Goal: Information Seeking & Learning: Learn about a topic

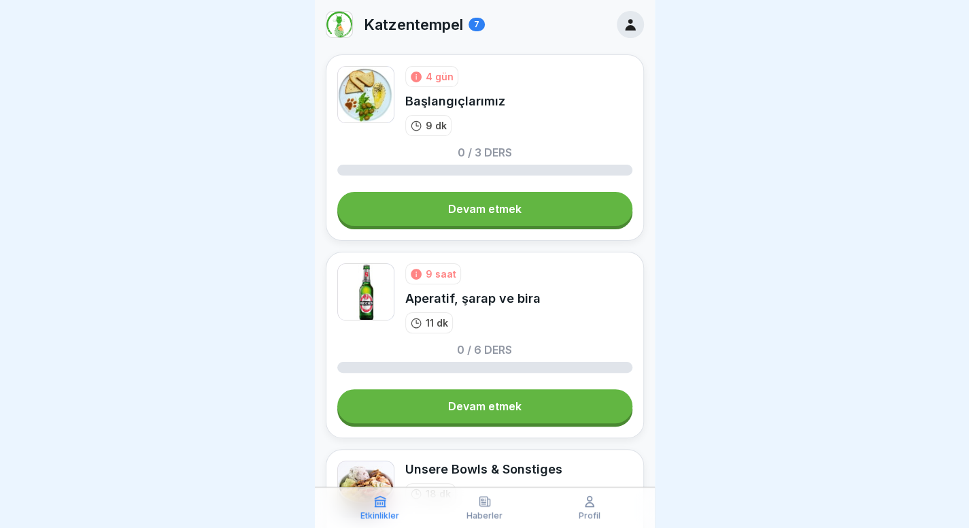
scroll to position [10, 0]
click at [475, 19] on font "7" at bounding box center [476, 24] width 5 height 10
click at [339, 12] on img at bounding box center [339, 25] width 26 height 26
click at [623, 17] on icon at bounding box center [630, 24] width 15 height 15
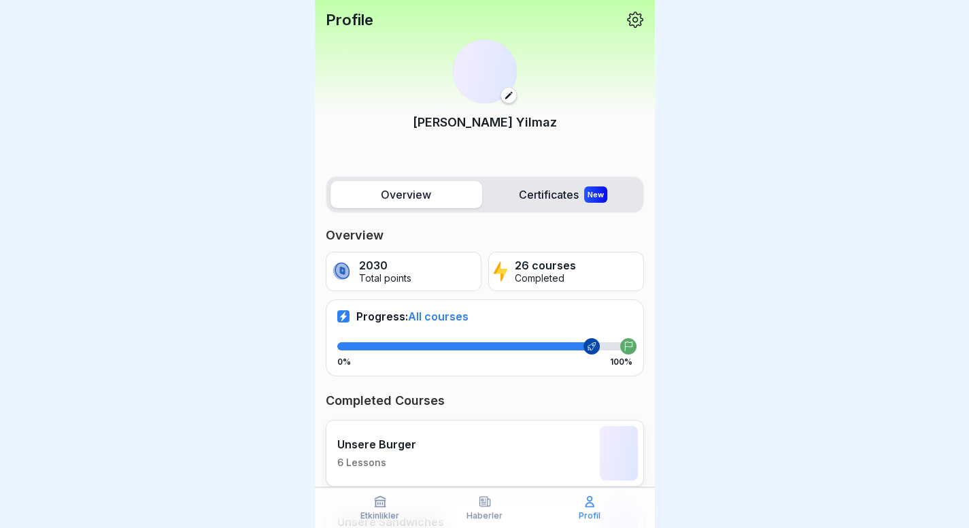
click at [613, 13] on div "Profile" at bounding box center [485, 20] width 318 height 18
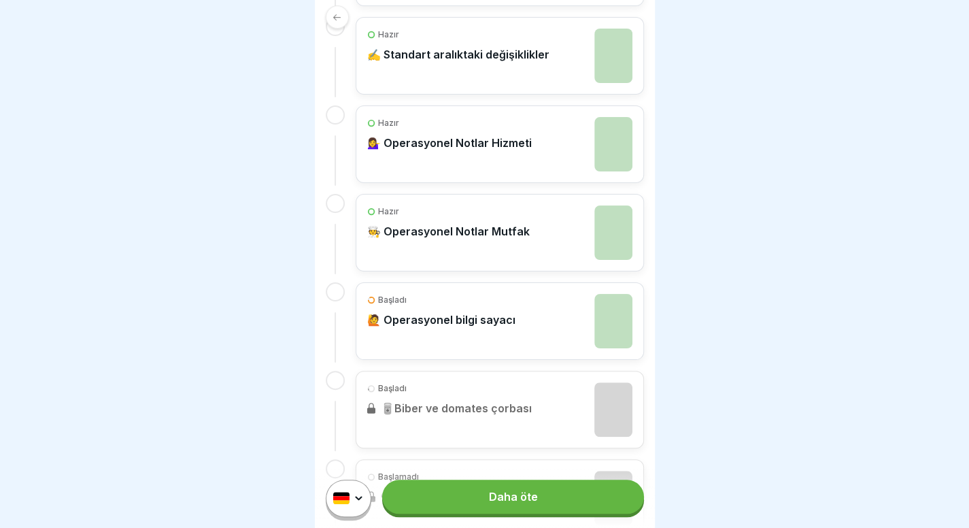
scroll to position [407, 0]
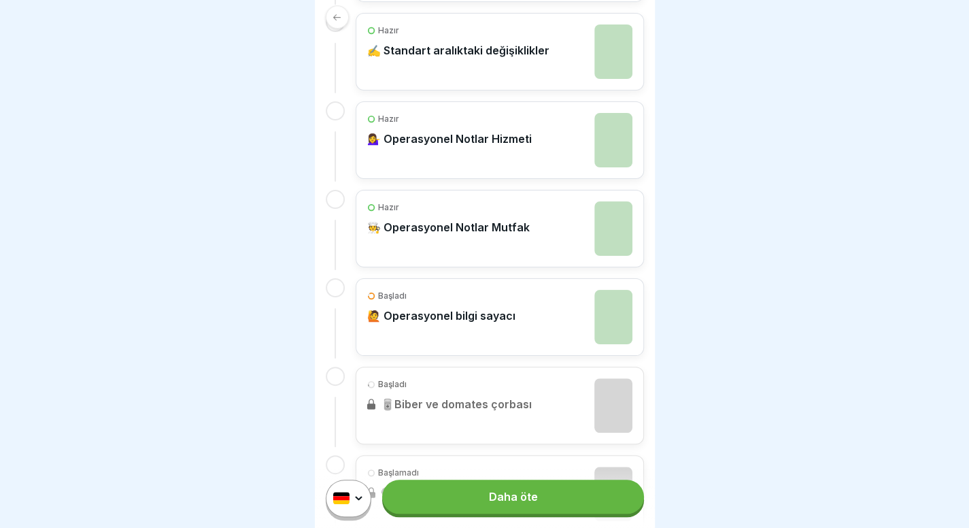
click at [475, 320] on div "Başladı 🙋 Operasyonel bilgi sayacı" at bounding box center [441, 317] width 148 height 54
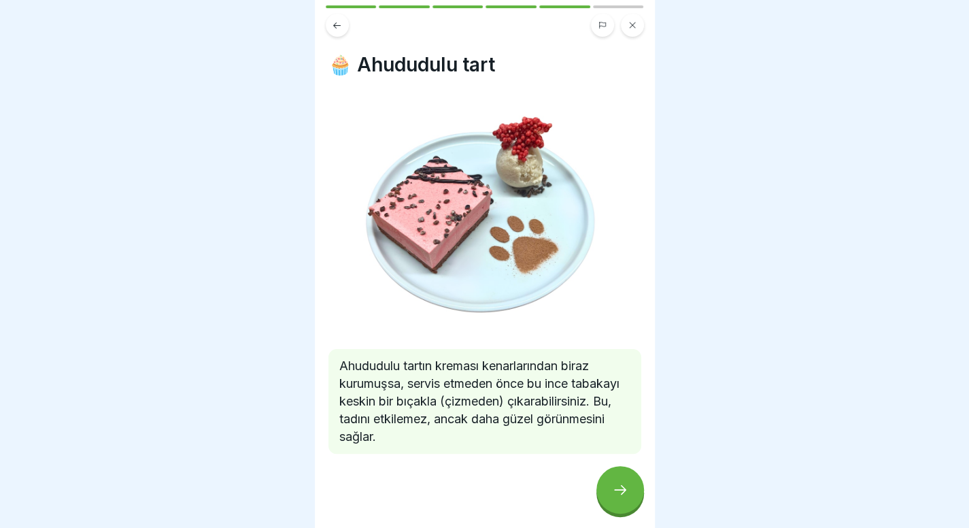
scroll to position [10, 0]
click at [616, 491] on icon at bounding box center [620, 489] width 16 height 16
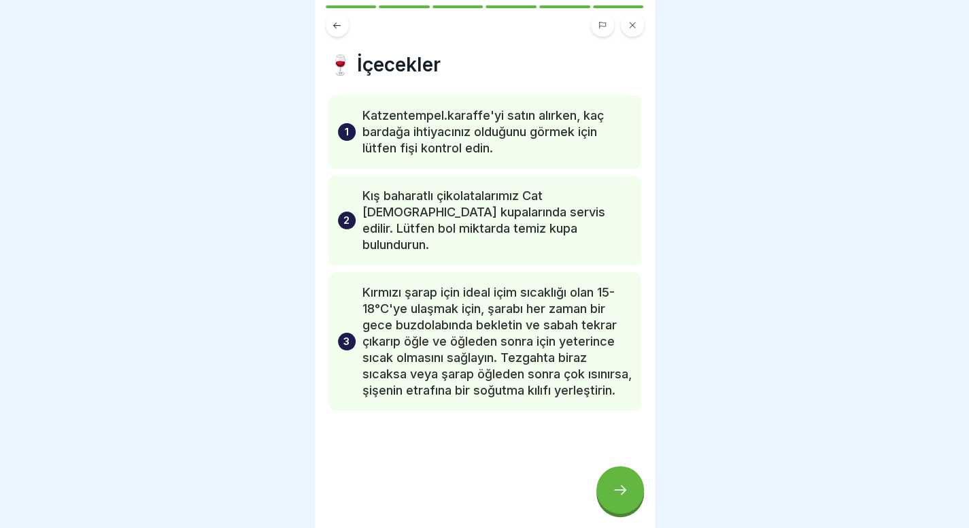
click at [616, 491] on icon at bounding box center [620, 489] width 16 height 16
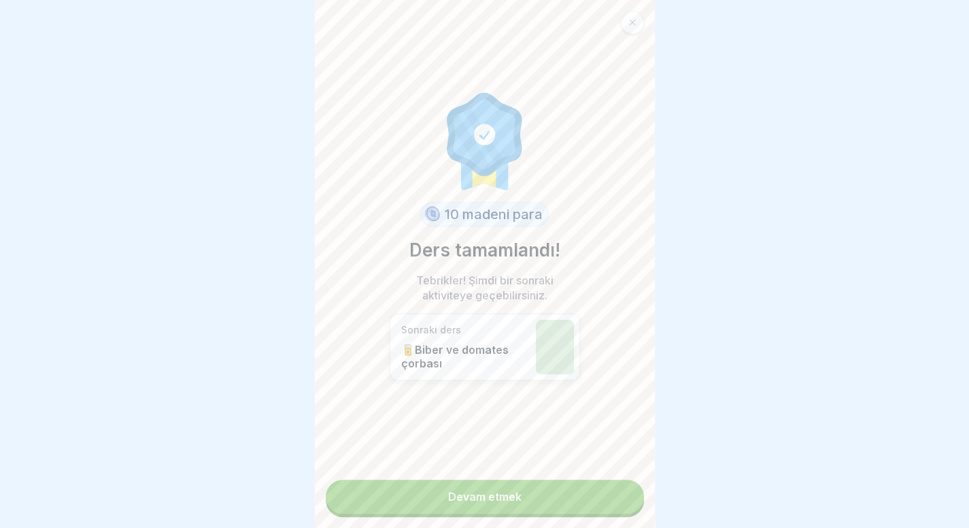
click at [616, 491] on link "Devam etmek" at bounding box center [485, 496] width 318 height 34
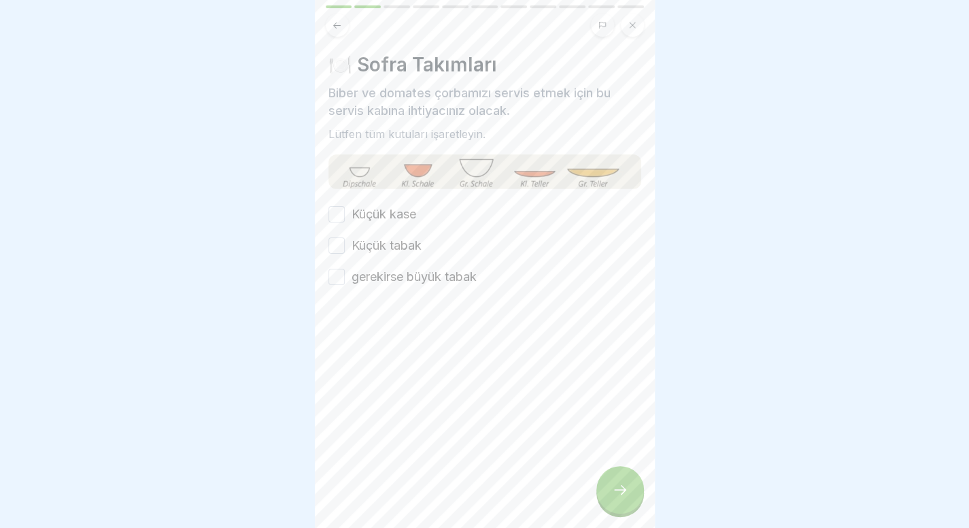
click at [865, 280] on div at bounding box center [484, 264] width 969 height 528
click at [375, 220] on font "Küçük kase" at bounding box center [383, 214] width 65 height 14
click at [345, 220] on button "Küçük kase" at bounding box center [336, 214] width 16 height 16
click at [378, 258] on div "Küçük kase Küçük tabak gerekirse büyük tabak" at bounding box center [484, 245] width 313 height 80
drag, startPoint x: 398, startPoint y: 237, endPoint x: 399, endPoint y: 283, distance: 45.6
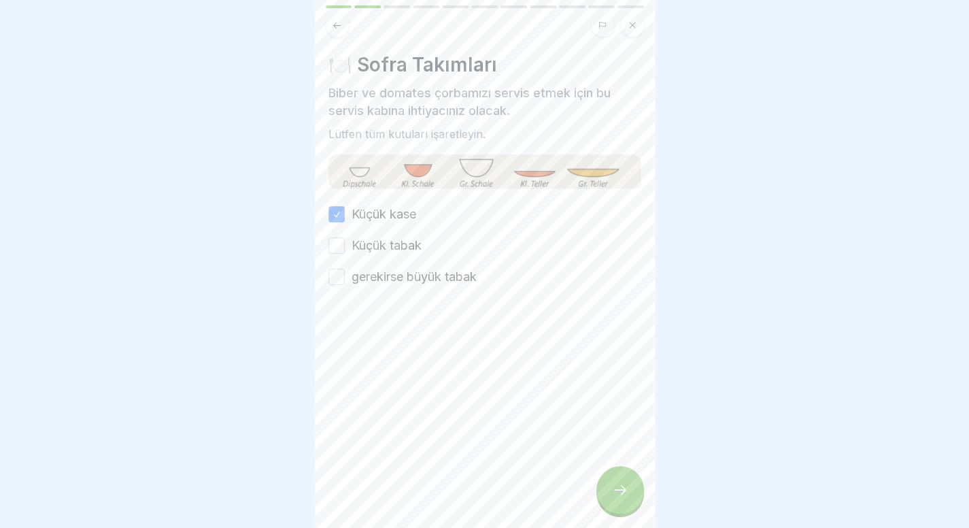
click at [399, 283] on div "Küçük kase Küçük tabak gerekirse büyük tabak" at bounding box center [484, 245] width 313 height 80
click at [399, 283] on label "gerekirse büyük tabak" at bounding box center [413, 277] width 125 height 18
click at [345, 283] on button "gerekirse büyük tabak" at bounding box center [336, 277] width 16 height 16
click at [388, 248] on font "Küçük tabak" at bounding box center [386, 245] width 70 height 14
click at [345, 248] on button "Küçük tabak" at bounding box center [336, 245] width 16 height 16
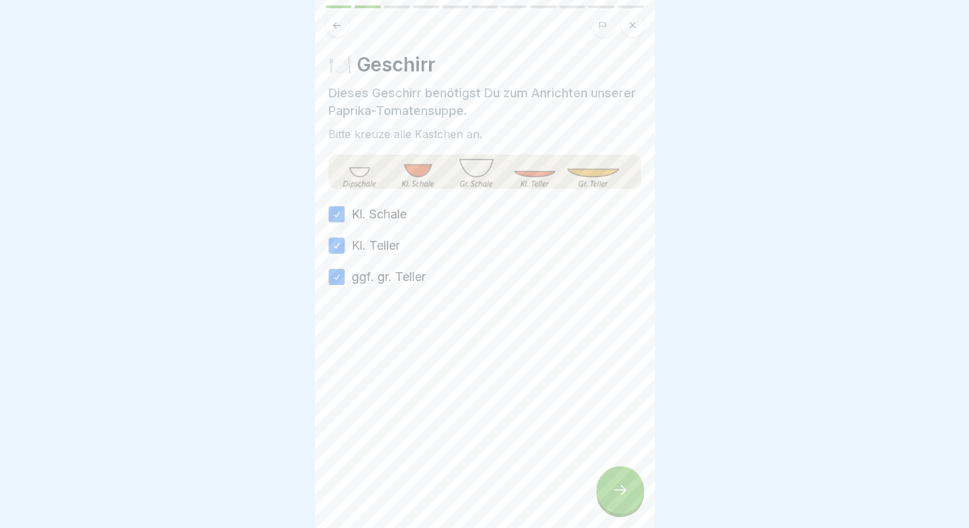
click at [634, 521] on div "🍽️ Geschirr Dieses Geschirr benötigst Du zum Anrichten unserer Paprika-Tomatens…" at bounding box center [485, 264] width 340 height 528
click at [615, 498] on icon at bounding box center [620, 489] width 16 height 16
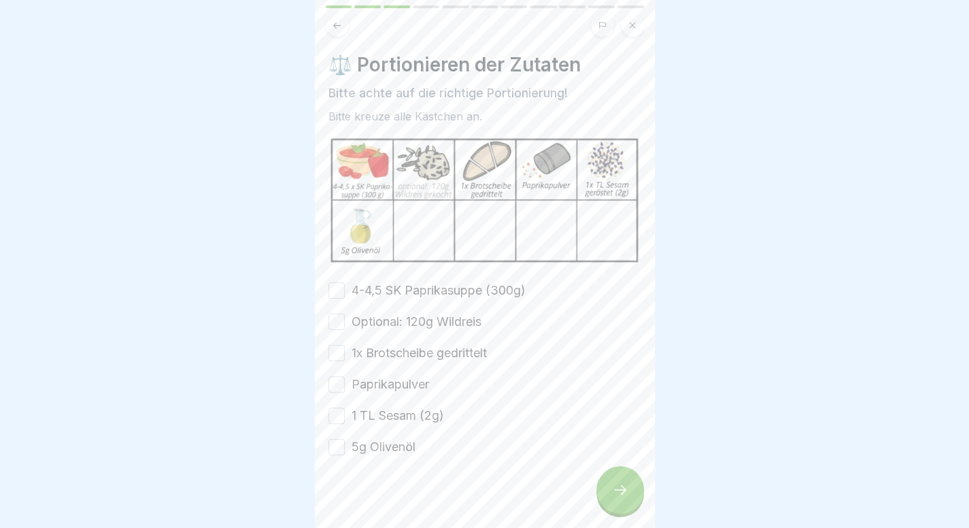
click at [470, 293] on label "4-4,5 SK Paprikasuppe (300g)" at bounding box center [438, 290] width 174 height 18
click at [345, 293] on button "4-4,5 SK Paprikasuppe (300g)" at bounding box center [336, 290] width 16 height 16
click at [451, 313] on label "Optional: 120g Wildreis" at bounding box center [416, 322] width 130 height 18
click at [345, 313] on button "Optional: 120g Wildreis" at bounding box center [336, 321] width 16 height 16
click at [438, 364] on div "4-4,5 SK Paprikasuppe (300g) Optional: 120g Wildreis 1x Brotscheibe gedrittelt …" at bounding box center [484, 368] width 313 height 174
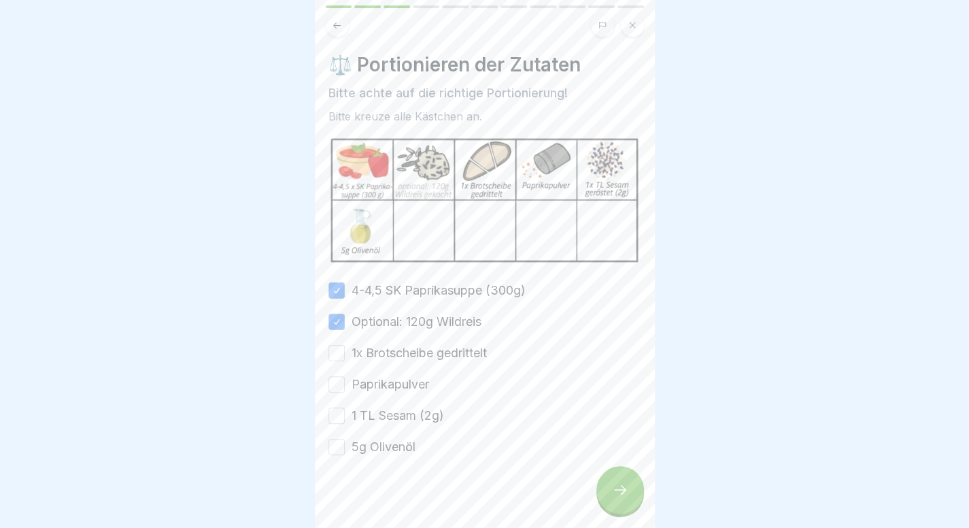
click at [450, 351] on label "1x Brotscheibe gedrittelt" at bounding box center [418, 353] width 135 height 18
click at [345, 351] on button "1x Brotscheibe gedrittelt" at bounding box center [336, 353] width 16 height 16
click at [392, 376] on label "Paprikapulver" at bounding box center [390, 384] width 78 height 18
click at [345, 376] on button "Paprikapulver" at bounding box center [336, 384] width 16 height 16
click at [385, 414] on label "1 TL Sesam (2g)" at bounding box center [397, 416] width 92 height 18
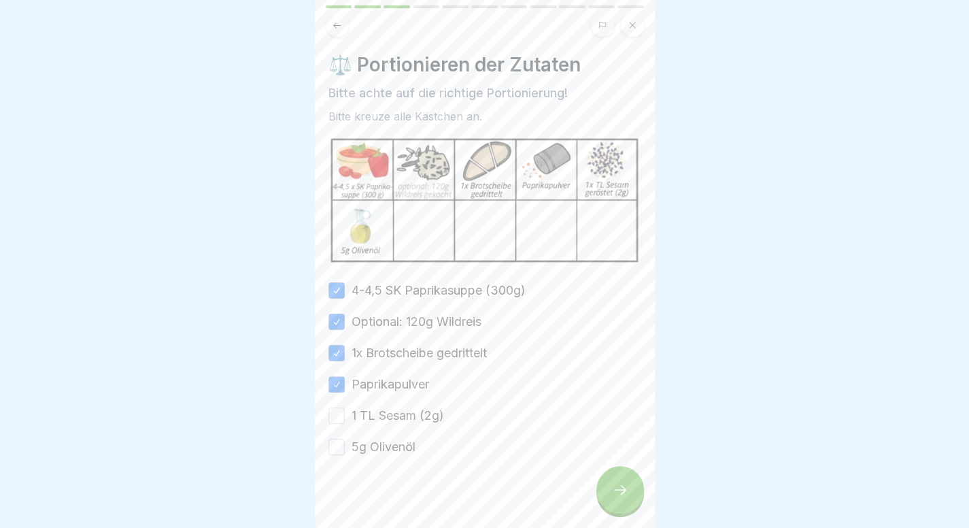
click at [345, 414] on button "1 TL Sesam (2g)" at bounding box center [336, 415] width 16 height 16
click at [390, 441] on label "5g Olivenöl" at bounding box center [383, 447] width 64 height 18
click at [345, 441] on button "5g Olivenöl" at bounding box center [336, 447] width 16 height 16
click at [608, 490] on div at bounding box center [620, 490] width 48 height 48
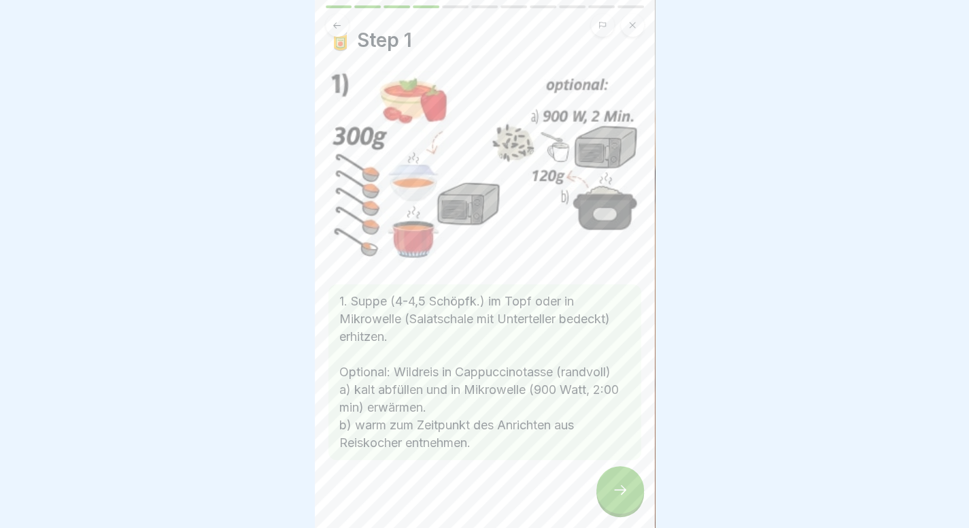
scroll to position [25, 0]
click at [612, 480] on div at bounding box center [620, 490] width 48 height 48
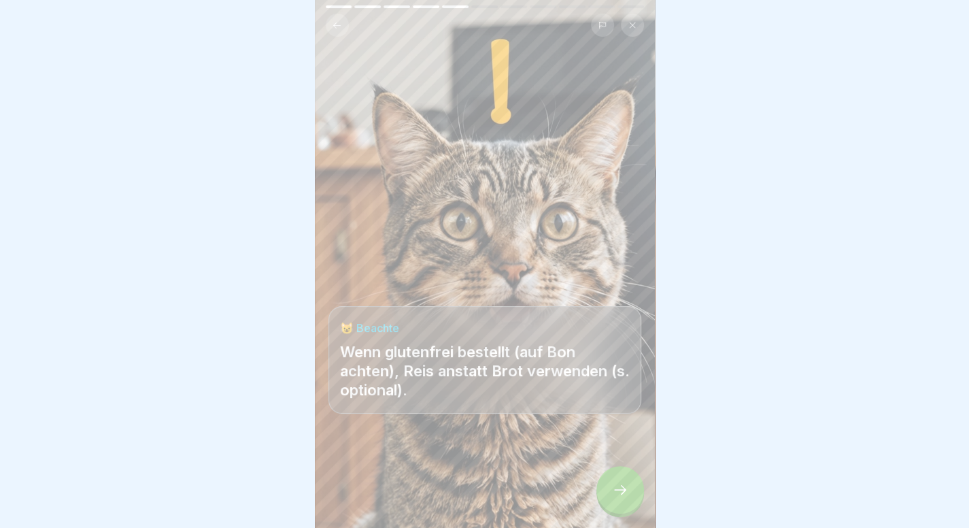
click at [612, 480] on div at bounding box center [620, 490] width 48 height 48
click at [330, 28] on button at bounding box center [337, 25] width 23 height 23
click at [753, 162] on div at bounding box center [484, 264] width 969 height 528
click at [615, 493] on div at bounding box center [620, 490] width 48 height 48
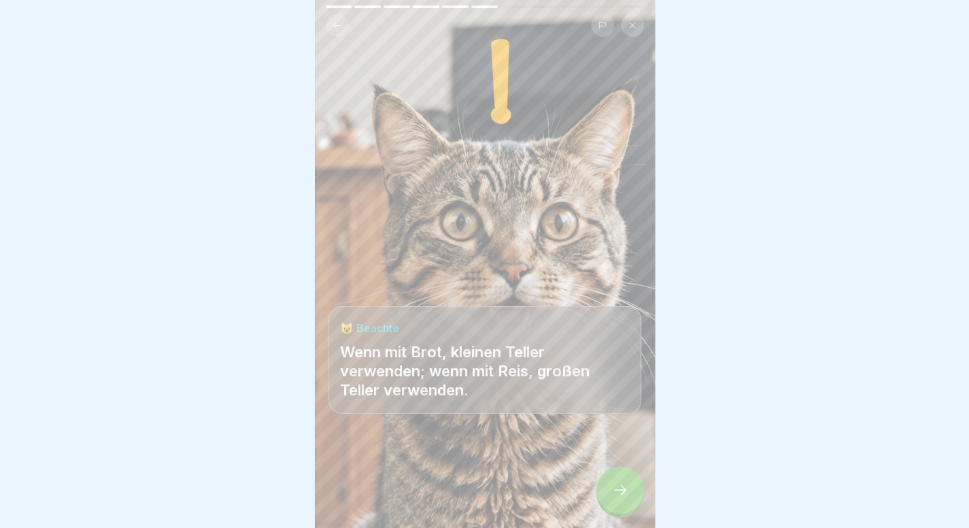
click at [627, 498] on icon at bounding box center [620, 489] width 16 height 16
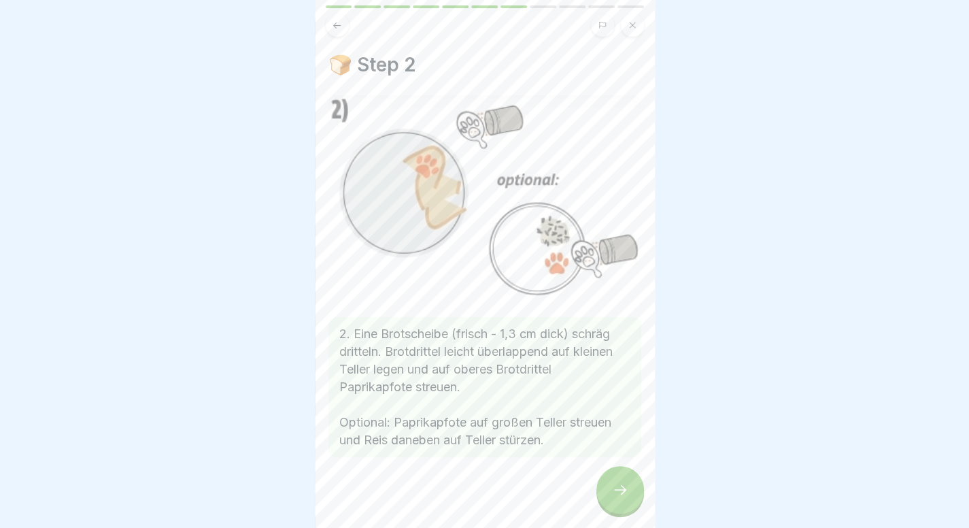
click at [340, 16] on button at bounding box center [337, 25] width 23 height 23
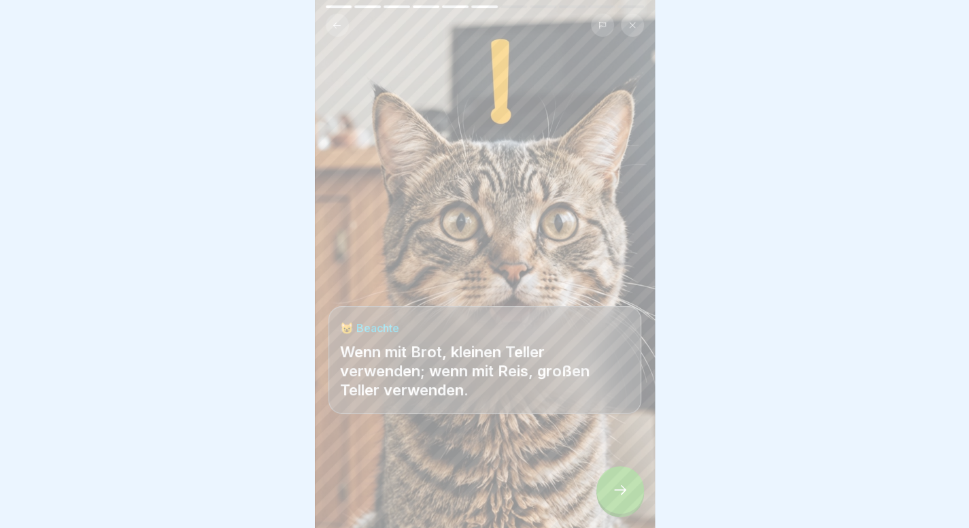
click at [611, 489] on div at bounding box center [620, 490] width 48 height 48
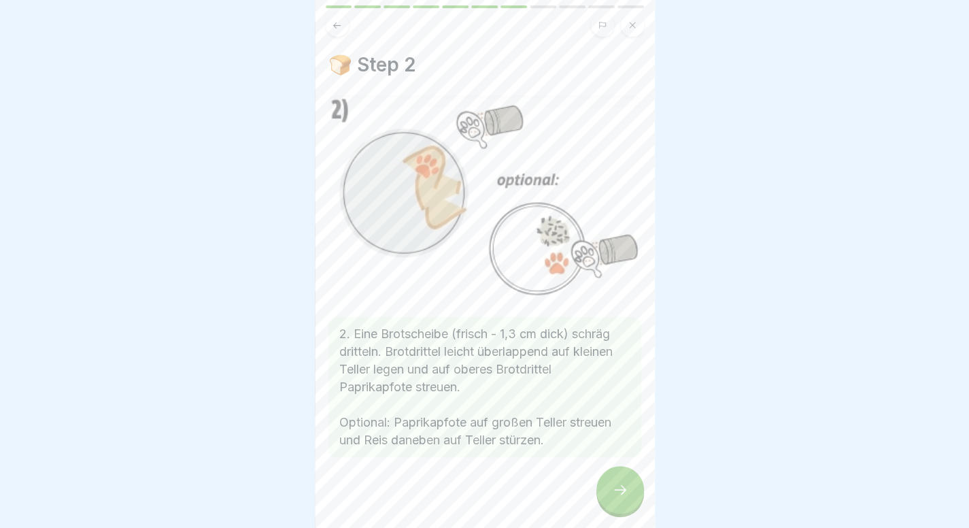
click at [611, 489] on div at bounding box center [620, 490] width 48 height 48
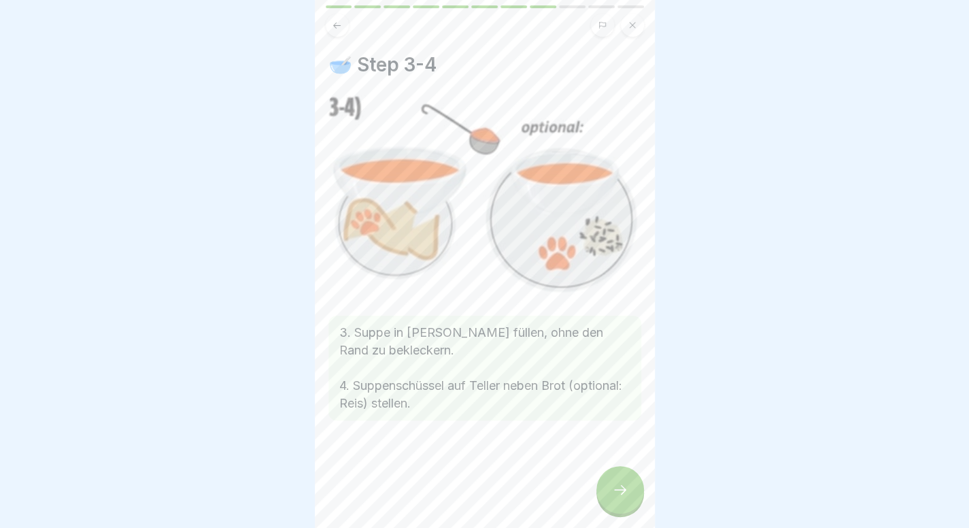
click at [616, 498] on icon at bounding box center [620, 489] width 16 height 16
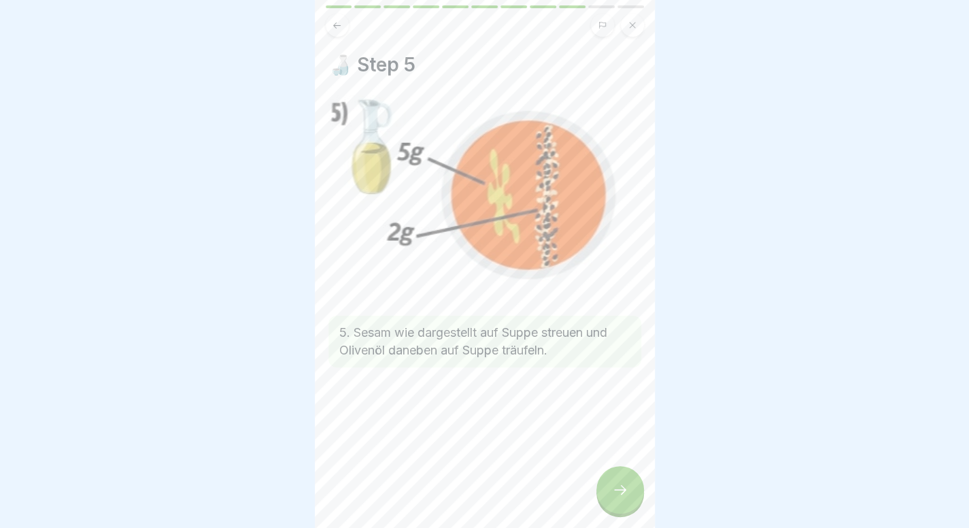
click at [600, 492] on div at bounding box center [620, 490] width 48 height 48
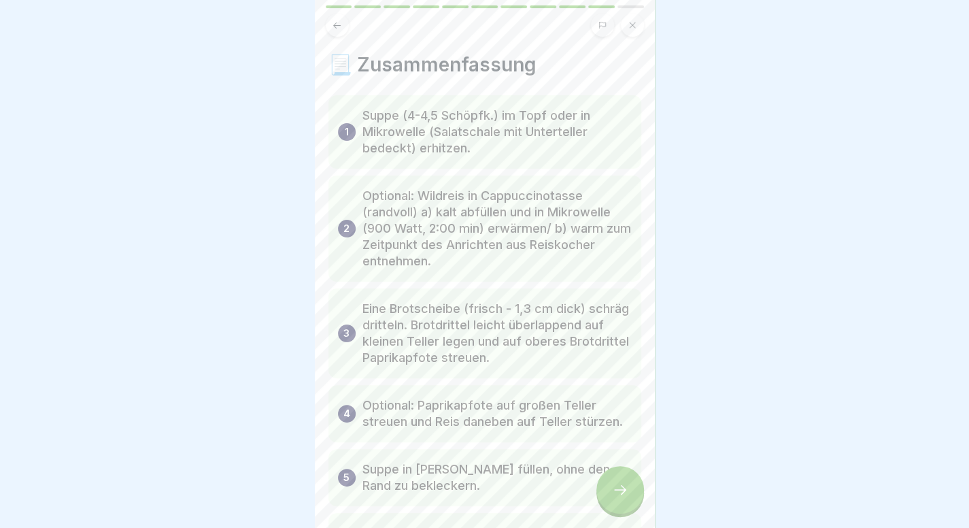
click at [334, 31] on button at bounding box center [337, 25] width 23 height 23
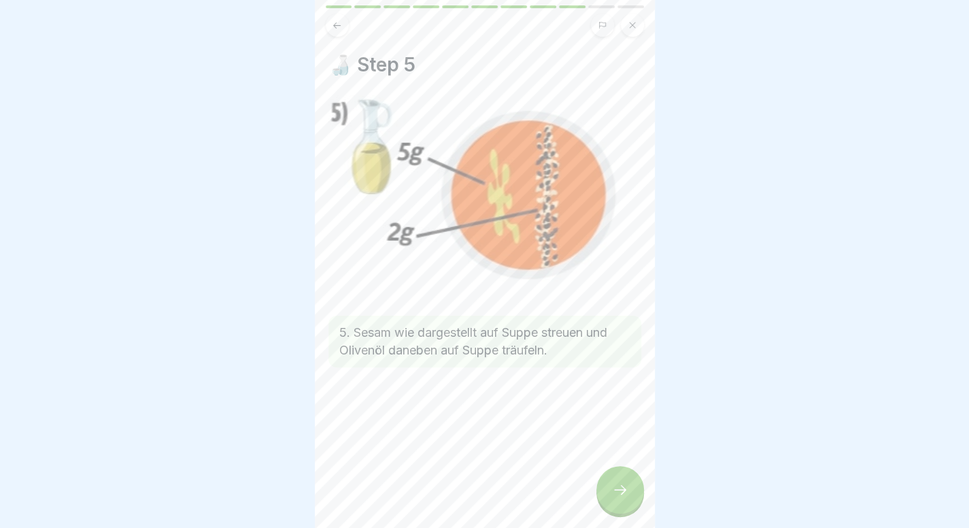
click at [612, 497] on icon at bounding box center [620, 489] width 16 height 16
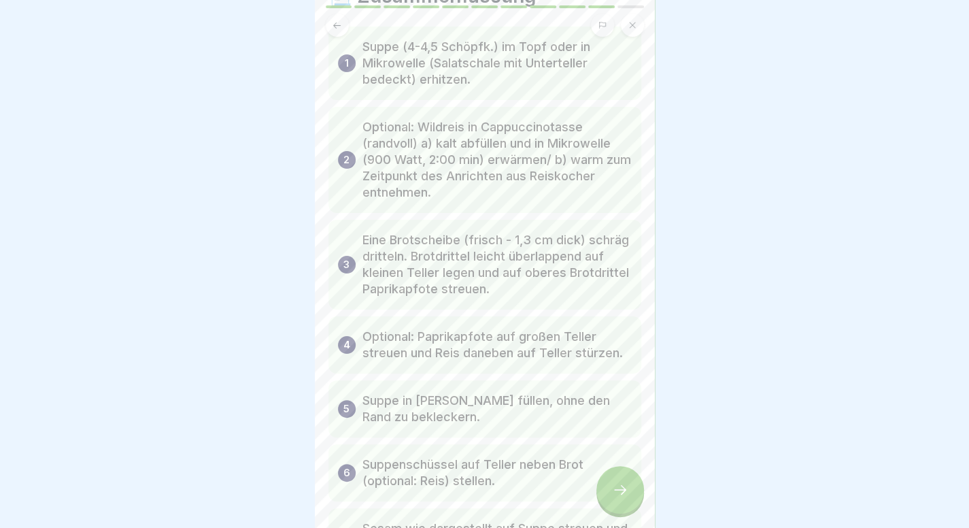
scroll to position [69, 0]
click at [613, 493] on div at bounding box center [620, 490] width 48 height 48
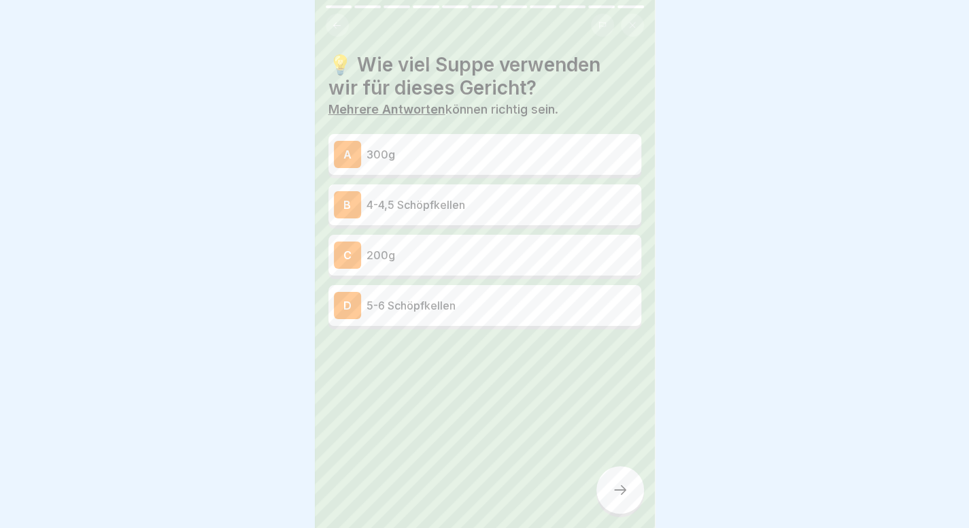
click at [418, 201] on p "4-4,5 Schöpfkellen" at bounding box center [500, 204] width 269 height 16
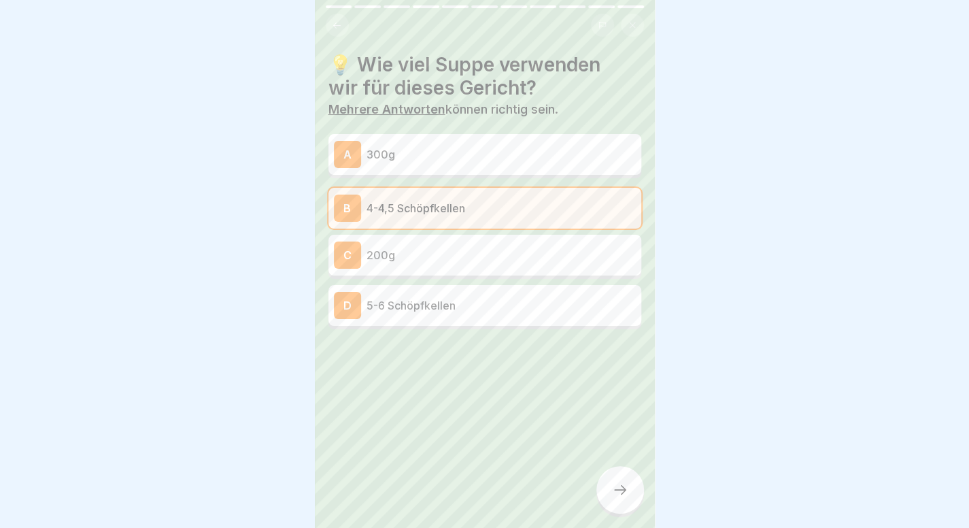
click at [617, 487] on div at bounding box center [620, 490] width 48 height 48
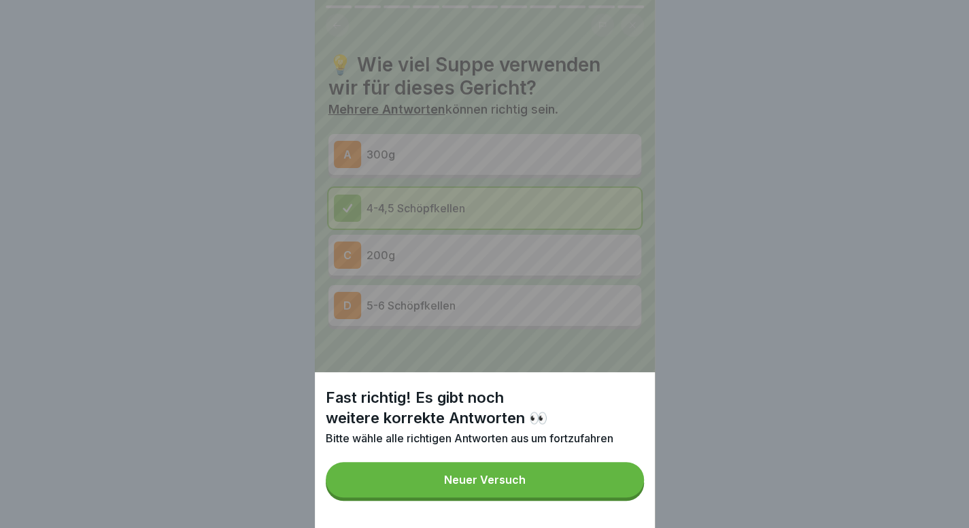
click at [526, 485] on div "Neuer Versuch" at bounding box center [485, 479] width 82 height 12
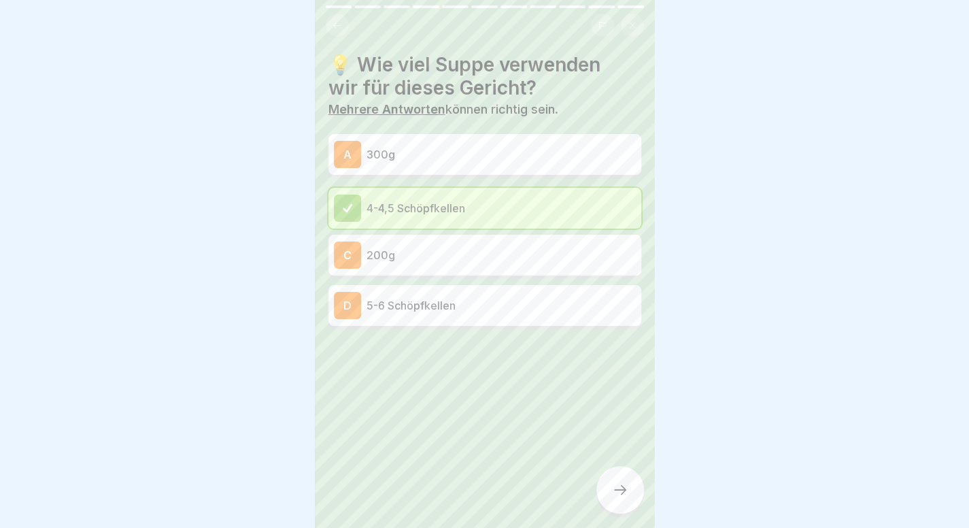
click at [334, 24] on icon at bounding box center [337, 25] width 10 height 10
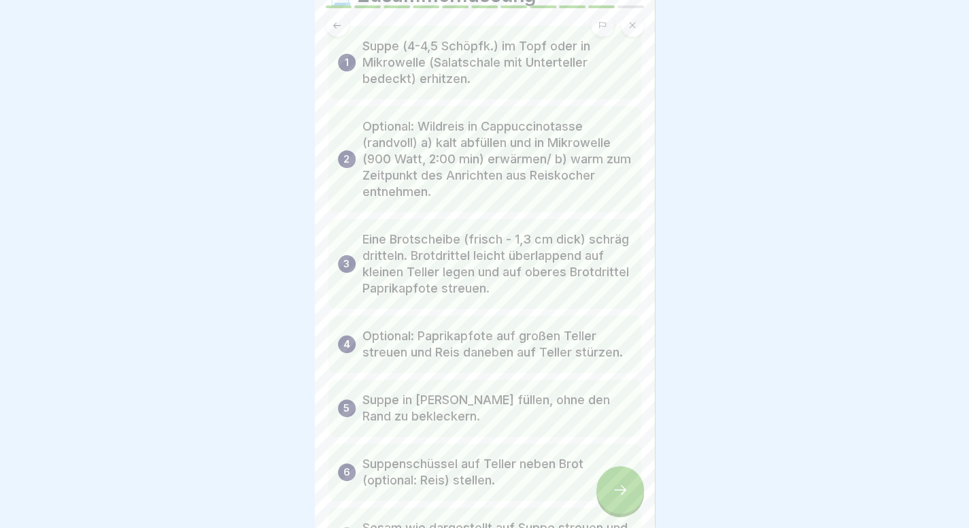
click at [334, 24] on icon at bounding box center [337, 25] width 10 height 10
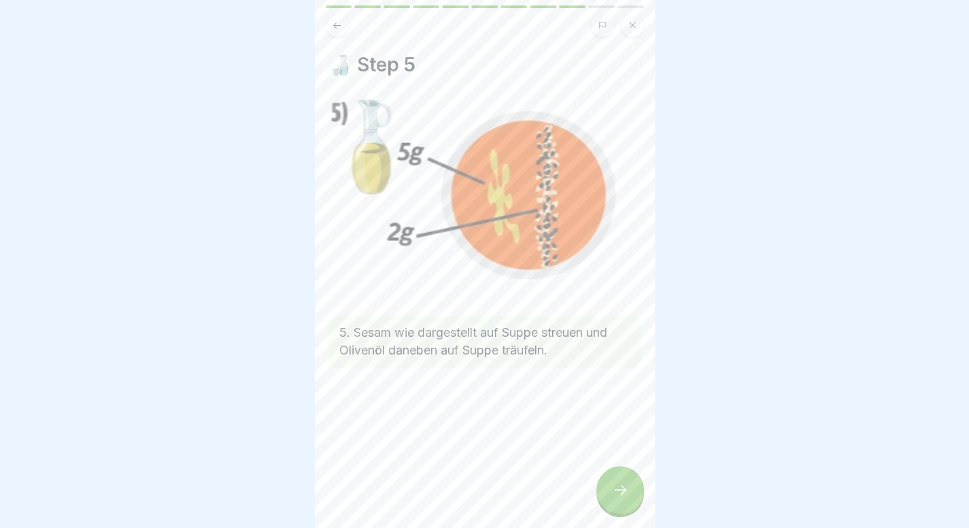
click at [334, 24] on icon at bounding box center [337, 25] width 10 height 10
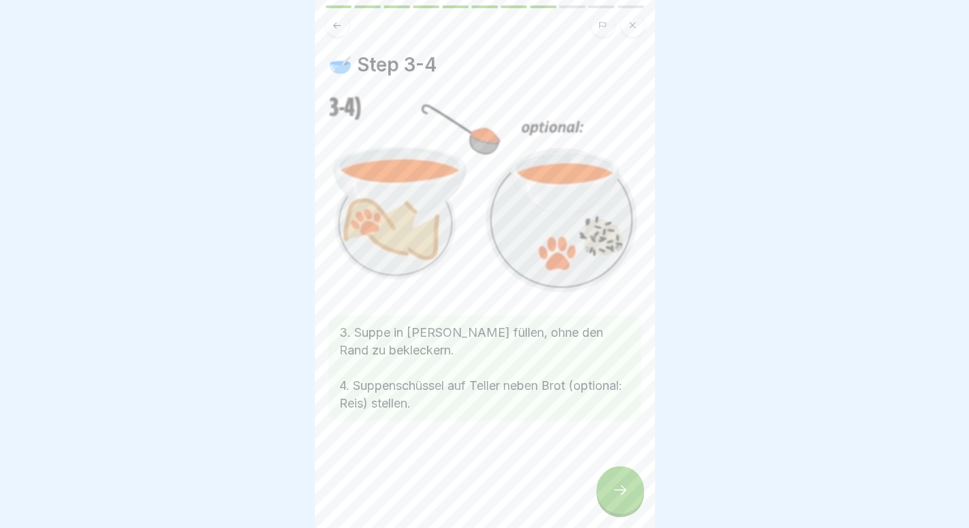
click at [334, 24] on icon at bounding box center [337, 25] width 10 height 10
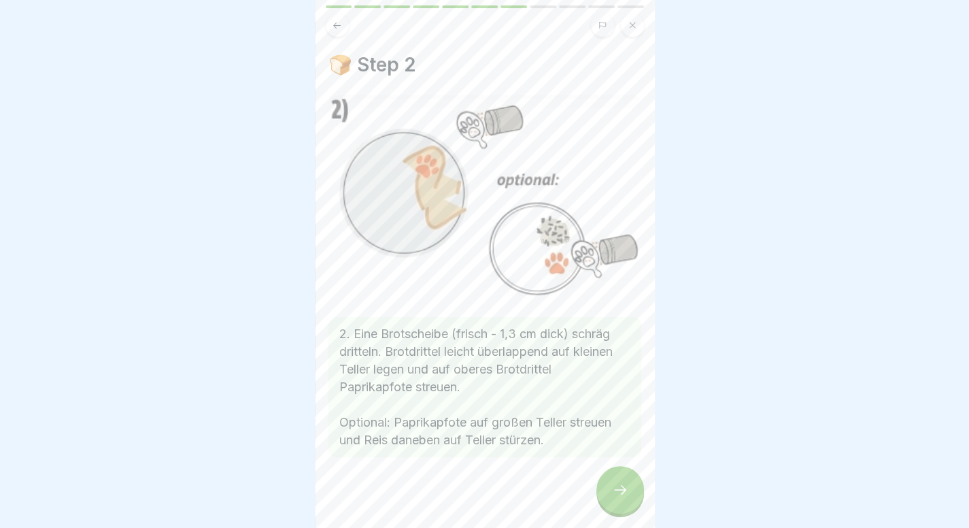
click at [612, 513] on div at bounding box center [620, 490] width 48 height 48
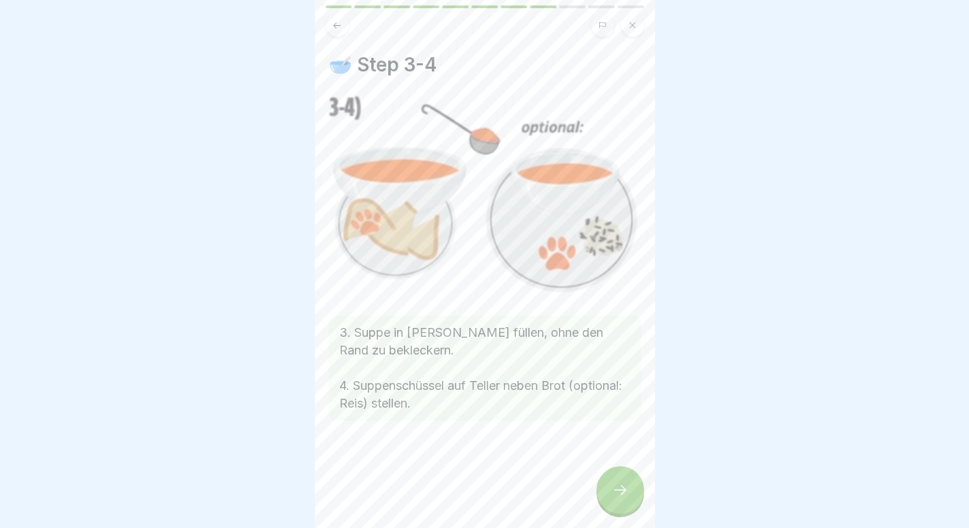
click at [612, 513] on div at bounding box center [620, 490] width 48 height 48
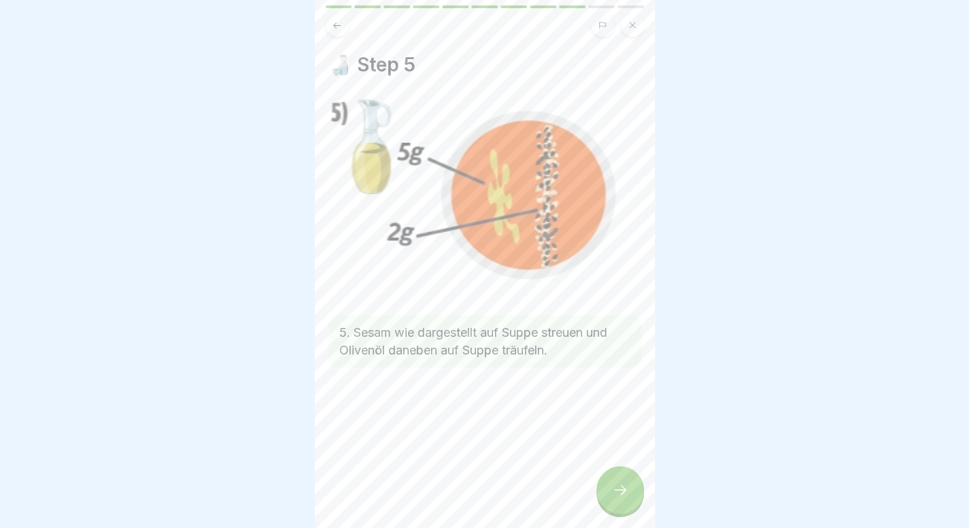
click at [612, 513] on div at bounding box center [620, 490] width 48 height 48
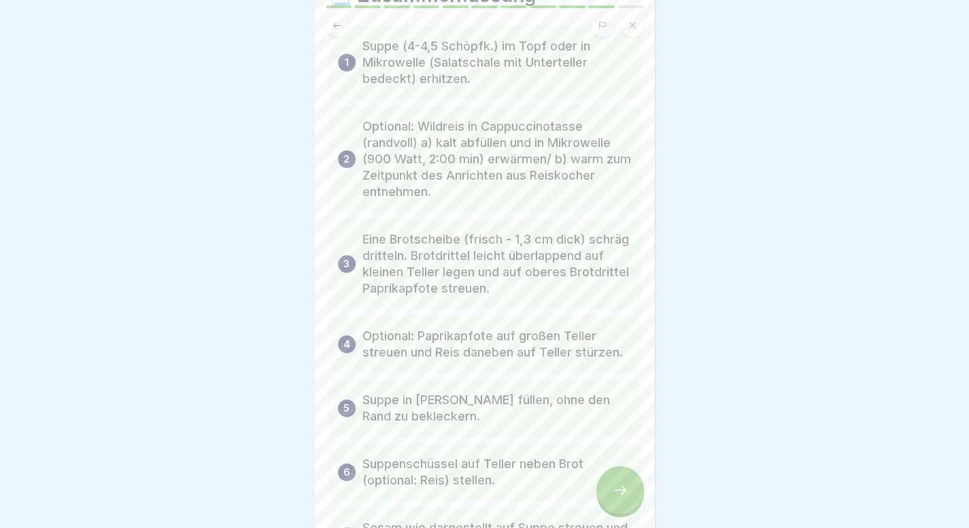
click at [632, 511] on div at bounding box center [620, 490] width 48 height 48
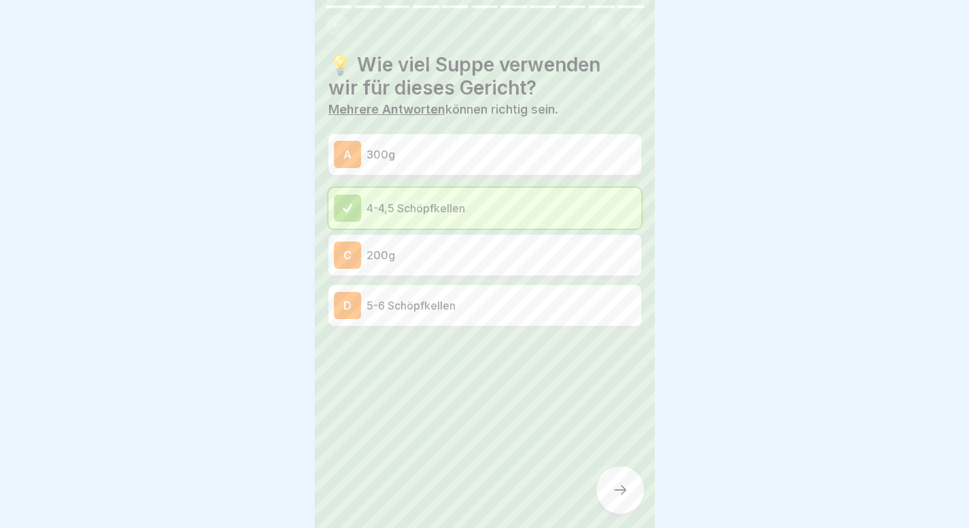
click at [335, 33] on button at bounding box center [337, 25] width 23 height 23
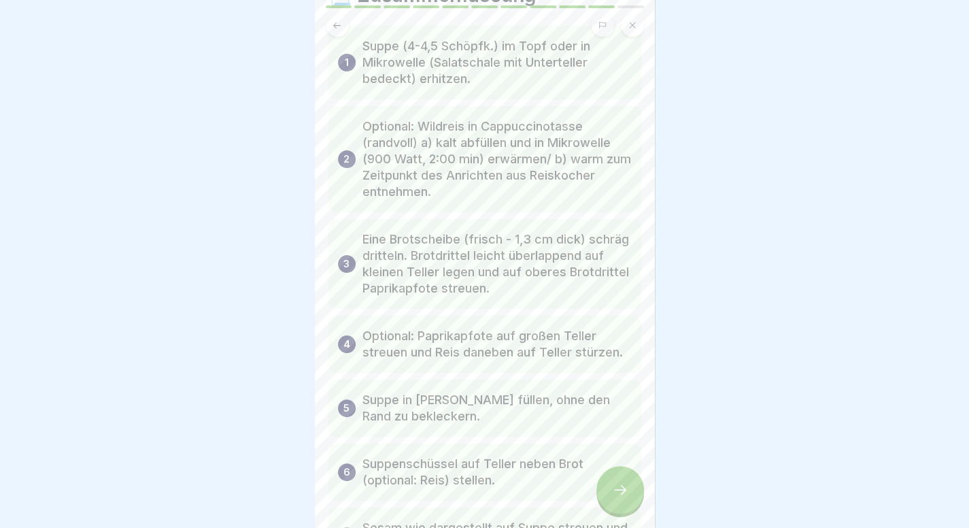
click at [335, 33] on button at bounding box center [337, 25] width 23 height 23
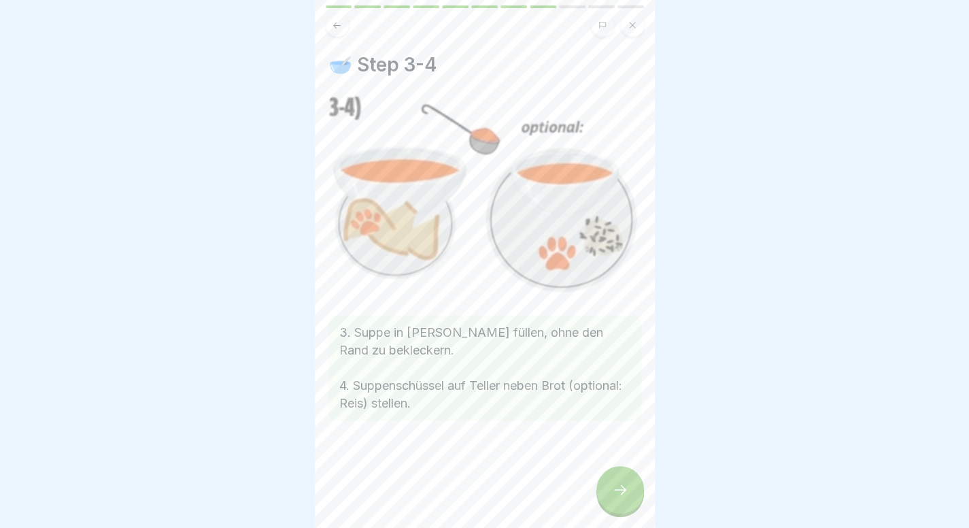
click at [335, 33] on button at bounding box center [337, 25] width 23 height 23
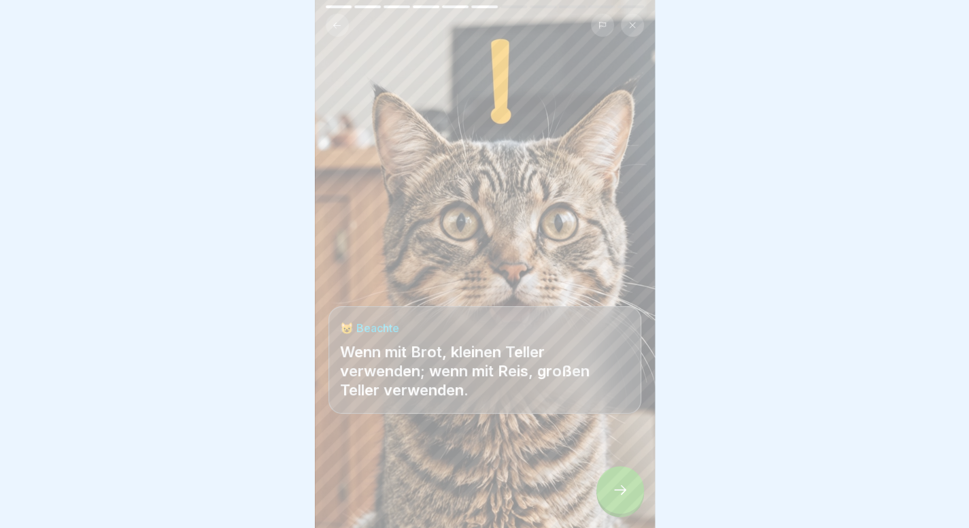
click at [335, 33] on button at bounding box center [337, 25] width 23 height 23
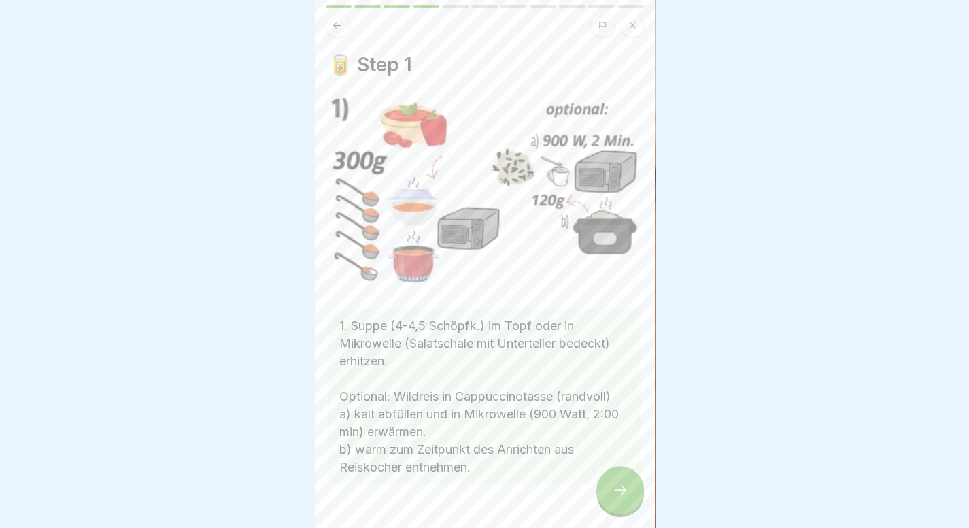
click at [606, 497] on div at bounding box center [620, 490] width 48 height 48
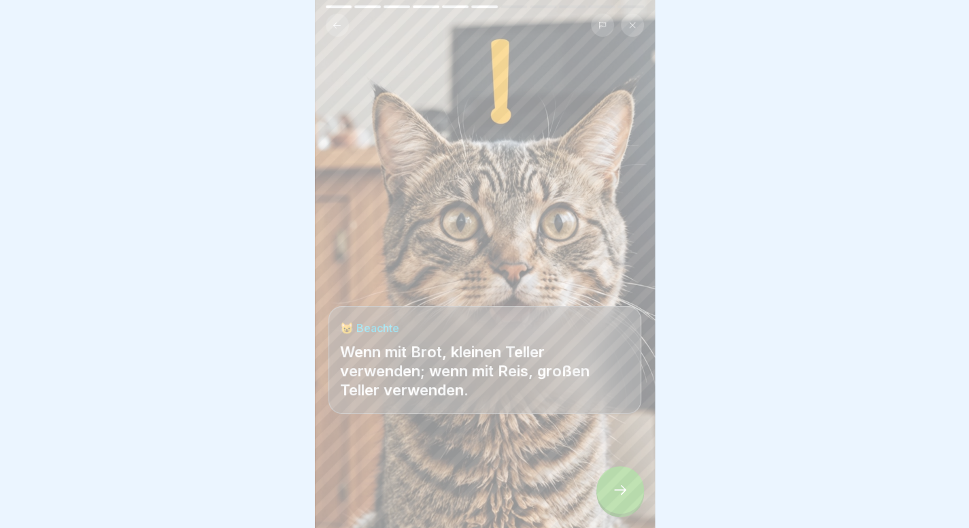
click at [606, 497] on div at bounding box center [620, 490] width 48 height 48
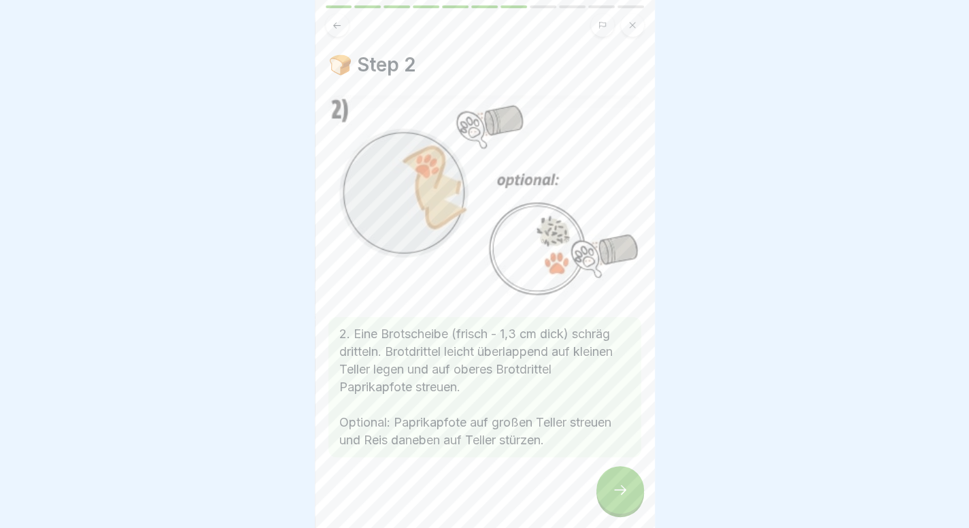
click at [606, 497] on div at bounding box center [620, 490] width 48 height 48
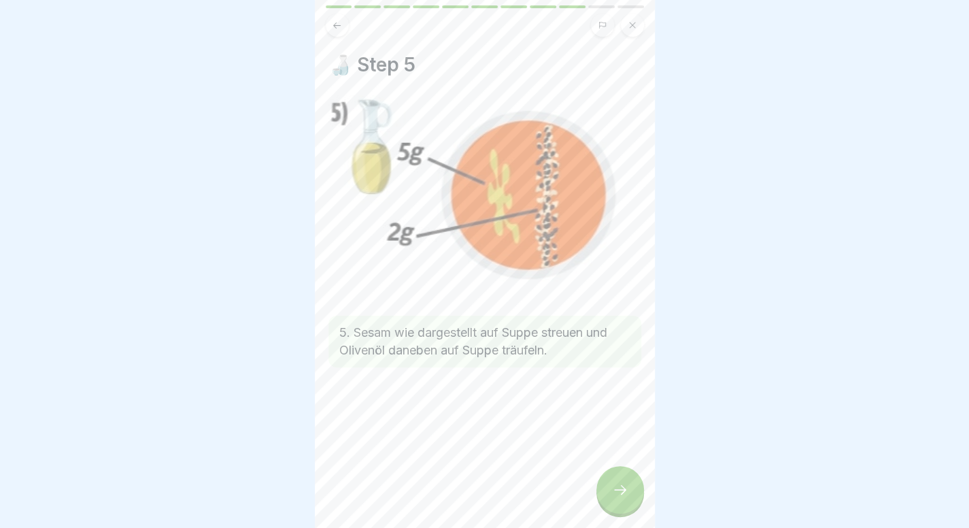
click at [606, 497] on div at bounding box center [620, 490] width 48 height 48
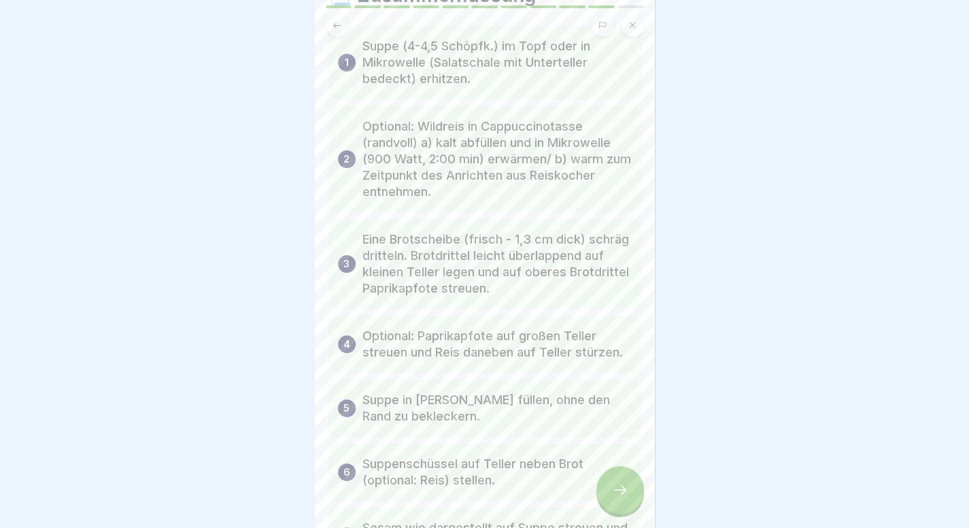
click at [606, 497] on div at bounding box center [620, 490] width 48 height 48
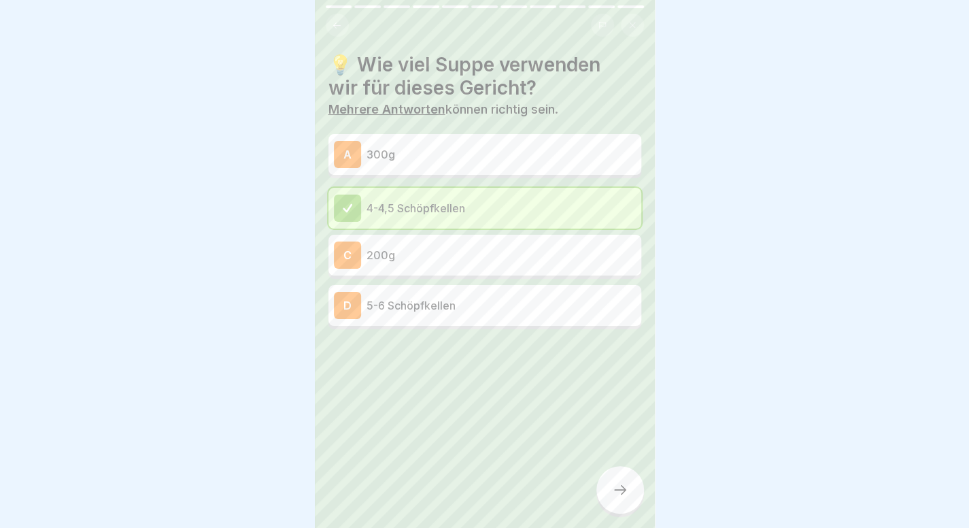
click at [495, 170] on div "A 300g" at bounding box center [484, 154] width 313 height 41
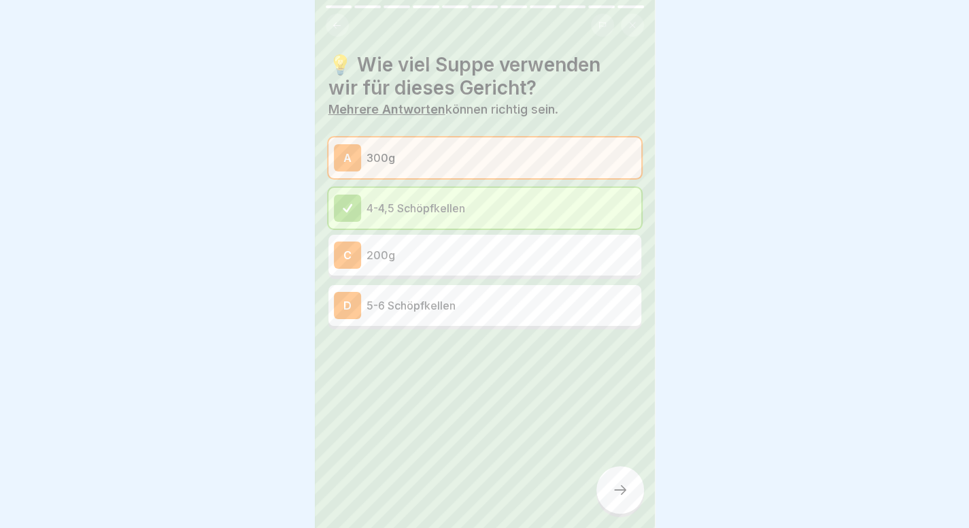
click at [620, 493] on div at bounding box center [620, 490] width 48 height 48
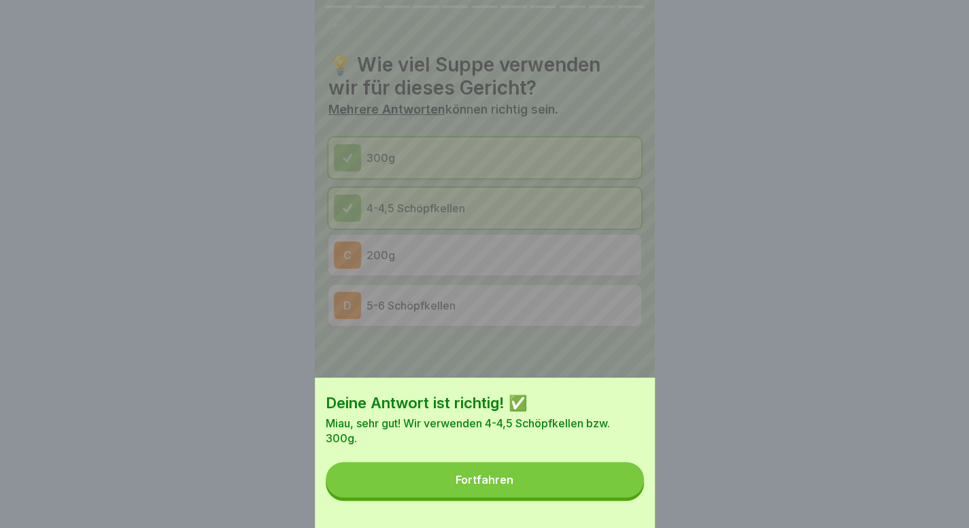
click at [620, 493] on button "Fortfahren" at bounding box center [485, 479] width 318 height 35
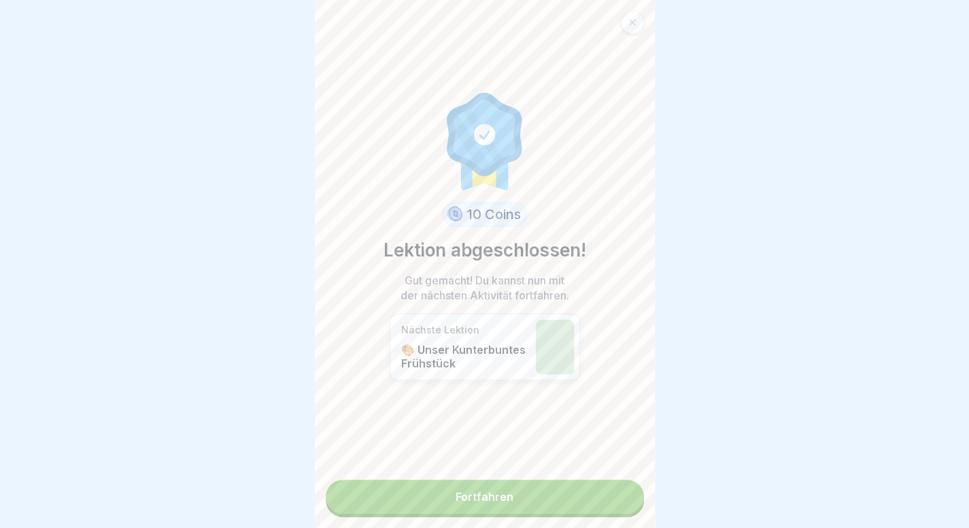
click at [560, 494] on link "Fortfahren" at bounding box center [485, 496] width 318 height 34
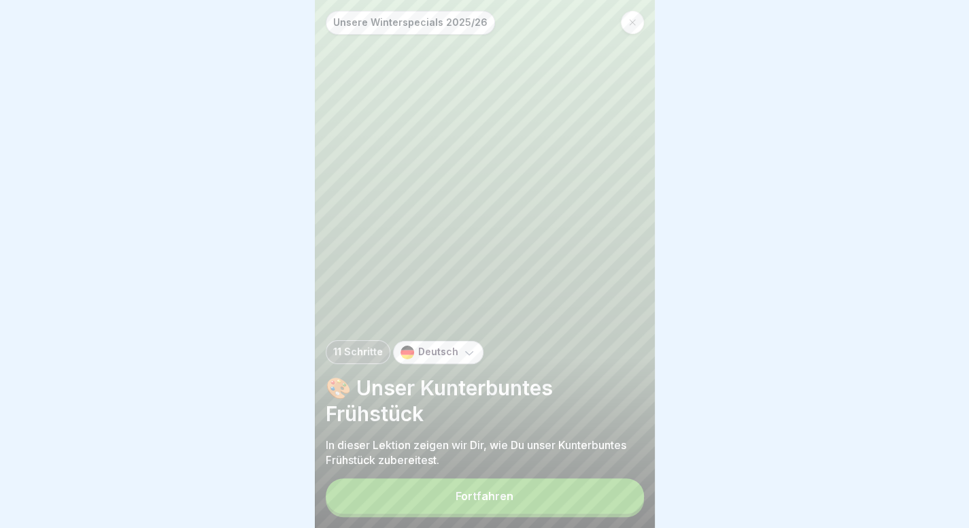
click at [560, 494] on button "Fortfahren" at bounding box center [485, 495] width 318 height 35
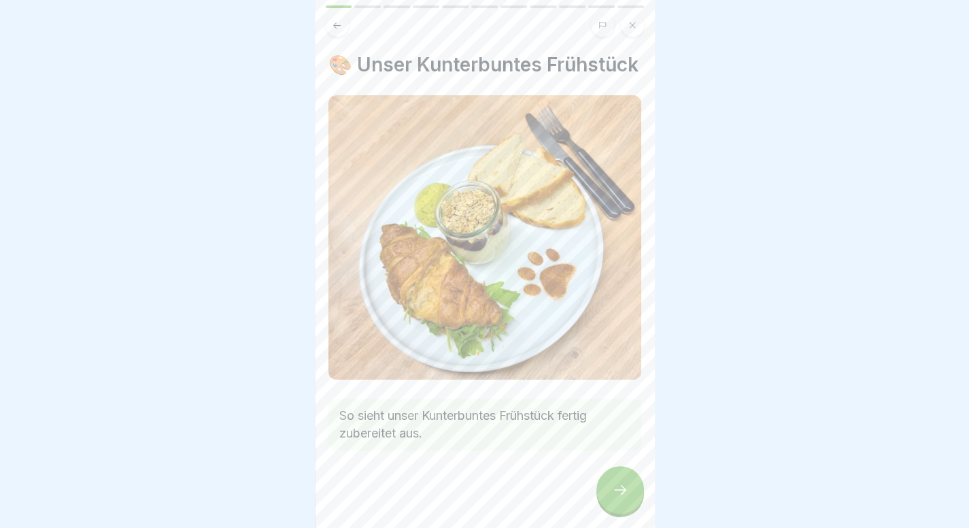
click at [625, 494] on icon at bounding box center [620, 489] width 16 height 16
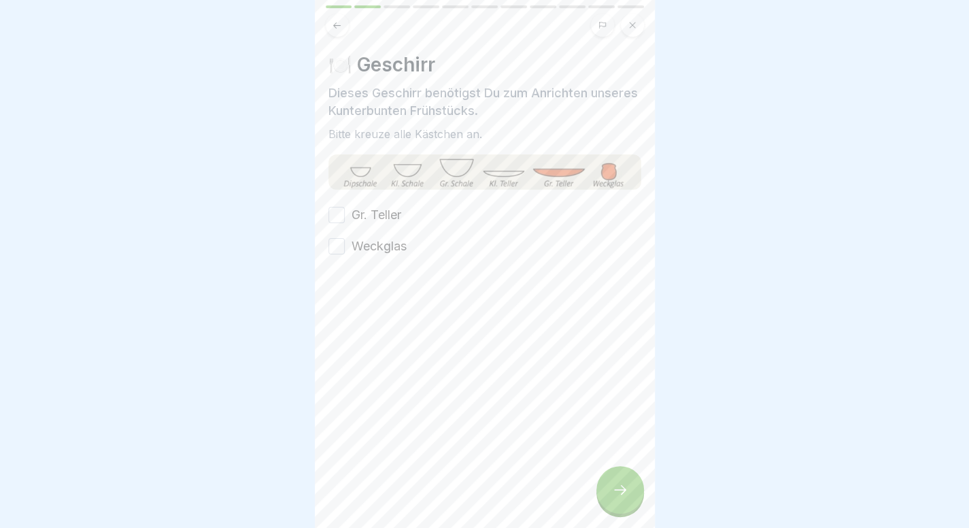
click at [353, 211] on label "Gr. Teller" at bounding box center [376, 215] width 50 height 18
click at [345, 211] on button "Gr. Teller" at bounding box center [336, 215] width 16 height 16
click at [357, 255] on div at bounding box center [484, 296] width 313 height 82
click at [375, 247] on label "Weckglas" at bounding box center [378, 246] width 55 height 18
click at [345, 247] on button "Weckglas" at bounding box center [336, 246] width 16 height 16
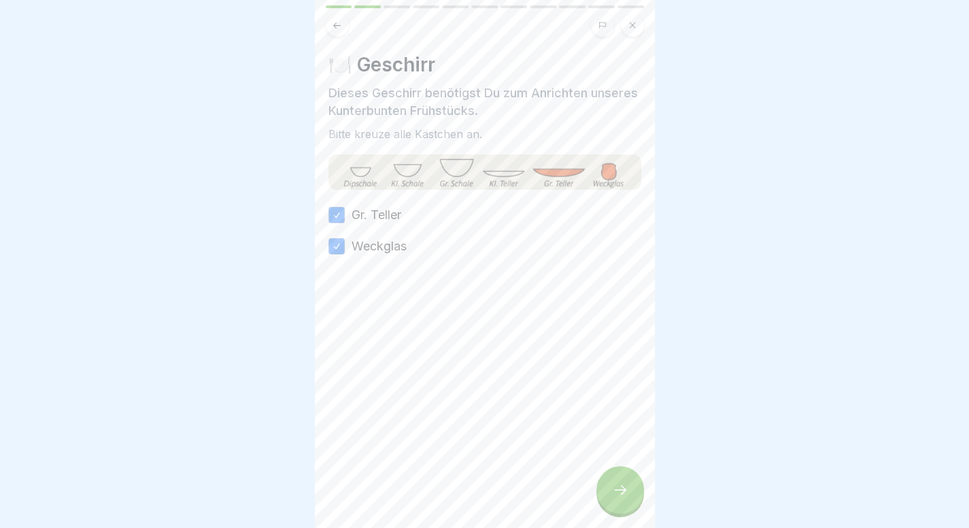
type button "on"
click at [633, 494] on div at bounding box center [620, 490] width 48 height 48
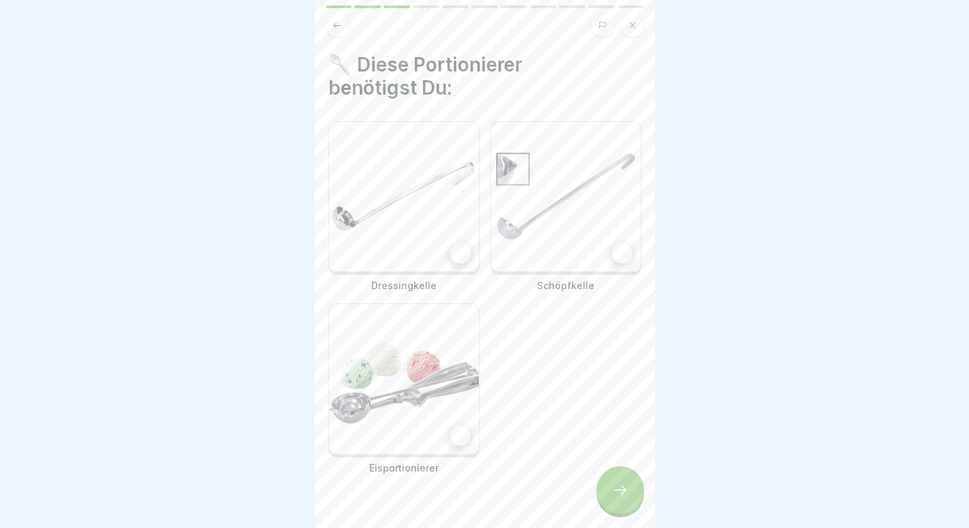
click at [436, 177] on img at bounding box center [404, 197] width 150 height 150
click at [535, 194] on img at bounding box center [566, 197] width 150 height 150
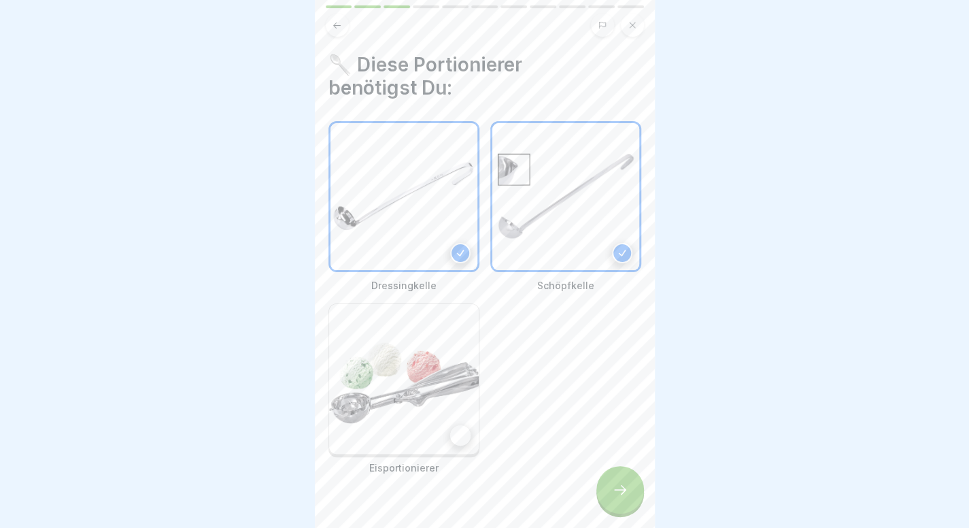
click at [449, 328] on img at bounding box center [404, 379] width 150 height 150
click at [623, 498] on icon at bounding box center [620, 489] width 16 height 16
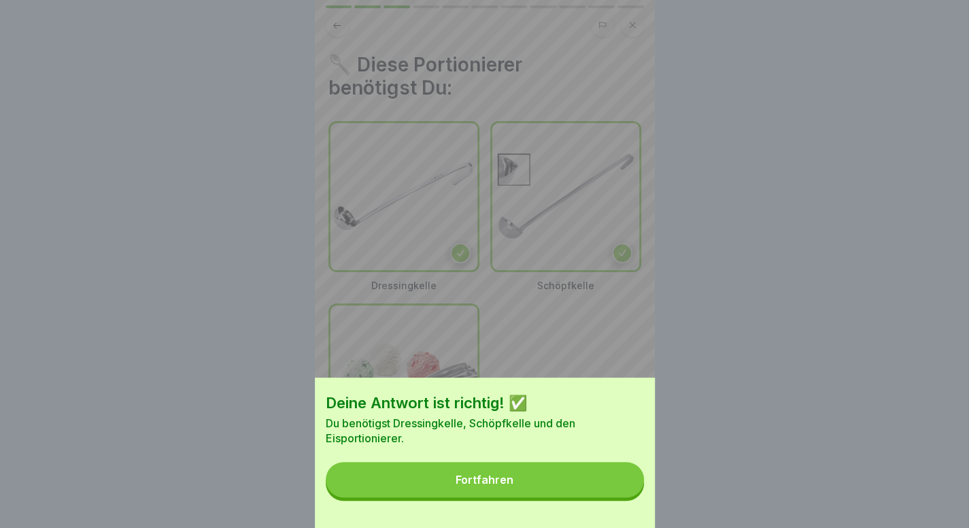
click at [623, 497] on button "Fortfahren" at bounding box center [485, 479] width 318 height 35
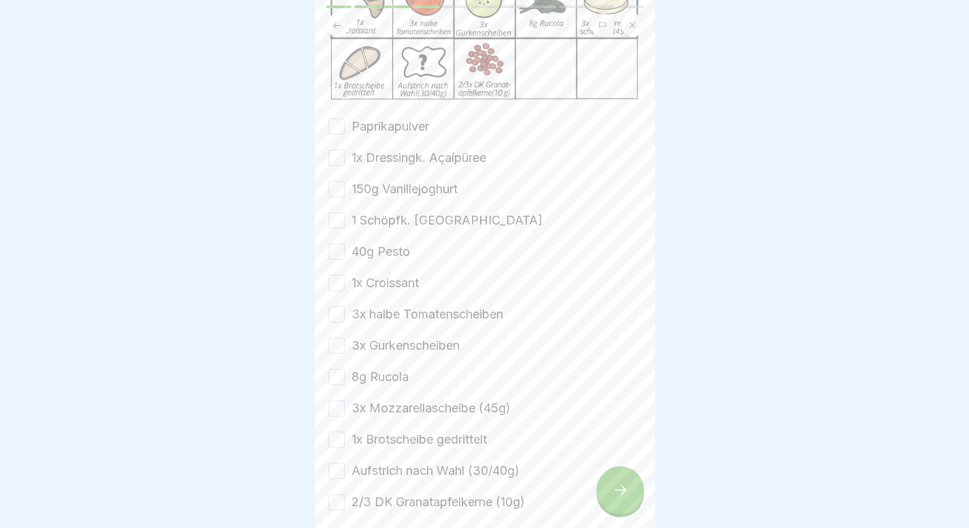
scroll to position [223, 0]
click at [620, 513] on div at bounding box center [620, 490] width 48 height 48
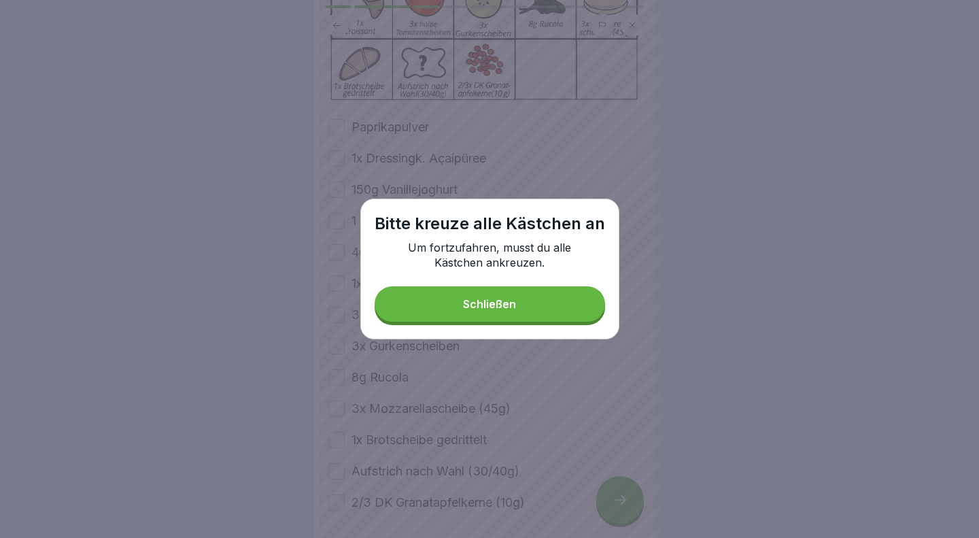
click at [515, 311] on button "Schließen" at bounding box center [490, 303] width 230 height 35
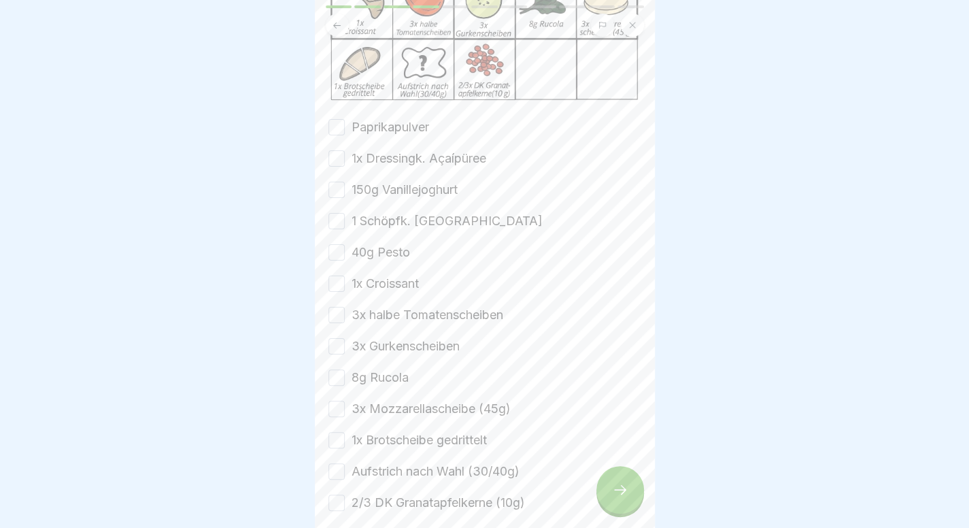
click at [405, 118] on label "Paprikapulver" at bounding box center [390, 127] width 78 height 18
click at [345, 119] on button "Paprikapulver" at bounding box center [336, 127] width 16 height 16
click at [412, 158] on label "1x Dressingk. Açaípüree" at bounding box center [418, 159] width 135 height 18
click at [345, 158] on button "1x Dressingk. Açaípüree" at bounding box center [336, 158] width 16 height 16
drag, startPoint x: 401, startPoint y: 182, endPoint x: 387, endPoint y: 224, distance: 43.9
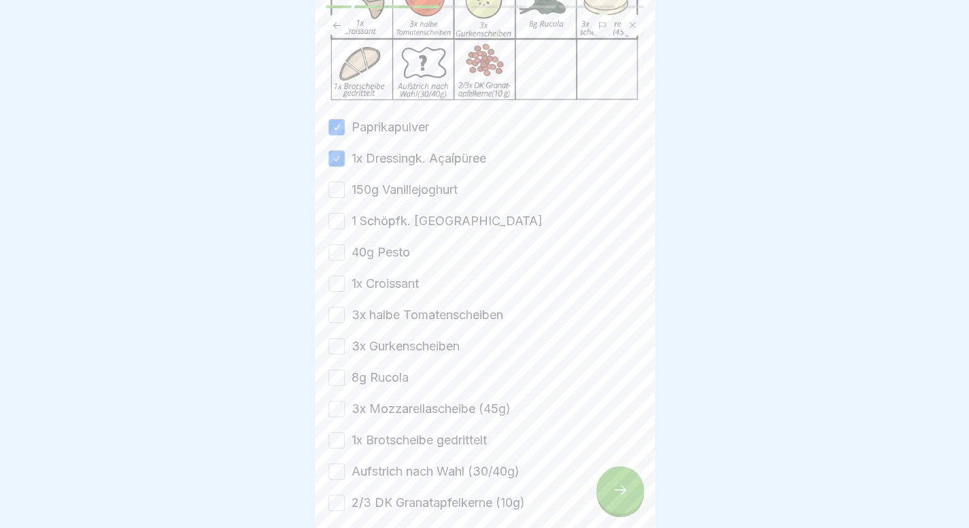
click at [387, 224] on div "Paprikapulver 1x Dressingk. Açaípüree 150g Vanillejoghurt 1 Schöpfk. Granola 40…" at bounding box center [484, 314] width 313 height 393
drag, startPoint x: 431, startPoint y: 179, endPoint x: 420, endPoint y: 206, distance: 28.7
click at [420, 206] on div "Paprikapulver 1x Dressingk. Açaípüree 150g Vanillejoghurt 1 Schöpfk. Granola 40…" at bounding box center [484, 314] width 313 height 393
click at [420, 212] on label "1 Schöpfk. Granola" at bounding box center [446, 221] width 191 height 18
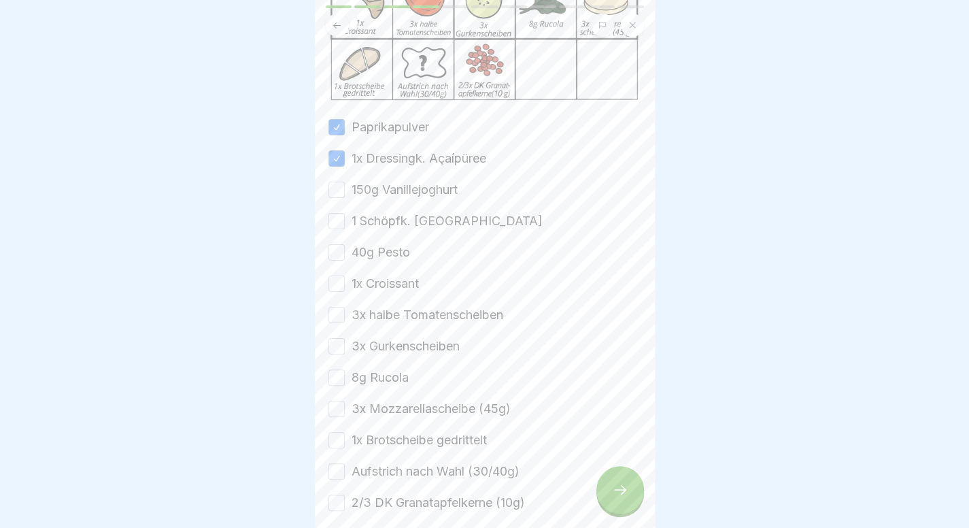
click at [345, 213] on button "1 Schöpfk. Granola" at bounding box center [336, 221] width 16 height 16
click at [385, 171] on div "Paprikapulver 1x Dressingk. Açaípüree 150g Vanillejoghurt 1 Schöpfk. Granola 40…" at bounding box center [484, 314] width 313 height 393
click at [379, 188] on label "150g Vanillejoghurt" at bounding box center [404, 190] width 106 height 18
click at [345, 188] on button "150g Vanillejoghurt" at bounding box center [336, 190] width 16 height 16
drag, startPoint x: 363, startPoint y: 247, endPoint x: 358, endPoint y: 279, distance: 32.4
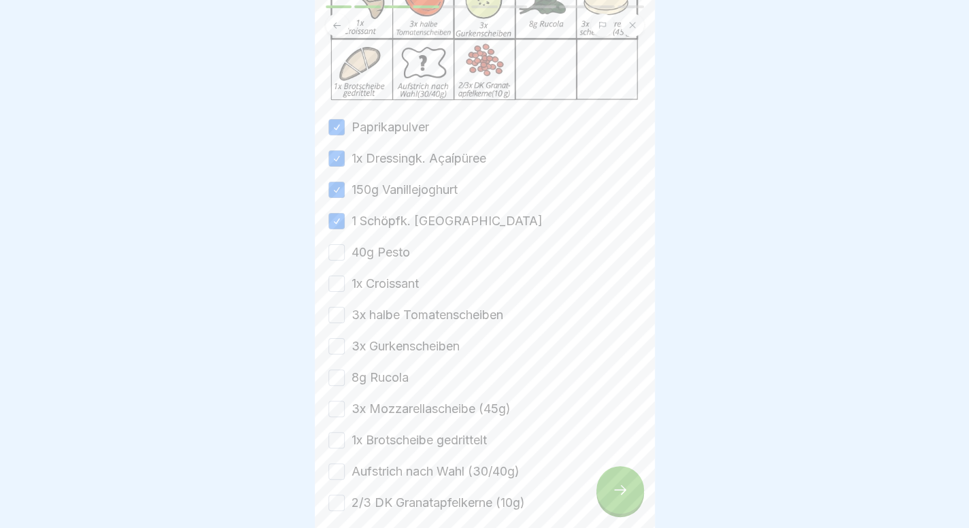
click at [358, 279] on div "Paprikapulver 1x Dressingk. Açaípüree 150g Vanillejoghurt 1 Schöpfk. Granola 40…" at bounding box center [484, 314] width 313 height 393
click at [358, 279] on label "1x Croissant" at bounding box center [384, 284] width 67 height 18
click at [345, 279] on button "1x Croissant" at bounding box center [336, 283] width 16 height 16
click at [349, 243] on div "40g Pesto" at bounding box center [369, 252] width 82 height 18
click at [336, 244] on button "40g Pesto" at bounding box center [336, 252] width 16 height 16
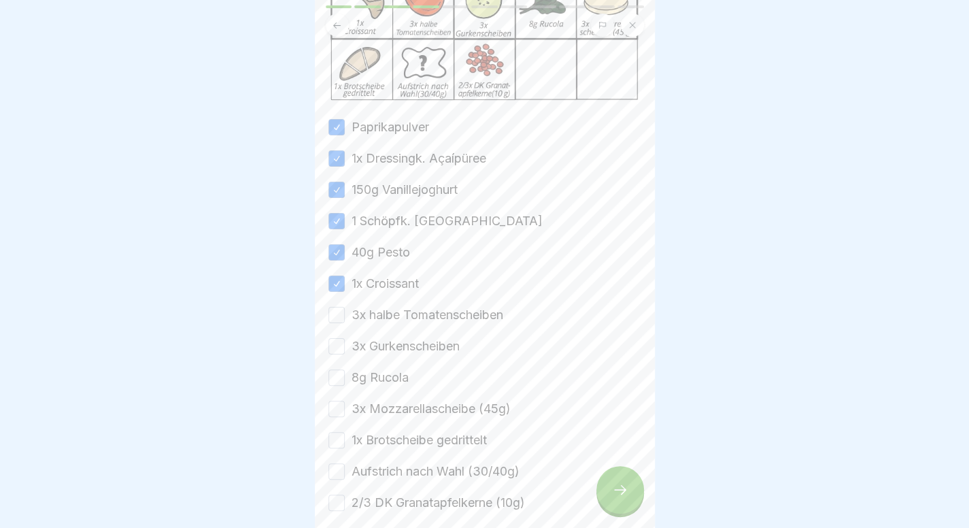
click at [330, 308] on button "3x halbe Tomatenscheiben" at bounding box center [336, 315] width 16 height 16
click at [330, 338] on button "3x Gurkenscheiben" at bounding box center [336, 346] width 16 height 16
click at [335, 369] on button "8g Rucola" at bounding box center [336, 377] width 16 height 16
click at [335, 409] on button "3x Mozzarellascheibe (45g)" at bounding box center [336, 408] width 16 height 16
click at [334, 441] on div "Paprikapulver 1x Dressingk. Açaípüree 150g Vanillejoghurt 1 Schöpfk. Granola 40…" at bounding box center [484, 314] width 313 height 393
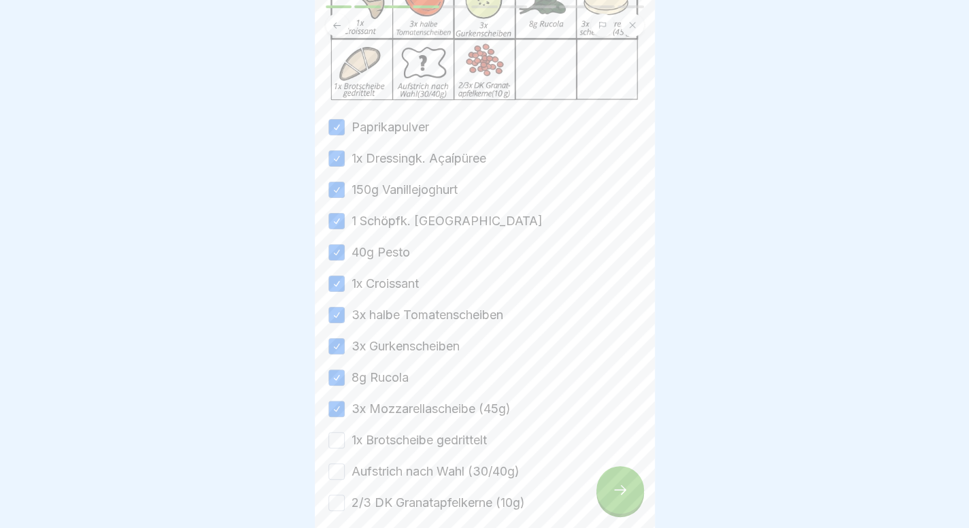
click at [334, 441] on button "1x Brotscheibe gedrittelt" at bounding box center [336, 440] width 16 height 16
click at [330, 474] on div "Paprikapulver 1x Dressingk. Açaípüree 150g Vanillejoghurt 1 Schöpfk. Granola 40…" at bounding box center [484, 314] width 313 height 393
click at [335, 466] on button "Aufstrich nach Wahl (30/40g)" at bounding box center [336, 471] width 16 height 16
click at [335, 494] on button "2/3 DK Granatapfelkerne (10g)" at bounding box center [336, 502] width 16 height 16
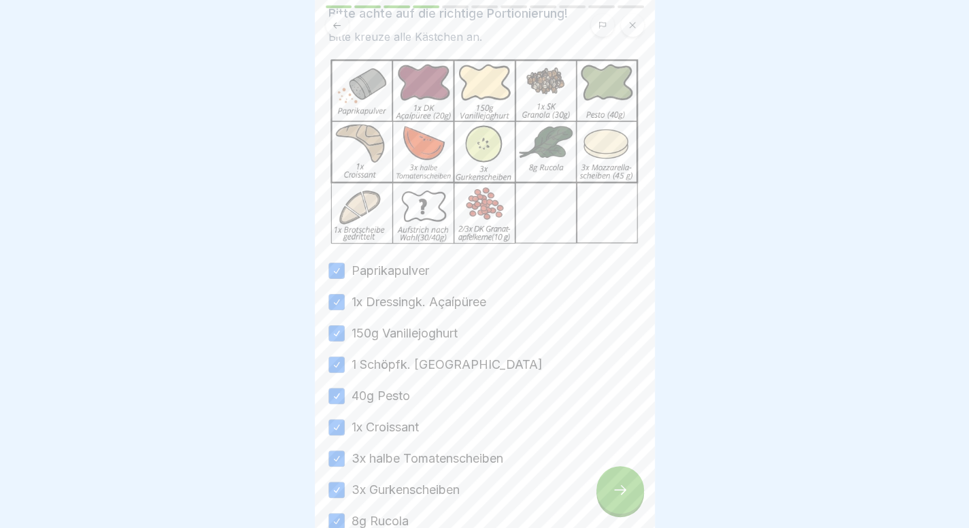
scroll to position [80, 0]
click at [606, 492] on div at bounding box center [620, 490] width 48 height 48
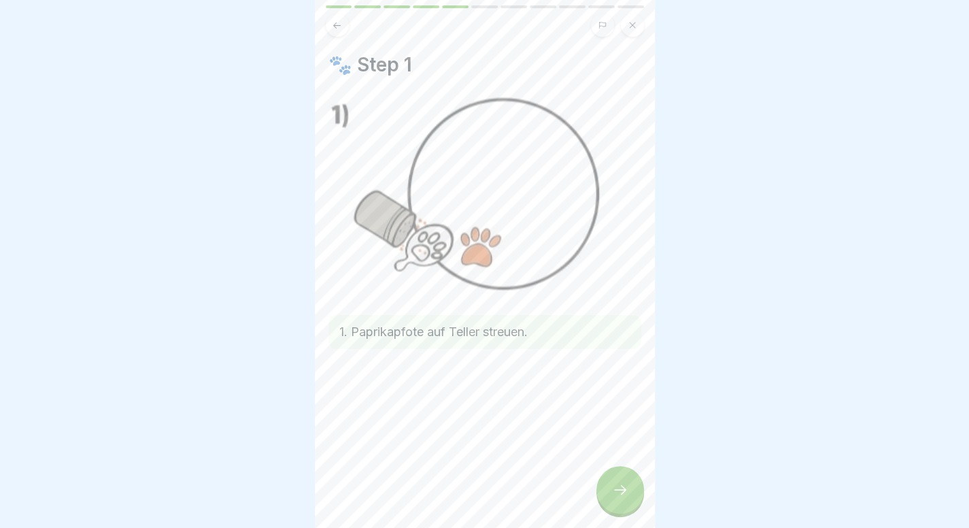
click at [606, 492] on div at bounding box center [620, 490] width 48 height 48
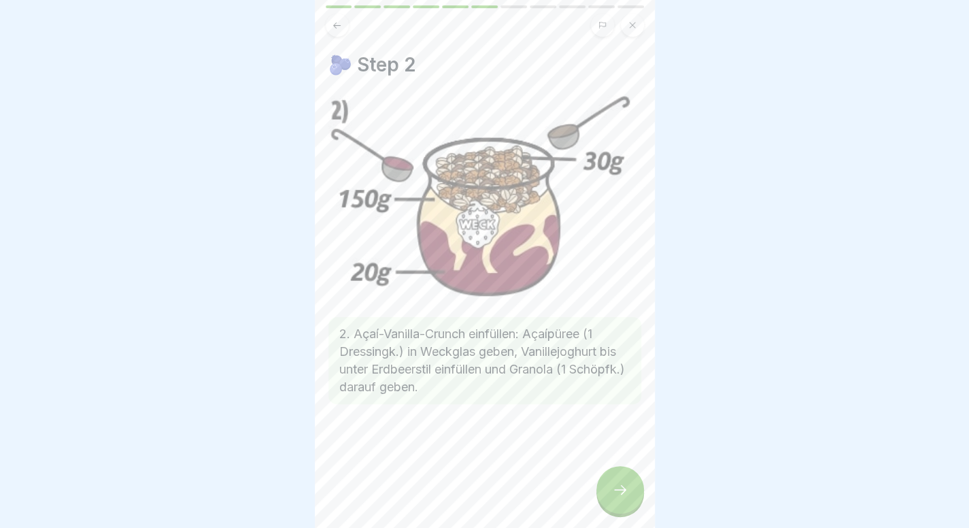
click at [606, 492] on div at bounding box center [620, 490] width 48 height 48
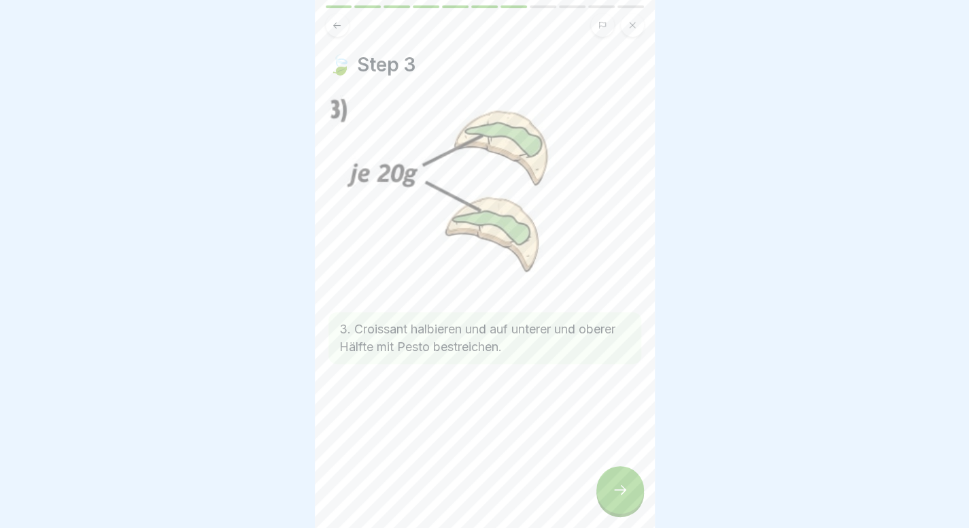
click at [606, 492] on div at bounding box center [620, 490] width 48 height 48
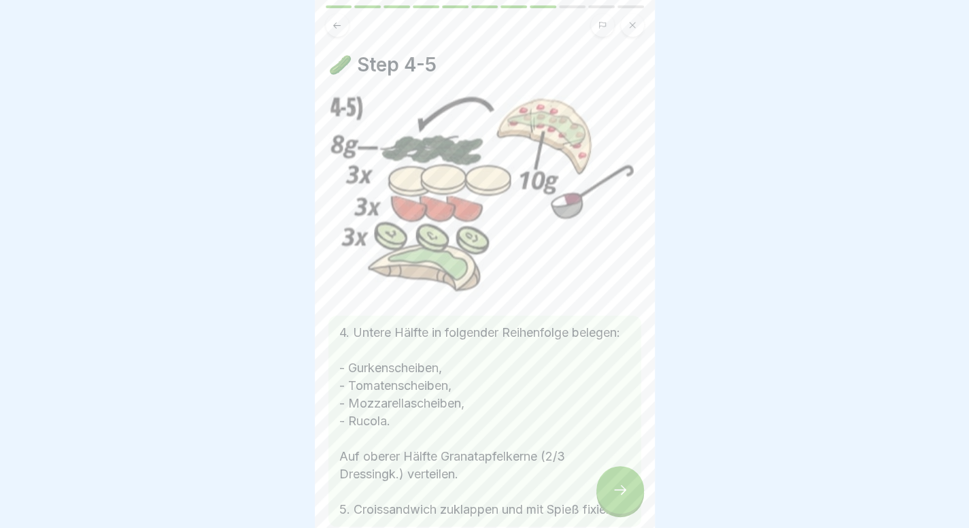
click at [624, 494] on icon at bounding box center [620, 490] width 12 height 10
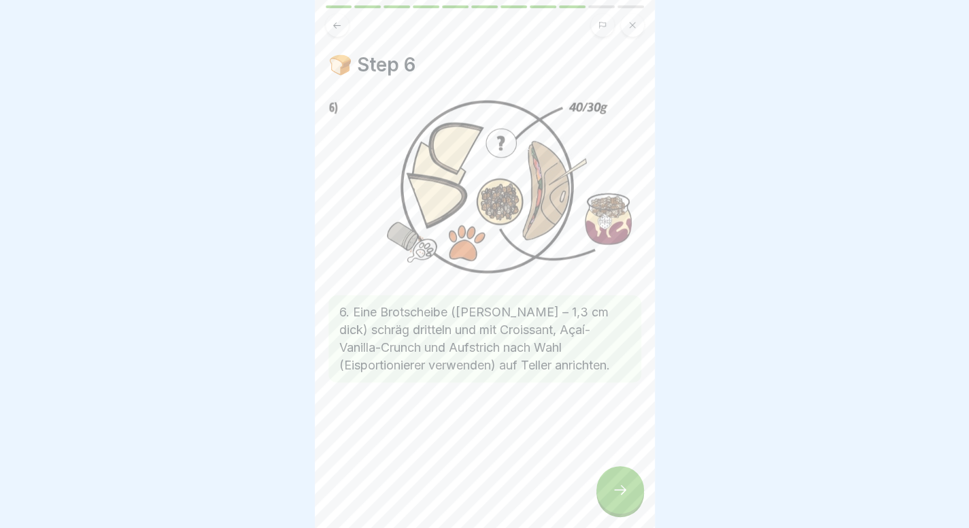
click at [623, 483] on div at bounding box center [620, 490] width 48 height 48
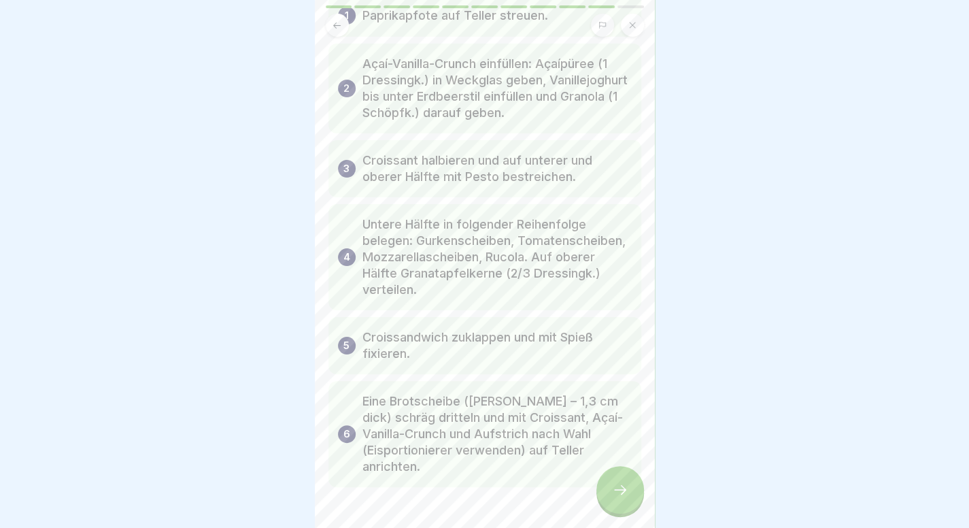
scroll to position [100, 0]
click at [627, 498] on icon at bounding box center [620, 489] width 16 height 16
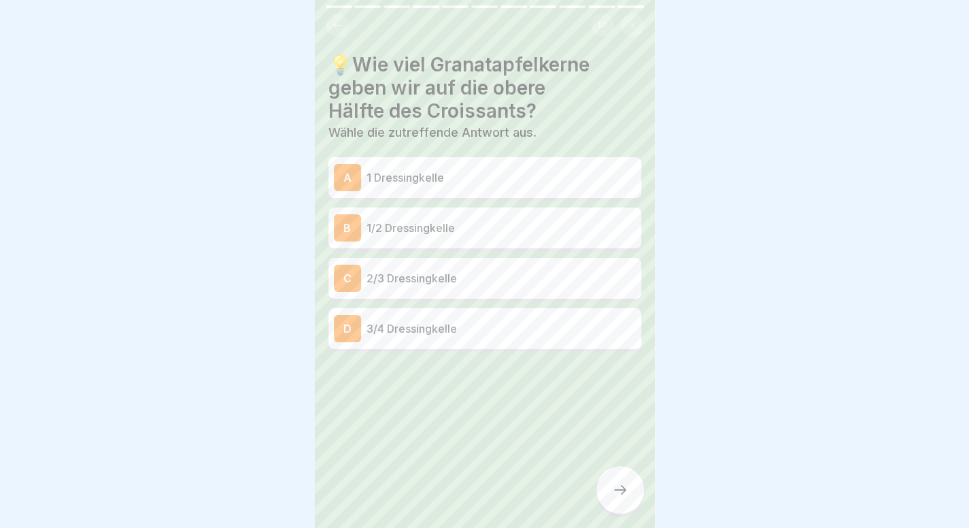
click at [334, 22] on icon at bounding box center [337, 25] width 10 height 10
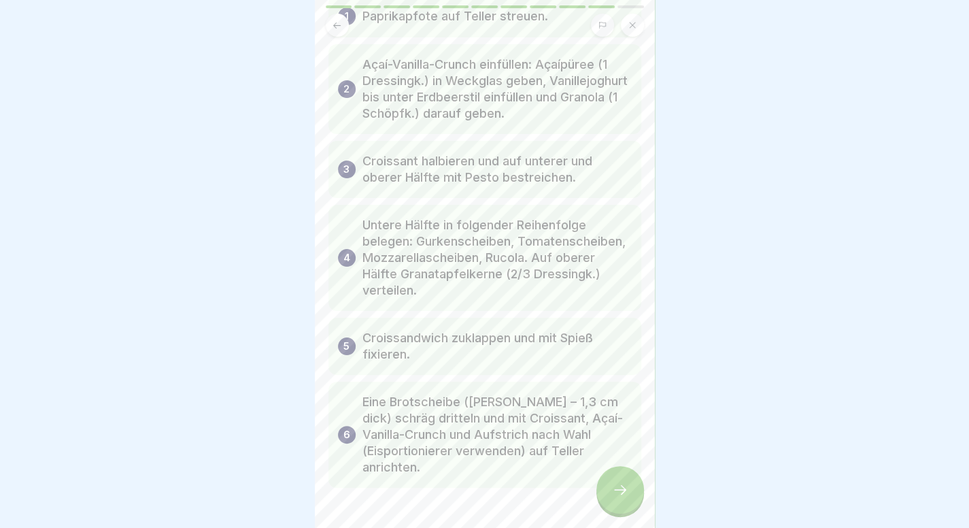
click at [620, 496] on icon at bounding box center [620, 489] width 16 height 16
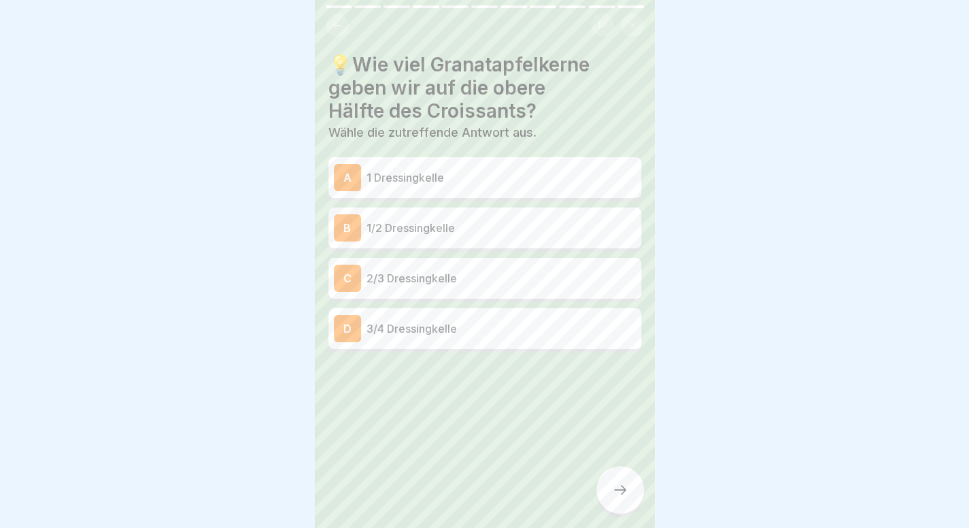
click at [477, 273] on p "2/3 Dressingkelle" at bounding box center [500, 278] width 269 height 16
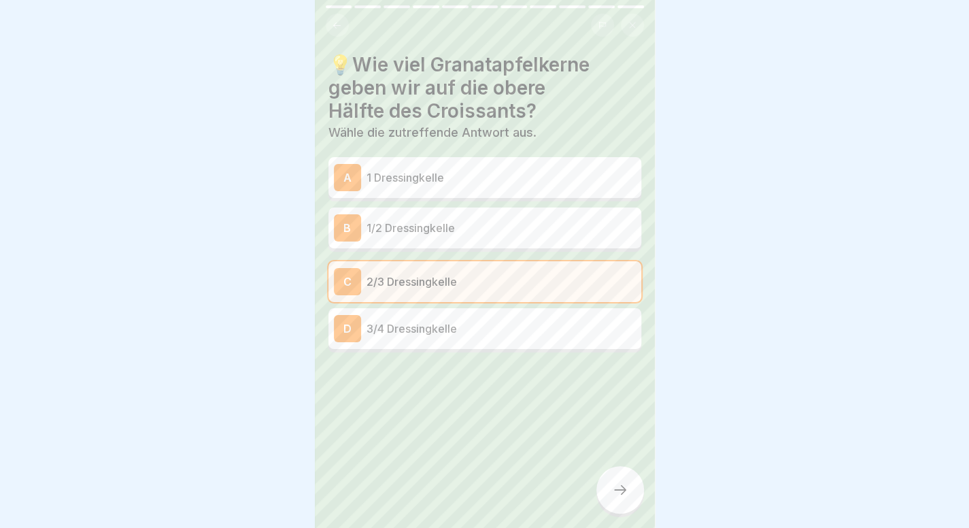
click at [607, 496] on div at bounding box center [620, 490] width 48 height 48
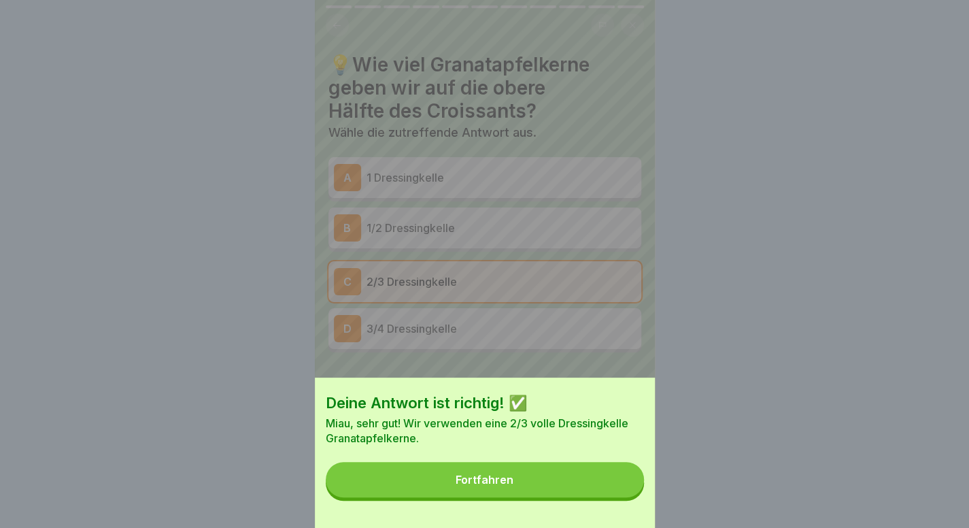
click at [607, 496] on button "Fortfahren" at bounding box center [485, 479] width 318 height 35
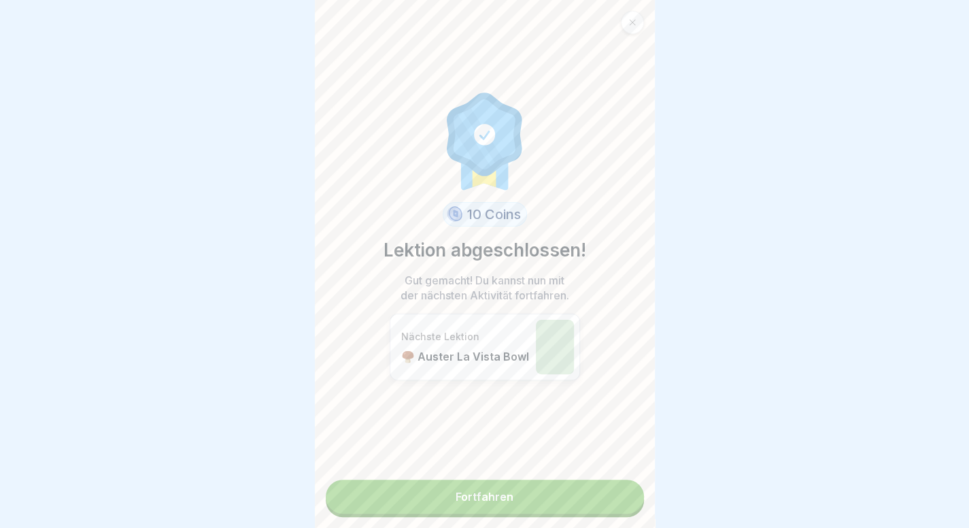
click at [555, 483] on link "Fortfahren" at bounding box center [485, 496] width 318 height 34
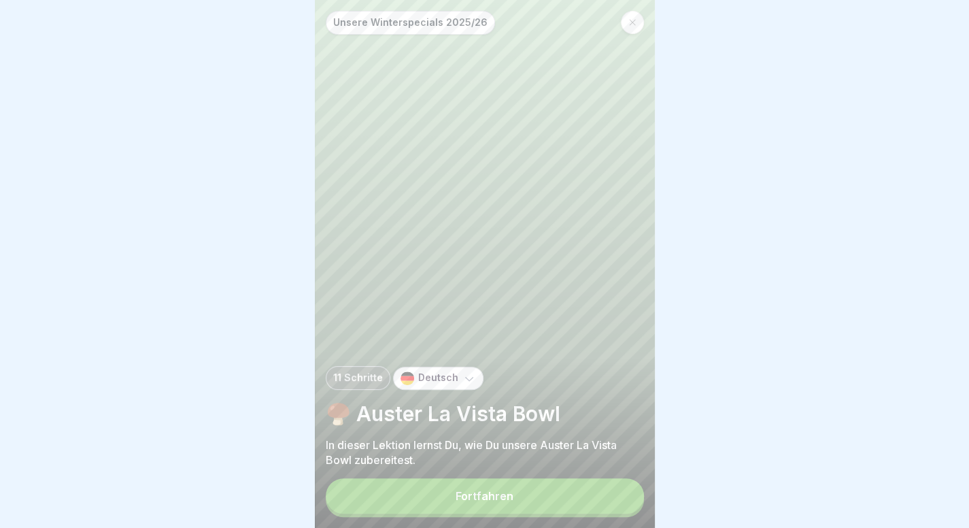
click at [522, 513] on button "Fortfahren" at bounding box center [485, 495] width 318 height 35
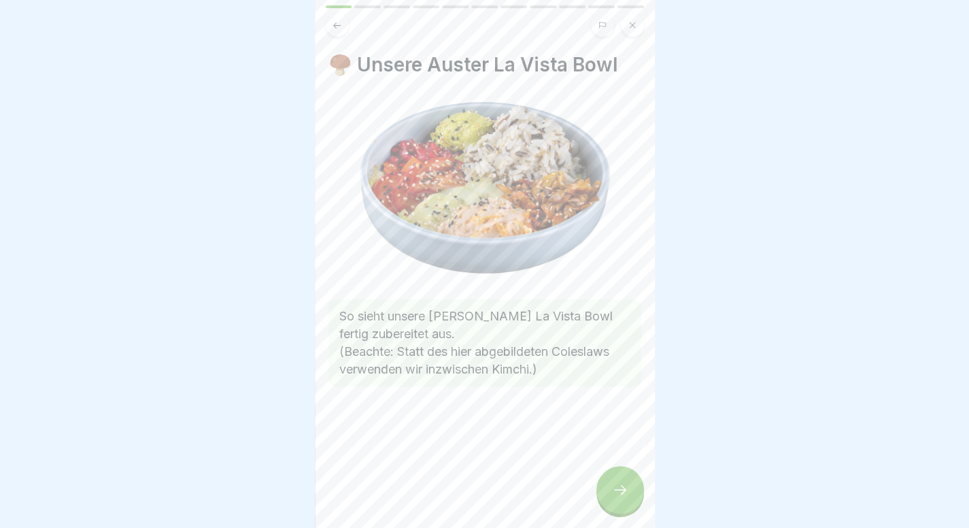
click at [622, 498] on icon at bounding box center [620, 489] width 16 height 16
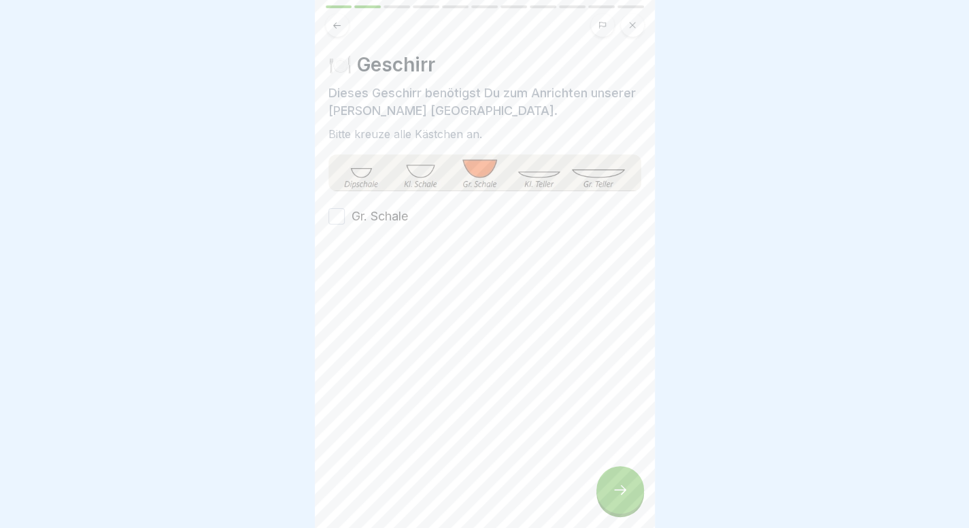
click at [384, 209] on label "Gr. Schale" at bounding box center [379, 216] width 56 height 18
click at [345, 209] on button "Gr. Schale" at bounding box center [336, 216] width 16 height 16
click at [613, 498] on icon at bounding box center [620, 489] width 16 height 16
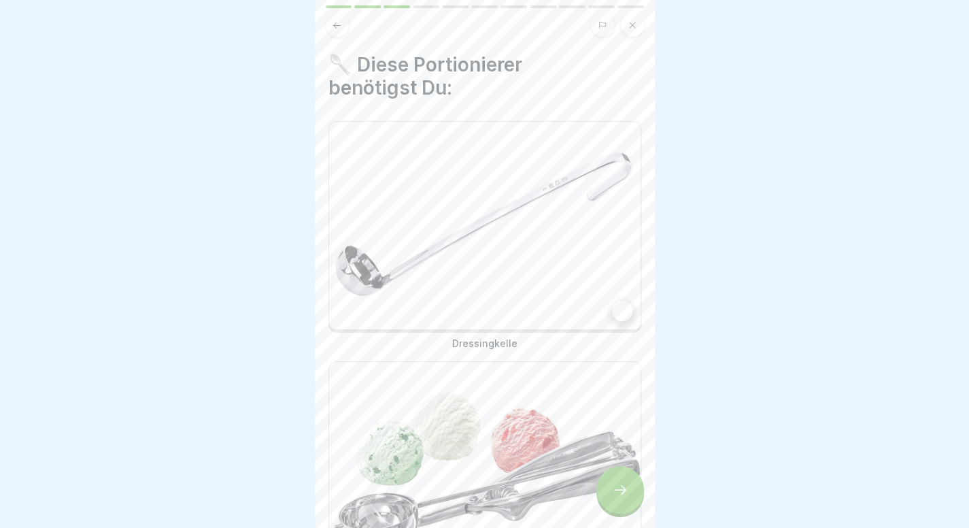
click at [536, 268] on img at bounding box center [484, 225] width 311 height 207
click at [532, 366] on img at bounding box center [484, 465] width 311 height 207
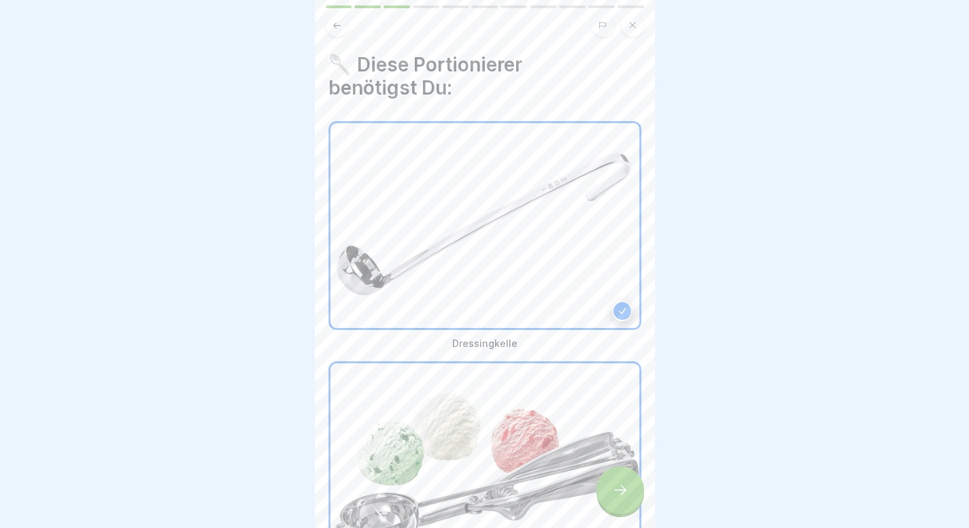
click at [619, 512] on div at bounding box center [620, 490] width 48 height 48
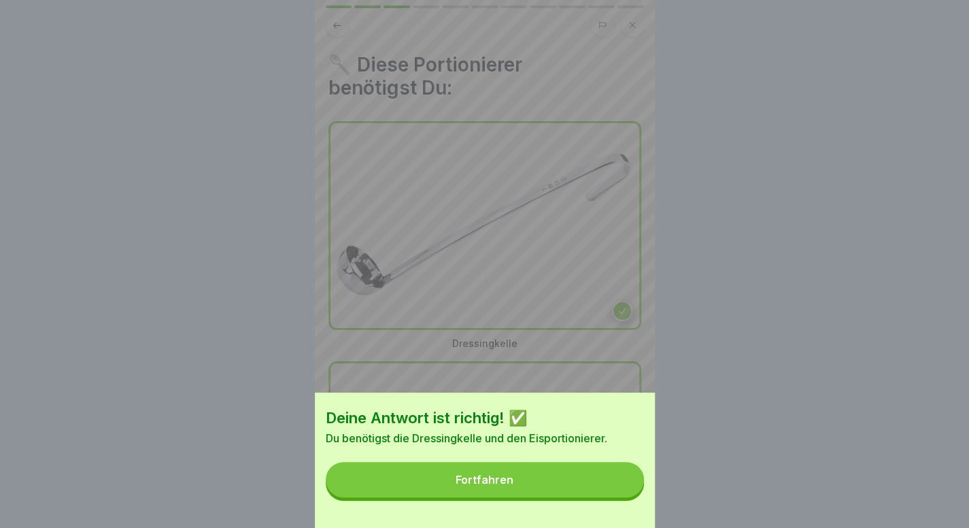
click at [597, 497] on button "Fortfahren" at bounding box center [485, 479] width 318 height 35
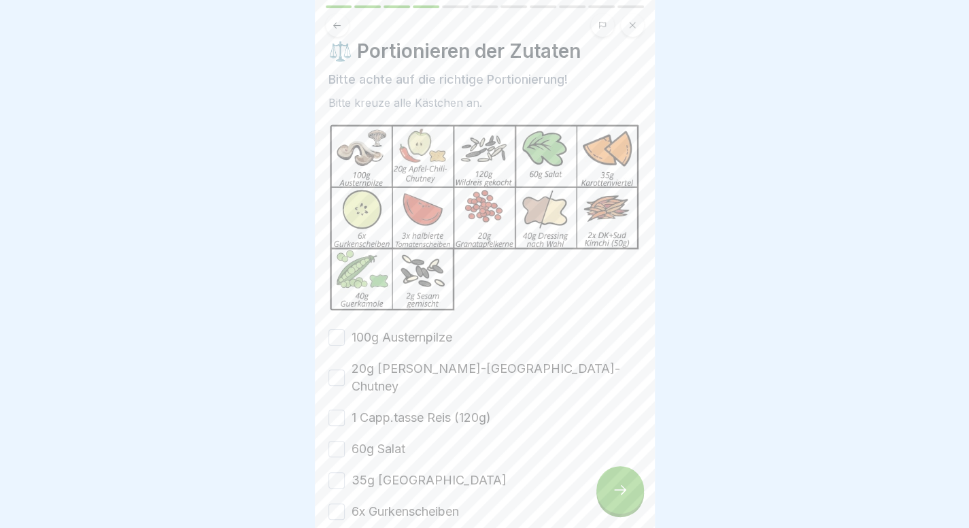
scroll to position [13, 0]
click at [623, 491] on div at bounding box center [620, 490] width 48 height 48
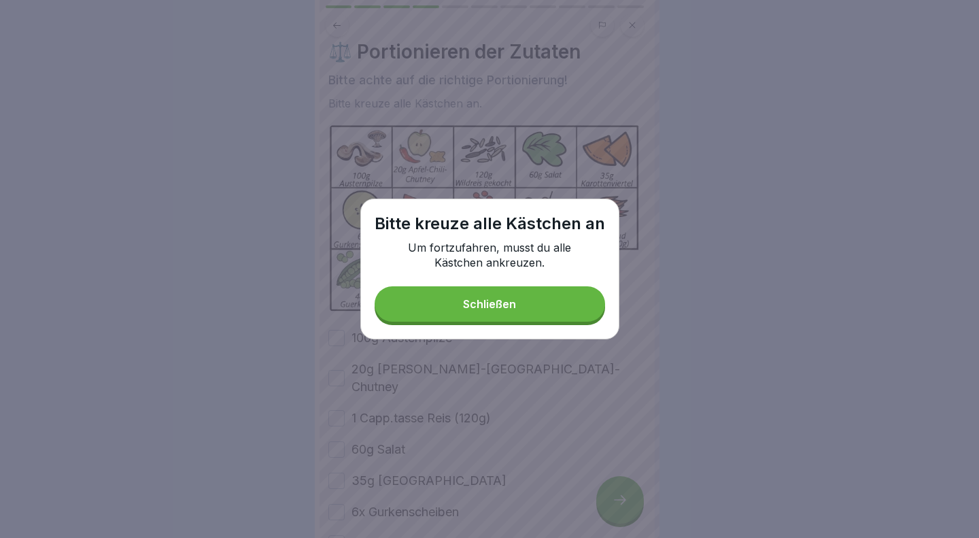
click at [533, 288] on button "Schließen" at bounding box center [490, 303] width 230 height 35
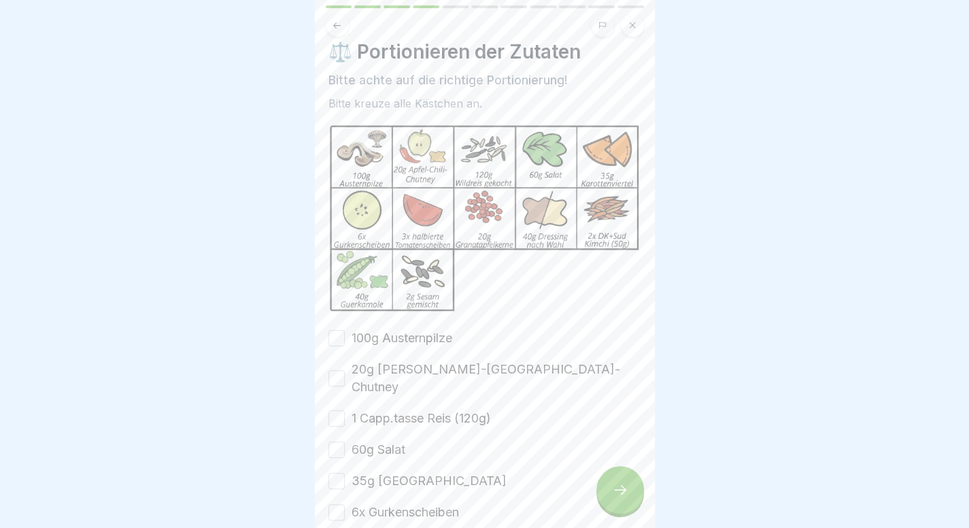
click at [390, 329] on label "100g Austernpilze" at bounding box center [401, 338] width 101 height 18
click at [345, 330] on button "100g Austernpilze" at bounding box center [336, 338] width 16 height 16
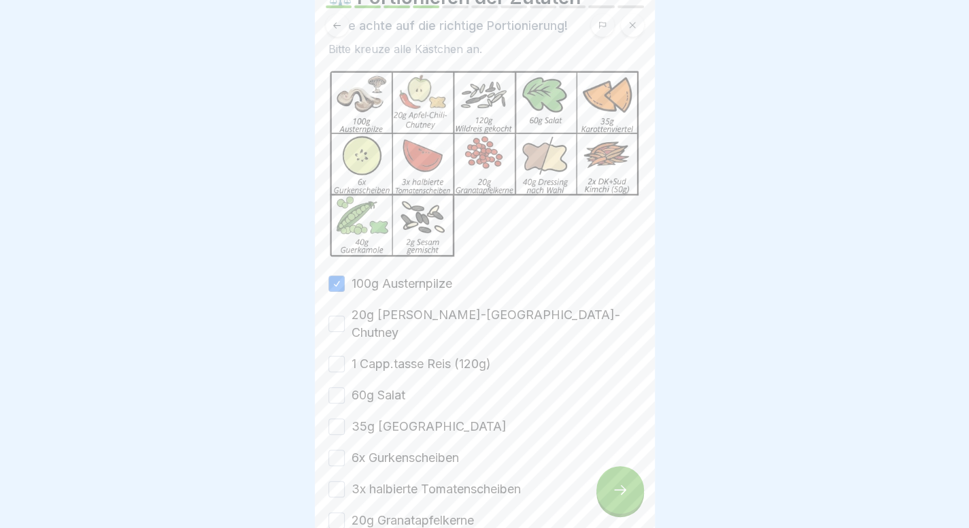
click at [399, 317] on div "100g Austernpilze 20g Apfel-Chili-Chutney 1 Capp.tasse Reis (120g) 60g Salat 35…" at bounding box center [484, 464] width 313 height 379
click at [412, 307] on label "20g Apfel-Chili-Chutney" at bounding box center [496, 323] width 290 height 35
click at [345, 315] on button "20g Apfel-Chili-Chutney" at bounding box center [336, 323] width 16 height 16
click at [394, 355] on label "1 Capp.tasse Reis (120g)" at bounding box center [420, 364] width 139 height 18
click at [345, 356] on button "1 Capp.tasse Reis (120g)" at bounding box center [336, 364] width 16 height 16
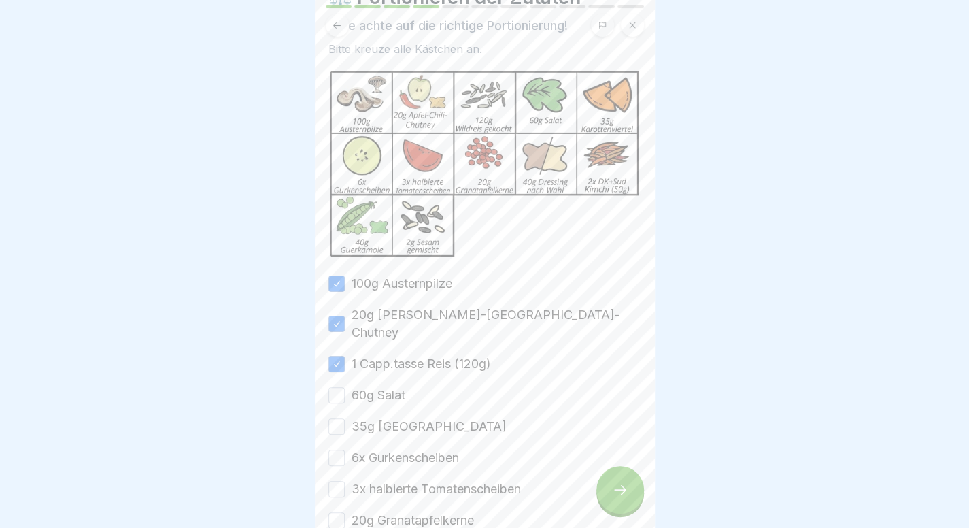
click at [383, 360] on div "100g Austernpilze 20g Apfel-Chili-Chutney 1 Capp.tasse Reis (120g) 60g Salat 35…" at bounding box center [484, 464] width 313 height 379
click at [383, 386] on label "60g Salat" at bounding box center [378, 395] width 54 height 18
click at [345, 387] on button "60g Salat" at bounding box center [336, 395] width 16 height 16
click at [389, 417] on label "35g Karottenviertel" at bounding box center [428, 426] width 155 height 18
click at [345, 418] on button "35g Karottenviertel" at bounding box center [336, 426] width 16 height 16
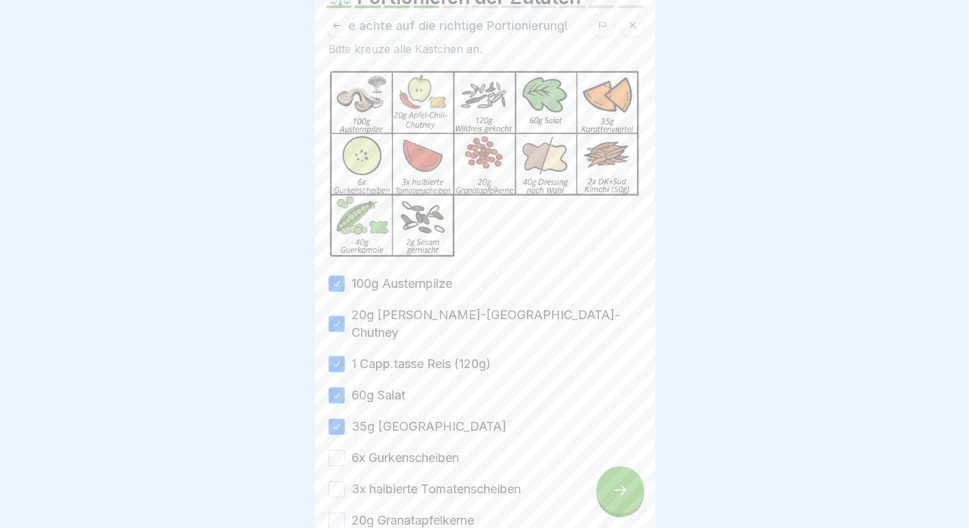
click at [402, 449] on label "6x Gurkenscheiben" at bounding box center [404, 458] width 107 height 18
click at [345, 449] on button "6x Gurkenscheiben" at bounding box center [336, 457] width 16 height 16
click at [405, 480] on label "3x halbierte Tomatenscheiben" at bounding box center [435, 489] width 169 height 18
click at [345, 481] on button "3x halbierte Tomatenscheiben" at bounding box center [336, 489] width 16 height 16
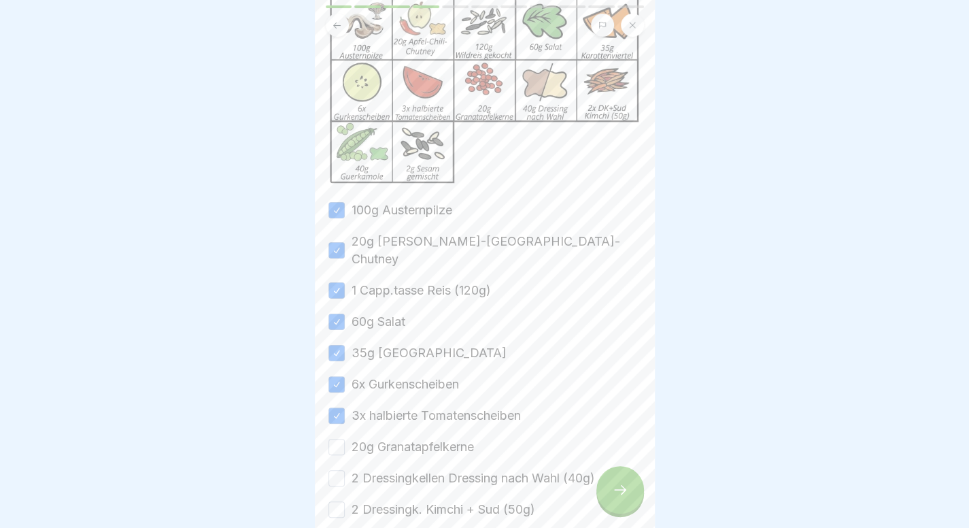
click at [432, 432] on div "100g Austernpilze 20g Apfel-Chili-Chutney 1 Capp.tasse Reis (120g) 60g Salat 35…" at bounding box center [484, 390] width 313 height 379
drag, startPoint x: 447, startPoint y: 424, endPoint x: 445, endPoint y: 436, distance: 13.1
click at [445, 436] on div "100g Austernpilze 20g Apfel-Chili-Chutney 1 Capp.tasse Reis (120g) 60g Salat 35…" at bounding box center [484, 390] width 313 height 379
click at [445, 469] on label "2 Dressingkellen Dressing nach Wahl (40g)" at bounding box center [472, 478] width 243 height 18
click at [345, 470] on button "2 Dressingkellen Dressing nach Wahl (40g)" at bounding box center [336, 478] width 16 height 16
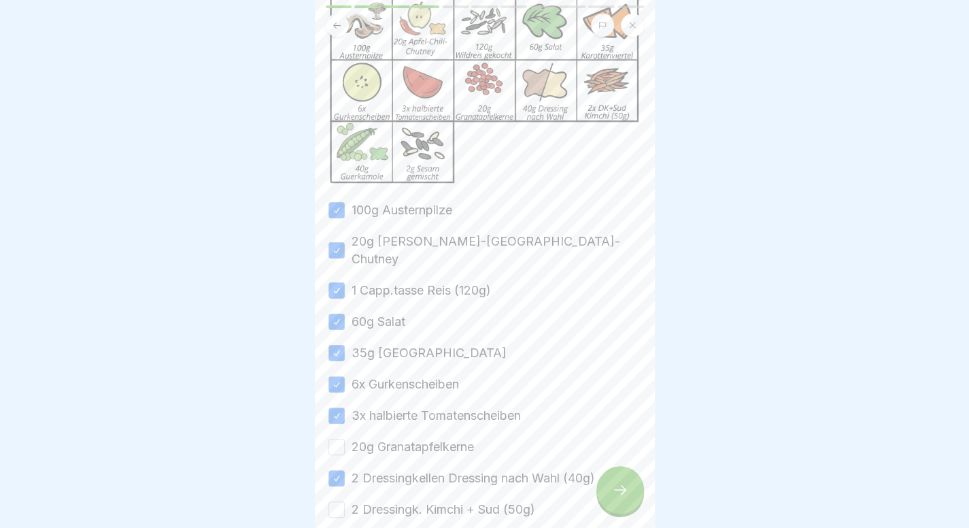
click at [451, 438] on label "20g Granatapfelkerne" at bounding box center [412, 447] width 122 height 18
click at [345, 439] on button "20g Granatapfelkerne" at bounding box center [336, 447] width 16 height 16
click at [451, 438] on label "20g Granatapfelkerne" at bounding box center [412, 447] width 122 height 18
click at [345, 439] on button "20g Granatapfelkerne" at bounding box center [336, 447] width 16 height 16
click at [451, 438] on label "20g Granatapfelkerne" at bounding box center [412, 447] width 122 height 18
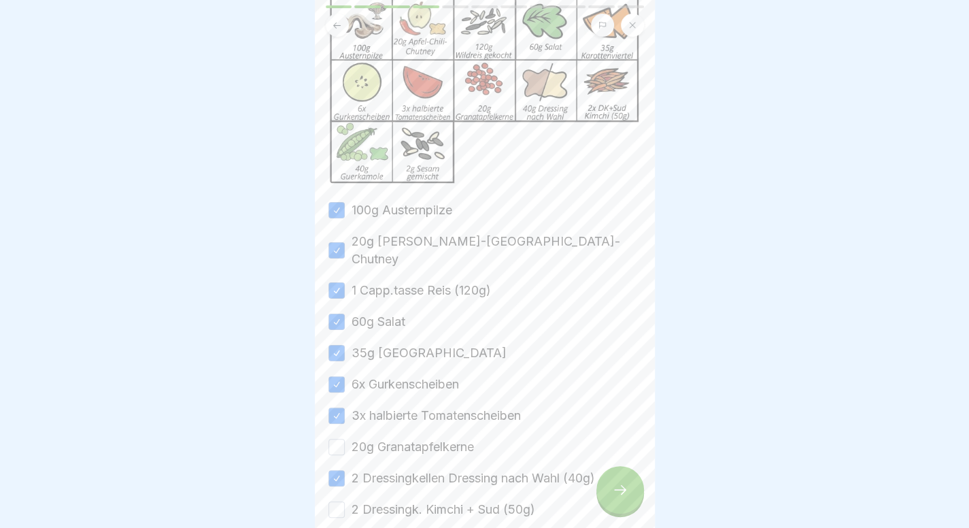
click at [345, 439] on button "20g Granatapfelkerne" at bounding box center [336, 447] width 16 height 16
drag, startPoint x: 438, startPoint y: 483, endPoint x: 433, endPoint y: 513, distance: 30.3
click at [433, 513] on div "100g Austernpilze 20g Apfel-Chili-Chutney 1 Capp.tasse Reis (120g) 60g Salat 35…" at bounding box center [484, 390] width 313 height 379
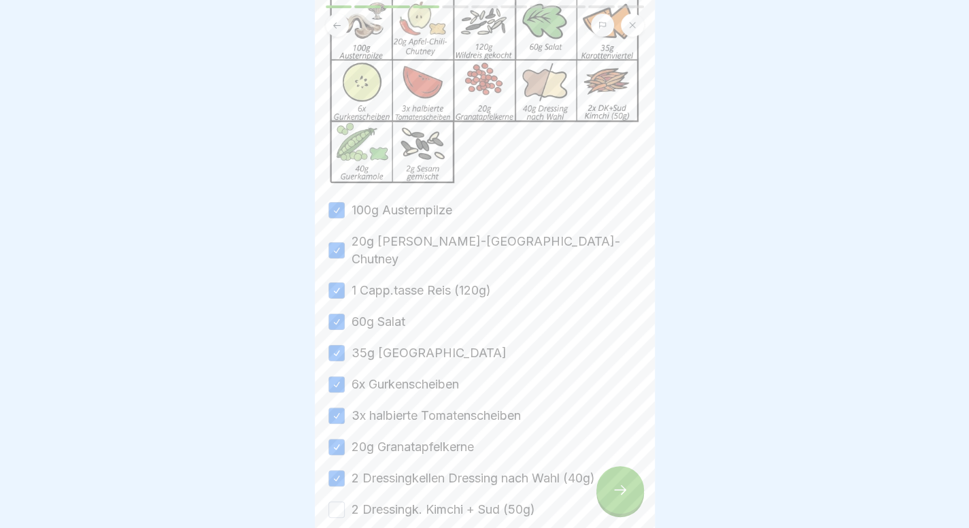
scroll to position [251, 0]
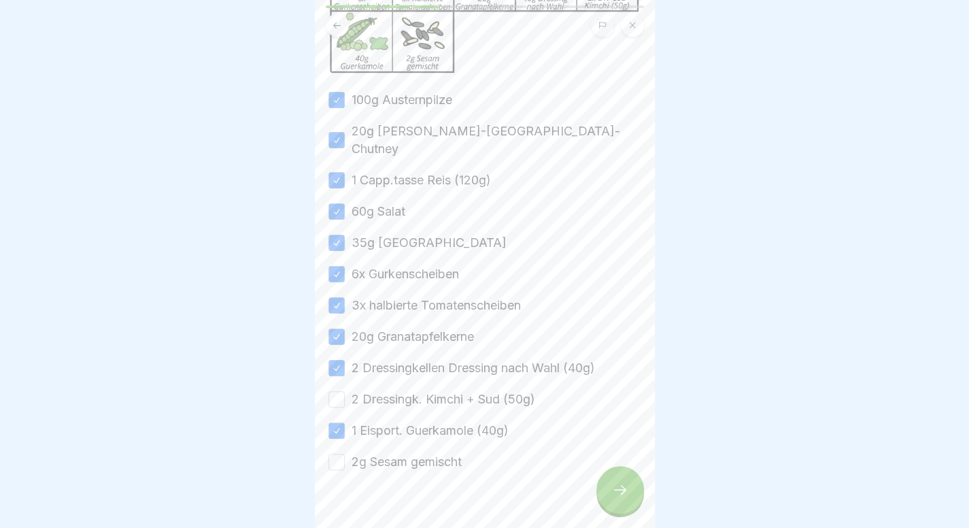
click at [450, 390] on label "2 Dressingk. Kimchi + Sud (50g)" at bounding box center [443, 399] width 184 height 18
click at [345, 391] on button "2 Dressingk. Kimchi + Sud (50g)" at bounding box center [336, 399] width 16 height 16
click at [443, 453] on label "2g Sesam gemischt" at bounding box center [406, 462] width 110 height 18
click at [345, 453] on button "2g Sesam gemischt" at bounding box center [336, 461] width 16 height 16
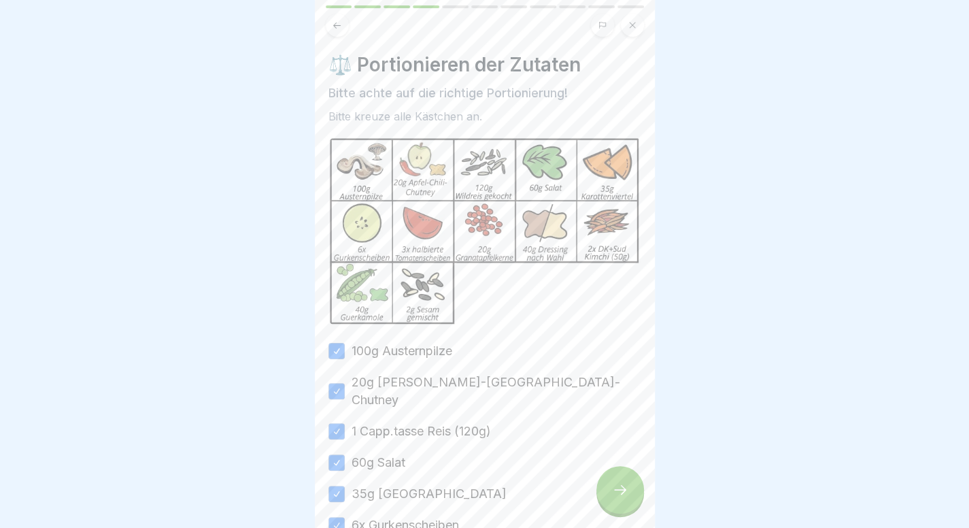
click at [619, 498] on icon at bounding box center [620, 489] width 16 height 16
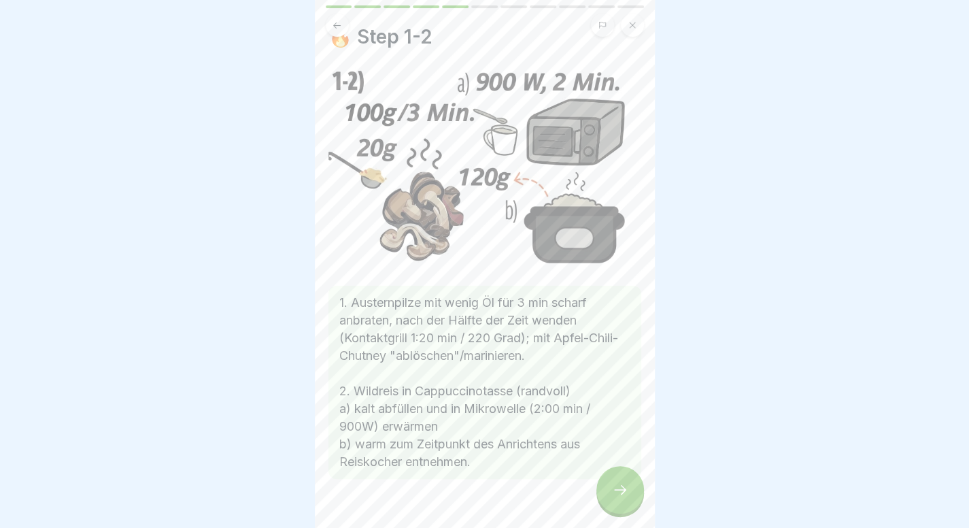
scroll to position [29, 0]
click at [606, 489] on div at bounding box center [620, 490] width 48 height 48
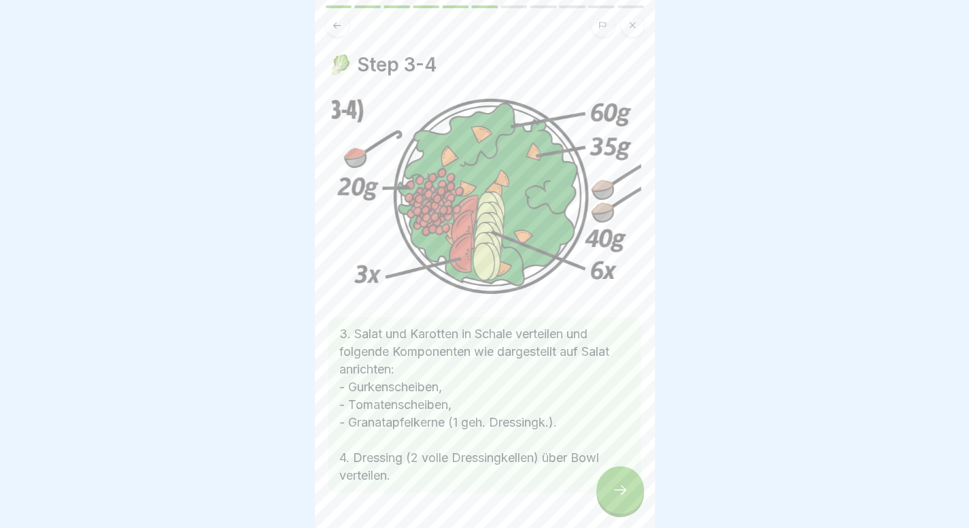
scroll to position [19, 0]
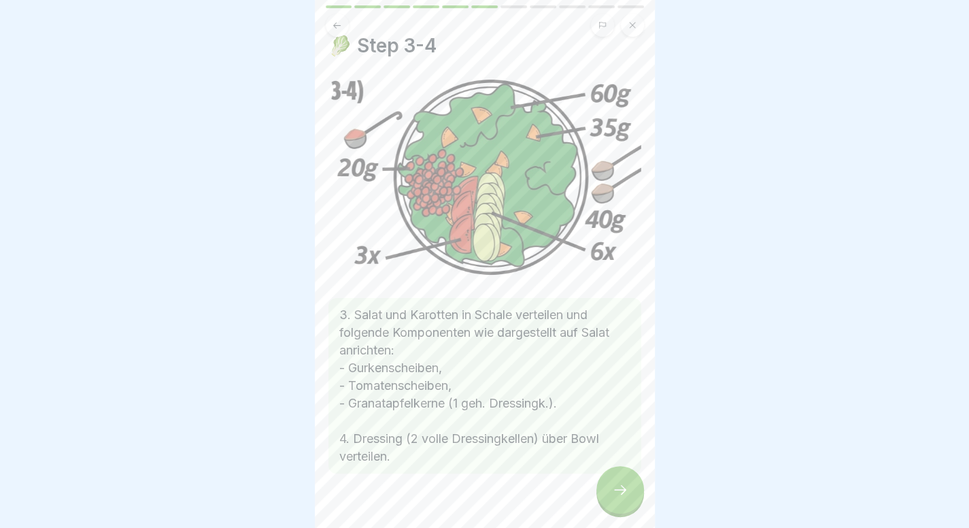
click at [627, 498] on icon at bounding box center [620, 489] width 16 height 16
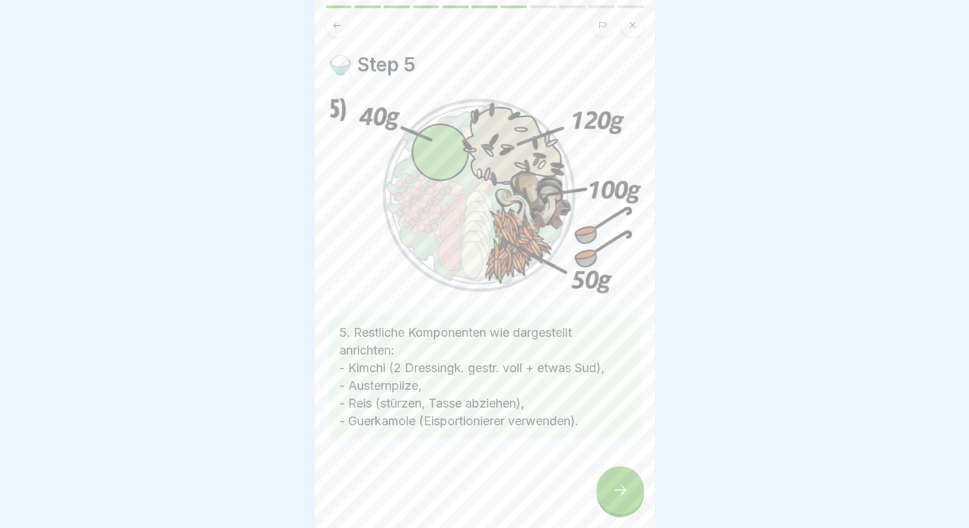
click at [627, 498] on icon at bounding box center [620, 489] width 16 height 16
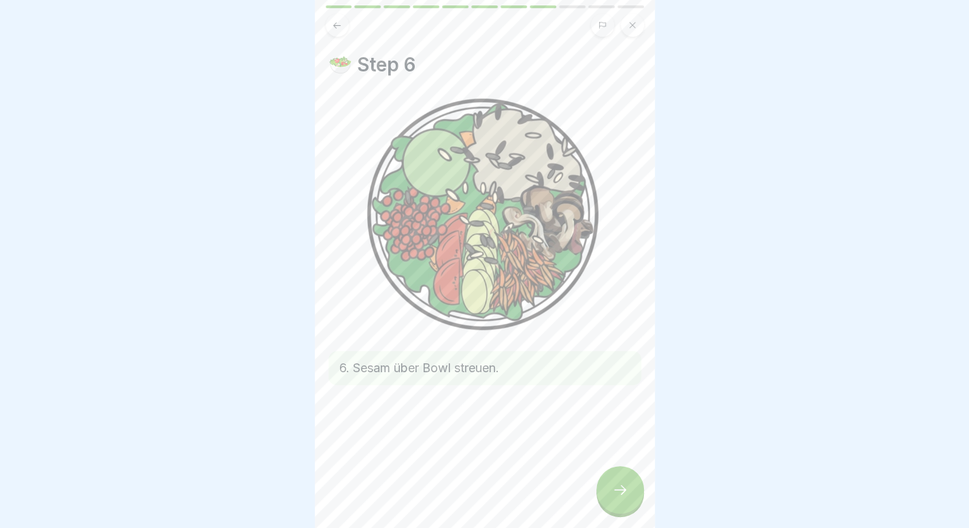
click at [627, 498] on icon at bounding box center [620, 489] width 16 height 16
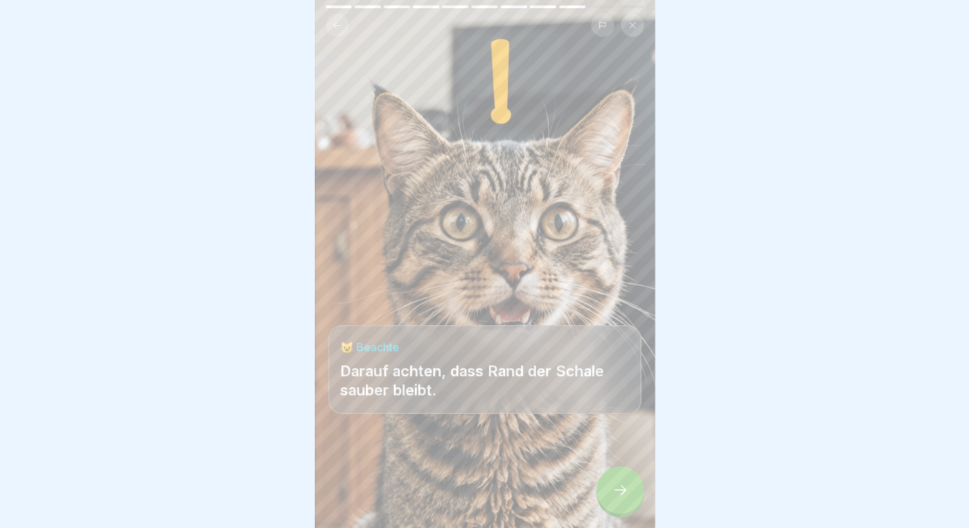
click at [612, 489] on div at bounding box center [620, 490] width 48 height 48
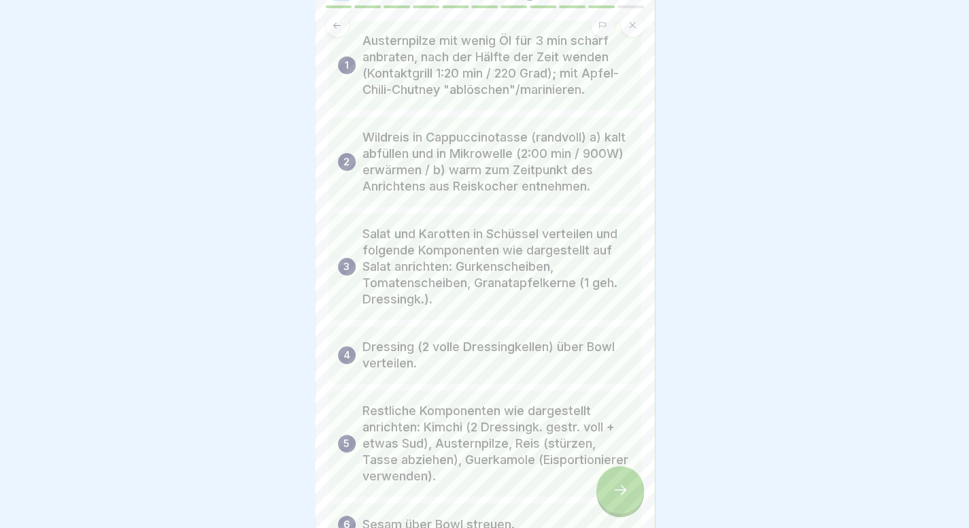
scroll to position [74, 0]
click at [337, 21] on icon at bounding box center [337, 25] width 10 height 10
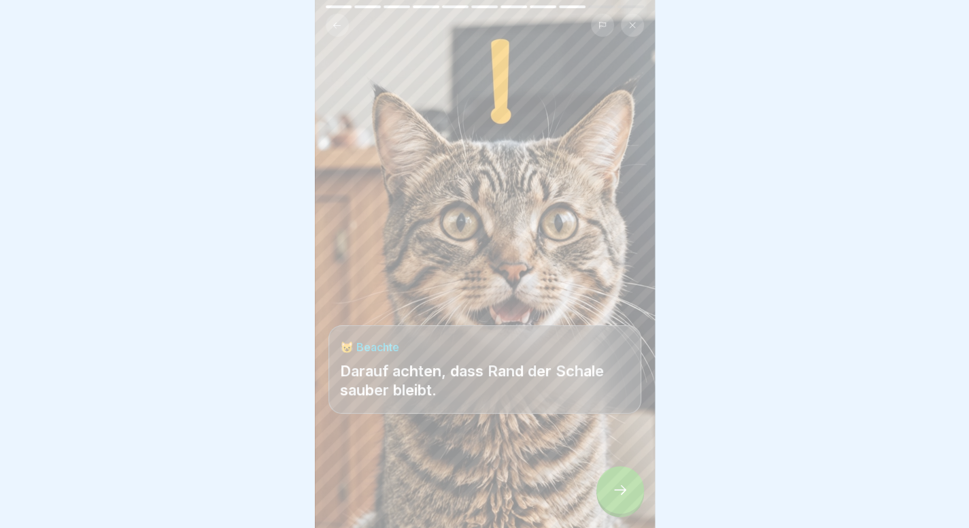
click at [337, 21] on icon at bounding box center [337, 25] width 10 height 10
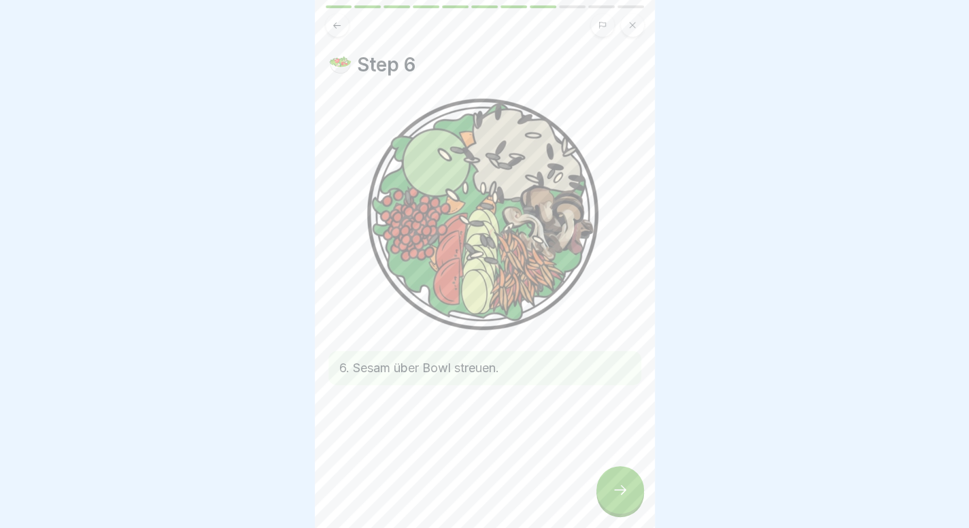
click at [337, 21] on icon at bounding box center [337, 25] width 10 height 10
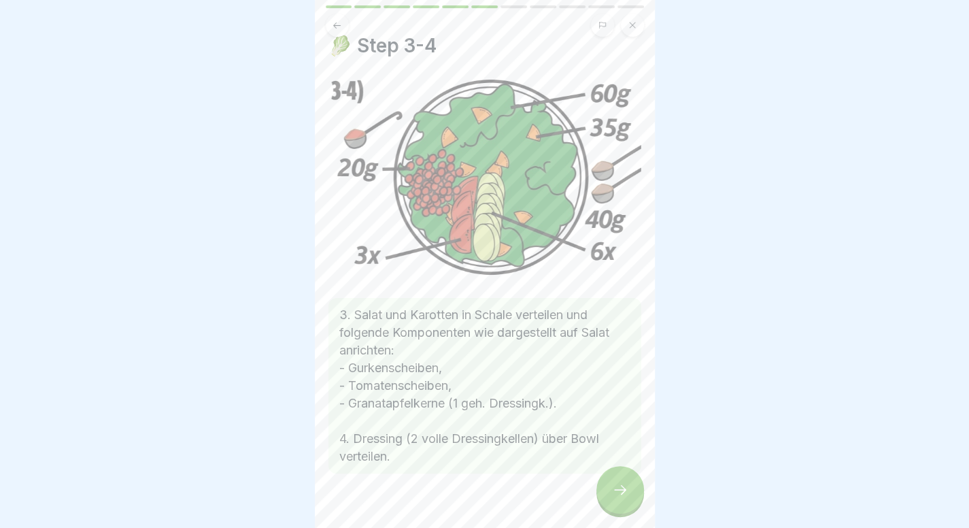
click at [337, 21] on icon at bounding box center [337, 25] width 10 height 10
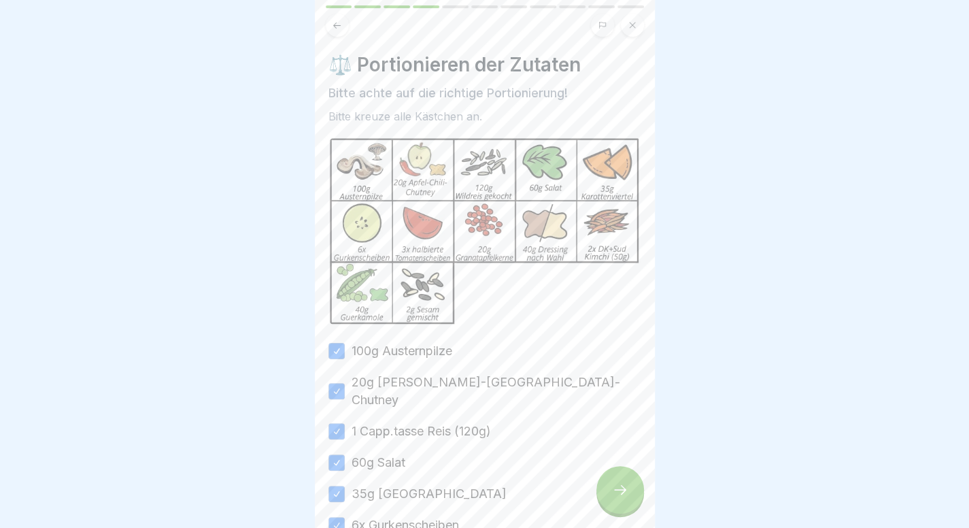
click at [337, 21] on icon at bounding box center [337, 25] width 10 height 10
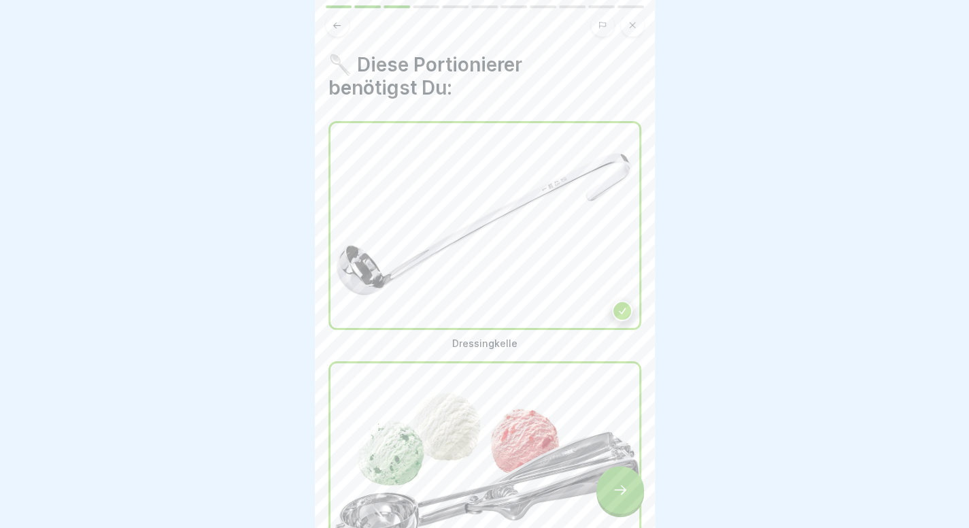
click at [337, 21] on icon at bounding box center [337, 25] width 10 height 10
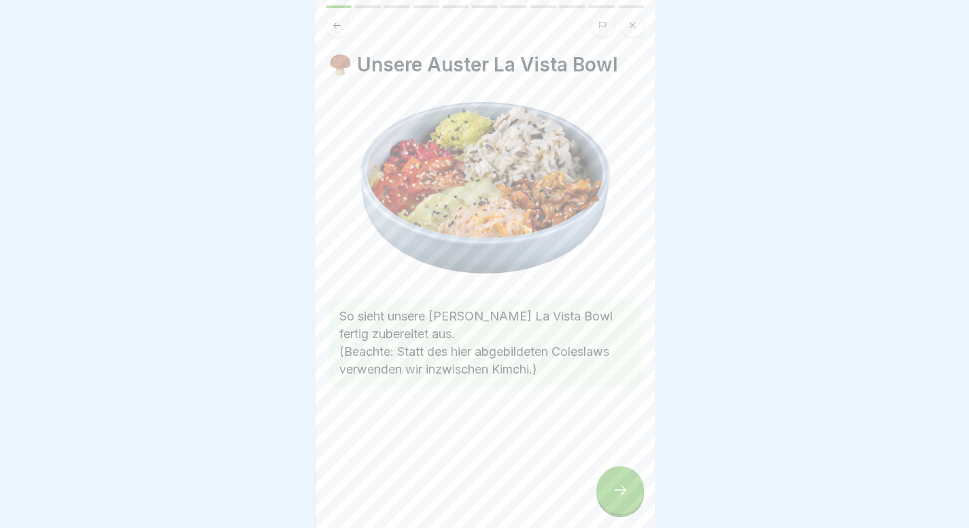
click at [337, 21] on icon at bounding box center [337, 25] width 10 height 10
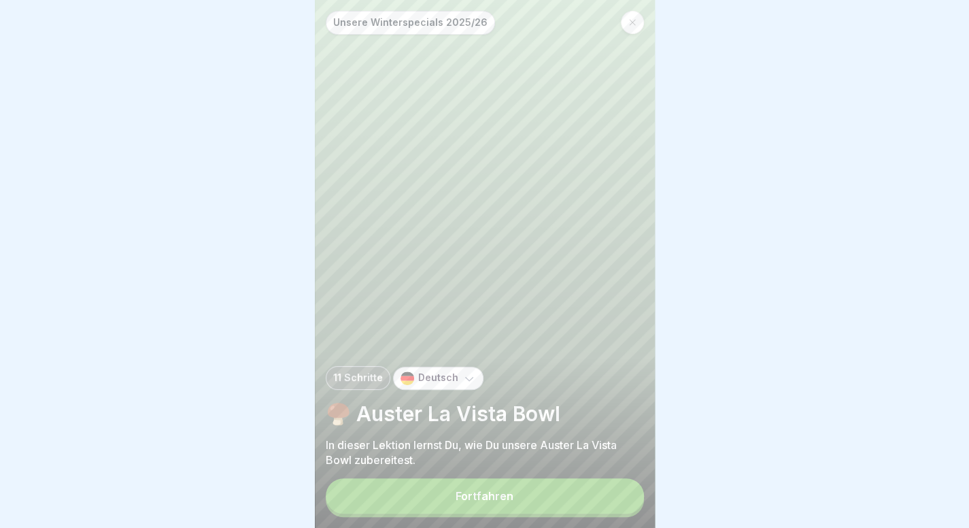
click at [337, 21] on div "Unsere Winterspecials 2025/26" at bounding box center [485, 23] width 318 height 24
click at [337, 21] on p "Unsere Winterspecials 2025/26" at bounding box center [410, 23] width 154 height 12
click at [551, 498] on button "Fortfahren" at bounding box center [485, 495] width 318 height 35
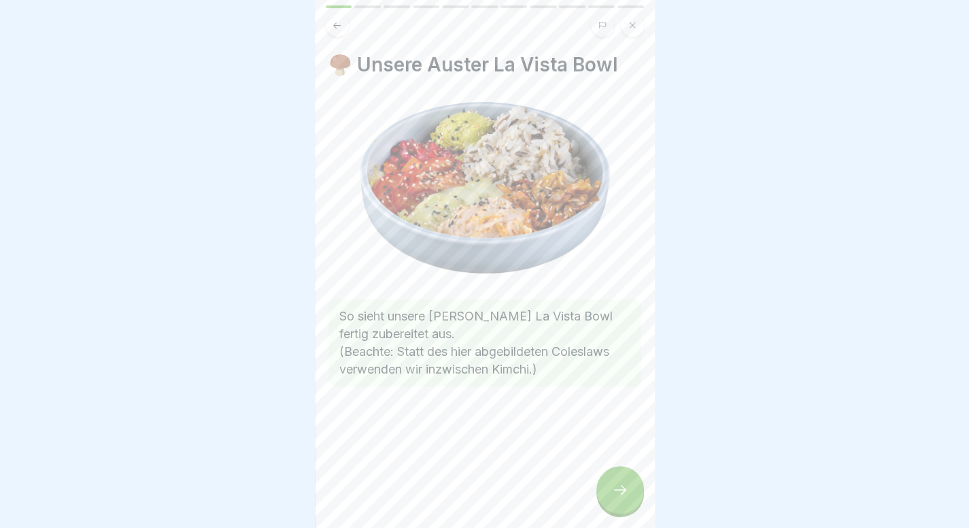
click at [613, 498] on icon at bounding box center [620, 489] width 16 height 16
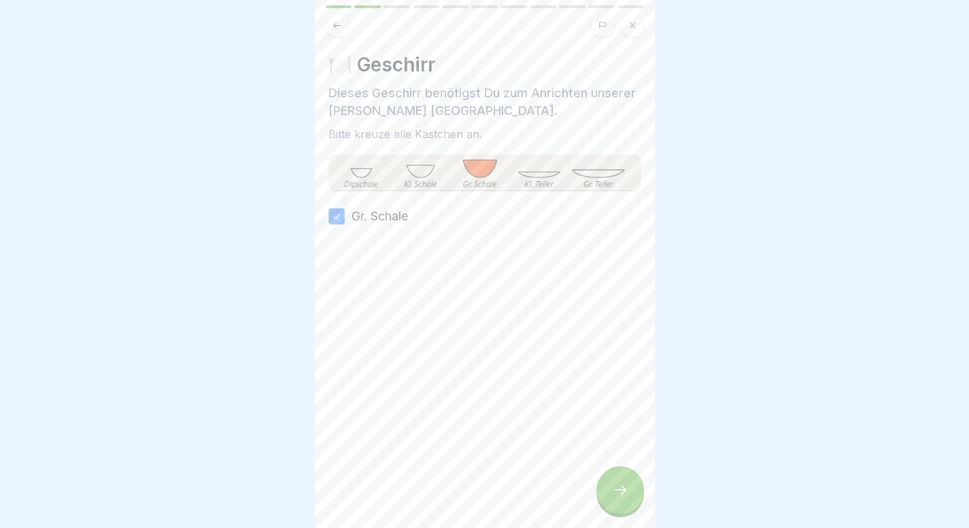
click at [613, 498] on icon at bounding box center [620, 489] width 16 height 16
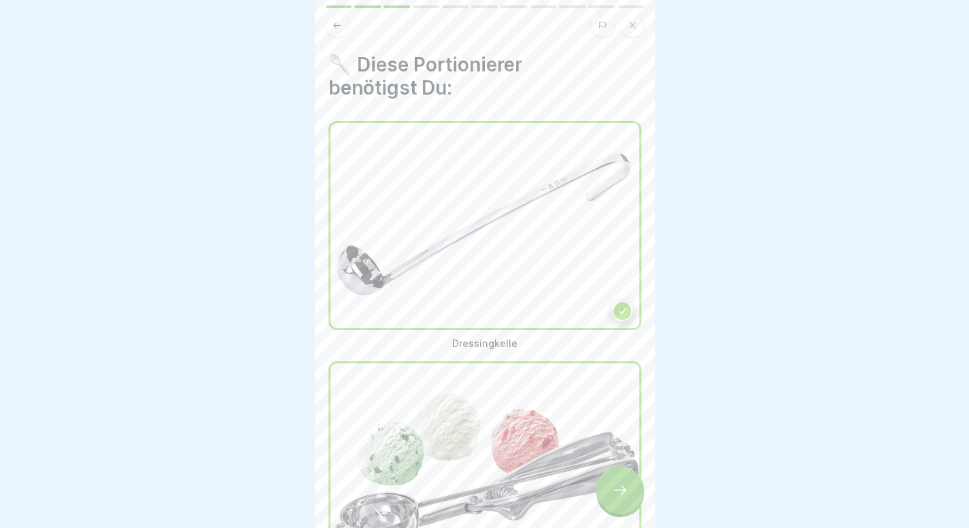
click at [613, 498] on icon at bounding box center [620, 489] width 16 height 16
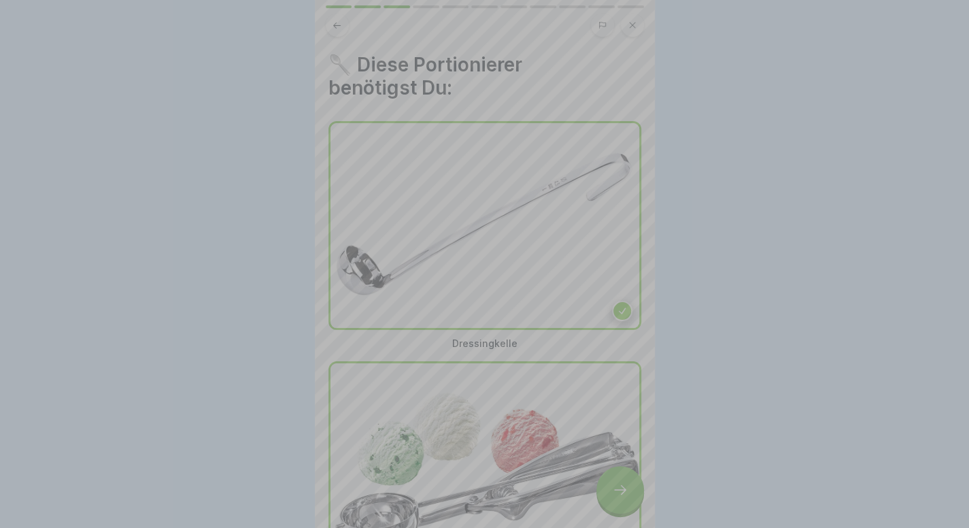
click at [613, 498] on div "Deine Antwort ist richtig! ✅ Du benötigst die Dressingkelle und den Eisportioni…" at bounding box center [485, 448] width 340 height 528
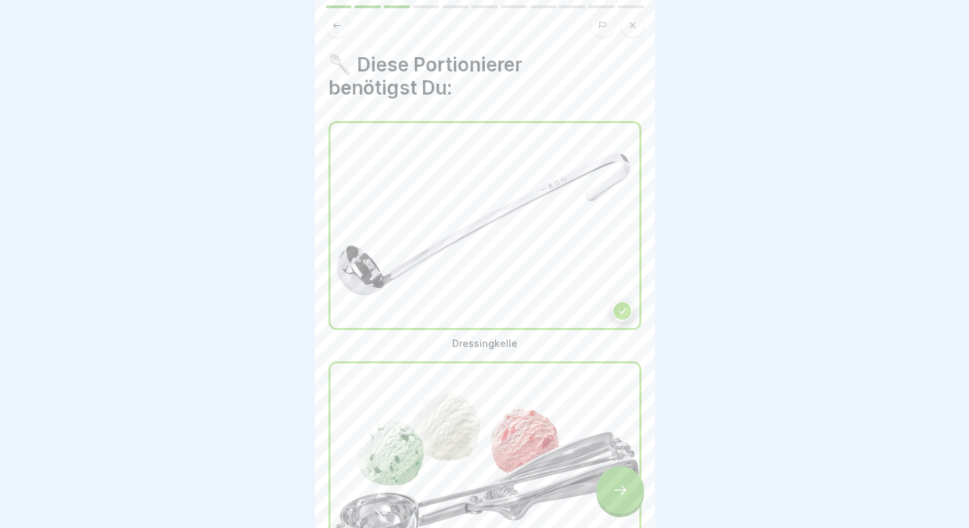
click at [613, 498] on icon at bounding box center [620, 489] width 16 height 16
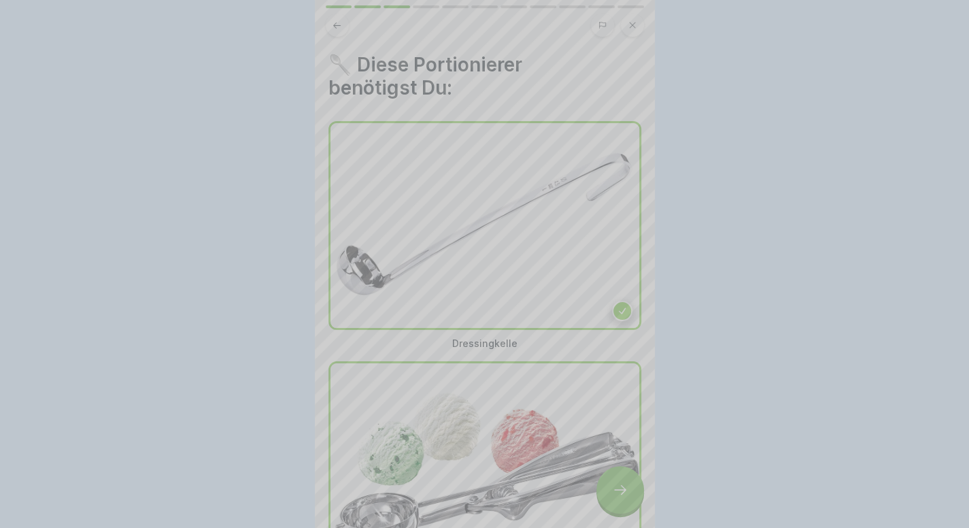
click at [613, 498] on div "Deine Antwort ist richtig! ✅ Du benötigst die Dressingkelle und den Eisportioni…" at bounding box center [485, 539] width 340 height 528
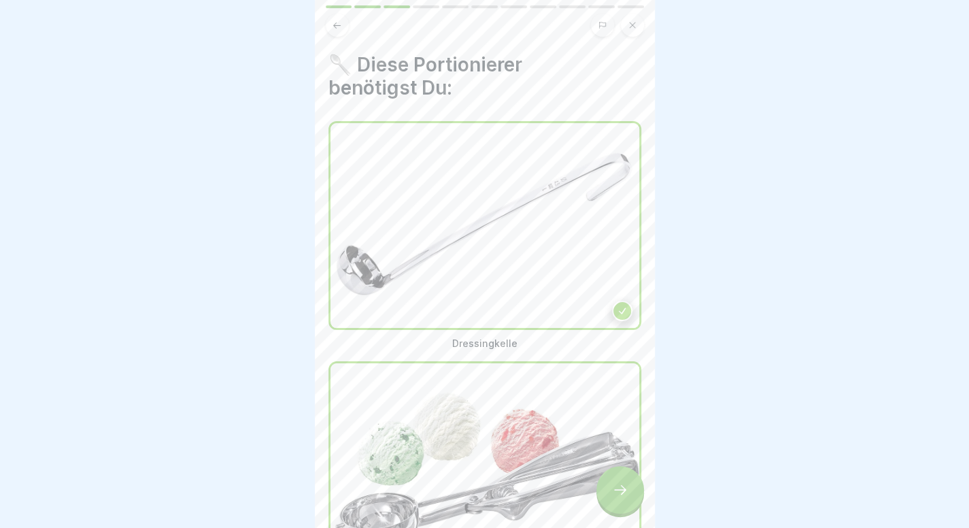
click at [616, 498] on icon at bounding box center [620, 489] width 16 height 16
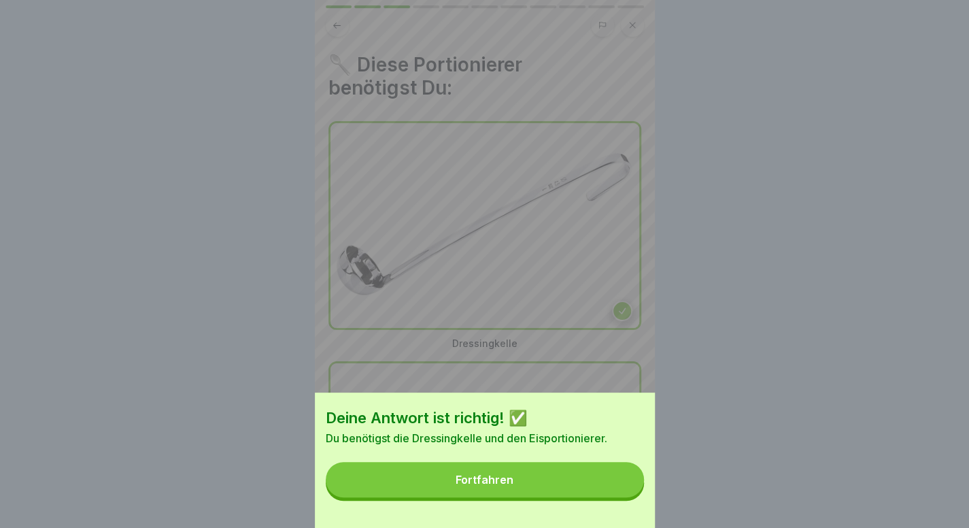
click at [596, 497] on button "Fortfahren" at bounding box center [485, 479] width 318 height 35
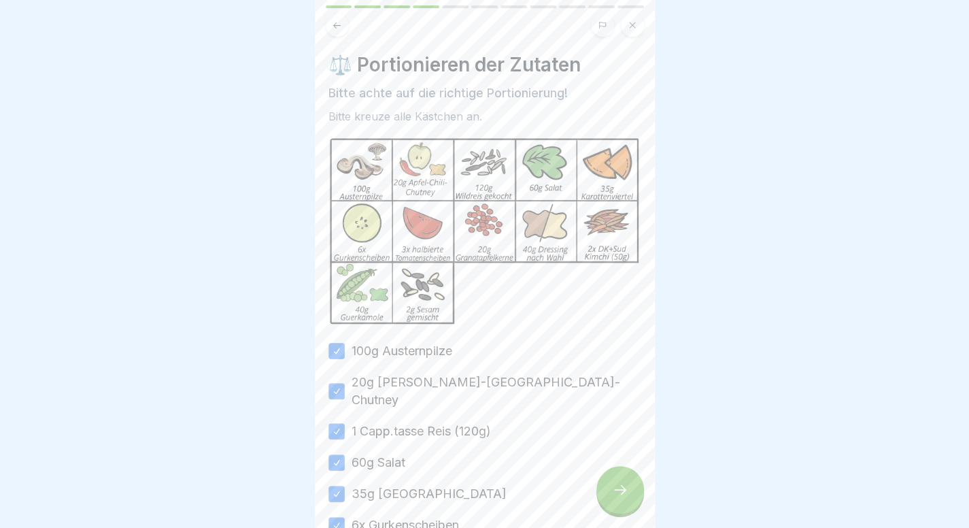
click at [615, 498] on icon at bounding box center [620, 489] width 16 height 16
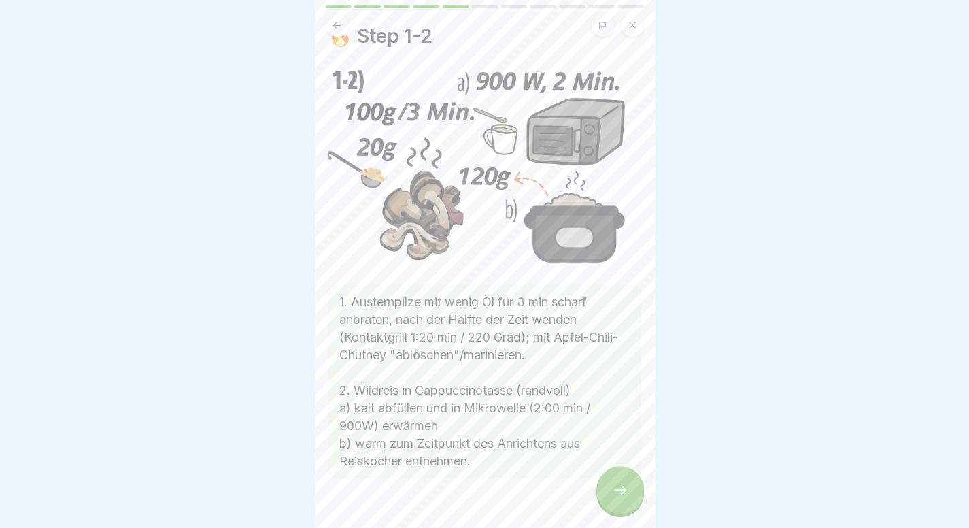
click at [615, 498] on icon at bounding box center [620, 489] width 16 height 16
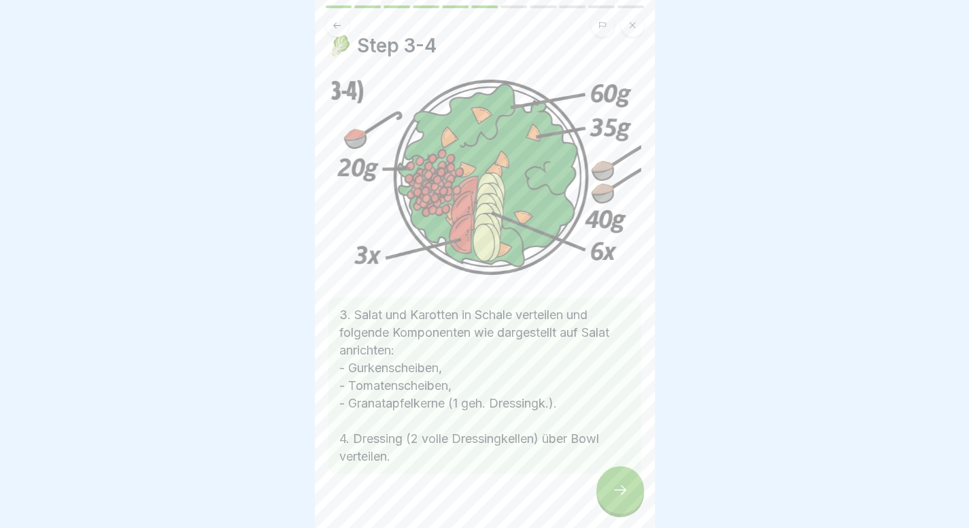
click at [615, 498] on icon at bounding box center [620, 489] width 16 height 16
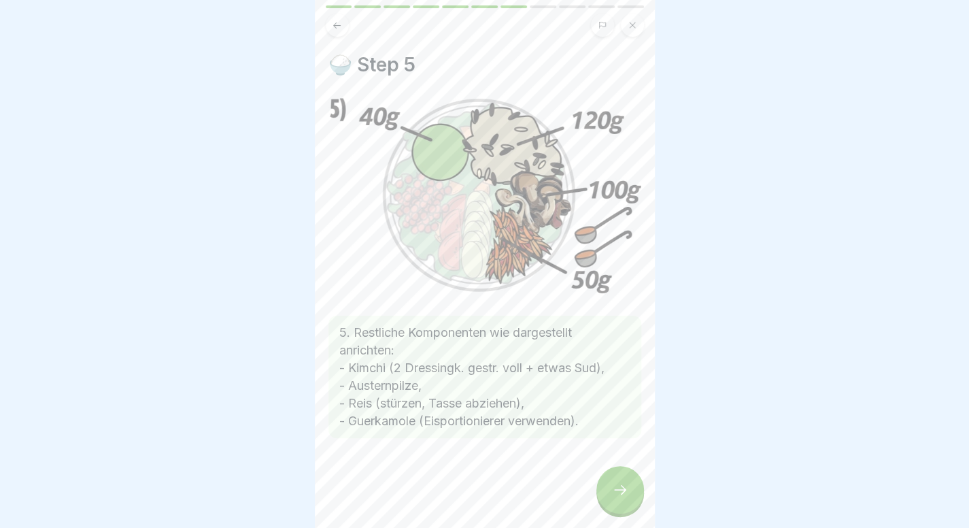
click at [615, 498] on icon at bounding box center [620, 489] width 16 height 16
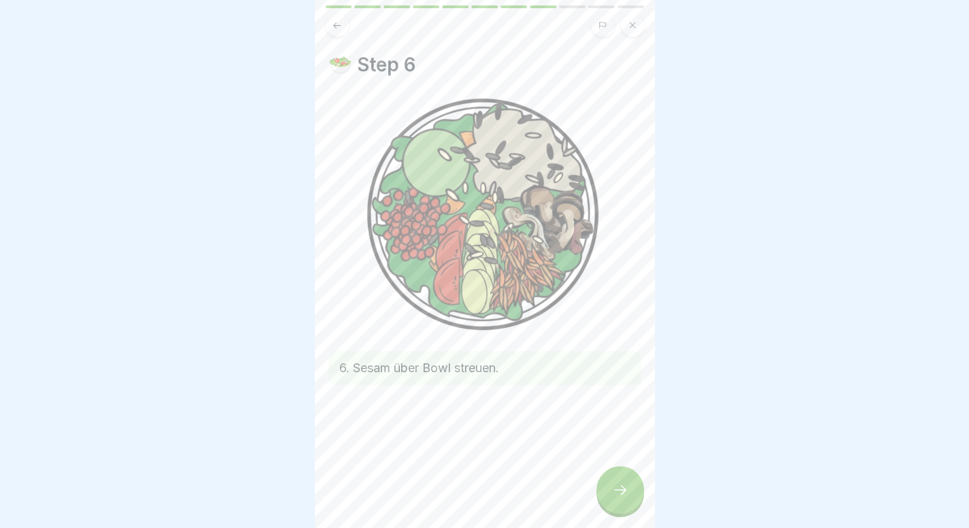
click at [615, 498] on icon at bounding box center [620, 489] width 16 height 16
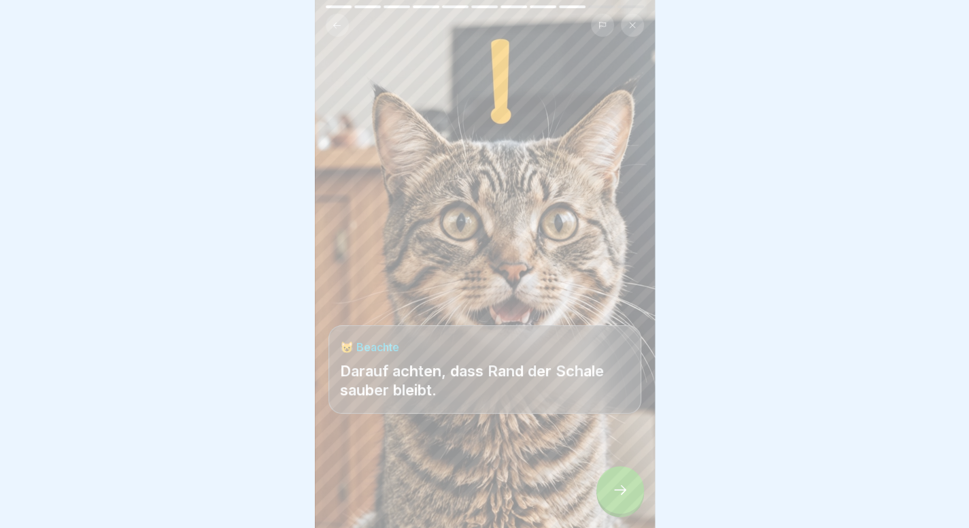
click at [615, 498] on icon at bounding box center [620, 489] width 16 height 16
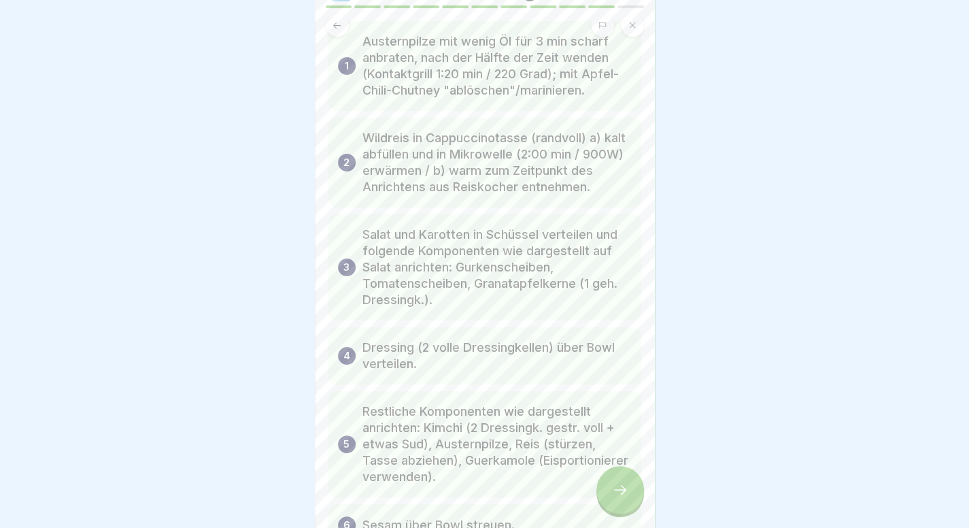
click at [615, 498] on icon at bounding box center [620, 489] width 16 height 16
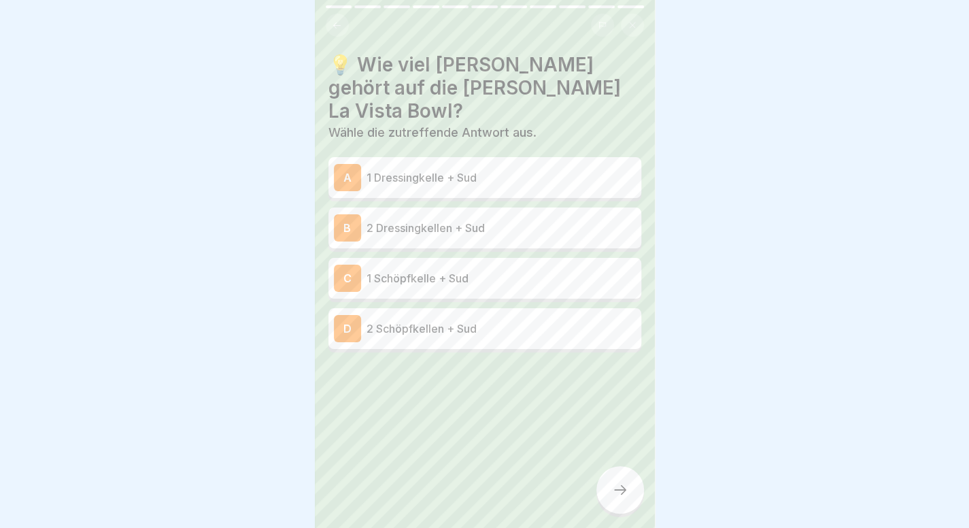
click at [338, 27] on icon at bounding box center [337, 25] width 10 height 10
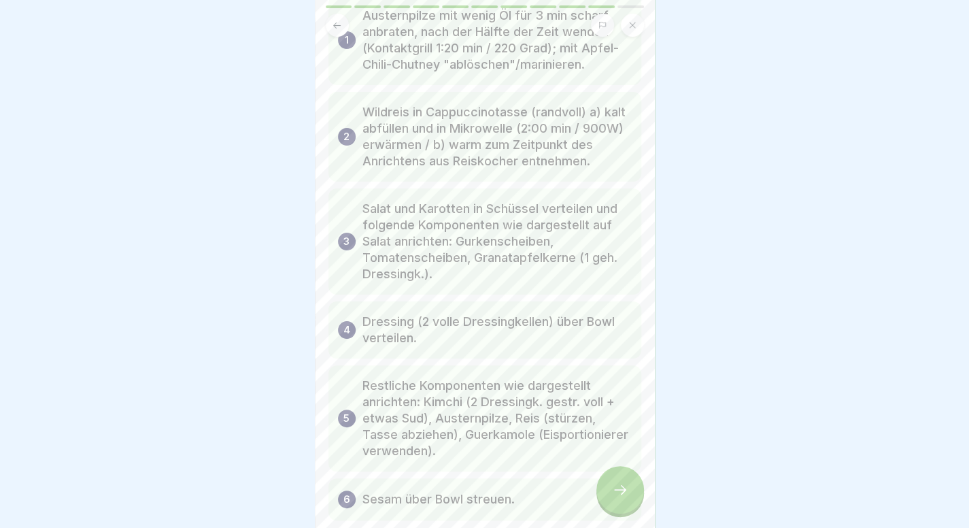
scroll to position [105, 0]
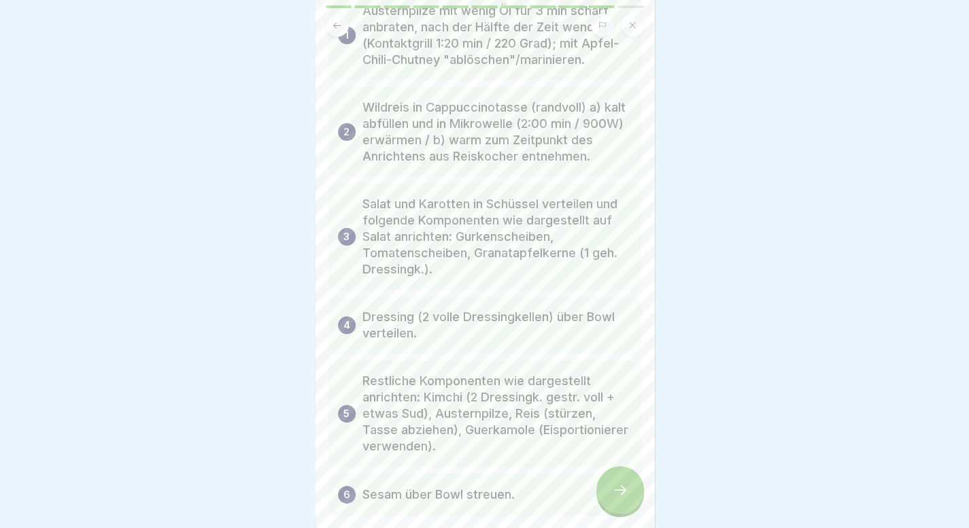
click at [619, 498] on icon at bounding box center [620, 489] width 16 height 16
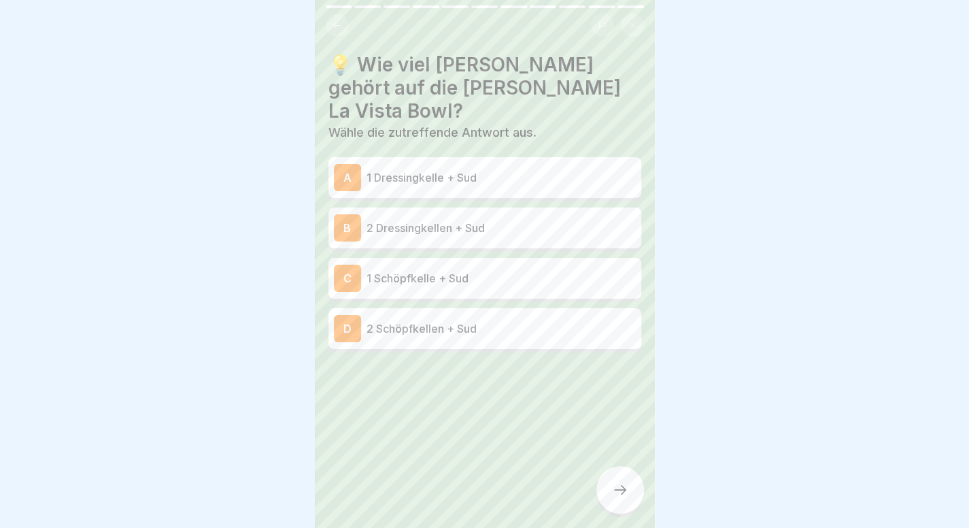
click at [435, 220] on p "2 Dressingkellen + Sud" at bounding box center [500, 228] width 269 height 16
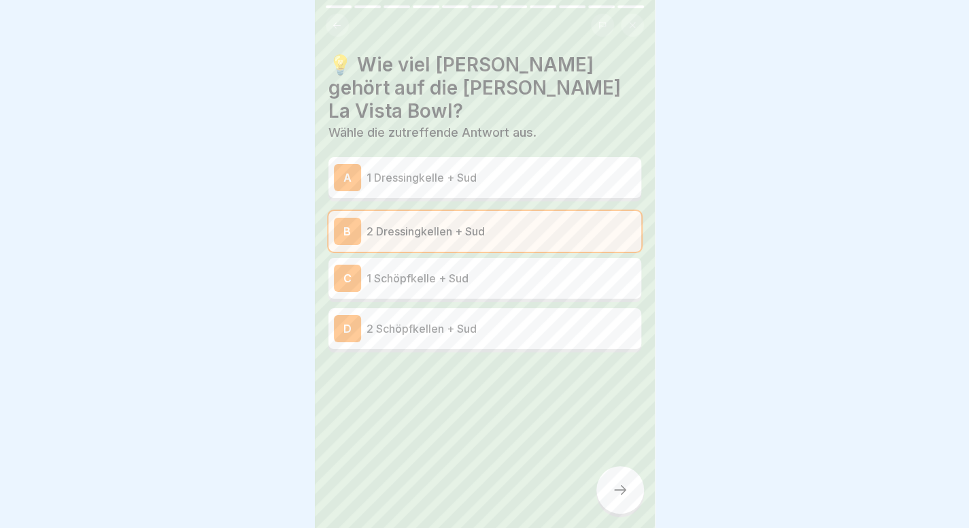
click at [612, 498] on icon at bounding box center [620, 489] width 16 height 16
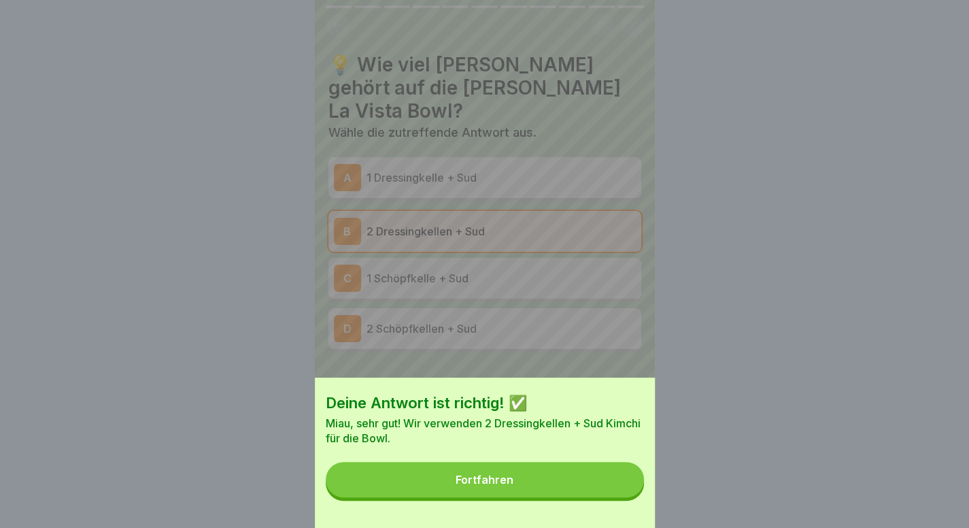
click at [611, 497] on button "Fortfahren" at bounding box center [485, 479] width 318 height 35
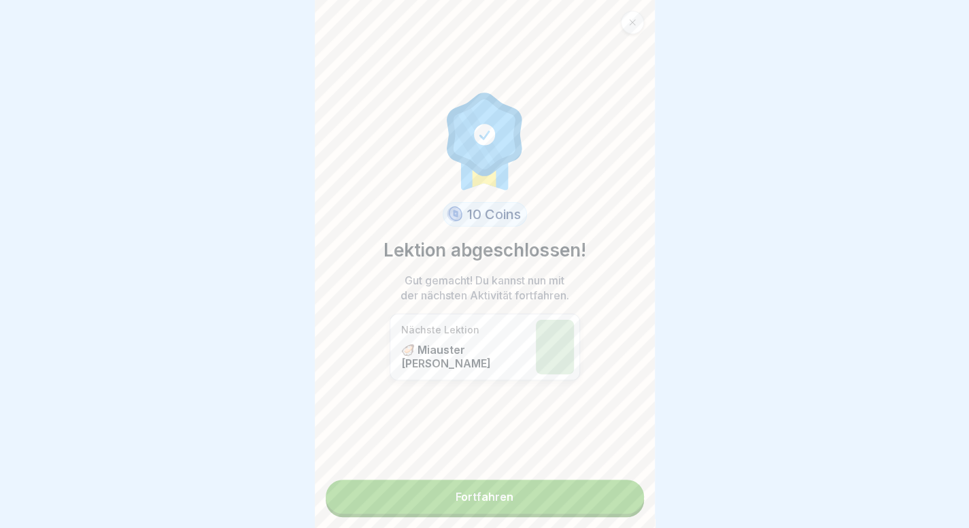
click at [560, 497] on link "Fortfahren" at bounding box center [485, 496] width 318 height 34
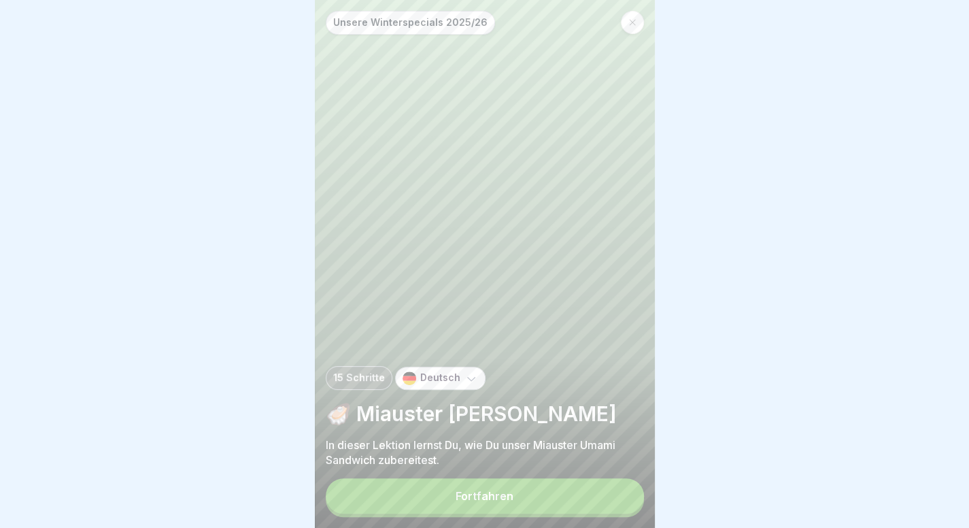
click at [545, 509] on button "Fortfahren" at bounding box center [485, 495] width 318 height 35
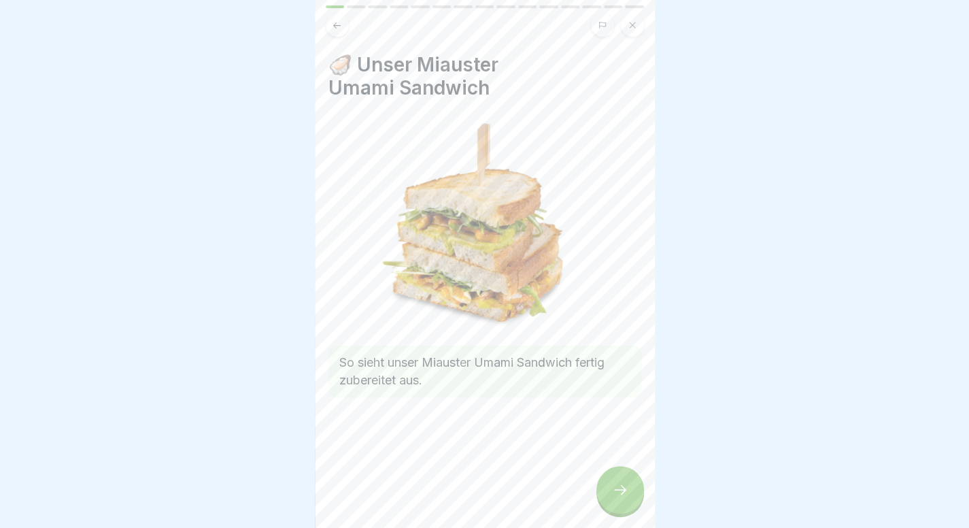
click at [630, 494] on div at bounding box center [620, 490] width 48 height 48
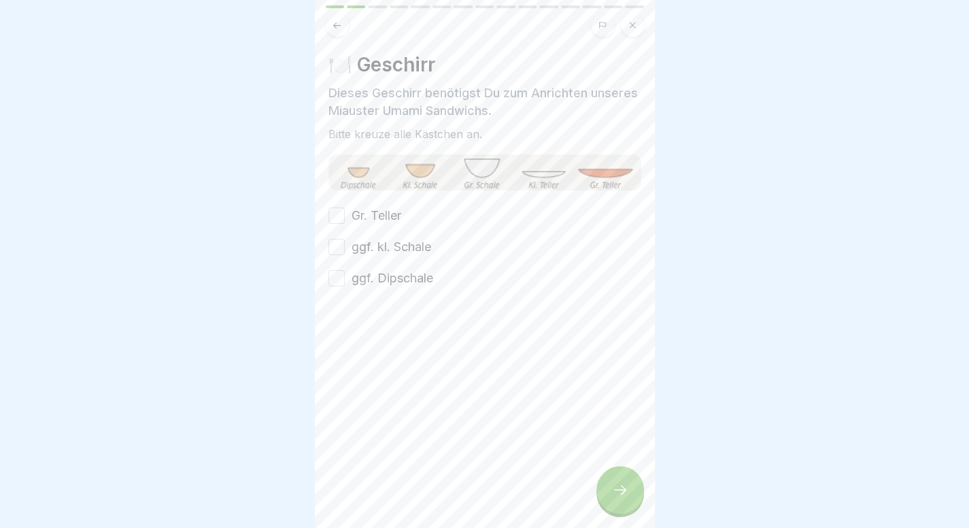
click at [385, 221] on label "Gr. Teller" at bounding box center [376, 216] width 50 height 18
click at [345, 221] on button "Gr. Teller" at bounding box center [336, 215] width 16 height 16
click at [383, 258] on div "Gr. Teller ggf. kl. Schale ggf. Dipschale" at bounding box center [484, 247] width 313 height 80
drag, startPoint x: 402, startPoint y: 243, endPoint x: 394, endPoint y: 281, distance: 38.9
click at [394, 281] on div "Gr. Teller ggf. kl. Schale ggf. Dipschale" at bounding box center [484, 247] width 313 height 80
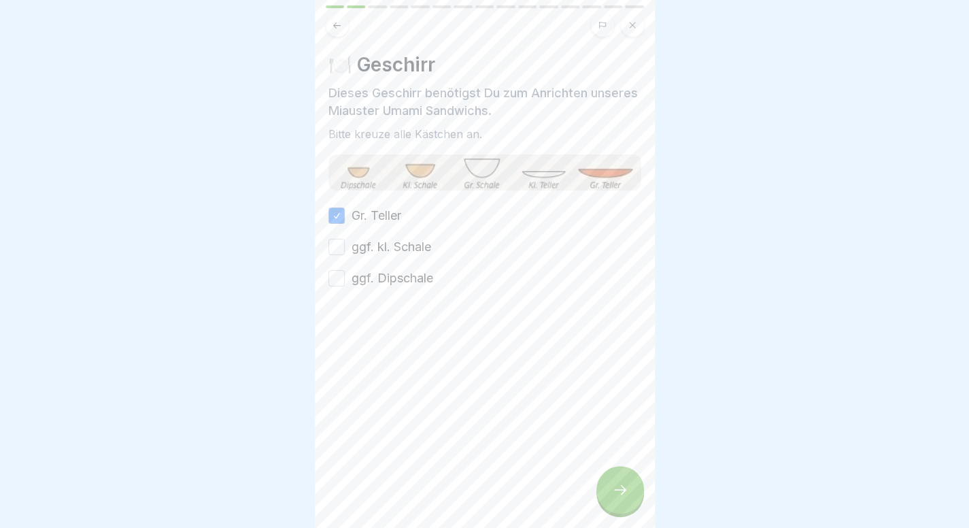
click at [394, 281] on label "ggf. Dipschale" at bounding box center [392, 278] width 82 height 18
click at [345, 281] on button "ggf. Dipschale" at bounding box center [336, 278] width 16 height 16
click at [340, 25] on icon at bounding box center [336, 25] width 7 height 6
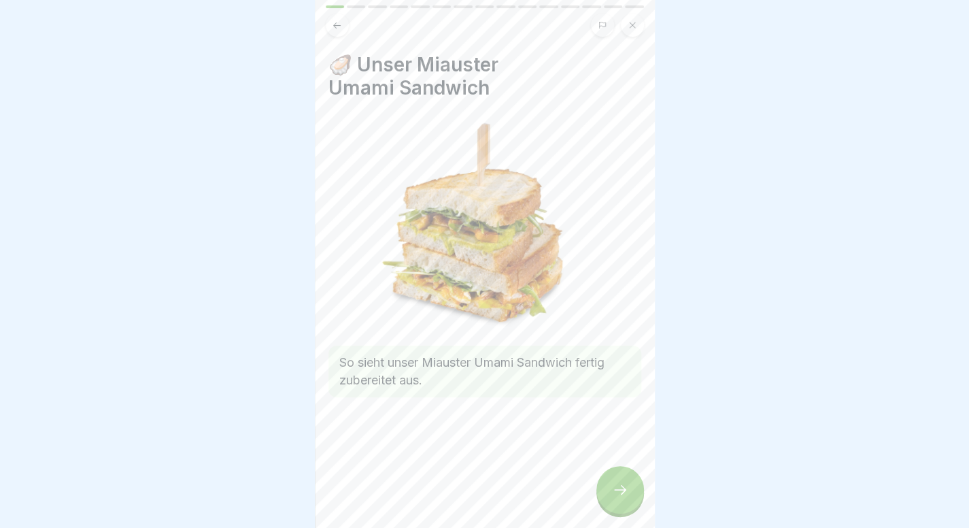
click at [615, 513] on div at bounding box center [620, 490] width 48 height 48
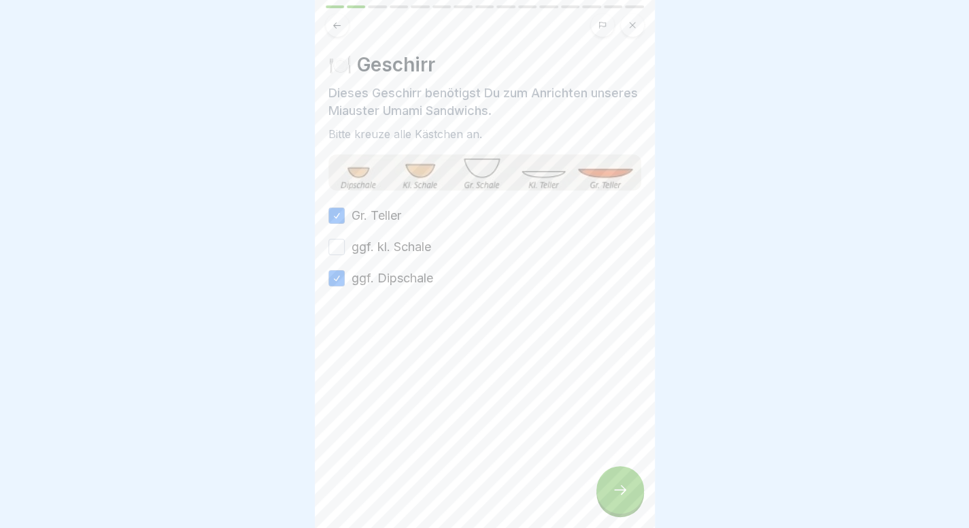
click at [377, 250] on label "ggf. kl. Schale" at bounding box center [391, 247] width 80 height 18
click at [345, 250] on button "ggf. kl. Schale" at bounding box center [336, 247] width 16 height 16
click at [634, 511] on div at bounding box center [620, 490] width 48 height 48
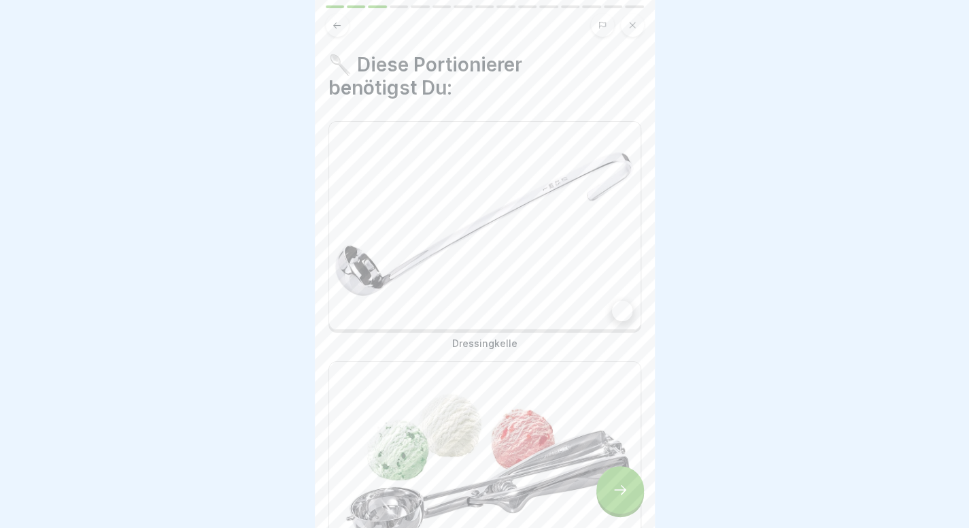
click at [521, 190] on img at bounding box center [484, 225] width 311 height 207
click at [547, 436] on img at bounding box center [484, 465] width 311 height 207
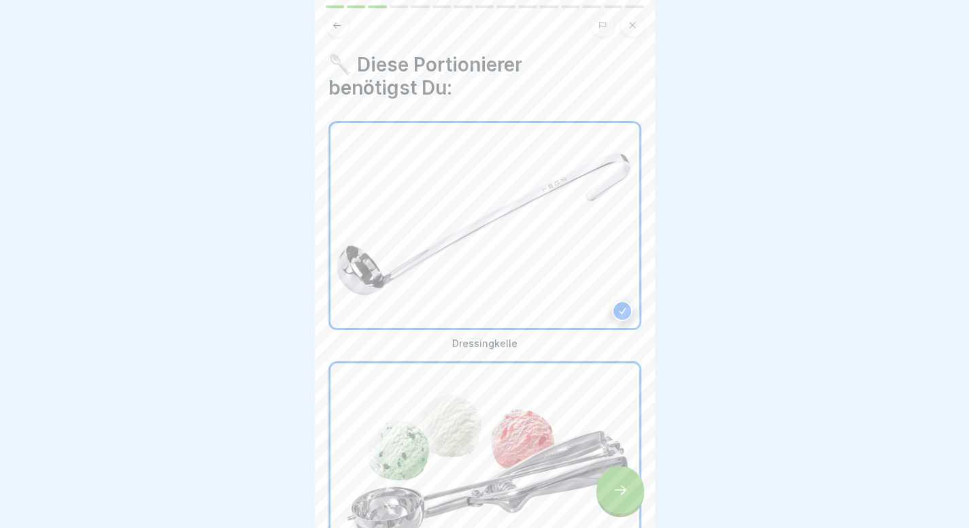
click at [620, 513] on div at bounding box center [620, 490] width 48 height 48
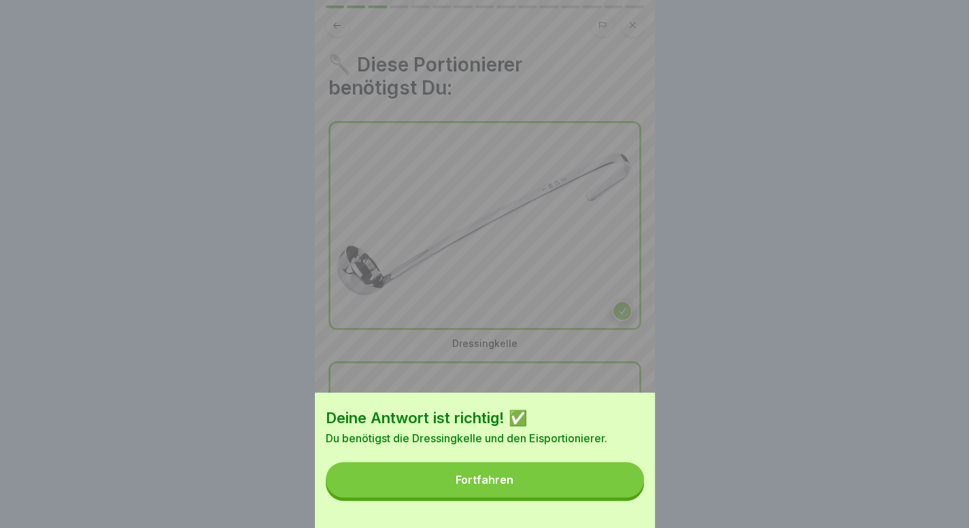
click at [620, 518] on div "Deine Antwort ist richtig! ✅ Du benötigst die Dressingkelle und den Eisportioni…" at bounding box center [485, 459] width 340 height 135
click at [617, 497] on button "Fortfahren" at bounding box center [485, 479] width 318 height 35
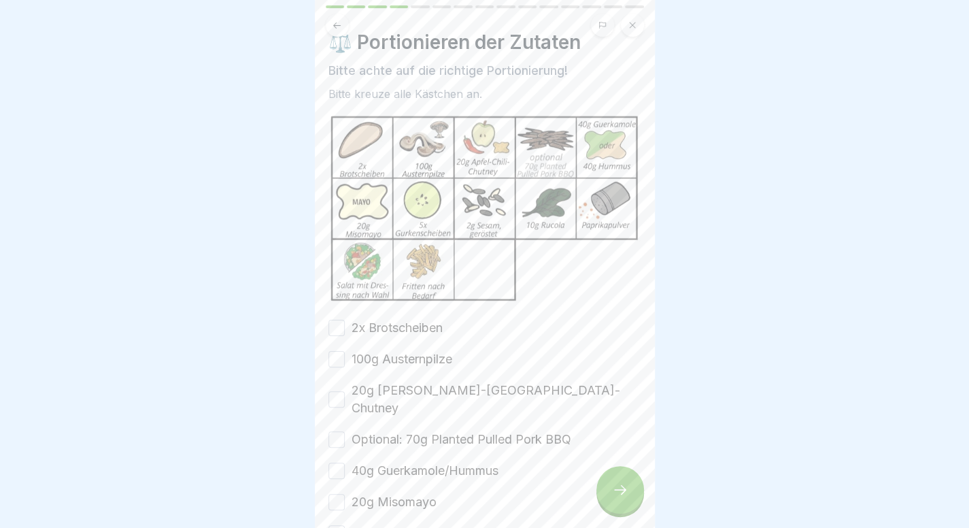
scroll to position [23, 0]
click at [427, 322] on label "2x Brotscheiben" at bounding box center [396, 327] width 91 height 18
click at [345, 322] on button "2x Brotscheiben" at bounding box center [336, 327] width 16 height 16
click at [422, 338] on div "2x Brotscheiben 100g Austernpilze 20g Apfel-Chili-Chutney Optional: 70g Planted…" at bounding box center [484, 507] width 313 height 379
click at [422, 349] on label "100g Austernpilze" at bounding box center [401, 358] width 101 height 18
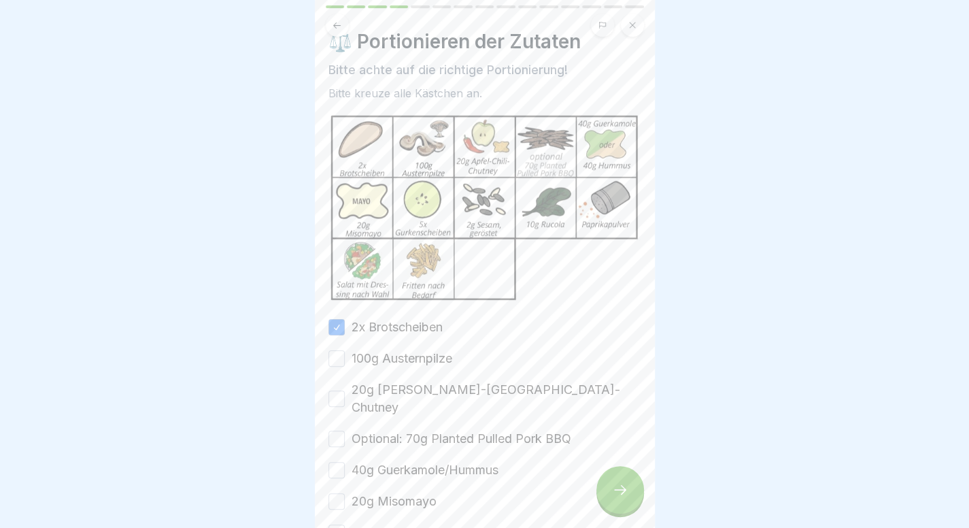
click at [345, 350] on button "100g Austernpilze" at bounding box center [336, 358] width 16 height 16
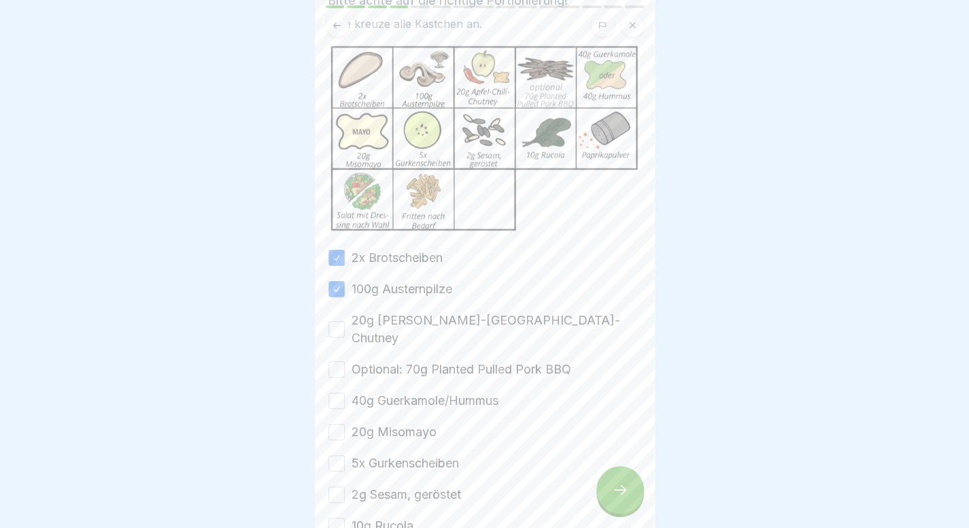
scroll to position [93, 0]
click at [430, 311] on label "20g Apfel-Chili-Chutney" at bounding box center [496, 328] width 290 height 35
click at [345, 320] on button "20g Apfel-Chili-Chutney" at bounding box center [336, 328] width 16 height 16
drag, startPoint x: 428, startPoint y: 337, endPoint x: 416, endPoint y: 375, distance: 40.0
click at [416, 375] on div "2x Brotscheiben 100g Austernpilze 20g Apfel-Chili-Chutney Optional: 70g Planted…" at bounding box center [484, 437] width 313 height 379
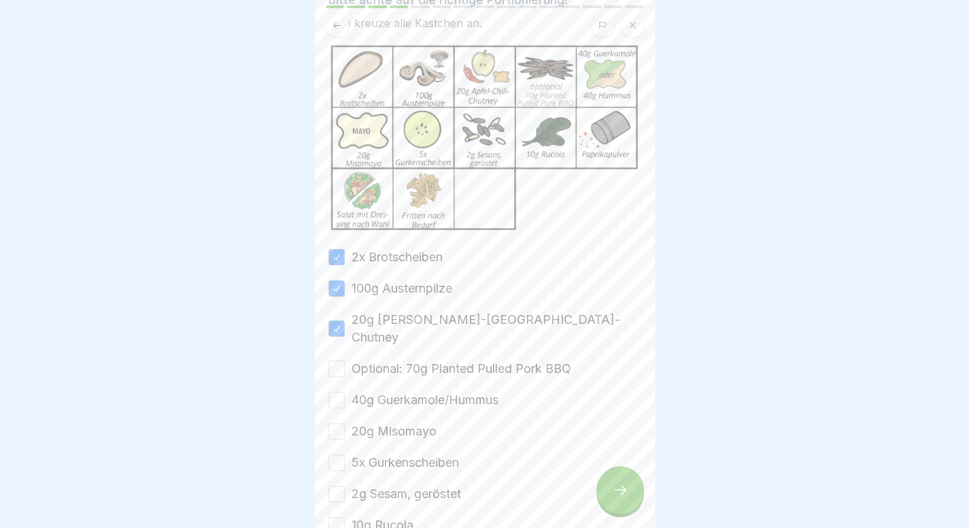
click at [416, 391] on label "40g Guerkamole/Hummus" at bounding box center [424, 400] width 147 height 18
click at [345, 392] on button "40g Guerkamole/Hummus" at bounding box center [336, 400] width 16 height 16
drag, startPoint x: 411, startPoint y: 346, endPoint x: 381, endPoint y: 425, distance: 84.3
click at [381, 425] on div "2x Brotscheiben 100g Austernpilze 20g Apfel-Chili-Chutney Optional: 70g Planted…" at bounding box center [484, 437] width 313 height 379
click at [394, 422] on label "20g Misomayo" at bounding box center [393, 431] width 85 height 18
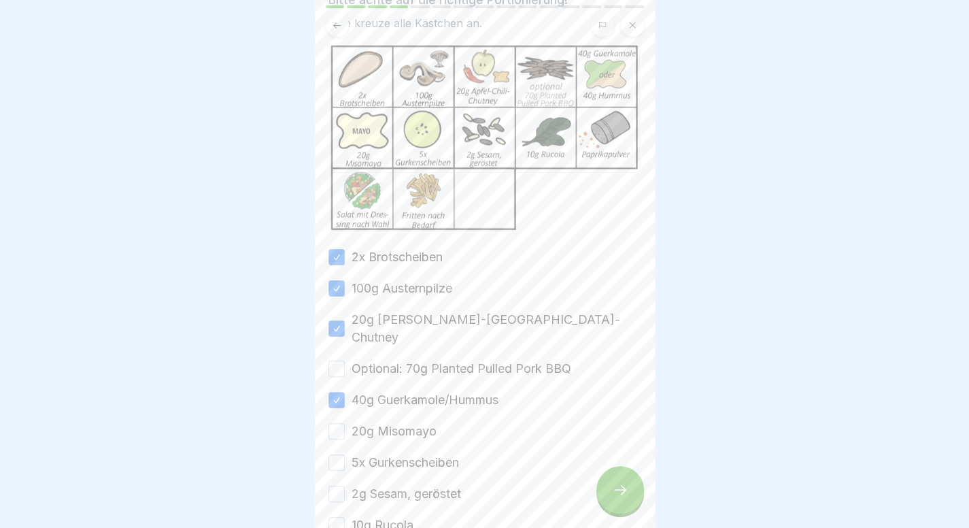
click at [345, 423] on button "20g Misomayo" at bounding box center [336, 431] width 16 height 16
click at [391, 360] on label "Optional: 70g Planted Pulled Pork BBQ" at bounding box center [461, 369] width 220 height 18
click at [345, 360] on button "Optional: 70g Planted Pulled Pork BBQ" at bounding box center [336, 368] width 16 height 16
click at [382, 453] on label "5x Gurkenscheiben" at bounding box center [404, 462] width 107 height 18
click at [345, 454] on button "5x Gurkenscheiben" at bounding box center [336, 462] width 16 height 16
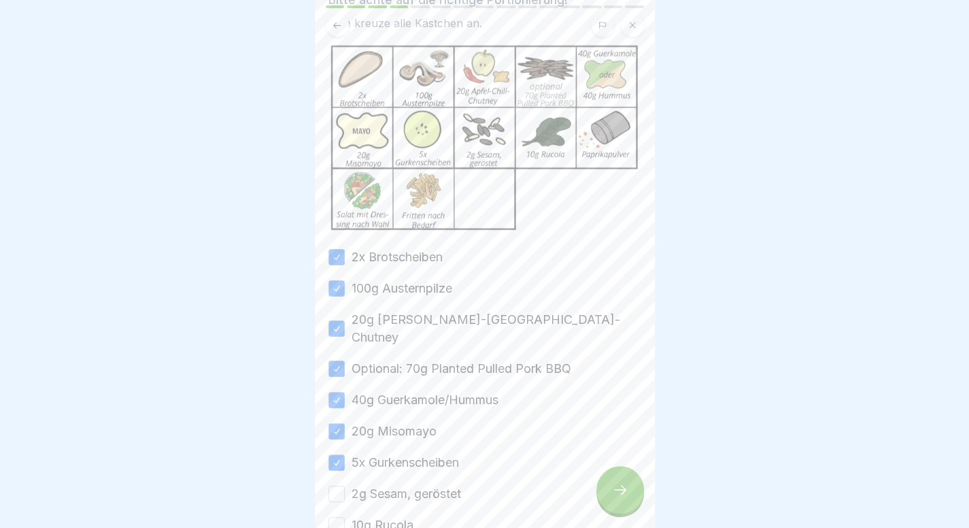
click at [375, 485] on label "2g Sesam, geröstet" at bounding box center [405, 494] width 109 height 18
click at [345, 485] on button "2g Sesam, geröstet" at bounding box center [336, 493] width 16 height 16
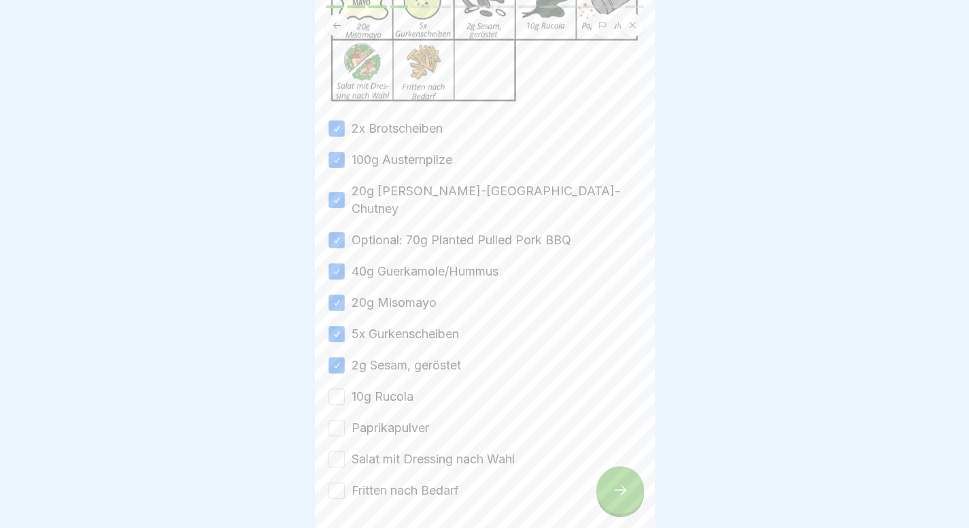
scroll to position [222, 0]
click at [389, 387] on label "10g Rucola" at bounding box center [382, 396] width 62 height 18
click at [345, 388] on button "10g Rucola" at bounding box center [336, 396] width 16 height 16
click at [384, 418] on label "Paprikapulver" at bounding box center [390, 427] width 78 height 18
click at [345, 419] on button "Paprikapulver" at bounding box center [336, 427] width 16 height 16
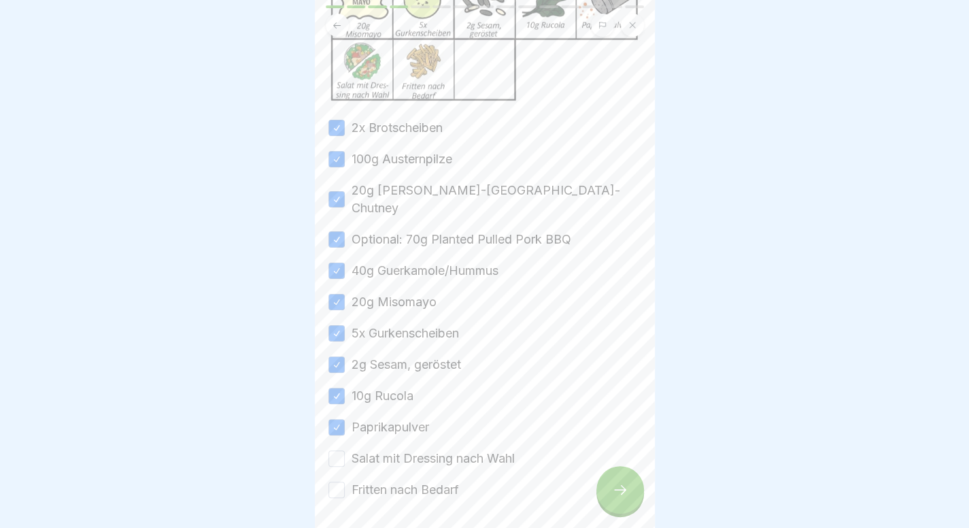
click at [384, 449] on label "Salat mit Dressing nach Wahl" at bounding box center [432, 458] width 163 height 18
click at [345, 450] on button "Salat mit Dressing nach Wahl" at bounding box center [336, 458] width 16 height 16
click at [383, 481] on label "Fritten nach Bedarf" at bounding box center [404, 490] width 107 height 18
click at [345, 481] on button "Fritten nach Bedarf" at bounding box center [336, 489] width 16 height 16
click at [612, 498] on icon at bounding box center [620, 489] width 16 height 16
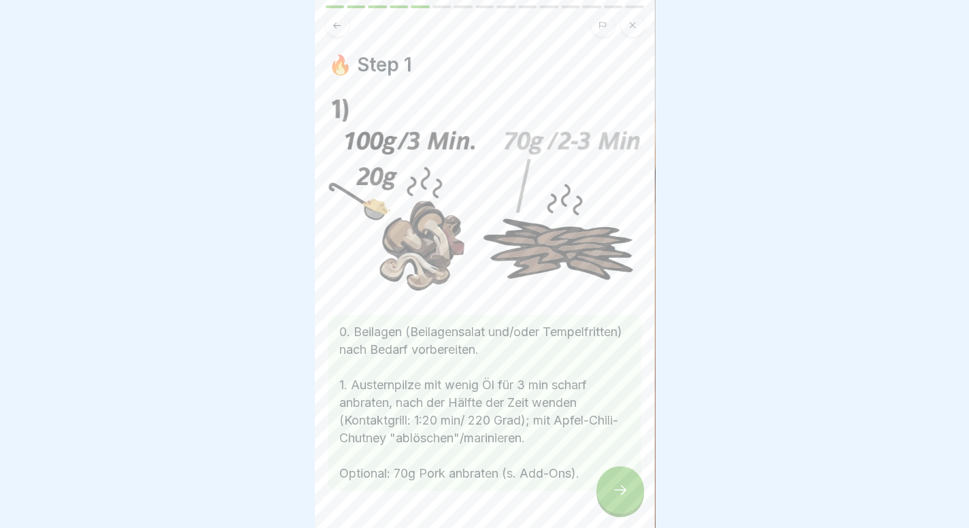
scroll to position [37, 0]
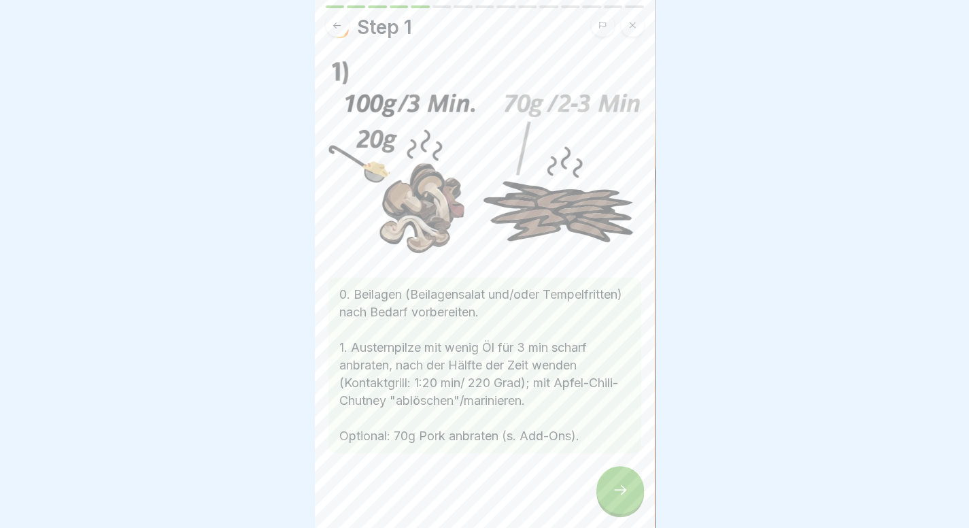
click at [611, 498] on div at bounding box center [620, 490] width 48 height 48
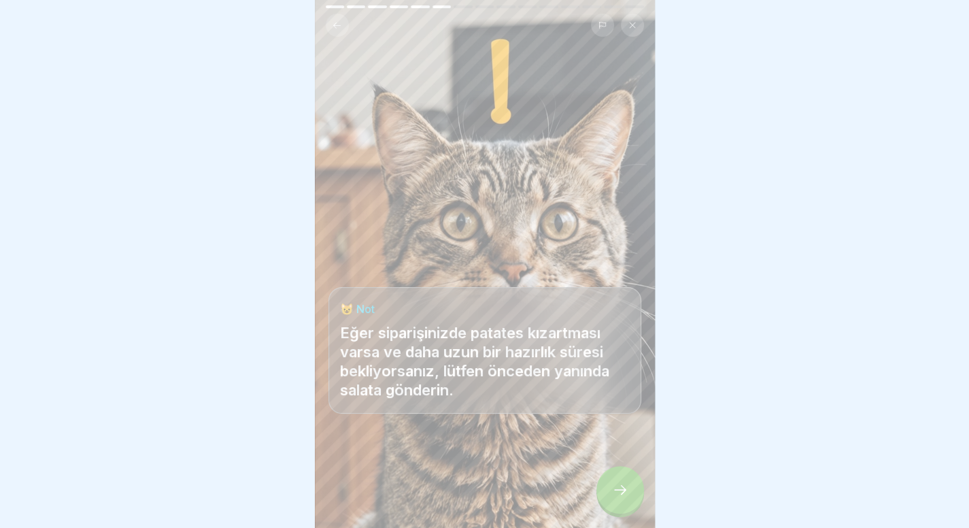
scroll to position [245, 0]
click at [613, 498] on icon at bounding box center [620, 489] width 16 height 16
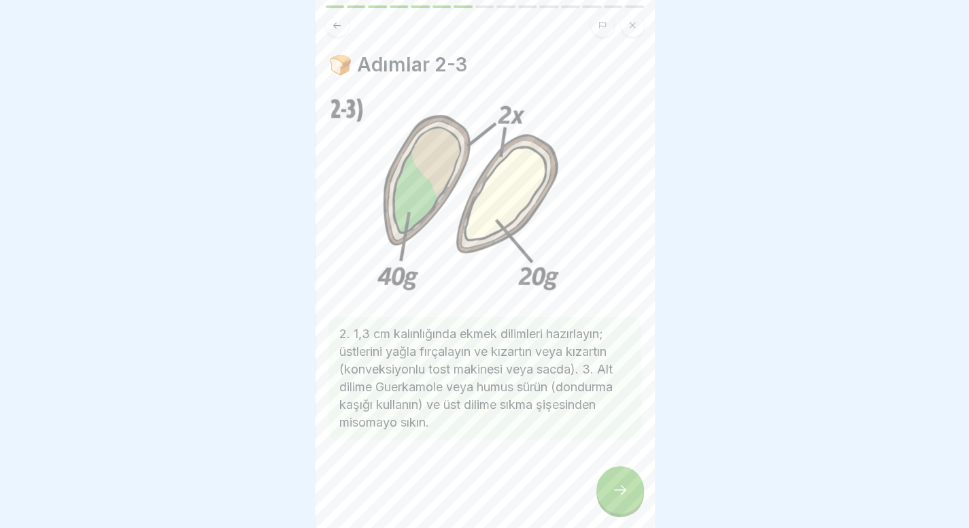
click at [613, 498] on icon at bounding box center [620, 489] width 16 height 16
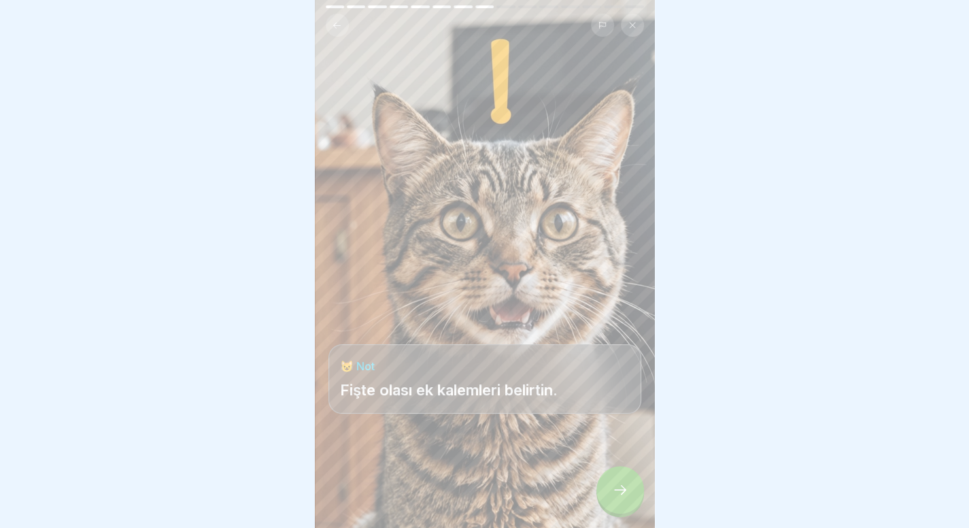
click at [613, 498] on icon at bounding box center [620, 489] width 16 height 16
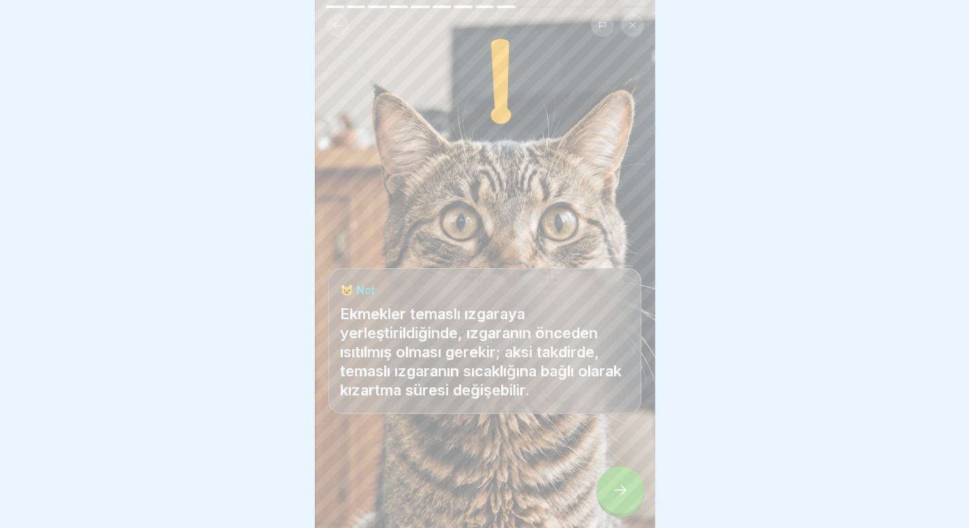
click at [613, 498] on icon at bounding box center [620, 489] width 16 height 16
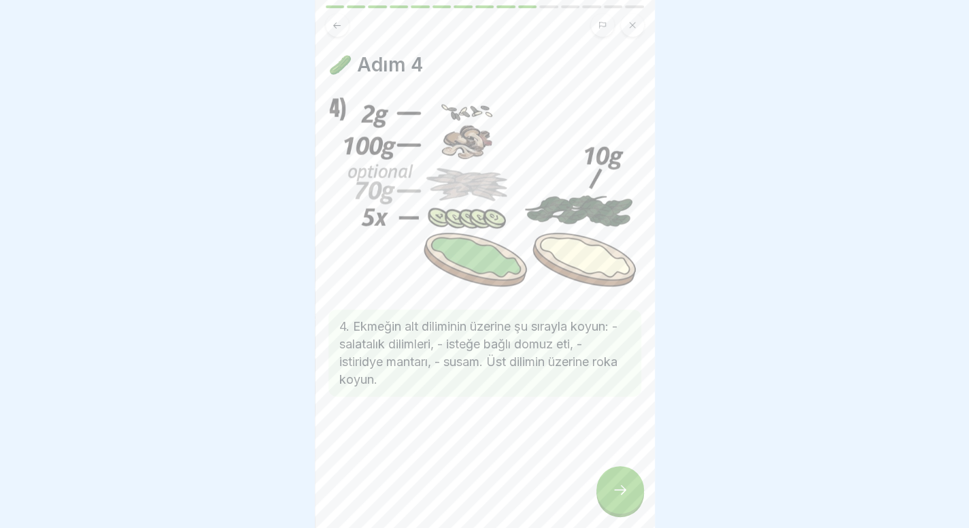
click at [613, 498] on icon at bounding box center [620, 489] width 16 height 16
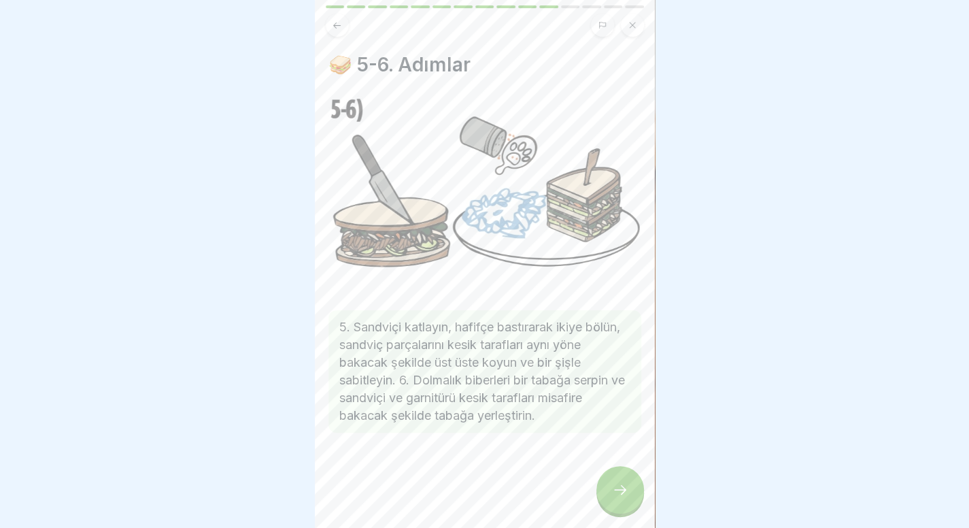
click at [613, 498] on icon at bounding box center [620, 489] width 16 height 16
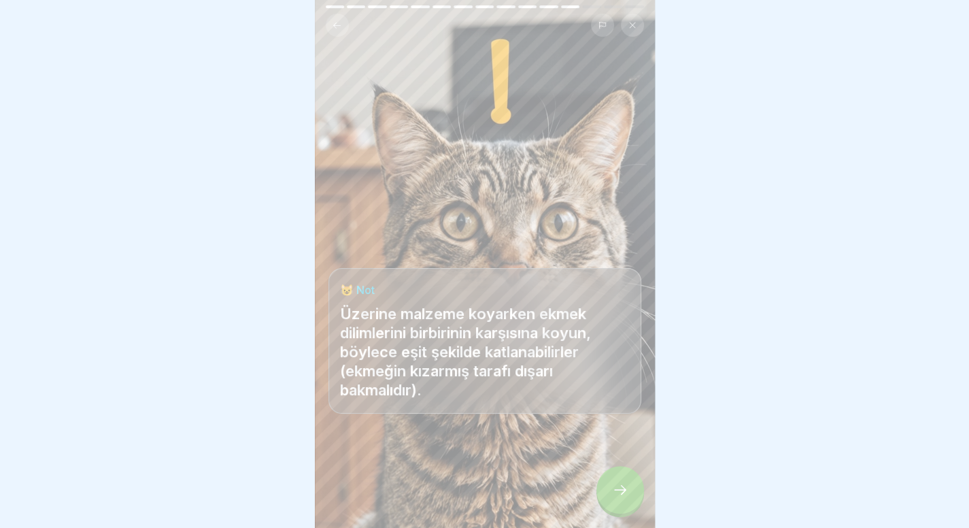
click at [613, 498] on icon at bounding box center [620, 489] width 16 height 16
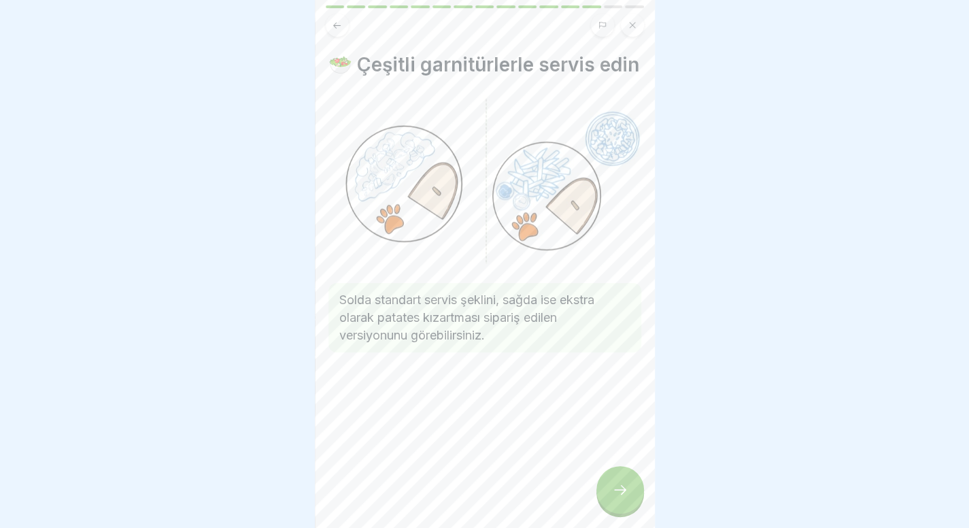
click at [613, 498] on icon at bounding box center [620, 489] width 16 height 16
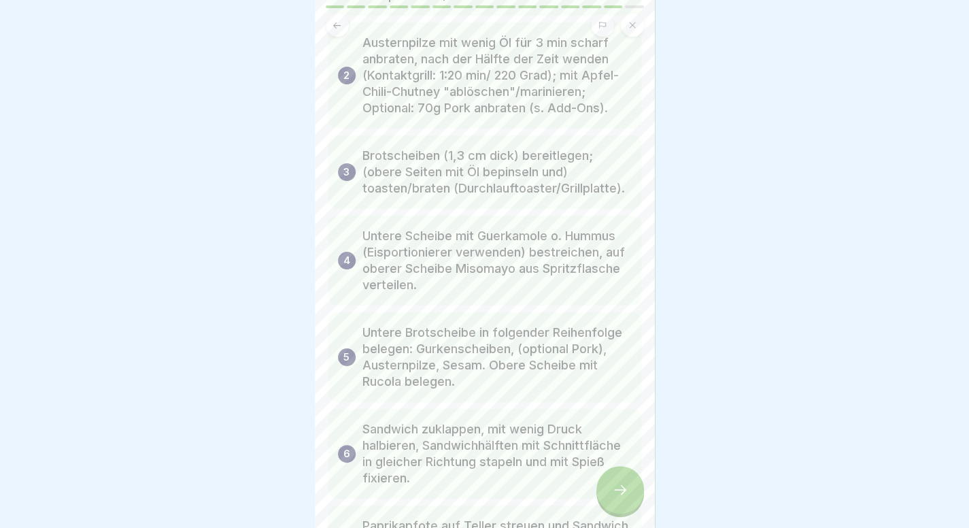
scroll to position [137, 0]
click at [616, 498] on icon at bounding box center [620, 489] width 16 height 16
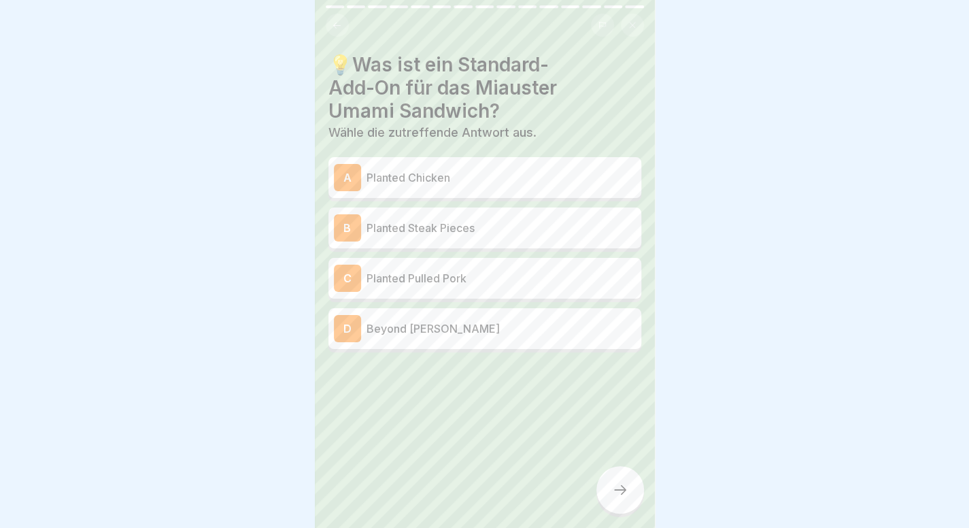
click at [509, 279] on p "Planted Pulled Pork" at bounding box center [500, 278] width 269 height 16
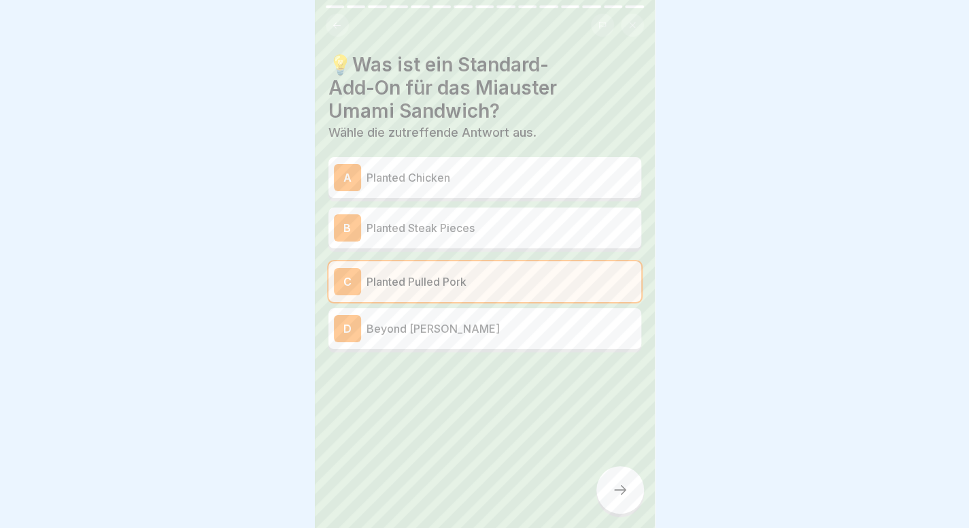
click at [606, 487] on div at bounding box center [620, 490] width 48 height 48
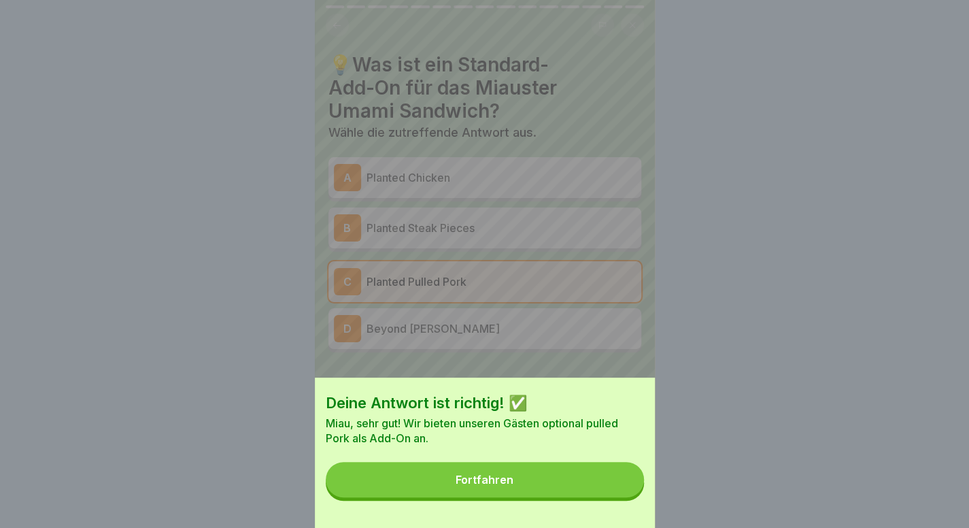
click at [606, 487] on button "Fortfahren" at bounding box center [485, 479] width 318 height 35
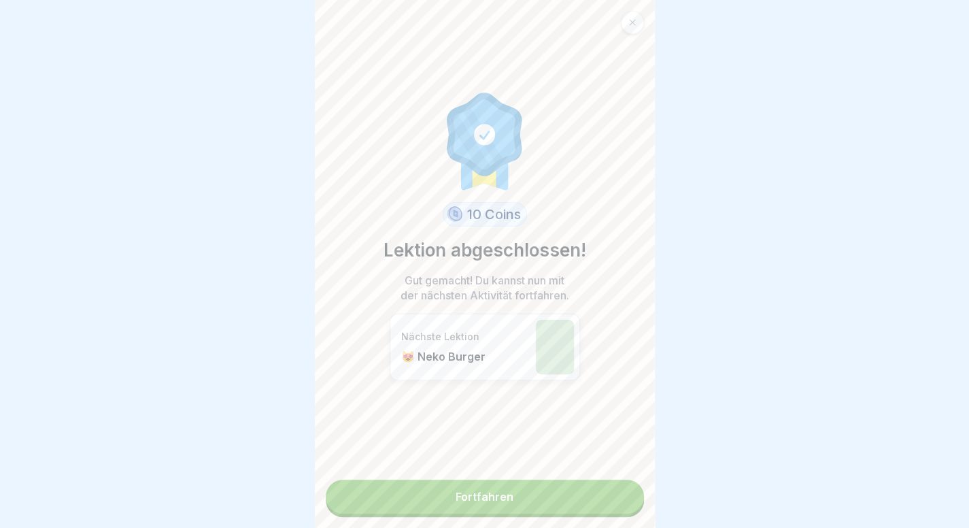
click at [548, 493] on link "Fortfahren" at bounding box center [485, 496] width 318 height 34
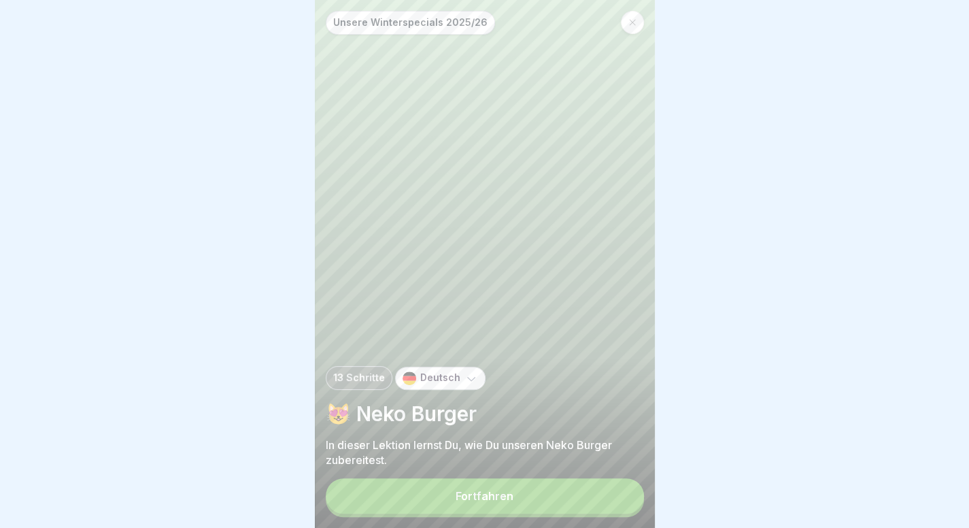
click at [548, 493] on button "Fortfahren" at bounding box center [485, 495] width 318 height 35
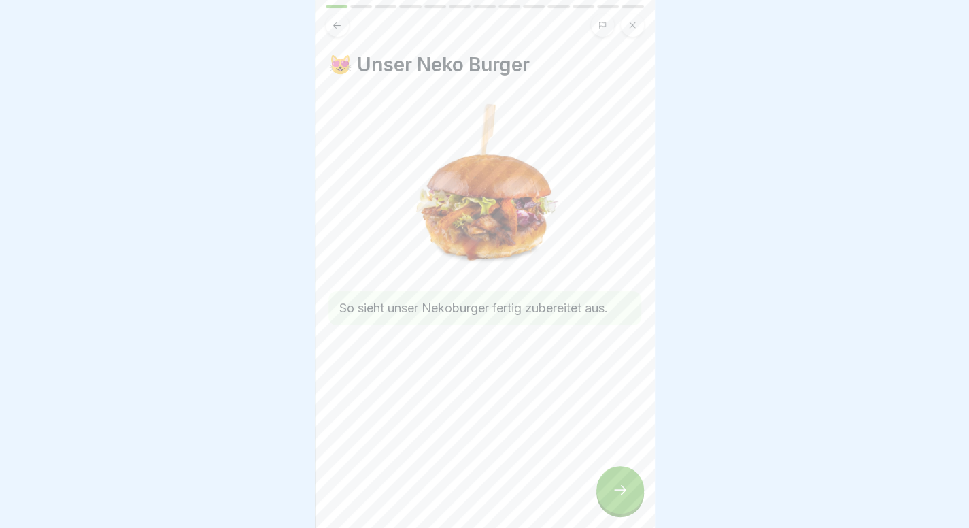
click at [621, 473] on div "😻 Unser Neko Burger So sieht unser Nekoburger fertig zubereitet aus." at bounding box center [485, 264] width 340 height 528
click at [618, 498] on icon at bounding box center [620, 489] width 16 height 16
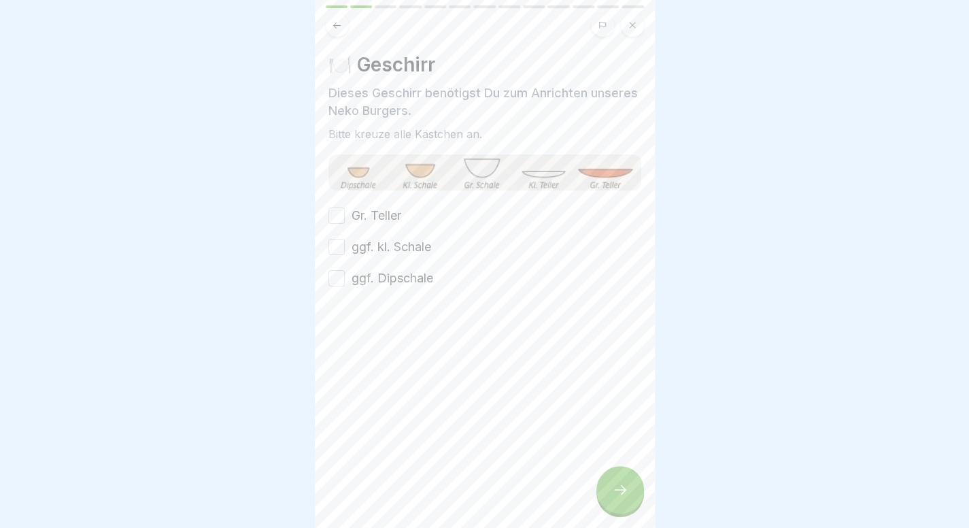
click at [379, 217] on label "Gr. Teller" at bounding box center [376, 216] width 50 height 18
click at [345, 217] on button "Gr. Teller" at bounding box center [336, 215] width 16 height 16
click at [375, 252] on label "ggf. kl. Schale" at bounding box center [391, 247] width 80 height 18
click at [345, 252] on button "ggf. kl. Schale" at bounding box center [336, 247] width 16 height 16
click at [375, 281] on label "ggf. Dipschale" at bounding box center [392, 278] width 82 height 18
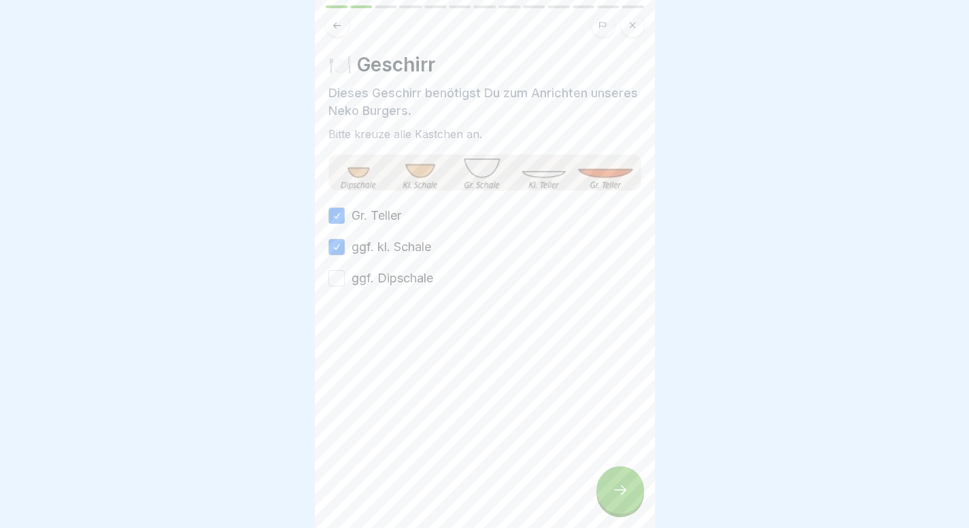
click at [345, 281] on button "ggf. Dipschale" at bounding box center [336, 278] width 16 height 16
click at [615, 493] on div at bounding box center [620, 490] width 48 height 48
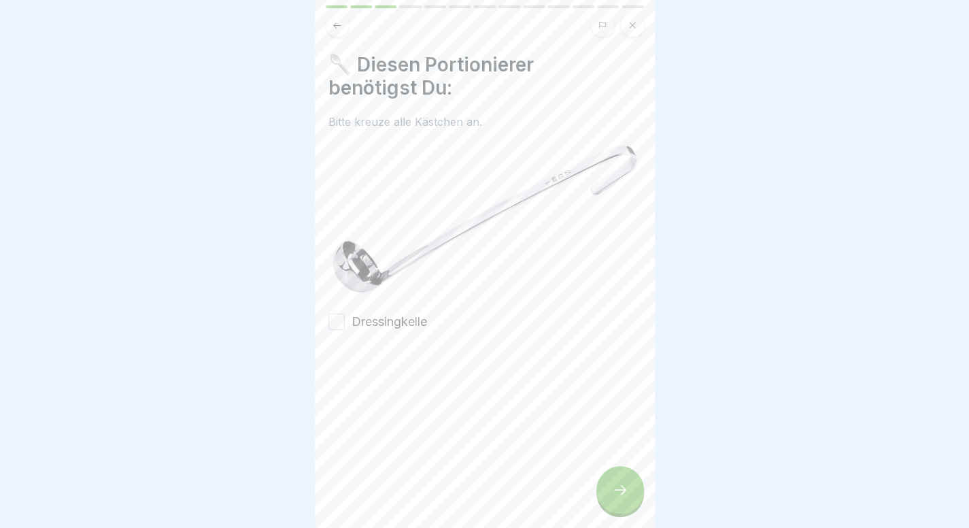
click at [417, 143] on img at bounding box center [484, 219] width 313 height 154
click at [375, 315] on label "Dressingkelle" at bounding box center [388, 322] width 75 height 18
click at [345, 315] on button "Dressingkelle" at bounding box center [336, 321] width 16 height 16
click at [640, 502] on div at bounding box center [620, 490] width 48 height 48
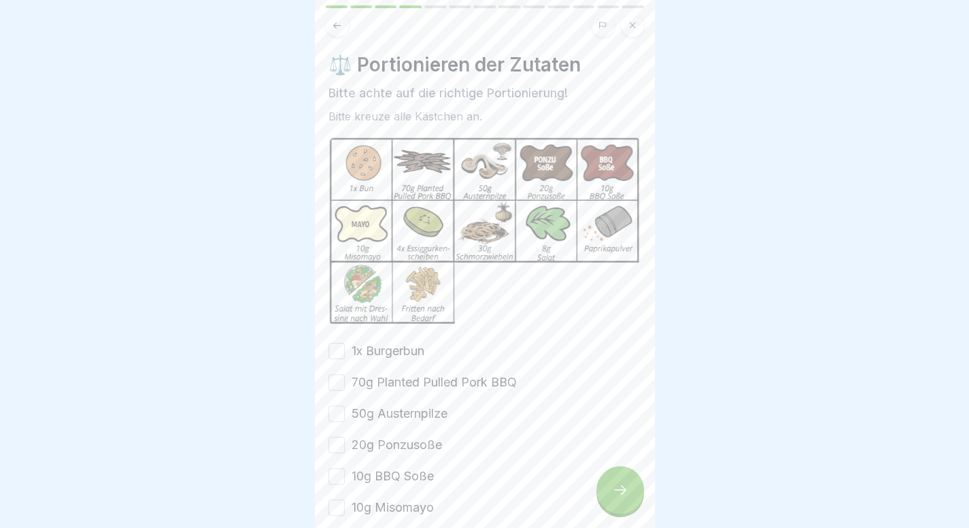
click at [613, 497] on icon at bounding box center [620, 489] width 16 height 16
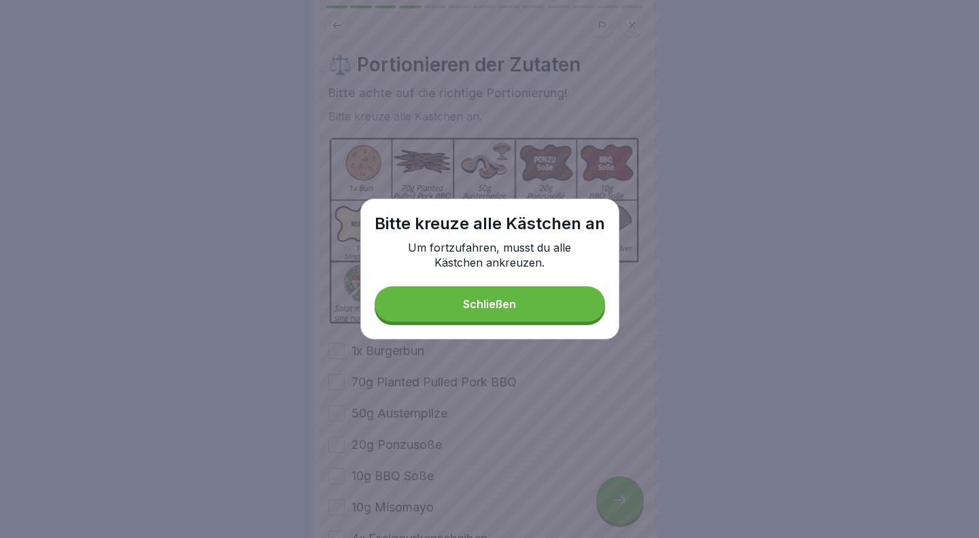
click at [454, 302] on button "Schließen" at bounding box center [490, 303] width 230 height 35
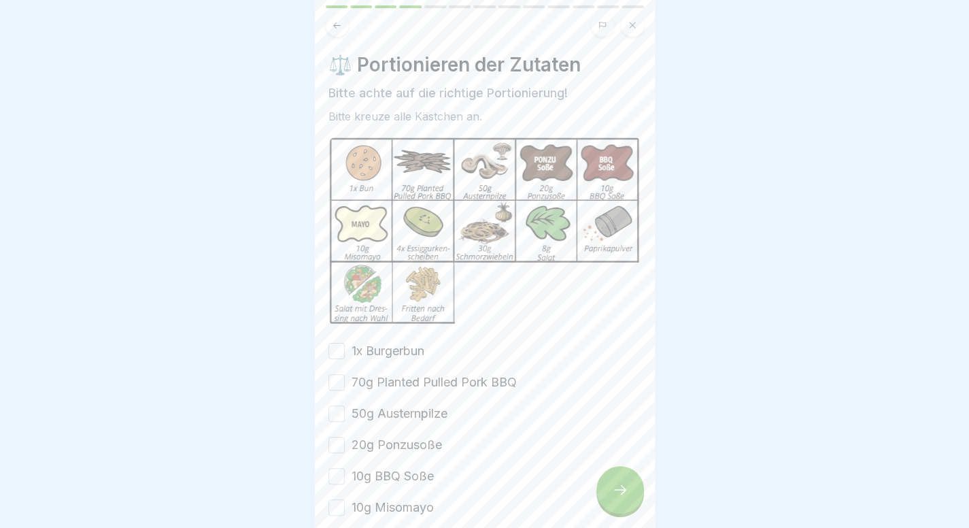
click at [392, 342] on label "1x Burgerbun" at bounding box center [387, 351] width 73 height 18
click at [345, 343] on button "1x Burgerbun" at bounding box center [336, 351] width 16 height 16
click at [393, 373] on label "70g Planted Pulled Pork BBQ" at bounding box center [433, 382] width 165 height 18
click at [345, 374] on button "70g Planted Pulled Pork BBQ" at bounding box center [336, 382] width 16 height 16
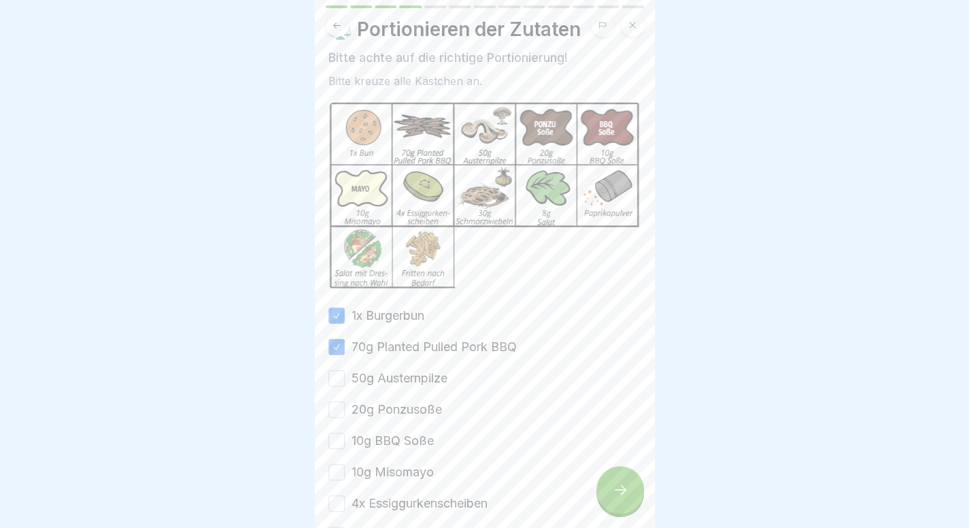
scroll to position [37, 0]
click at [393, 373] on label "50g Austernpilze" at bounding box center [399, 376] width 96 height 18
click at [345, 373] on button "50g Austernpilze" at bounding box center [336, 376] width 16 height 16
click at [393, 402] on label "20g Ponzusoße" at bounding box center [396, 407] width 90 height 18
click at [345, 402] on button "20g Ponzusoße" at bounding box center [336, 407] width 16 height 16
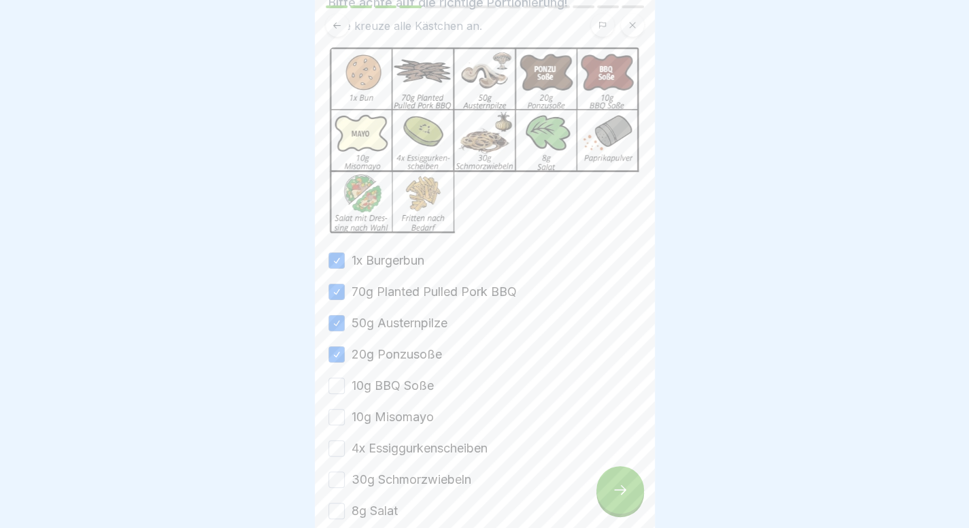
scroll to position [93, 0]
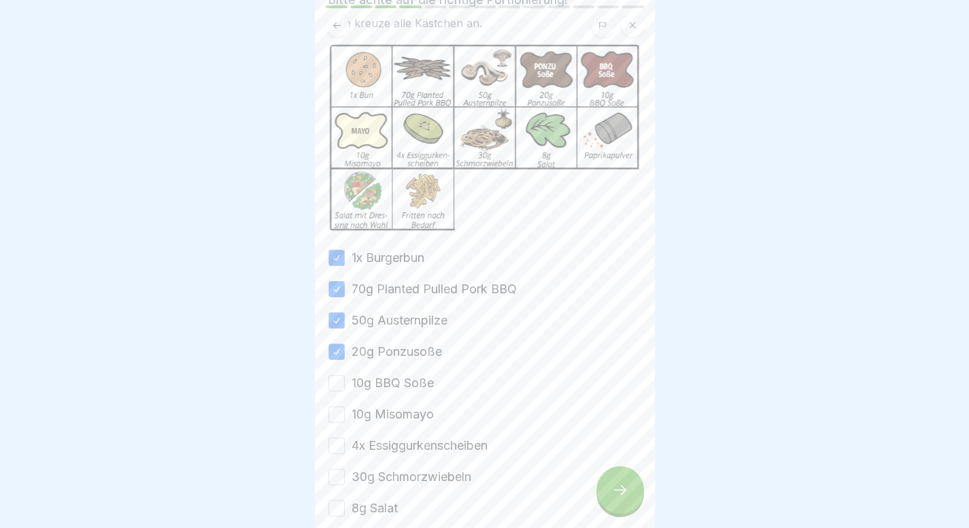
click at [405, 377] on label "10g BBQ Soße" at bounding box center [392, 383] width 82 height 18
click at [345, 377] on button "10g BBQ Soße" at bounding box center [336, 383] width 16 height 16
drag, startPoint x: 403, startPoint y: 410, endPoint x: 403, endPoint y: 438, distance: 27.9
click at [403, 438] on div "1x Burgerbun 70g Planted Pulled Pork BBQ 50g Austernpilze 20g Ponzusoße 10g BBQ…" at bounding box center [484, 430] width 313 height 362
drag, startPoint x: 403, startPoint y: 438, endPoint x: 402, endPoint y: 456, distance: 17.7
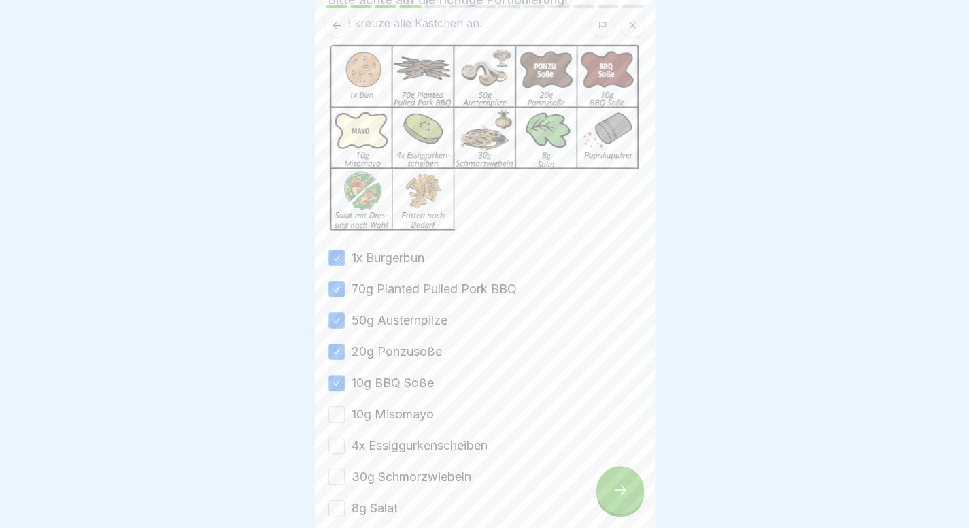
click at [402, 456] on div "1x Burgerbun 70g Planted Pulled Pork BBQ 50g Austernpilze 20g Ponzusoße 10g BBQ…" at bounding box center [484, 430] width 313 height 362
click at [402, 470] on label "30g Schmorzwiebeln" at bounding box center [411, 477] width 120 height 18
click at [345, 470] on button "30g Schmorzwiebeln" at bounding box center [336, 476] width 16 height 16
click at [413, 429] on div "1x Burgerbun 70g Planted Pulled Pork BBQ 50g Austernpilze 20g Ponzusoße 10g BBQ…" at bounding box center [484, 430] width 313 height 362
click at [413, 436] on label "4x Essiggurkenscheiben" at bounding box center [419, 445] width 136 height 18
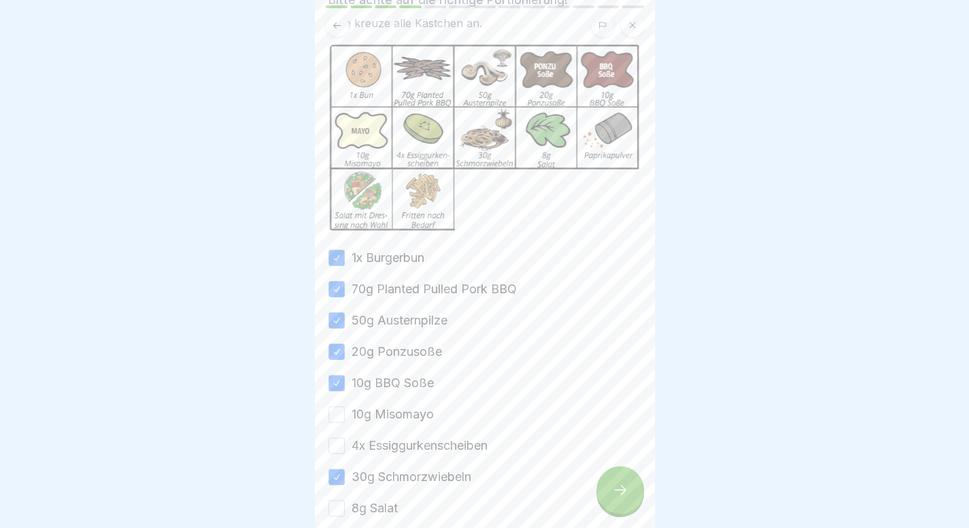
click at [345, 437] on button "4x Essiggurkenscheiben" at bounding box center [336, 445] width 16 height 16
click at [411, 405] on label "10g Misomayo" at bounding box center [392, 414] width 82 height 18
click at [345, 406] on button "10g Misomayo" at bounding box center [336, 414] width 16 height 16
click at [385, 499] on label "8g Salat" at bounding box center [374, 508] width 46 height 18
click at [345, 500] on button "8g Salat" at bounding box center [336, 508] width 16 height 16
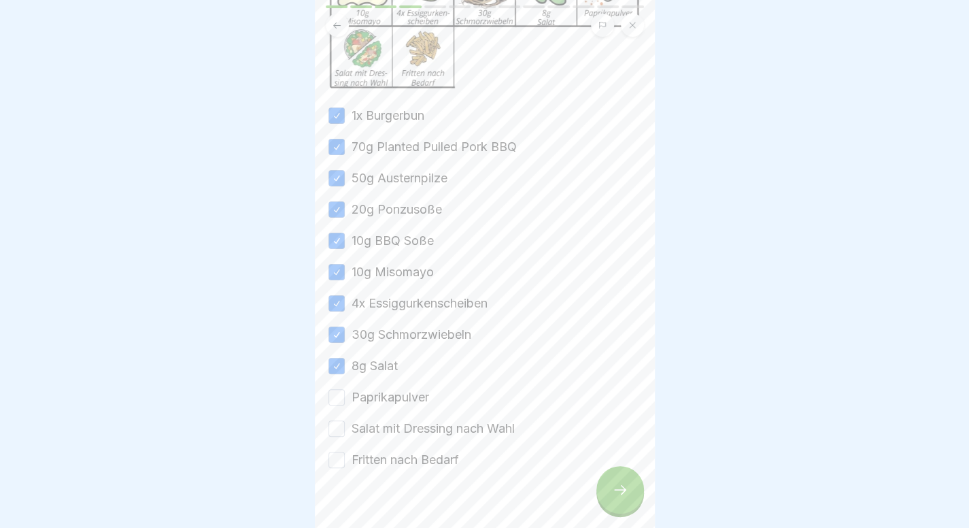
scroll to position [236, 0]
drag, startPoint x: 399, startPoint y: 394, endPoint x: 399, endPoint y: 421, distance: 26.5
click at [399, 421] on div "1x Burgerbun 70g Planted Pulled Pork BBQ 50g Austernpilze 20g Ponzusoße 10g BBQ…" at bounding box center [484, 287] width 313 height 362
click at [399, 421] on label "Salat mit Dressing nach Wahl" at bounding box center [432, 428] width 163 height 18
click at [345, 421] on button "Salat mit Dressing nach Wahl" at bounding box center [336, 427] width 16 height 16
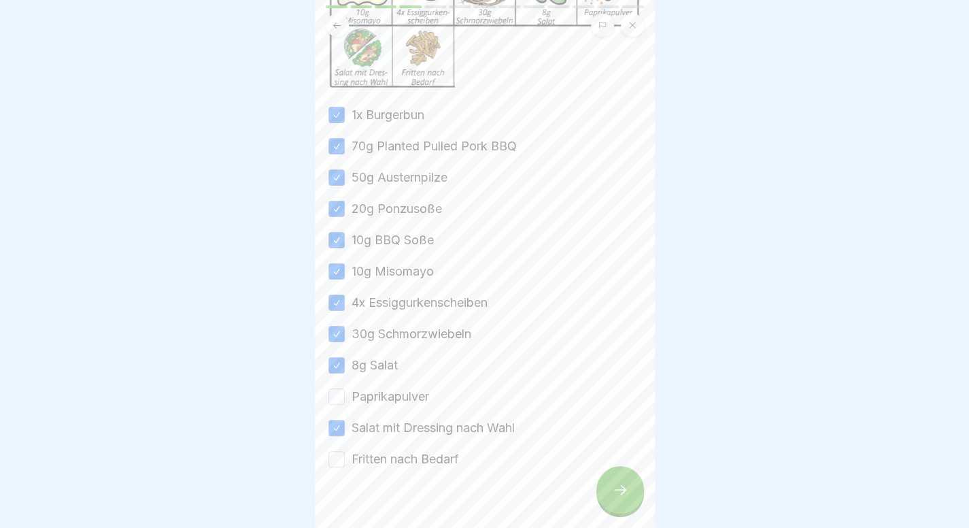
click at [399, 450] on label "Fritten nach Bedarf" at bounding box center [404, 459] width 107 height 18
click at [345, 451] on button "Fritten nach Bedarf" at bounding box center [336, 459] width 16 height 16
click at [410, 400] on div "1x Burgerbun 70g Planted Pulled Pork BBQ 50g Austernpilze 20g Ponzusoße 10g BBQ…" at bounding box center [484, 287] width 313 height 362
drag, startPoint x: 417, startPoint y: 390, endPoint x: 608, endPoint y: 511, distance: 227.1
click at [608, 511] on div "Unsere Winterspecials 2025/26 13 Schritte Deutsch 😻 Neko Burger In dieser Lekti…" at bounding box center [485, 264] width 340 height 528
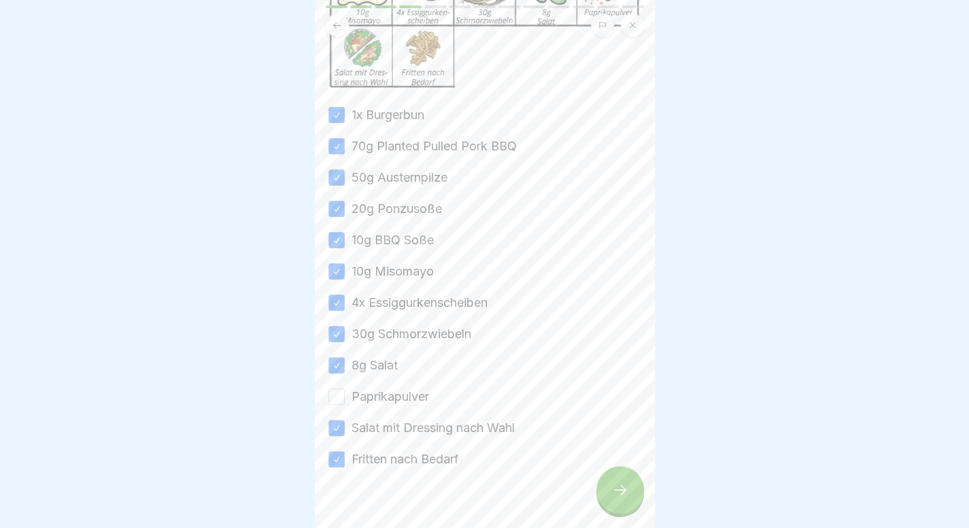
click at [608, 511] on div at bounding box center [620, 490] width 48 height 48
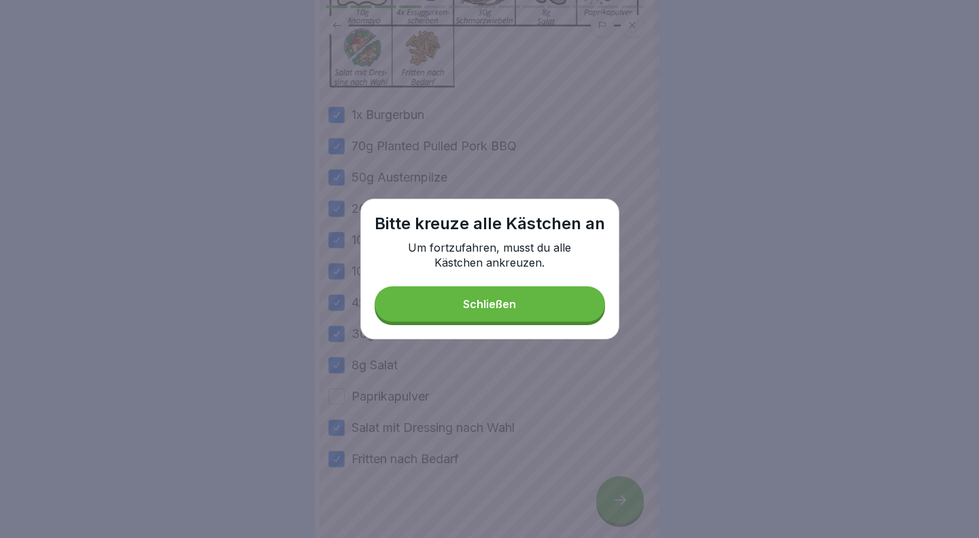
click at [520, 311] on button "Schließen" at bounding box center [490, 303] width 230 height 35
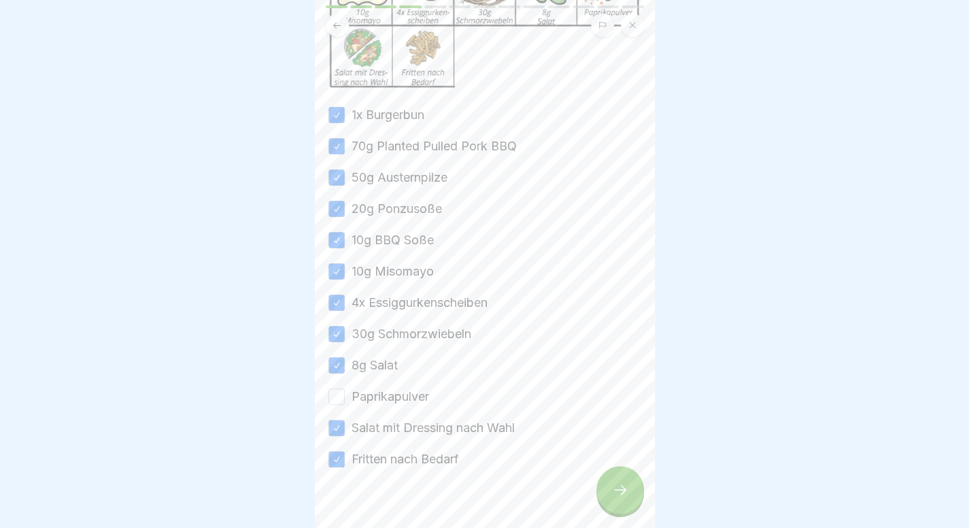
click at [411, 388] on label "Paprikapulver" at bounding box center [390, 397] width 78 height 18
click at [345, 388] on button "Paprikapulver" at bounding box center [336, 396] width 16 height 16
click at [606, 504] on div at bounding box center [620, 490] width 48 height 48
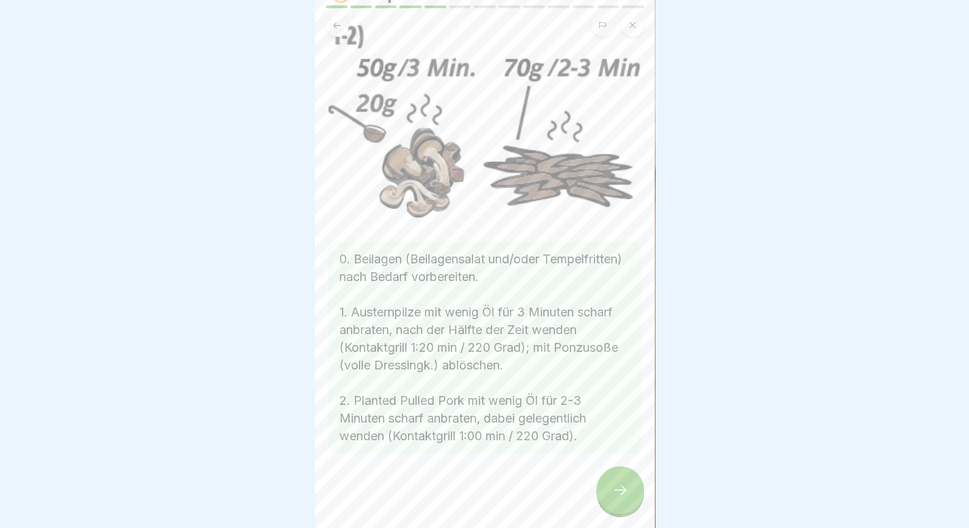
scroll to position [10, 0]
click at [610, 483] on div at bounding box center [620, 490] width 48 height 48
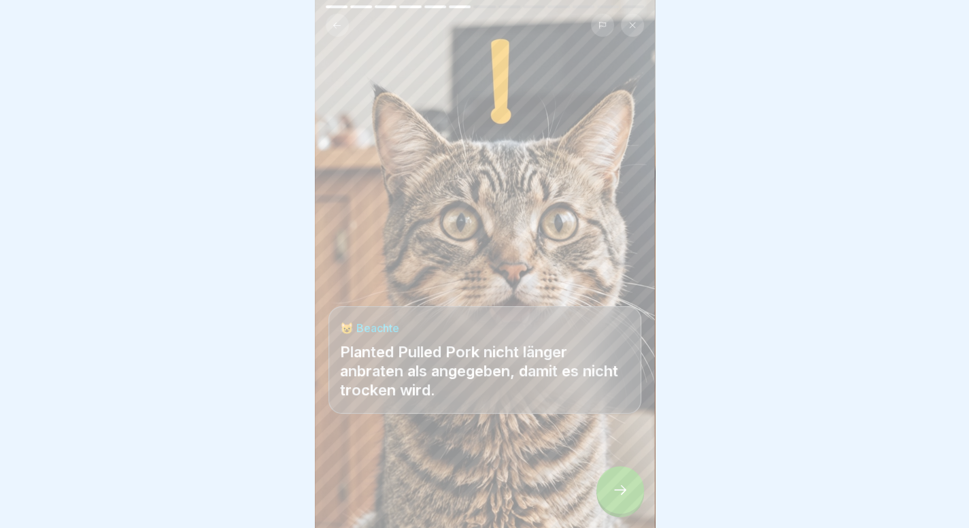
click at [610, 483] on div at bounding box center [620, 490] width 48 height 48
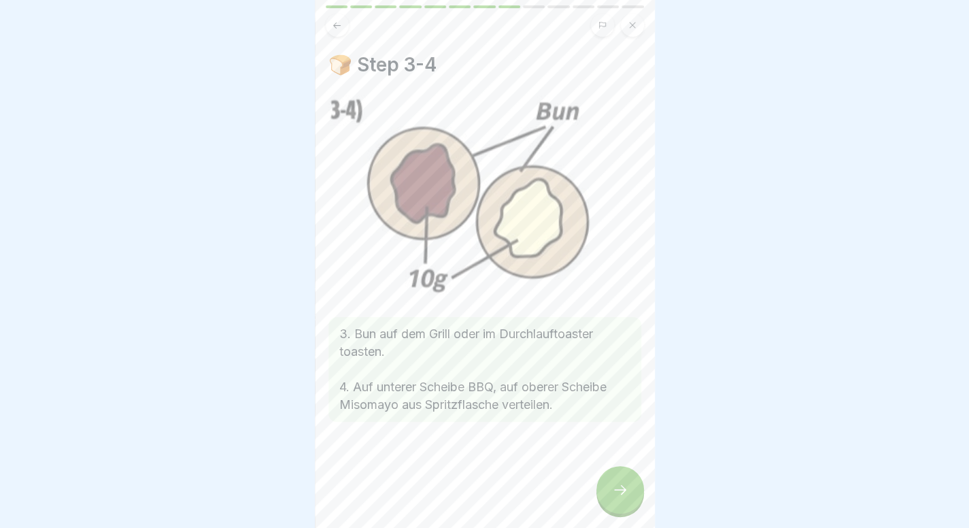
click at [615, 492] on icon at bounding box center [620, 489] width 16 height 16
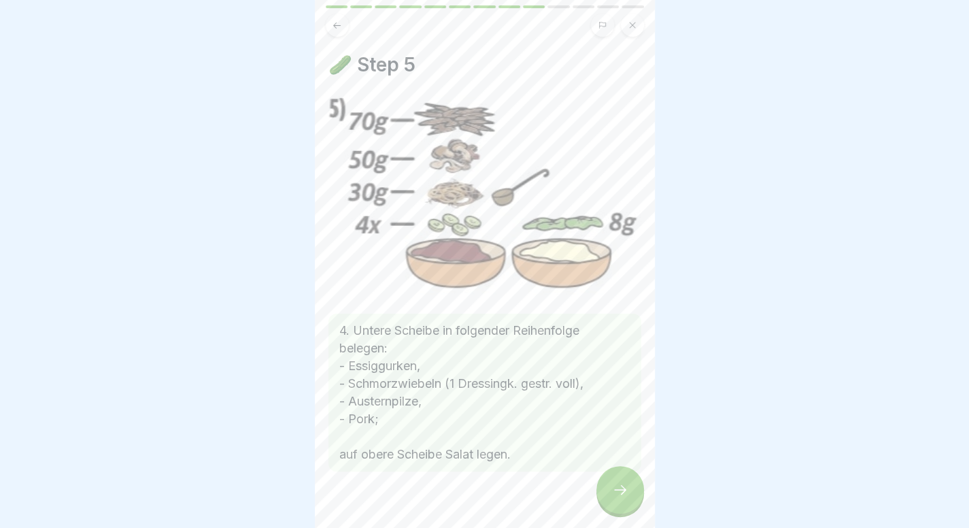
scroll to position [259, 0]
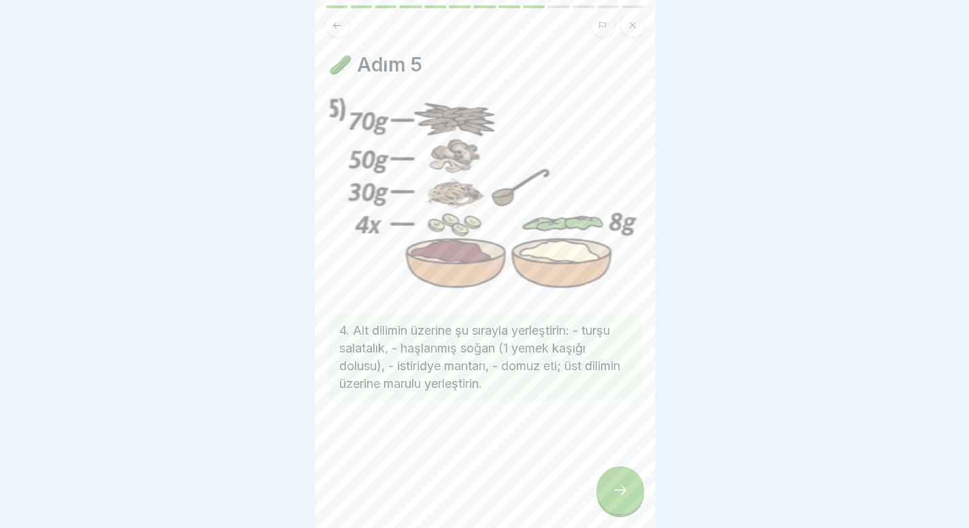
click at [619, 482] on div at bounding box center [620, 490] width 48 height 48
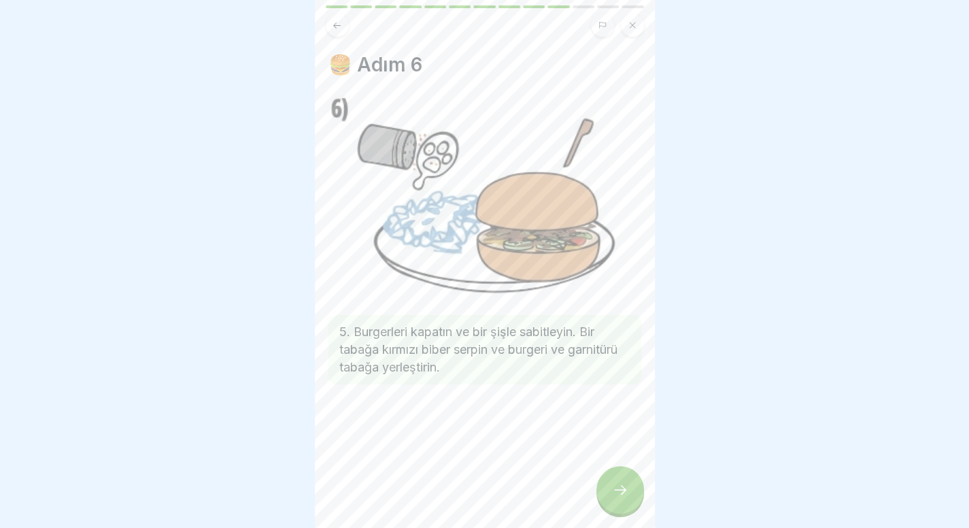
click at [619, 482] on div at bounding box center [620, 490] width 48 height 48
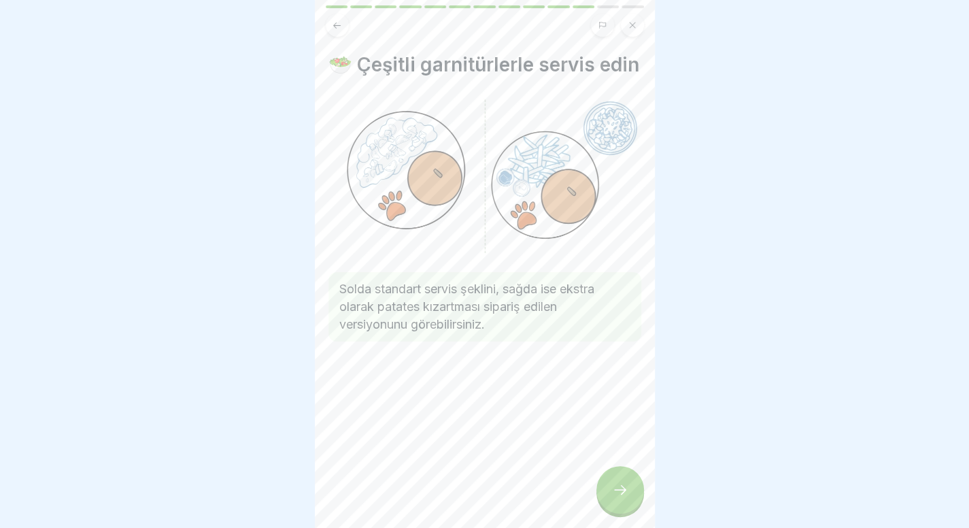
click at [619, 482] on div at bounding box center [620, 490] width 48 height 48
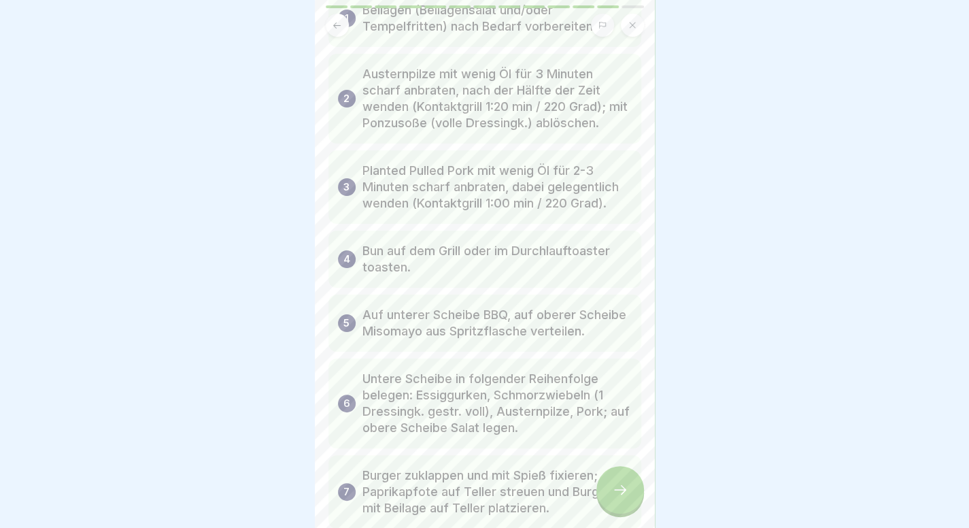
scroll to position [106, 0]
click at [623, 490] on icon at bounding box center [620, 490] width 12 height 10
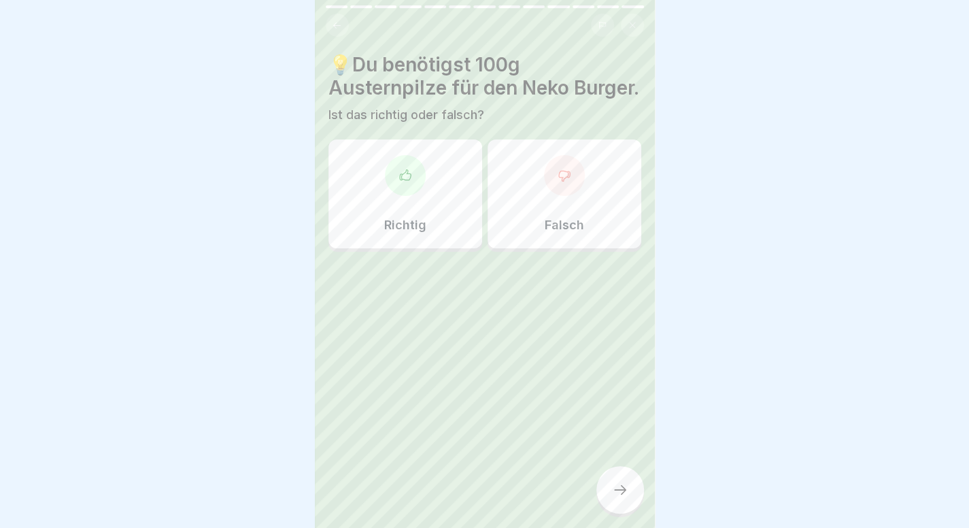
click at [333, 20] on icon at bounding box center [337, 25] width 10 height 10
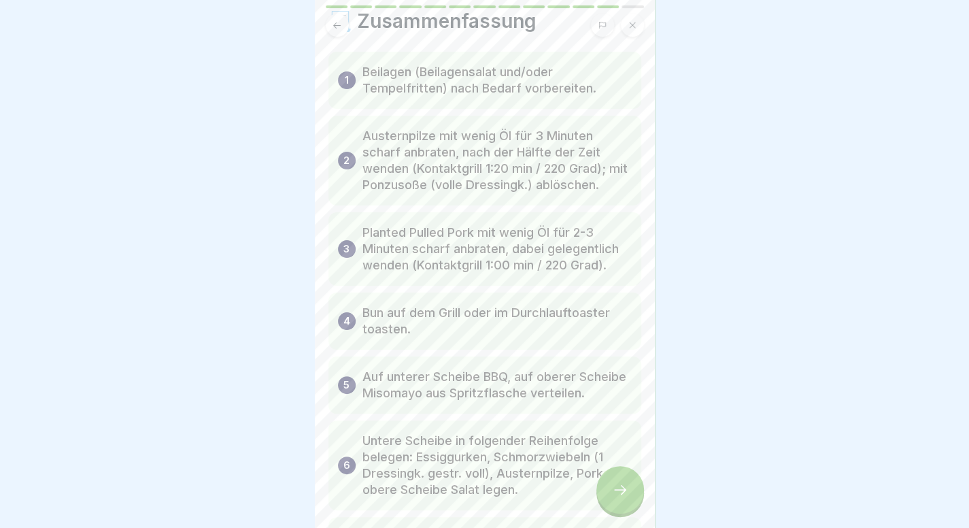
scroll to position [43, 0]
click at [339, 22] on button at bounding box center [337, 25] width 23 height 23
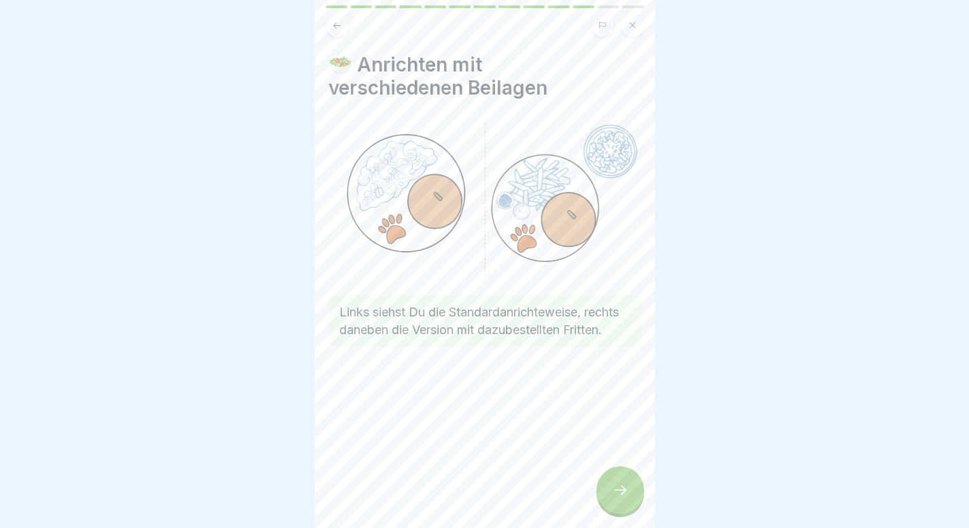
click at [339, 22] on button at bounding box center [337, 25] width 23 height 23
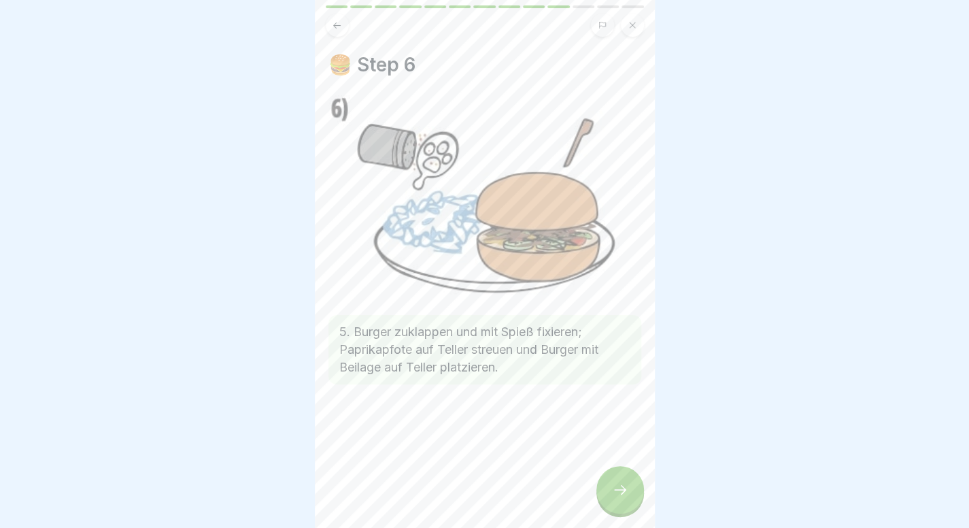
click at [339, 22] on button at bounding box center [337, 25] width 23 height 23
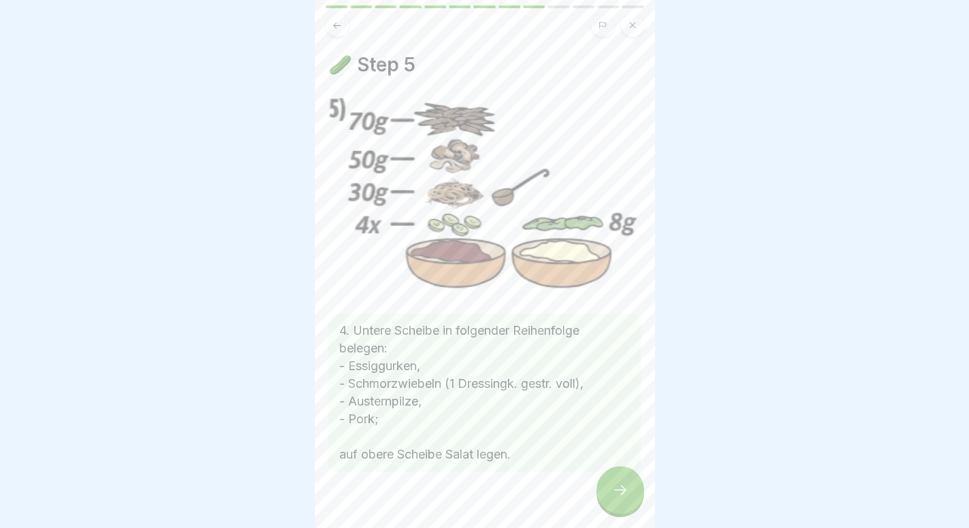
click at [620, 498] on div at bounding box center [620, 490] width 48 height 48
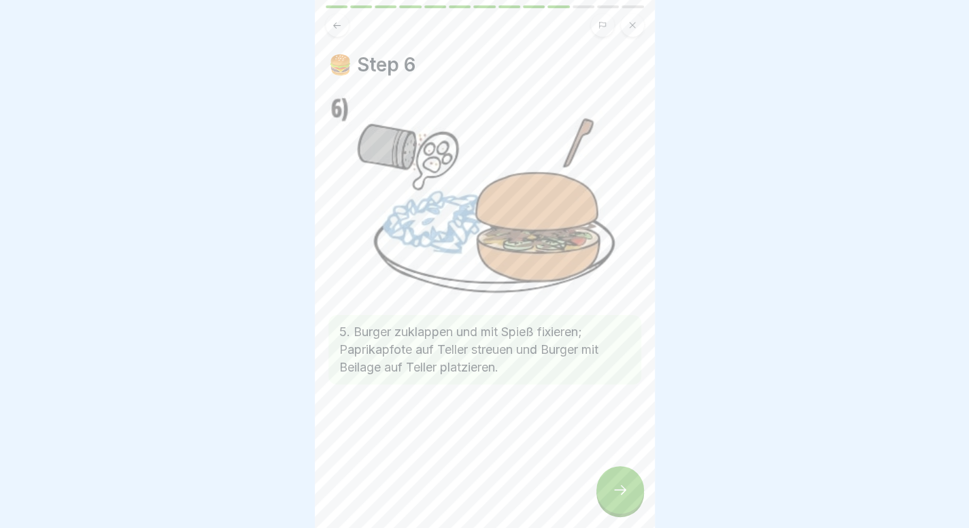
click at [620, 498] on icon at bounding box center [620, 489] width 16 height 16
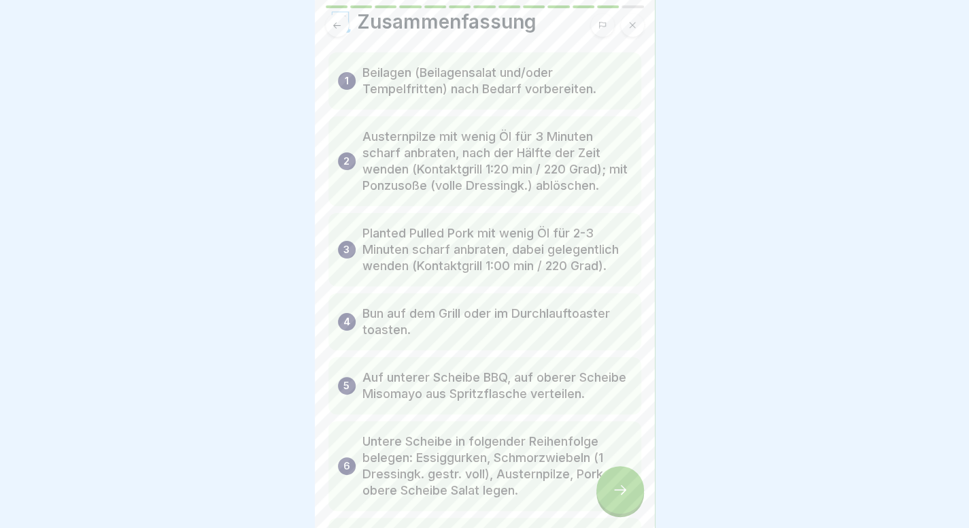
click at [620, 498] on div at bounding box center [620, 490] width 48 height 48
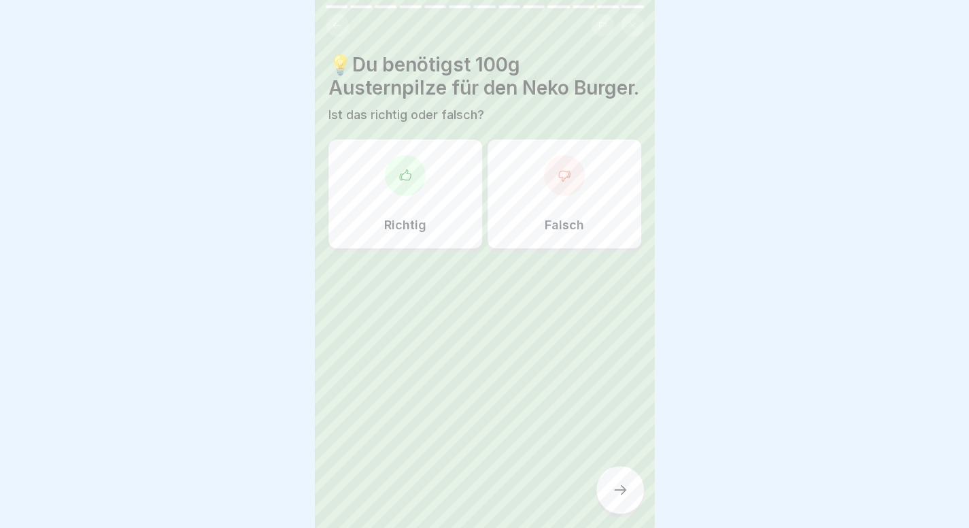
click at [528, 218] on div "Falsch" at bounding box center [564, 193] width 154 height 109
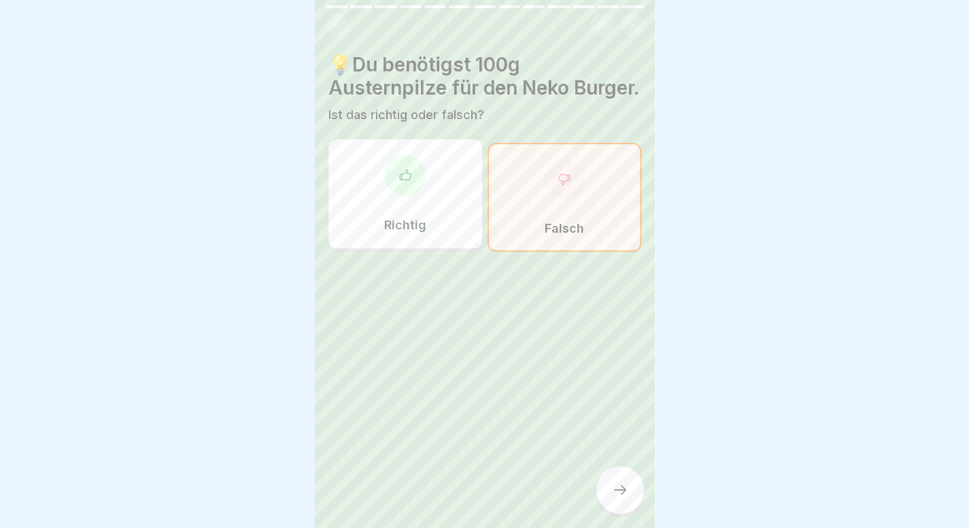
click at [612, 492] on icon at bounding box center [620, 489] width 16 height 16
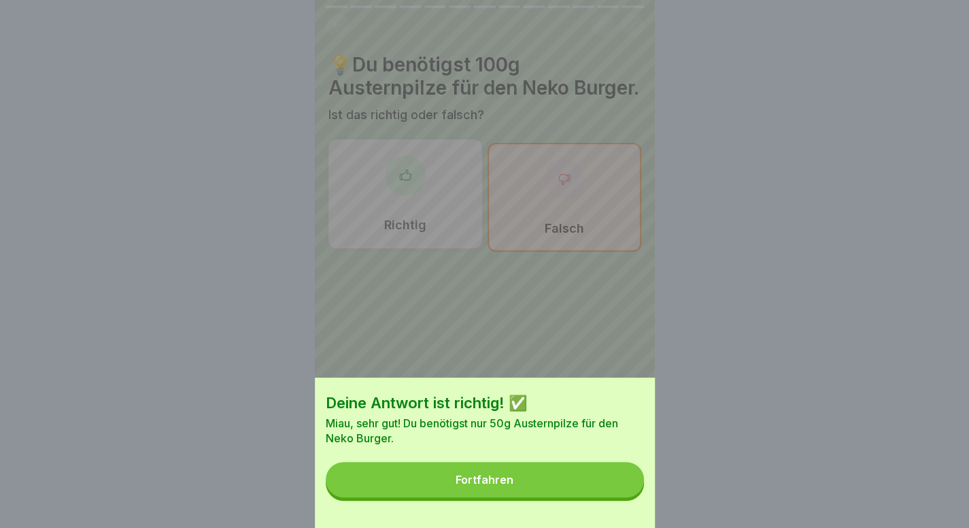
click at [612, 492] on button "Fortfahren" at bounding box center [485, 479] width 318 height 35
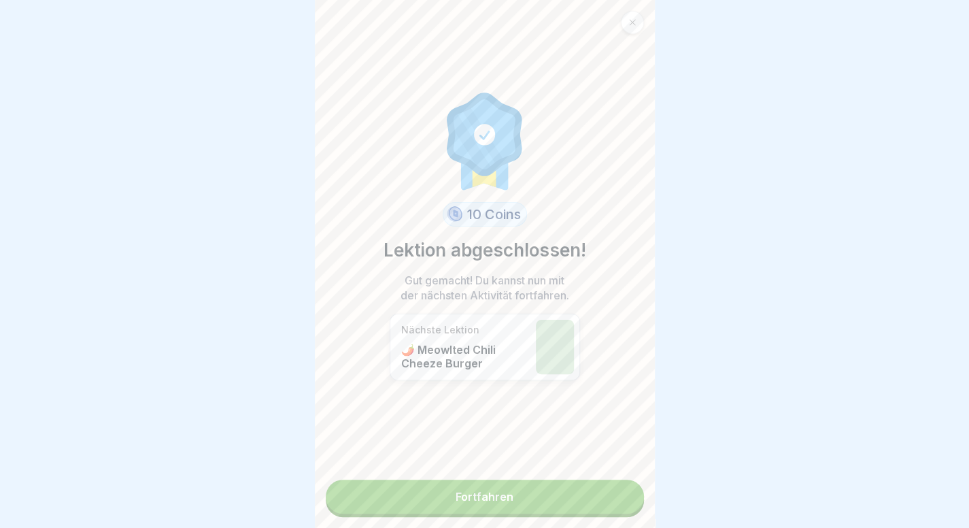
click at [612, 492] on link "Fortfahren" at bounding box center [485, 496] width 318 height 34
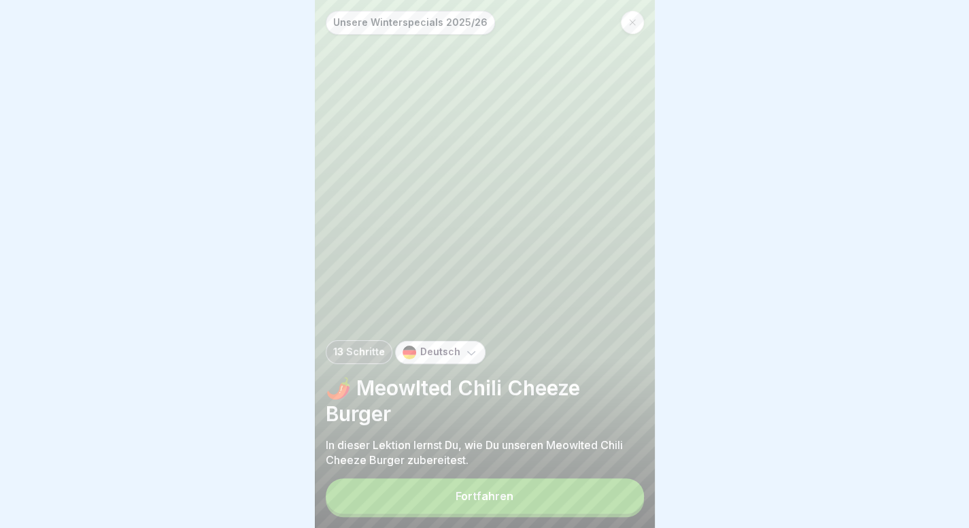
click at [612, 492] on button "Fortfahren" at bounding box center [485, 495] width 318 height 35
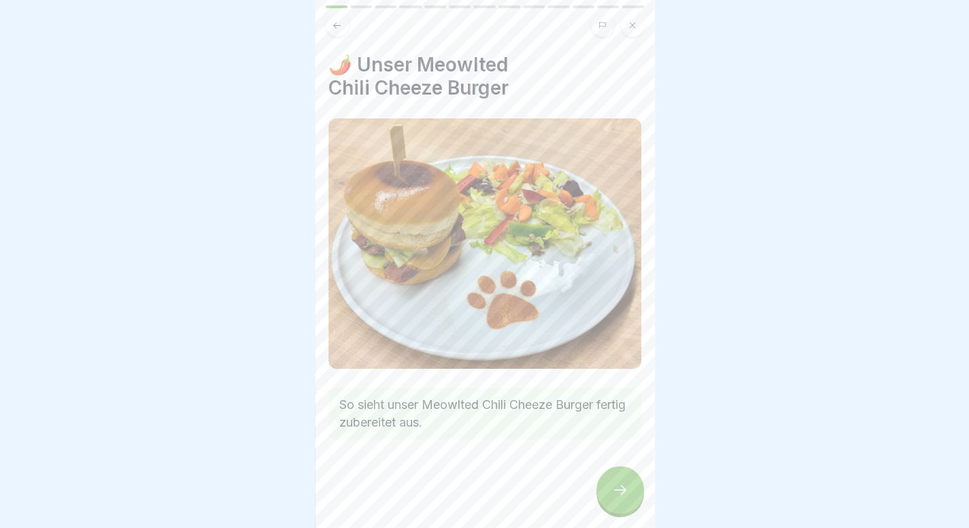
click at [634, 482] on div "Unsere Winterspecials 2025/26 13 Schritte Deutsch 🌶️ Meowlted Chili Cheeze Burg…" at bounding box center [485, 264] width 340 height 528
click at [613, 513] on div at bounding box center [620, 490] width 48 height 48
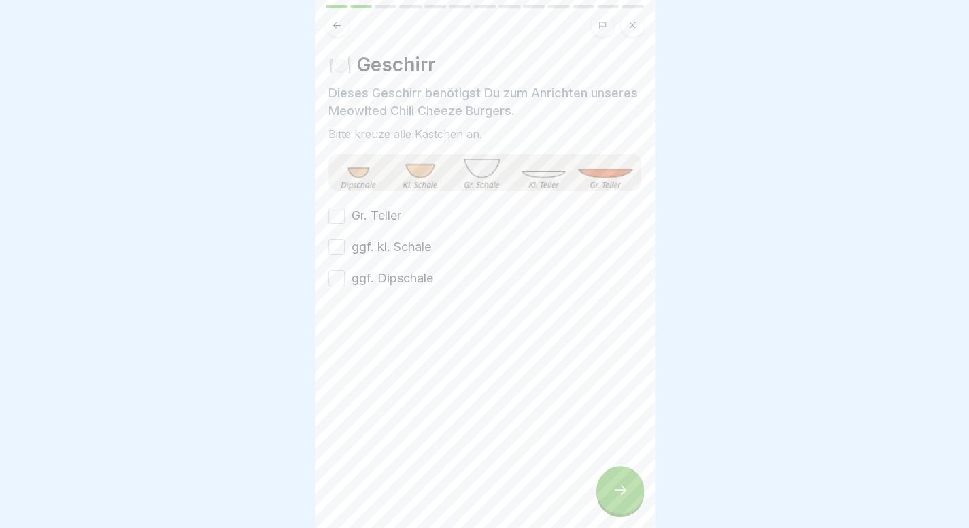
click at [362, 217] on label "Gr. Teller" at bounding box center [376, 216] width 50 height 18
click at [345, 217] on button "Gr. Teller" at bounding box center [336, 215] width 16 height 16
click at [352, 260] on div "Gr. Teller ggf. kl. Schale ggf. Dipschale" at bounding box center [484, 247] width 313 height 80
drag, startPoint x: 360, startPoint y: 253, endPoint x: 359, endPoint y: 271, distance: 18.4
click at [359, 271] on div "Gr. Teller ggf. kl. Schale ggf. Dipschale" at bounding box center [484, 247] width 313 height 80
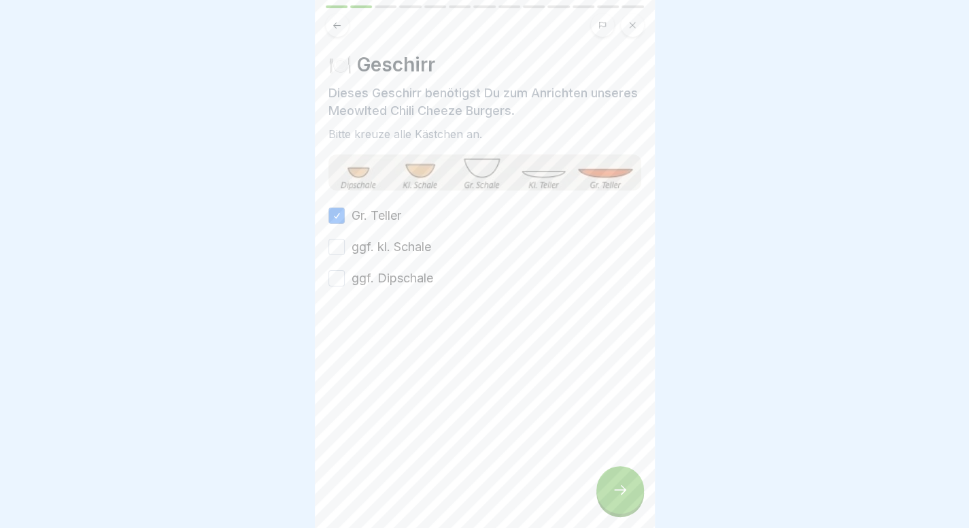
click at [359, 275] on label "ggf. Dipschale" at bounding box center [392, 278] width 82 height 18
click at [345, 275] on button "ggf. Dipschale" at bounding box center [336, 278] width 16 height 16
drag, startPoint x: 388, startPoint y: 249, endPoint x: 627, endPoint y: 502, distance: 348.2
click at [627, 502] on div "Unsere Winterspecials 2025/26 13 Schritte Deutsch 🌶️ Meowlted Chili Cheeze Burg…" at bounding box center [485, 264] width 340 height 528
click at [627, 498] on icon at bounding box center [620, 489] width 16 height 16
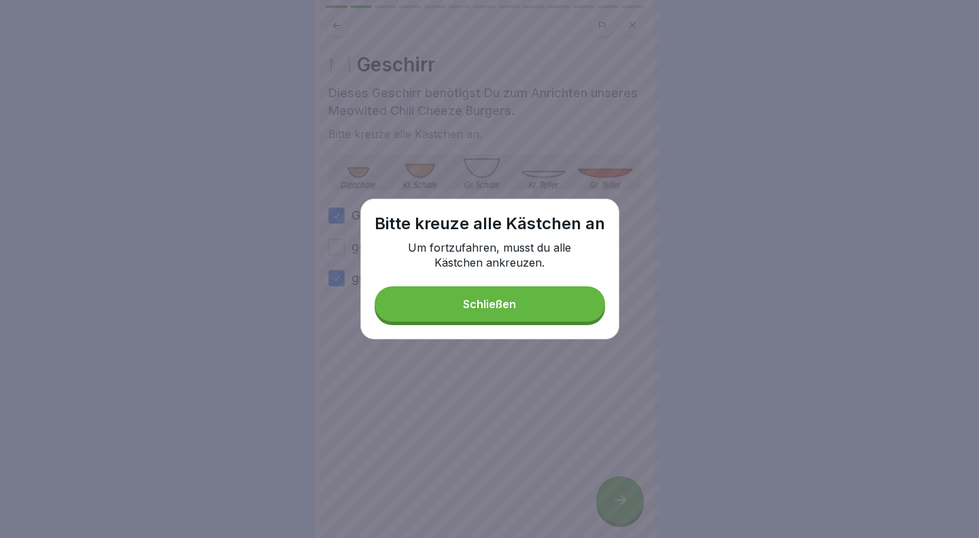
click at [473, 312] on button "Schließen" at bounding box center [490, 303] width 230 height 35
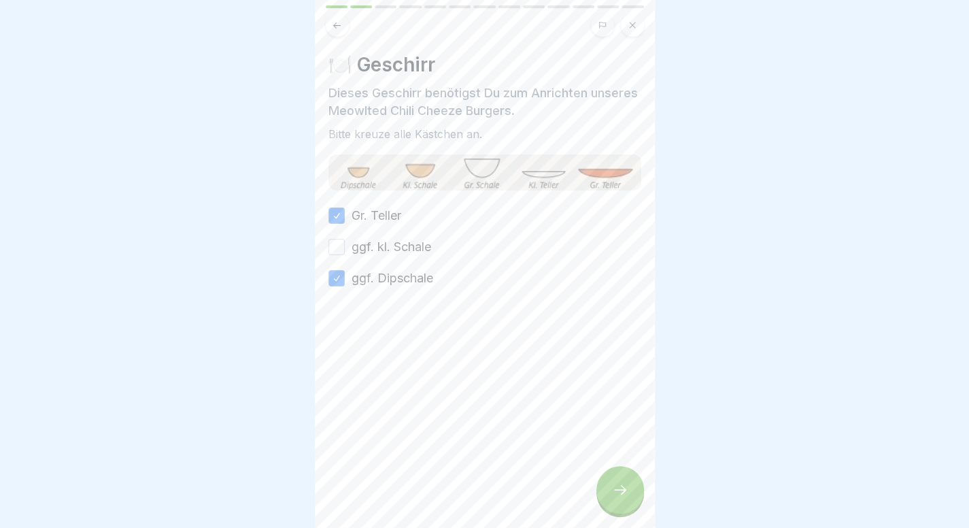
click at [396, 241] on label "ggf. kl. Schale" at bounding box center [391, 247] width 80 height 18
click at [345, 241] on button "ggf. kl. Schale" at bounding box center [336, 247] width 16 height 16
click at [621, 498] on icon at bounding box center [620, 489] width 16 height 16
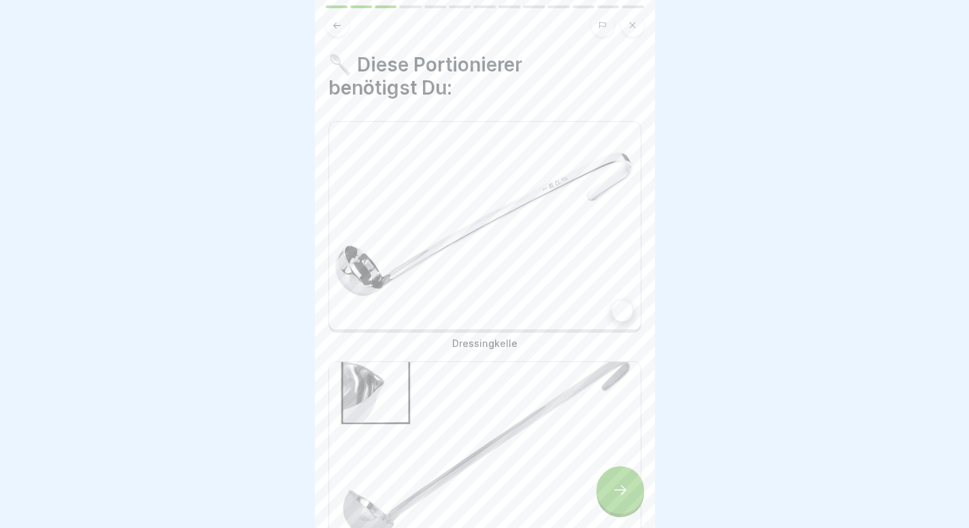
click at [526, 167] on img at bounding box center [484, 225] width 311 height 207
click at [515, 459] on img at bounding box center [484, 465] width 311 height 207
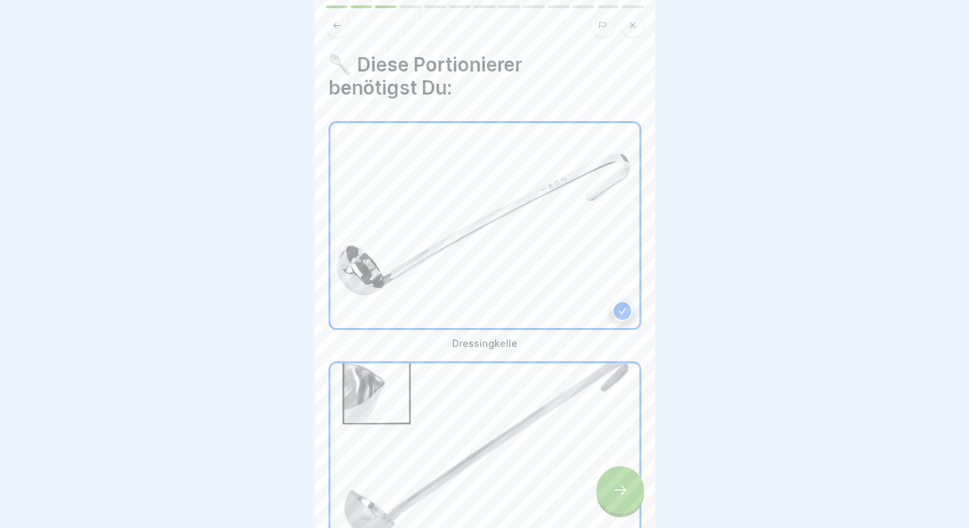
click at [625, 513] on div at bounding box center [620, 490] width 48 height 48
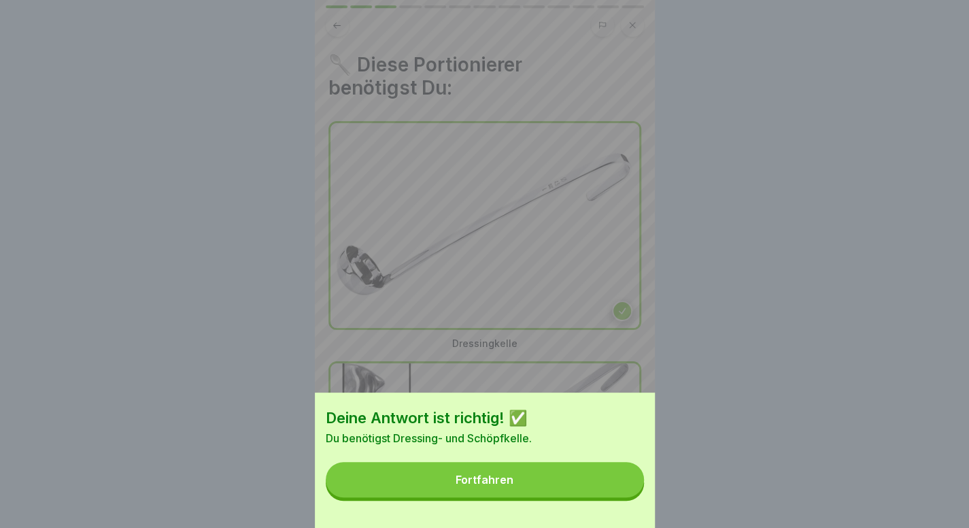
click at [575, 509] on div "Deine Antwort ist richtig! ✅ Du benötigst Dressing- und Schöpfkelle. Fortfahren" at bounding box center [485, 459] width 340 height 135
click at [578, 497] on button "Fortfahren" at bounding box center [485, 479] width 318 height 35
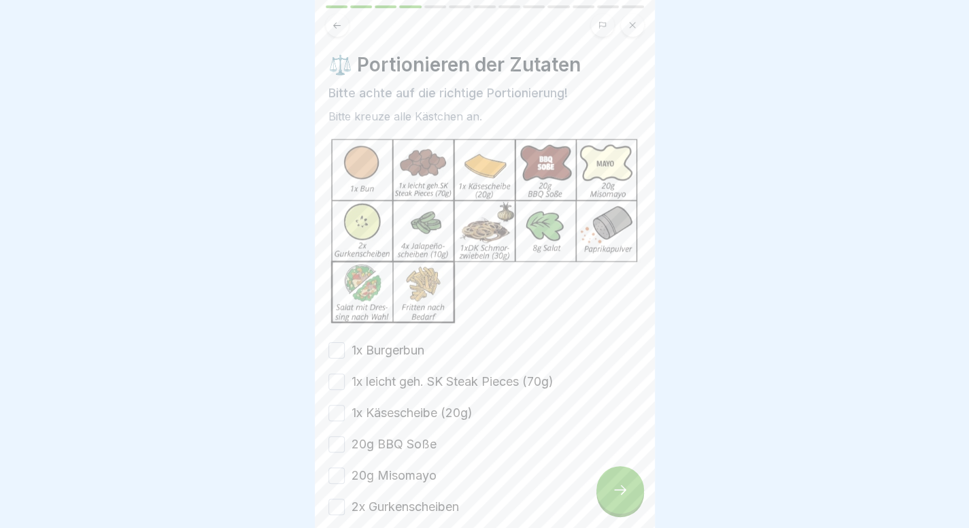
click at [611, 493] on div at bounding box center [620, 490] width 48 height 48
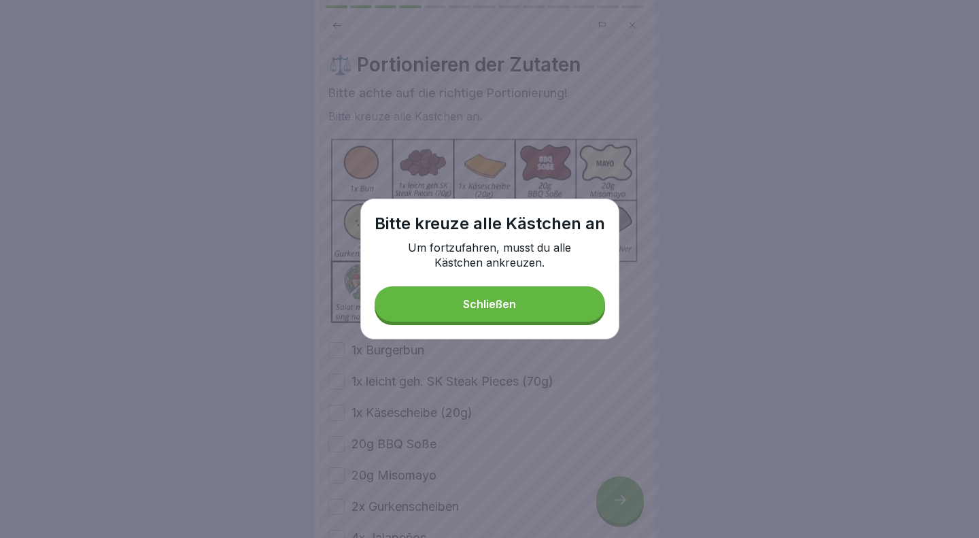
click at [462, 298] on button "Schließen" at bounding box center [490, 303] width 230 height 35
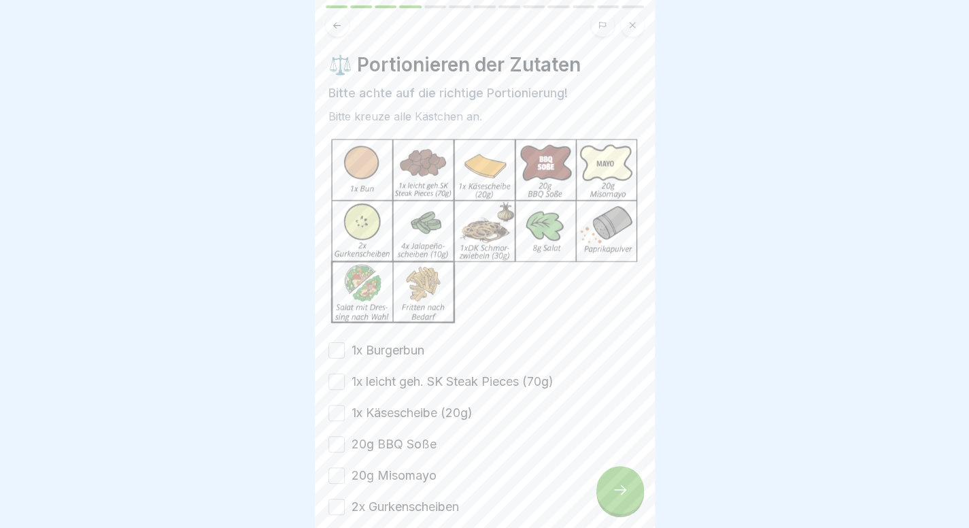
click at [392, 341] on label "1x Burgerbun" at bounding box center [387, 350] width 73 height 18
click at [345, 342] on button "1x Burgerbun" at bounding box center [336, 350] width 16 height 16
click at [392, 373] on label "1x leicht geh. SK Steak Pieces (70g)" at bounding box center [452, 382] width 202 height 18
click at [345, 373] on button "1x leicht geh. SK Steak Pieces (70g)" at bounding box center [336, 381] width 16 height 16
click at [390, 394] on div "1x Burgerbun 1x leicht geh. SK Steak Pieces (70g) 1x Käsescheibe (20g) 20g BBQ …" at bounding box center [484, 522] width 313 height 362
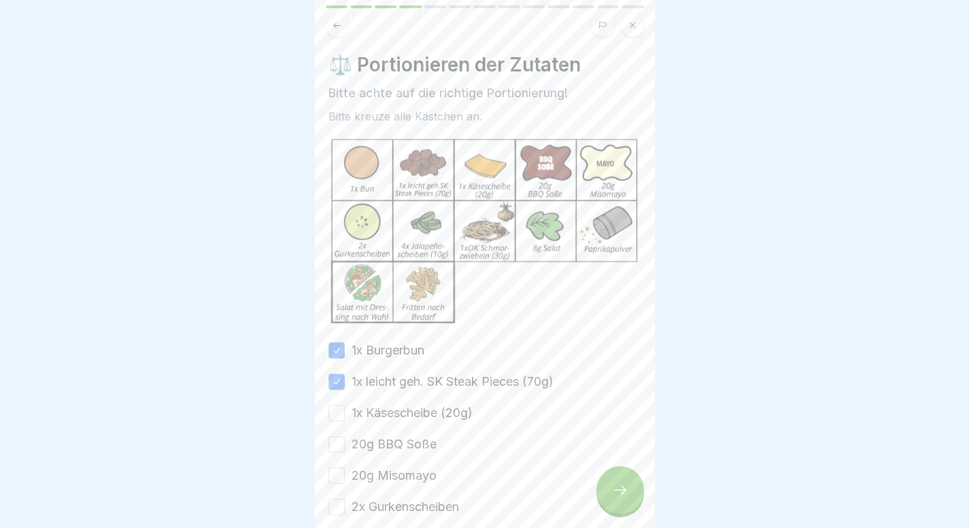
click at [390, 418] on div "1x Burgerbun 1x leicht geh. SK Steak Pieces (70g) 1x Käsescheibe (20g) 20g BBQ …" at bounding box center [484, 522] width 313 height 362
click at [401, 408] on label "1x Käsescheibe (20g)" at bounding box center [411, 413] width 121 height 18
click at [345, 408] on button "1x Käsescheibe (20g)" at bounding box center [336, 413] width 16 height 16
click at [394, 437] on label "20g BBQ Soße" at bounding box center [393, 444] width 85 height 18
click at [345, 437] on button "20g BBQ Soße" at bounding box center [336, 444] width 16 height 16
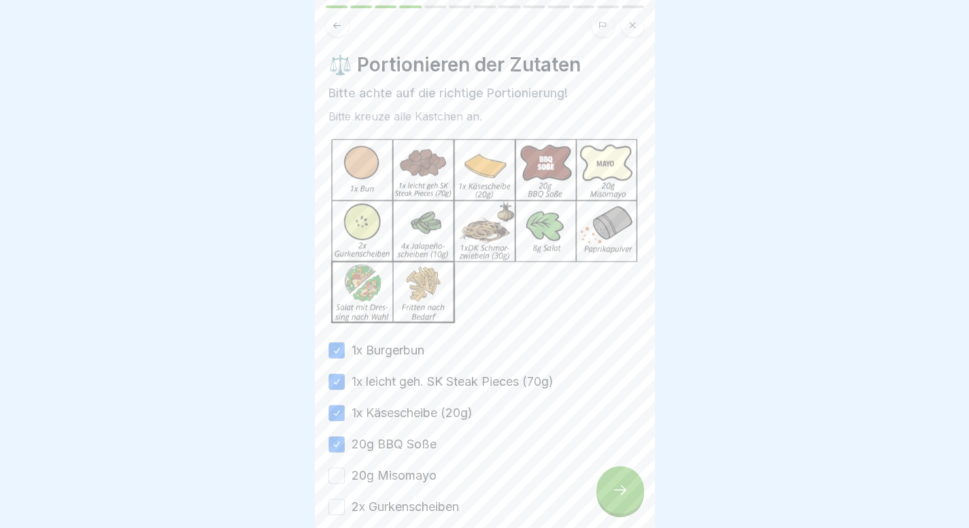
click at [392, 470] on label "20g Misomayo" at bounding box center [393, 475] width 85 height 18
click at [345, 470] on button "20g Misomayo" at bounding box center [336, 475] width 16 height 16
click at [388, 498] on label "2x Gurkenscheiben" at bounding box center [404, 507] width 107 height 18
click at [345, 498] on button "2x Gurkenscheiben" at bounding box center [336, 506] width 16 height 16
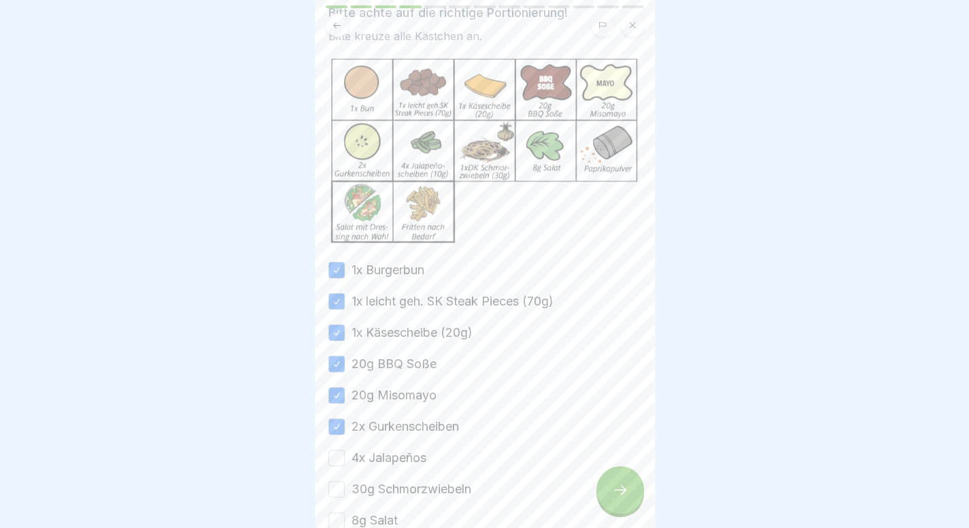
drag, startPoint x: 400, startPoint y: 445, endPoint x: 385, endPoint y: 500, distance: 56.4
click at [385, 500] on div "1x Burgerbun 1x leicht geh. SK Steak Pieces (70g) 1x Käsescheibe (20g) 20g BBQ …" at bounding box center [484, 442] width 313 height 362
click at [398, 484] on label "30g Schmorzwiebeln" at bounding box center [411, 489] width 120 height 18
click at [345, 484] on button "30g Schmorzwiebeln" at bounding box center [336, 489] width 16 height 16
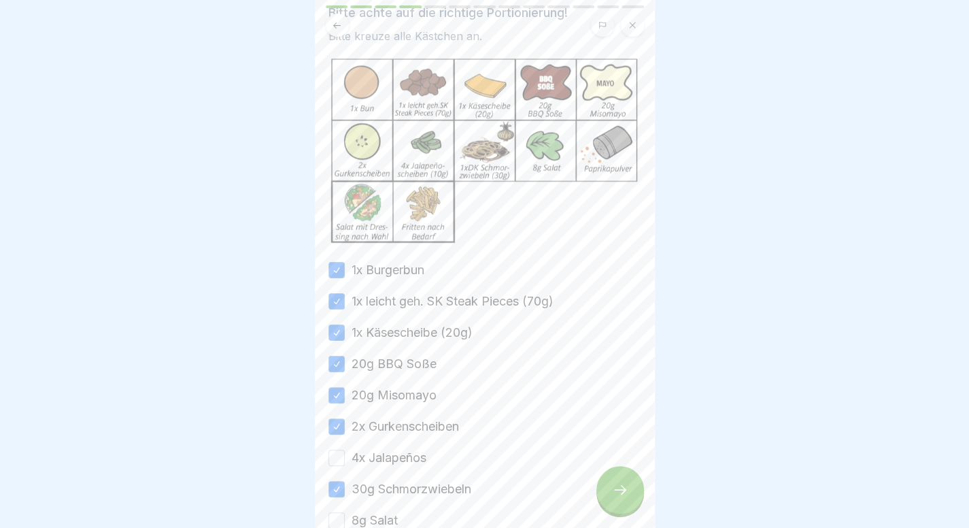
click at [398, 441] on div "1x Burgerbun 1x leicht geh. SK Steak Pieces (70g) 1x Käsescheibe (20g) 20g BBQ …" at bounding box center [484, 442] width 313 height 362
click at [398, 449] on label "4x Jalapeños" at bounding box center [388, 458] width 75 height 18
click at [345, 449] on button "4x Jalapeños" at bounding box center [336, 457] width 16 height 16
click at [374, 519] on label "8g Salat" at bounding box center [374, 520] width 46 height 18
click at [345, 519] on button "8g Salat" at bounding box center [336, 520] width 16 height 16
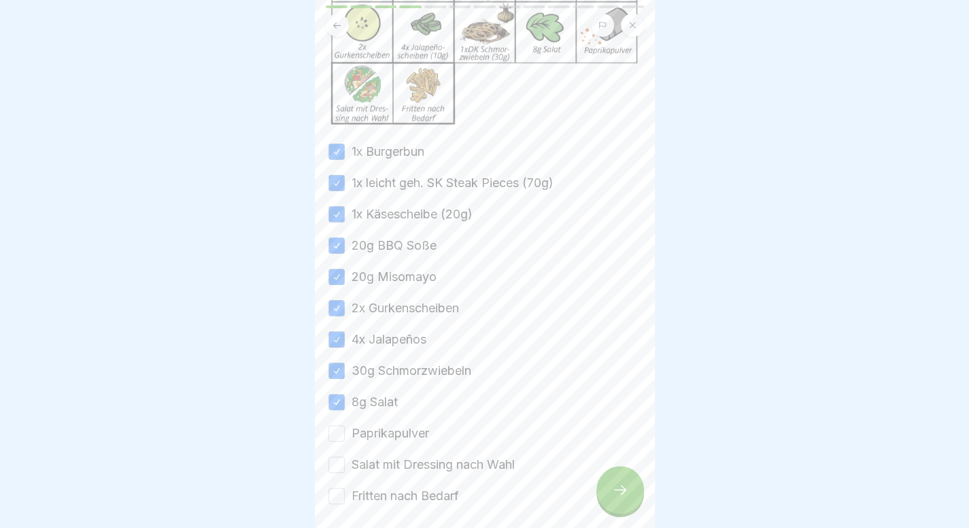
scroll to position [250, 0]
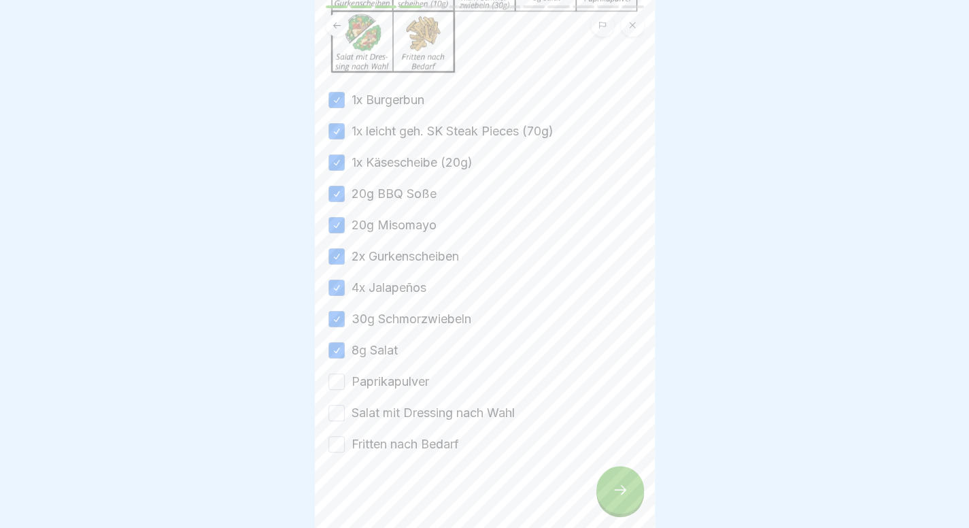
click at [413, 377] on label "Paprikapulver" at bounding box center [390, 382] width 78 height 18
click at [345, 377] on button "Paprikapulver" at bounding box center [336, 381] width 16 height 16
click at [413, 405] on label "Salat mit Dressing nach Wahl" at bounding box center [432, 413] width 163 height 18
click at [345, 405] on button "Salat mit Dressing nach Wahl" at bounding box center [336, 413] width 16 height 16
click at [411, 435] on label "Fritten nach Bedarf" at bounding box center [404, 444] width 107 height 18
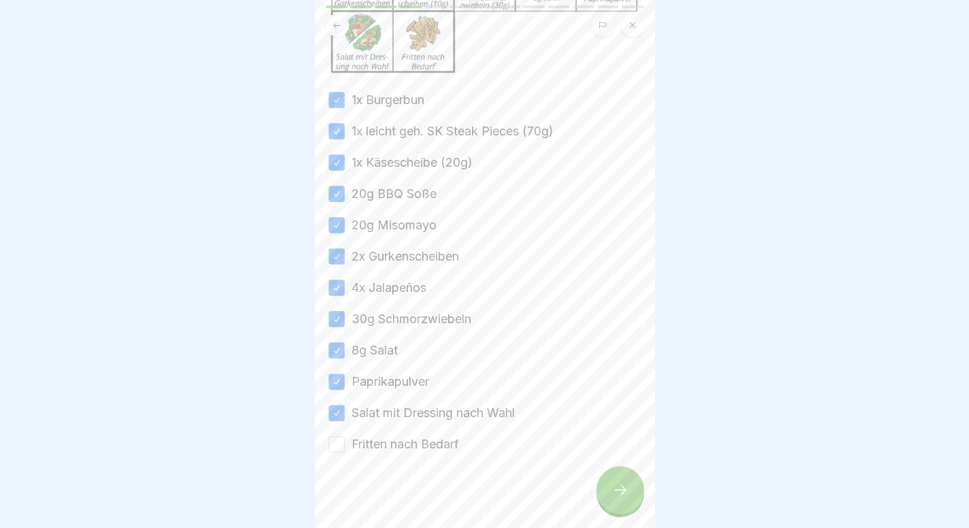
click at [345, 436] on button "Fritten nach Bedarf" at bounding box center [336, 444] width 16 height 16
click at [611, 513] on div at bounding box center [620, 490] width 48 height 48
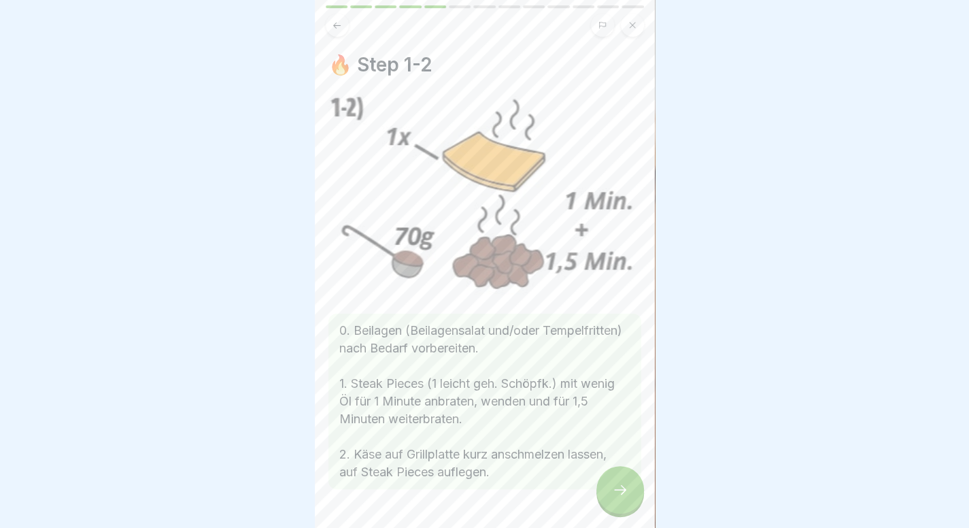
click at [628, 506] on div at bounding box center [620, 490] width 48 height 48
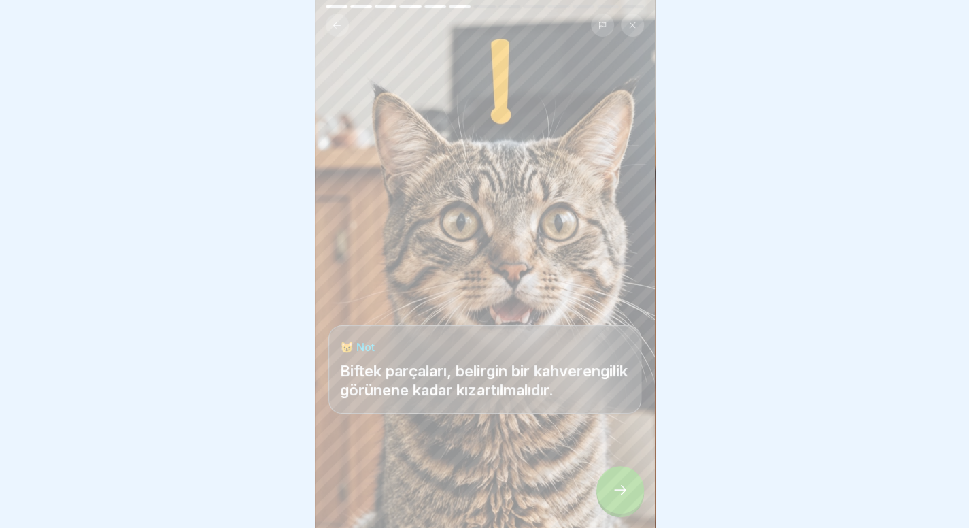
scroll to position [273, 0]
click at [625, 489] on div at bounding box center [620, 490] width 48 height 48
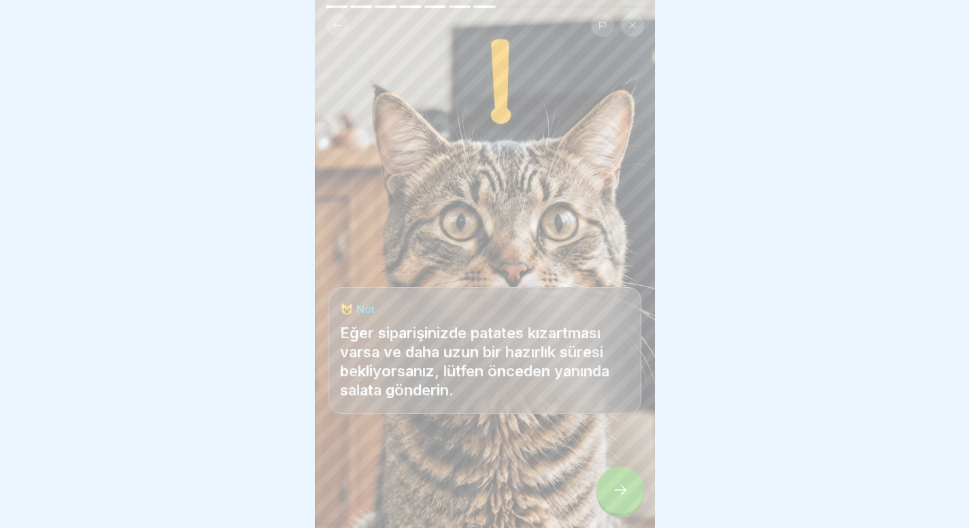
click at [625, 489] on div at bounding box center [620, 490] width 48 height 48
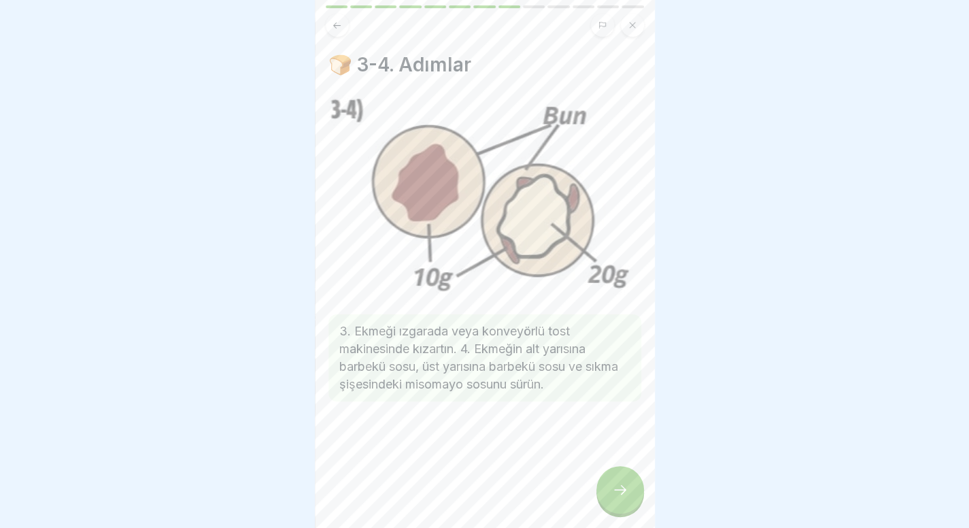
click at [620, 493] on div at bounding box center [620, 490] width 48 height 48
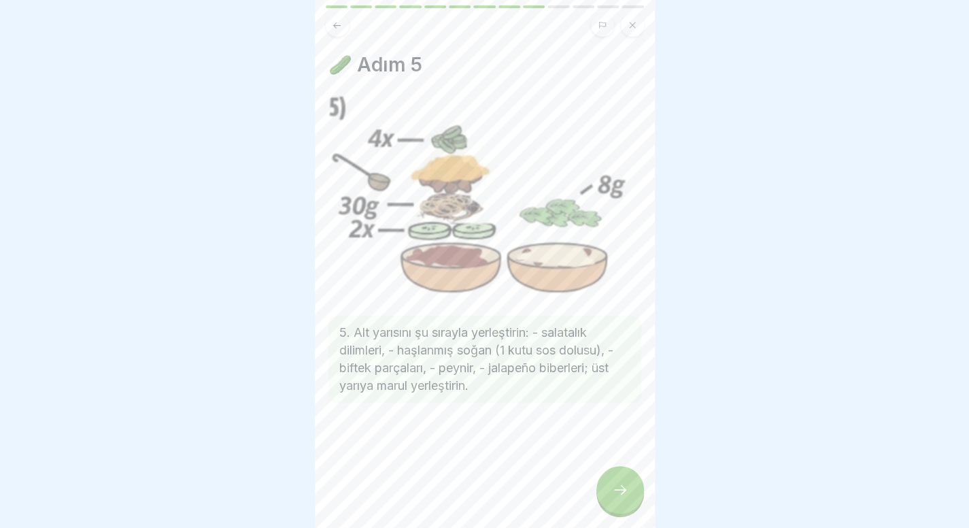
click at [620, 493] on div at bounding box center [620, 490] width 48 height 48
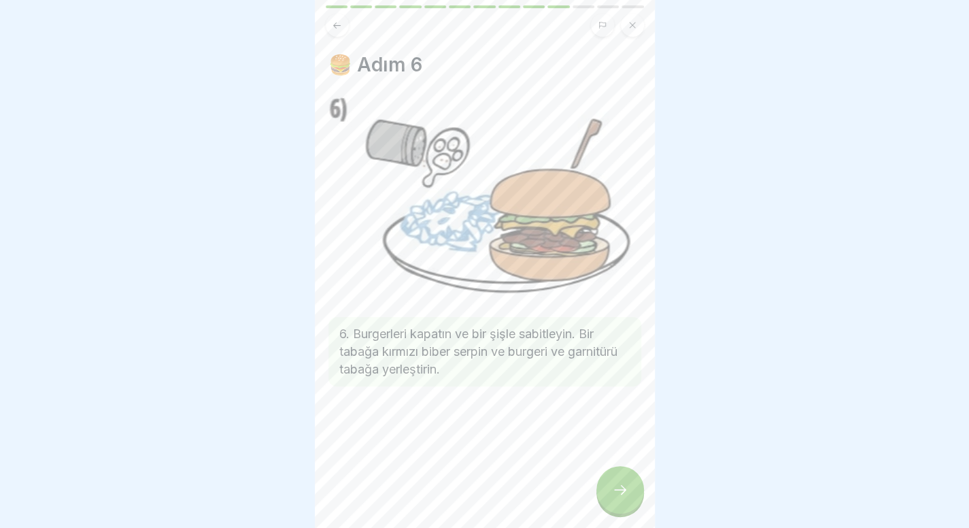
click at [620, 493] on div at bounding box center [620, 490] width 48 height 48
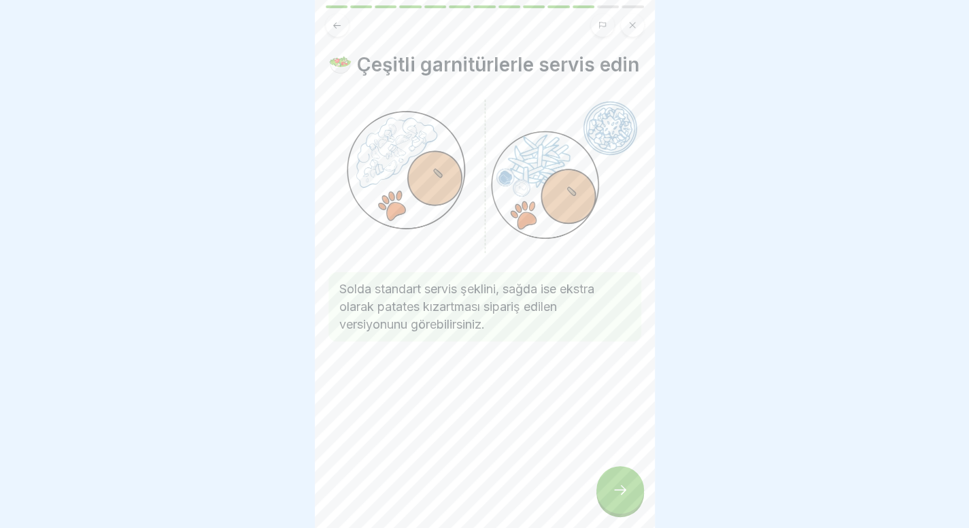
click at [620, 493] on div at bounding box center [620, 490] width 48 height 48
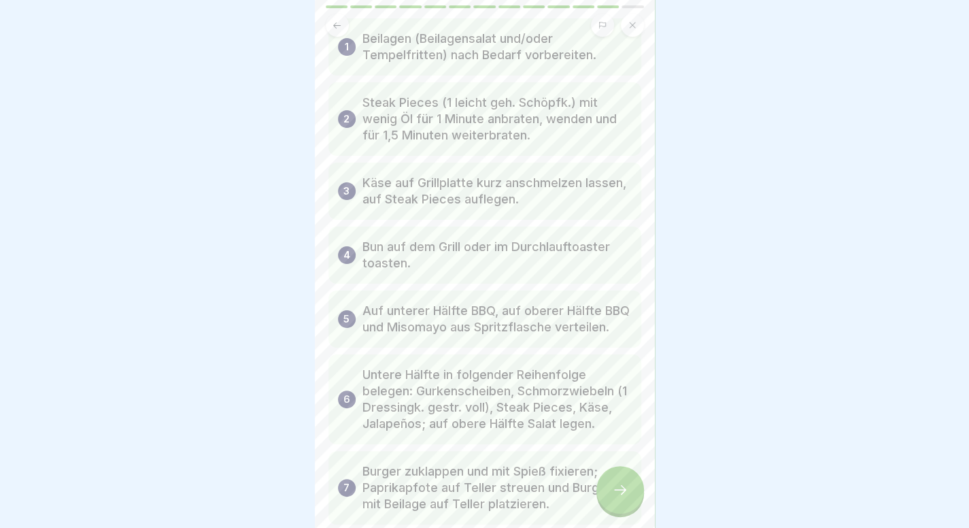
scroll to position [75, 0]
click at [634, 497] on div at bounding box center [620, 490] width 48 height 48
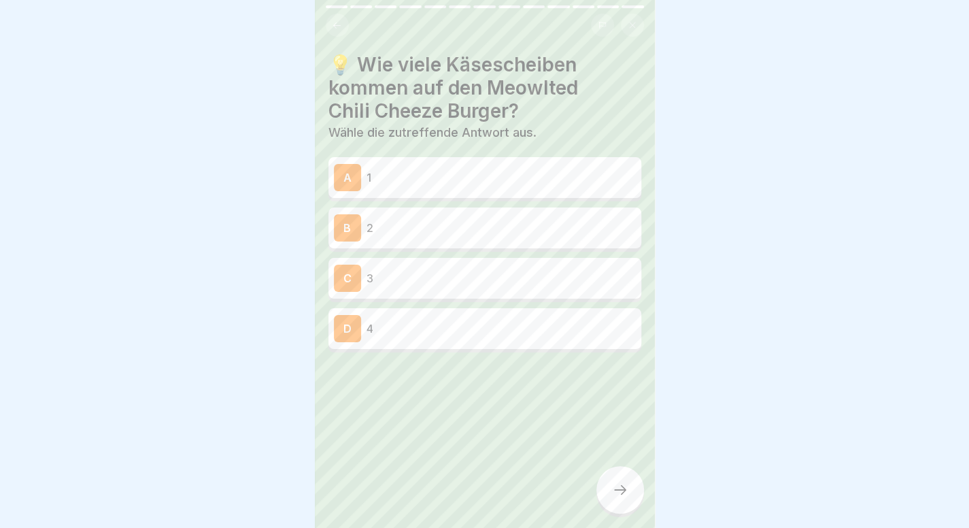
click at [329, 18] on button at bounding box center [337, 25] width 23 height 23
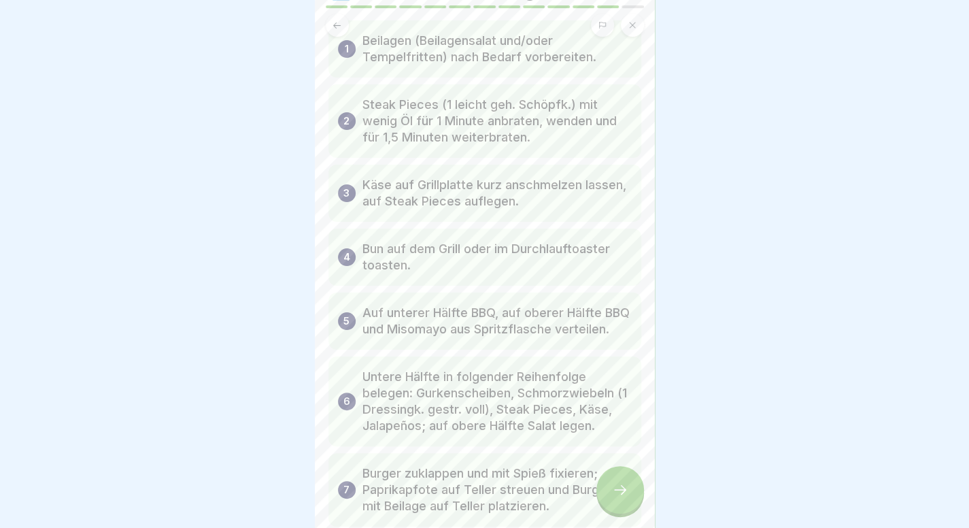
click at [329, 18] on button at bounding box center [337, 25] width 23 height 23
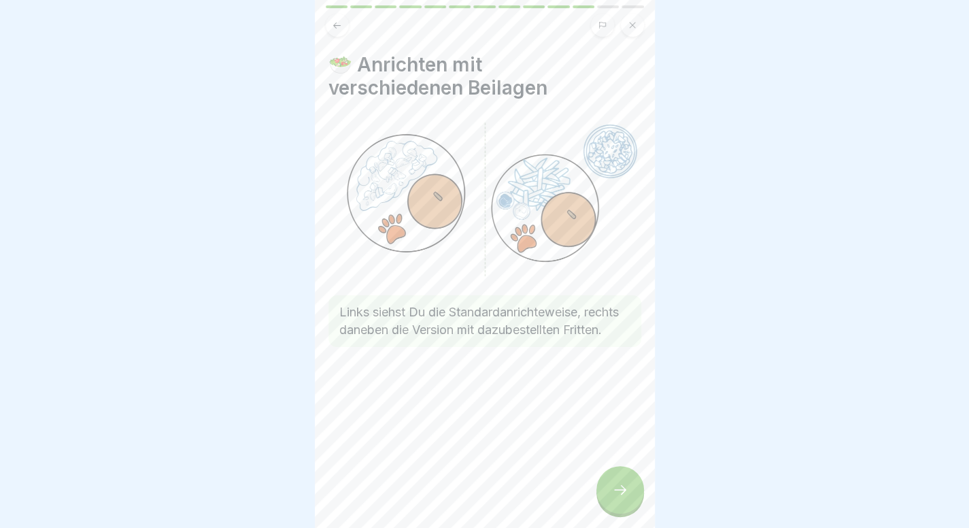
click at [329, 18] on button at bounding box center [337, 25] width 23 height 23
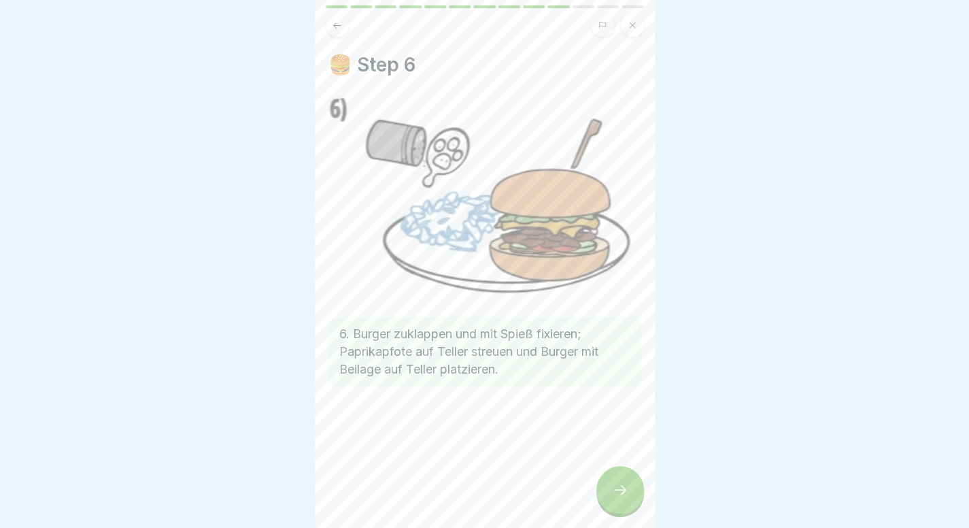
click at [329, 18] on button at bounding box center [337, 25] width 23 height 23
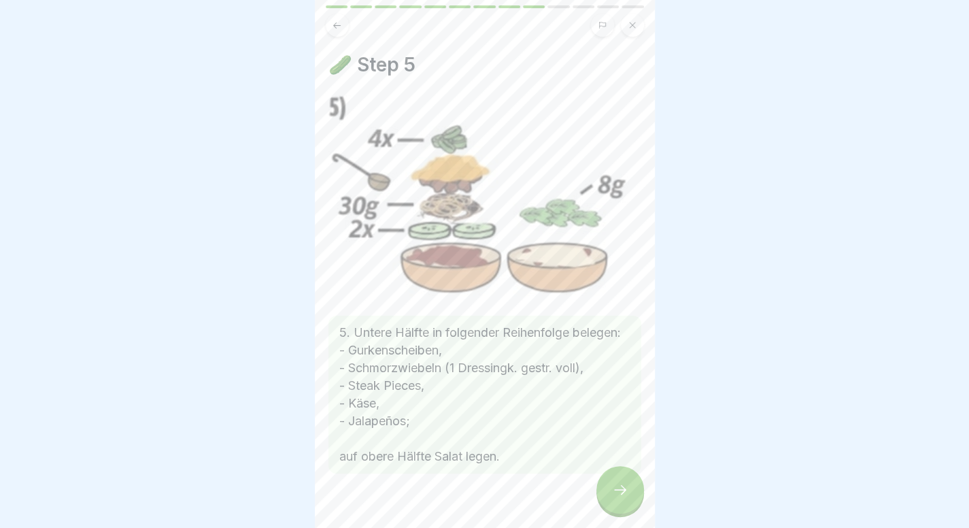
click at [330, 18] on button at bounding box center [337, 25] width 23 height 23
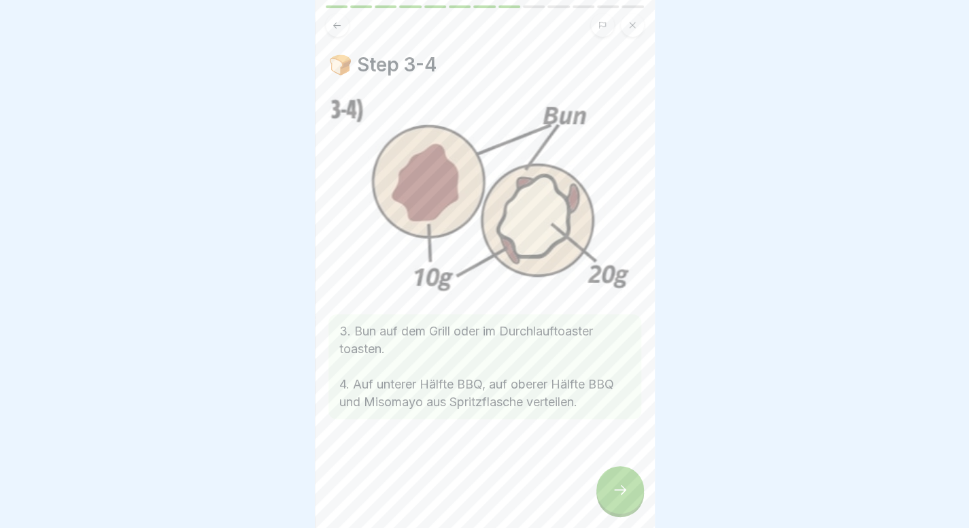
click at [330, 18] on button at bounding box center [337, 25] width 23 height 23
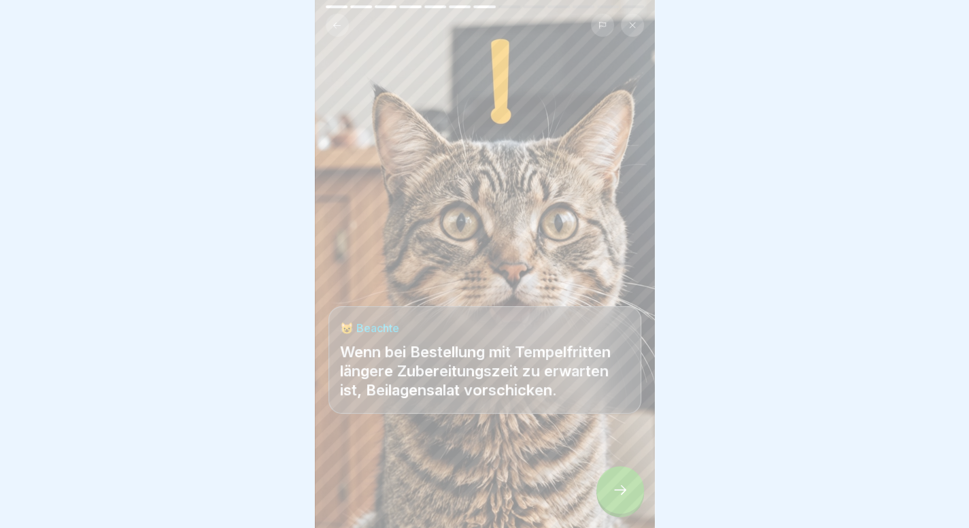
click at [330, 18] on button at bounding box center [337, 25] width 23 height 23
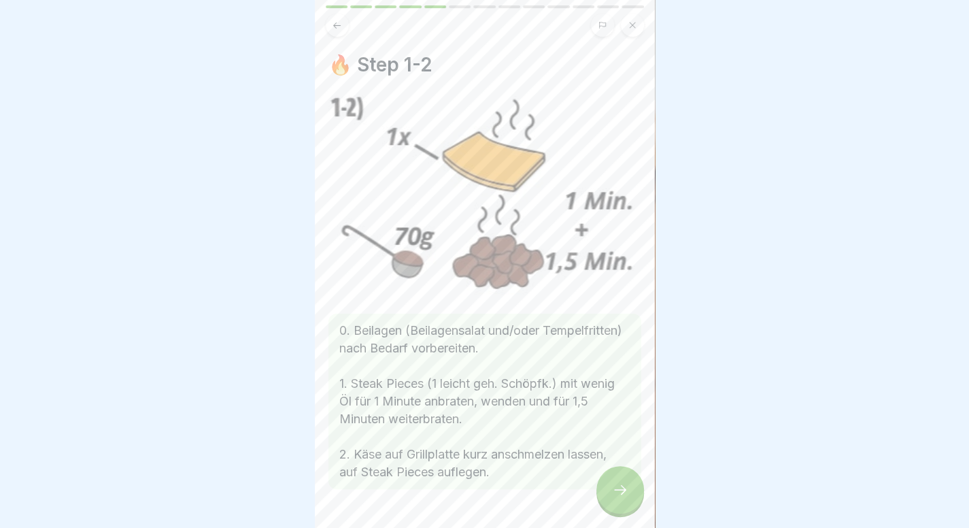
click at [612, 498] on icon at bounding box center [620, 489] width 16 height 16
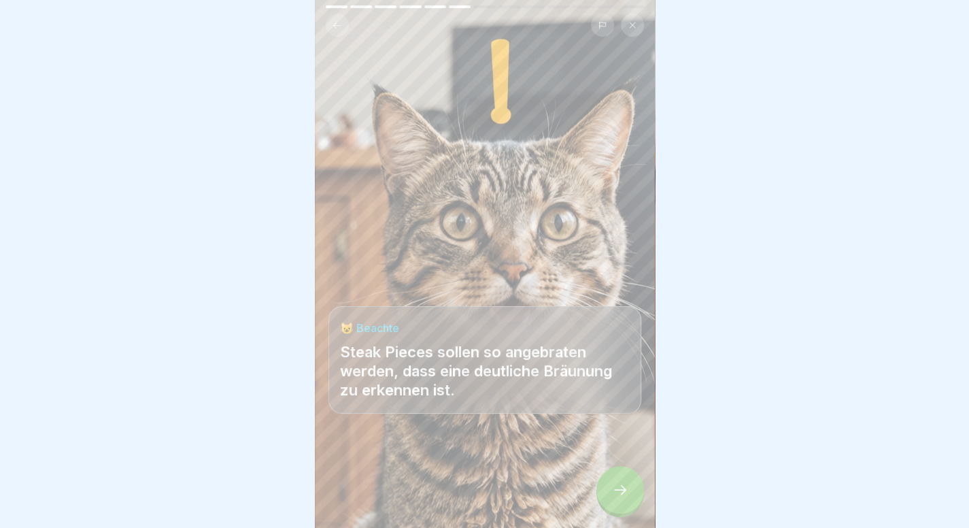
click at [612, 498] on icon at bounding box center [620, 489] width 16 height 16
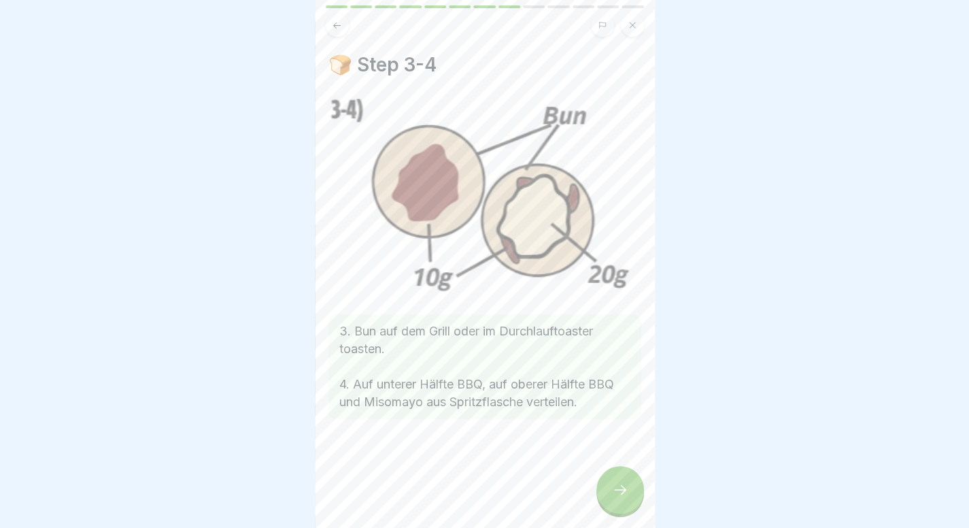
click at [612, 498] on icon at bounding box center [620, 489] width 16 height 16
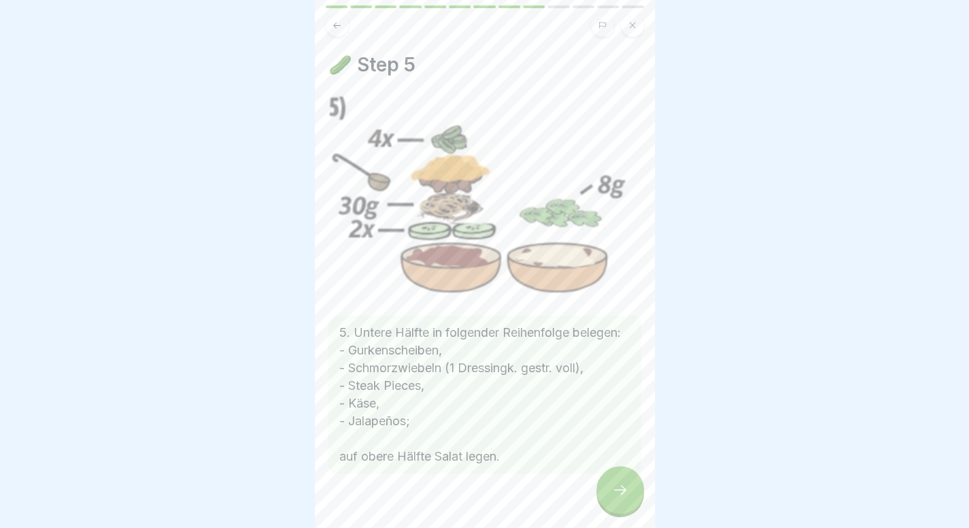
click at [612, 498] on icon at bounding box center [620, 489] width 16 height 16
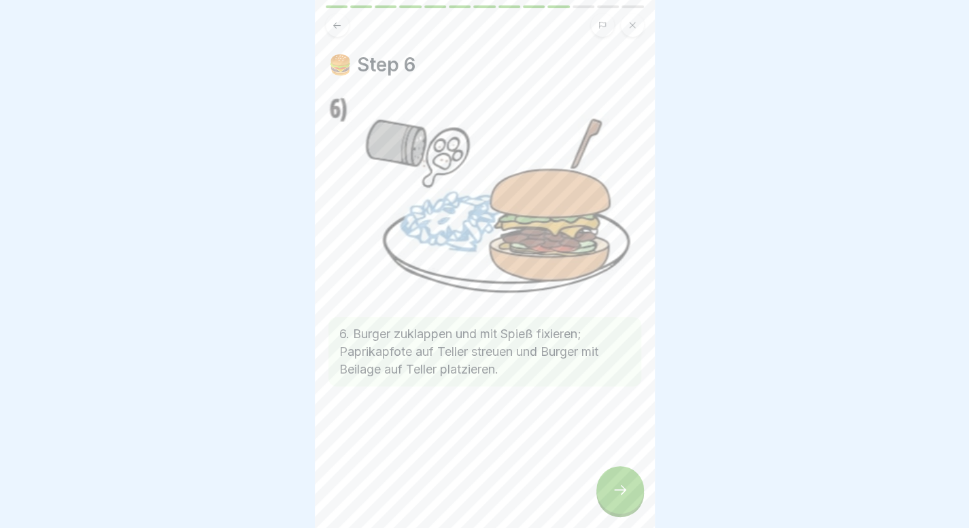
click at [612, 498] on icon at bounding box center [620, 489] width 16 height 16
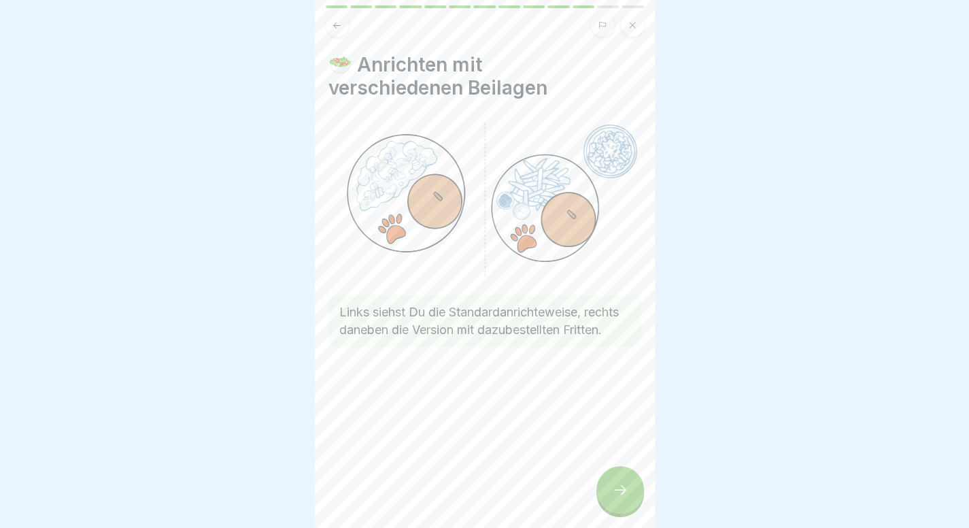
click at [612, 498] on icon at bounding box center [620, 489] width 16 height 16
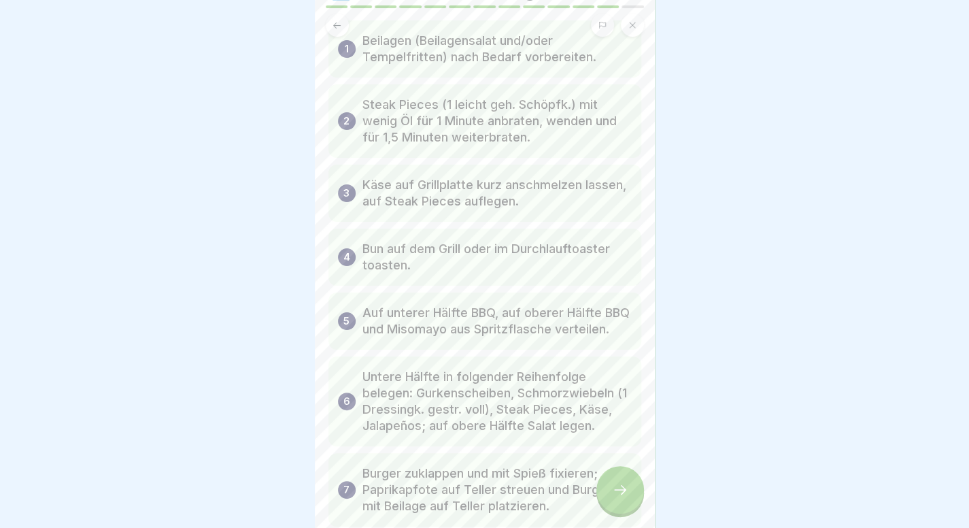
click at [622, 498] on icon at bounding box center [620, 489] width 16 height 16
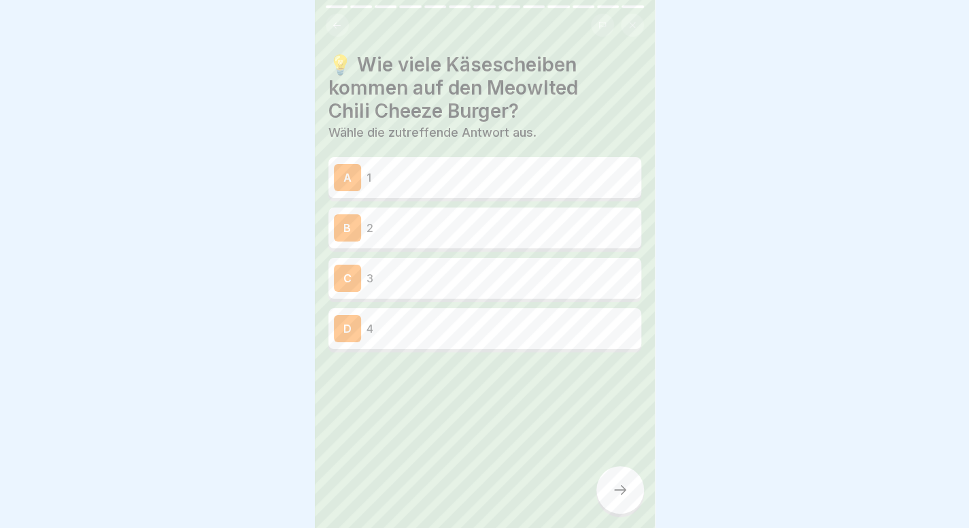
click at [437, 179] on p "1" at bounding box center [500, 177] width 269 height 16
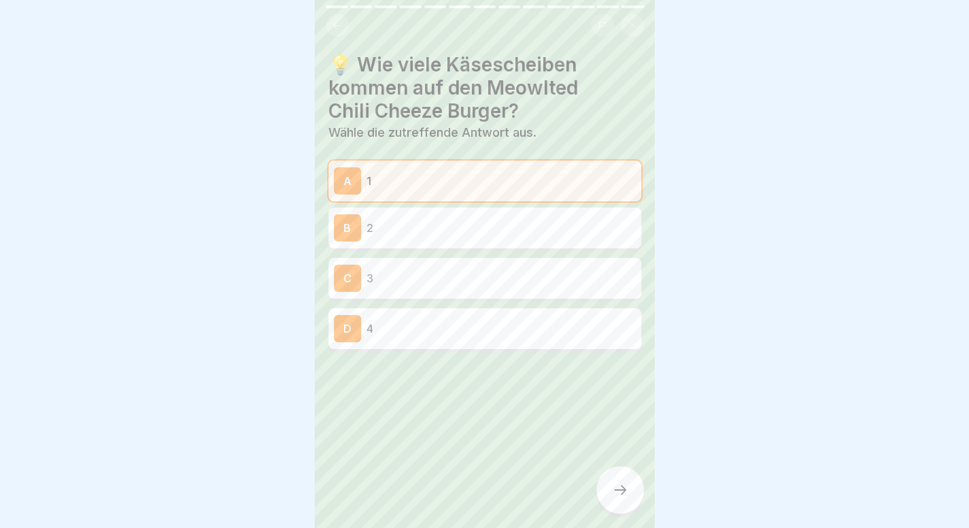
click at [606, 483] on div at bounding box center [620, 490] width 48 height 48
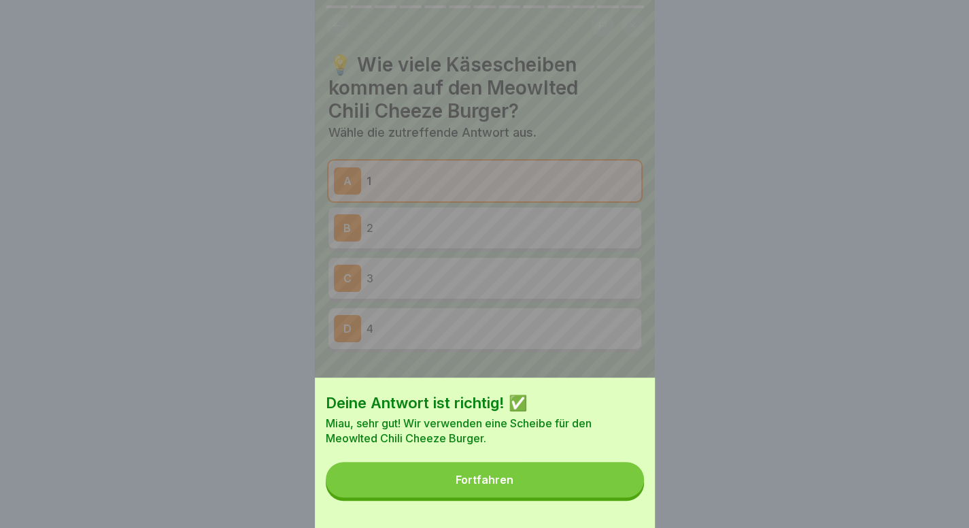
click at [570, 485] on button "Fortfahren" at bounding box center [485, 479] width 318 height 35
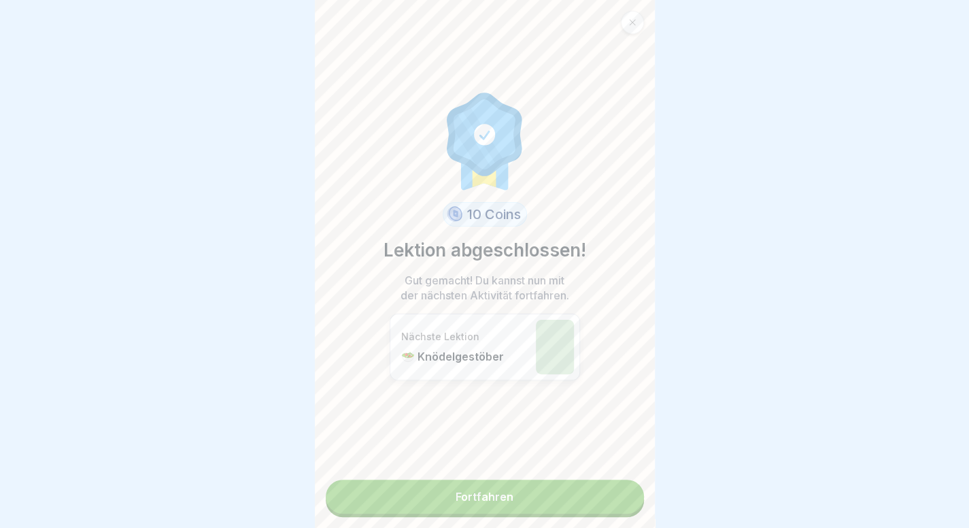
click at [466, 497] on link "Fortfahren" at bounding box center [485, 496] width 318 height 34
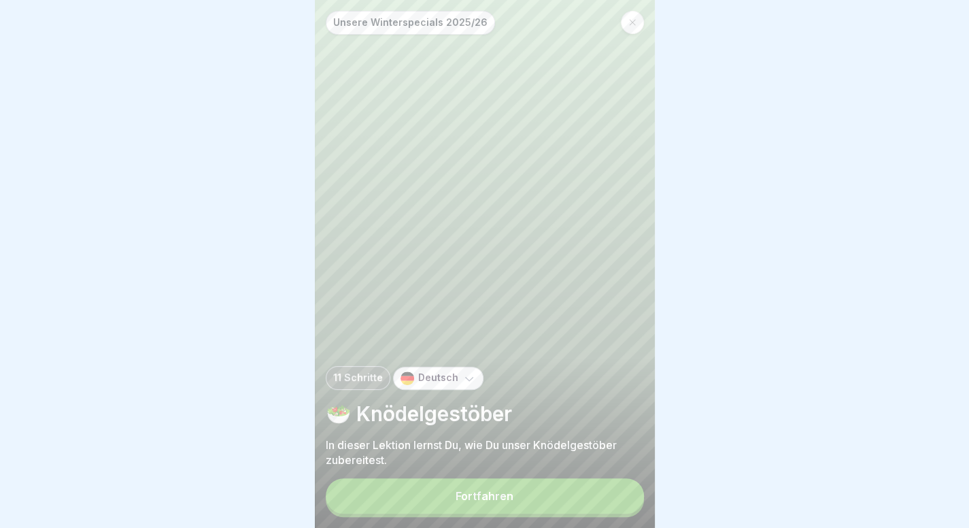
click at [500, 513] on button "Fortfahren" at bounding box center [485, 495] width 318 height 35
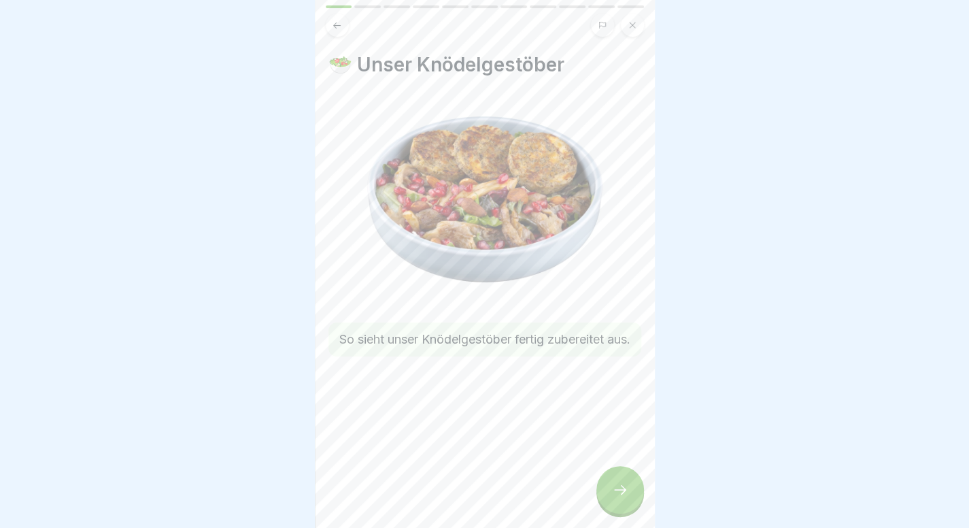
click at [617, 483] on div at bounding box center [620, 490] width 48 height 48
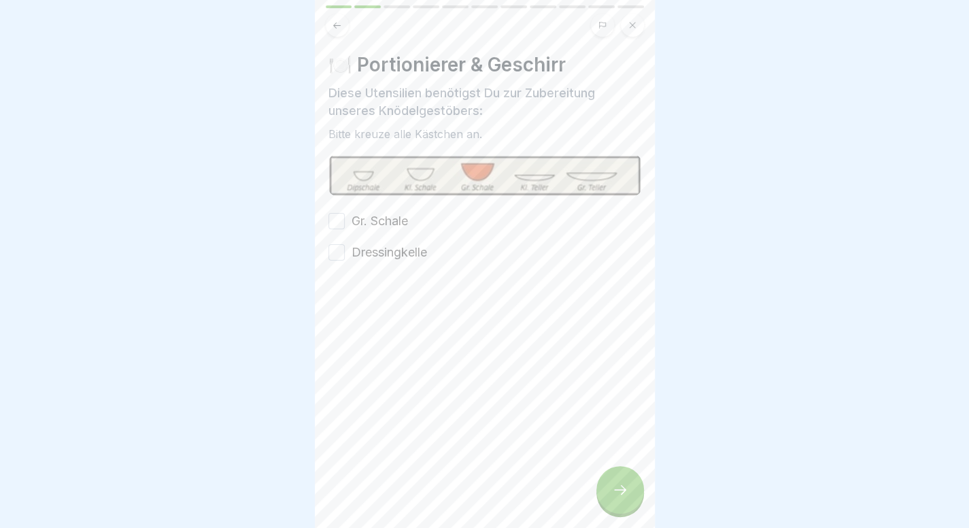
click at [388, 226] on label "Gr. Schale" at bounding box center [379, 221] width 56 height 18
click at [345, 226] on button "Gr. Schale" at bounding box center [336, 221] width 16 height 16
click at [385, 244] on label "Dressingkelle" at bounding box center [388, 252] width 75 height 18
click at [345, 244] on button "Dressingkelle" at bounding box center [336, 252] width 16 height 16
click at [607, 494] on div at bounding box center [620, 490] width 48 height 48
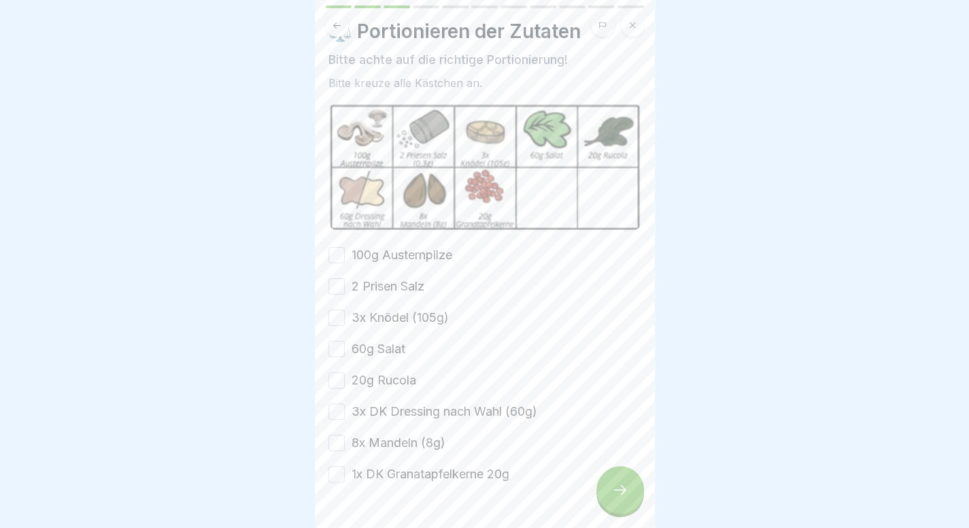
scroll to position [38, 0]
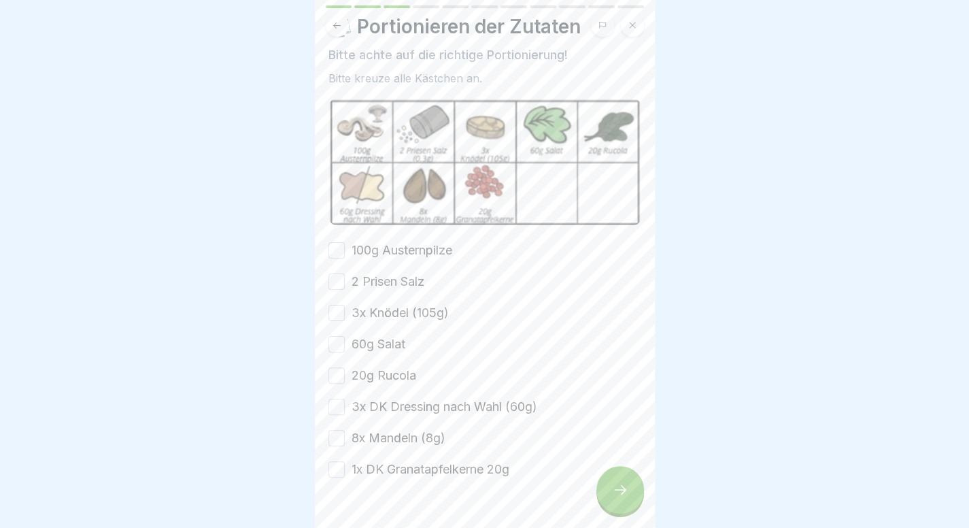
click at [411, 246] on label "100g Austernpilze" at bounding box center [401, 250] width 101 height 18
click at [345, 246] on button "100g Austernpilze" at bounding box center [336, 250] width 16 height 16
click at [404, 277] on label "2 Prisen Salz" at bounding box center [387, 282] width 73 height 18
click at [345, 277] on button "2 Prisen Salz" at bounding box center [336, 281] width 16 height 16
click at [398, 304] on label "3x Knödel (105g)" at bounding box center [399, 313] width 97 height 18
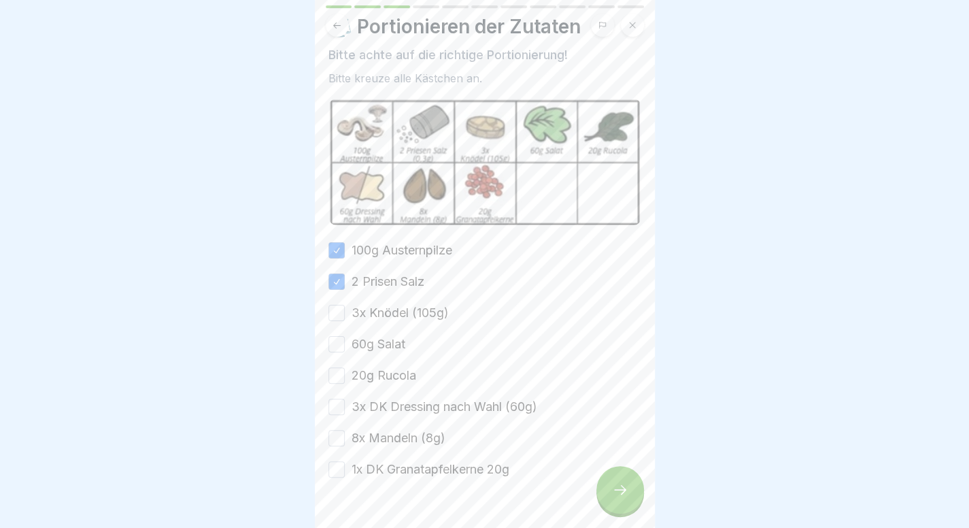
click at [345, 305] on button "3x Knödel (105g)" at bounding box center [336, 313] width 16 height 16
click at [381, 335] on label "60g Salat" at bounding box center [378, 344] width 54 height 18
click at [345, 336] on button "60g Salat" at bounding box center [336, 344] width 16 height 16
drag, startPoint x: 385, startPoint y: 364, endPoint x: 397, endPoint y: 387, distance: 25.8
click at [397, 387] on div "100g Austernpilze 2 Prisen Salz 3x Knödel (105g) 60g Salat 20g Rucola 3x DK Dre…" at bounding box center [484, 359] width 313 height 237
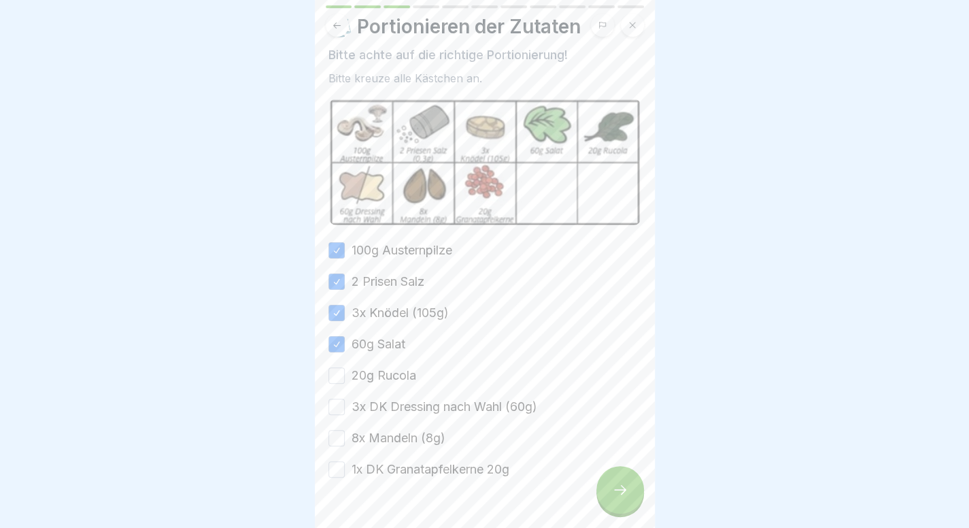
click at [396, 406] on label "3x DK Dressing nach Wahl (60g)" at bounding box center [444, 407] width 186 height 18
click at [345, 406] on button "3x DK Dressing nach Wahl (60g)" at bounding box center [336, 406] width 16 height 16
click at [406, 366] on label "20g Rucola" at bounding box center [383, 375] width 65 height 18
click at [345, 367] on button "20g Rucola" at bounding box center [336, 375] width 16 height 16
click at [402, 432] on label "8x Mandeln (8g)" at bounding box center [398, 438] width 94 height 18
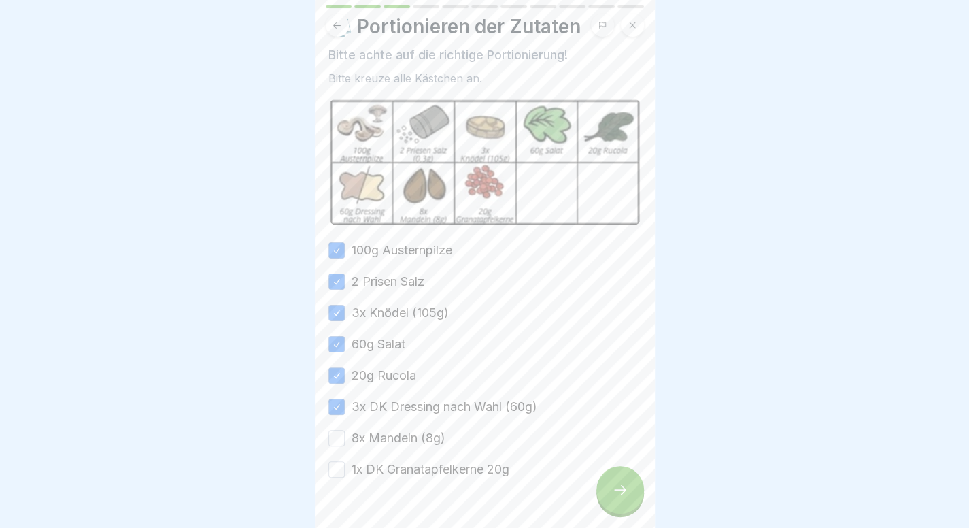
click at [345, 432] on button "8x Mandeln (8g)" at bounding box center [336, 438] width 16 height 16
click at [413, 460] on label "1x DK Granatapfelkerne 20g" at bounding box center [430, 469] width 158 height 18
click at [345, 461] on button "1x DK Granatapfelkerne 20g" at bounding box center [336, 469] width 16 height 16
click at [608, 487] on div "Unsere Winterspecials 2025/26 11 Schritte Deutsch 🥗 Knödelgestöber In dieser Le…" at bounding box center [485, 264] width 340 height 528
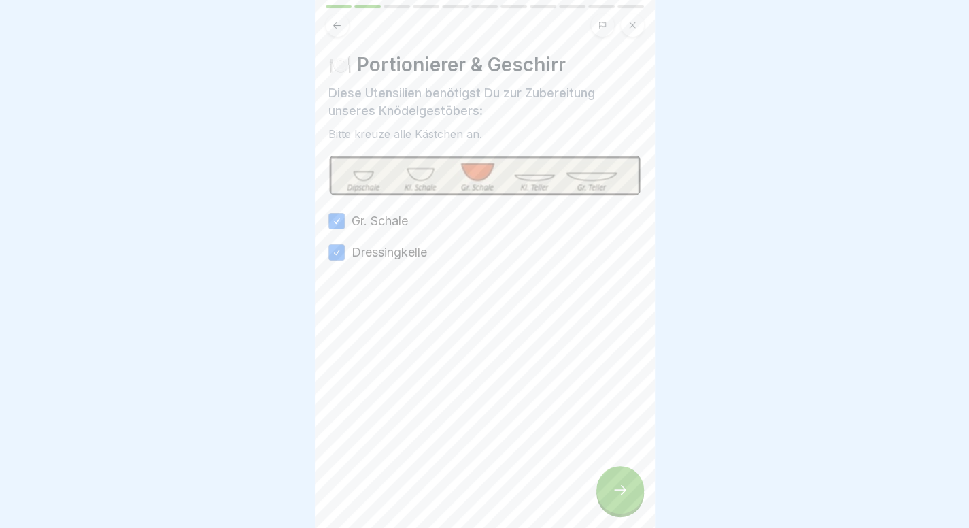
click at [608, 487] on div at bounding box center [620, 490] width 48 height 48
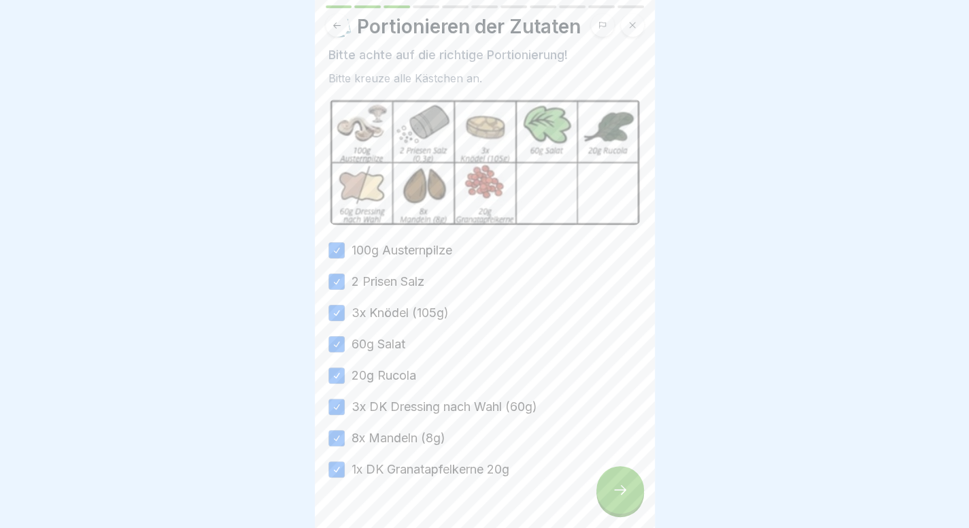
click at [608, 487] on div at bounding box center [620, 490] width 48 height 48
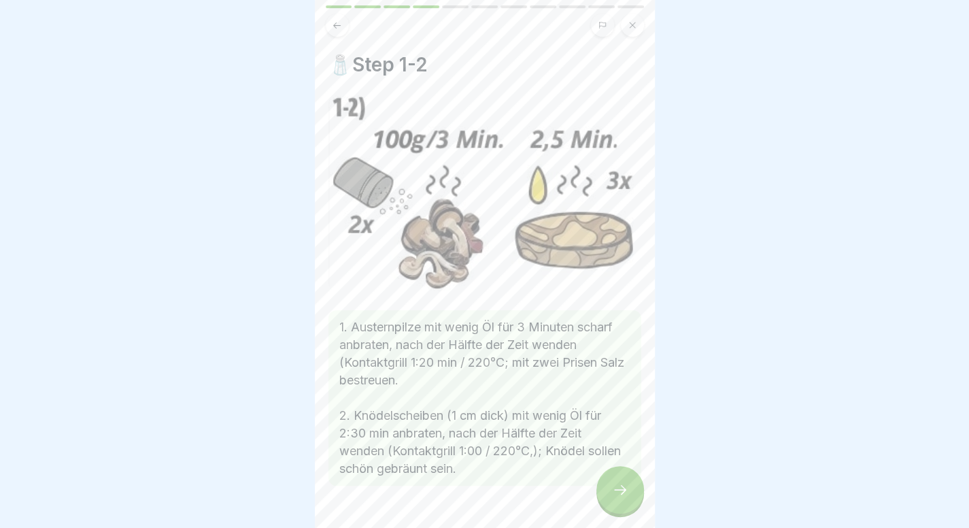
click at [632, 497] on div at bounding box center [620, 490] width 48 height 48
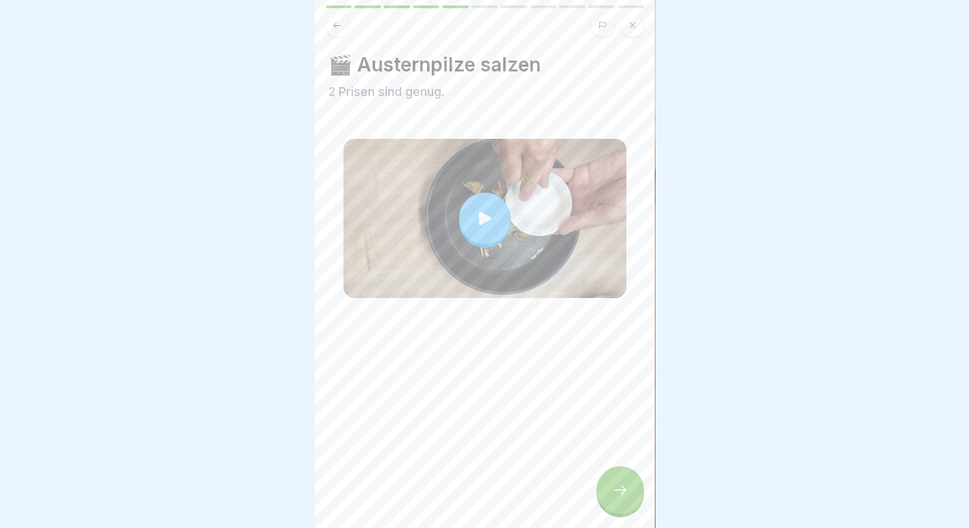
click at [483, 224] on icon at bounding box center [484, 218] width 19 height 19
click at [624, 497] on icon at bounding box center [620, 489] width 16 height 16
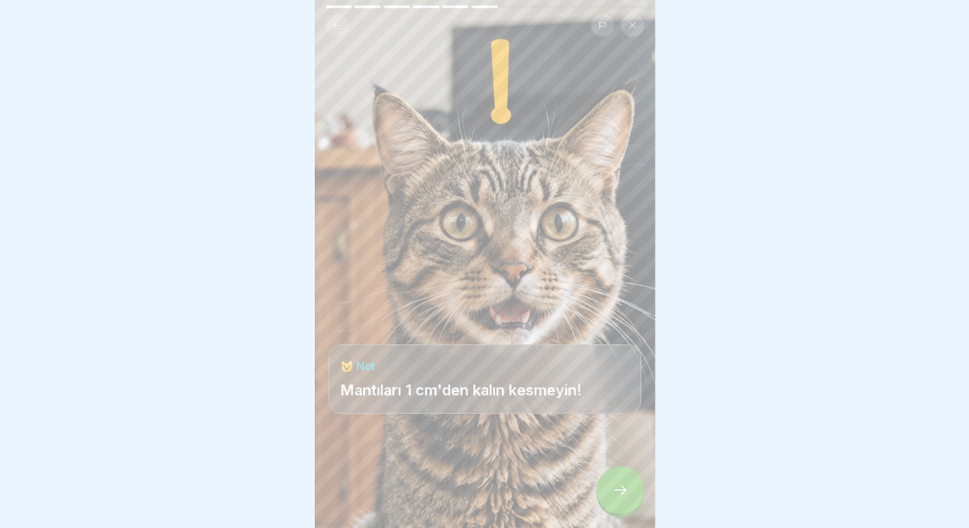
click at [614, 498] on icon at bounding box center [620, 489] width 16 height 16
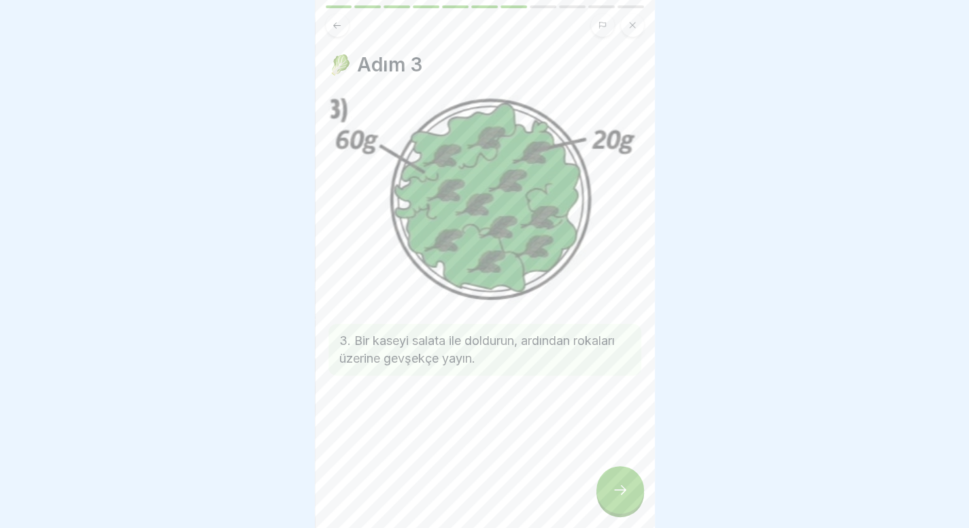
click at [614, 498] on icon at bounding box center [620, 489] width 16 height 16
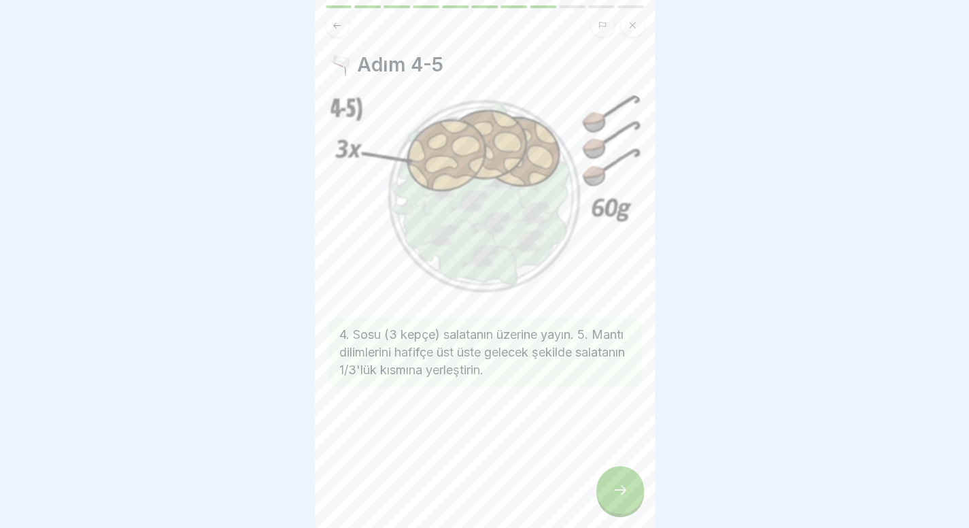
click at [617, 498] on icon at bounding box center [620, 489] width 16 height 16
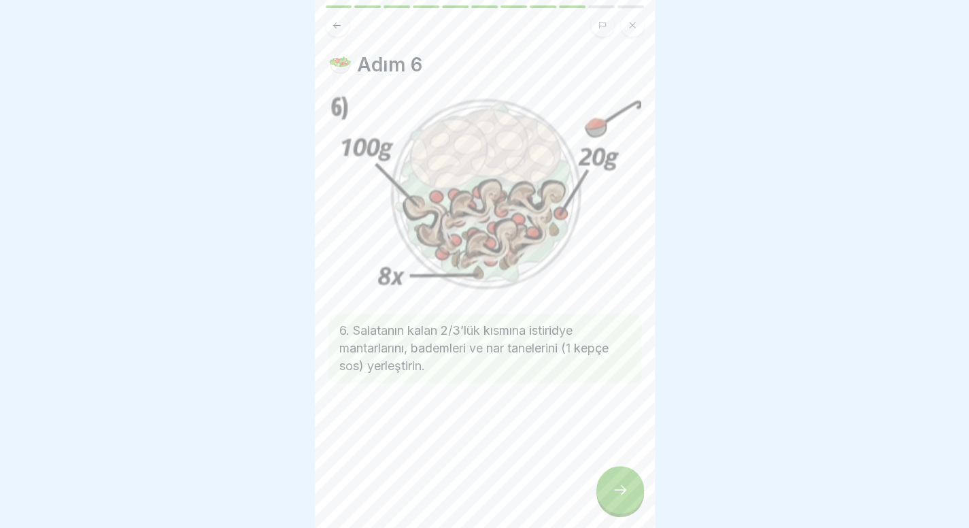
click at [617, 498] on icon at bounding box center [620, 489] width 16 height 16
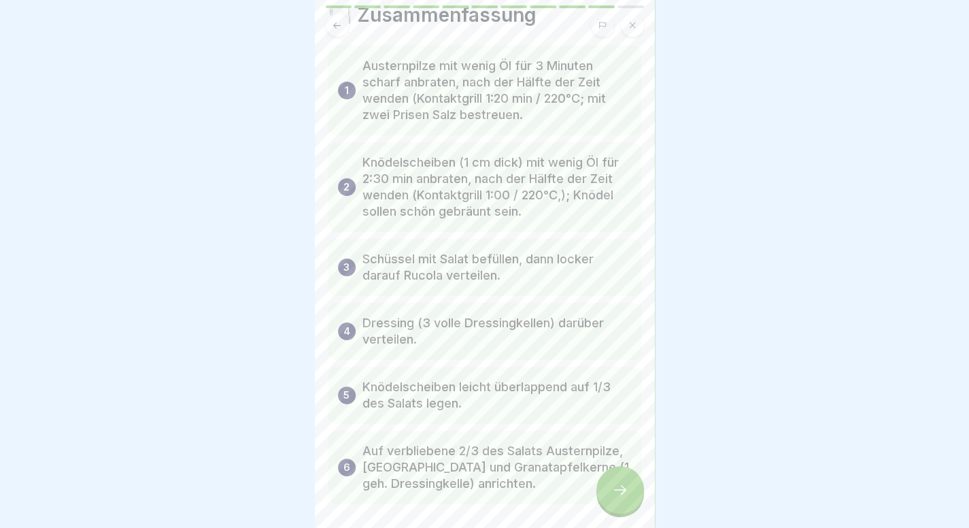
scroll to position [50, 0]
click at [629, 513] on div at bounding box center [620, 490] width 48 height 48
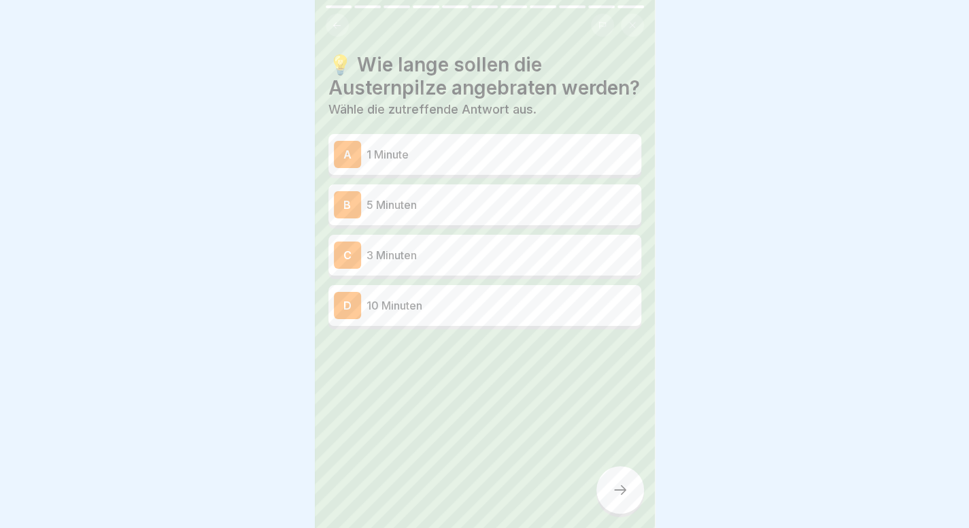
click at [426, 263] on p "3 Minuten" at bounding box center [500, 255] width 269 height 16
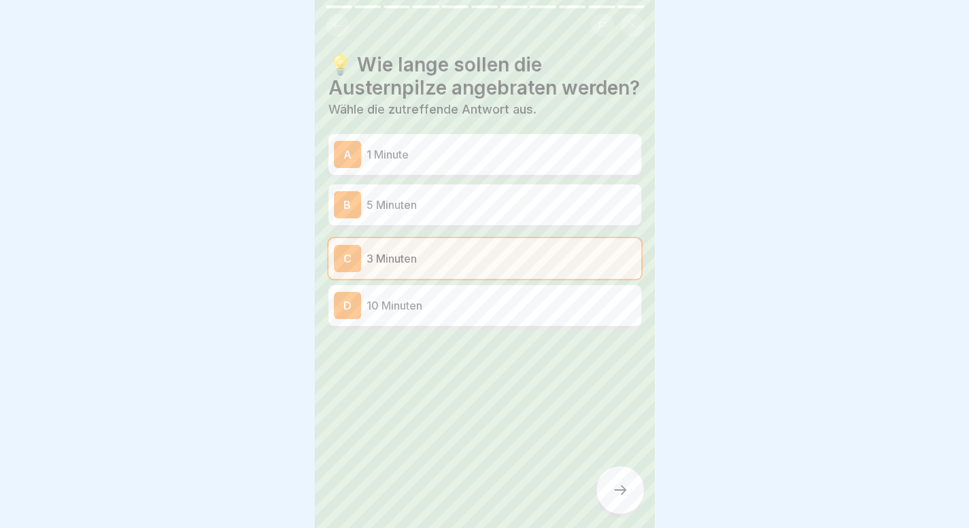
click at [631, 513] on div at bounding box center [620, 490] width 48 height 48
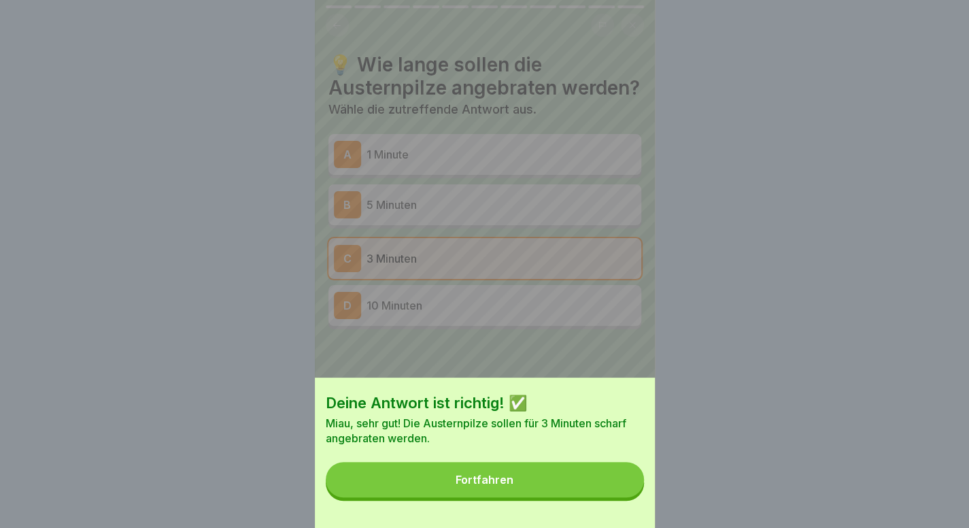
click at [574, 487] on button "Fortfahren" at bounding box center [485, 479] width 318 height 35
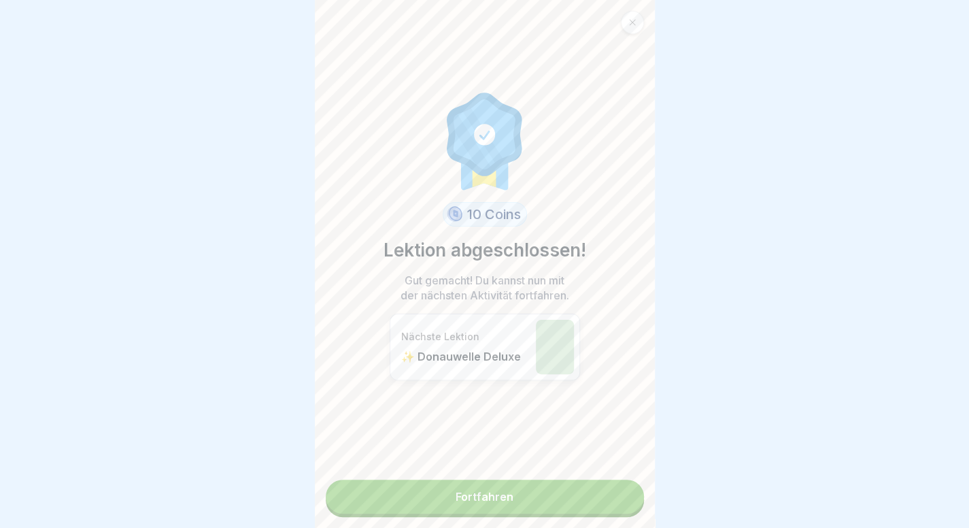
click at [570, 502] on link "Fortfahren" at bounding box center [485, 496] width 318 height 34
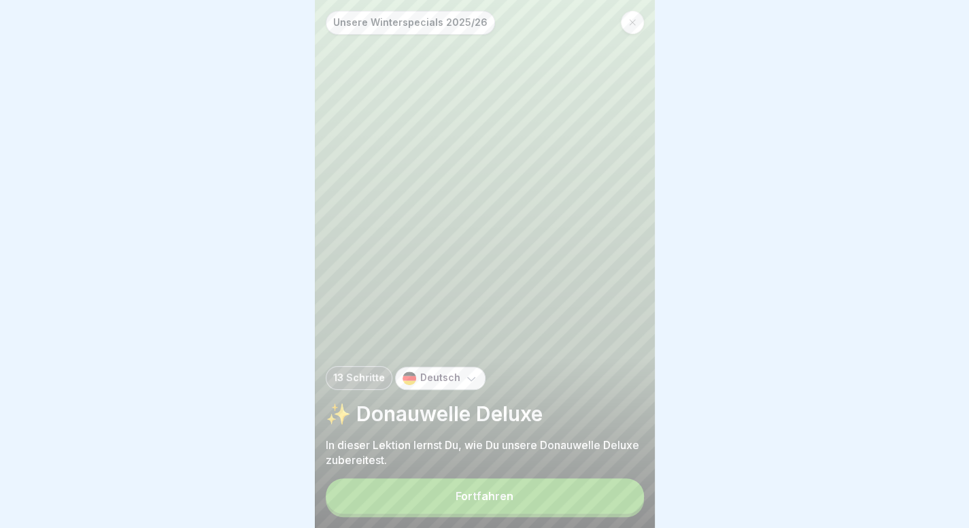
click at [534, 513] on button "Fortfahren" at bounding box center [485, 495] width 318 height 35
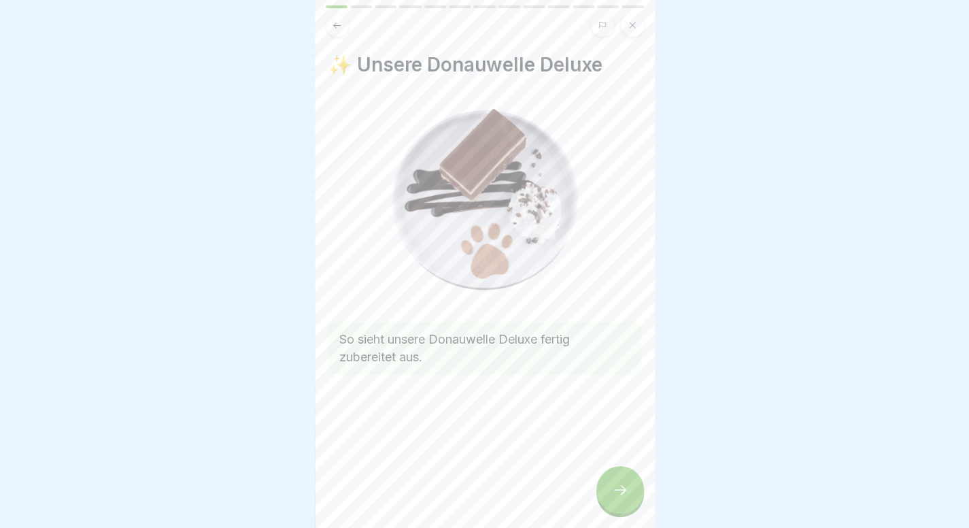
click at [616, 486] on div at bounding box center [620, 490] width 48 height 48
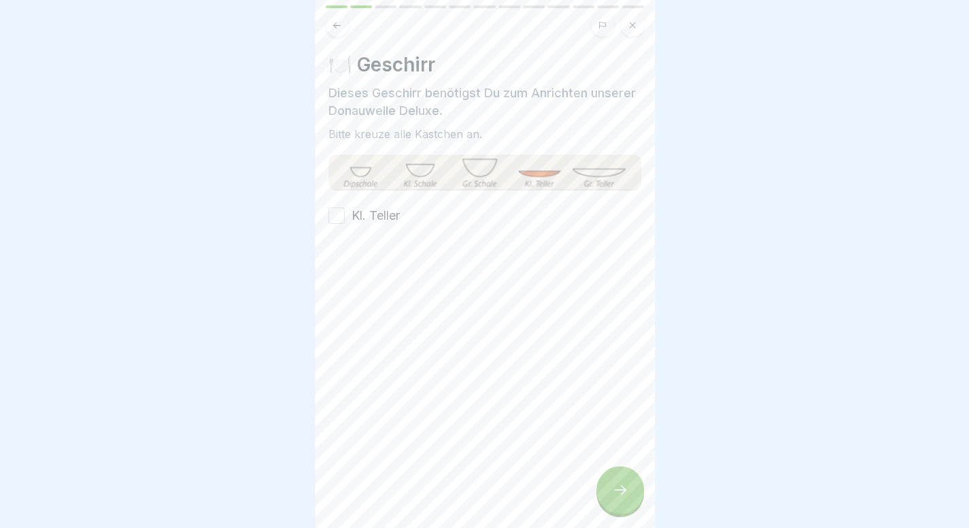
click at [383, 207] on label "Kl. Teller" at bounding box center [375, 216] width 48 height 18
click at [345, 207] on button "Kl. Teller" at bounding box center [336, 215] width 16 height 16
click at [631, 506] on div at bounding box center [620, 490] width 48 height 48
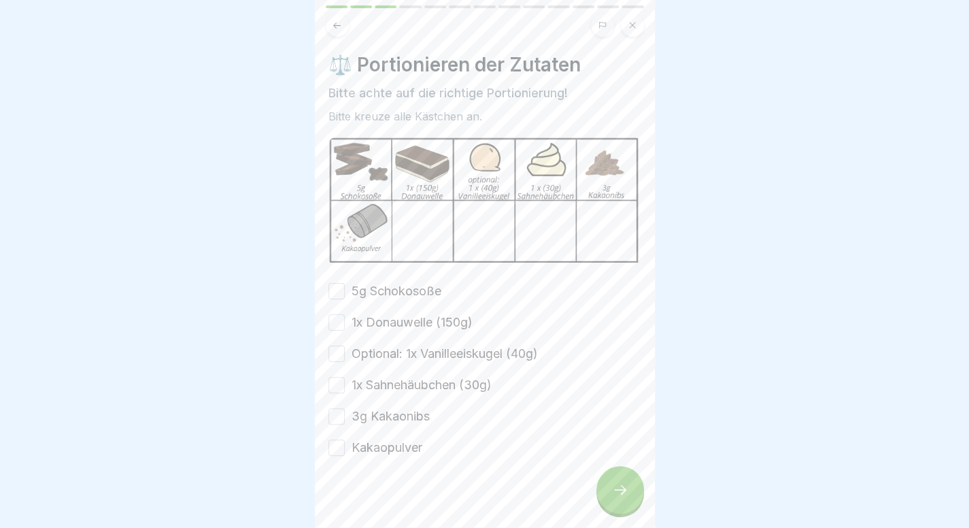
click at [387, 294] on label "5g Schokosoße" at bounding box center [396, 291] width 90 height 18
click at [345, 294] on button "5g Schokosoße" at bounding box center [336, 291] width 16 height 16
drag, startPoint x: 387, startPoint y: 313, endPoint x: 387, endPoint y: 342, distance: 29.2
click at [387, 342] on div "5g Schokosoße 1x Donauwelle (150g) Optional: 1x Vanilleeiskugel (40g) 1x Sahneh…" at bounding box center [484, 369] width 313 height 174
click at [387, 345] on label "Optional: 1x Vanilleeiskugel (40g)" at bounding box center [444, 354] width 186 height 18
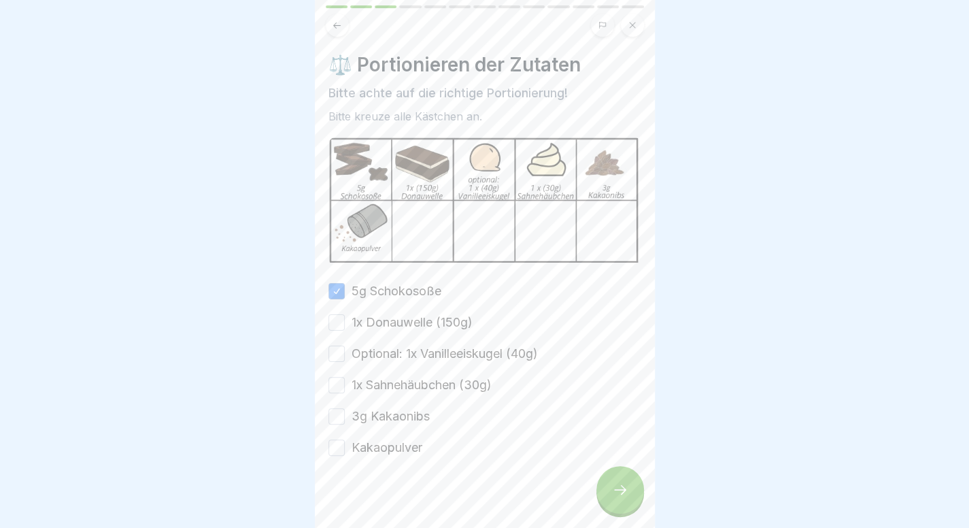
click at [345, 345] on button "Optional: 1x Vanilleeiskugel (40g)" at bounding box center [336, 353] width 16 height 16
click at [399, 320] on label "1x Donauwelle (150g)" at bounding box center [411, 322] width 121 height 18
click at [345, 320] on button "1x Donauwelle (150g)" at bounding box center [336, 322] width 16 height 16
click at [386, 397] on div "5g Schokosoße 1x Donauwelle (150g) Optional: 1x Vanilleeiskugel (40g) 1x Sahneh…" at bounding box center [484, 369] width 313 height 174
click at [385, 424] on div "5g Schokosoße 1x Donauwelle (150g) Optional: 1x Vanilleeiskugel (40g) 1x Sahneh…" at bounding box center [484, 369] width 313 height 174
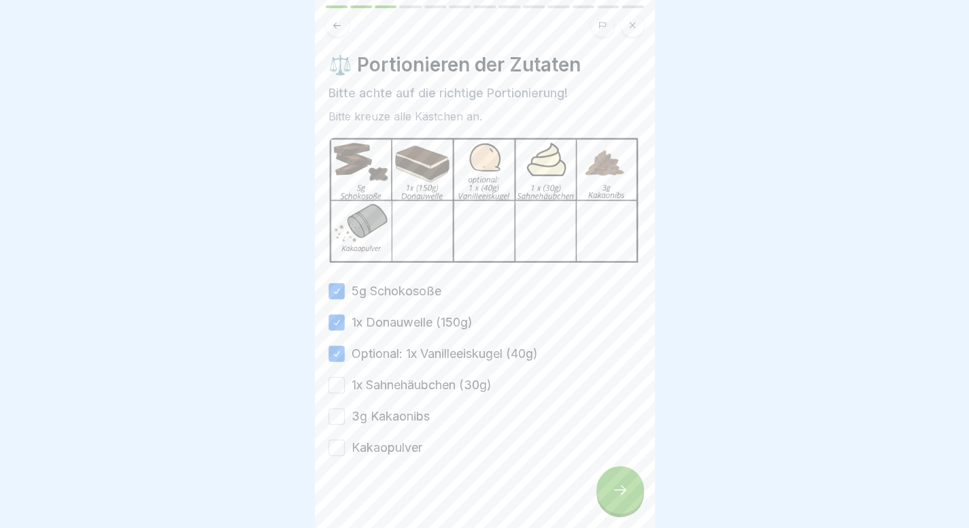
click at [401, 410] on label "3g Kakaonibs" at bounding box center [390, 416] width 78 height 18
click at [345, 410] on button "3g Kakaonibs" at bounding box center [336, 416] width 16 height 16
click at [430, 376] on label "1x Sahnehäubchen (30g)" at bounding box center [421, 385] width 140 height 18
click at [345, 377] on button "1x Sahnehäubchen (30g)" at bounding box center [336, 385] width 16 height 16
click at [393, 439] on label "Kakaopulver" at bounding box center [386, 448] width 71 height 18
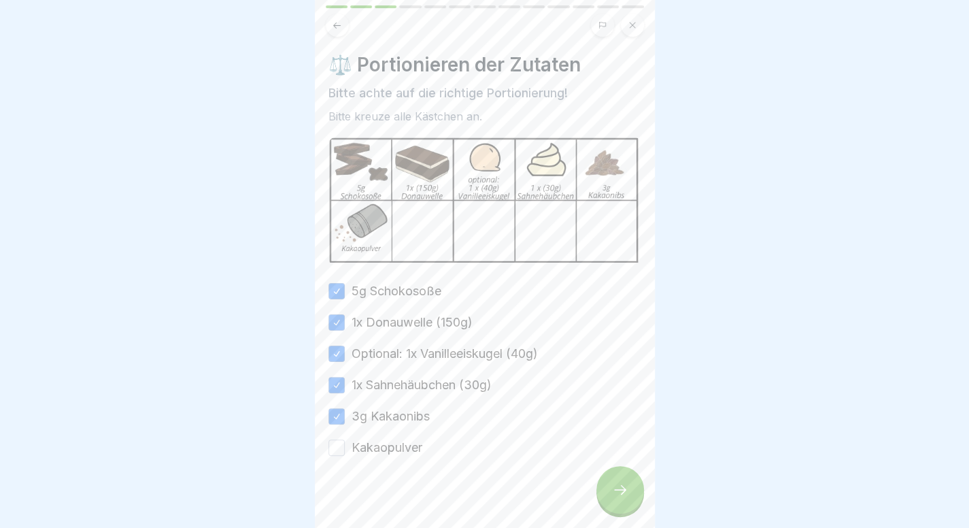
click at [345, 439] on button "Kakaopulver" at bounding box center [336, 447] width 16 height 16
click at [621, 496] on icon at bounding box center [620, 489] width 16 height 16
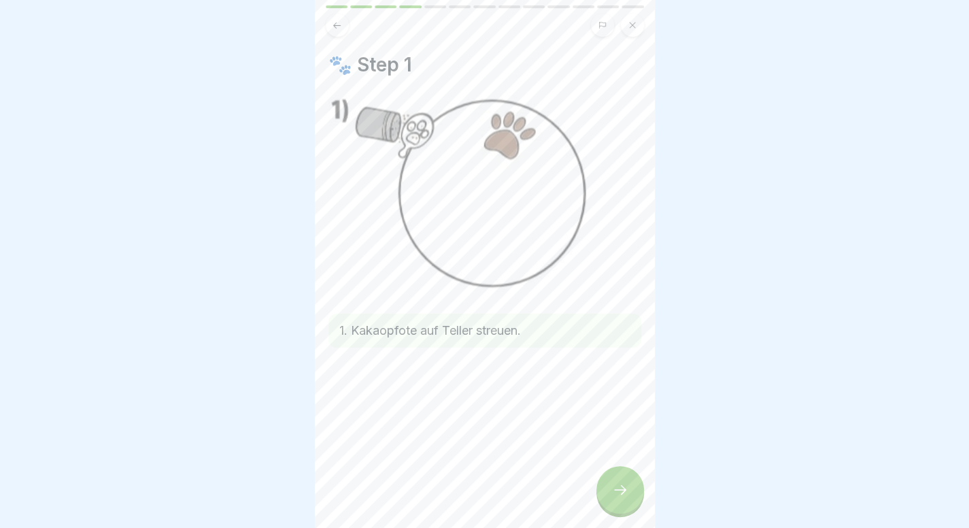
click at [613, 487] on div at bounding box center [620, 490] width 48 height 48
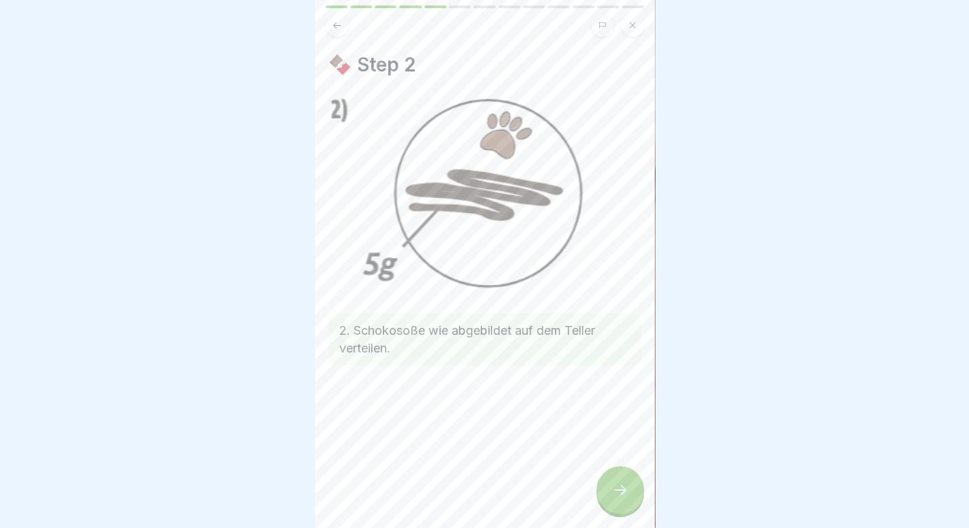
click at [613, 487] on div at bounding box center [620, 490] width 48 height 48
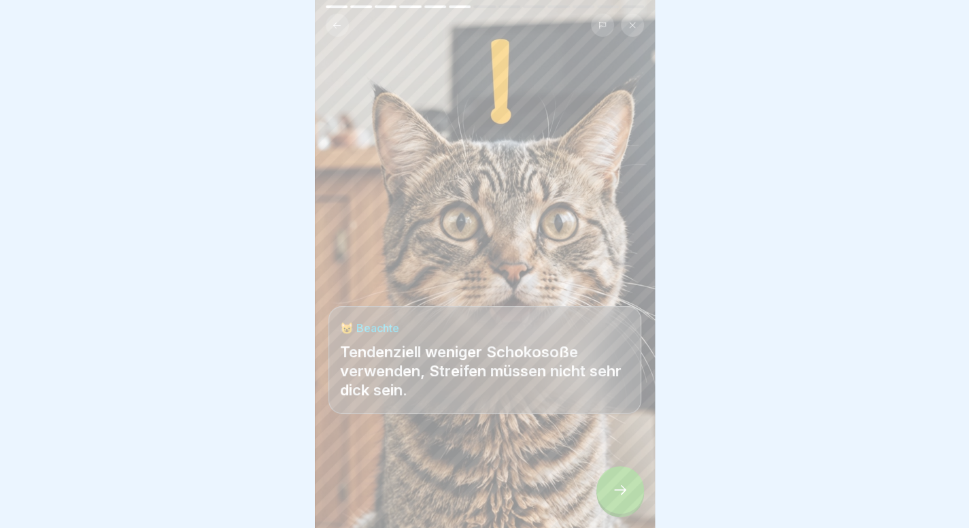
click at [613, 487] on div at bounding box center [620, 490] width 48 height 48
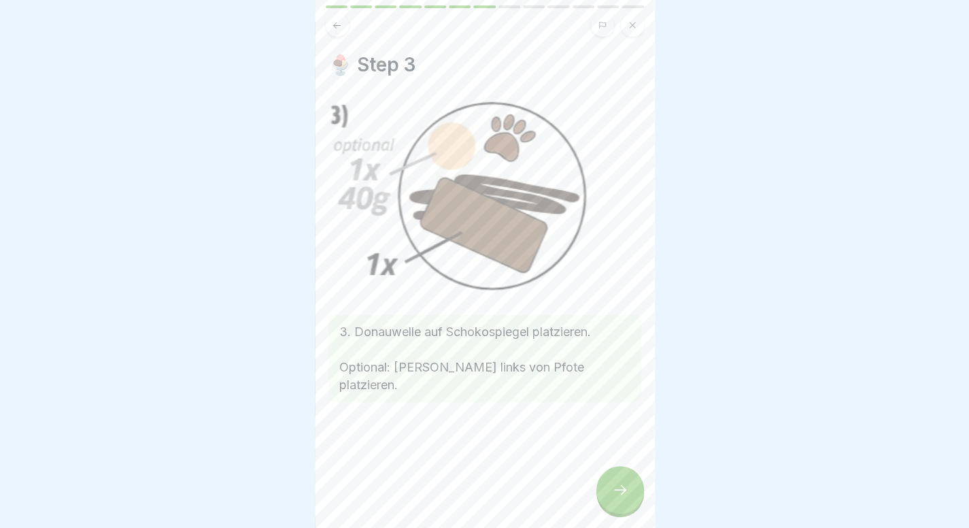
click at [613, 487] on div at bounding box center [620, 490] width 48 height 48
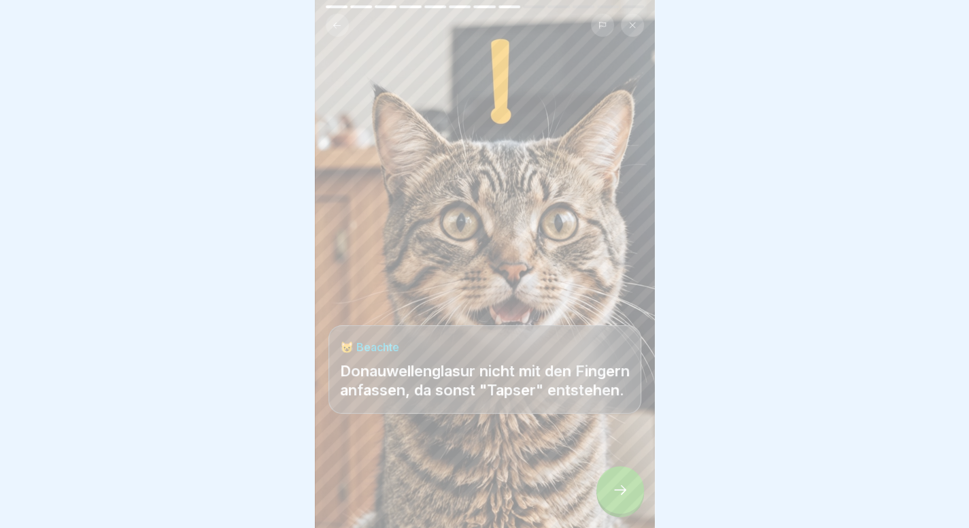
click at [613, 487] on div at bounding box center [620, 490] width 48 height 48
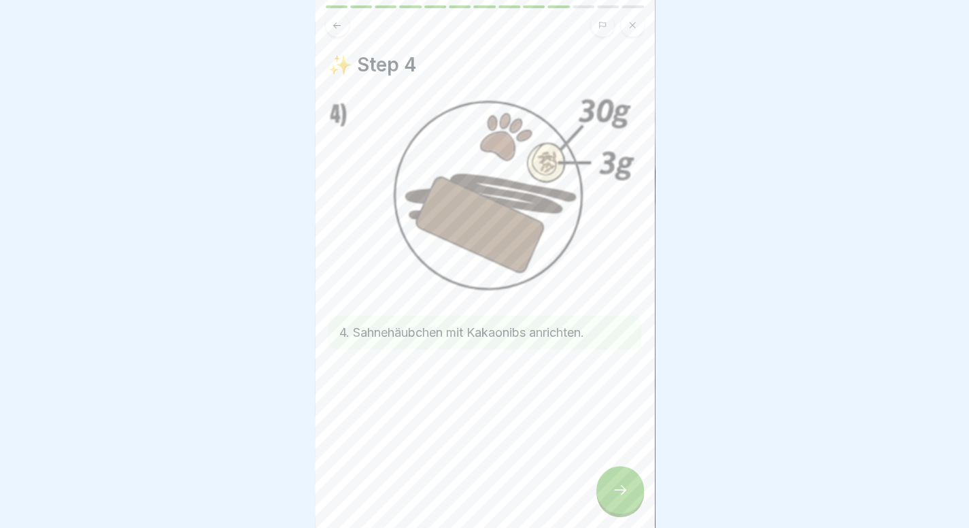
click at [613, 492] on div at bounding box center [620, 490] width 48 height 48
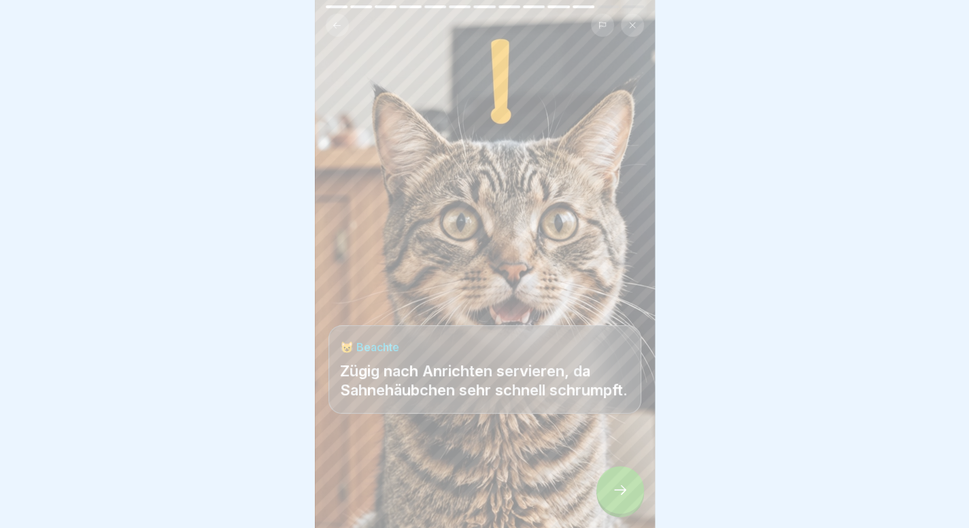
click at [613, 492] on div at bounding box center [620, 490] width 48 height 48
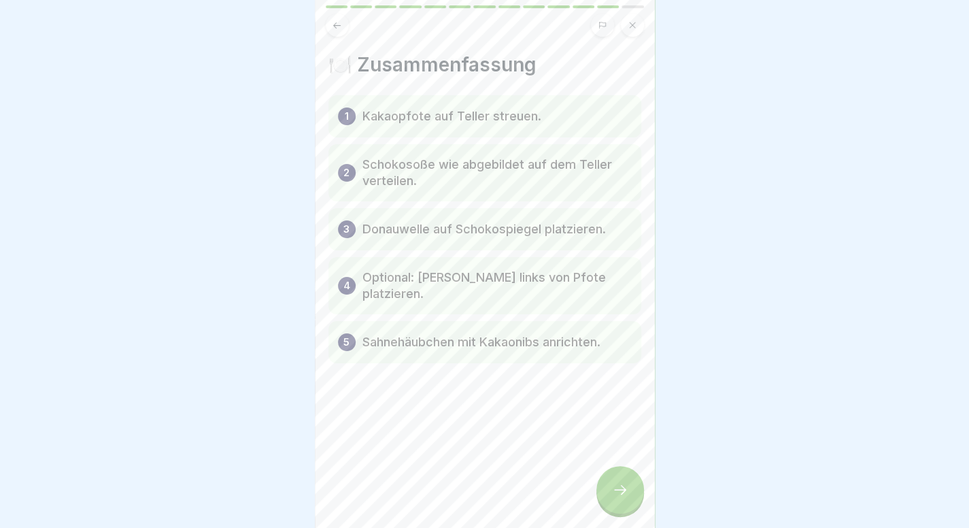
click at [613, 492] on div at bounding box center [620, 490] width 48 height 48
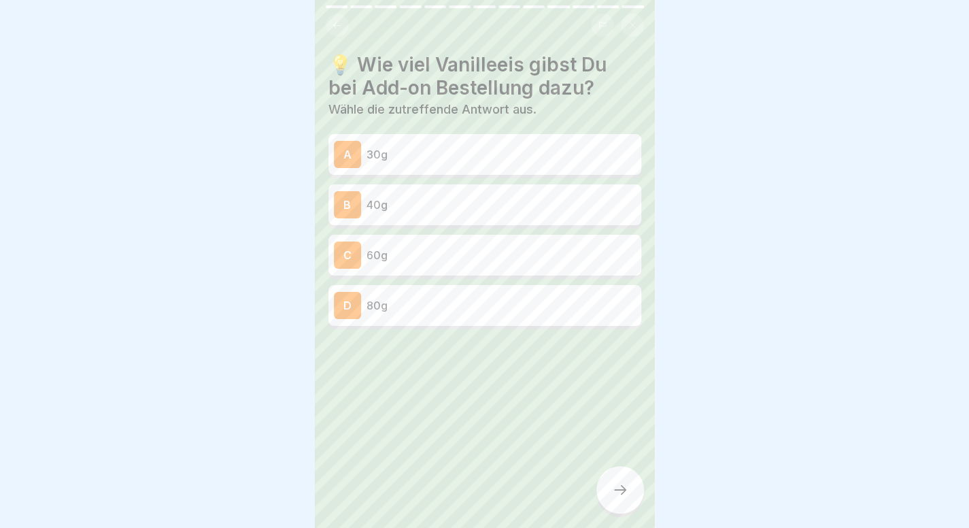
click at [326, 18] on div at bounding box center [485, 25] width 318 height 23
click at [336, 22] on icon at bounding box center [337, 25] width 10 height 10
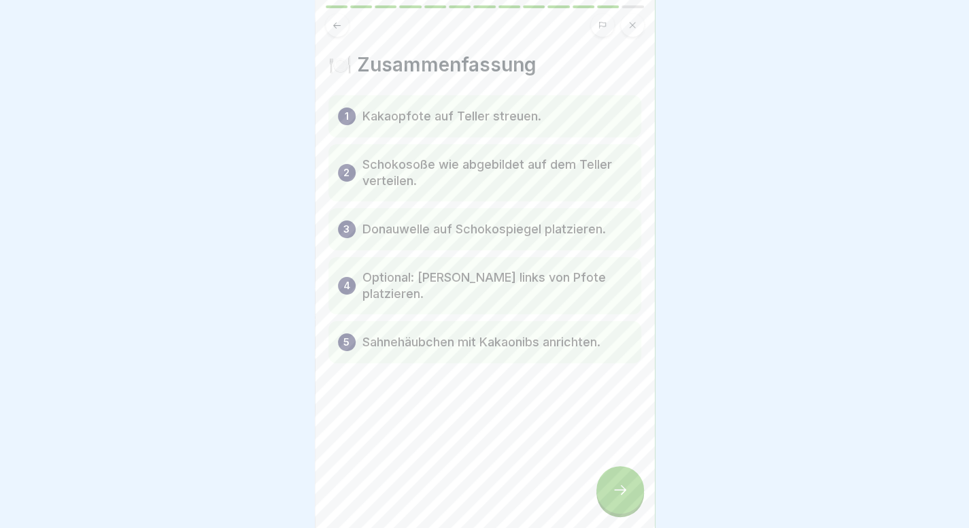
click at [336, 22] on icon at bounding box center [337, 25] width 10 height 10
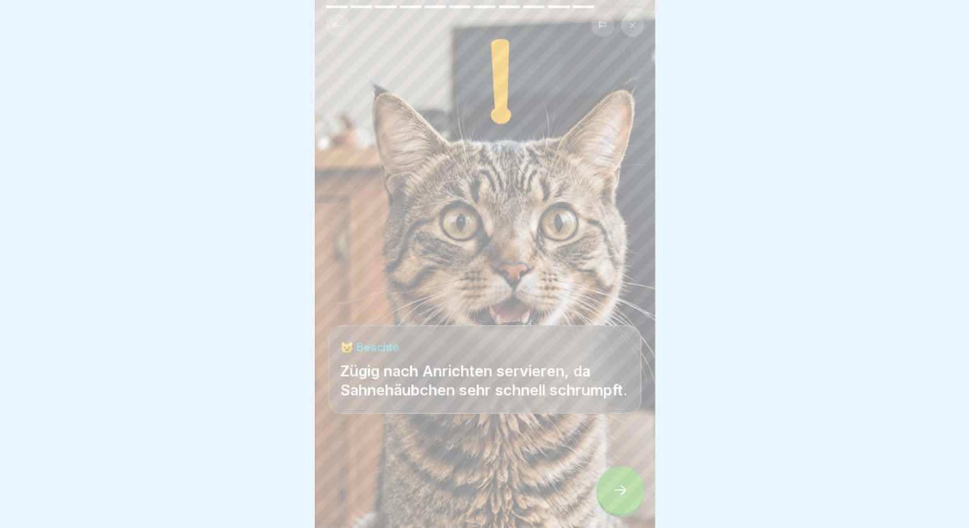
click at [336, 22] on icon at bounding box center [337, 25] width 10 height 10
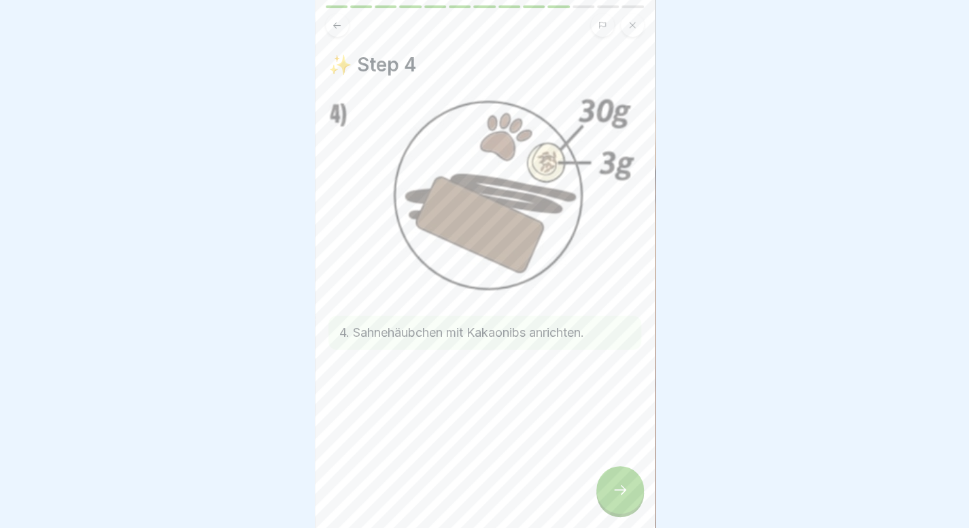
click at [336, 22] on icon at bounding box center [337, 25] width 10 height 10
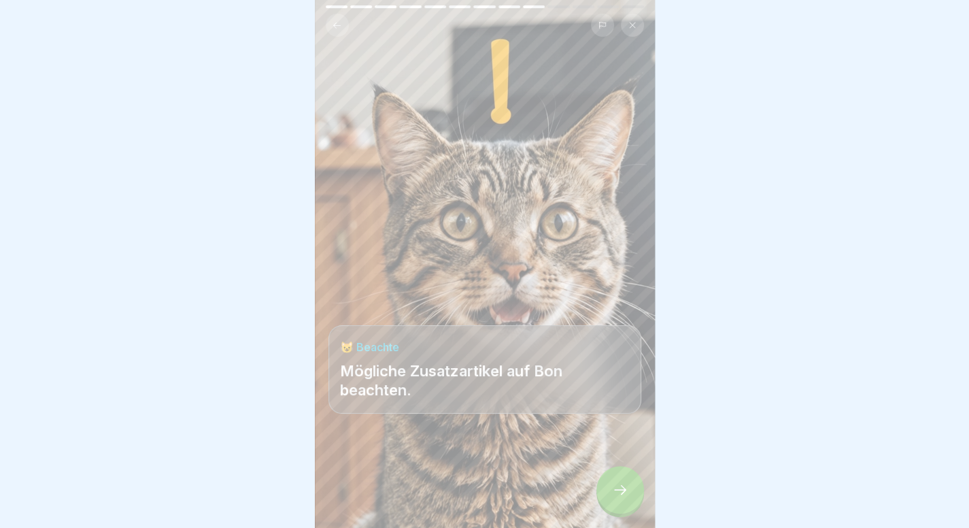
click at [336, 22] on icon at bounding box center [337, 25] width 10 height 10
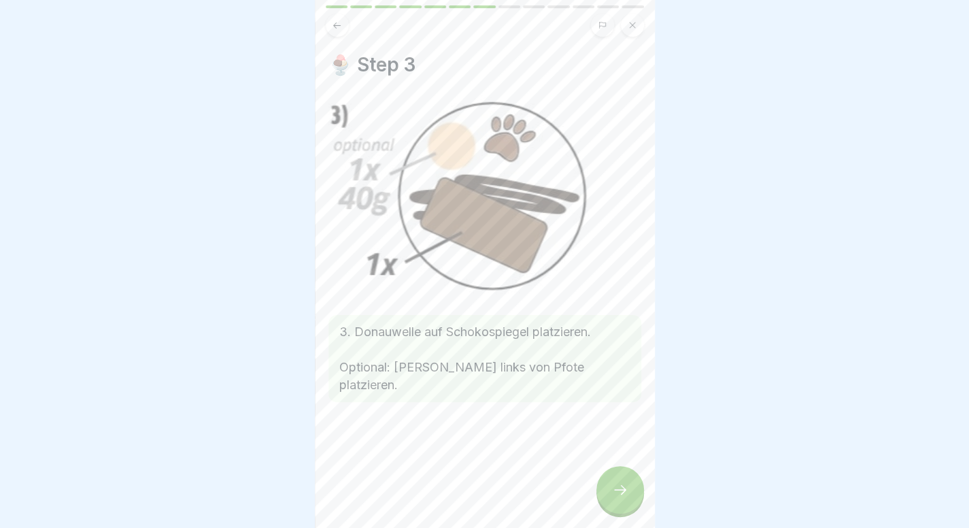
click at [336, 22] on icon at bounding box center [337, 25] width 10 height 10
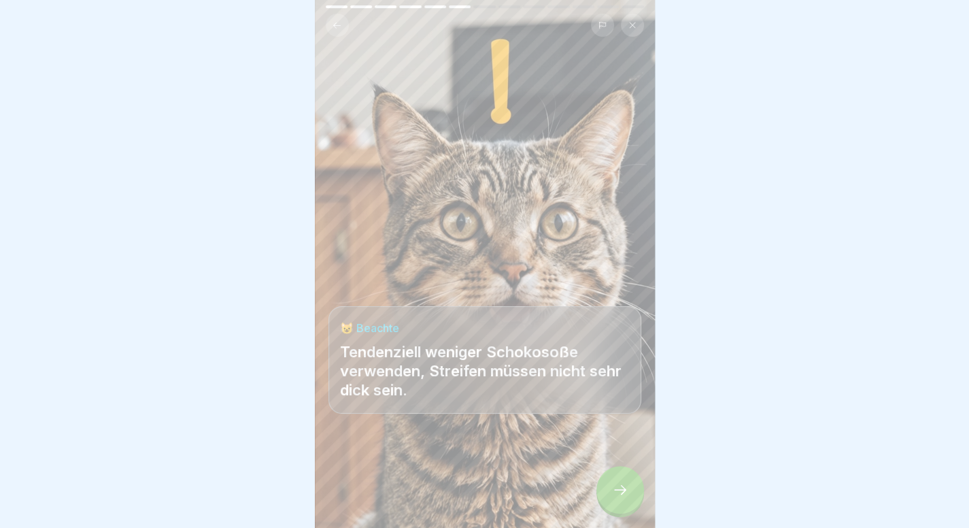
click at [628, 506] on div at bounding box center [620, 490] width 48 height 48
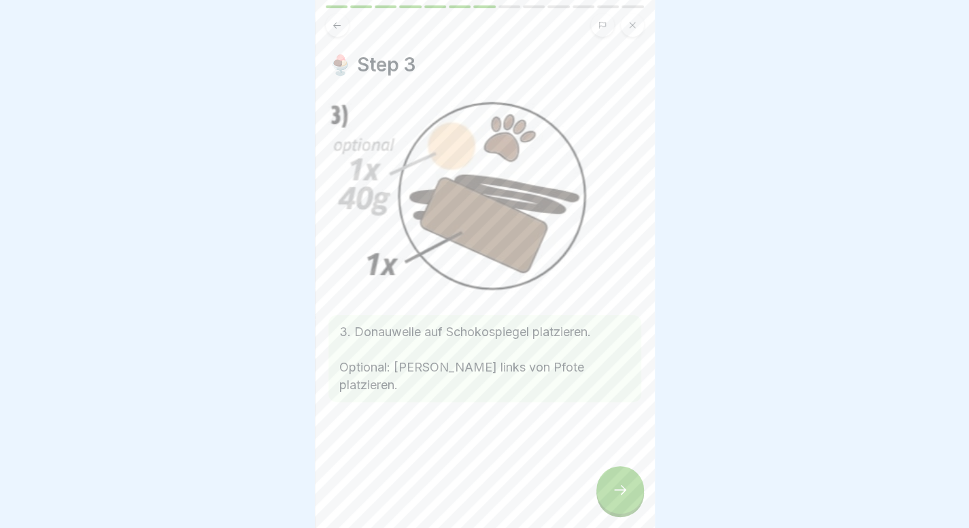
click at [620, 498] on icon at bounding box center [620, 489] width 16 height 16
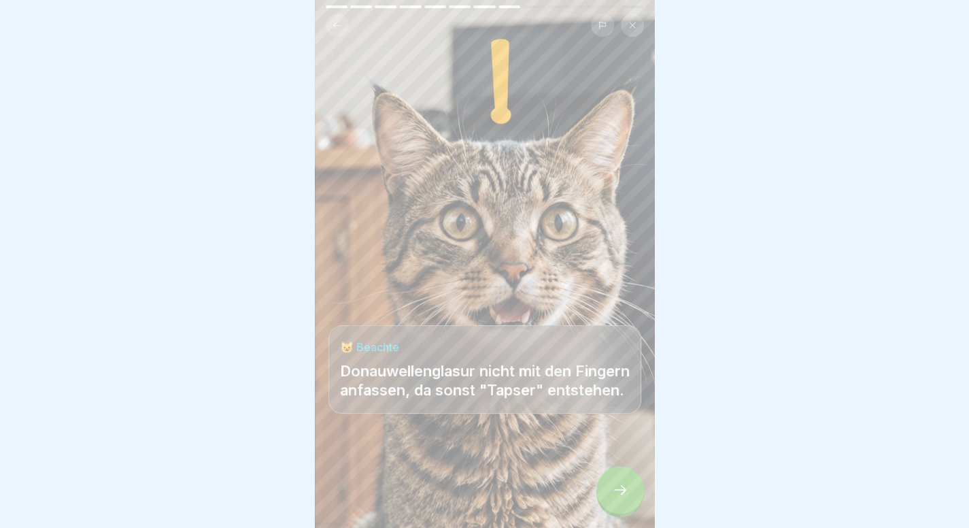
click at [620, 498] on icon at bounding box center [620, 489] width 16 height 16
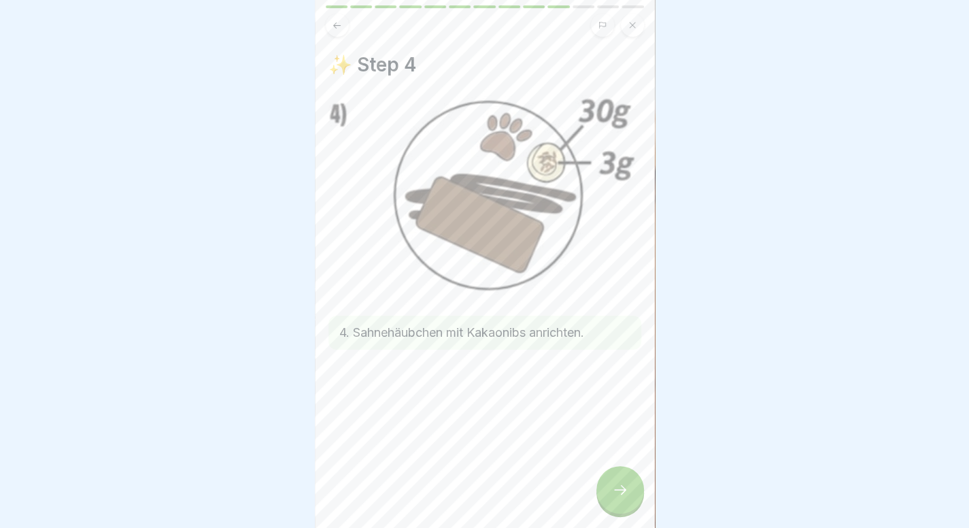
click at [620, 498] on icon at bounding box center [620, 489] width 16 height 16
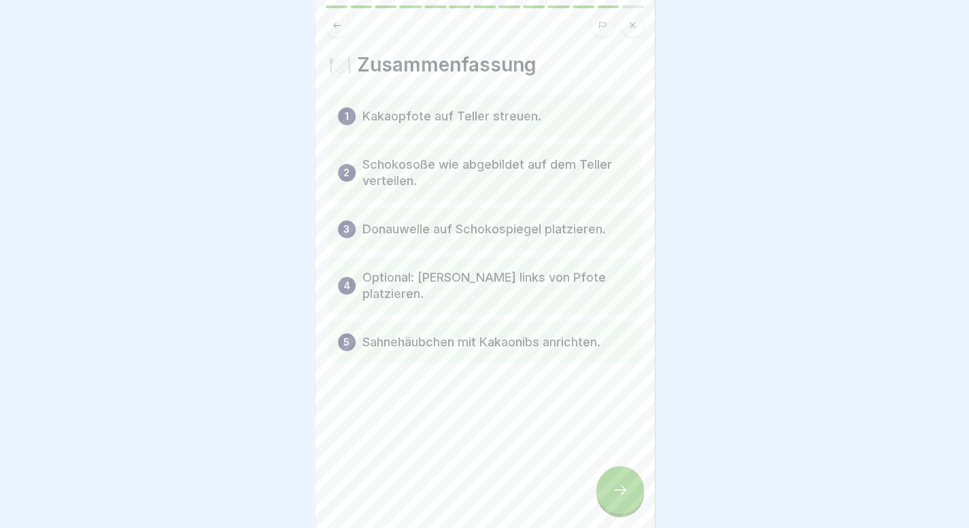
click at [620, 498] on icon at bounding box center [620, 489] width 16 height 16
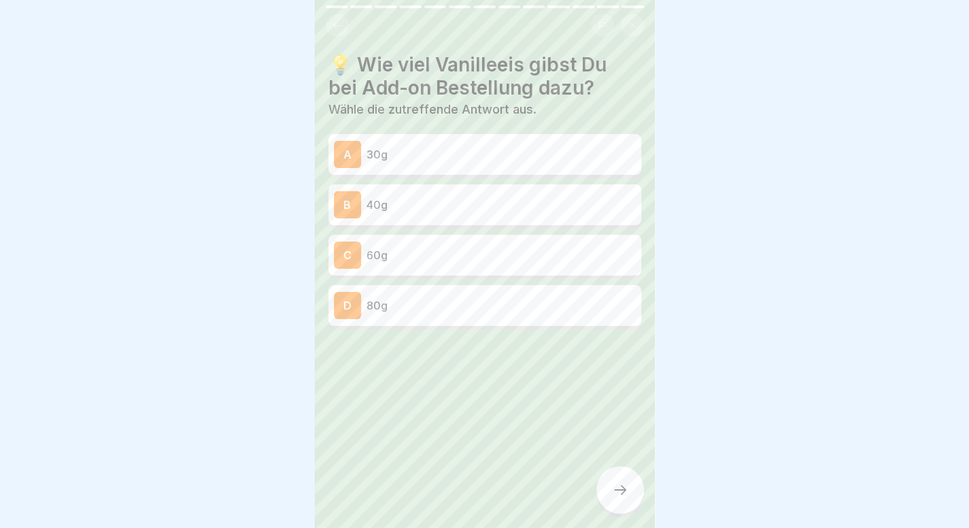
click at [491, 187] on div "B 40g" at bounding box center [484, 204] width 313 height 41
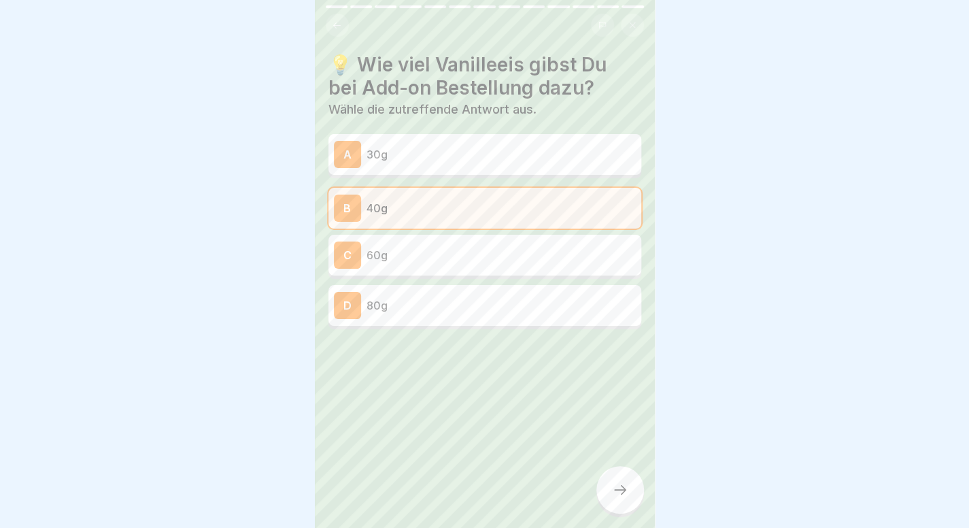
click at [616, 490] on div at bounding box center [620, 490] width 48 height 48
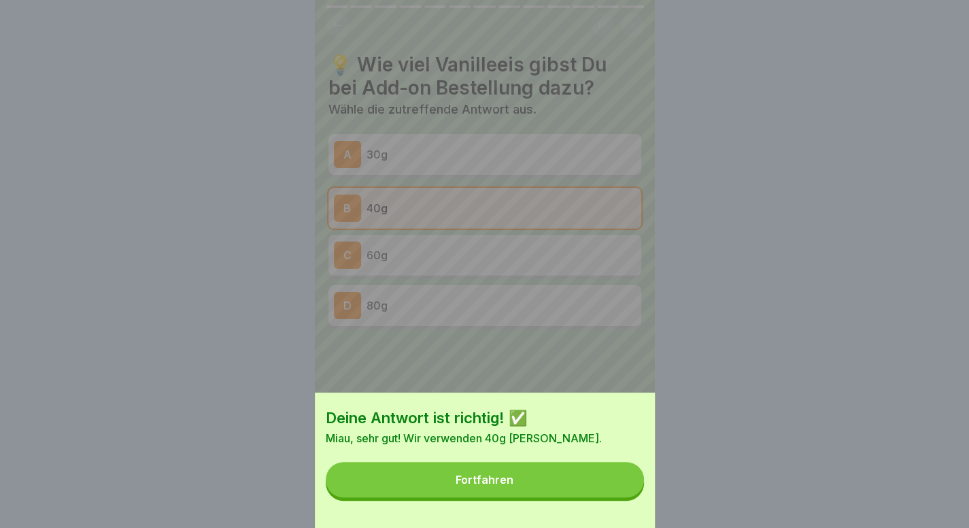
click at [582, 496] on button "Fortfahren" at bounding box center [485, 479] width 318 height 35
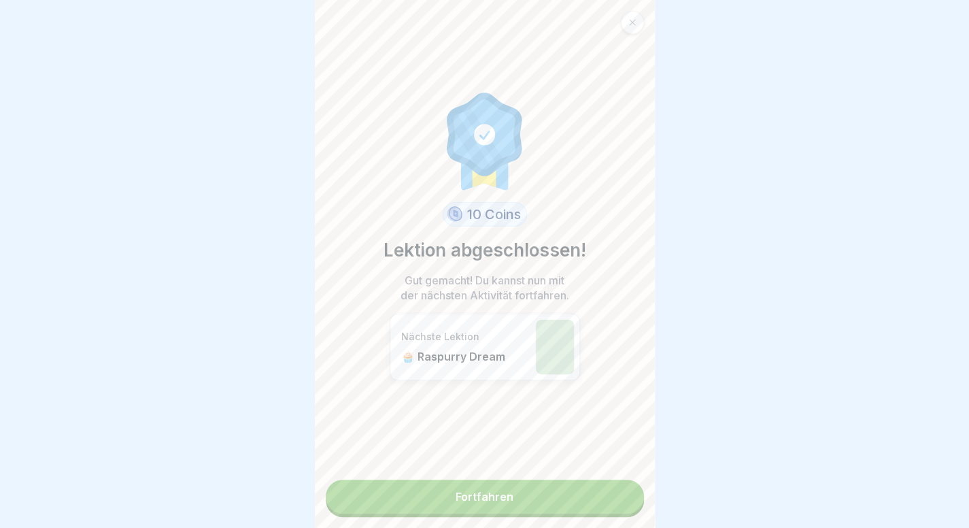
click at [528, 497] on link "Fortfahren" at bounding box center [485, 496] width 318 height 34
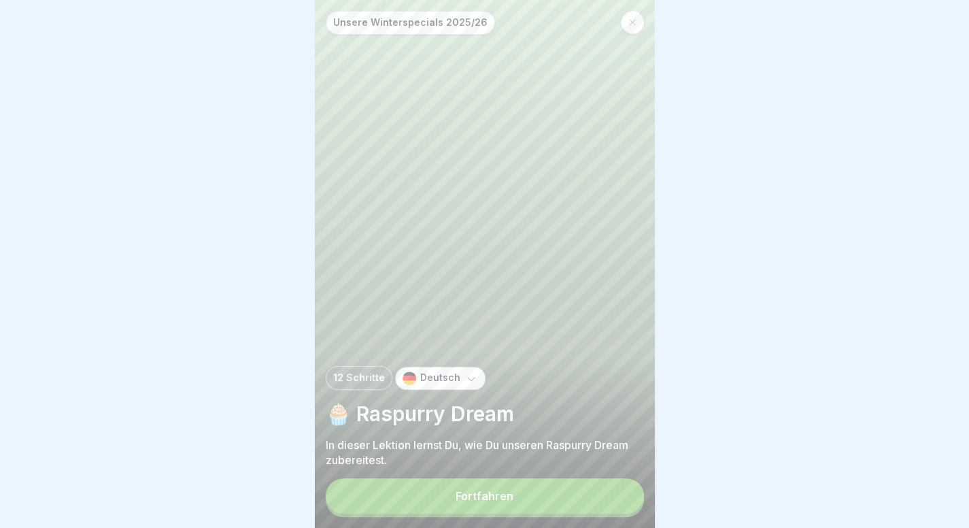
click at [513, 490] on button "Fortfahren" at bounding box center [485, 495] width 318 height 35
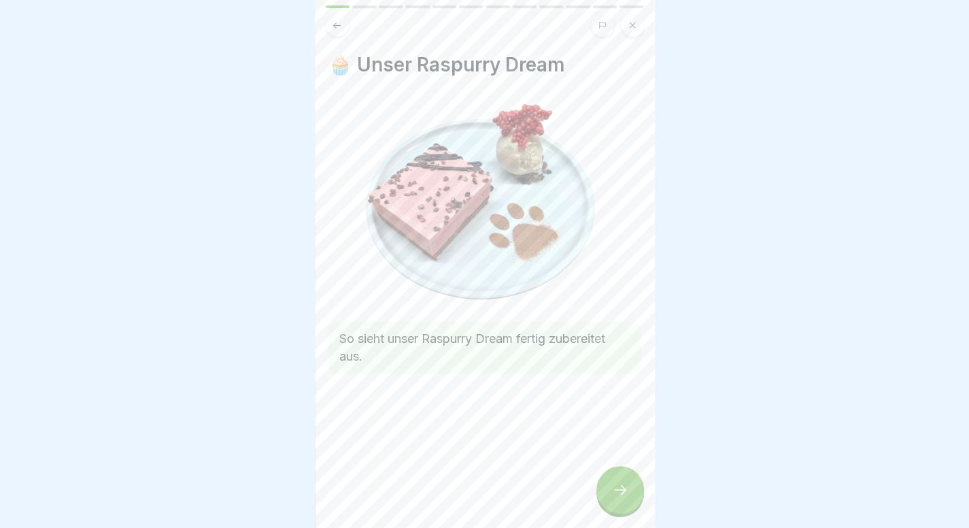
click at [614, 496] on icon at bounding box center [620, 489] width 16 height 16
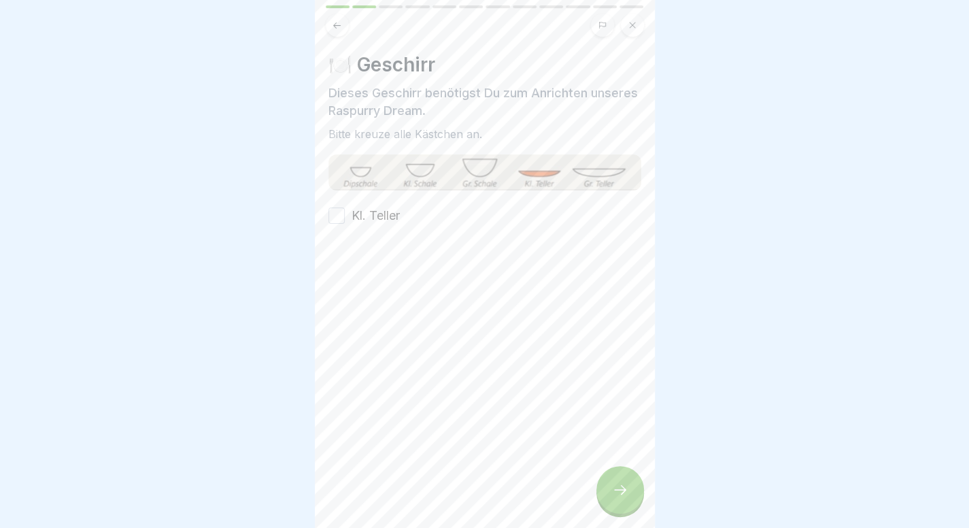
click at [613, 497] on icon at bounding box center [620, 489] width 16 height 16
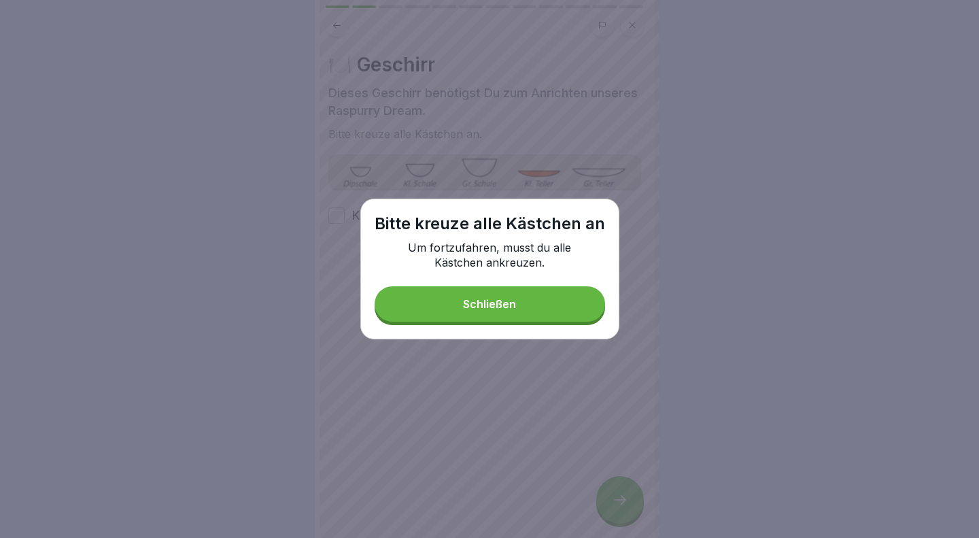
click at [367, 207] on div "Bitte kreuze alle Kästchen an Um fortzufahren, musst du alle Kästchen ankreuzen…" at bounding box center [489, 269] width 259 height 141
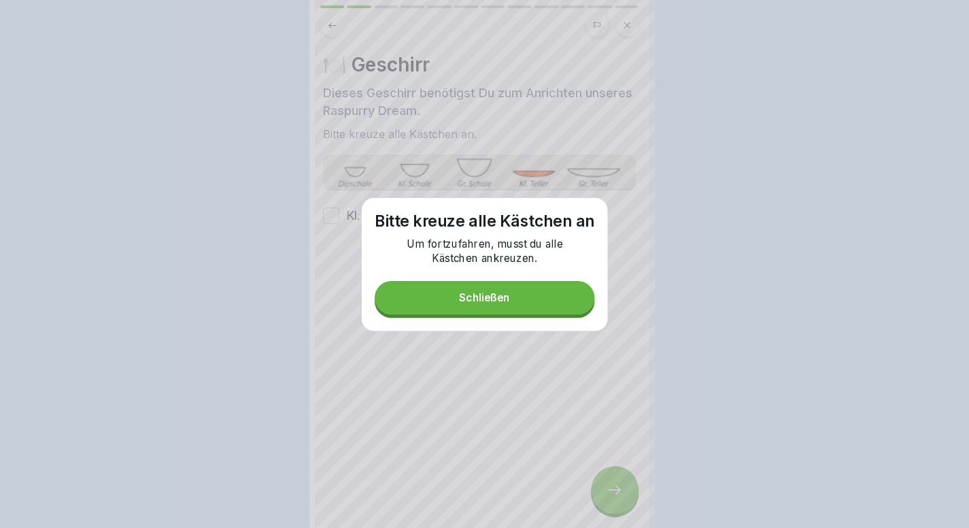
drag, startPoint x: 315, startPoint y: 226, endPoint x: 413, endPoint y: 271, distance: 108.3
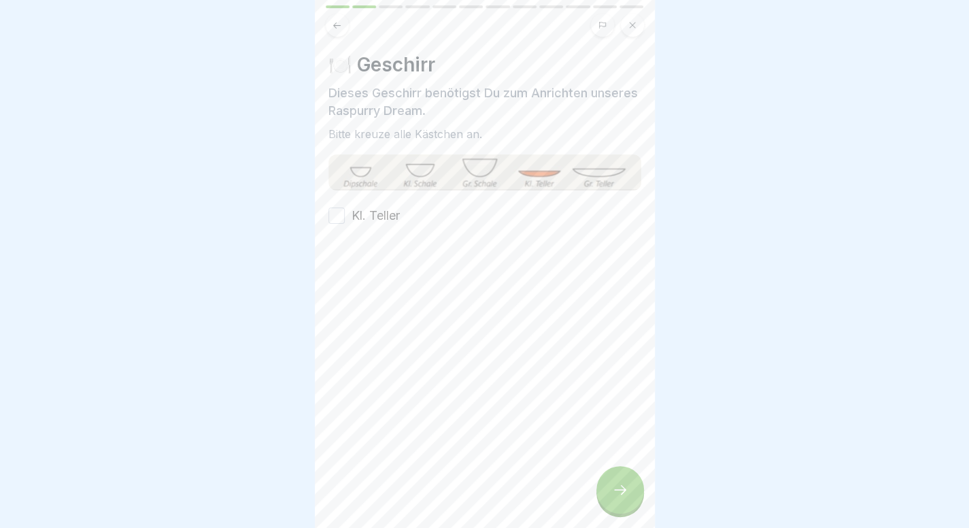
click at [390, 207] on label "Kl. Teller" at bounding box center [375, 216] width 48 height 18
click at [345, 207] on button "Kl. Teller" at bounding box center [336, 215] width 16 height 16
click at [630, 500] on div at bounding box center [620, 490] width 48 height 48
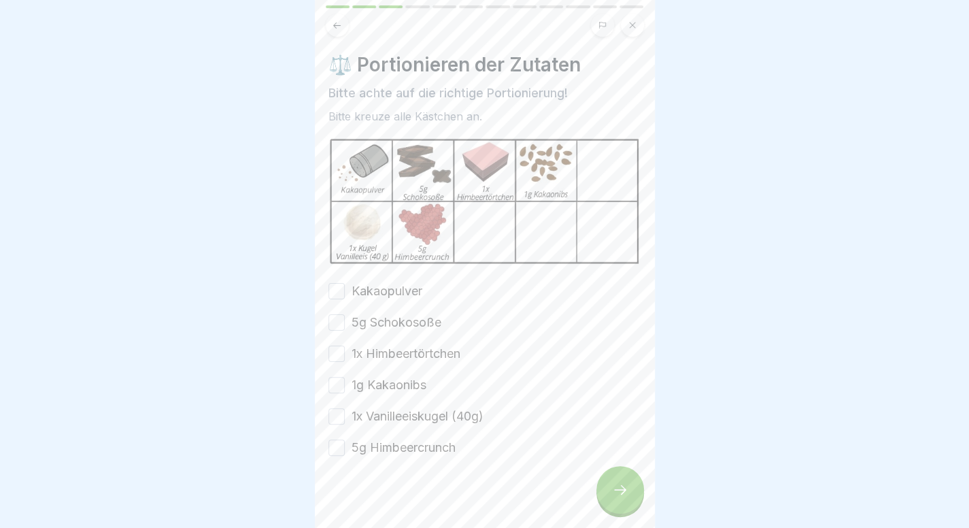
click at [395, 277] on div "⚖️ Portionieren der Zutaten Bitte achte auf die richtige Portionierung! Bitte k…" at bounding box center [484, 254] width 313 height 403
click at [395, 282] on label "Kakaopulver" at bounding box center [386, 291] width 71 height 18
click at [345, 283] on button "Kakaopulver" at bounding box center [336, 291] width 16 height 16
click at [392, 313] on label "5g Schokosoße" at bounding box center [396, 322] width 90 height 18
click at [345, 314] on button "5g Schokosoße" at bounding box center [336, 322] width 16 height 16
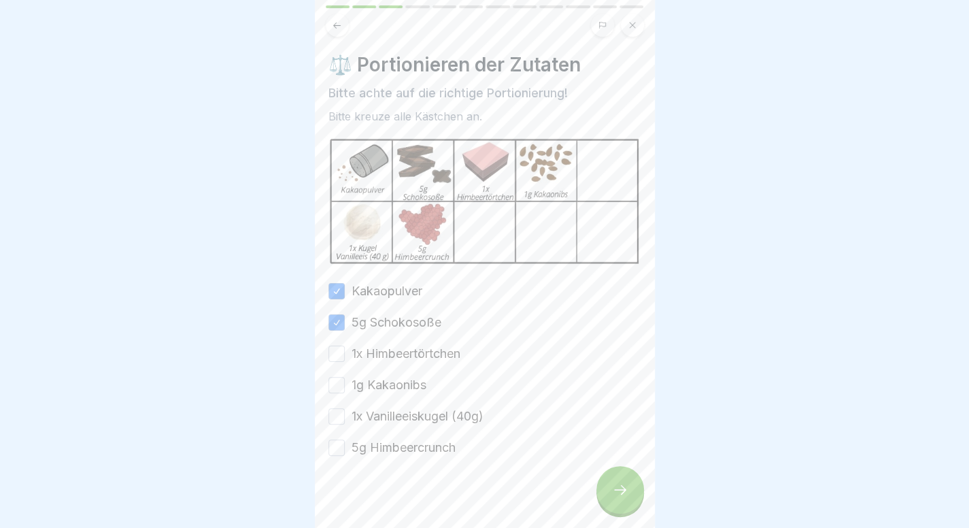
click at [394, 350] on label "1x Himbeertörtchen" at bounding box center [405, 354] width 109 height 18
click at [345, 350] on button "1x Himbeertörtchen" at bounding box center [336, 353] width 16 height 16
click at [384, 376] on label "1g Kakaonibs" at bounding box center [388, 385] width 75 height 18
click at [345, 377] on button "1g Kakaonibs" at bounding box center [336, 385] width 16 height 16
drag, startPoint x: 379, startPoint y: 409, endPoint x: 378, endPoint y: 450, distance: 40.8
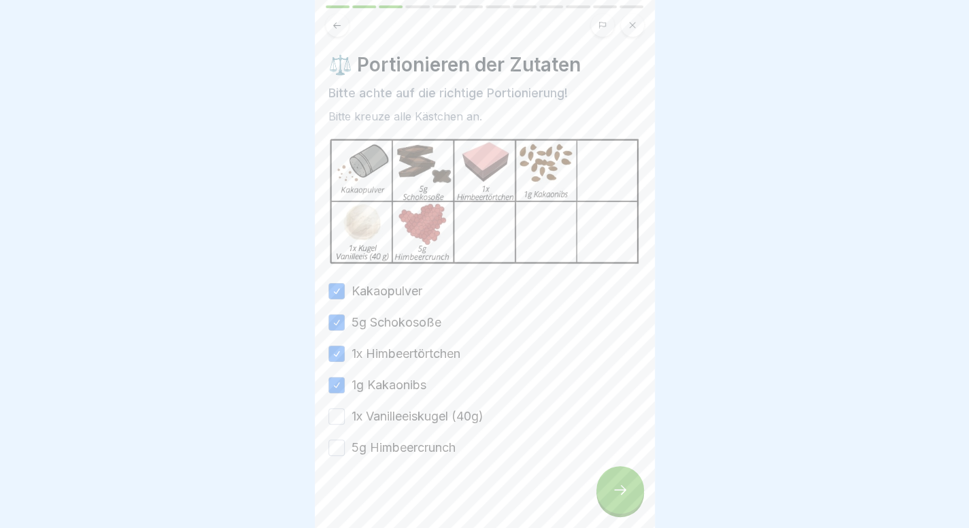
click at [378, 450] on div "Kakaopulver 5g Schokosoße 1x Himbeertörtchen 1g Kakaonibs 1x Vanilleeiskugel (4…" at bounding box center [484, 369] width 313 height 174
click at [378, 450] on label "5g Himbeercrunch" at bounding box center [403, 448] width 104 height 18
click at [345, 450] on button "5g Himbeercrunch" at bounding box center [336, 447] width 16 height 16
click at [413, 400] on div "Kakaopulver 5g Schokosoße 1x Himbeertörtchen 1g Kakaonibs 1x Vanilleeiskugel (4…" at bounding box center [484, 369] width 313 height 174
click at [411, 409] on label "1x Vanilleeiskugel (40g)" at bounding box center [417, 416] width 132 height 18
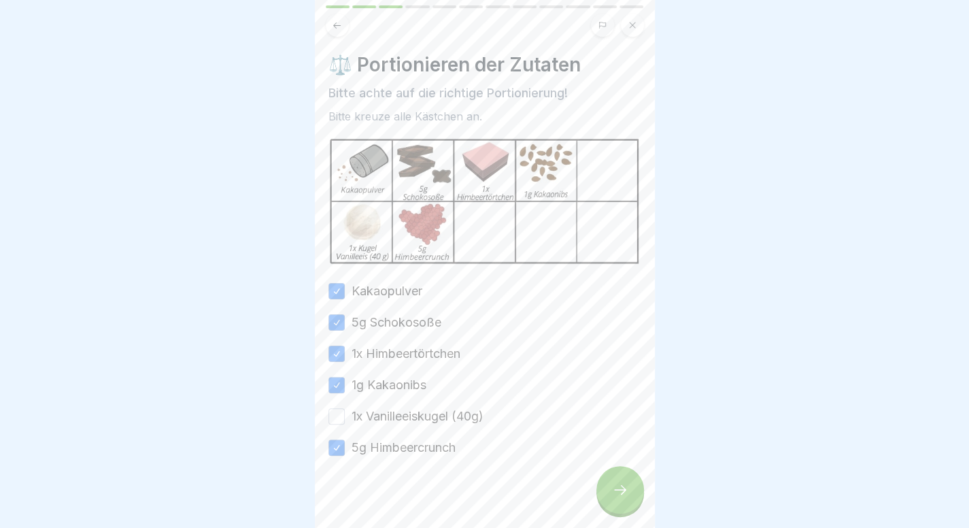
click at [345, 409] on button "1x Vanilleeiskugel (40g)" at bounding box center [336, 416] width 16 height 16
click at [611, 494] on div at bounding box center [620, 490] width 48 height 48
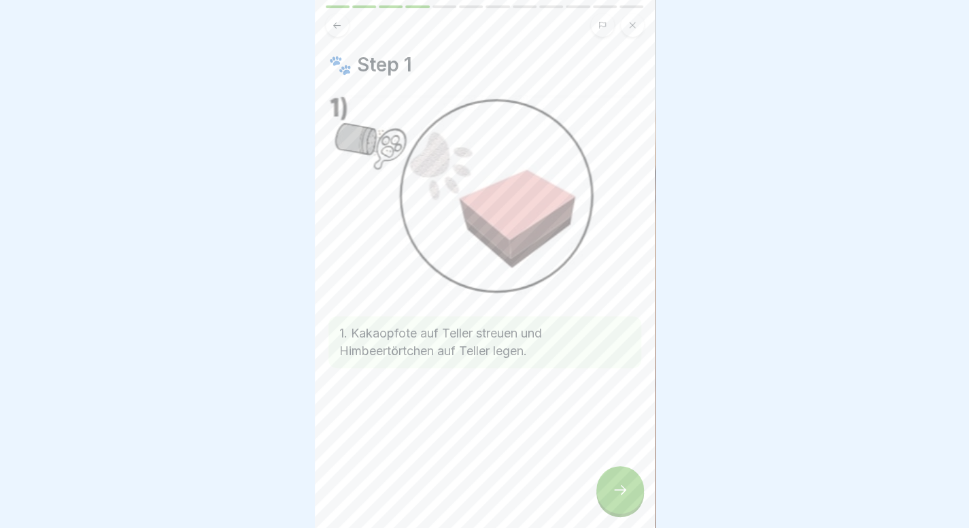
click at [611, 494] on div at bounding box center [620, 490] width 48 height 48
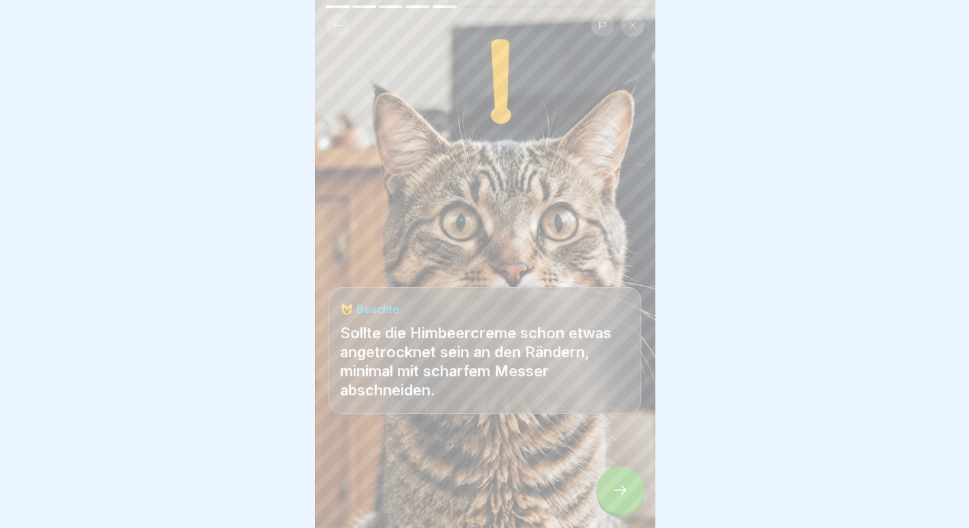
click at [611, 494] on div at bounding box center [620, 490] width 48 height 48
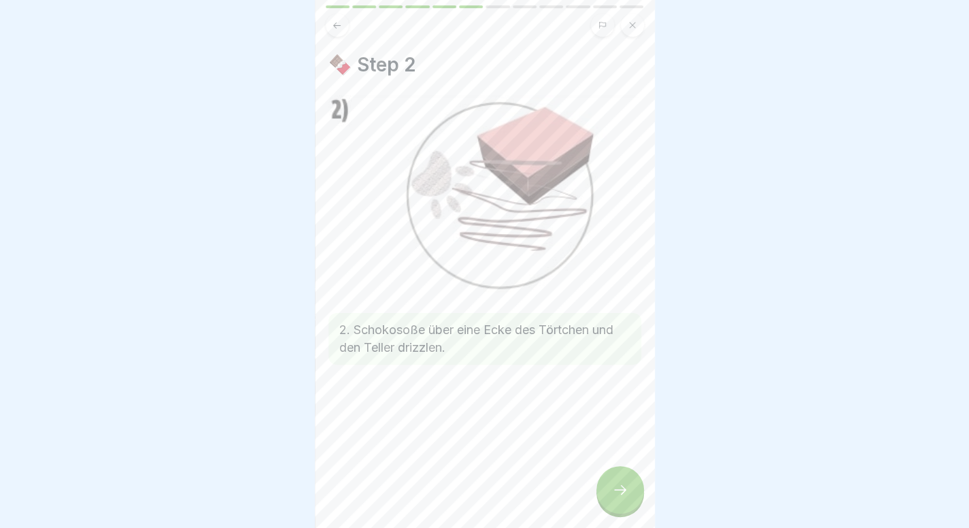
click at [611, 494] on div at bounding box center [620, 490] width 48 height 48
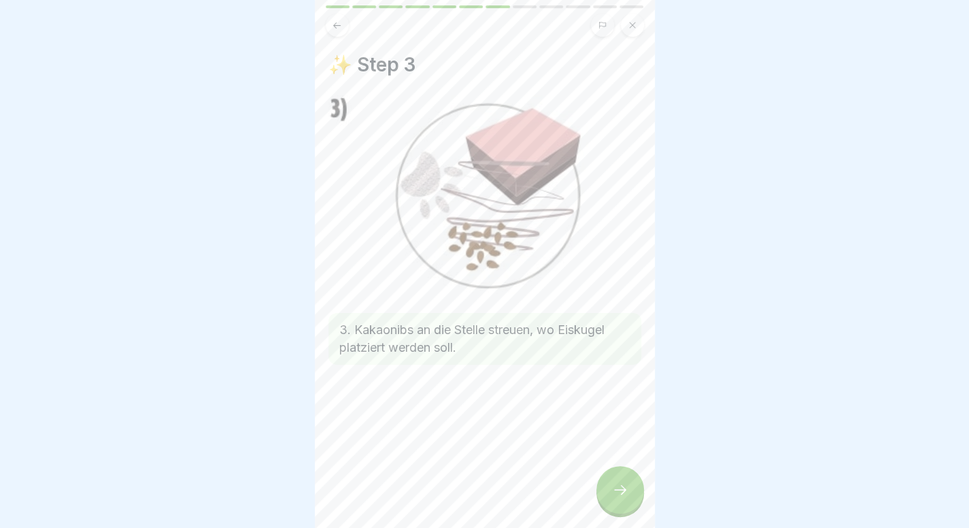
click at [611, 494] on div at bounding box center [620, 490] width 48 height 48
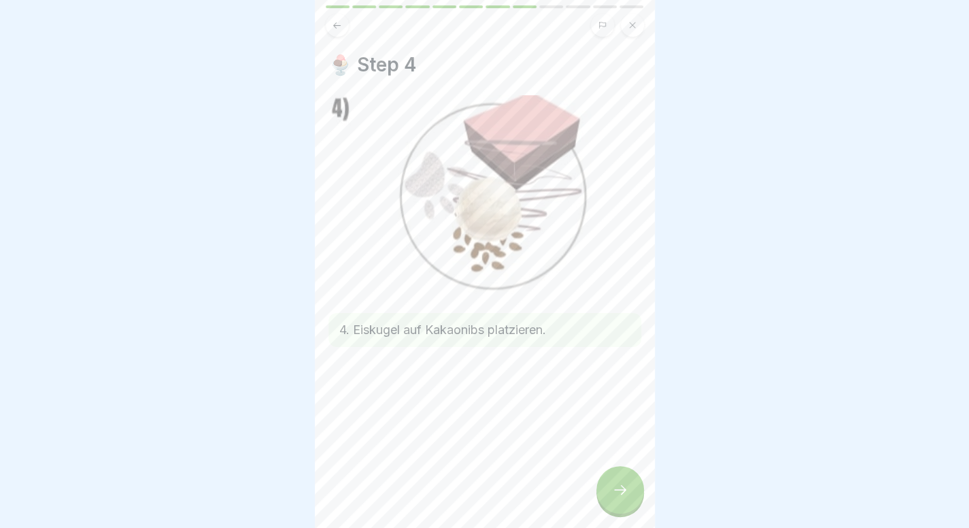
click at [611, 494] on div at bounding box center [620, 490] width 48 height 48
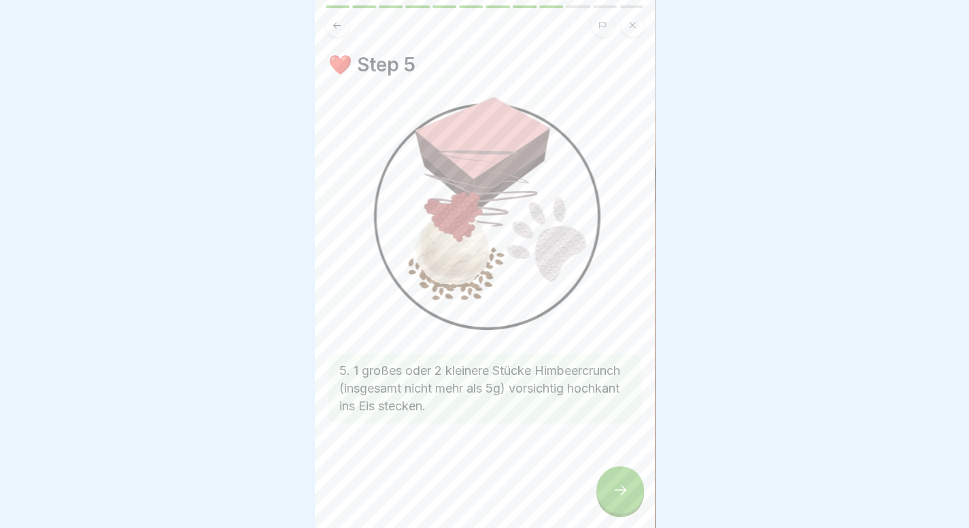
click at [611, 494] on div at bounding box center [620, 490] width 48 height 48
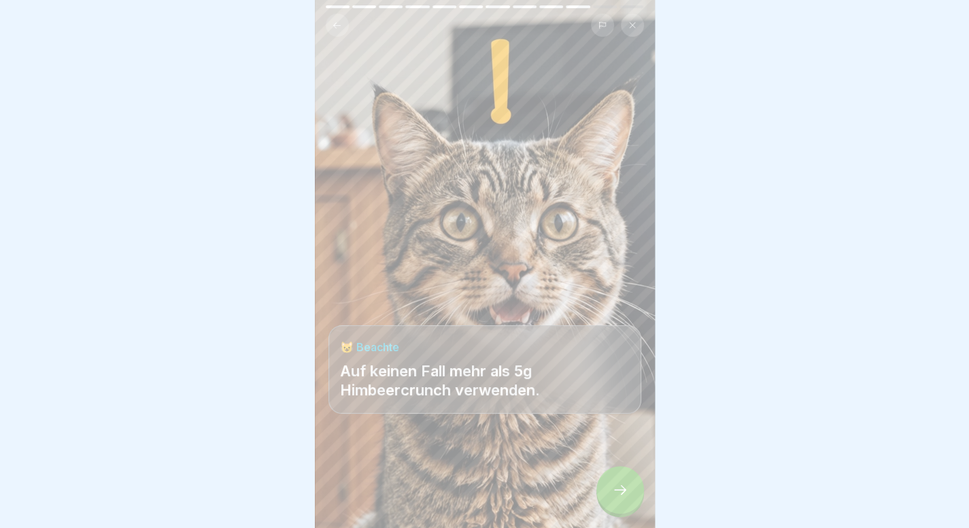
click at [611, 494] on div at bounding box center [620, 490] width 48 height 48
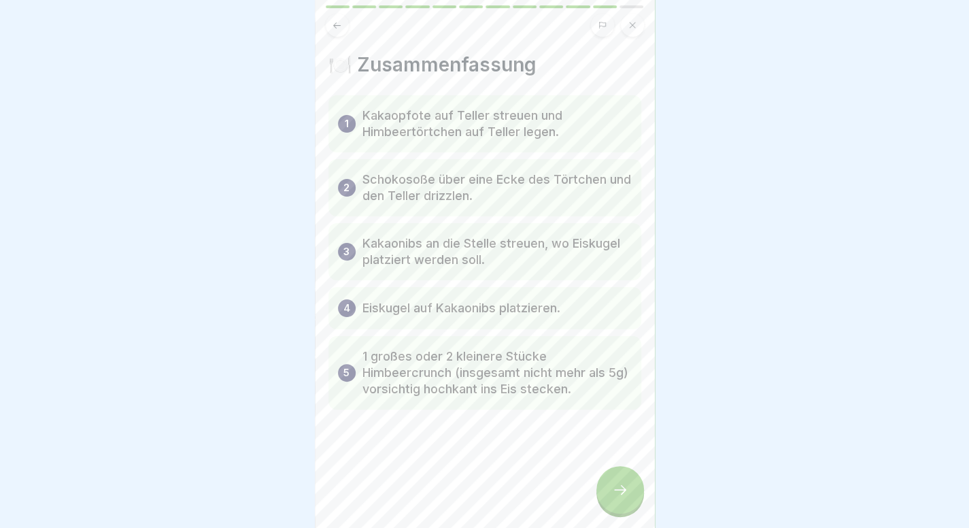
drag, startPoint x: 347, startPoint y: 17, endPoint x: 324, endPoint y: 35, distance: 29.1
click at [324, 35] on div at bounding box center [485, 20] width 340 height 31
click at [332, 27] on icon at bounding box center [337, 25] width 10 height 10
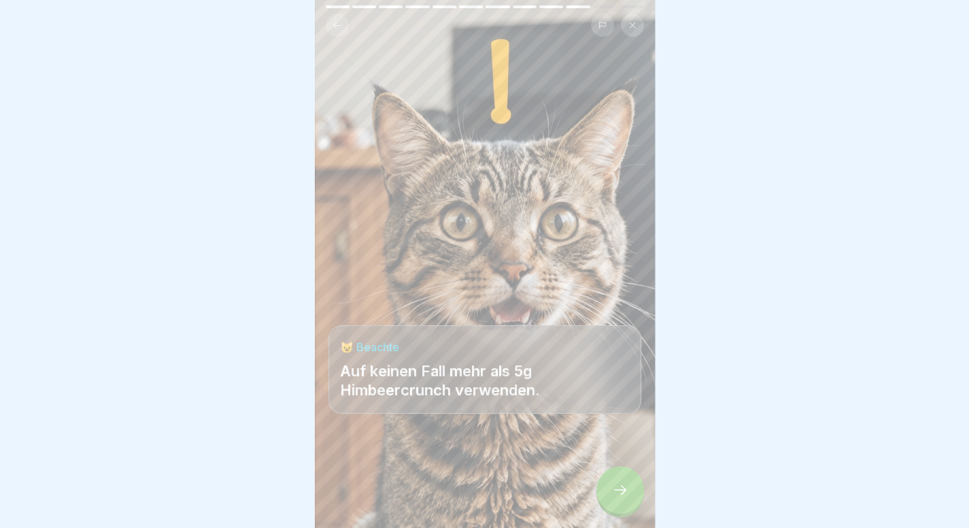
click at [611, 505] on div at bounding box center [620, 490] width 48 height 48
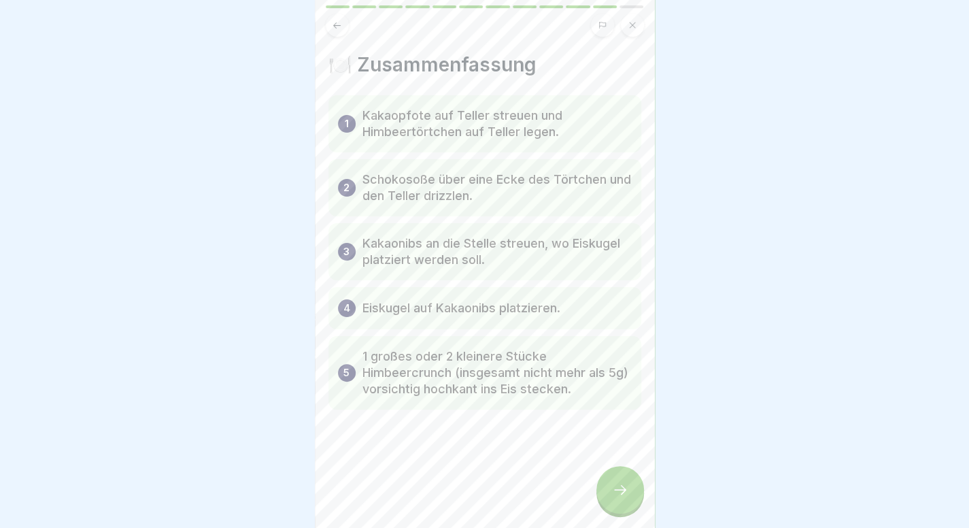
click at [611, 505] on div at bounding box center [620, 490] width 48 height 48
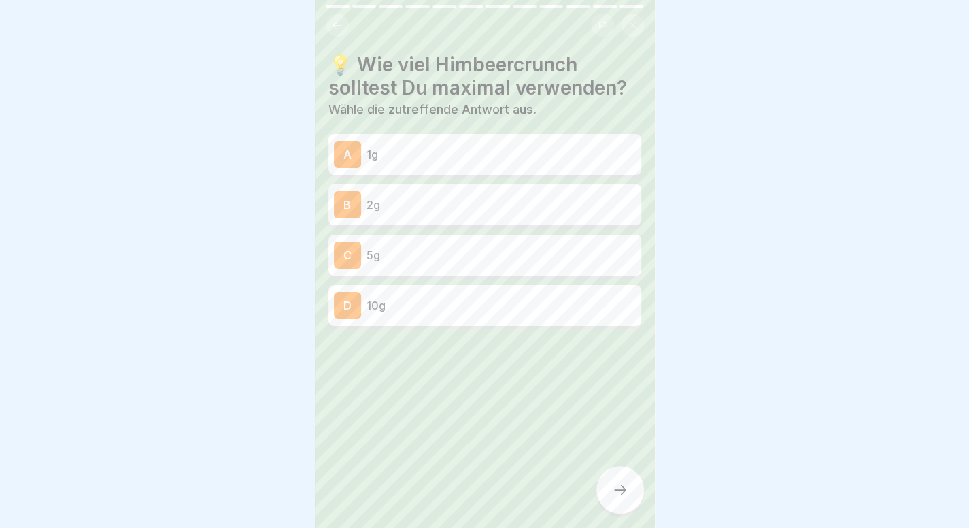
click at [502, 263] on div "C 5g" at bounding box center [485, 254] width 302 height 27
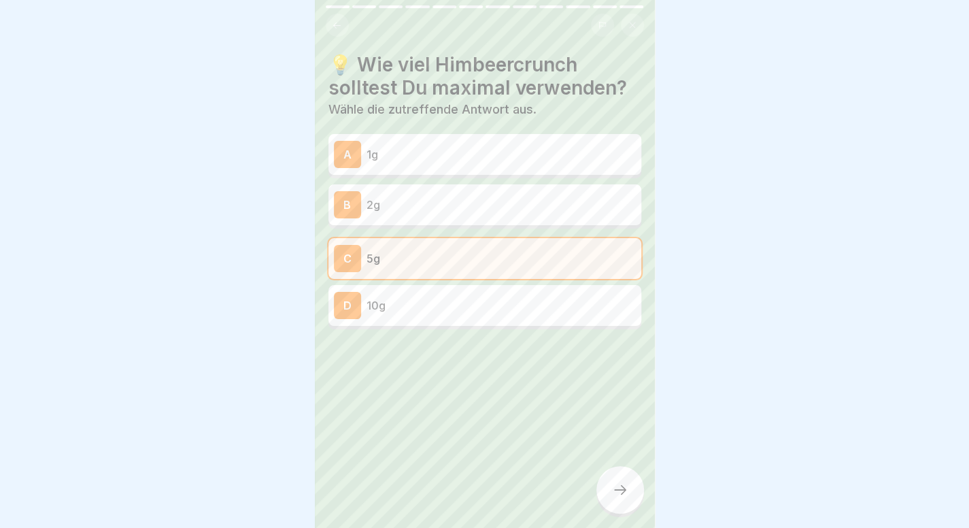
click at [612, 488] on div at bounding box center [620, 490] width 48 height 48
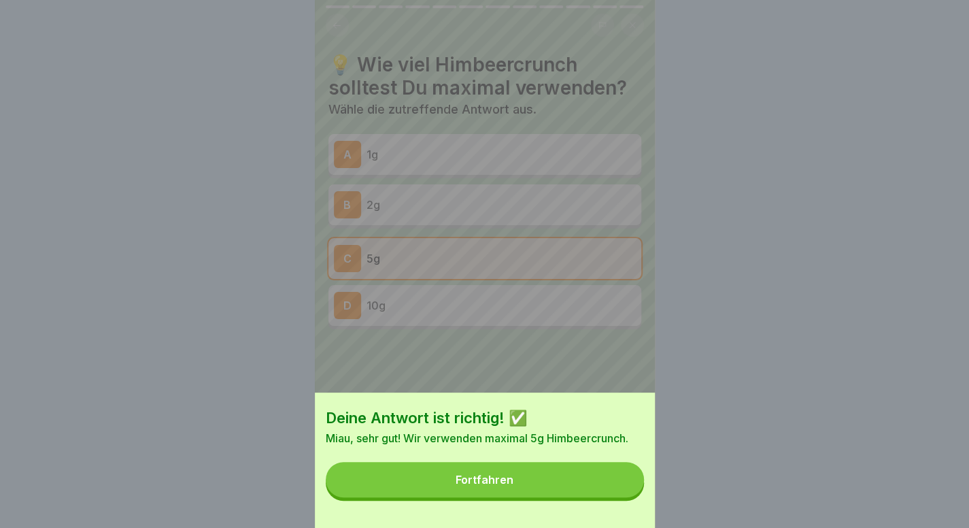
click at [612, 488] on button "Fortfahren" at bounding box center [485, 479] width 318 height 35
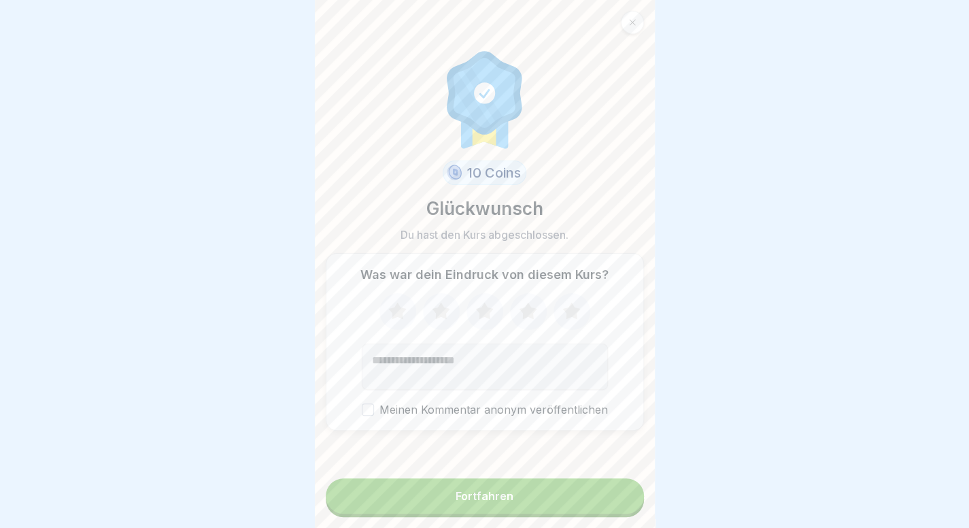
click at [564, 497] on button "Fortfahren" at bounding box center [485, 495] width 318 height 35
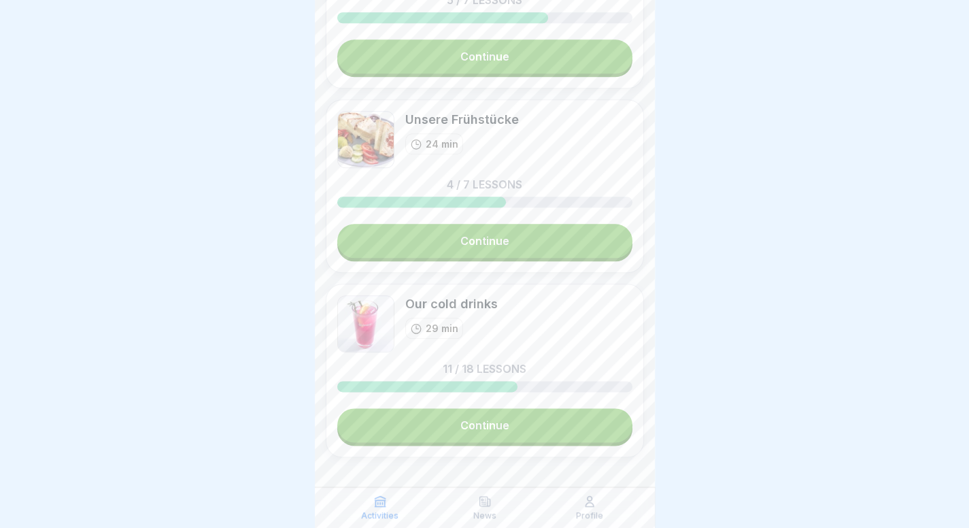
scroll to position [717, 0]
click at [585, 254] on div "Unsere Frühstücke 24 min 4 / 7 lessons Continue" at bounding box center [485, 186] width 318 height 173
click at [590, 239] on link "Continue" at bounding box center [484, 241] width 295 height 34
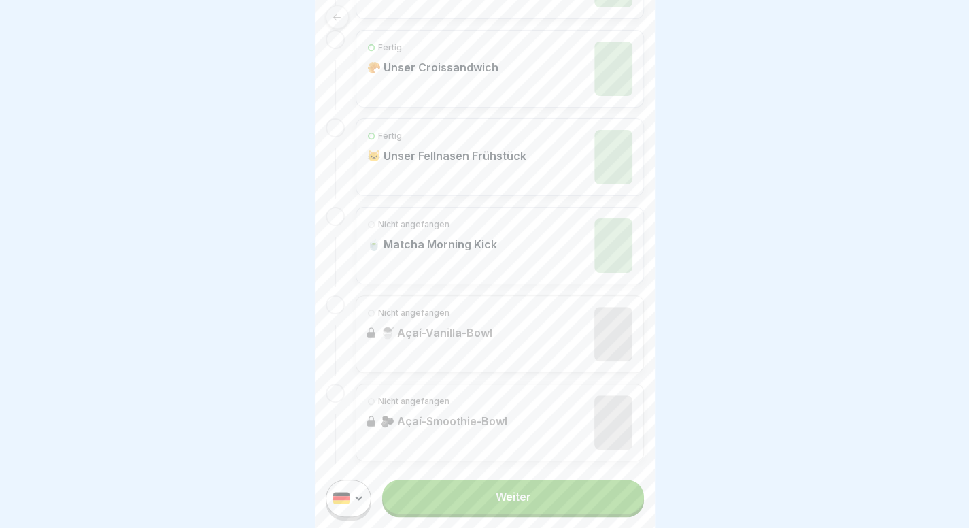
scroll to position [10, 0]
click at [541, 218] on div "Nicht angefangen 🍵 Matcha Morning Kick" at bounding box center [499, 245] width 265 height 54
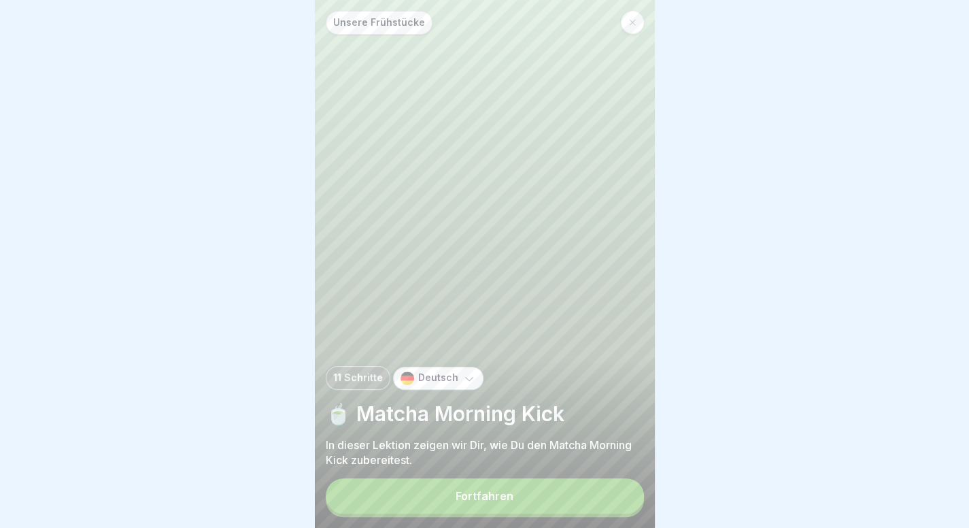
click at [552, 506] on button "Fortfahren" at bounding box center [485, 495] width 318 height 35
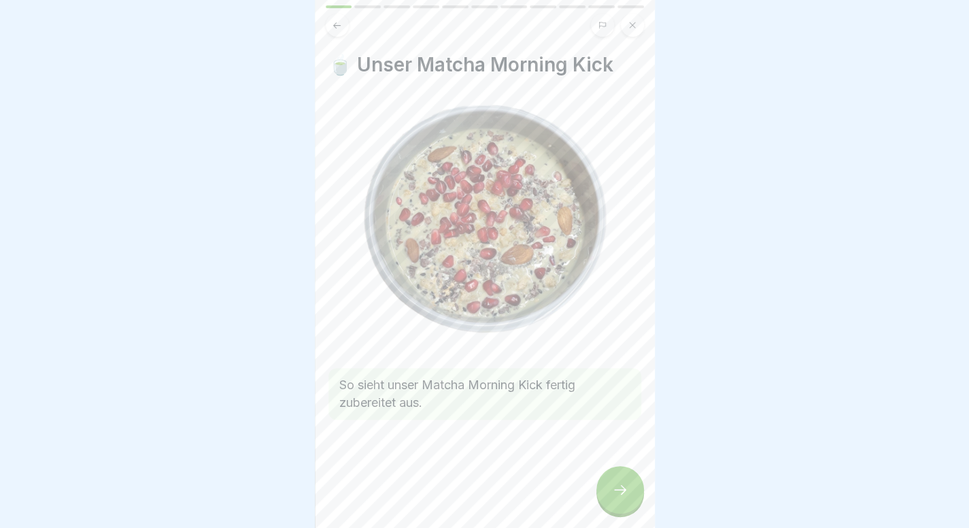
click at [620, 493] on div at bounding box center [620, 490] width 48 height 48
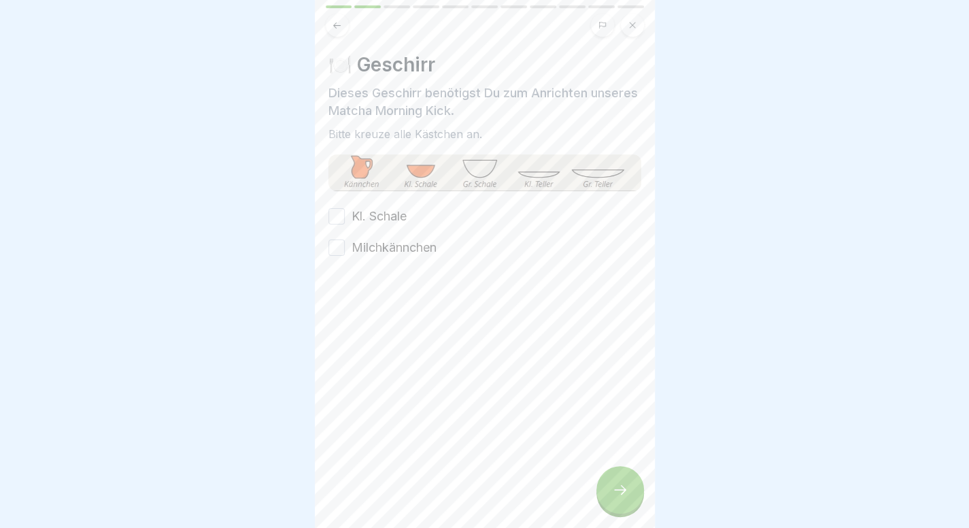
click at [392, 211] on label "Kl. Schale" at bounding box center [378, 216] width 55 height 18
click at [345, 211] on button "Kl. Schale" at bounding box center [336, 216] width 16 height 16
click at [390, 233] on div "Kl. Schale Milchkännchen" at bounding box center [484, 231] width 313 height 49
click at [390, 241] on label "Milchkännchen" at bounding box center [393, 248] width 85 height 18
click at [345, 241] on button "Milchkännchen" at bounding box center [336, 247] width 16 height 16
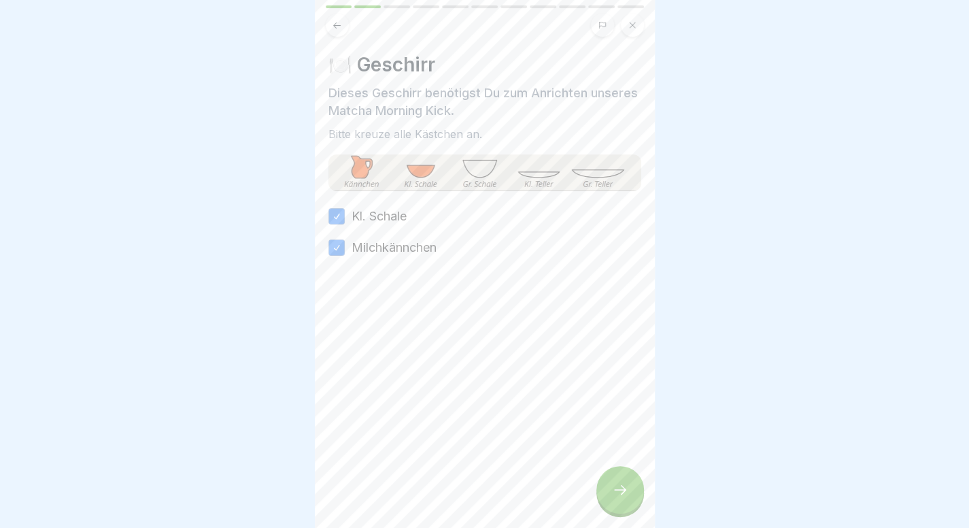
click at [619, 485] on div at bounding box center [620, 490] width 48 height 48
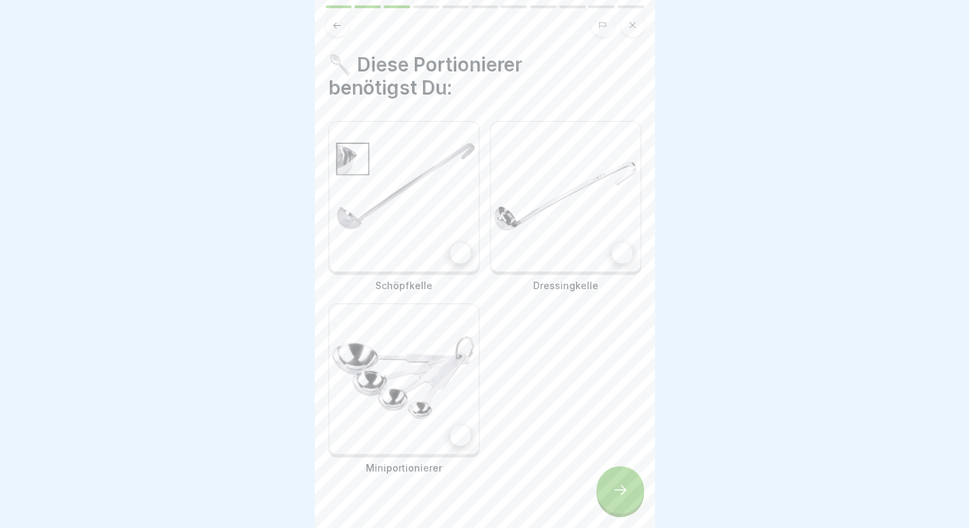
click at [405, 253] on img at bounding box center [404, 197] width 150 height 150
click at [407, 361] on img at bounding box center [404, 379] width 150 height 150
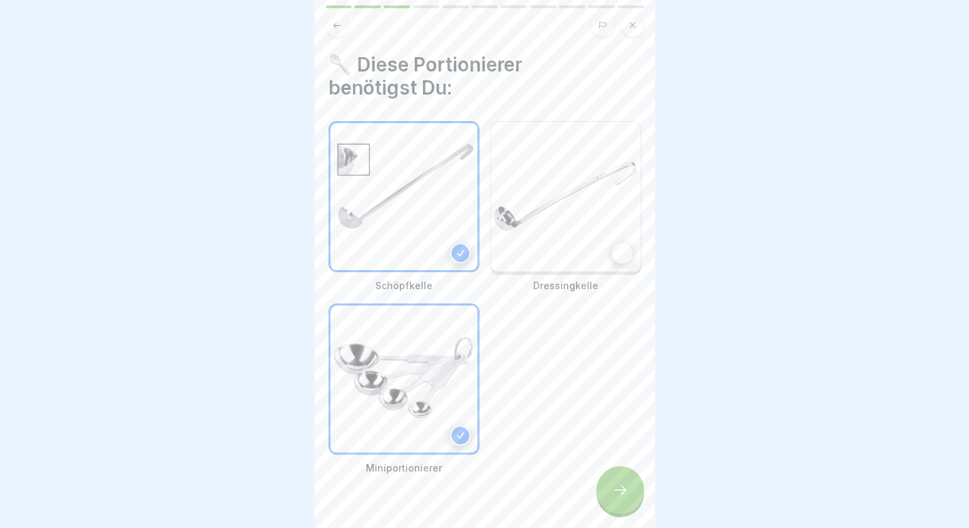
click at [519, 258] on img at bounding box center [566, 197] width 150 height 150
click at [629, 507] on div at bounding box center [620, 490] width 48 height 48
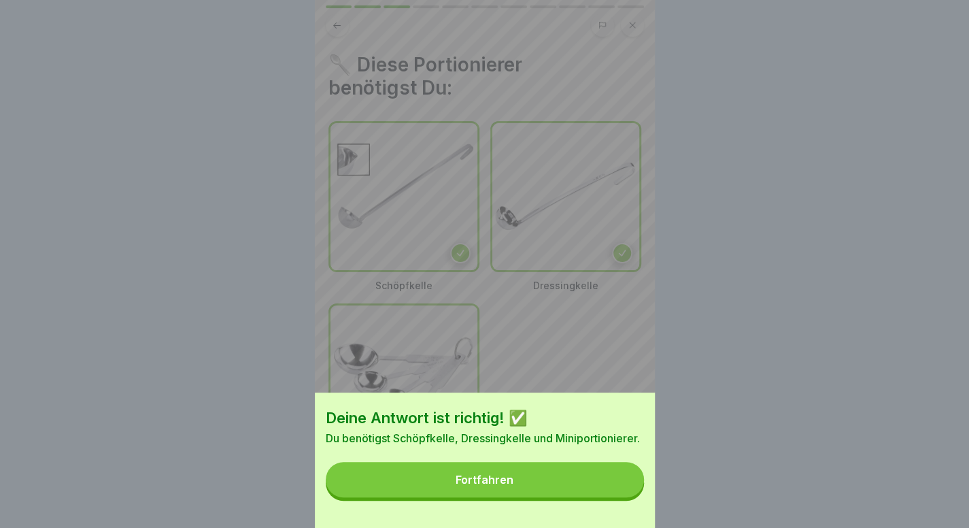
click at [573, 470] on div "Deine Antwort ist richtig! ✅ Du benötigst Schöpfkelle, Dressingkelle und Minipo…" at bounding box center [485, 459] width 340 height 135
click at [569, 487] on button "Fortfahren" at bounding box center [485, 479] width 318 height 35
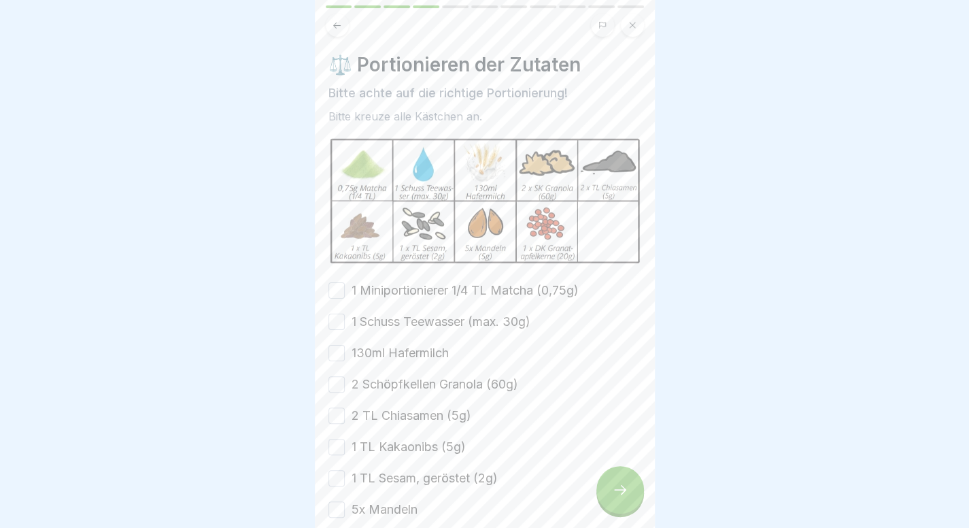
click at [531, 282] on label "1 Miniportionierer 1/4 TL Matcha (0,75g)" at bounding box center [464, 290] width 227 height 18
click at [345, 282] on button "1 Miniportionierer 1/4 TL Matcha (0,75g)" at bounding box center [336, 290] width 16 height 16
click at [465, 317] on label "1 Schuss Teewasser (max. 30g)" at bounding box center [440, 322] width 179 height 18
click at [345, 317] on button "1 Schuss Teewasser (max. 30g)" at bounding box center [336, 321] width 16 height 16
drag, startPoint x: 417, startPoint y: 349, endPoint x: 405, endPoint y: 381, distance: 34.9
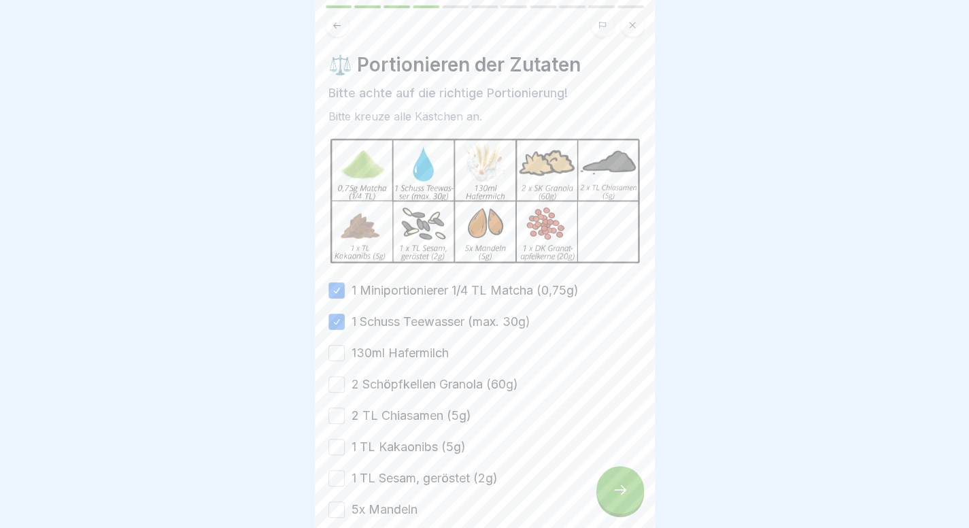
click at [405, 381] on div "1 Miniportionierer 1/4 TL Matcha (0,75g) 1 Schuss Teewasser (max. 30g) 130ml Ha…" at bounding box center [484, 415] width 313 height 268
click at [405, 381] on label "2 Schöpfkellen Granola (60g)" at bounding box center [434, 384] width 167 height 18
click at [345, 381] on button "2 Schöpfkellen Granola (60g)" at bounding box center [336, 384] width 16 height 16
click at [419, 350] on label "130ml Hafermilch" at bounding box center [399, 353] width 97 height 18
click at [345, 350] on button "130ml Hafermilch" at bounding box center [336, 353] width 16 height 16
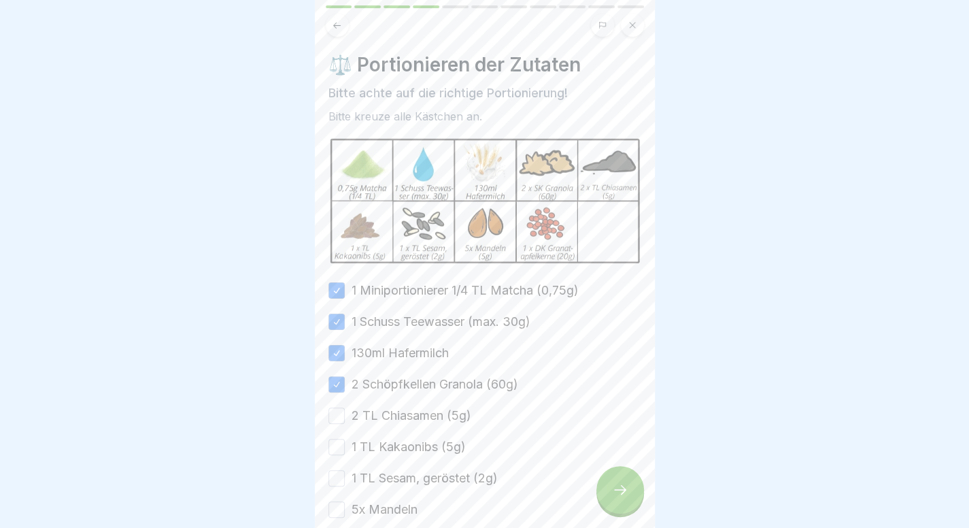
click at [397, 407] on label "2 TL Chiasamen (5g)" at bounding box center [411, 416] width 120 height 18
click at [345, 407] on button "2 TL Chiasamen (5g)" at bounding box center [336, 415] width 16 height 16
click at [393, 444] on label "1 TL Kakaonibs (5g)" at bounding box center [408, 447] width 114 height 18
click at [345, 444] on button "1 TL Kakaonibs (5g)" at bounding box center [336, 447] width 16 height 16
click at [394, 469] on label "1 TL Sesam, geröstet (2g)" at bounding box center [424, 478] width 146 height 18
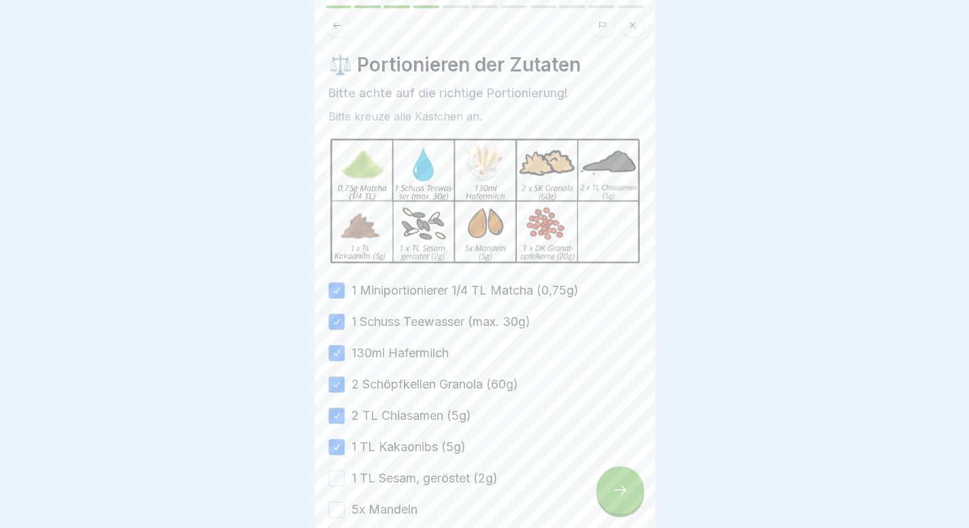
click at [345, 470] on button "1 TL Sesam, geröstet (2g)" at bounding box center [336, 478] width 16 height 16
click at [379, 508] on label "5x Mandeln" at bounding box center [384, 509] width 66 height 18
click at [345, 508] on button "5x Mandeln" at bounding box center [336, 509] width 16 height 16
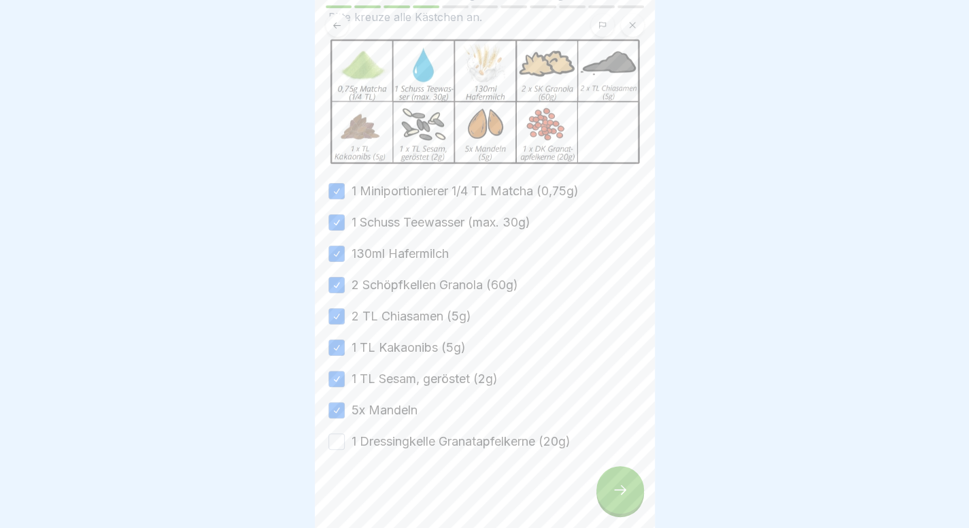
click at [442, 432] on label "1 Dressingkelle Granatapfelkerne (20g)" at bounding box center [460, 441] width 219 height 18
click at [345, 433] on button "1 Dressingkelle Granatapfelkerne (20g)" at bounding box center [336, 441] width 16 height 16
click at [619, 513] on div at bounding box center [620, 490] width 48 height 48
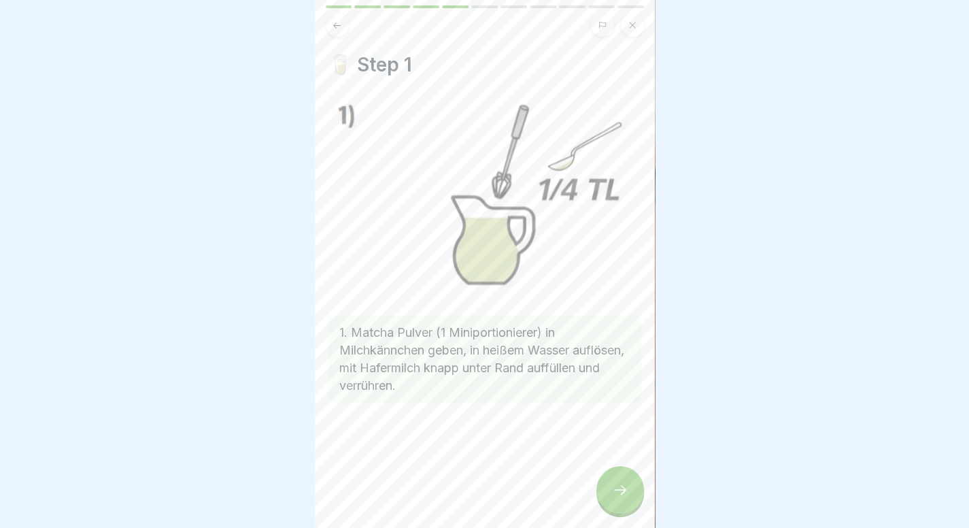
click at [619, 513] on div at bounding box center [620, 490] width 48 height 48
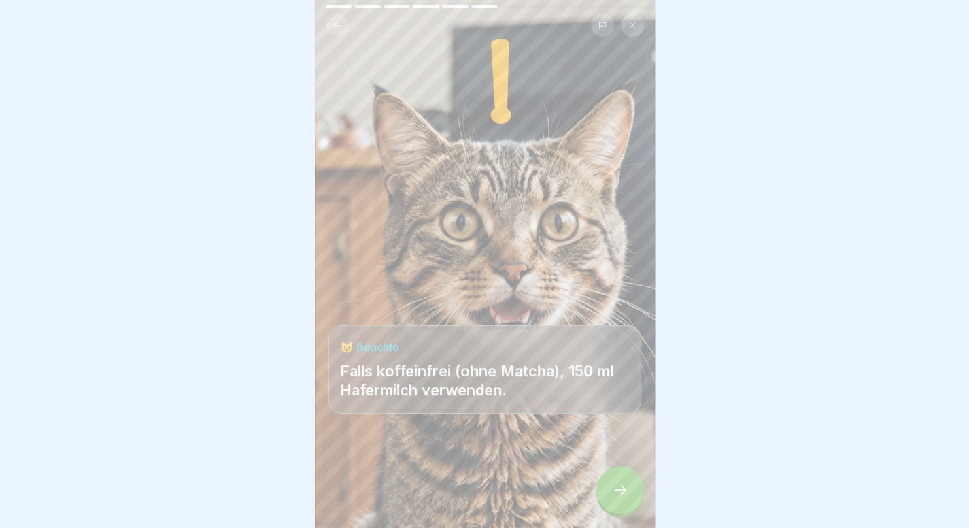
click at [619, 513] on div at bounding box center [620, 490] width 48 height 48
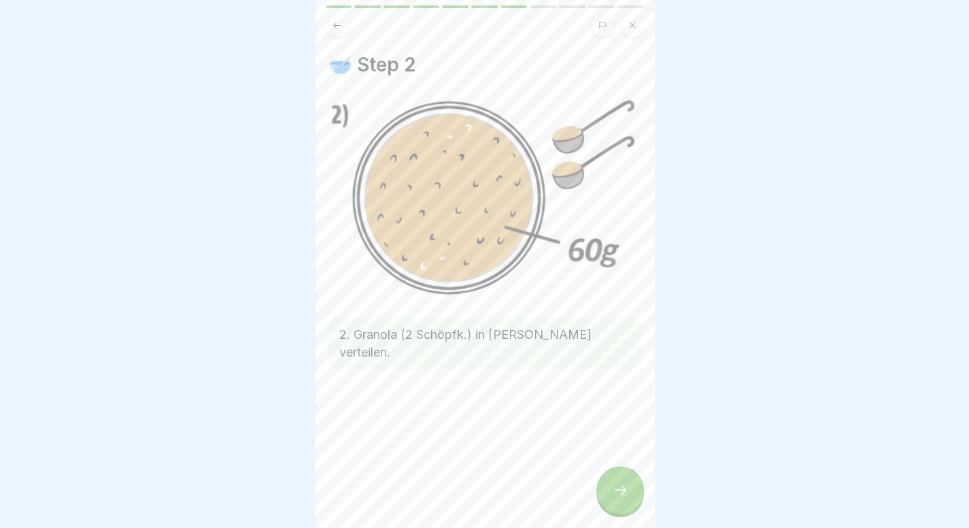
click at [619, 513] on div at bounding box center [620, 490] width 48 height 48
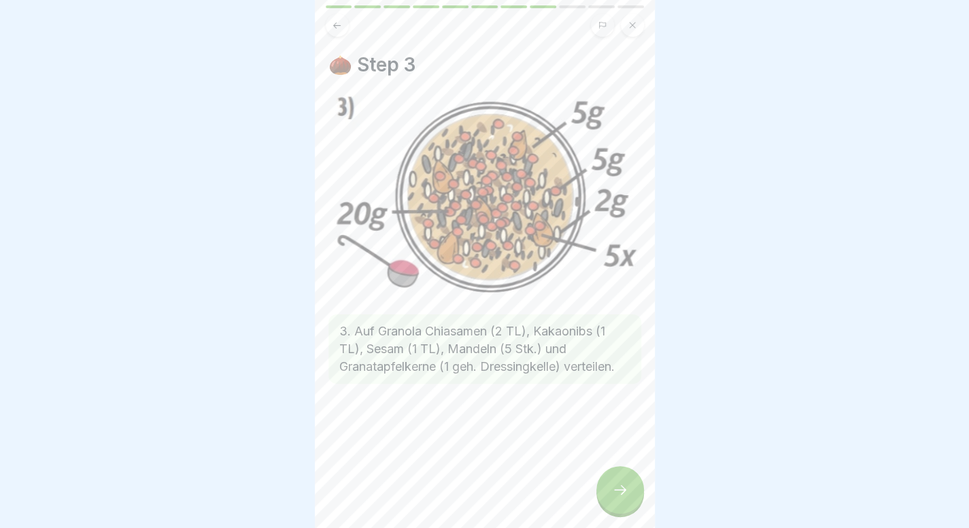
click at [619, 513] on div at bounding box center [620, 490] width 48 height 48
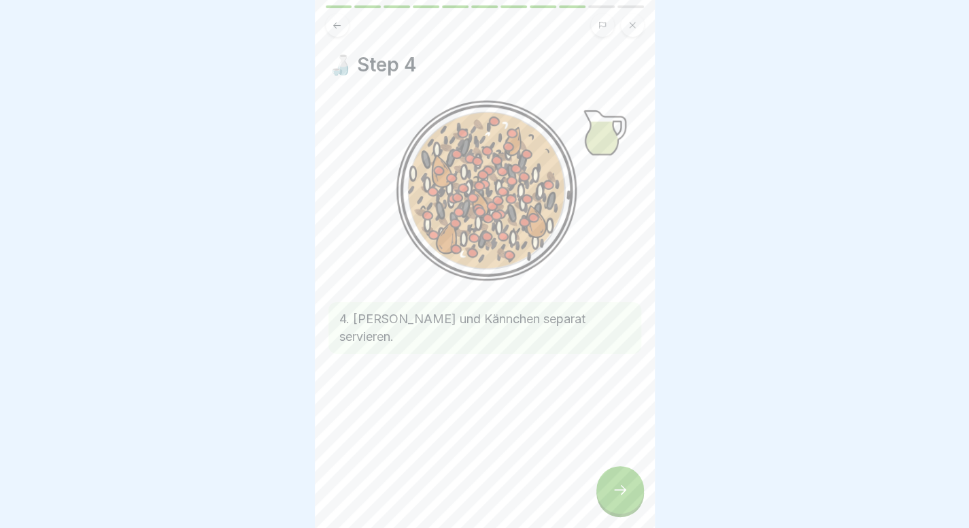
click at [619, 513] on div at bounding box center [620, 490] width 48 height 48
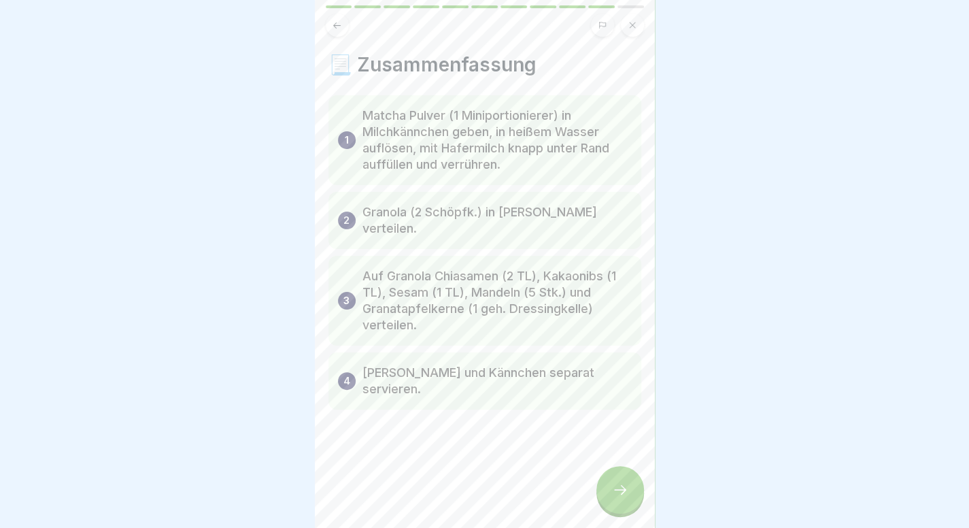
click at [619, 513] on div at bounding box center [620, 490] width 48 height 48
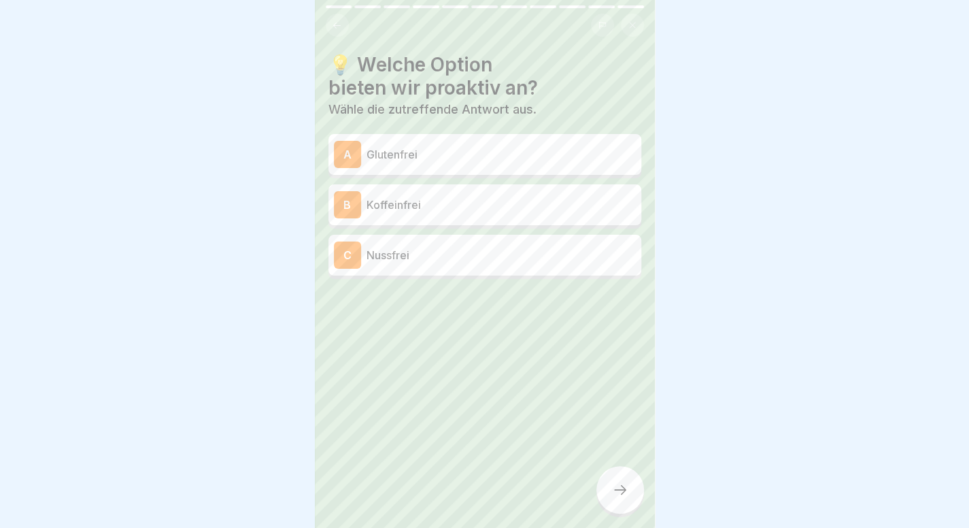
click at [393, 154] on p "Glutenfrei" at bounding box center [500, 154] width 269 height 16
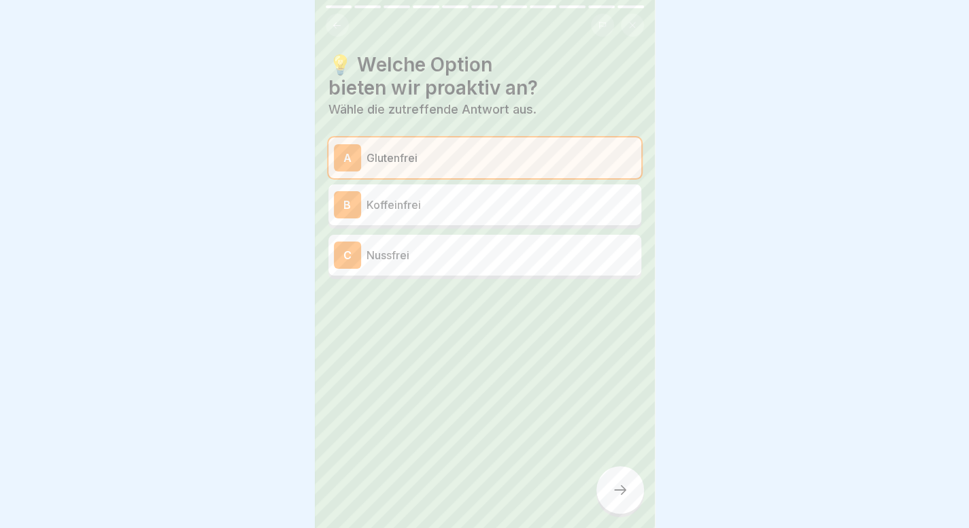
click at [615, 496] on icon at bounding box center [620, 489] width 16 height 16
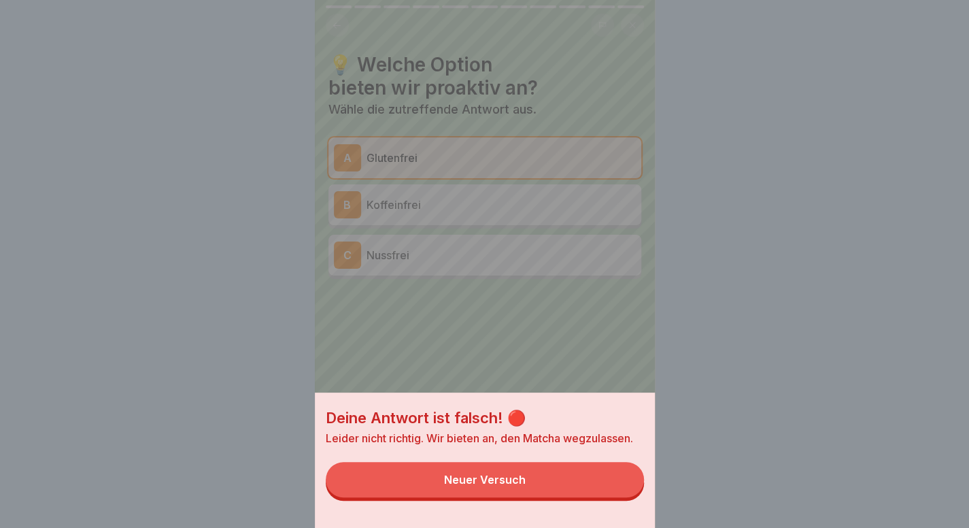
click at [559, 491] on button "Neuer Versuch" at bounding box center [485, 479] width 318 height 35
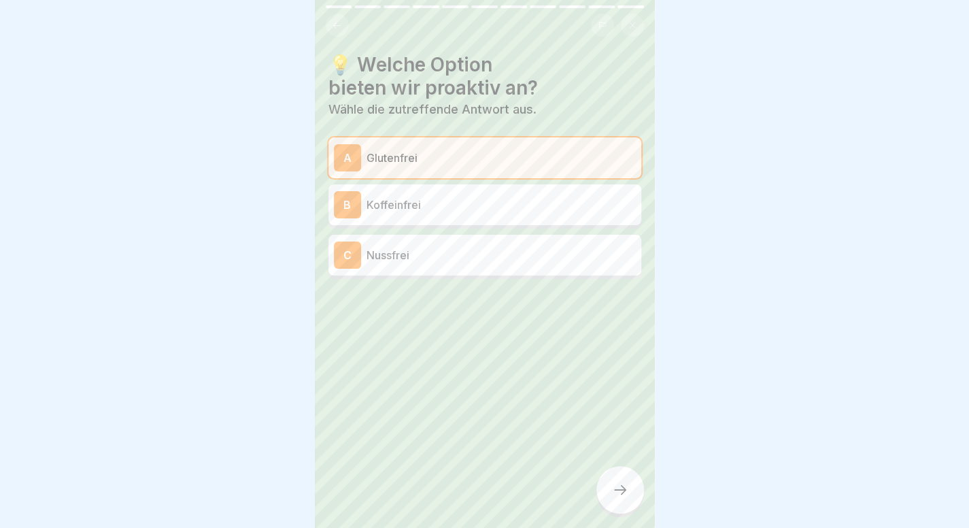
scroll to position [122, 0]
click at [336, 27] on icon at bounding box center [337, 25] width 10 height 10
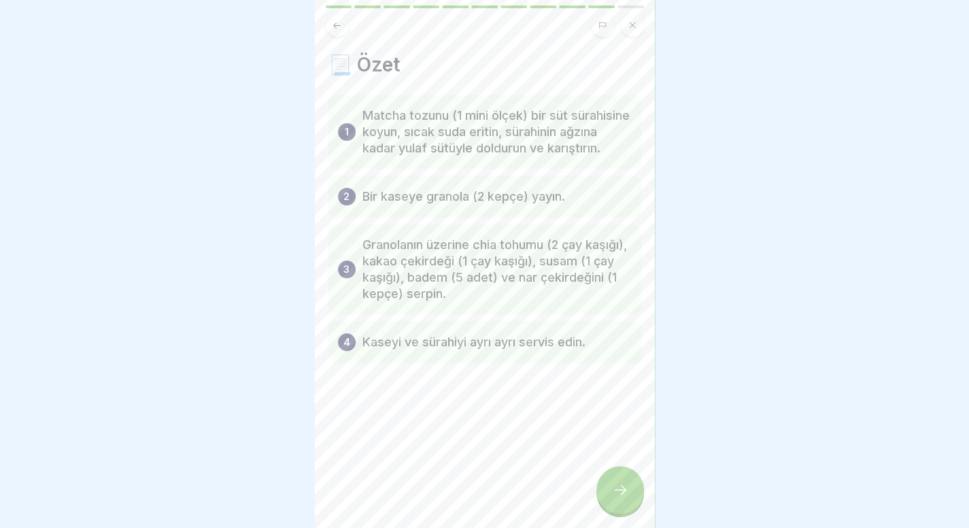
click at [627, 511] on div at bounding box center [620, 490] width 48 height 48
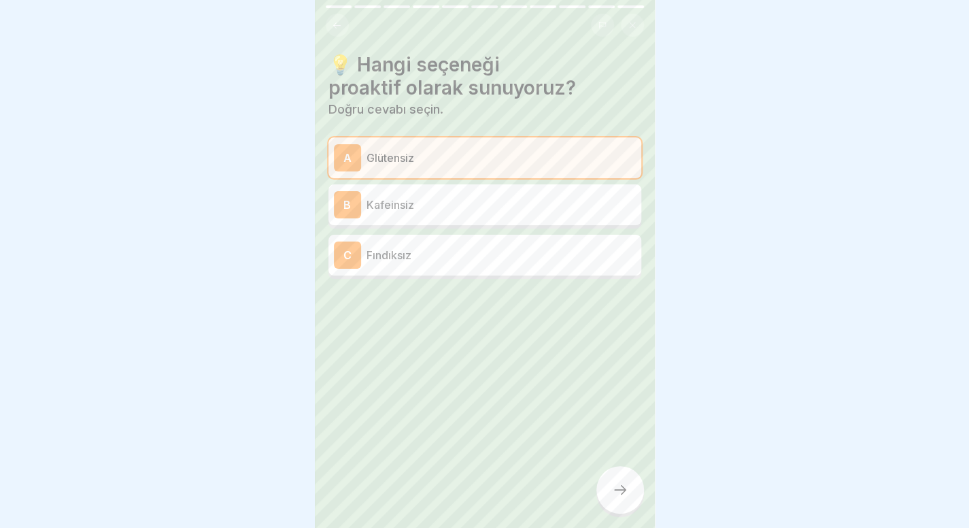
click at [464, 153] on div "A Glütensiz B Kafeinsiz C Fındıksız" at bounding box center [484, 207] width 313 height 141
click at [464, 153] on p "Glütensiz" at bounding box center [500, 158] width 269 height 16
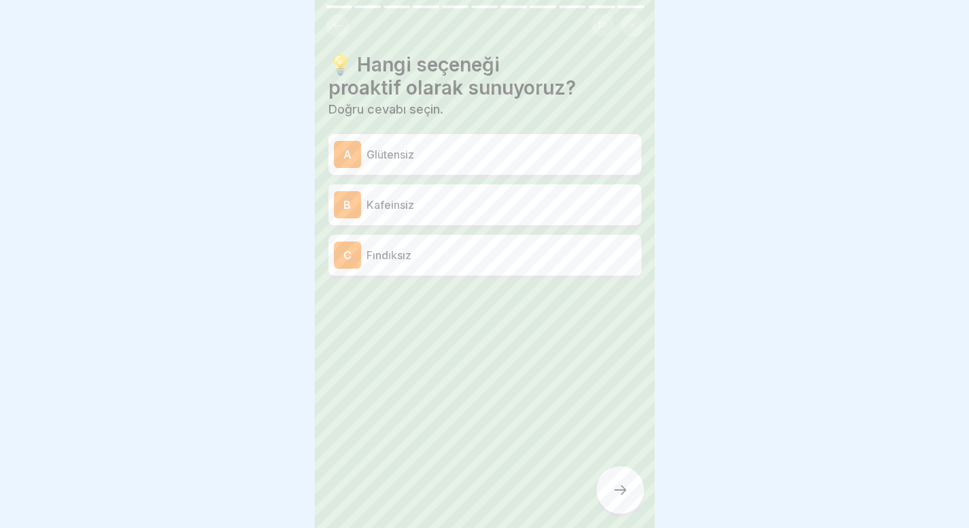
click at [457, 192] on div "B Kafeinsiz" at bounding box center [485, 204] width 302 height 27
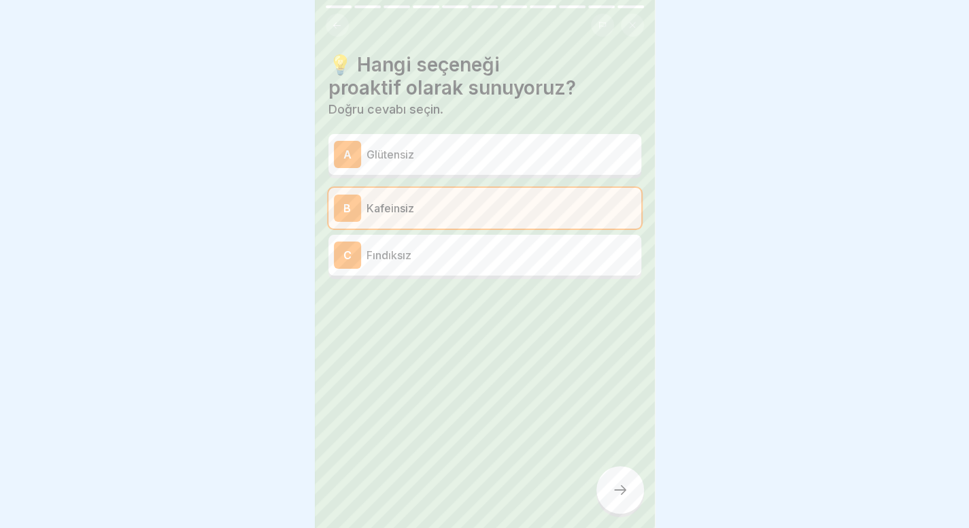
click at [624, 513] on div at bounding box center [620, 490] width 48 height 48
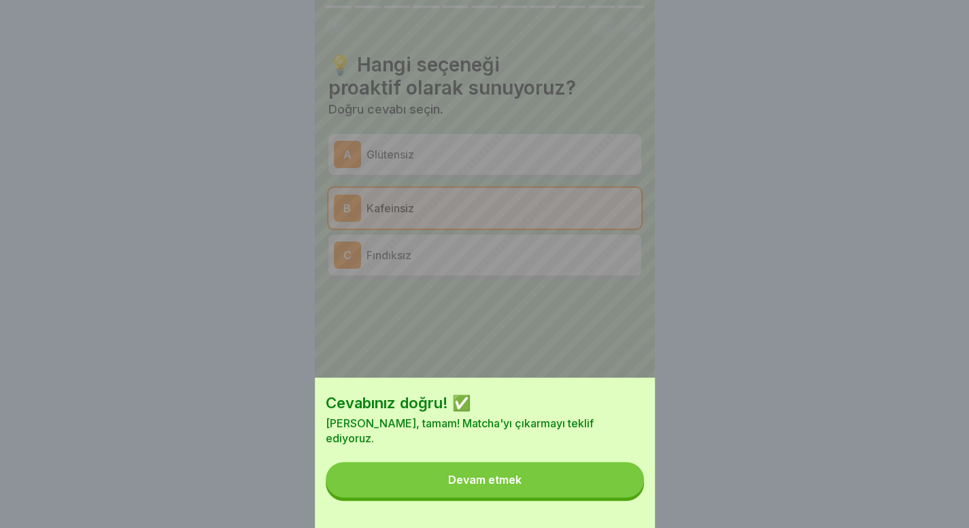
click at [606, 497] on button "Devam etmek" at bounding box center [485, 479] width 318 height 35
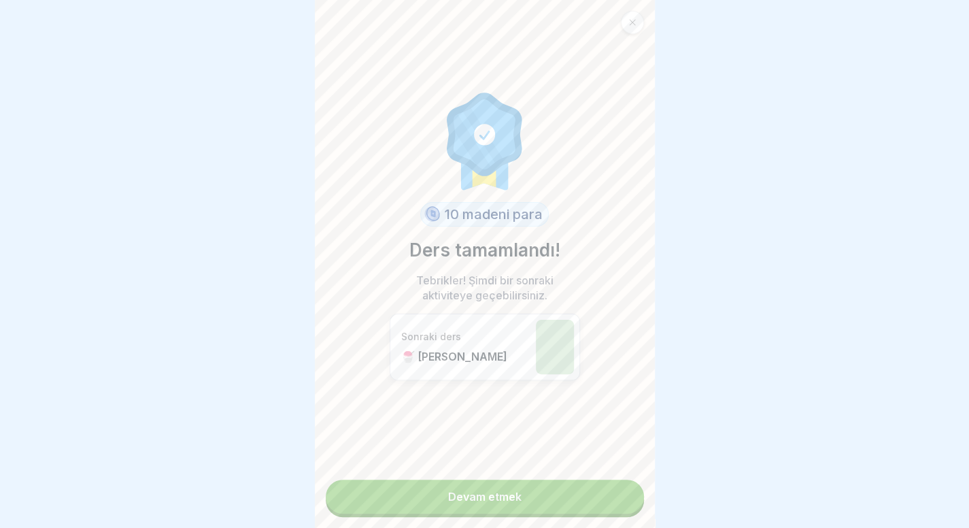
click at [606, 499] on link "Devam etmek" at bounding box center [485, 496] width 318 height 34
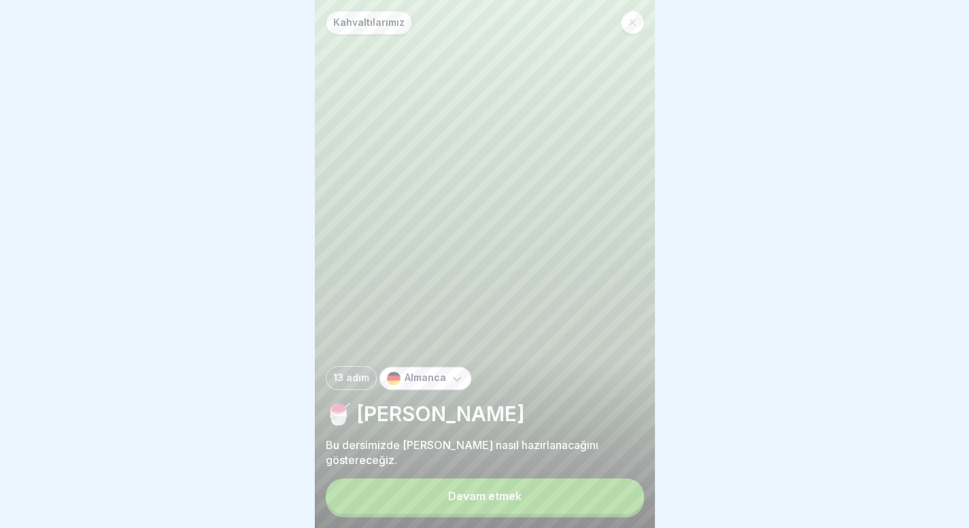
click at [606, 499] on button "Devam etmek" at bounding box center [485, 495] width 318 height 35
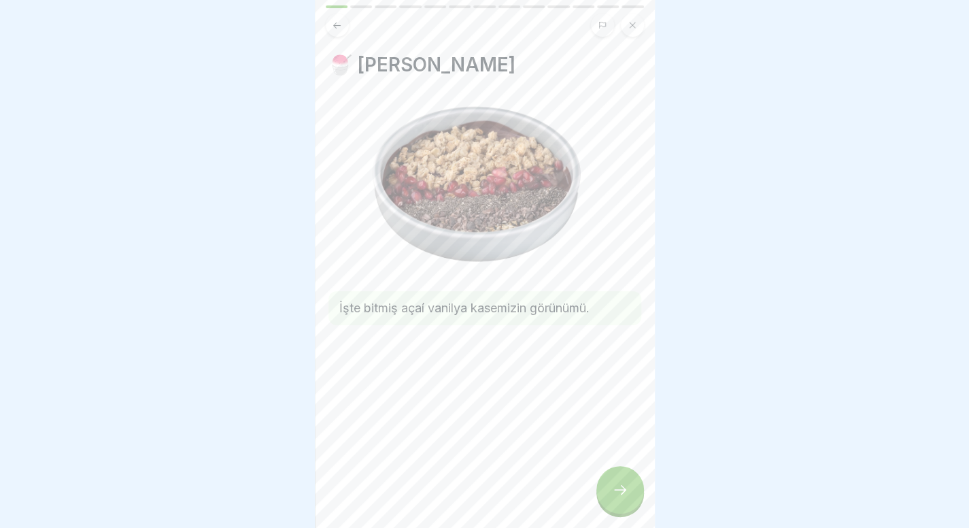
click at [609, 499] on div at bounding box center [620, 490] width 48 height 48
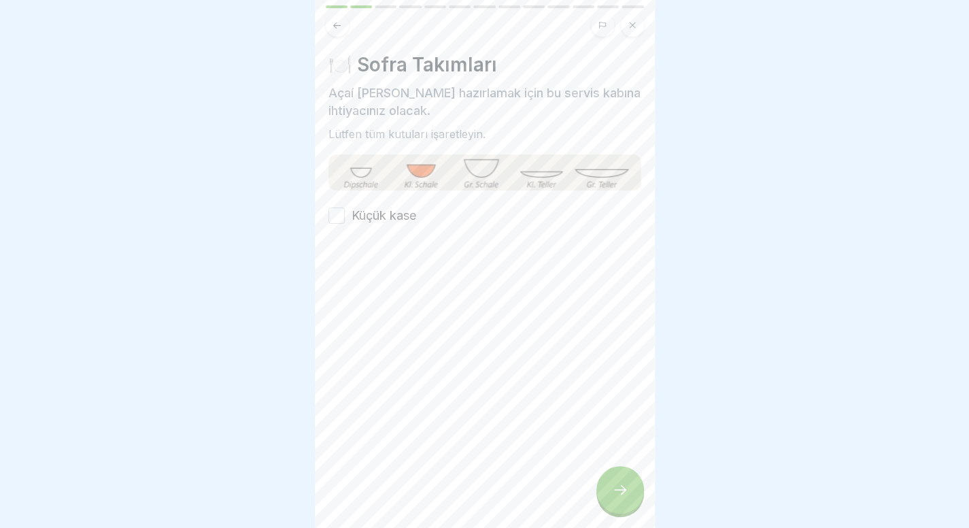
click at [415, 214] on font "Küçük kase" at bounding box center [383, 215] width 65 height 14
click at [345, 214] on button "Küçük kase" at bounding box center [336, 215] width 16 height 16
click at [627, 496] on icon at bounding box center [620, 489] width 16 height 16
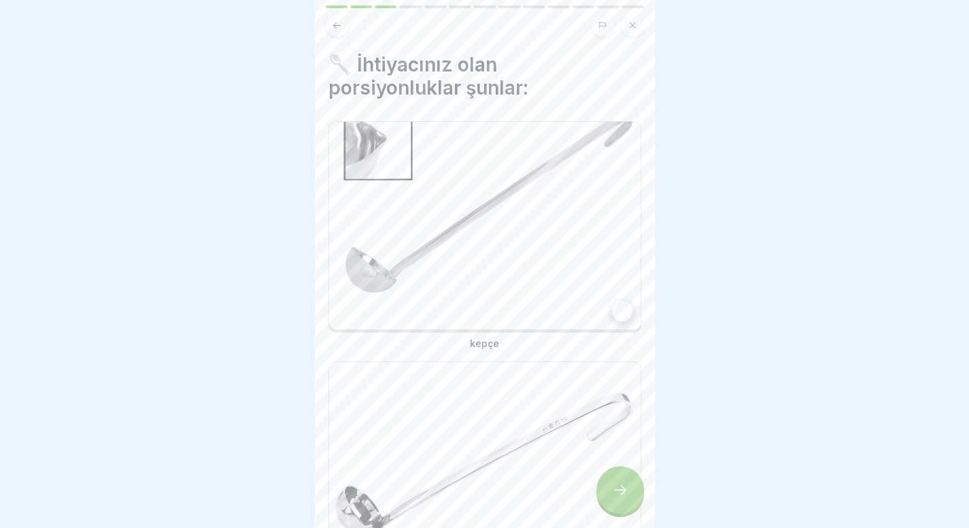
click at [540, 311] on img at bounding box center [484, 225] width 311 height 207
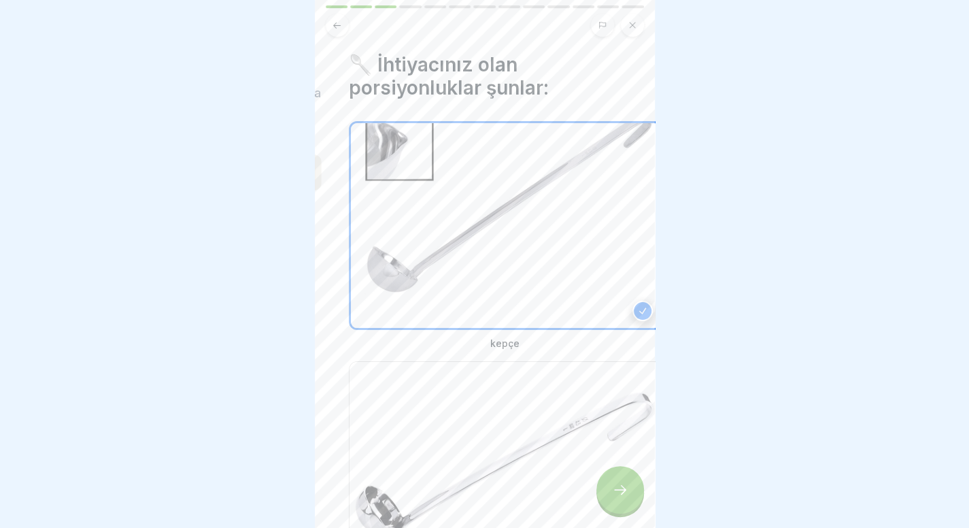
click at [522, 471] on img at bounding box center [504, 465] width 311 height 207
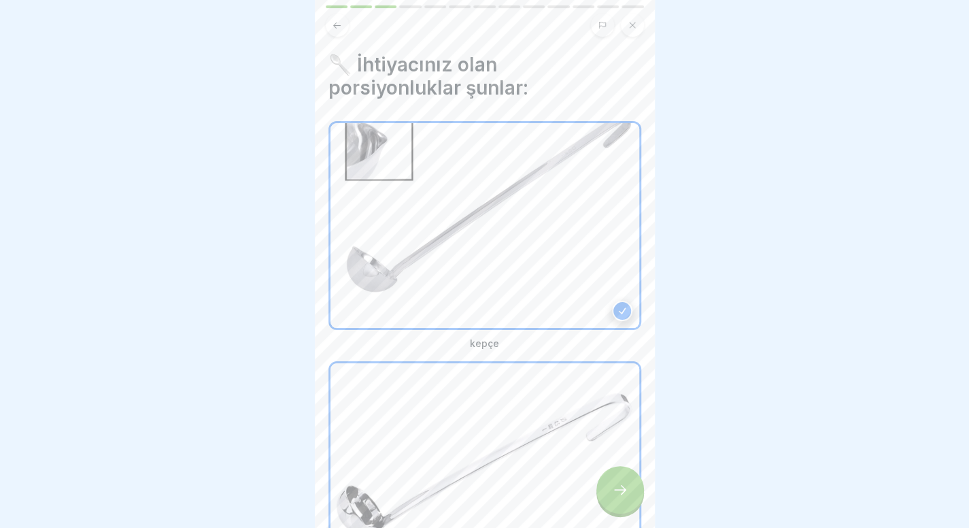
click at [522, 471] on img at bounding box center [484, 465] width 309 height 205
click at [559, 449] on img at bounding box center [484, 465] width 311 height 207
click at [613, 492] on div at bounding box center [620, 490] width 48 height 48
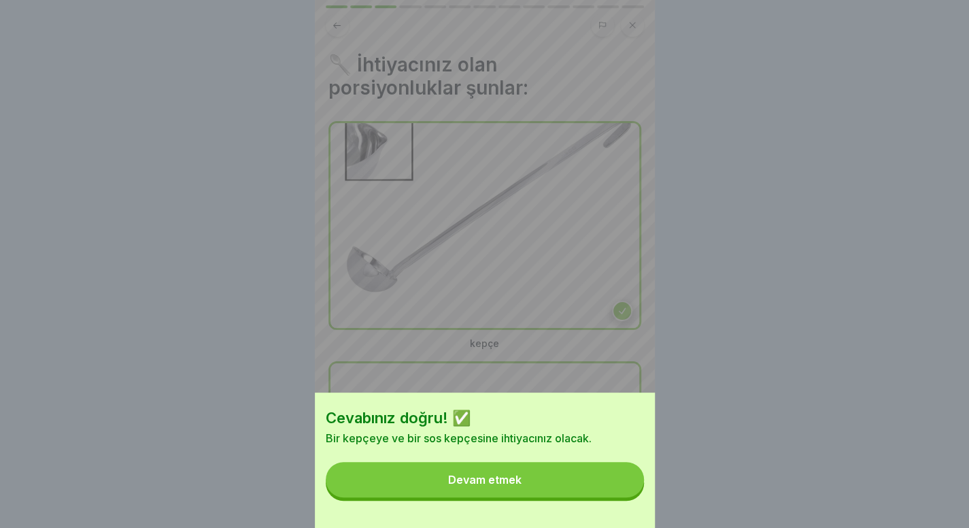
click at [613, 492] on button "Devam etmek" at bounding box center [485, 479] width 318 height 35
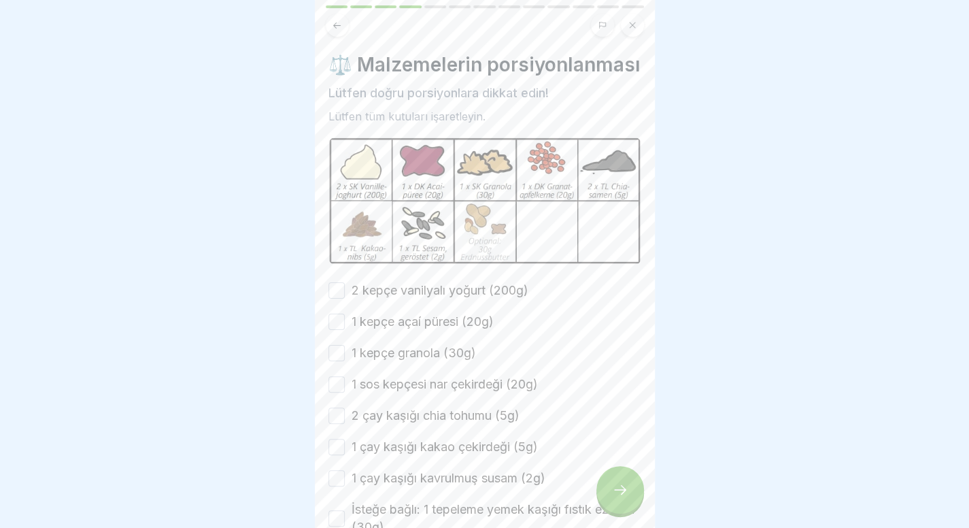
click at [448, 298] on div "⚖️ Malzemelerin porsiyonlanması Lütfen doğru porsiyonlara dikkat edin! Lütfen t…" at bounding box center [484, 294] width 313 height 483
click at [448, 297] on font "2 kepçe vanilyalı yoğurt (200g)" at bounding box center [439, 290] width 177 height 14
click at [345, 298] on button "2 kepçe vanilyalı yoğurt (200g)" at bounding box center [336, 290] width 16 height 16
click at [441, 328] on font "1 kepçe açaí püresi (20g)" at bounding box center [422, 321] width 142 height 14
click at [345, 330] on button "1 kepçe açaí püresi (20g)" at bounding box center [336, 321] width 16 height 16
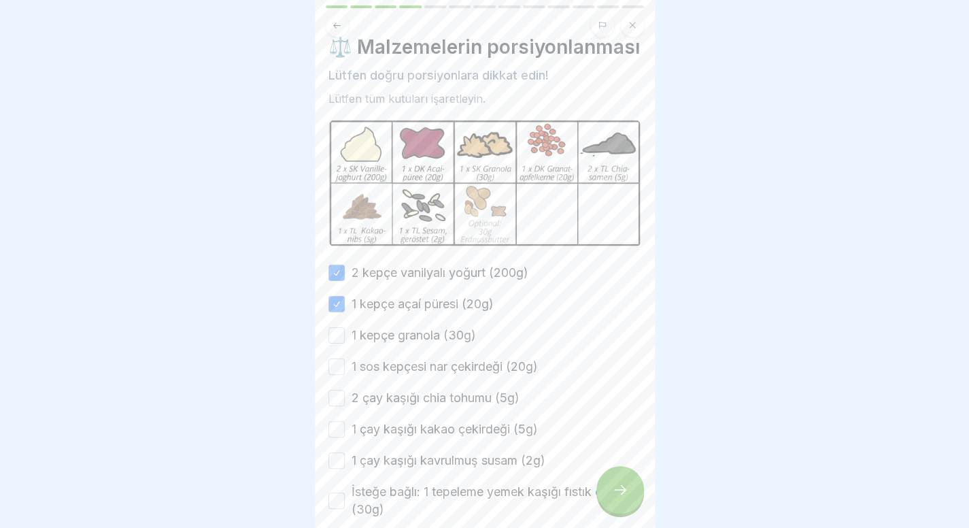
click at [439, 342] on font "1 kepçe granola (30g)" at bounding box center [413, 335] width 124 height 14
click at [345, 343] on button "1 kepçe granola (30g)" at bounding box center [336, 335] width 16 height 16
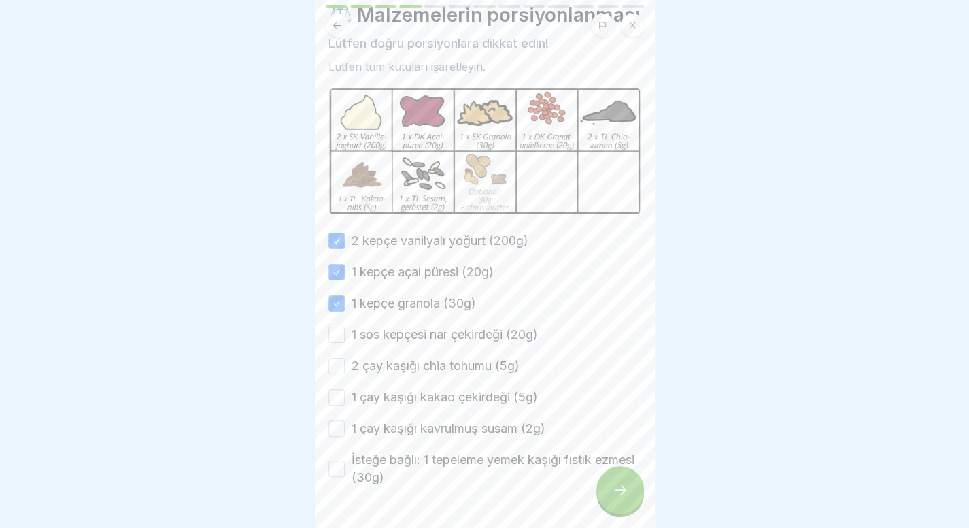
click at [439, 341] on font "1 sos kepçesi nar çekirdeği (20g)" at bounding box center [444, 334] width 186 height 14
click at [345, 343] on button "1 sos kepçesi nar çekirdeği (20g)" at bounding box center [336, 334] width 16 height 16
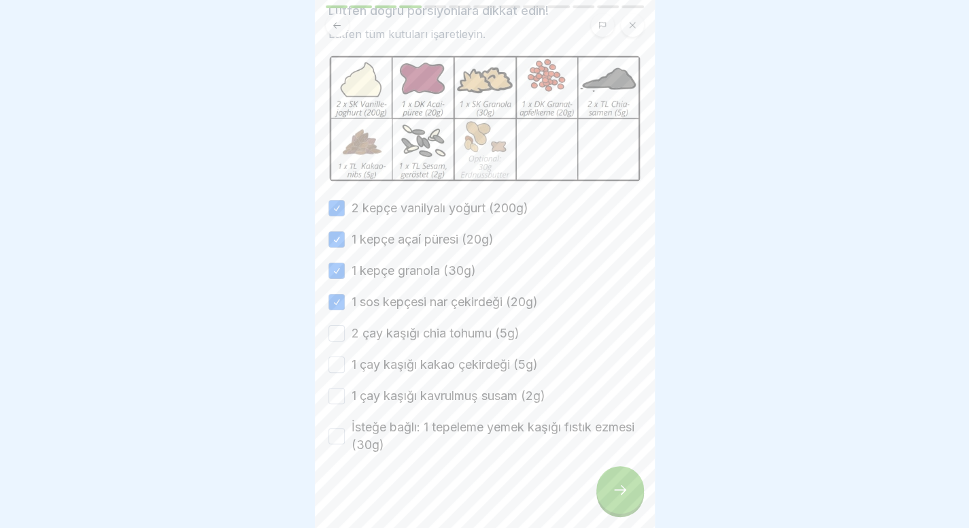
click at [439, 340] on font "2 çay kaşığı chia tohumu (5g)" at bounding box center [435, 333] width 168 height 14
click at [345, 341] on button "2 çay kaşığı chia tohumu (5g)" at bounding box center [336, 333] width 16 height 16
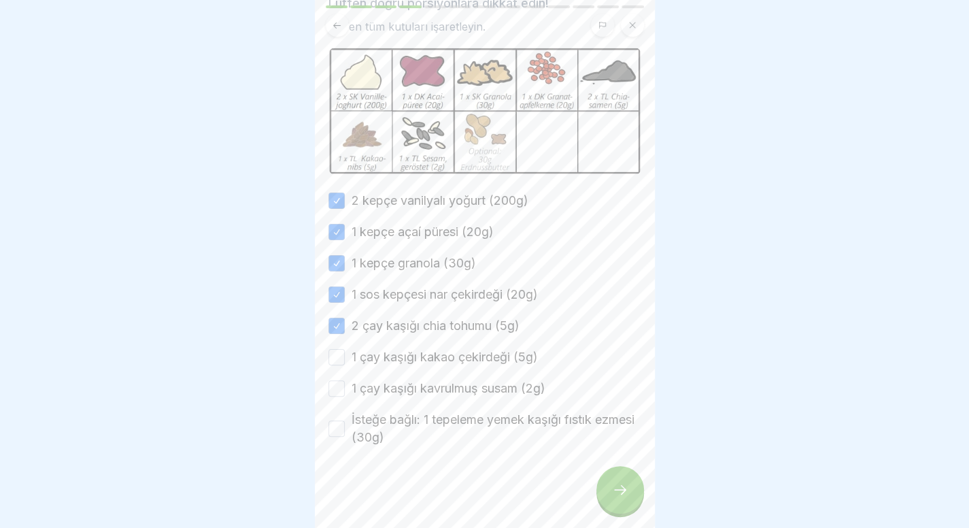
click at [439, 349] on label "1 çay kaşığı kakao çekirdeği (5g)" at bounding box center [444, 357] width 186 height 18
click at [345, 349] on button "1 çay kaşığı kakao çekirdeği (5g)" at bounding box center [336, 357] width 16 height 16
click at [438, 378] on div "2 kepçe vanilyalı yoğurt (200g) 1 kepçe açaí püresi (20g) 1 kepçe granola (30g)…" at bounding box center [484, 319] width 313 height 254
click at [433, 415] on font "İsteğe bağlı: 1 tepeleme yemek kaşığı fıstık ezmesi (30g)" at bounding box center [492, 428] width 283 height 32
click at [345, 420] on button "İsteğe bağlı: 1 tepeleme yemek kaşığı fıstık ezmesi (30g)" at bounding box center [336, 428] width 16 height 16
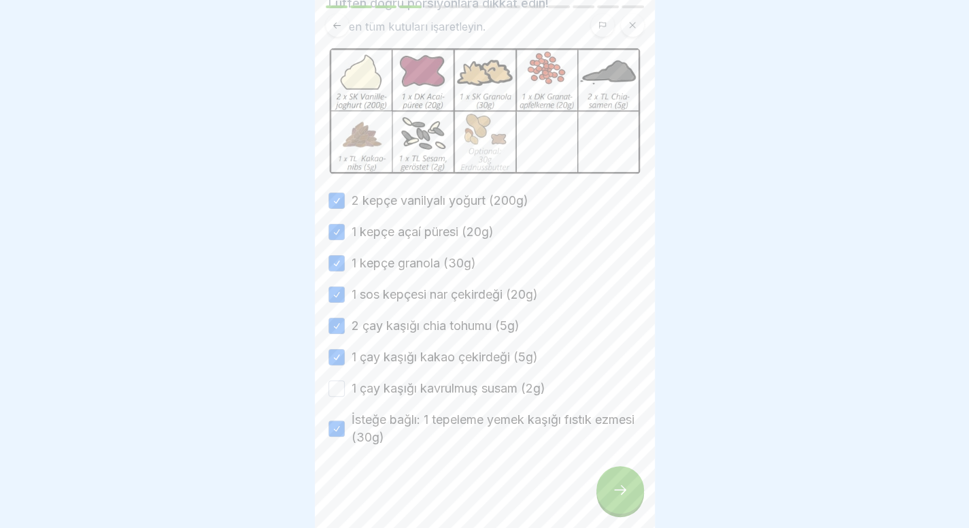
click at [465, 382] on font "1 çay kaşığı kavrulmuş susam (2g)" at bounding box center [448, 388] width 194 height 14
click at [345, 382] on button "1 çay kaşığı kavrulmuş susam (2g)" at bounding box center [336, 388] width 16 height 16
click at [619, 498] on icon at bounding box center [620, 489] width 16 height 16
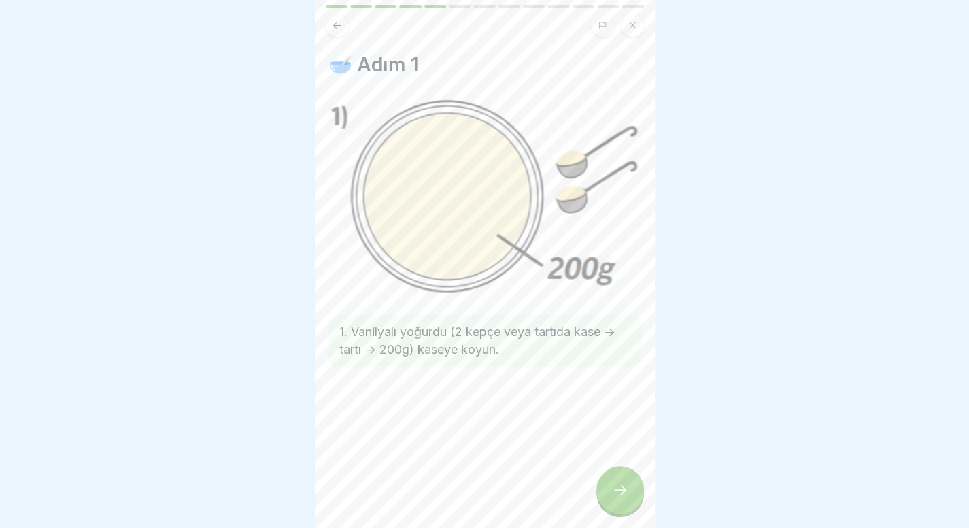
click at [619, 498] on icon at bounding box center [620, 489] width 16 height 16
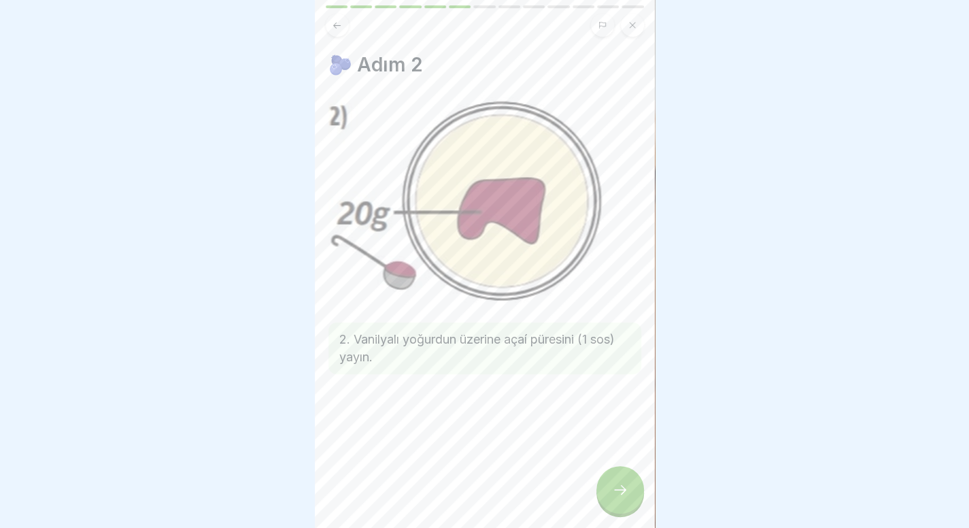
click at [619, 498] on icon at bounding box center [620, 489] width 16 height 16
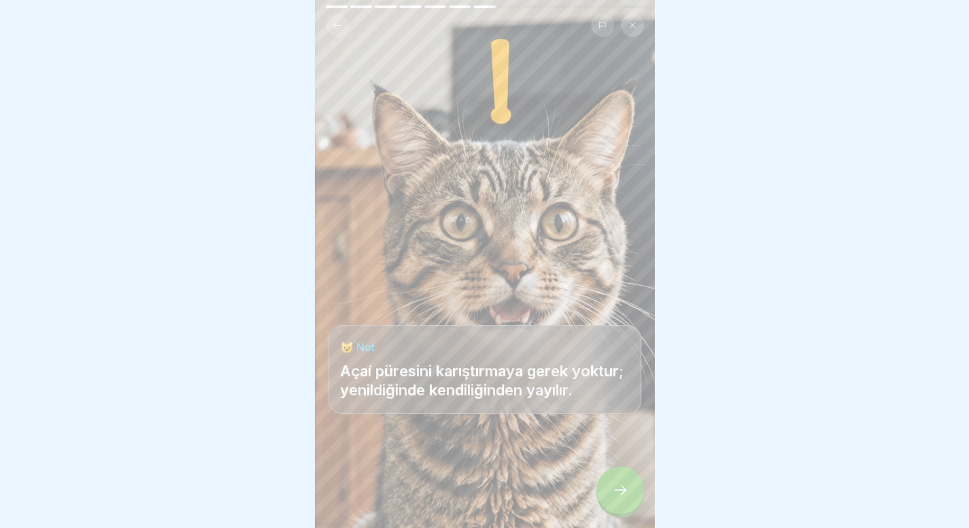
click at [619, 498] on icon at bounding box center [620, 489] width 16 height 16
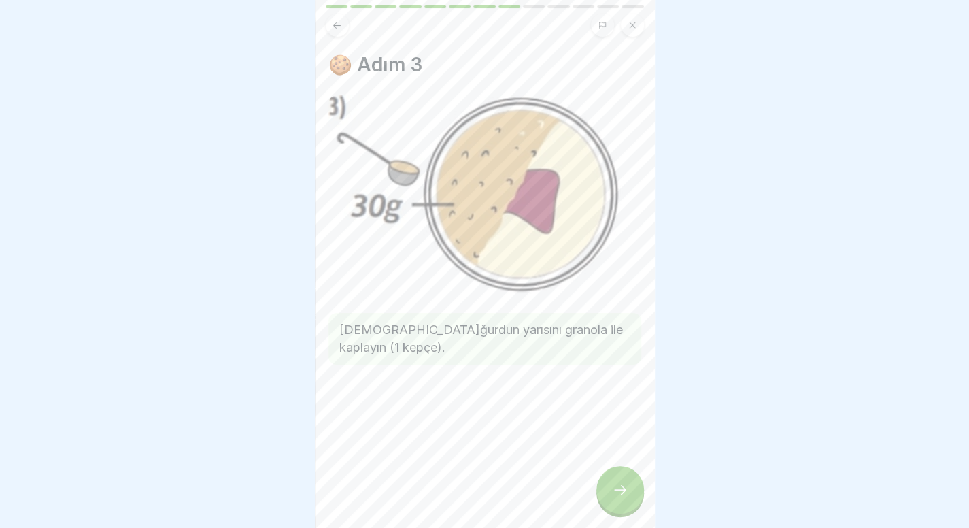
click at [619, 498] on icon at bounding box center [620, 489] width 16 height 16
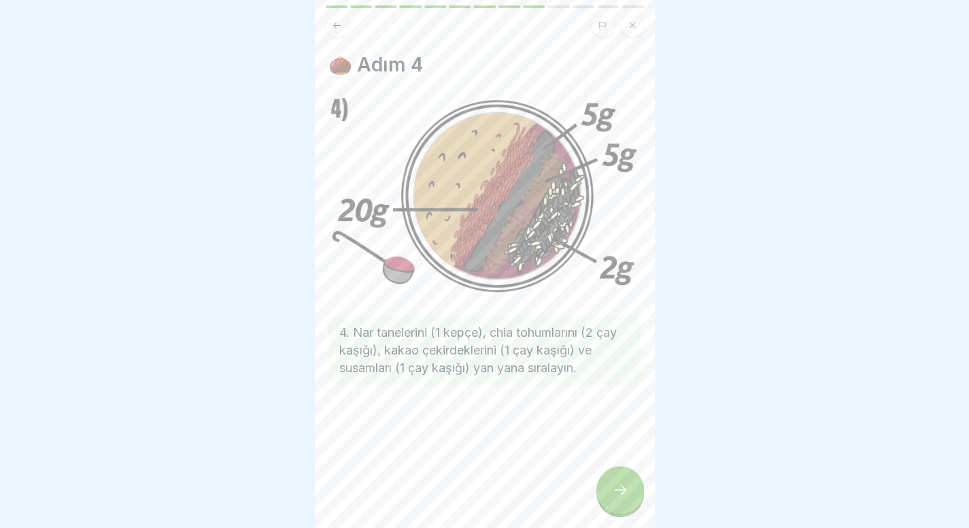
click at [619, 498] on icon at bounding box center [620, 489] width 16 height 16
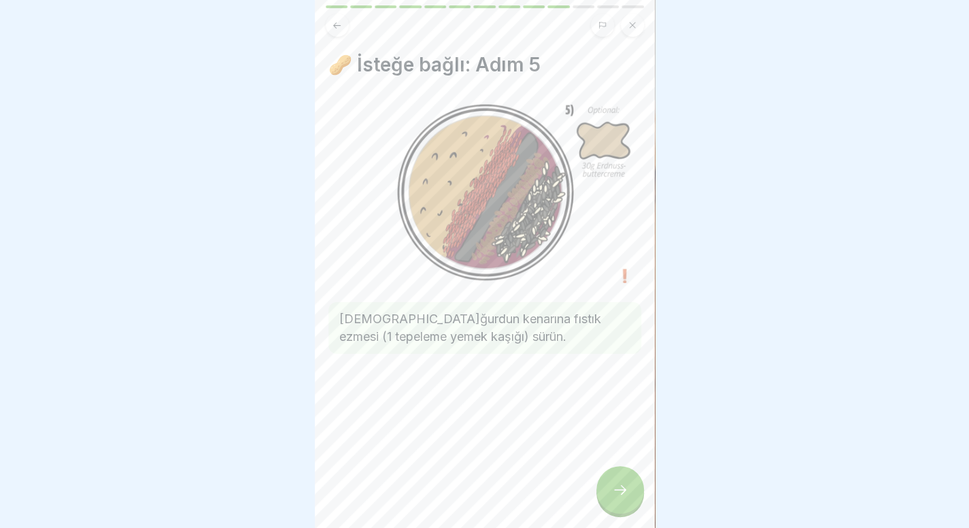
click at [619, 498] on icon at bounding box center [620, 489] width 16 height 16
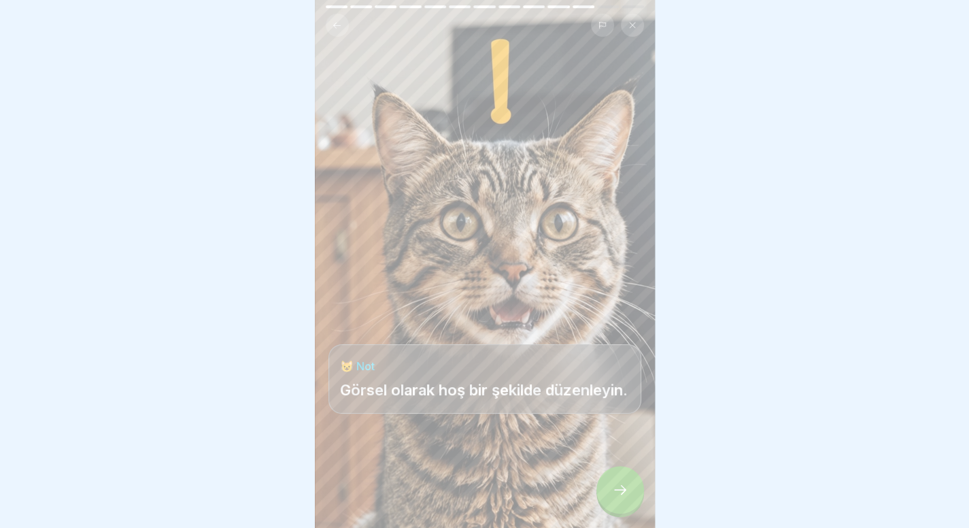
click at [619, 498] on icon at bounding box center [620, 489] width 16 height 16
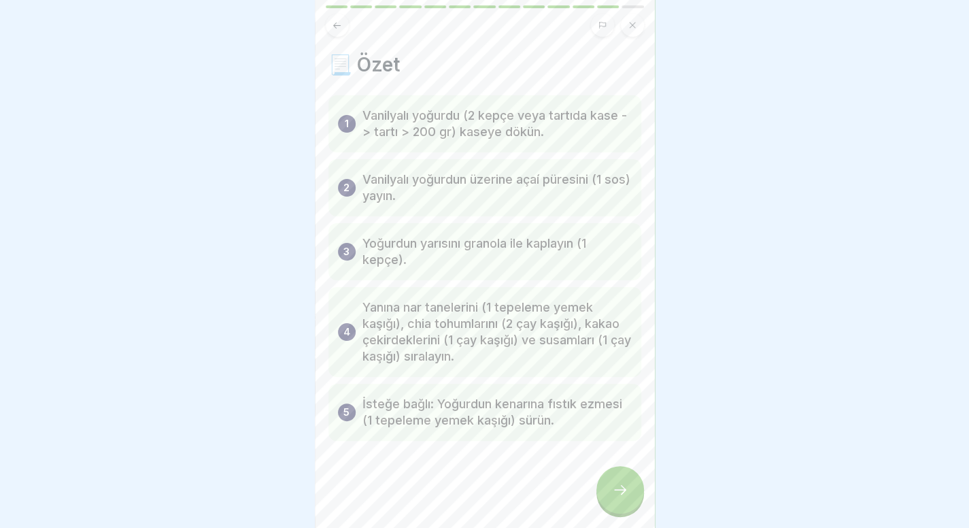
click at [619, 498] on icon at bounding box center [620, 489] width 16 height 16
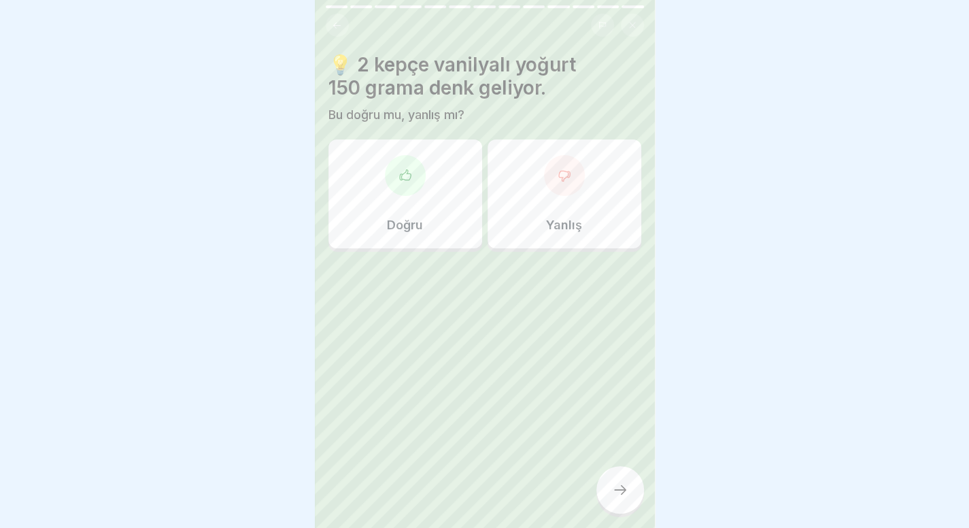
click at [339, 27] on icon at bounding box center [337, 25] width 10 height 10
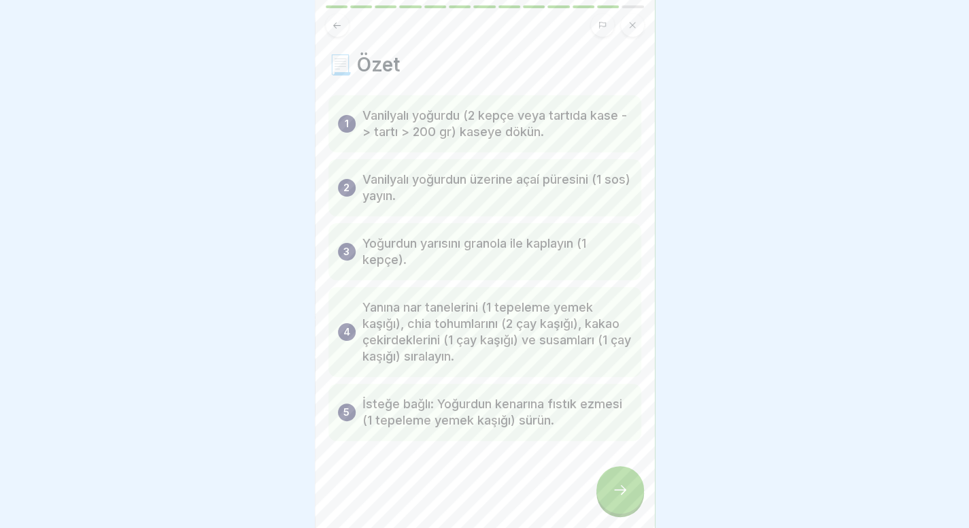
click at [617, 498] on icon at bounding box center [620, 489] width 16 height 16
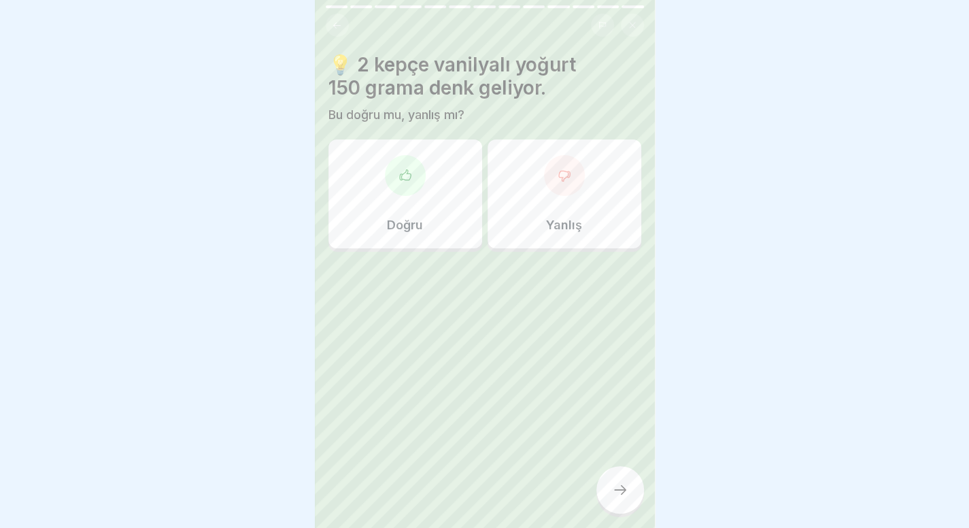
click at [544, 167] on div at bounding box center [564, 175] width 41 height 41
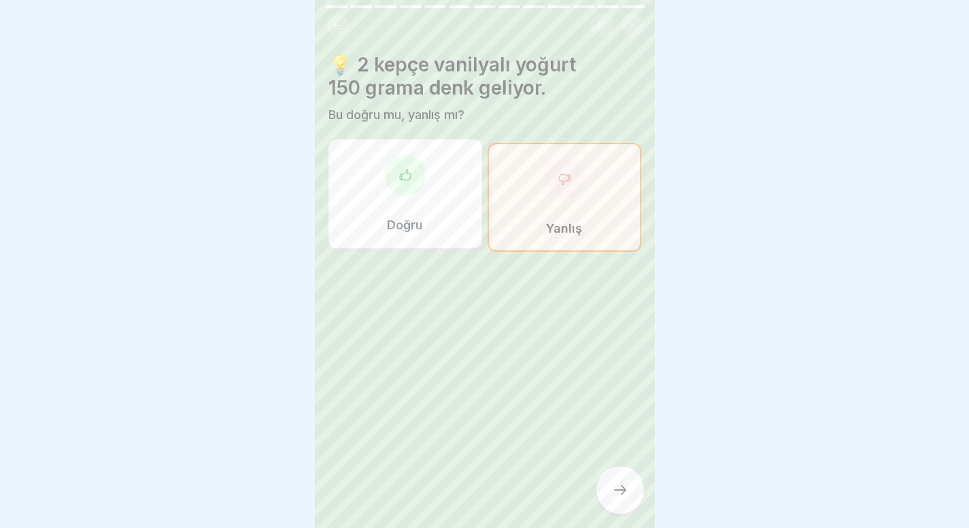
click at [627, 498] on icon at bounding box center [620, 489] width 16 height 16
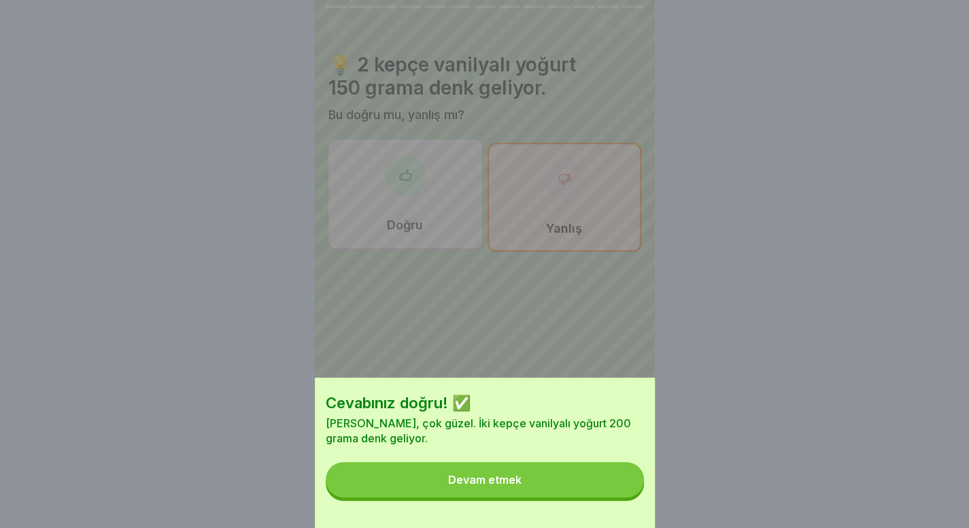
click at [627, 497] on button "Devam etmek" at bounding box center [485, 479] width 318 height 35
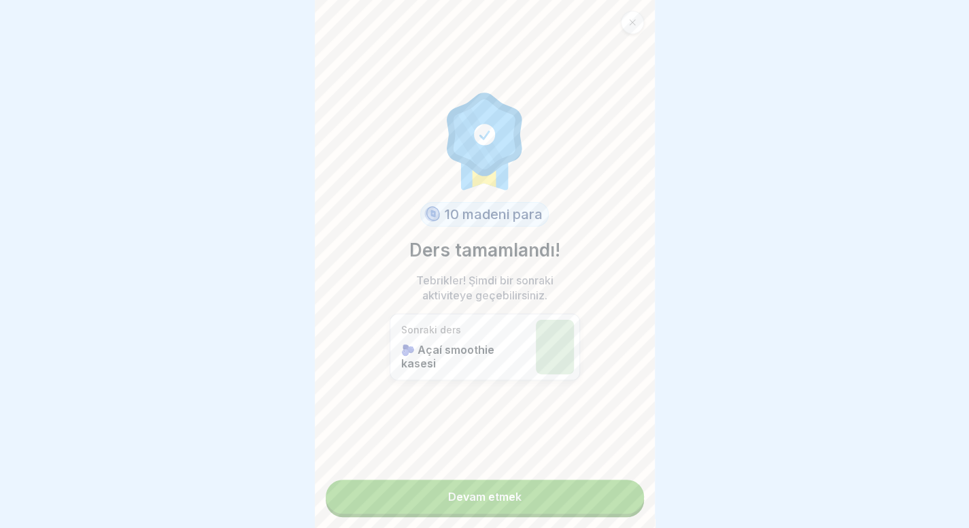
click at [528, 500] on link "Devam etmek" at bounding box center [485, 496] width 318 height 34
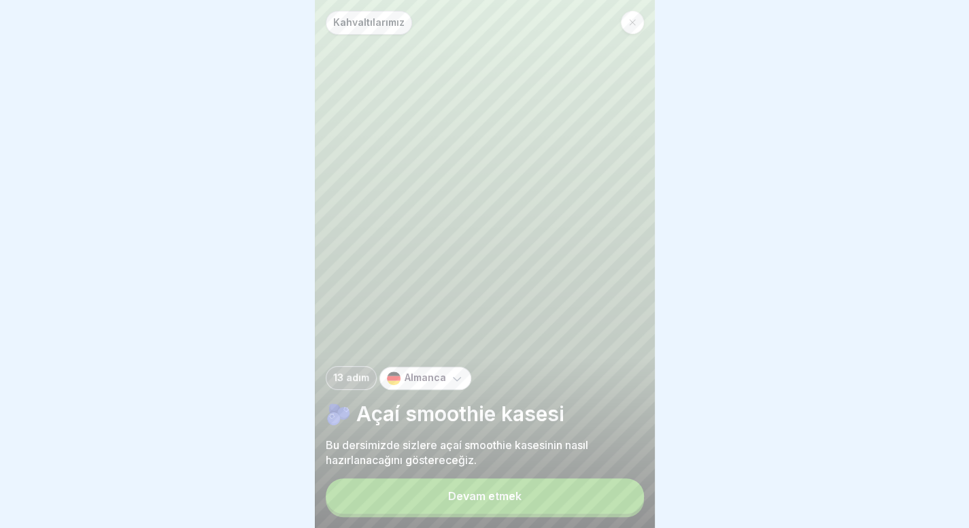
click at [528, 500] on button "Devam etmek" at bounding box center [485, 495] width 318 height 35
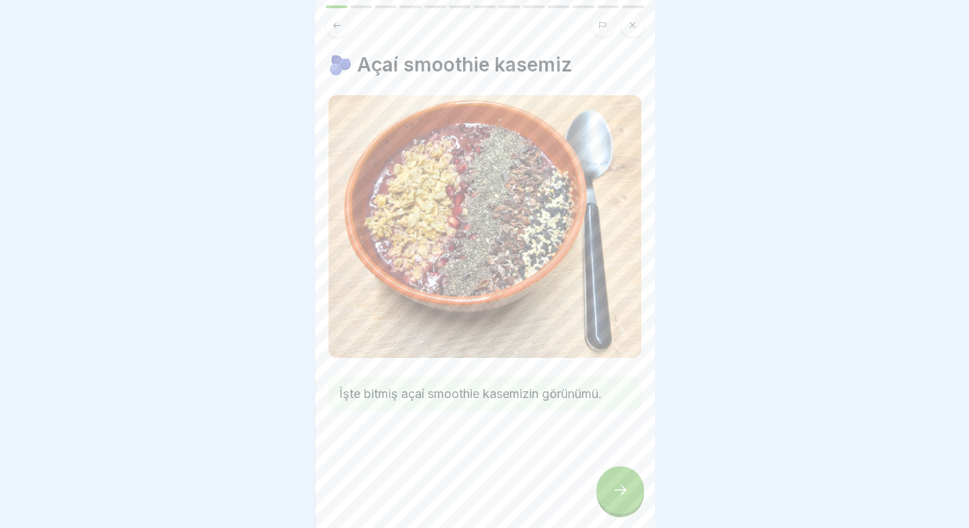
click at [623, 498] on icon at bounding box center [620, 489] width 16 height 16
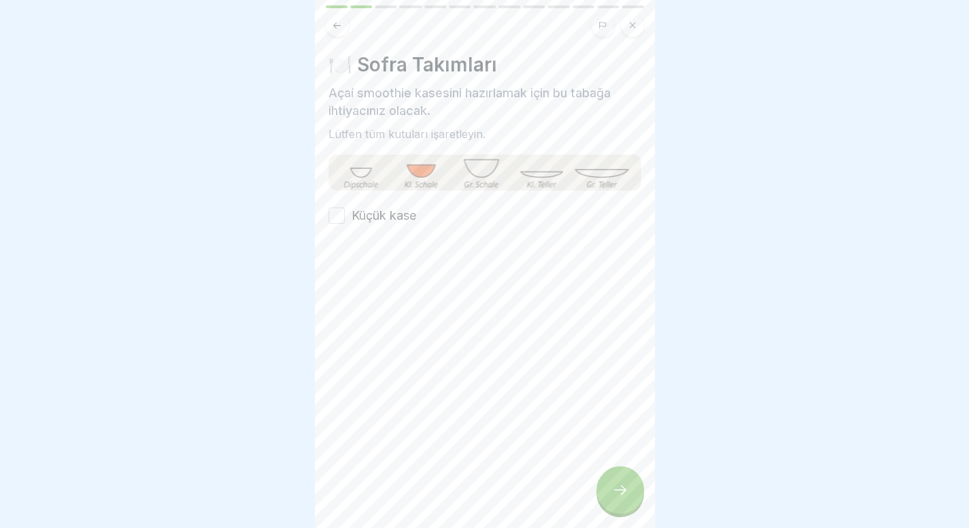
click at [400, 213] on font "Küçük kase" at bounding box center [383, 215] width 65 height 14
click at [345, 213] on button "Küçük kase" at bounding box center [336, 215] width 16 height 16
click at [615, 498] on icon at bounding box center [620, 489] width 16 height 16
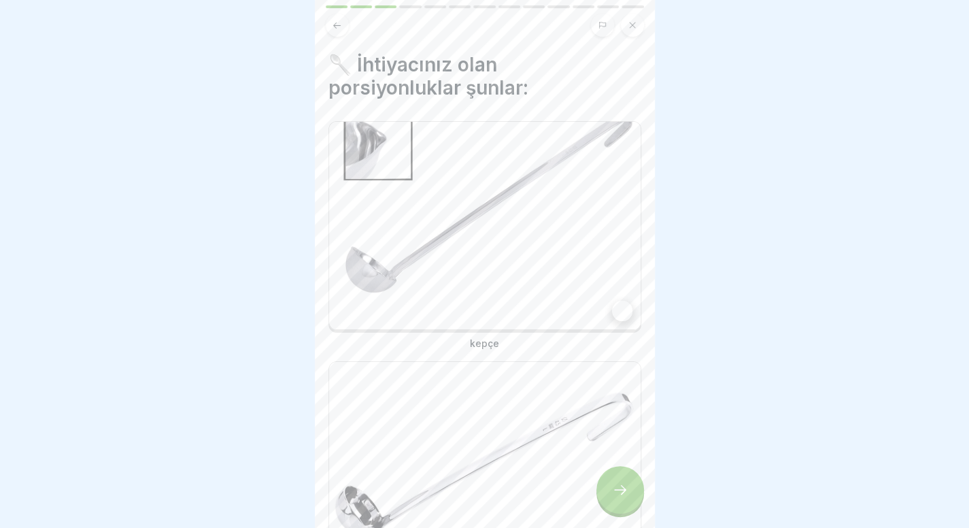
click at [480, 220] on img at bounding box center [484, 225] width 311 height 207
click at [485, 444] on img at bounding box center [484, 465] width 311 height 207
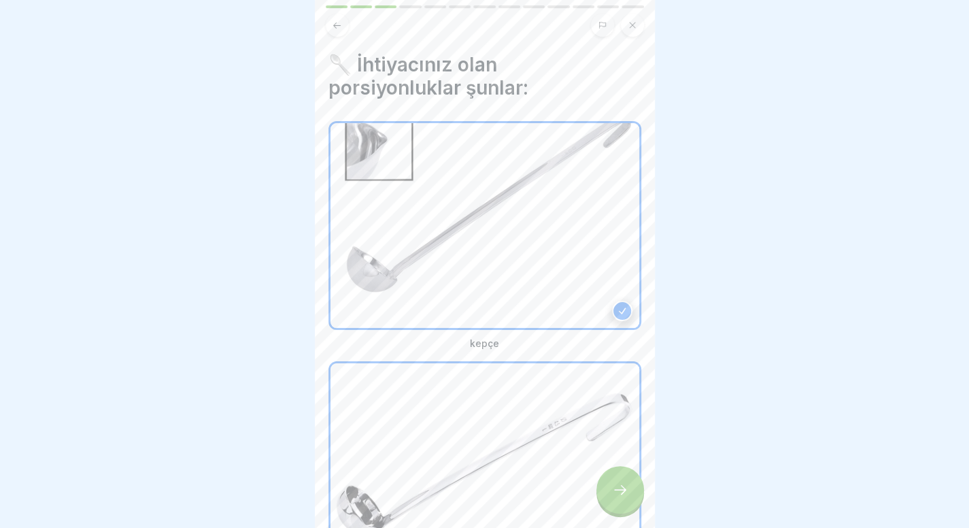
click at [606, 505] on div at bounding box center [620, 490] width 48 height 48
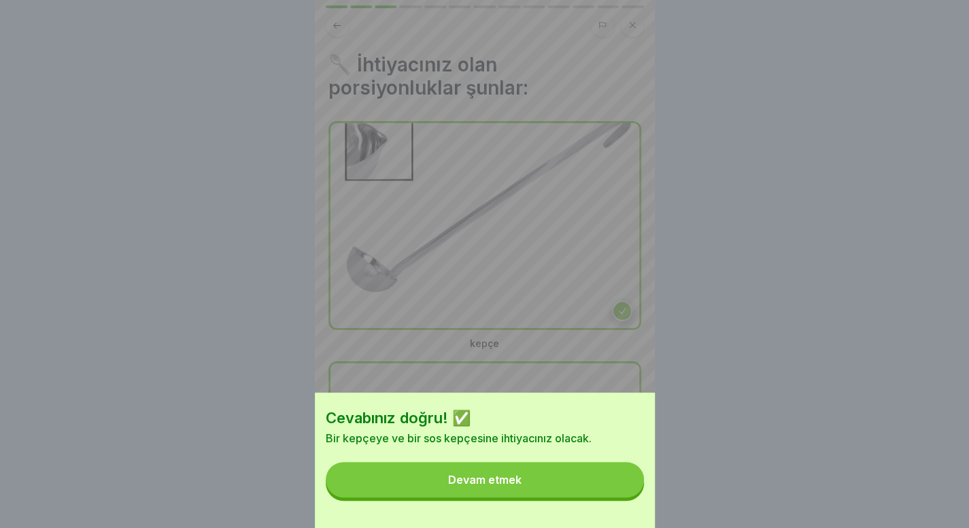
click at [606, 497] on button "Devam etmek" at bounding box center [485, 479] width 318 height 35
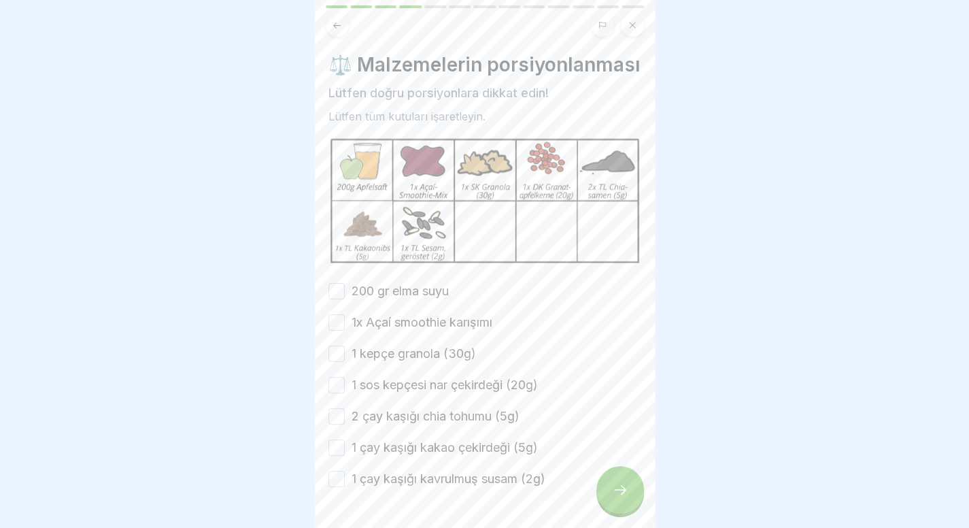
click at [374, 298] on font "200 gr elma suyu" at bounding box center [399, 291] width 97 height 14
click at [345, 299] on button "200 gr elma suyu" at bounding box center [336, 291] width 16 height 16
click at [379, 329] on font "1x Açaí smoothie karışımı" at bounding box center [421, 322] width 141 height 14
click at [345, 330] on button "1x Açaí smoothie karışımı" at bounding box center [336, 322] width 16 height 16
click at [381, 362] on div "200 gr elma suyu 1x Açaí smoothie karışımı 1 kepçe granola (30g) 1 sos kepçesi …" at bounding box center [484, 384] width 313 height 205
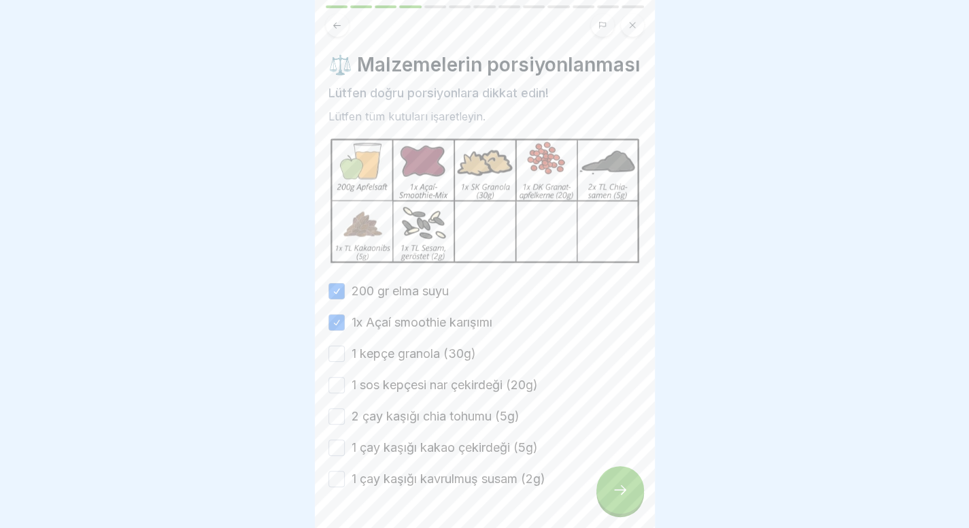
click at [381, 360] on font "1 kepçe granola (30g)" at bounding box center [413, 353] width 124 height 14
click at [345, 362] on button "1 kepçe granola (30g)" at bounding box center [336, 353] width 16 height 16
click at [385, 392] on font "1 sos kepçesi nar çekirdeği (20g)" at bounding box center [444, 384] width 186 height 14
click at [345, 393] on button "1 sos kepçesi nar çekirdeği (20g)" at bounding box center [336, 385] width 16 height 16
click at [388, 423] on font "2 çay kaşığı chia tohumu (5g)" at bounding box center [435, 416] width 168 height 14
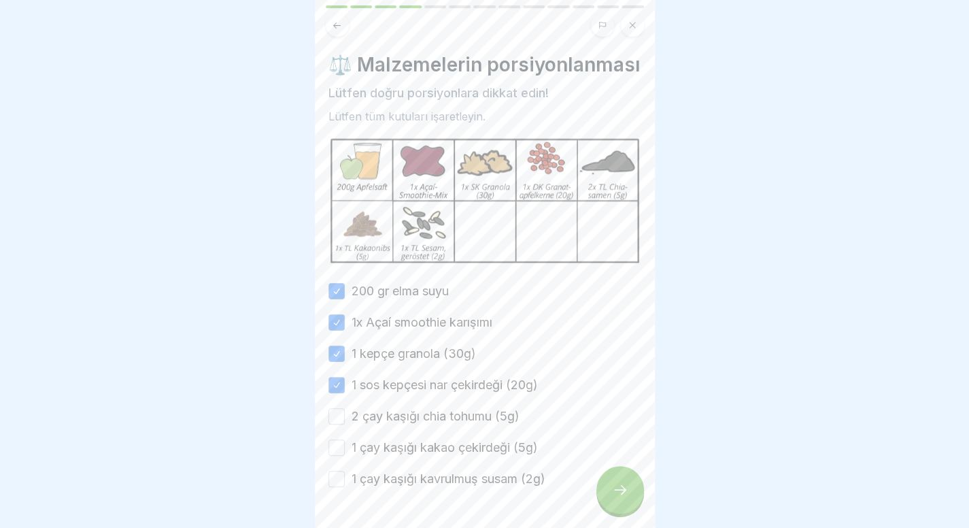
click at [345, 424] on button "2 çay kaşığı chia tohumu (5g)" at bounding box center [336, 416] width 16 height 16
click at [393, 454] on font "1 çay kaşığı kakao çekirdeği (5g)" at bounding box center [444, 447] width 186 height 14
click at [345, 456] on button "1 çay kaşığı kakao çekirdeği (5g)" at bounding box center [336, 447] width 16 height 16
click at [394, 485] on font "1 çay kaşığı kavrulmuş susam (2g)" at bounding box center [448, 478] width 194 height 14
click at [345, 487] on button "1 çay kaşığı kavrulmuş susam (2g)" at bounding box center [336, 478] width 16 height 16
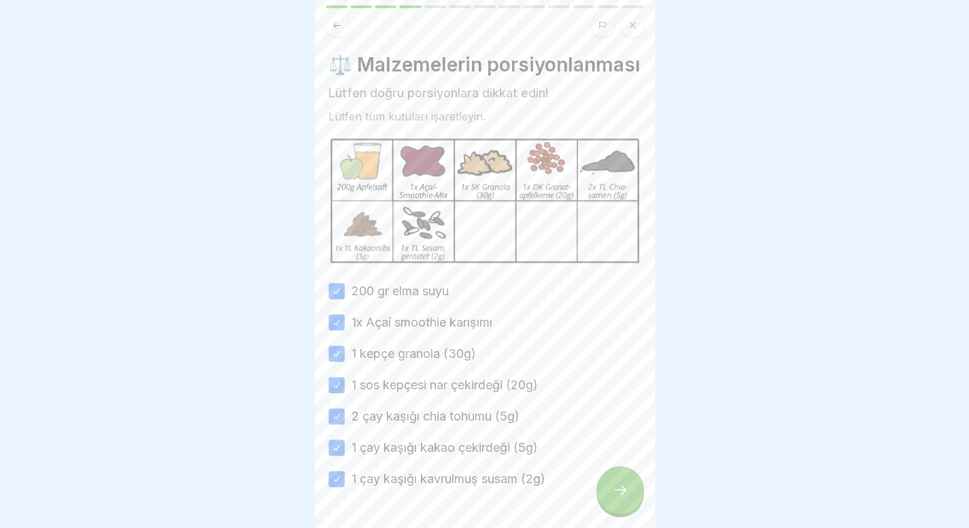
scroll to position [60, 0]
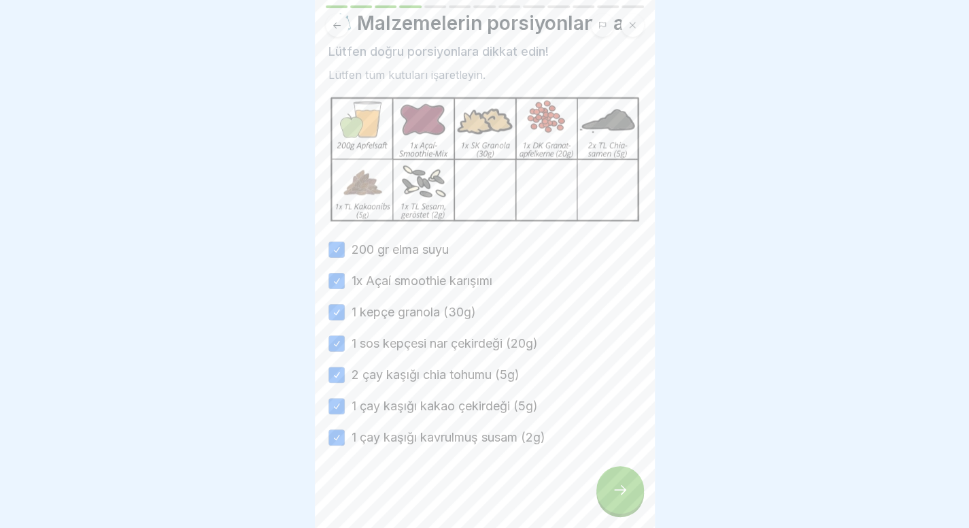
click at [624, 486] on div at bounding box center [620, 490] width 48 height 48
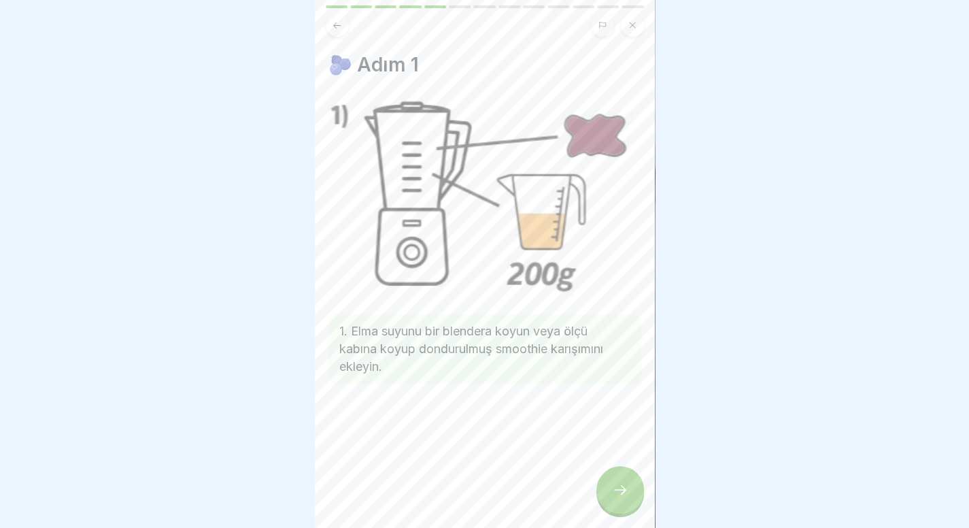
click at [624, 486] on div at bounding box center [620, 490] width 48 height 48
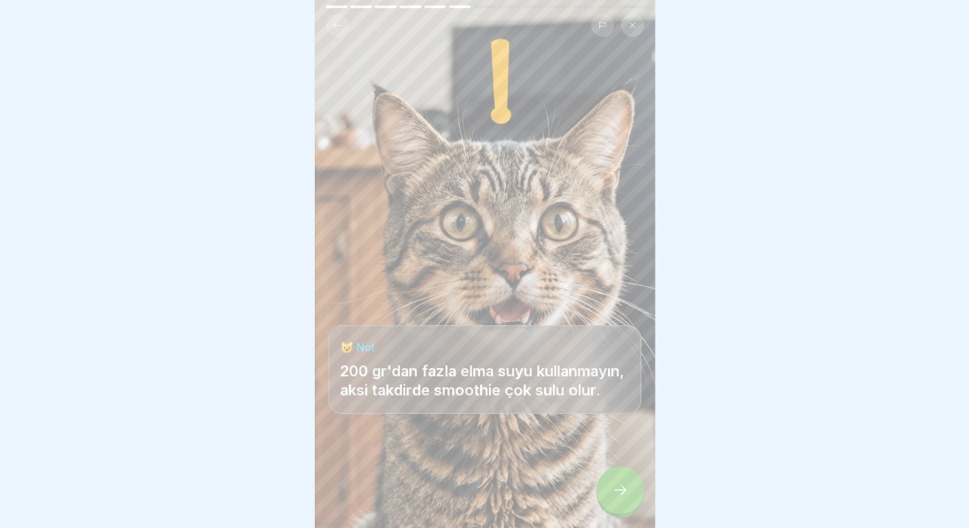
click at [624, 486] on div at bounding box center [620, 490] width 48 height 48
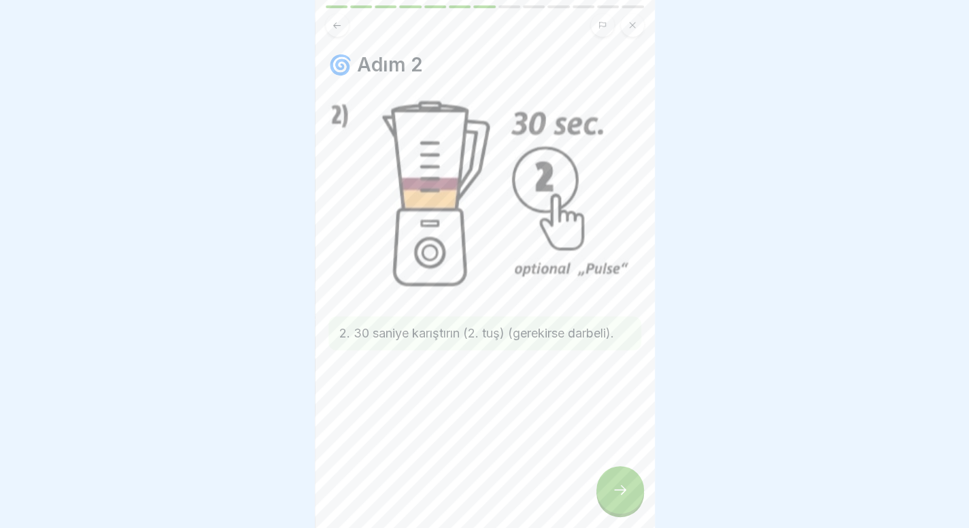
click at [624, 486] on div at bounding box center [620, 490] width 48 height 48
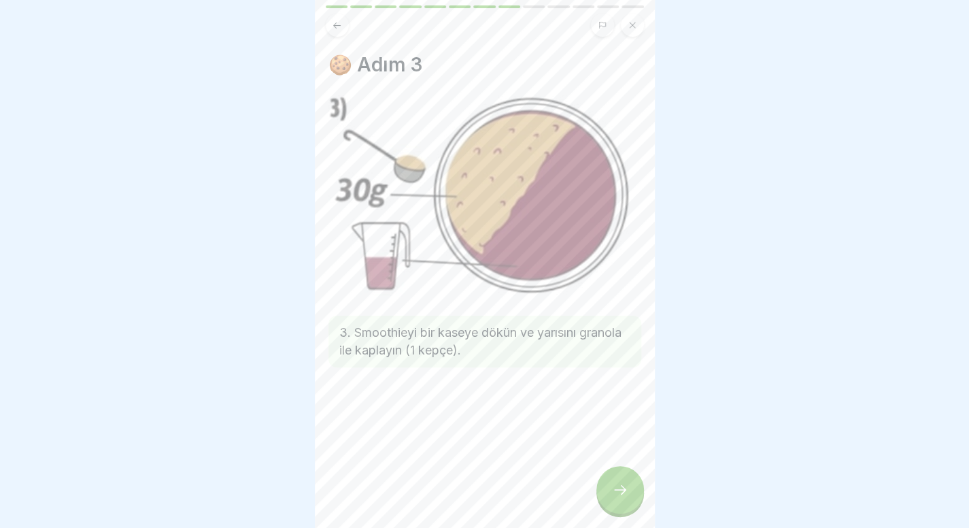
click at [624, 486] on div at bounding box center [620, 490] width 48 height 48
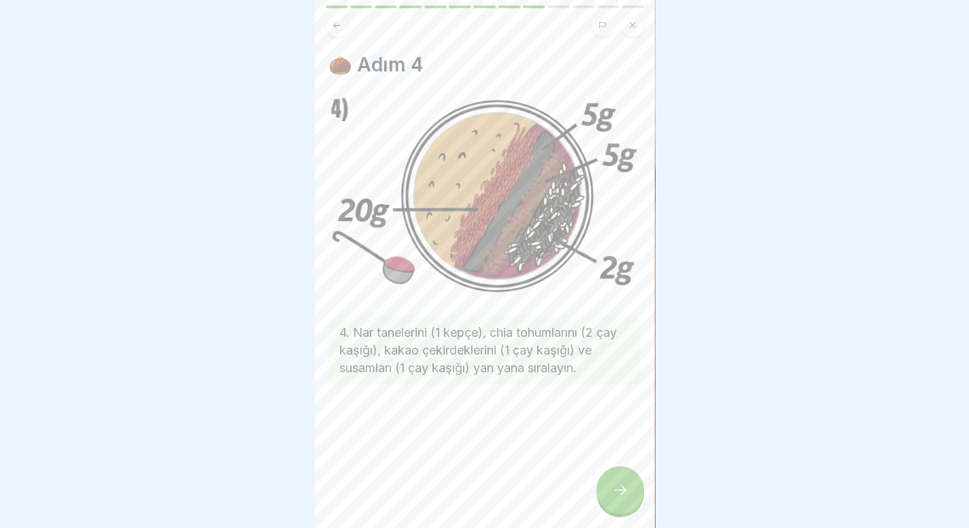
click at [624, 486] on div at bounding box center [620, 490] width 48 height 48
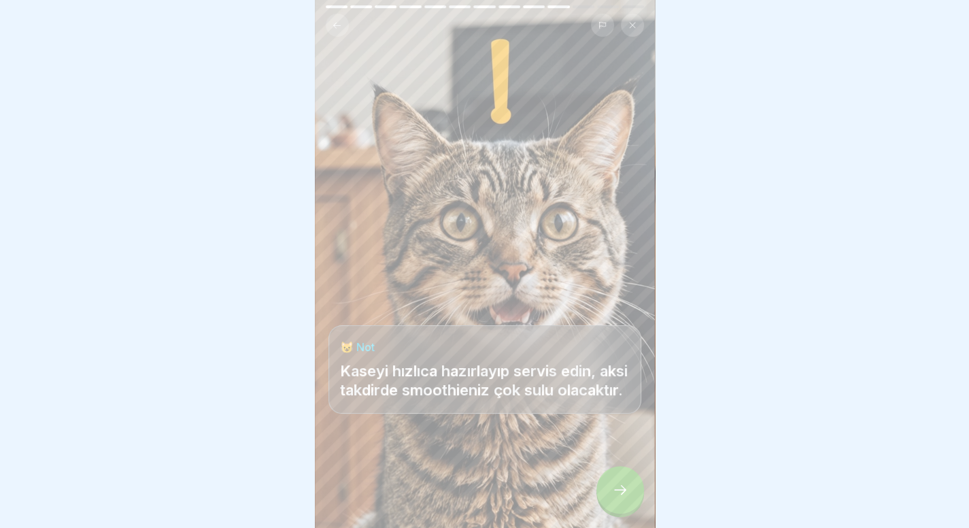
click at [624, 486] on div at bounding box center [620, 490] width 48 height 48
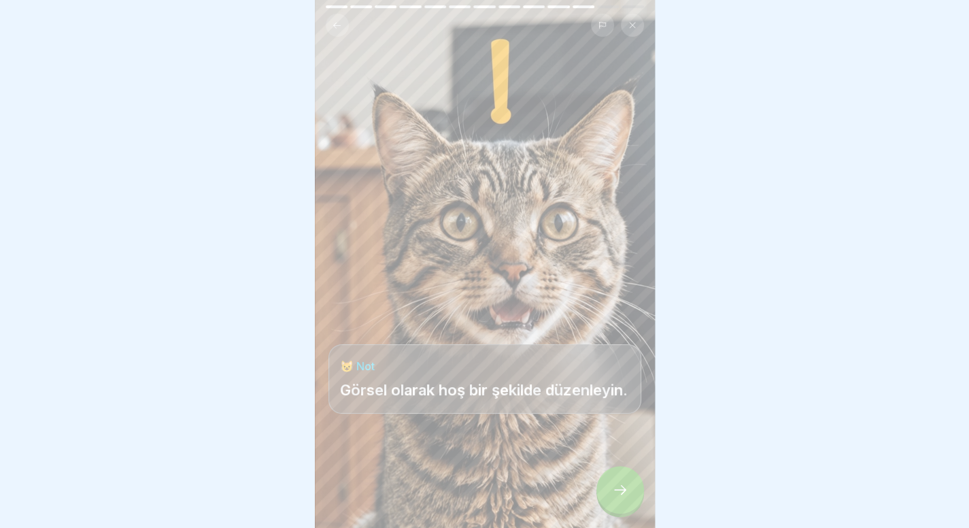
click at [624, 486] on div at bounding box center [620, 490] width 48 height 48
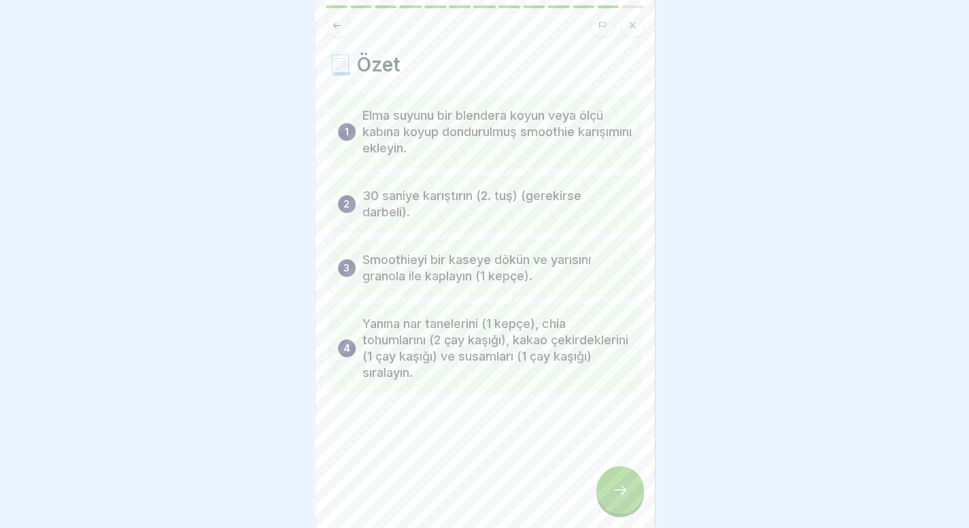
click at [624, 487] on div at bounding box center [620, 490] width 48 height 48
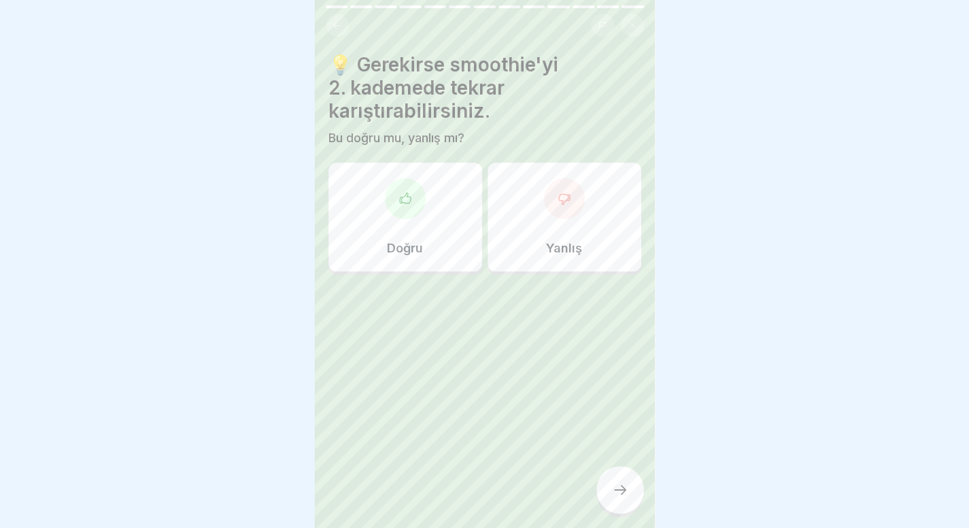
click at [419, 254] on font "Doğru" at bounding box center [405, 248] width 36 height 14
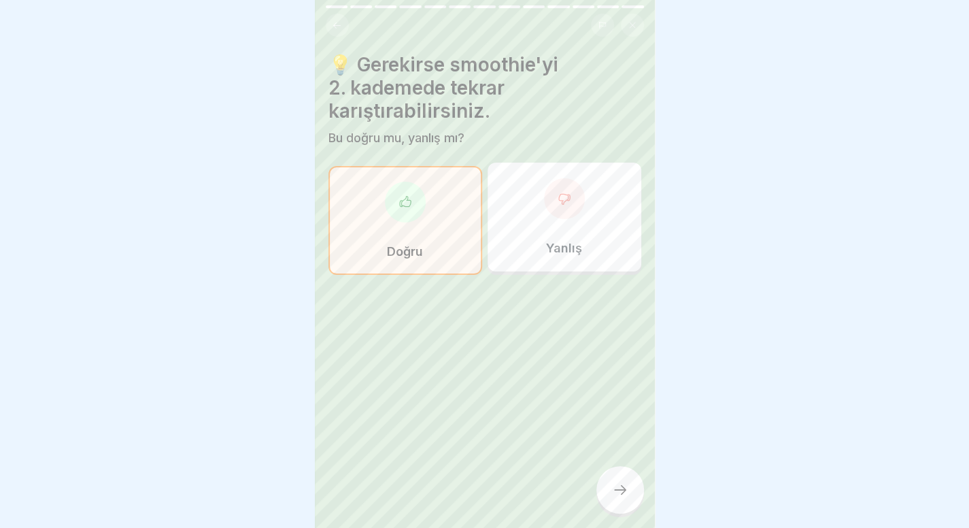
click at [621, 492] on div at bounding box center [620, 490] width 48 height 48
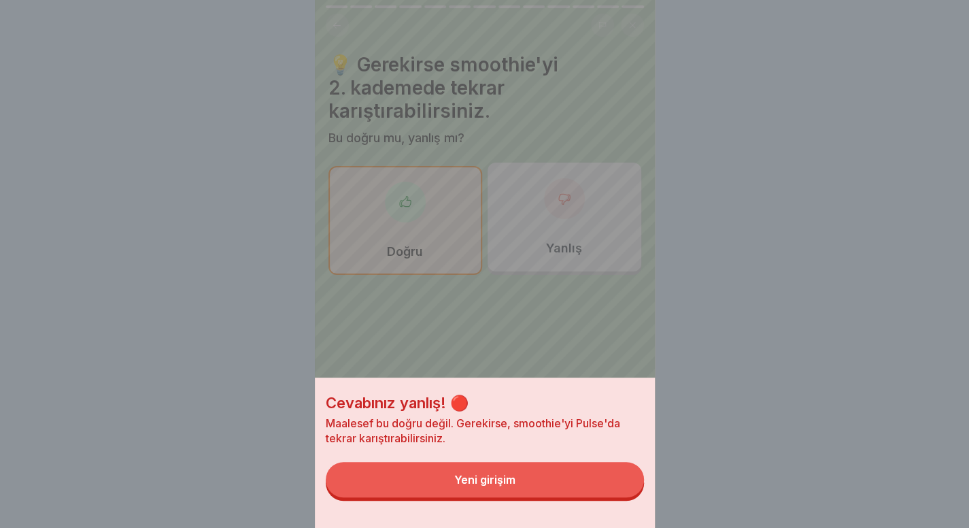
click at [577, 474] on button "Yeni girişim" at bounding box center [485, 479] width 318 height 35
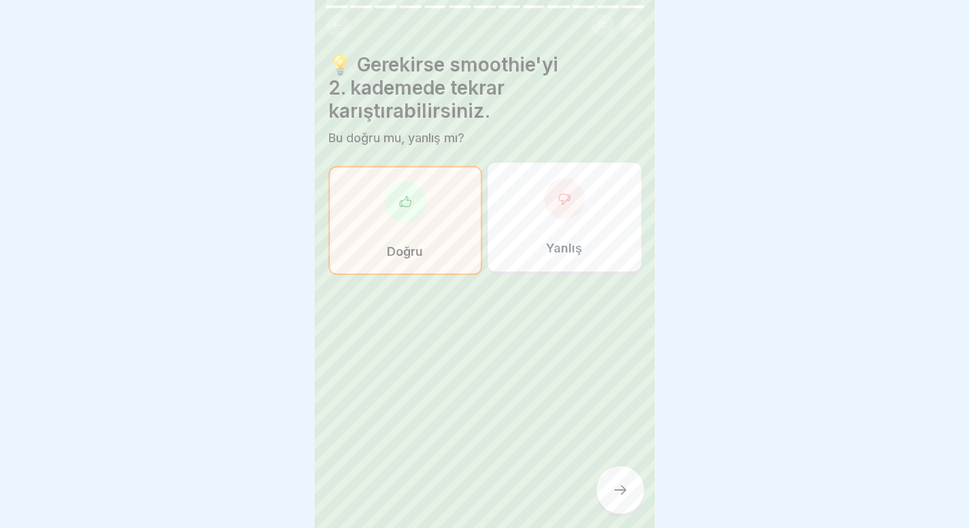
click at [561, 282] on div at bounding box center [484, 316] width 313 height 82
click at [579, 236] on div "Yanlış" at bounding box center [564, 216] width 154 height 109
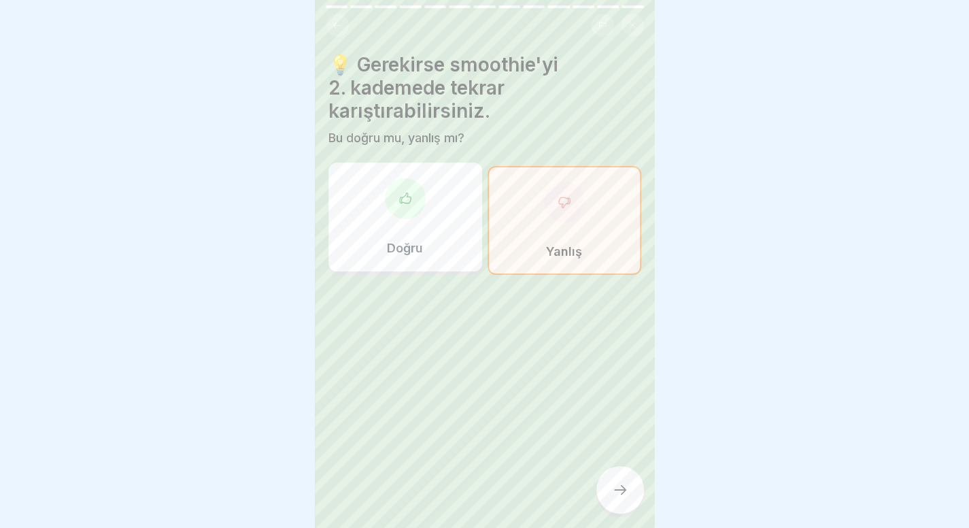
click at [606, 487] on div at bounding box center [620, 490] width 48 height 48
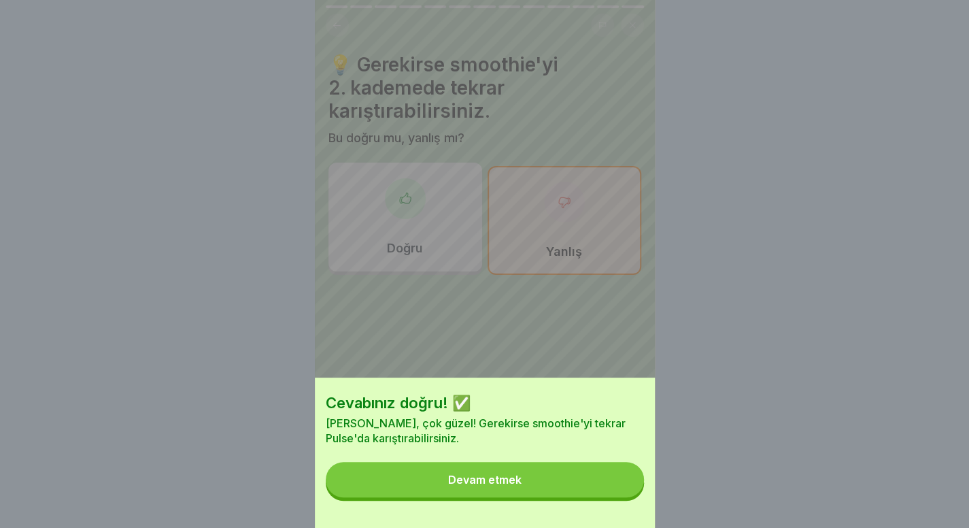
click at [606, 487] on button "Devam etmek" at bounding box center [485, 479] width 318 height 35
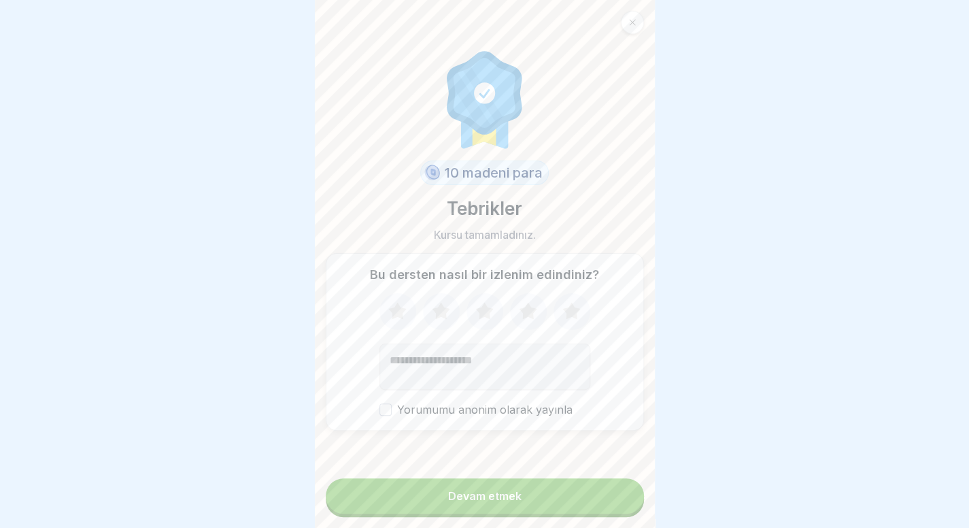
click at [552, 513] on button "Devam etmek" at bounding box center [485, 495] width 318 height 35
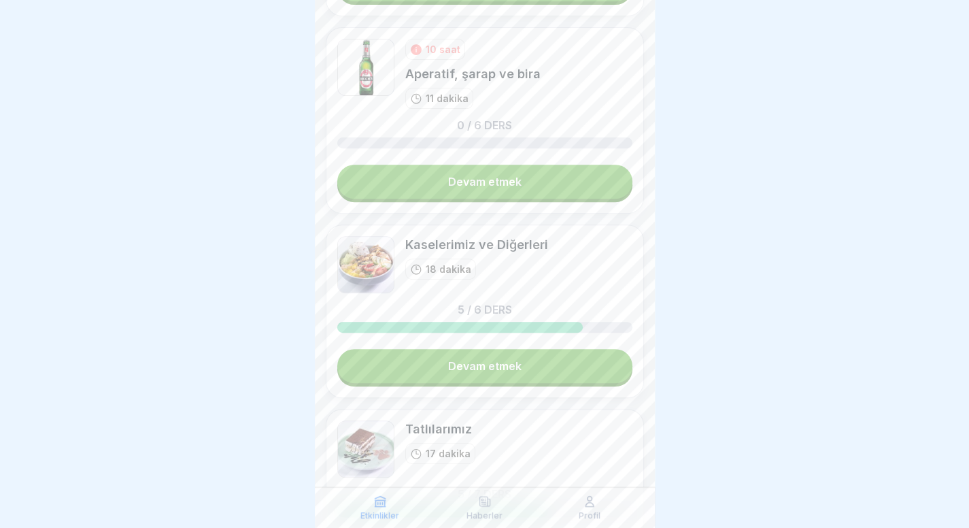
scroll to position [222, 0]
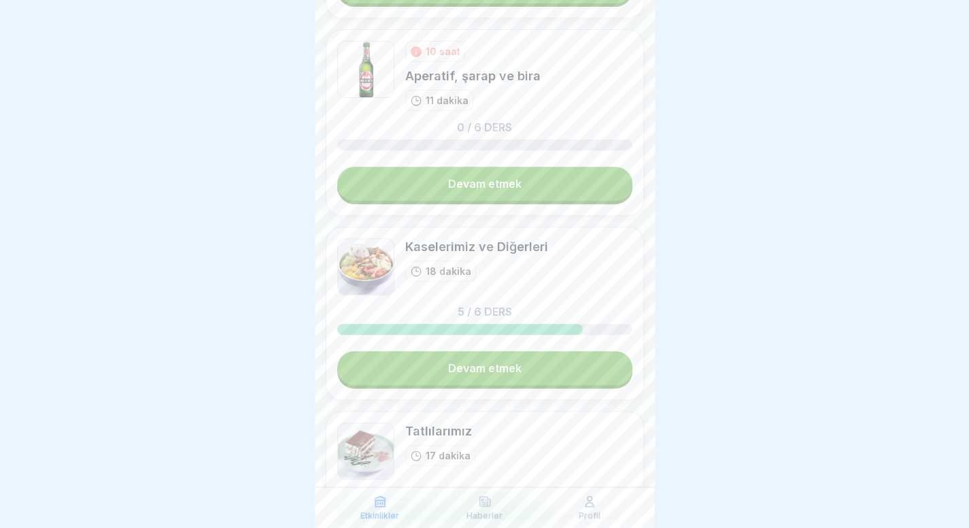
click at [530, 366] on link "Devam etmek" at bounding box center [484, 368] width 295 height 34
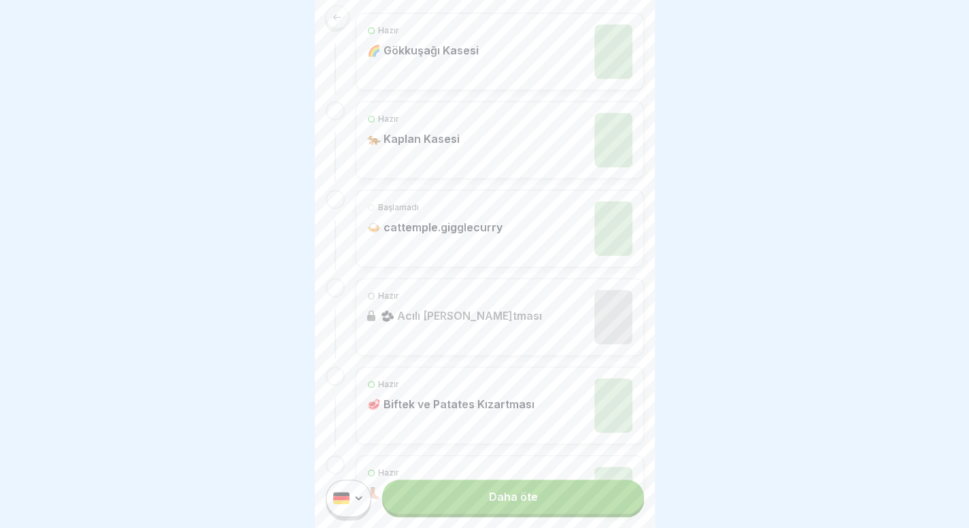
scroll to position [350, 0]
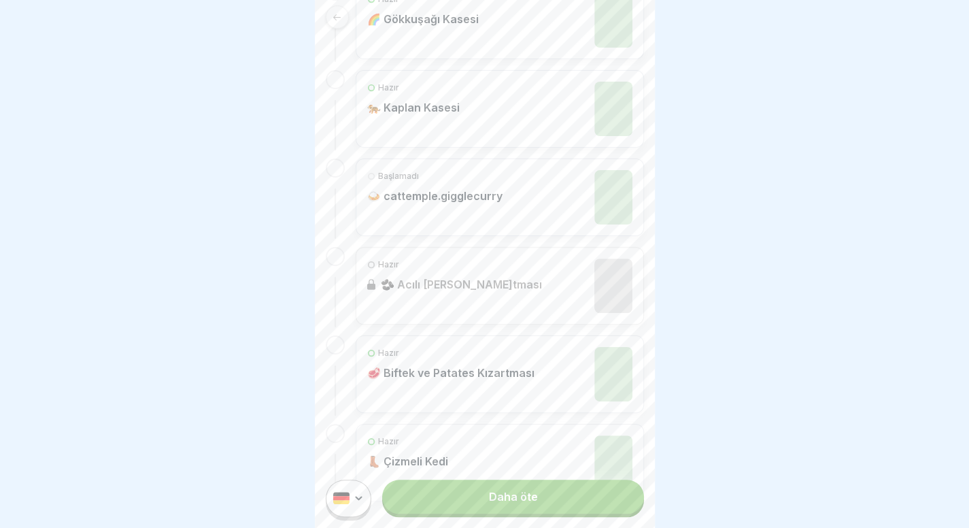
click at [508, 206] on div "Başlamadı 🍛 cattemple.gigglecurry" at bounding box center [499, 197] width 265 height 54
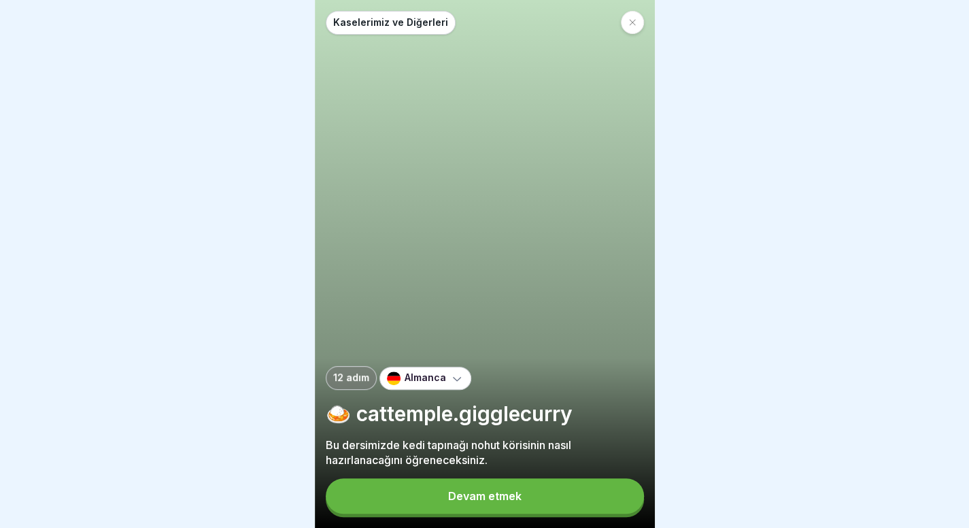
click at [500, 501] on font "Devam etmek" at bounding box center [484, 496] width 73 height 14
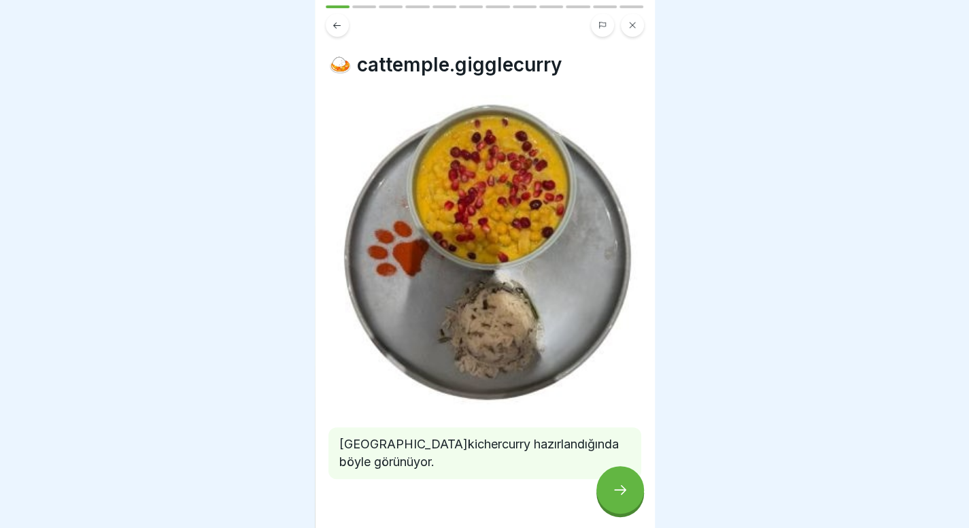
click at [628, 502] on div at bounding box center [620, 490] width 48 height 48
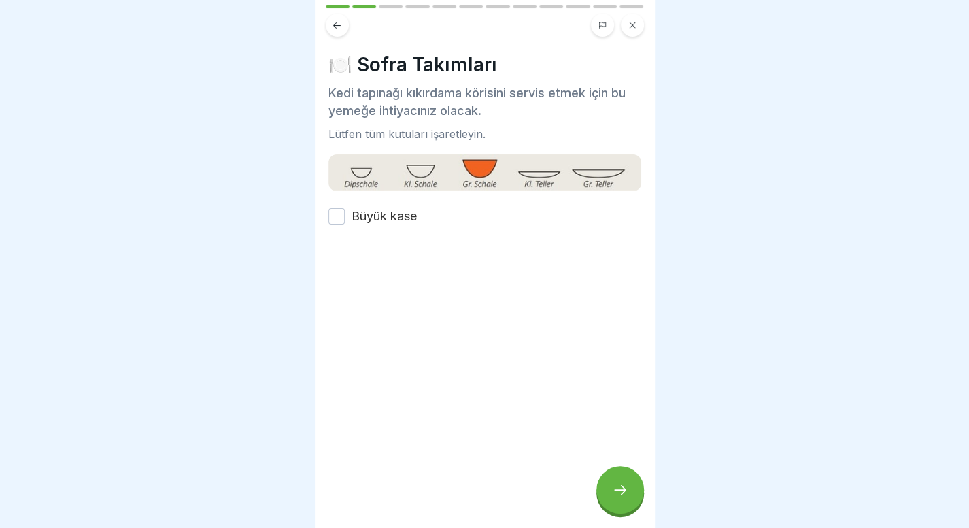
click at [388, 220] on font "Büyük kase" at bounding box center [383, 216] width 65 height 14
click at [345, 220] on button "Büyük kase" at bounding box center [336, 216] width 16 height 16
click at [613, 497] on icon at bounding box center [620, 489] width 16 height 16
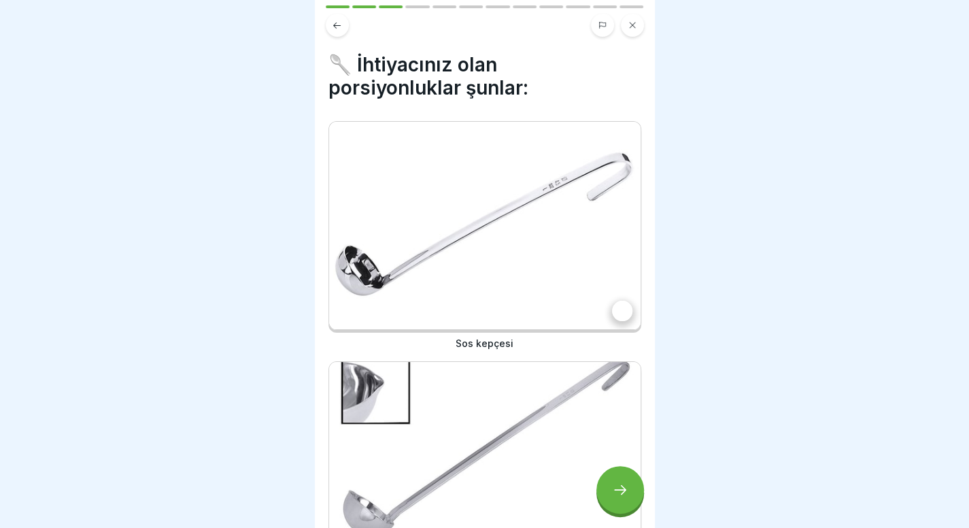
click at [491, 224] on img at bounding box center [484, 225] width 311 height 207
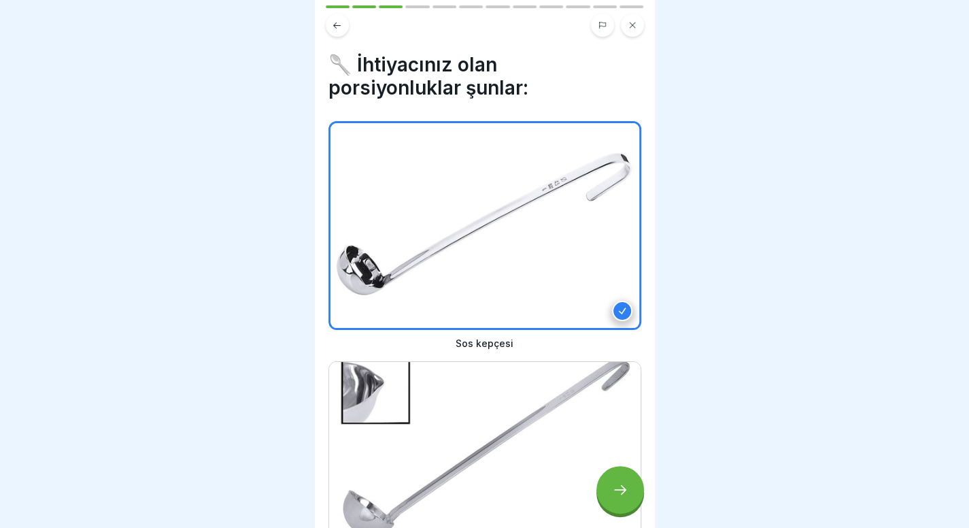
click at [498, 438] on img at bounding box center [484, 465] width 311 height 207
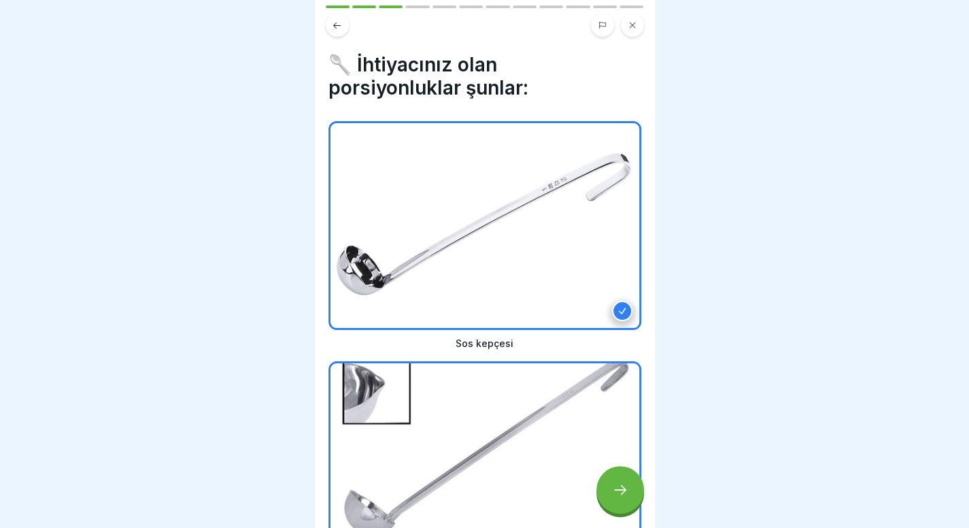
click at [616, 496] on icon at bounding box center [620, 489] width 16 height 16
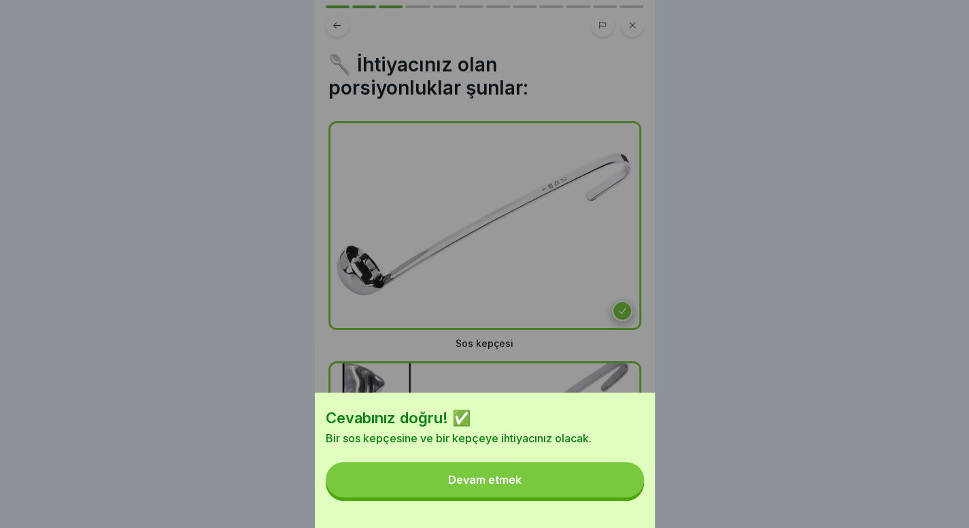
click at [616, 496] on button "Devam etmek" at bounding box center [485, 479] width 318 height 35
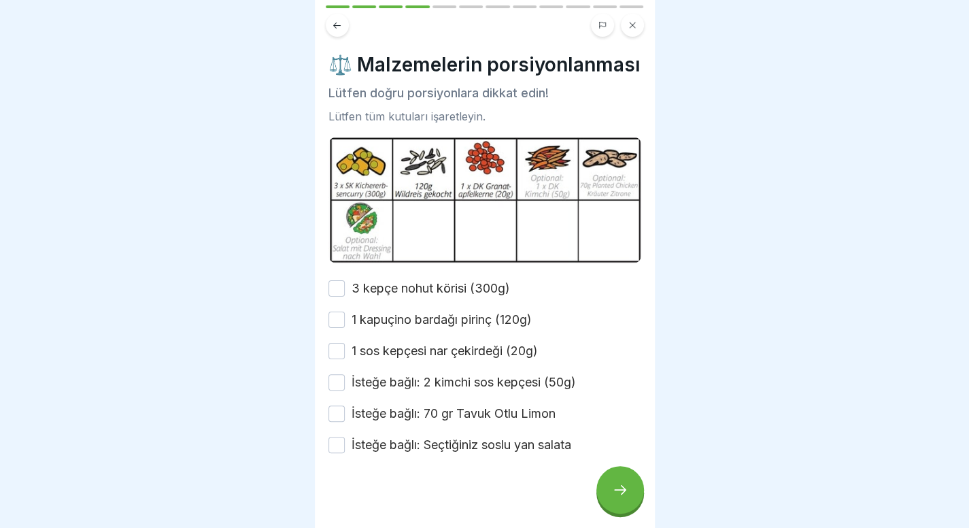
click at [454, 295] on font "3 kepçe nohut körisi (300g)" at bounding box center [430, 288] width 158 height 14
click at [345, 296] on button "3 kepçe nohut körisi (300g)" at bounding box center [336, 288] width 16 height 16
click at [446, 347] on div "3 kepçe nohut körisi (300g) 1 kapuçino bardağı pirinç (120g) 1 sos kepçesi nar …" at bounding box center [484, 366] width 313 height 174
click at [449, 328] on label "1 kapuçino bardağı pirinç (120g)" at bounding box center [441, 320] width 180 height 18
click at [345, 328] on button "1 kapuçino bardağı pirinç (120g)" at bounding box center [336, 319] width 16 height 16
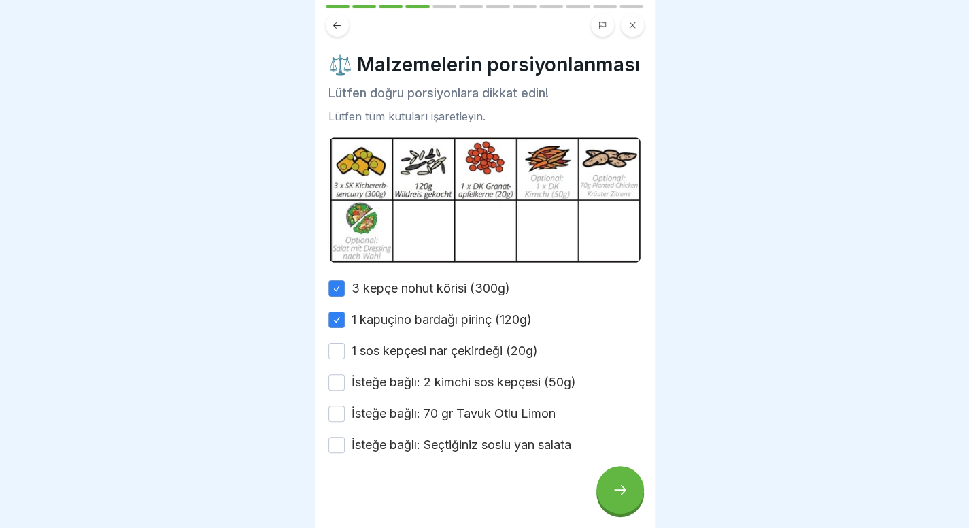
click at [447, 358] on font "1 sos kepçesi nar çekirdeği (20g)" at bounding box center [444, 350] width 186 height 14
click at [345, 359] on button "1 sos kepçesi nar çekirdeği (20g)" at bounding box center [336, 351] width 16 height 16
click at [472, 391] on div "3 kepçe nohut körisi (300g) 1 kapuçino bardağı pirinç (120g) 1 sos kepçesi nar …" at bounding box center [484, 366] width 313 height 174
click at [470, 389] on font "İsteğe bağlı: 2 kimchi sos kepçesi (50g)" at bounding box center [463, 382] width 224 height 14
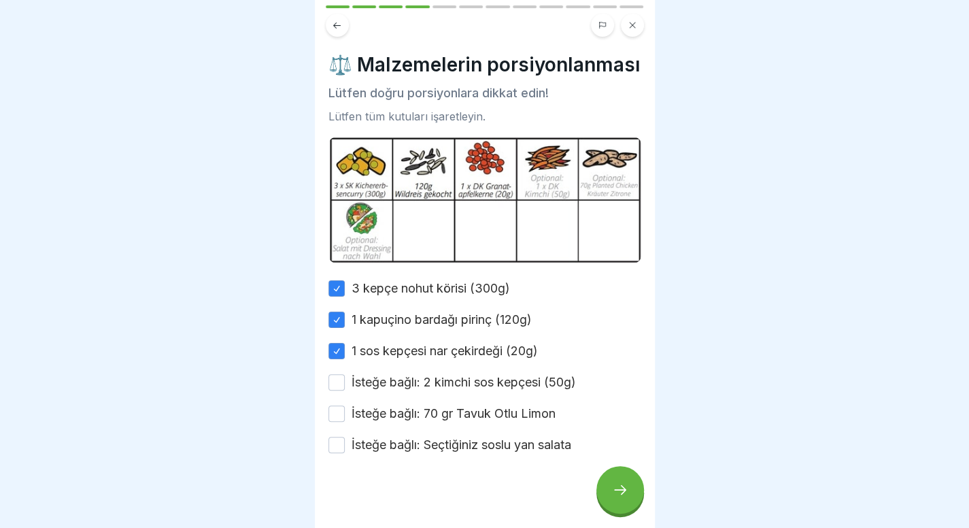
click at [345, 390] on button "İsteğe bağlı: 2 kimchi sos kepçesi (50g)" at bounding box center [336, 382] width 16 height 16
click at [462, 420] on font "İsteğe bağlı: 70 gr Tavuk Otlu Limon" at bounding box center [453, 413] width 204 height 14
click at [345, 422] on button "İsteğe bağlı: 70 gr Tavuk Otlu Limon" at bounding box center [336, 413] width 16 height 16
click at [460, 451] on font "İsteğe bağlı: Seçtiğiniz soslu yan salata" at bounding box center [461, 444] width 220 height 14
click at [345, 453] on button "İsteğe bağlı: Seçtiğiniz soslu yan salata" at bounding box center [336, 444] width 16 height 16
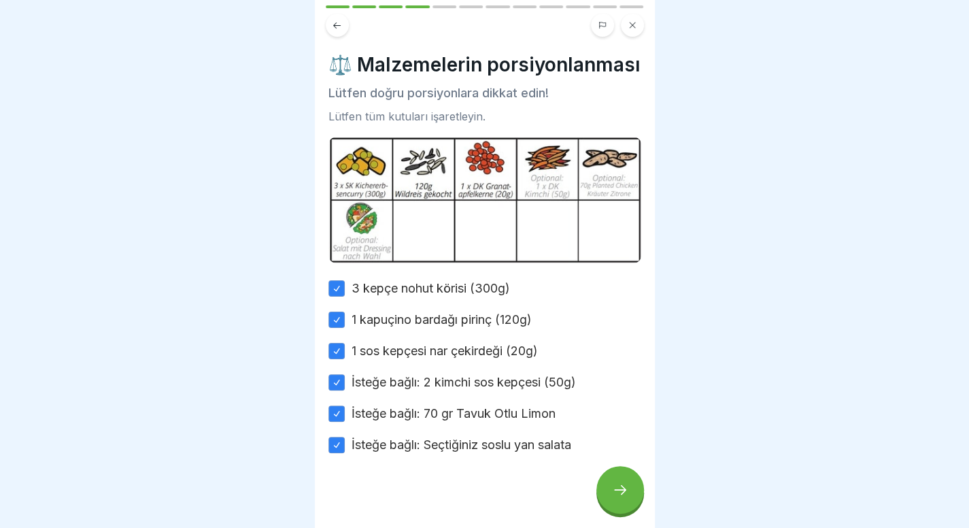
click at [609, 501] on div at bounding box center [620, 490] width 48 height 48
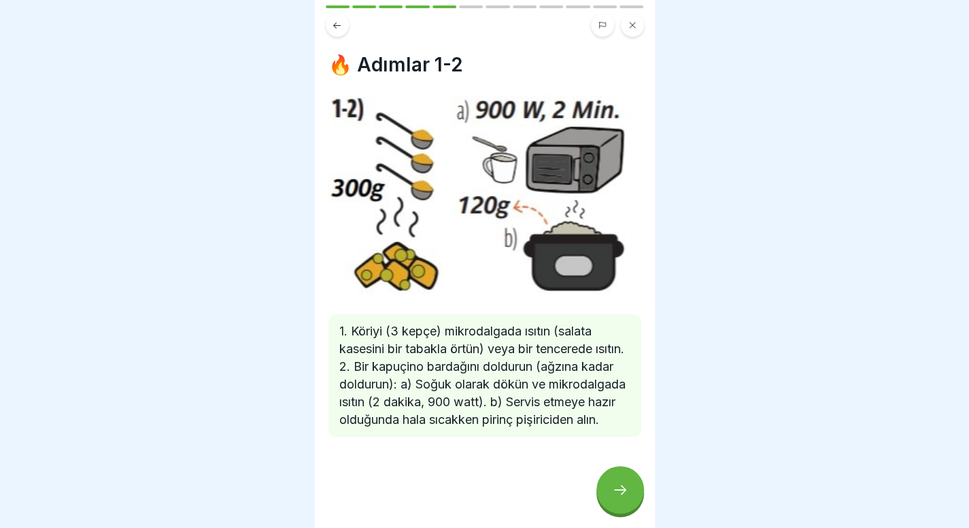
click at [621, 492] on div at bounding box center [620, 490] width 48 height 48
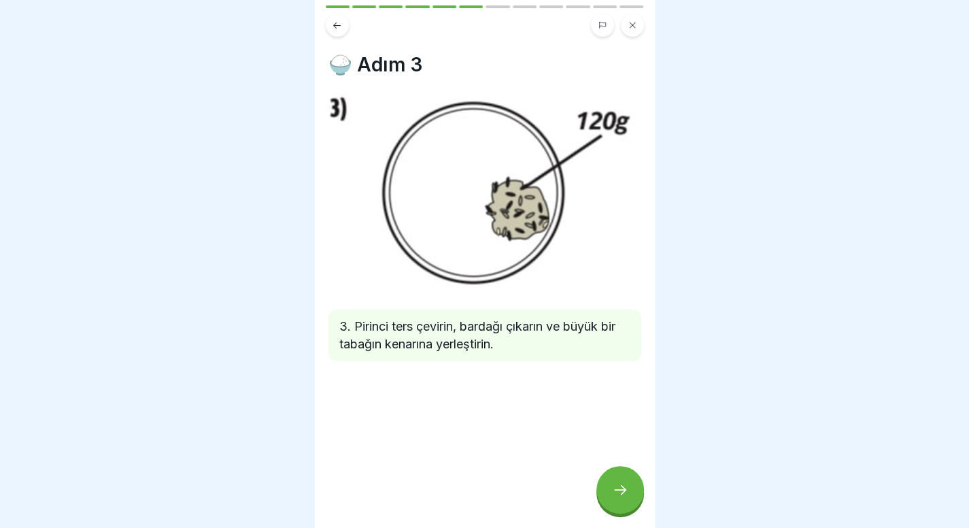
click at [619, 493] on div at bounding box center [620, 490] width 48 height 48
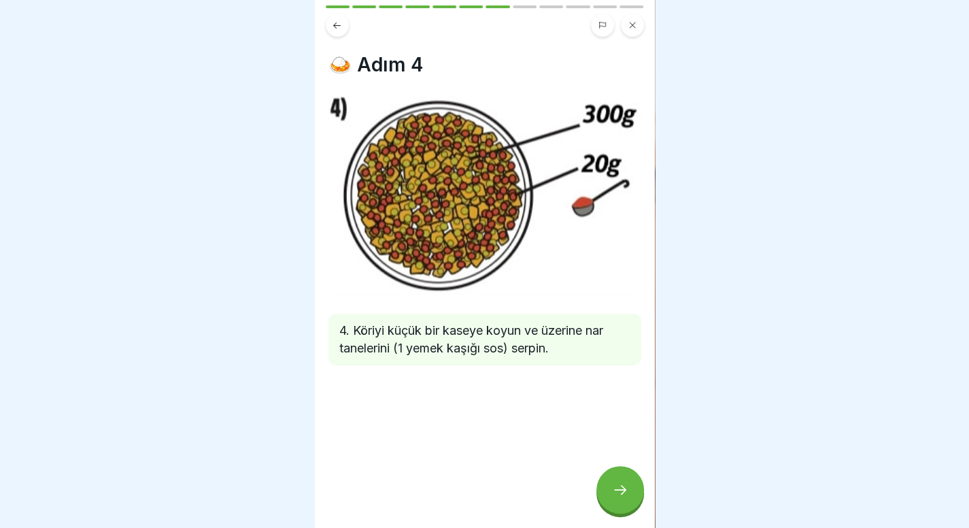
click at [619, 493] on div at bounding box center [620, 490] width 48 height 48
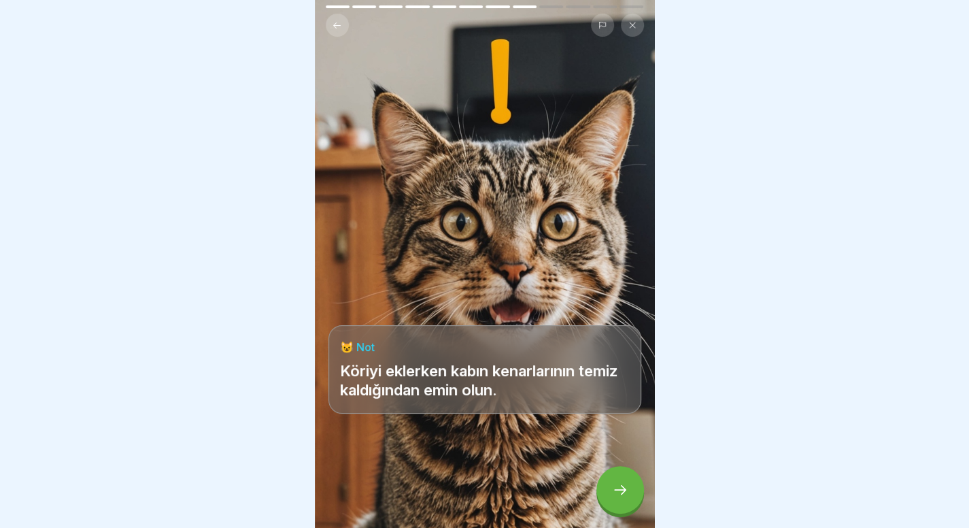
click at [619, 493] on div at bounding box center [620, 490] width 48 height 48
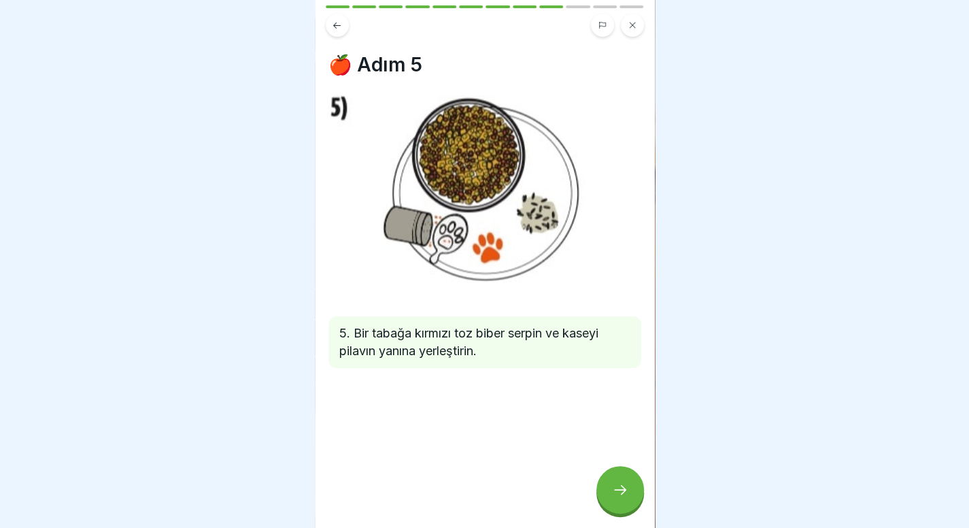
click at [619, 493] on div at bounding box center [620, 490] width 48 height 48
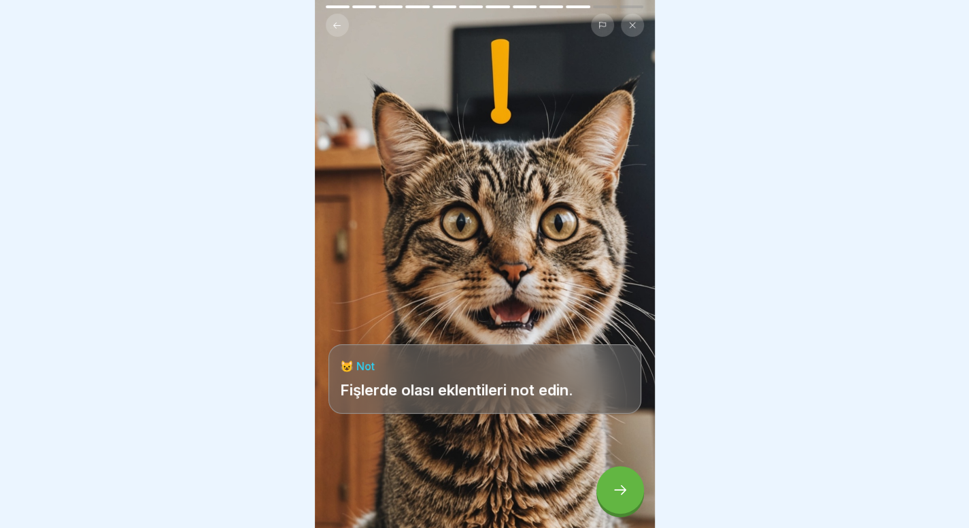
click at [619, 493] on div at bounding box center [620, 490] width 48 height 48
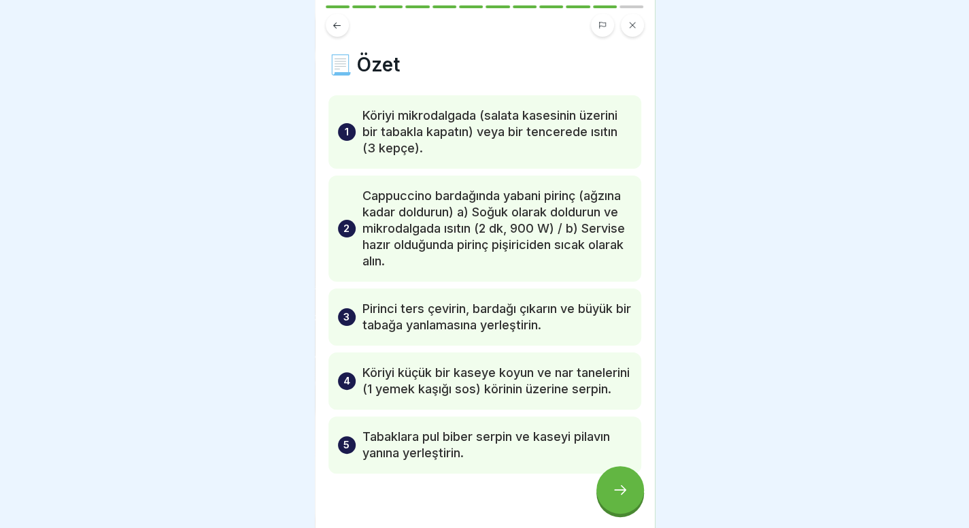
click at [620, 498] on icon at bounding box center [620, 489] width 16 height 16
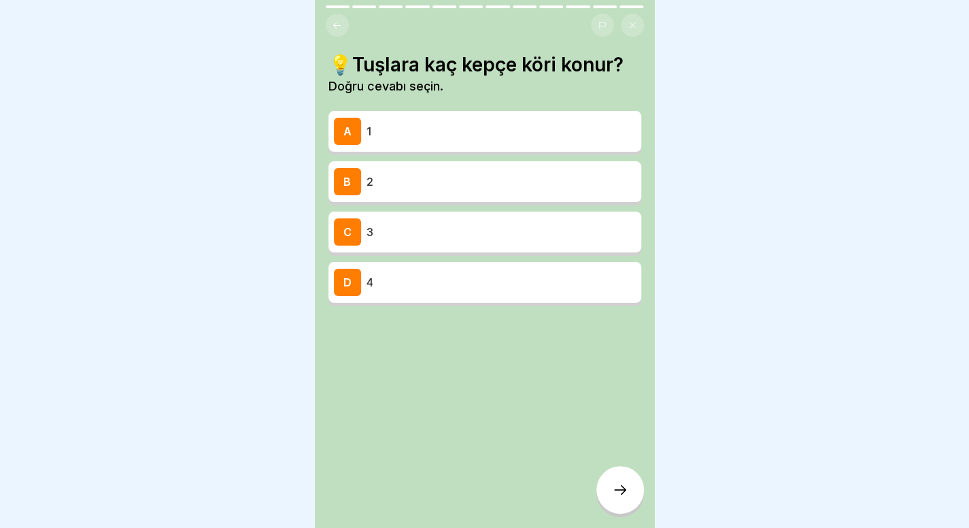
click at [326, 20] on button at bounding box center [337, 25] width 23 height 23
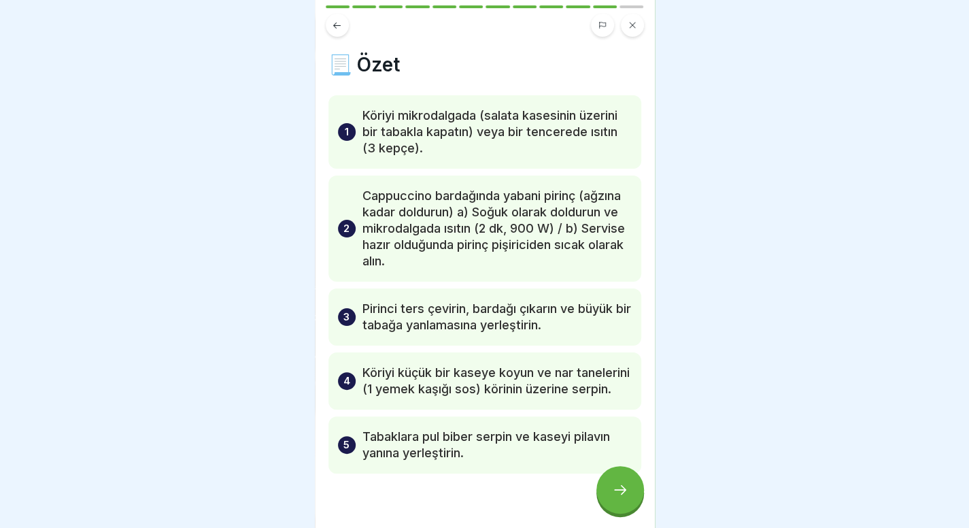
click at [621, 498] on icon at bounding box center [620, 489] width 16 height 16
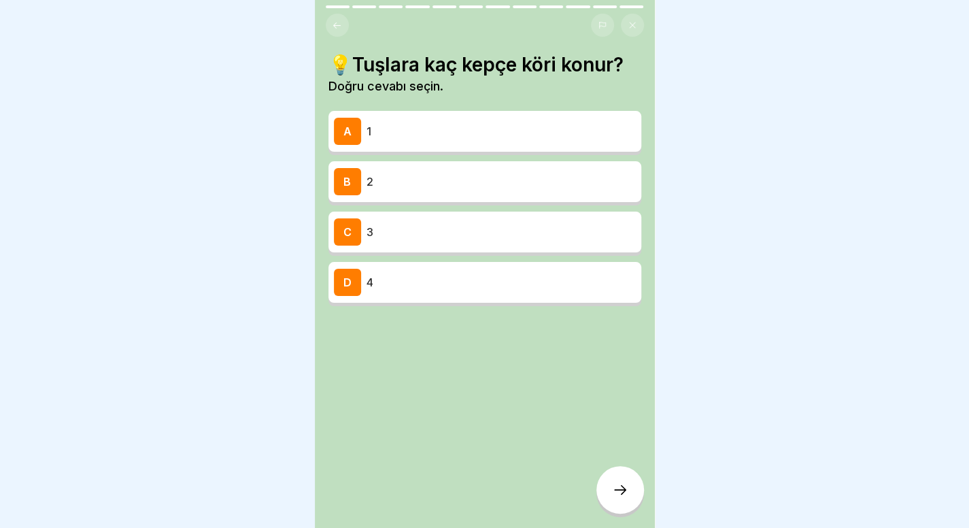
click at [483, 241] on div "C 3" at bounding box center [485, 231] width 302 height 27
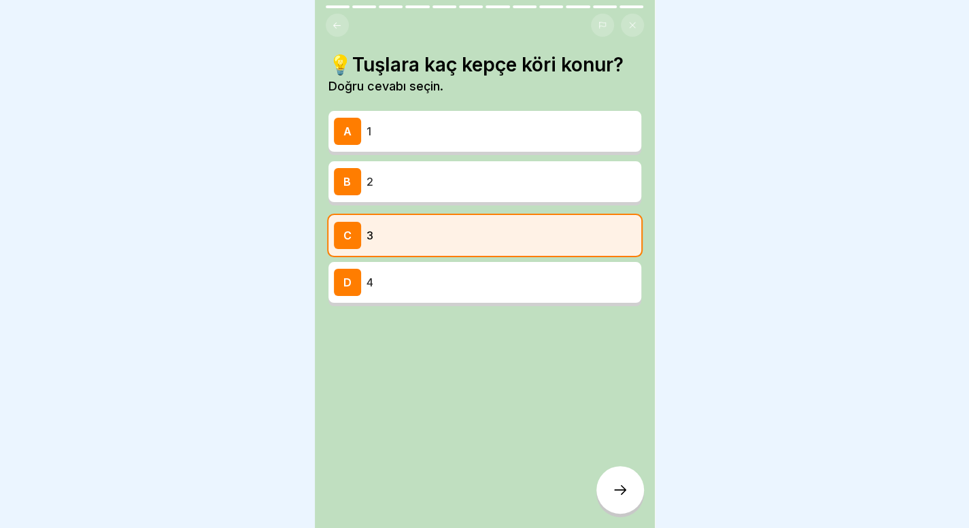
click at [621, 496] on icon at bounding box center [620, 489] width 16 height 16
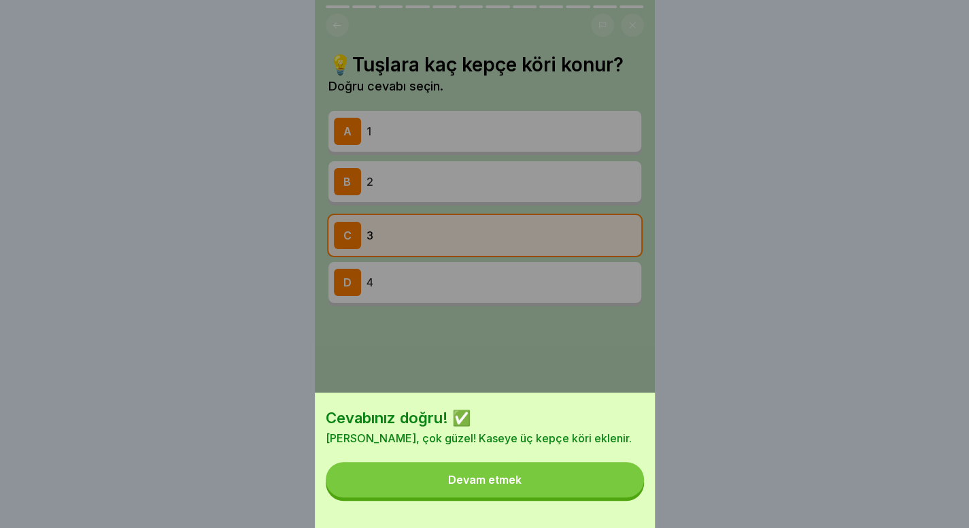
click at [621, 496] on button "Devam etmek" at bounding box center [485, 479] width 318 height 35
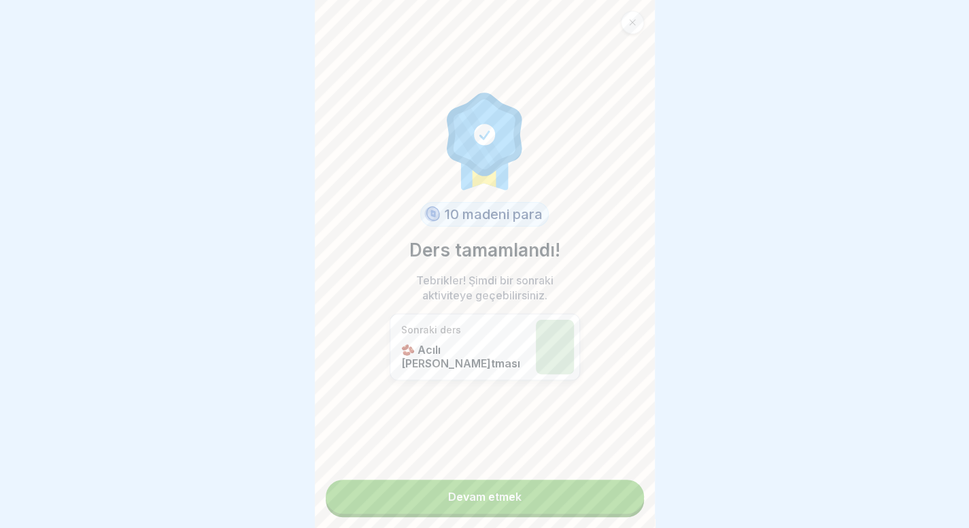
click at [571, 501] on link "Devam etmek" at bounding box center [485, 496] width 318 height 34
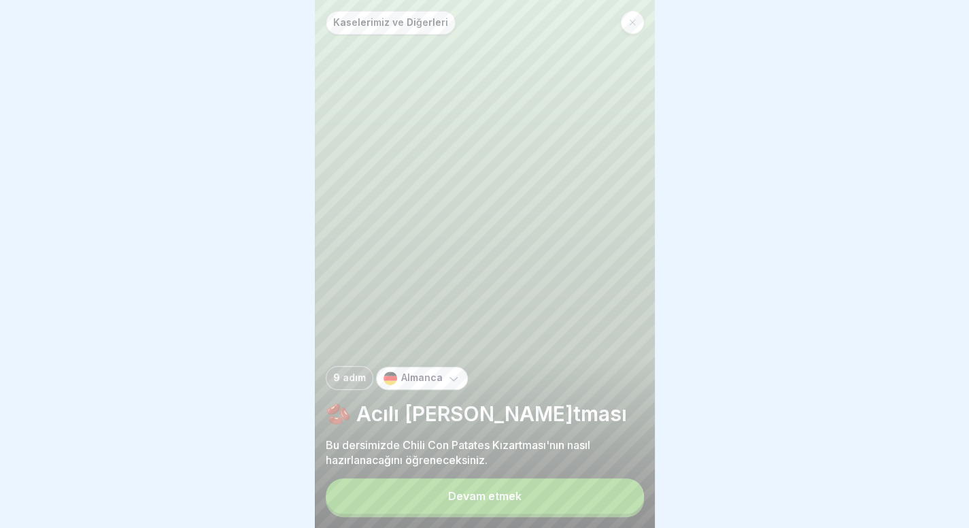
click at [571, 501] on button "Devam etmek" at bounding box center [485, 495] width 318 height 35
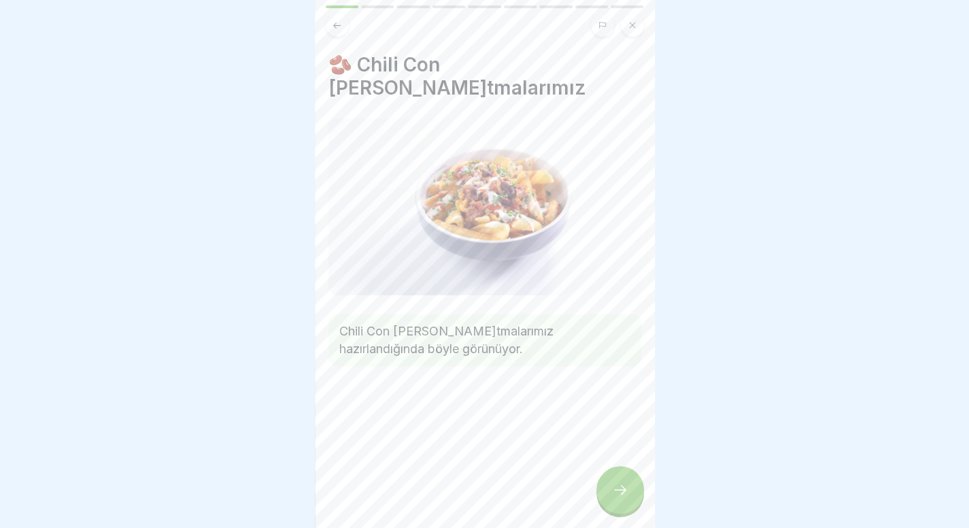
click at [626, 513] on div at bounding box center [620, 490] width 48 height 48
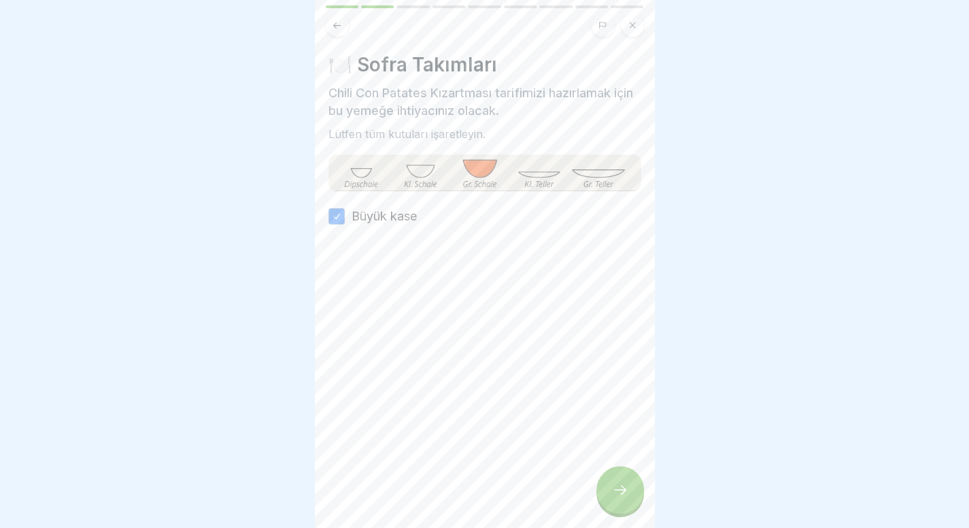
click at [600, 501] on div at bounding box center [620, 490] width 48 height 48
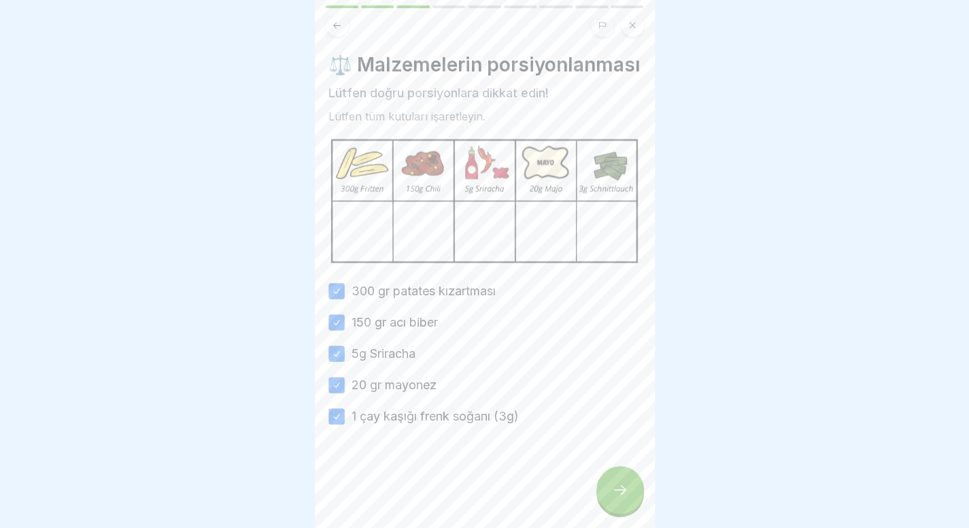
click at [612, 498] on icon at bounding box center [620, 489] width 16 height 16
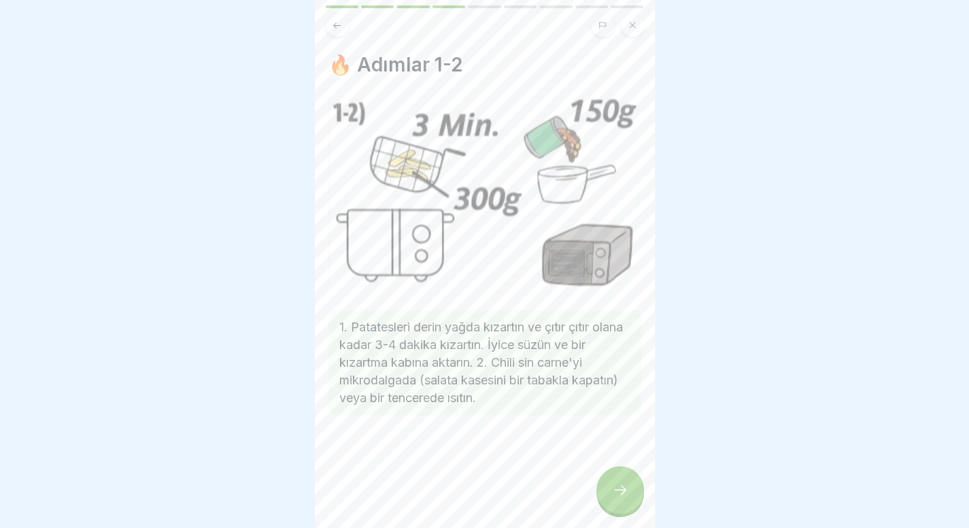
click at [612, 498] on icon at bounding box center [620, 489] width 16 height 16
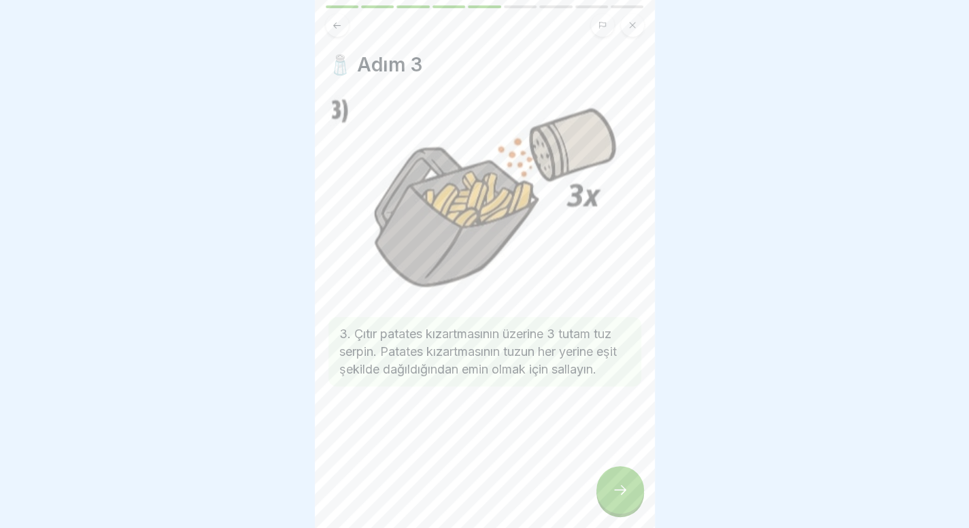
click at [612, 498] on icon at bounding box center [620, 489] width 16 height 16
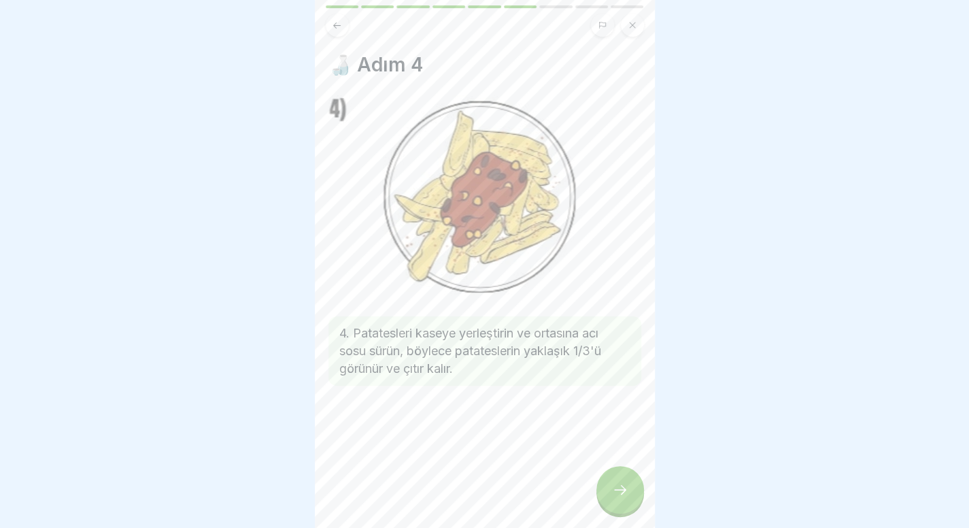
click at [612, 498] on icon at bounding box center [620, 489] width 16 height 16
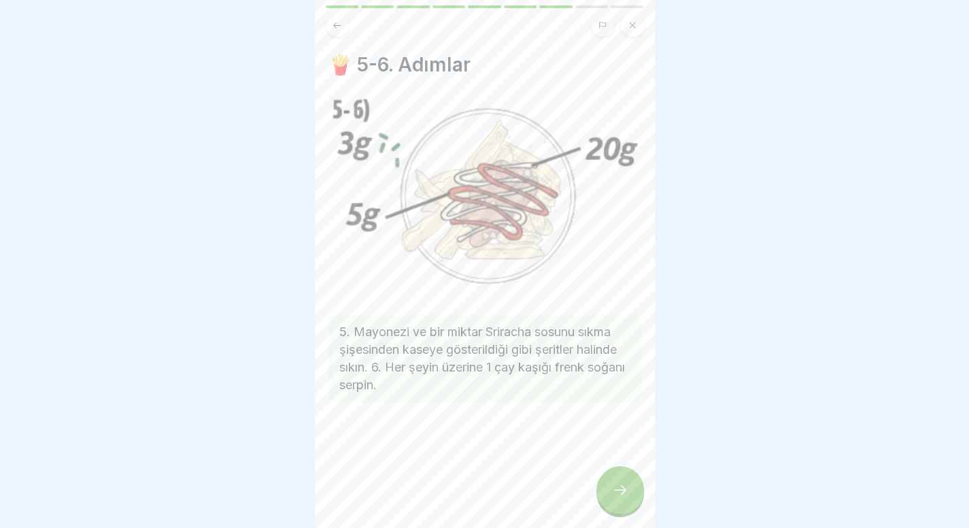
click at [612, 498] on icon at bounding box center [620, 489] width 16 height 16
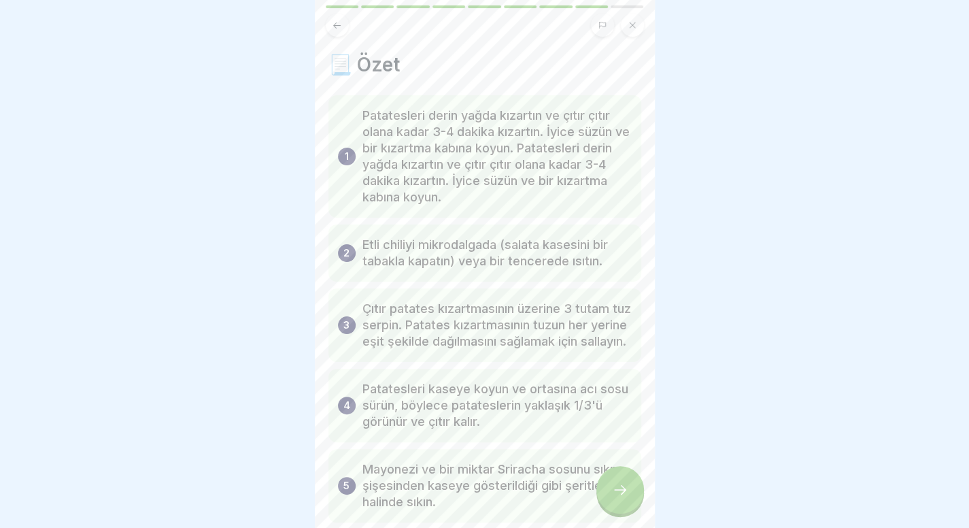
click at [612, 498] on icon at bounding box center [620, 489] width 16 height 16
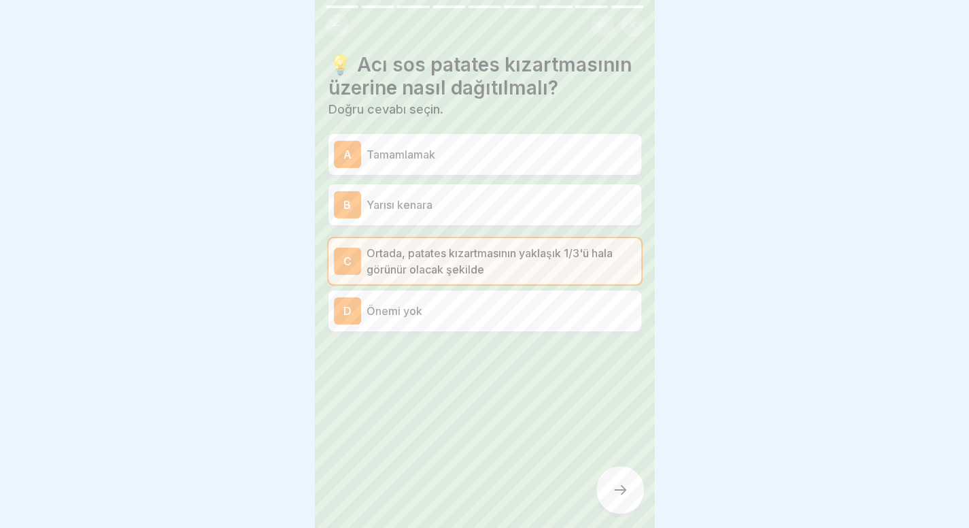
click at [612, 498] on icon at bounding box center [620, 489] width 16 height 16
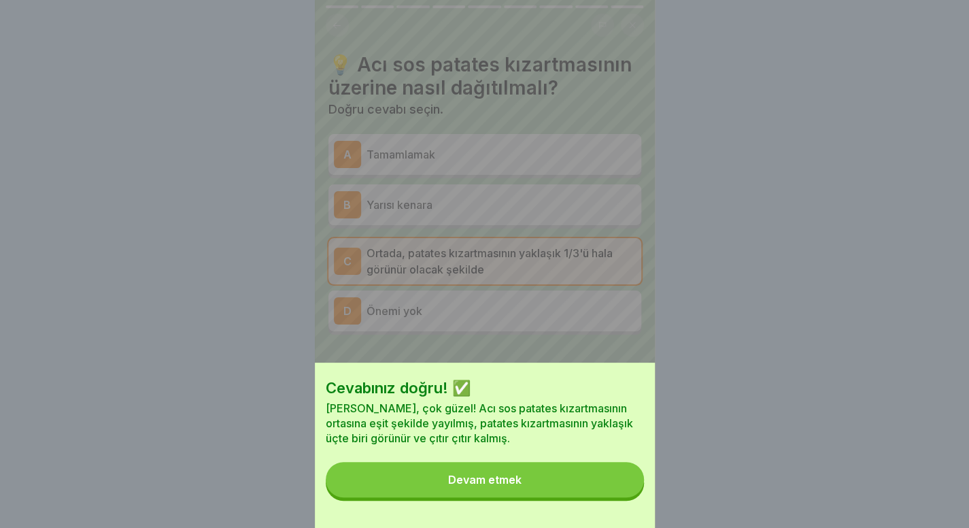
click at [578, 497] on button "Devam etmek" at bounding box center [485, 479] width 318 height 35
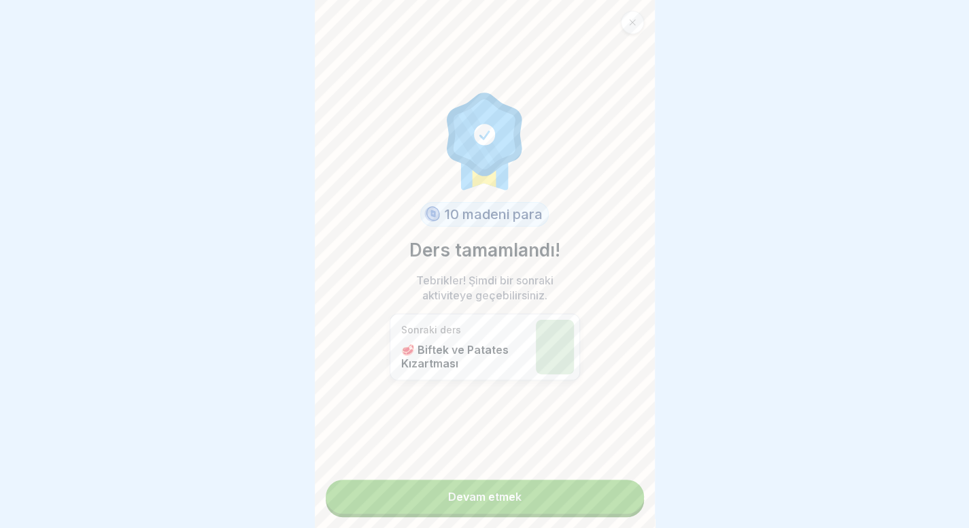
click at [630, 27] on div at bounding box center [632, 22] width 23 height 23
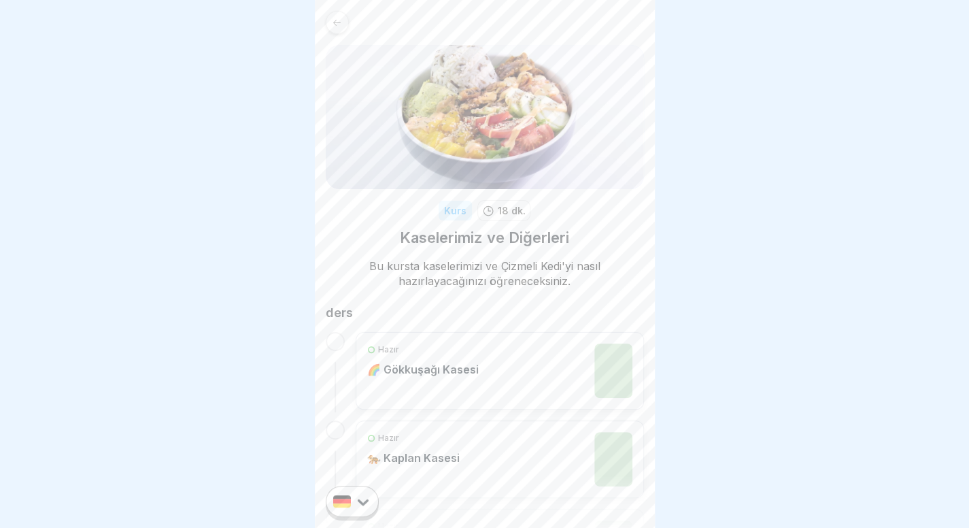
click at [332, 18] on icon at bounding box center [337, 23] width 10 height 10
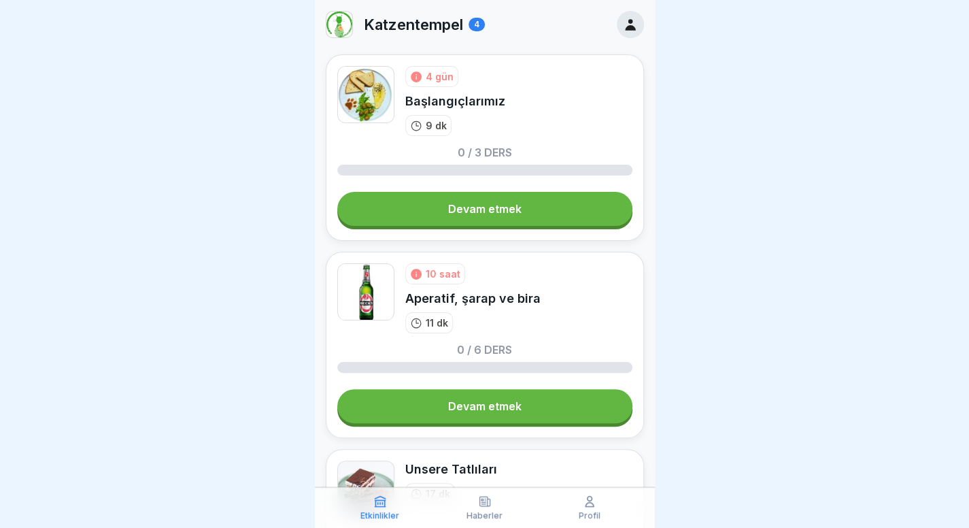
click at [432, 210] on link "Devam etmek" at bounding box center [484, 209] width 295 height 34
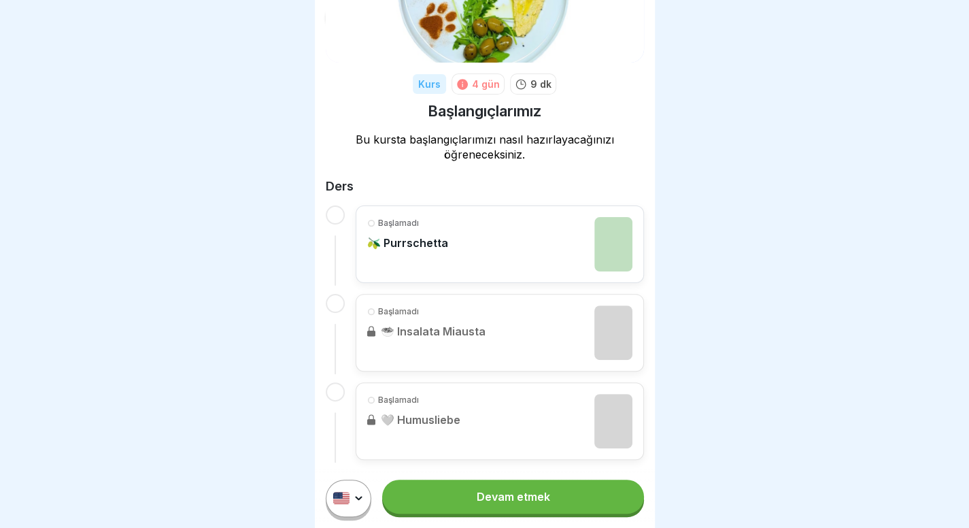
scroll to position [10, 0]
click at [429, 236] on font "🫒 Purrschetta" at bounding box center [407, 243] width 81 height 14
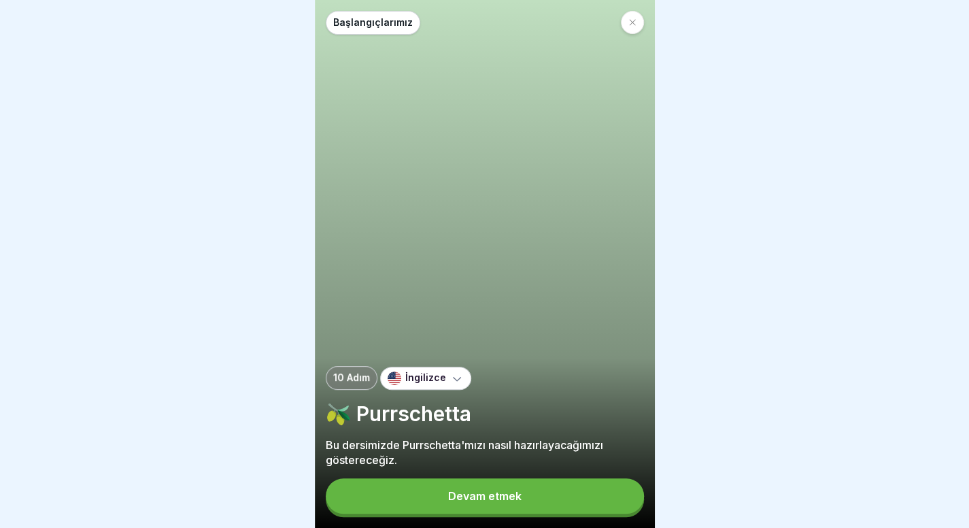
click at [462, 513] on button "Devam etmek" at bounding box center [485, 495] width 318 height 35
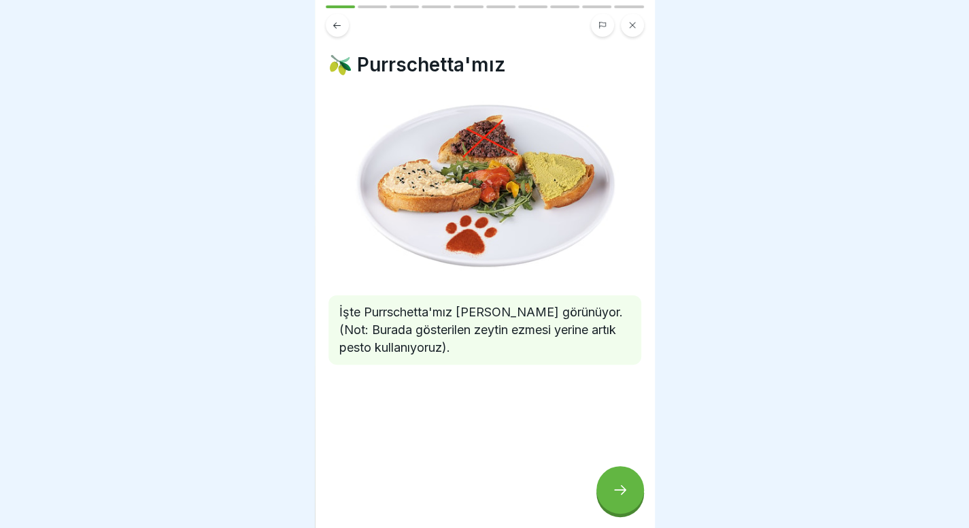
click at [617, 496] on icon at bounding box center [620, 489] width 16 height 16
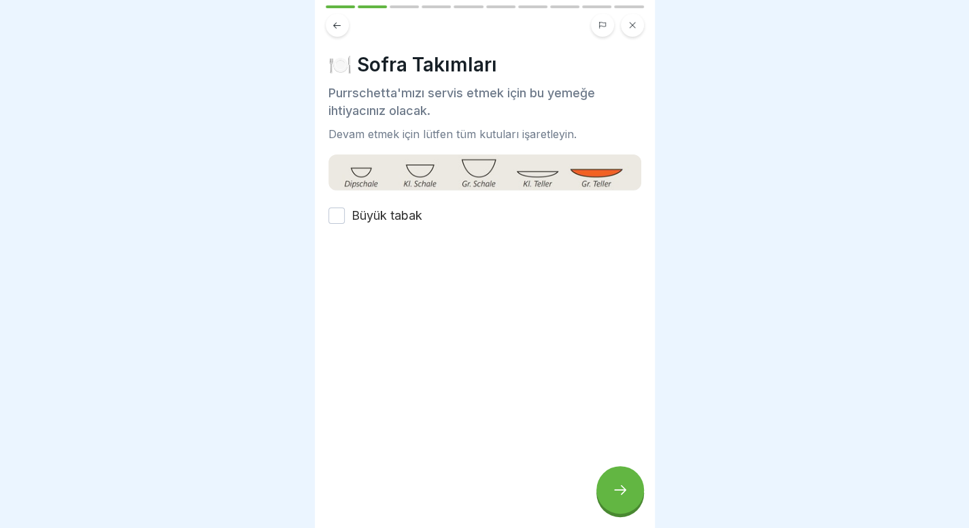
click at [397, 217] on font "Büyük tabak" at bounding box center [386, 215] width 71 height 14
click at [345, 217] on button "Büyük tabak" at bounding box center [336, 215] width 16 height 16
click at [608, 497] on div at bounding box center [620, 490] width 48 height 48
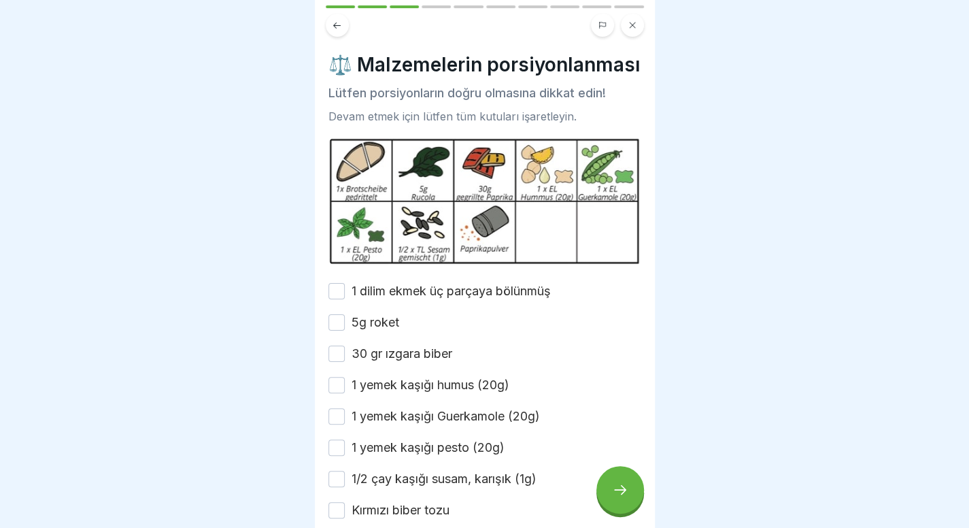
click at [608, 497] on div at bounding box center [620, 490] width 48 height 48
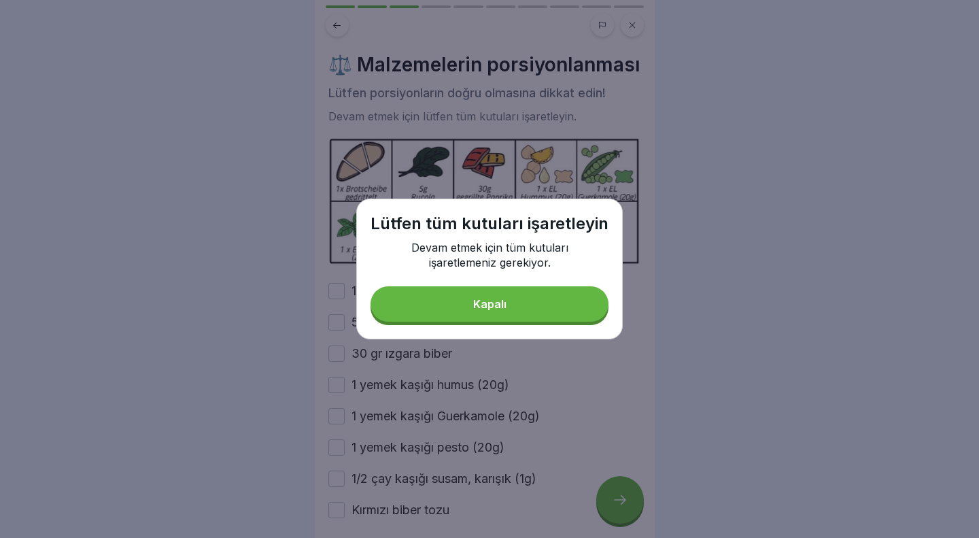
click at [521, 309] on button "Kapalı" at bounding box center [490, 303] width 238 height 35
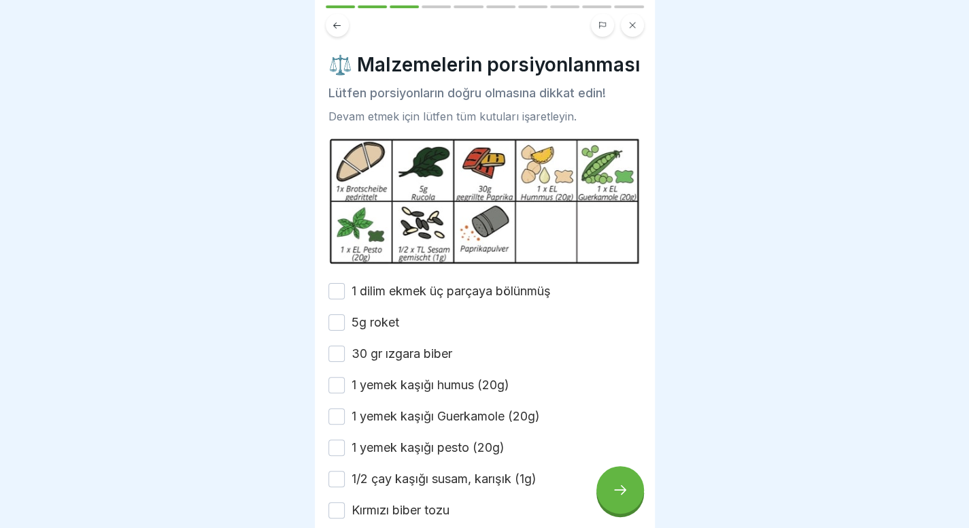
click at [430, 298] on font "1 dilim ekmek üç parçaya bölünmüş" at bounding box center [450, 291] width 199 height 14
click at [345, 299] on button "1 dilim ekmek üç parçaya bölünmüş" at bounding box center [336, 291] width 16 height 16
click at [379, 329] on font "5g roket" at bounding box center [375, 322] width 48 height 14
click at [345, 330] on button "5g roket" at bounding box center [336, 322] width 16 height 16
click at [381, 360] on font "30 gr ızgara biber" at bounding box center [401, 353] width 101 height 14
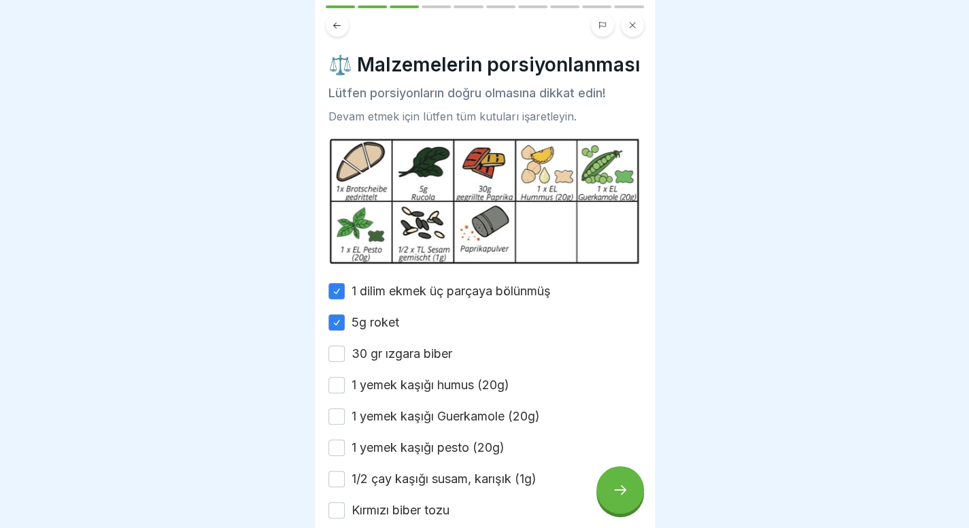
click at [345, 362] on button "30 gr ızgara biber" at bounding box center [336, 353] width 16 height 16
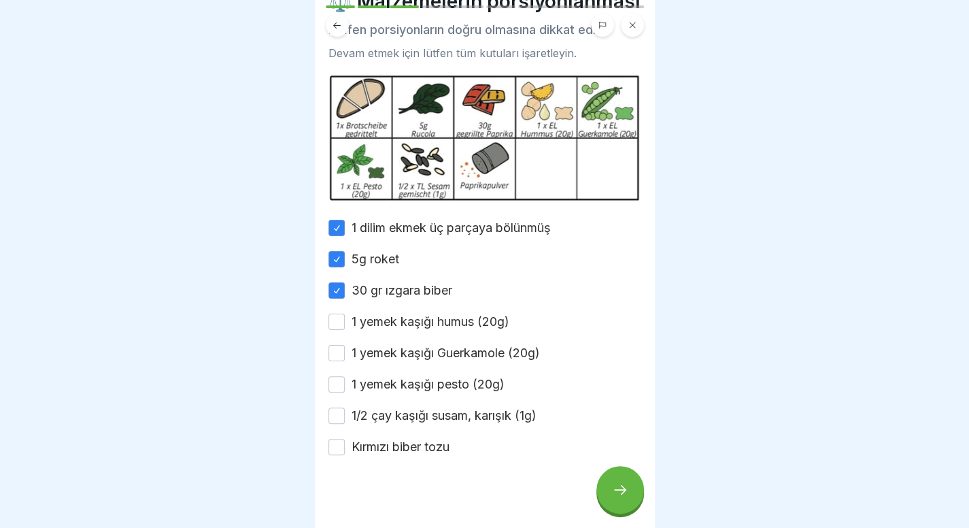
scroll to position [64, 0]
click at [393, 328] on font "1 yemek kaşığı humus (20g)" at bounding box center [430, 320] width 158 height 14
click at [345, 329] on button "1 yemek kaşığı humus (20g)" at bounding box center [336, 321] width 16 height 16
click at [393, 358] on div "1 dilim ekmek üç parçaya bölünmüş 5g roket 30 gr ızgara biber 1 yemek kaşığı hu…" at bounding box center [484, 336] width 313 height 237
click at [393, 360] on div "1 dilim ekmek üç parçaya bölünmüş 5g roket 30 gr ızgara biber 1 yemek kaşığı hu…" at bounding box center [484, 336] width 313 height 237
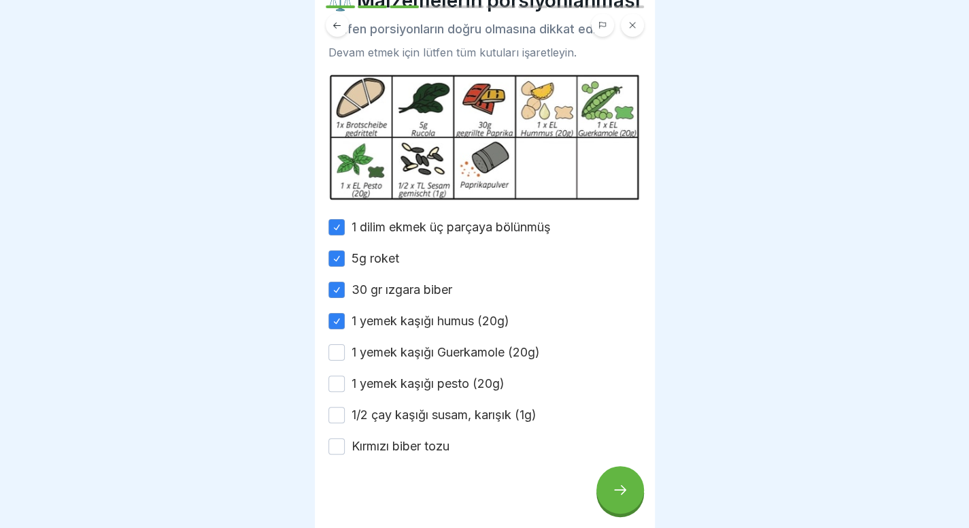
click at [392, 359] on font "1 yemek kaşığı Guerkamole (20g)" at bounding box center [445, 352] width 188 height 14
click at [345, 360] on button "1 yemek kaşığı Guerkamole (20g)" at bounding box center [336, 352] width 16 height 16
click at [377, 390] on font "1 yemek kaşığı pesto (20g)" at bounding box center [427, 383] width 153 height 14
click at [345, 392] on button "1 yemek kaşığı pesto (20g)" at bounding box center [336, 383] width 16 height 16
click at [372, 422] on font "1/2 çay kaşığı susam, karışık (1g)" at bounding box center [443, 414] width 185 height 14
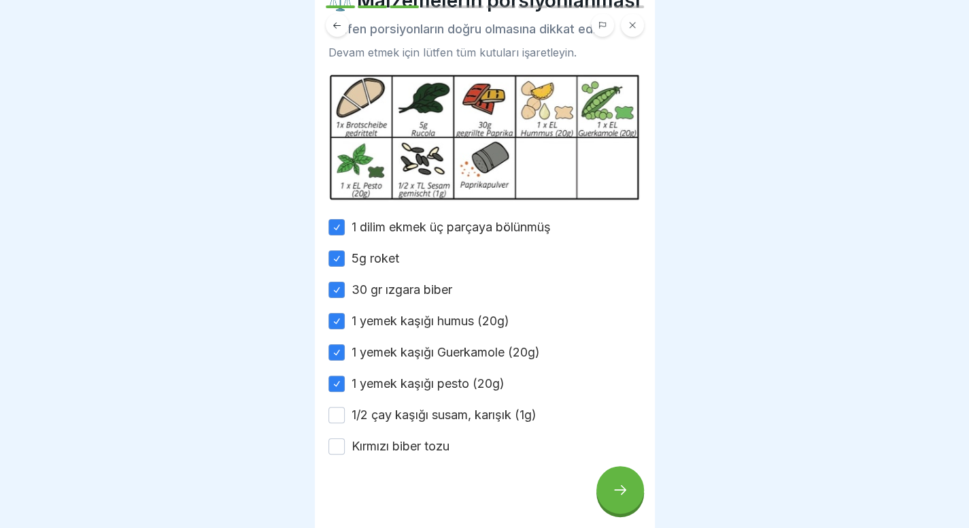
click at [345, 423] on button "1/2 çay kaşığı susam, karışık (1g)" at bounding box center [336, 415] width 16 height 16
click at [365, 453] on font "Kırmızı biber tozu" at bounding box center [400, 446] width 98 height 14
click at [345, 454] on button "Kırmızı biber tozu" at bounding box center [336, 446] width 16 height 16
click at [618, 493] on div at bounding box center [620, 490] width 48 height 48
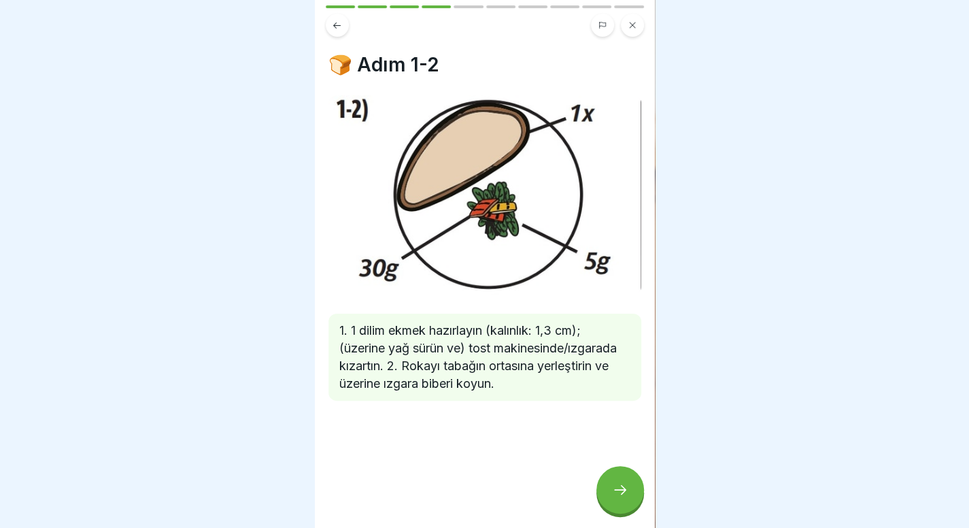
click at [618, 493] on div at bounding box center [620, 490] width 48 height 48
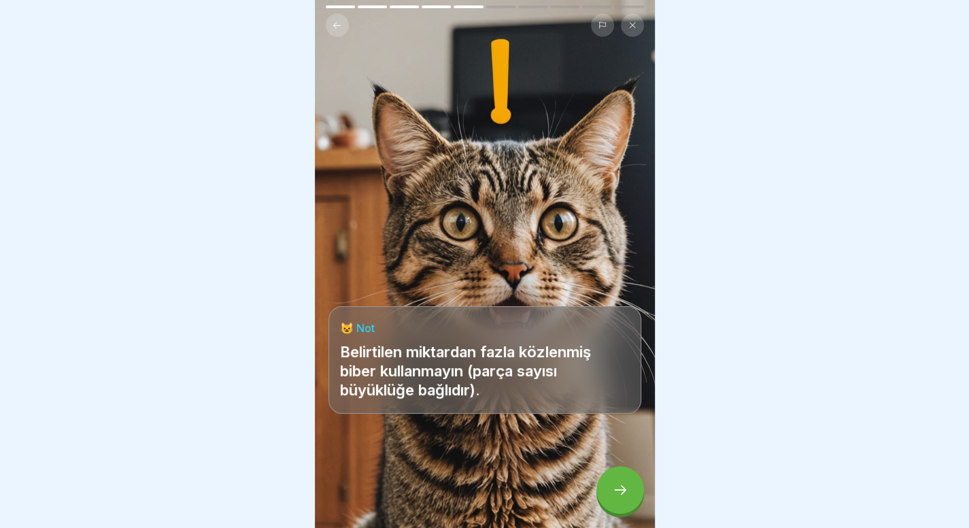
click at [334, 21] on icon at bounding box center [337, 25] width 10 height 10
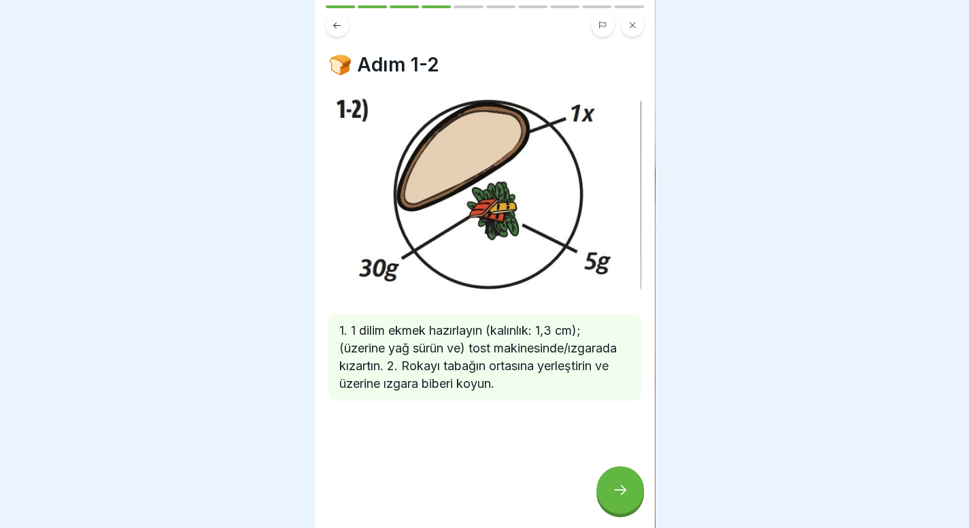
click at [616, 509] on div at bounding box center [620, 490] width 48 height 48
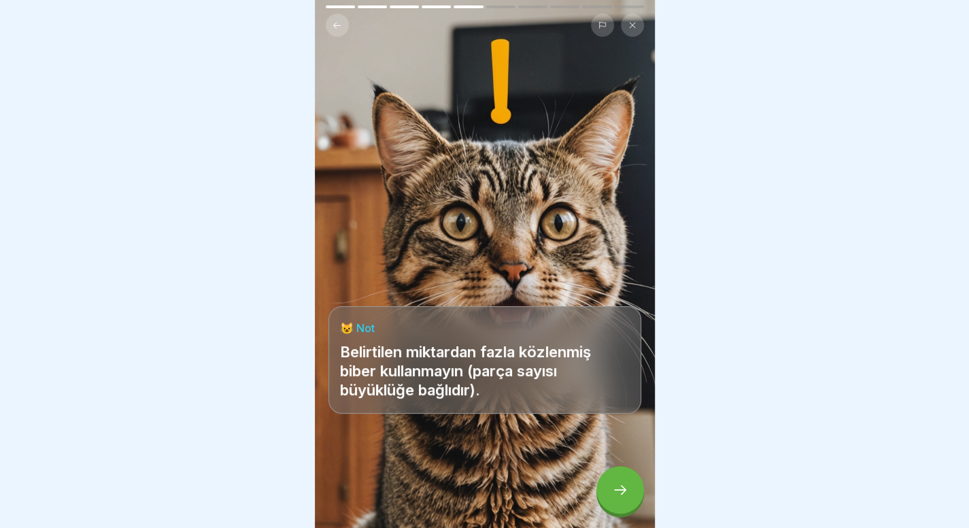
click at [616, 509] on div at bounding box center [620, 490] width 48 height 48
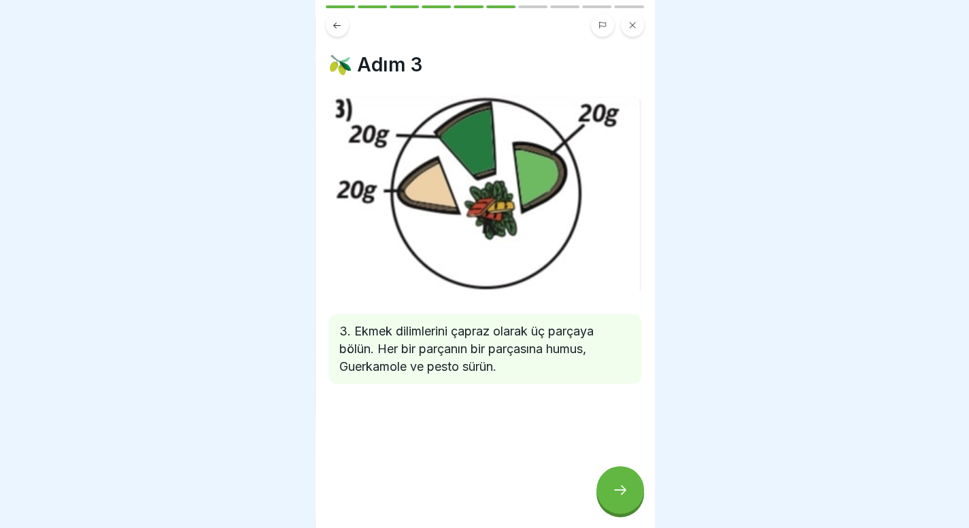
click at [616, 509] on div at bounding box center [620, 490] width 48 height 48
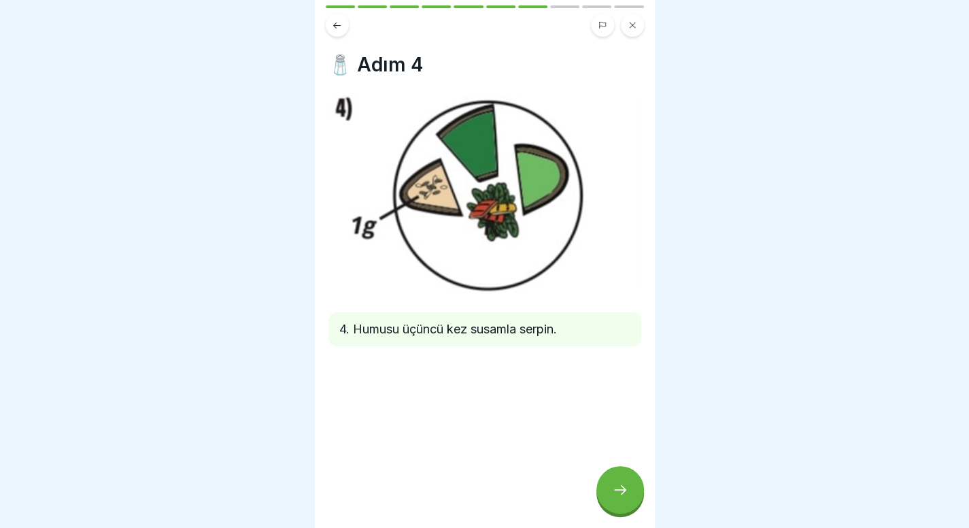
click at [616, 509] on div at bounding box center [620, 490] width 48 height 48
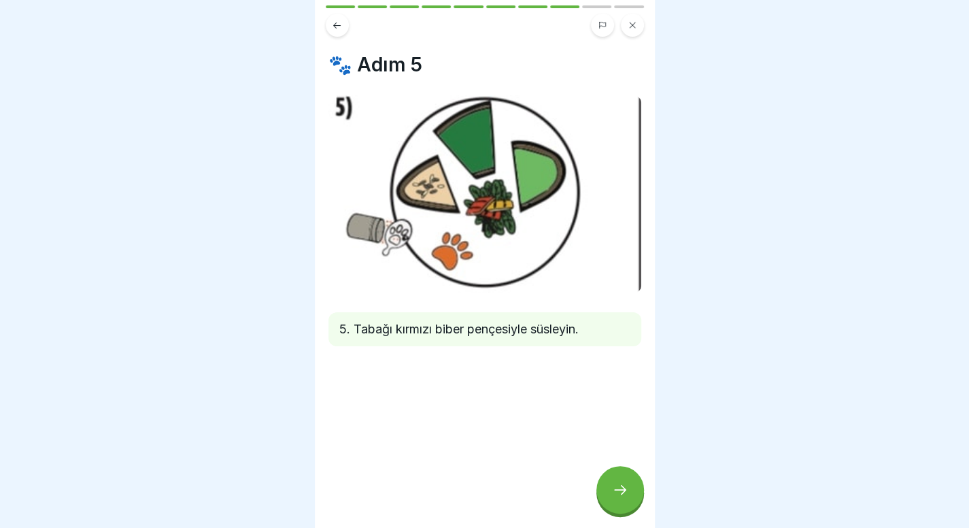
click at [616, 509] on div at bounding box center [620, 490] width 48 height 48
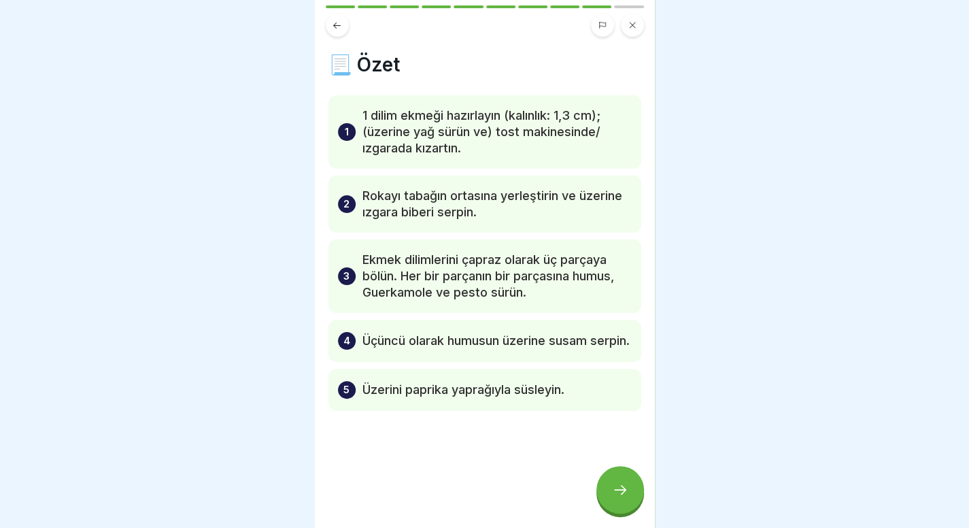
click at [616, 509] on div at bounding box center [620, 490] width 48 height 48
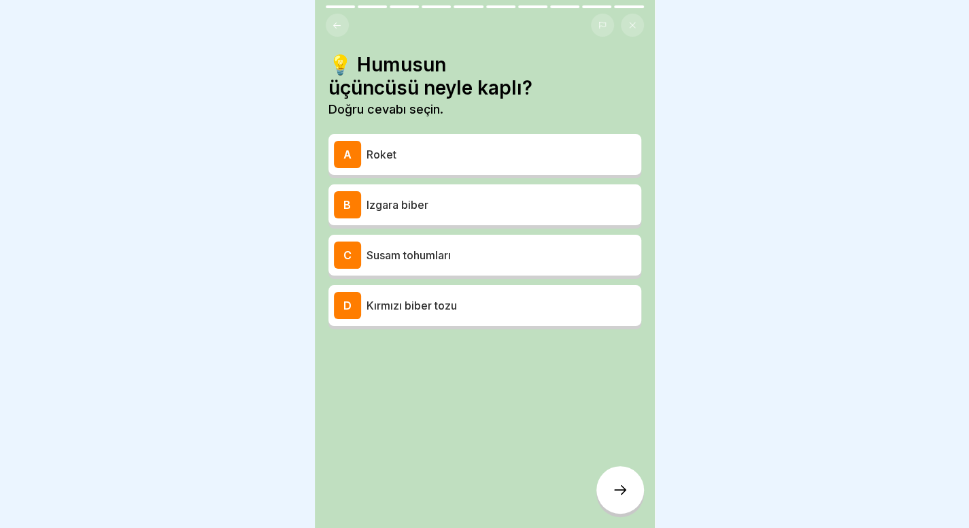
click at [464, 254] on p "Susam tohumları" at bounding box center [500, 255] width 269 height 16
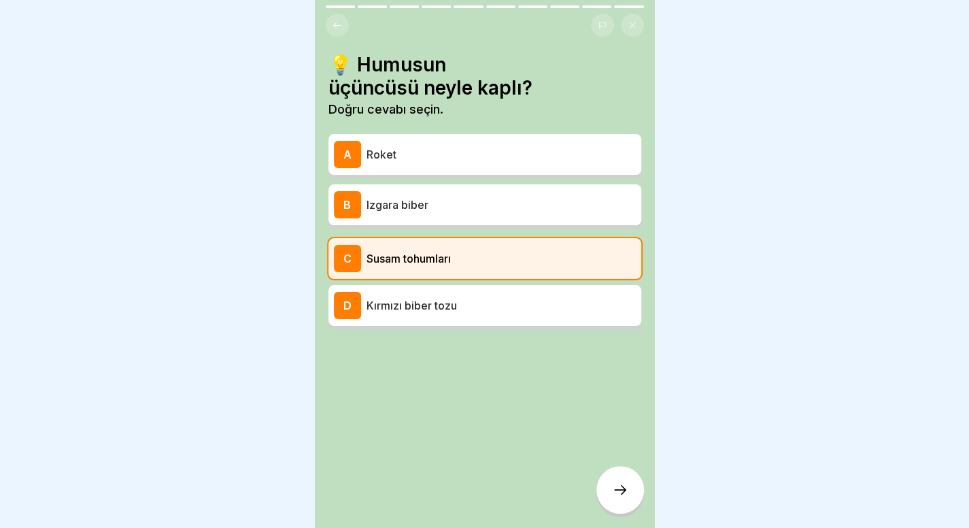
click at [615, 498] on icon at bounding box center [620, 489] width 16 height 16
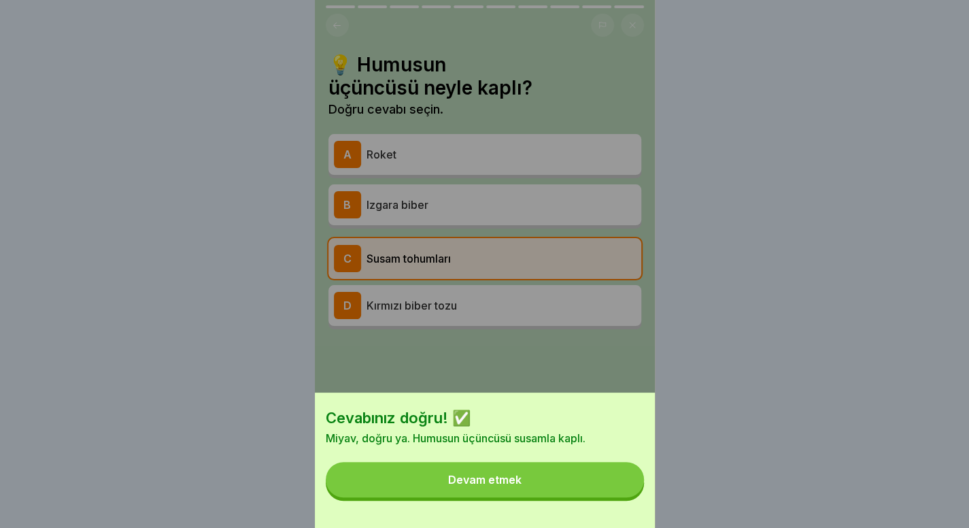
click at [615, 497] on button "Devam etmek" at bounding box center [485, 479] width 318 height 35
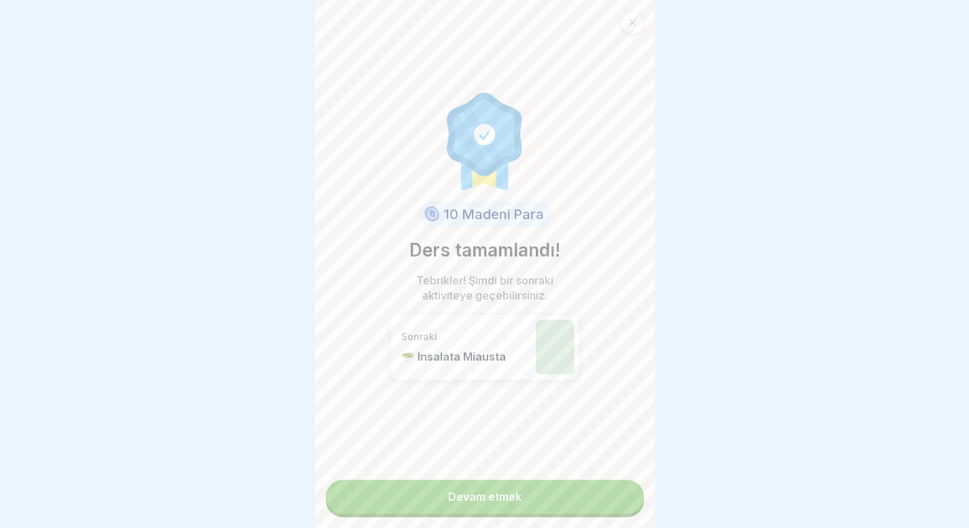
click at [615, 498] on link "Devam etmek" at bounding box center [485, 496] width 318 height 34
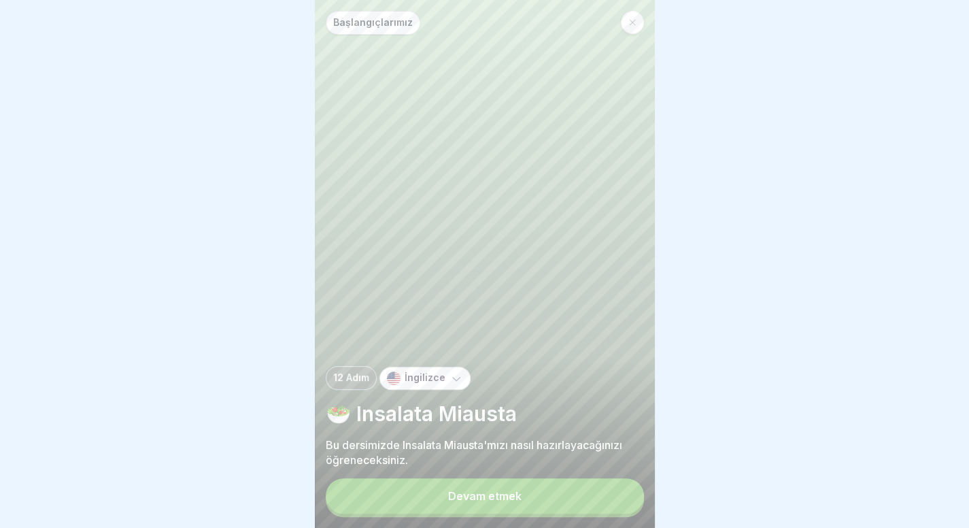
click at [615, 498] on button "Devam etmek" at bounding box center [485, 495] width 318 height 35
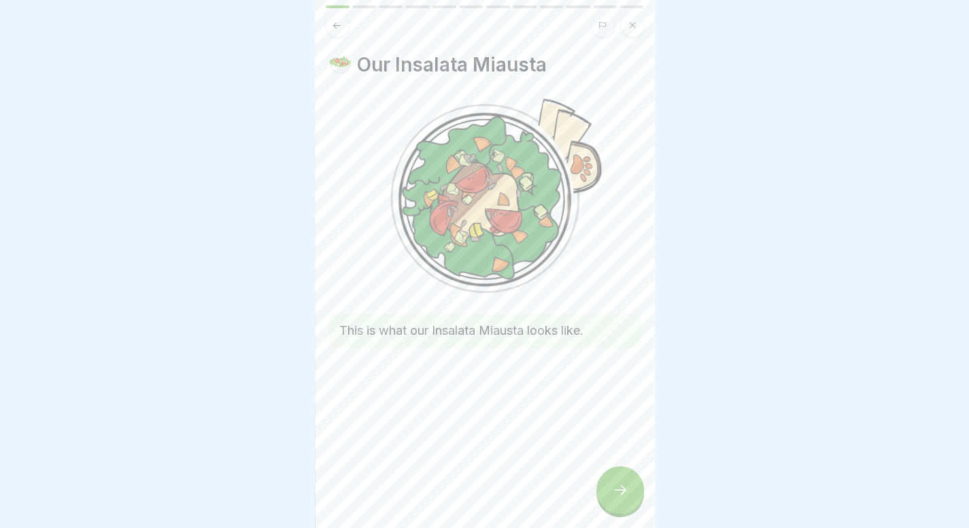
click at [626, 484] on div at bounding box center [620, 490] width 48 height 48
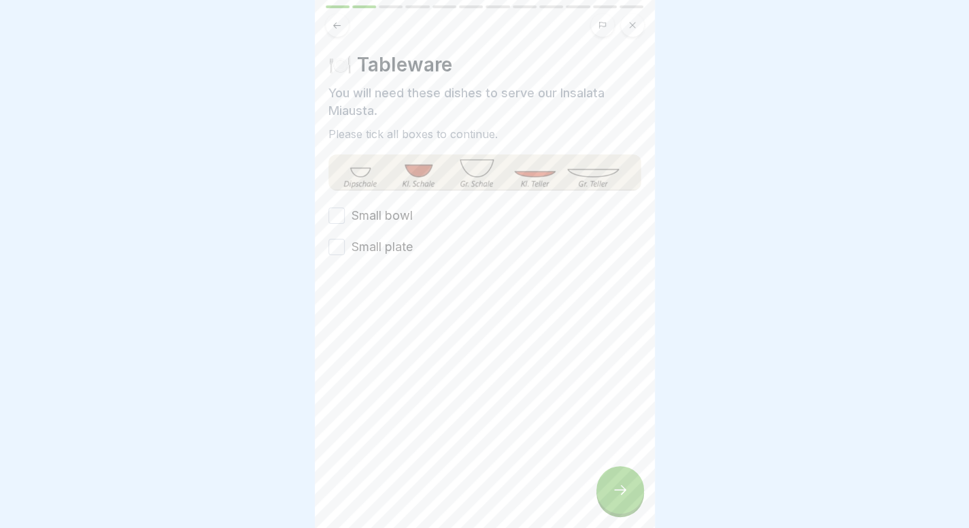
click at [396, 211] on label "Small bowl" at bounding box center [381, 216] width 61 height 18
click at [345, 211] on button "Small bowl" at bounding box center [336, 215] width 16 height 16
click at [390, 240] on label "Small plate" at bounding box center [381, 247] width 61 height 18
click at [345, 240] on button "Small plate" at bounding box center [336, 247] width 16 height 16
click at [600, 504] on div at bounding box center [620, 490] width 48 height 48
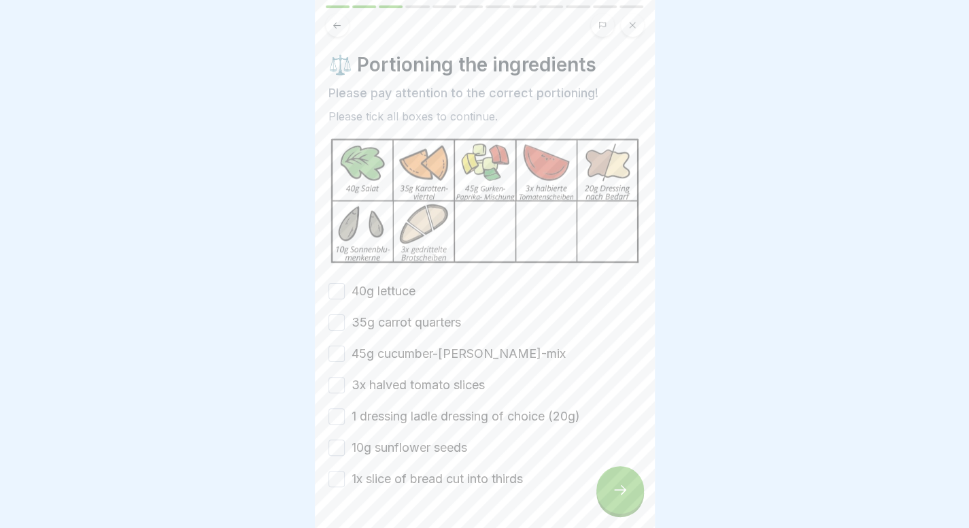
click at [407, 288] on label "40g lettuce" at bounding box center [383, 291] width 64 height 18
click at [345, 288] on button "40g lettuce" at bounding box center [336, 291] width 16 height 16
click at [405, 322] on label "35g carrot quarters" at bounding box center [405, 322] width 109 height 18
click at [345, 322] on button "35g carrot quarters" at bounding box center [336, 322] width 16 height 16
click at [407, 349] on label "45g cucumber-[PERSON_NAME]-mix" at bounding box center [458, 354] width 214 height 18
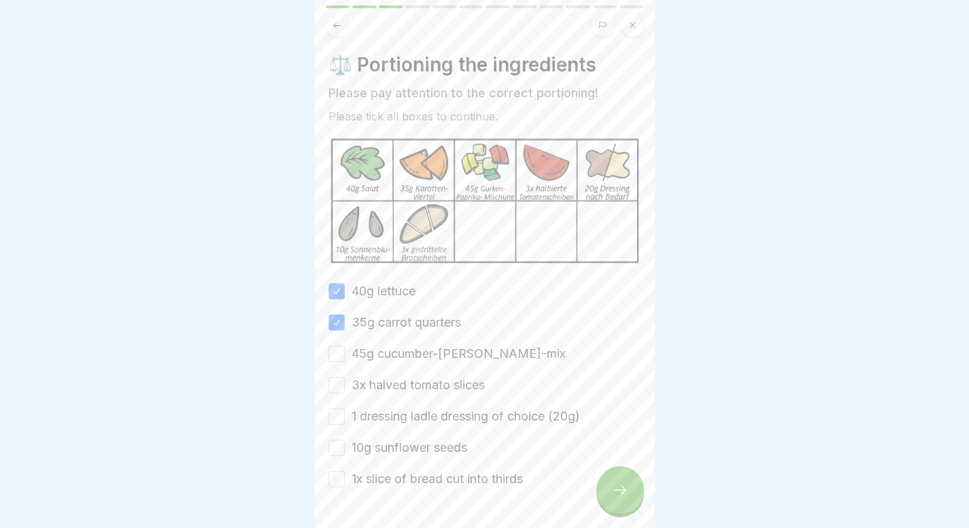
click at [345, 349] on button "45g cucumber-[PERSON_NAME]-mix" at bounding box center [336, 353] width 16 height 16
click at [404, 380] on label "3x halved tomato slices" at bounding box center [417, 385] width 133 height 18
click at [345, 380] on button "3x halved tomato slices" at bounding box center [336, 385] width 16 height 16
click at [402, 410] on label "1 dressing ladle dressing of choice (20g)" at bounding box center [465, 416] width 228 height 18
click at [345, 410] on button "1 dressing ladle dressing of choice (20g)" at bounding box center [336, 416] width 16 height 16
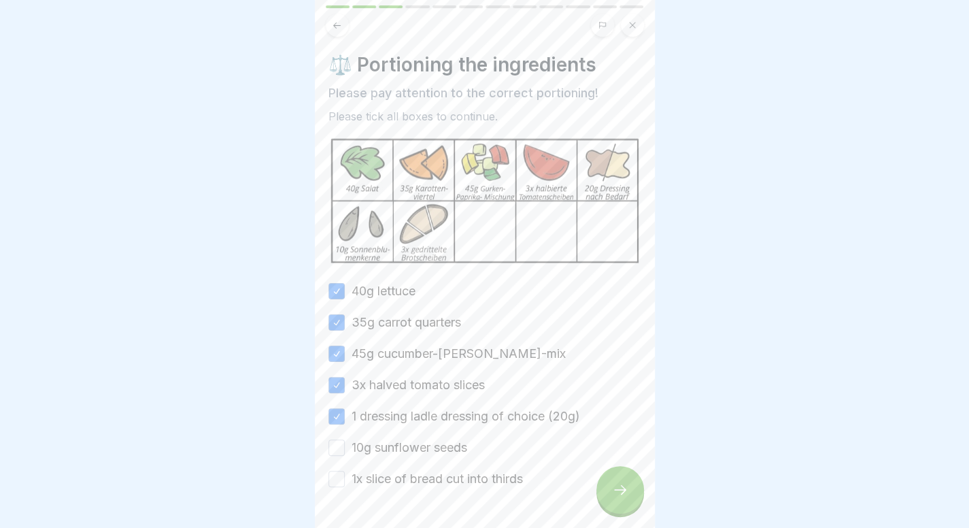
click at [390, 447] on label "10g sunflower seeds" at bounding box center [409, 448] width 116 height 18
click at [345, 447] on button "10g sunflower seeds" at bounding box center [336, 447] width 16 height 16
click at [395, 475] on label "1x slice of bread cut into thirds" at bounding box center [436, 479] width 171 height 18
click at [345, 475] on button "1x slice of bread cut into thirds" at bounding box center [336, 478] width 16 height 16
type button "on"
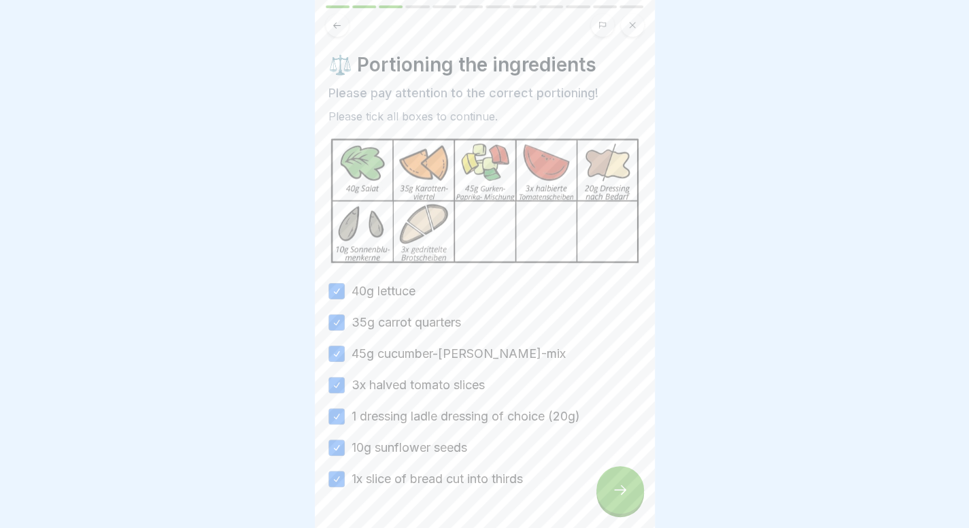
click at [628, 502] on div at bounding box center [620, 490] width 48 height 48
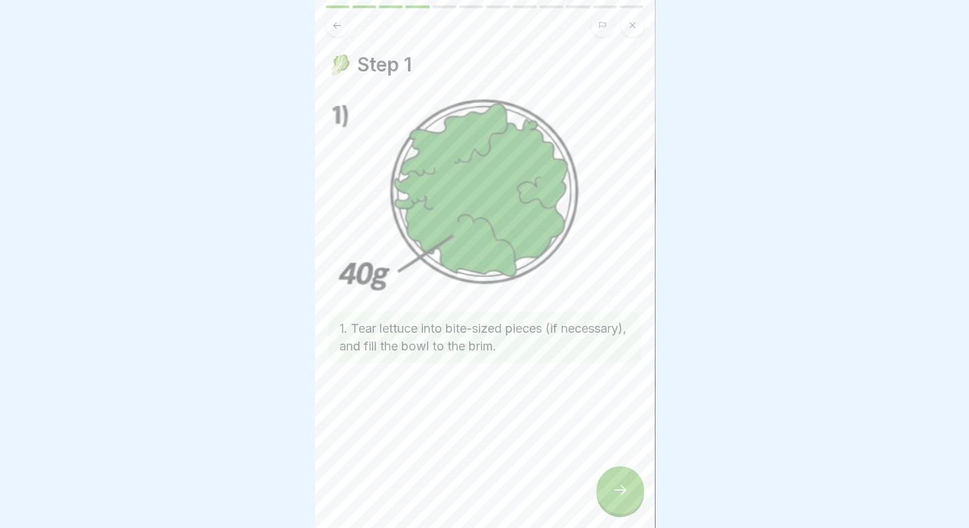
click at [623, 498] on icon at bounding box center [620, 489] width 16 height 16
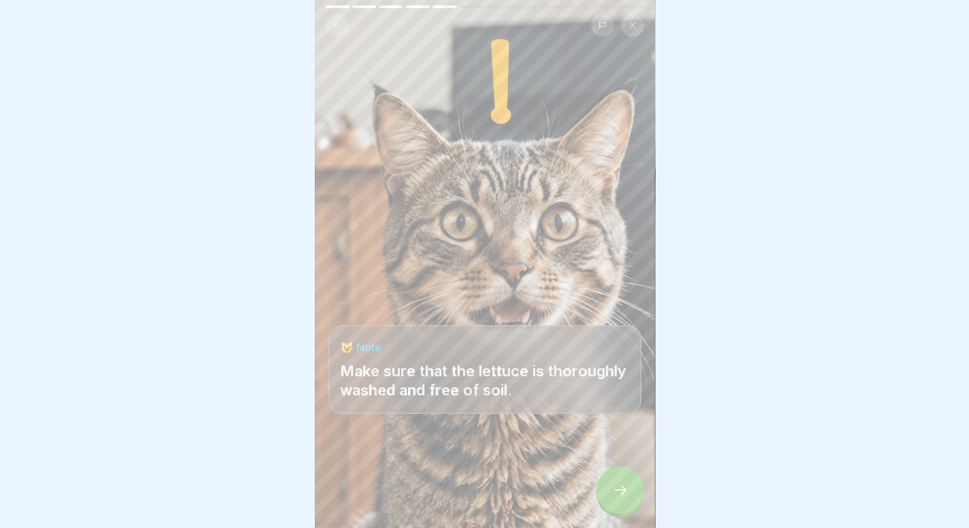
click at [326, 15] on div at bounding box center [485, 25] width 318 height 23
click at [330, 21] on button at bounding box center [337, 25] width 23 height 23
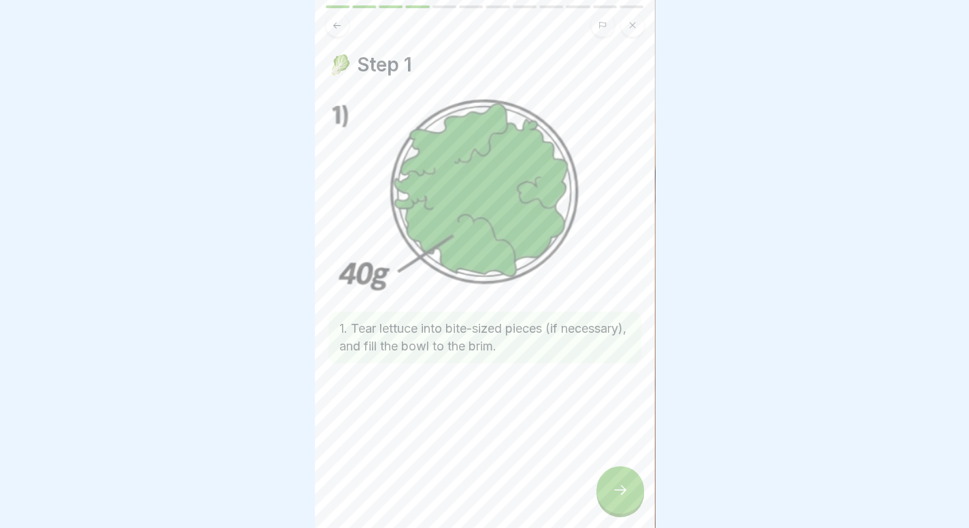
click at [334, 31] on button at bounding box center [337, 25] width 23 height 23
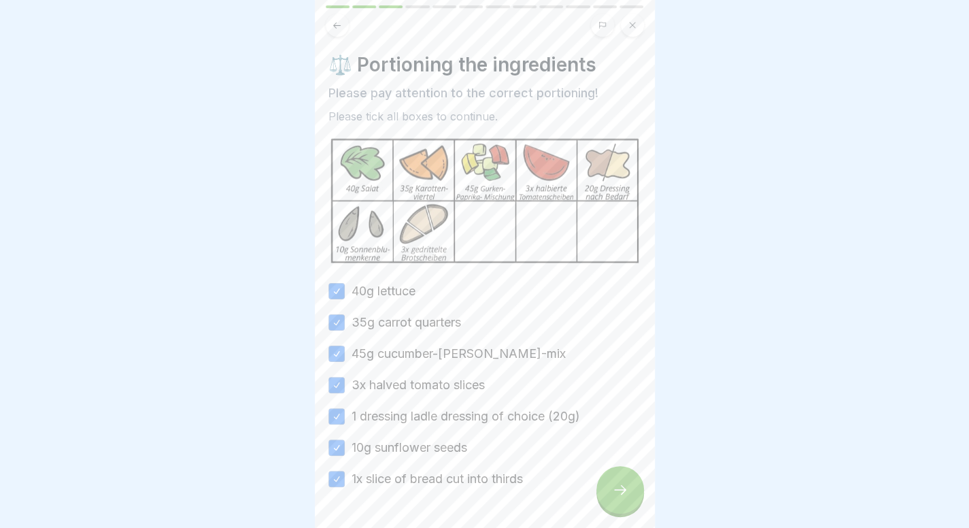
click at [621, 512] on div at bounding box center [620, 490] width 48 height 48
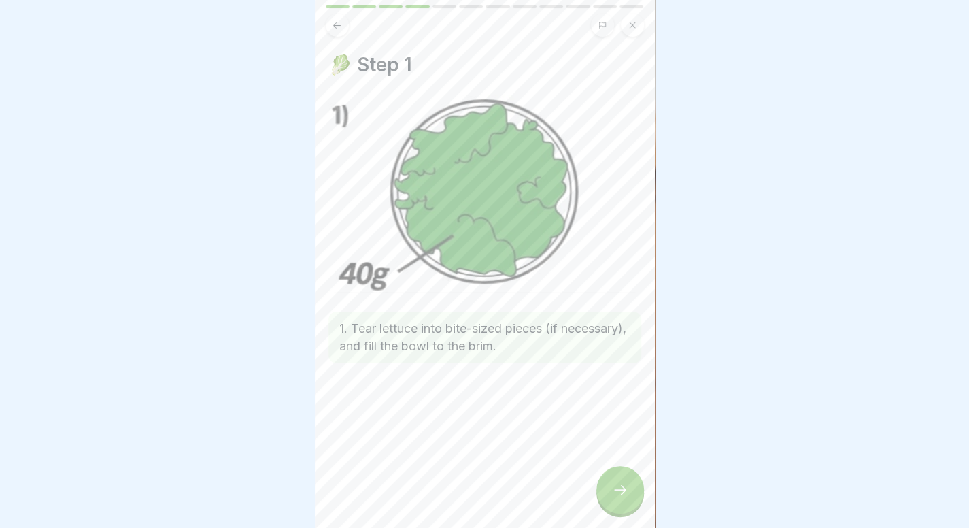
click at [621, 512] on div at bounding box center [620, 490] width 48 height 48
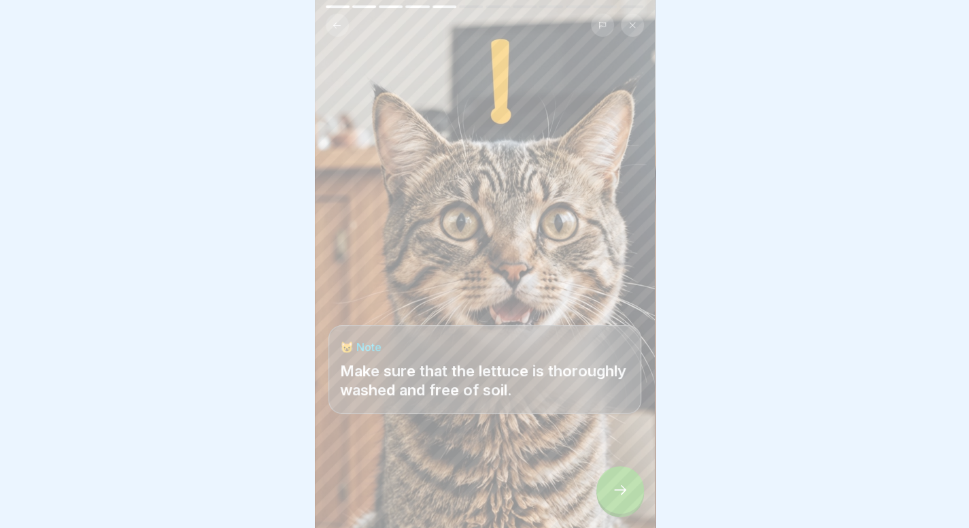
click at [621, 512] on div at bounding box center [620, 490] width 48 height 48
click at [616, 484] on div at bounding box center [620, 490] width 48 height 48
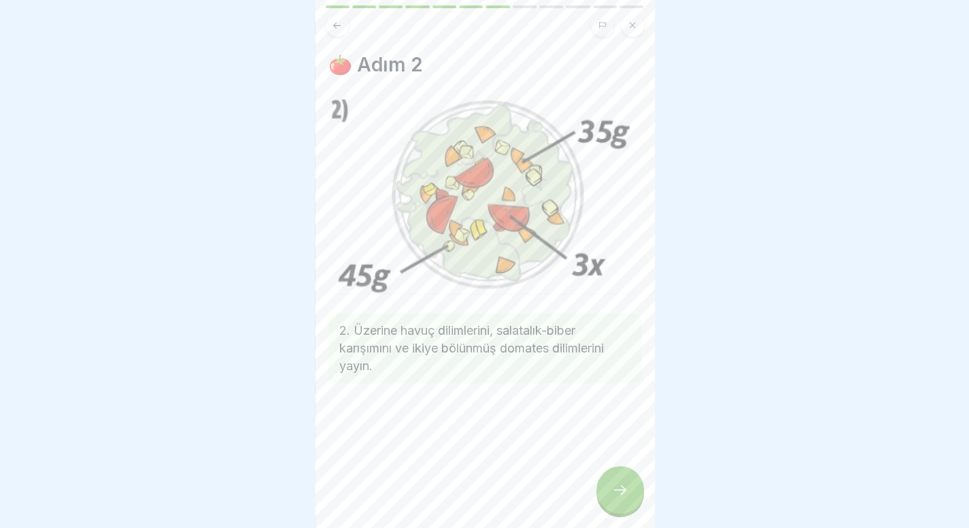
click at [621, 498] on icon at bounding box center [620, 489] width 16 height 16
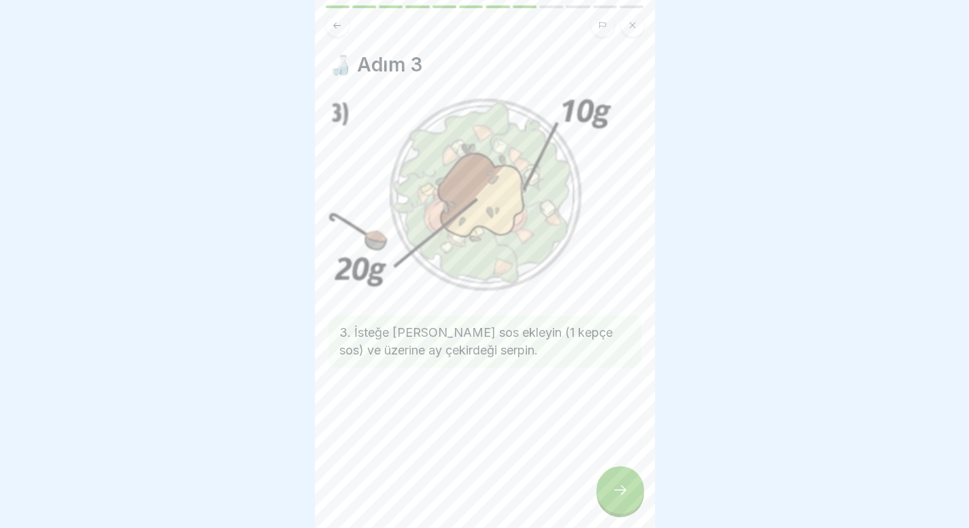
click at [621, 498] on icon at bounding box center [620, 489] width 16 height 16
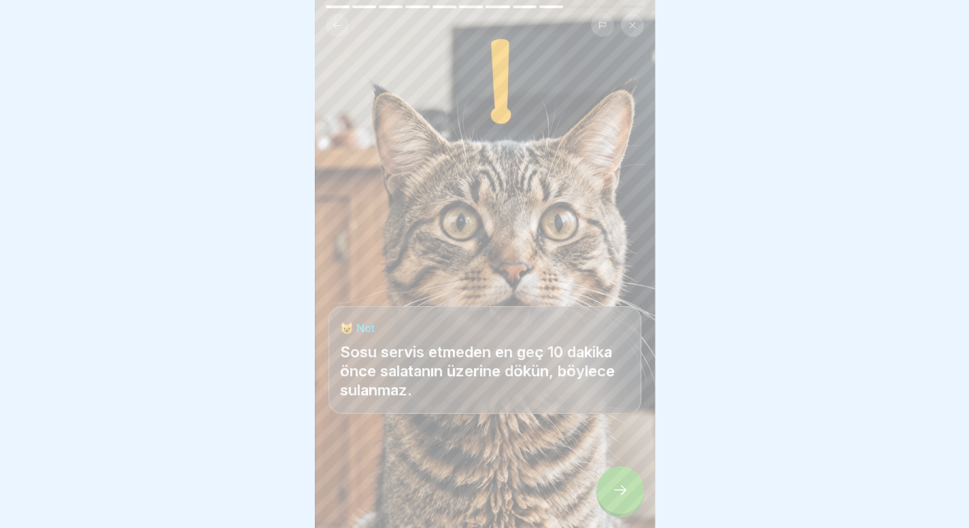
click at [621, 498] on icon at bounding box center [620, 489] width 16 height 16
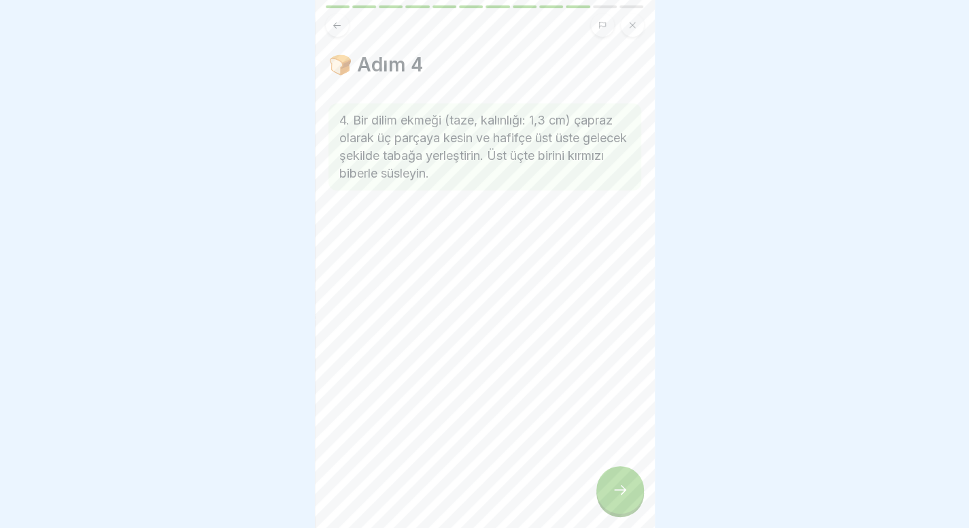
click at [621, 498] on icon at bounding box center [620, 489] width 16 height 16
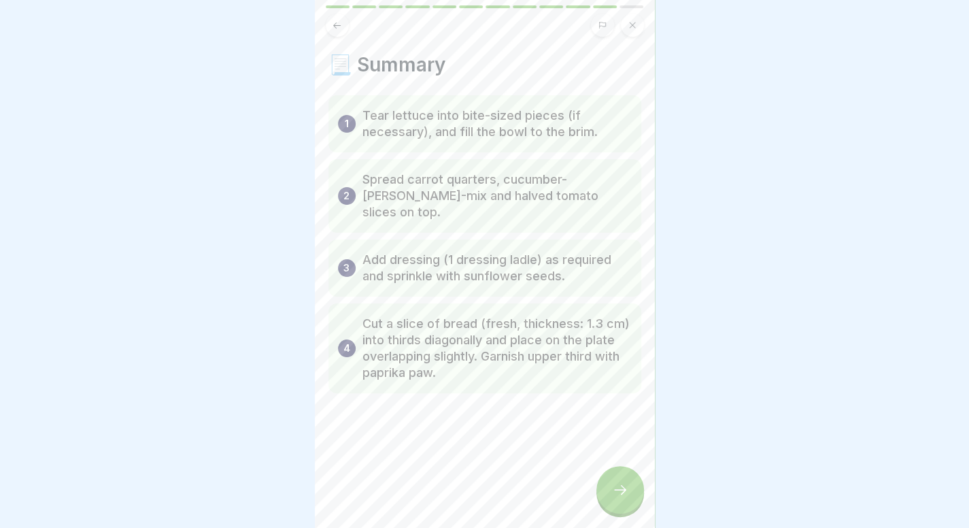
click at [617, 498] on icon at bounding box center [620, 489] width 16 height 16
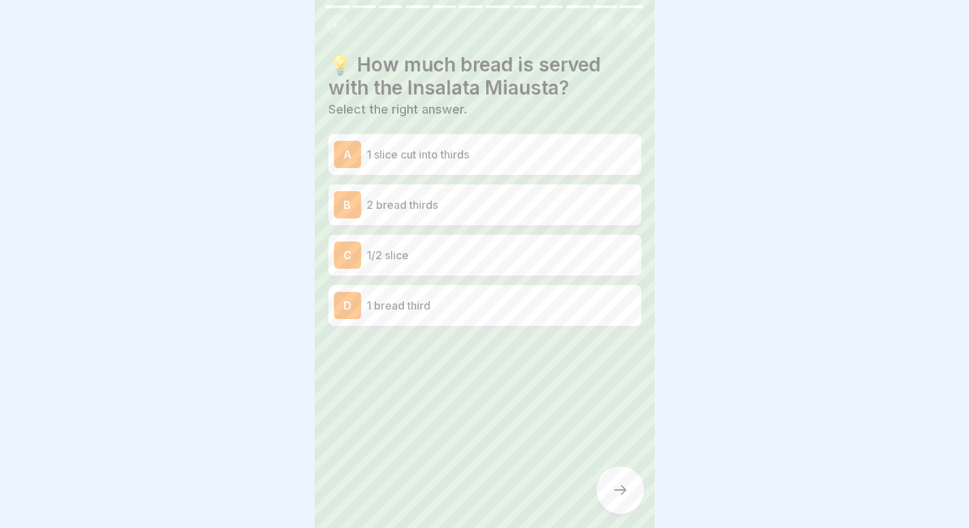
click at [485, 308] on p "1 bread third" at bounding box center [500, 305] width 269 height 16
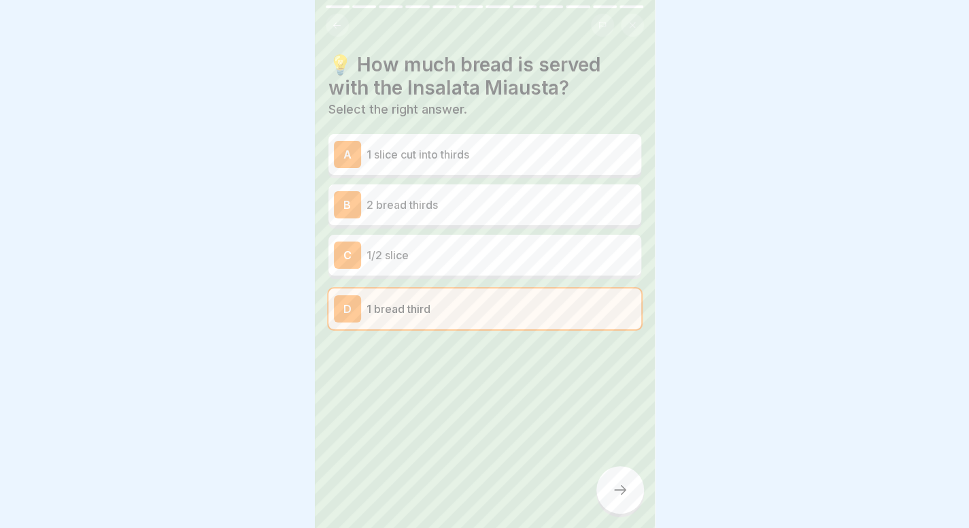
click at [608, 508] on div at bounding box center [620, 490] width 48 height 48
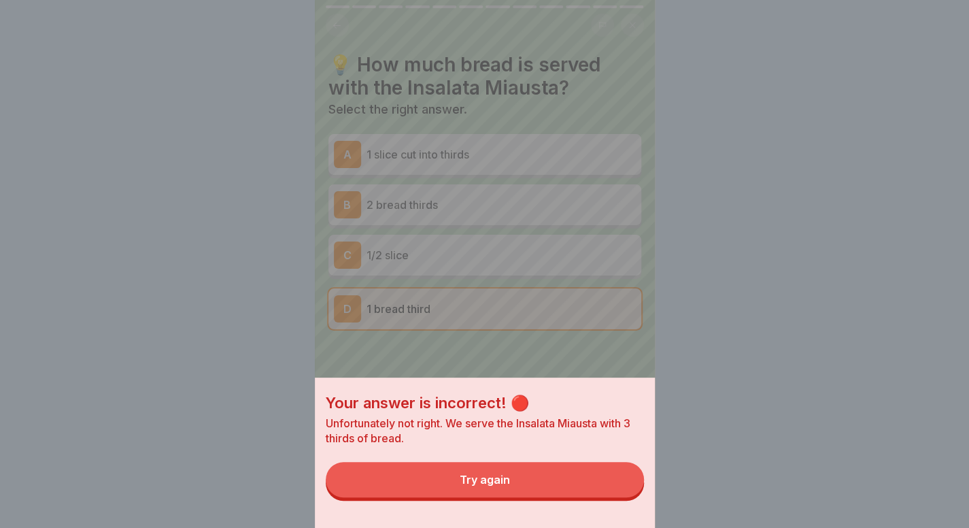
click at [608, 508] on div "Your answer is incorrect! 🔴 Unfortunately not right. We serve the Insalata Miau…" at bounding box center [485, 452] width 340 height 150
click at [551, 494] on button "Try again" at bounding box center [485, 479] width 318 height 35
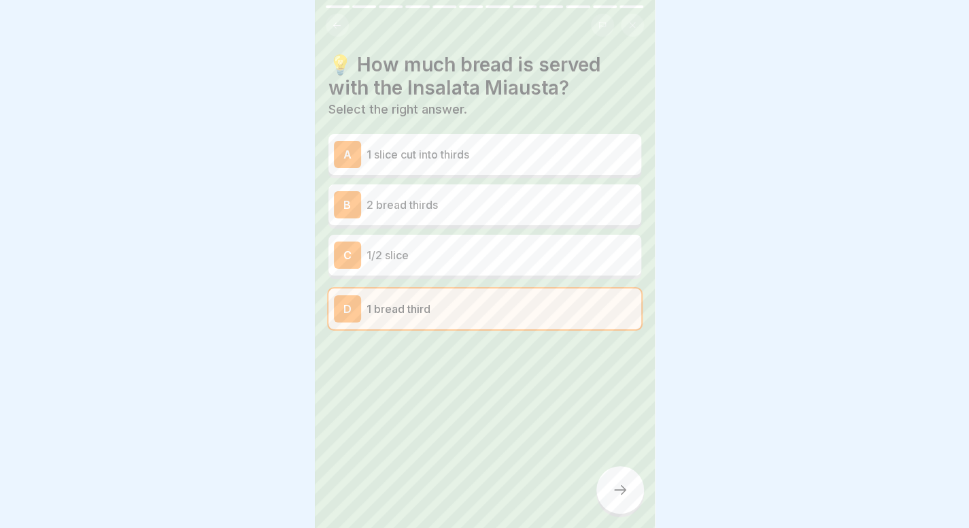
click at [536, 156] on p "1 slice cut into thirds" at bounding box center [500, 154] width 269 height 16
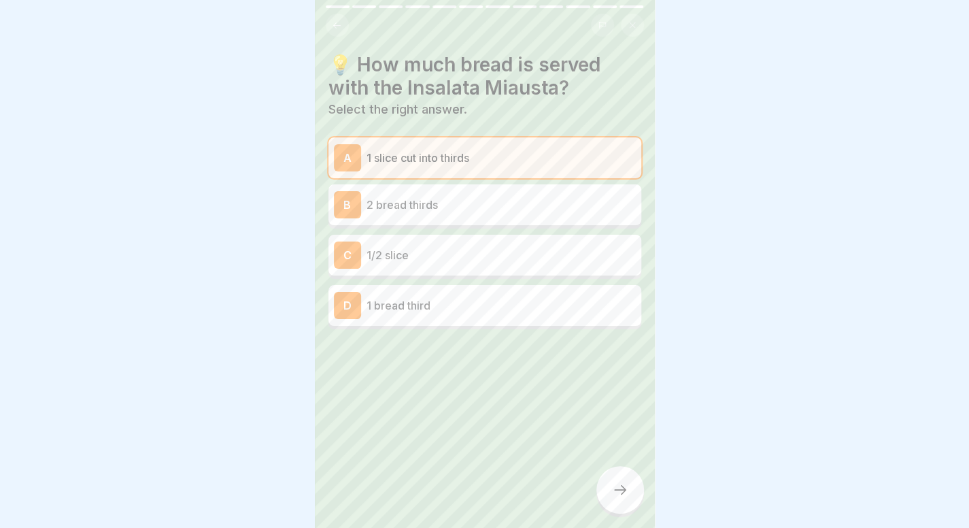
click at [615, 496] on icon at bounding box center [620, 489] width 16 height 16
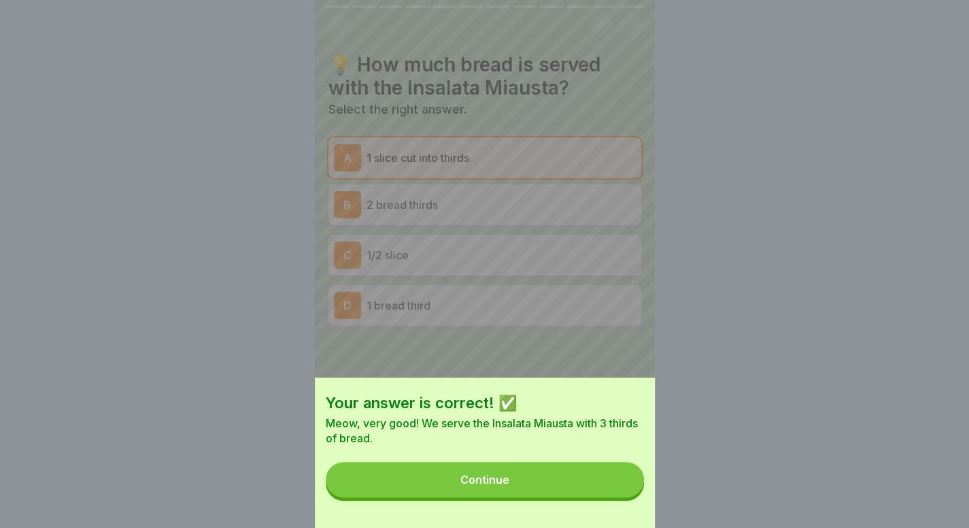
click at [615, 496] on button "Continue" at bounding box center [485, 479] width 318 height 35
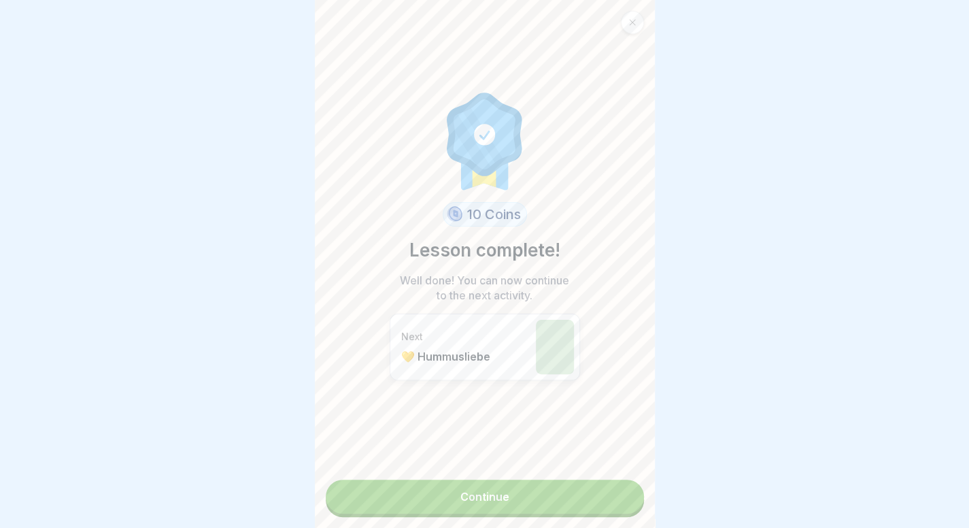
click at [615, 496] on link "Continue" at bounding box center [485, 496] width 318 height 34
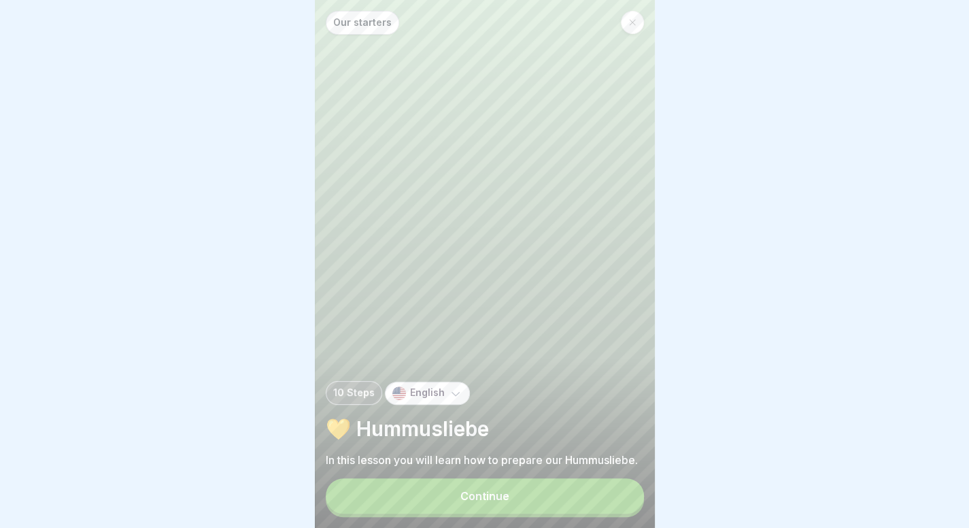
click at [602, 496] on button "Continue" at bounding box center [485, 495] width 318 height 35
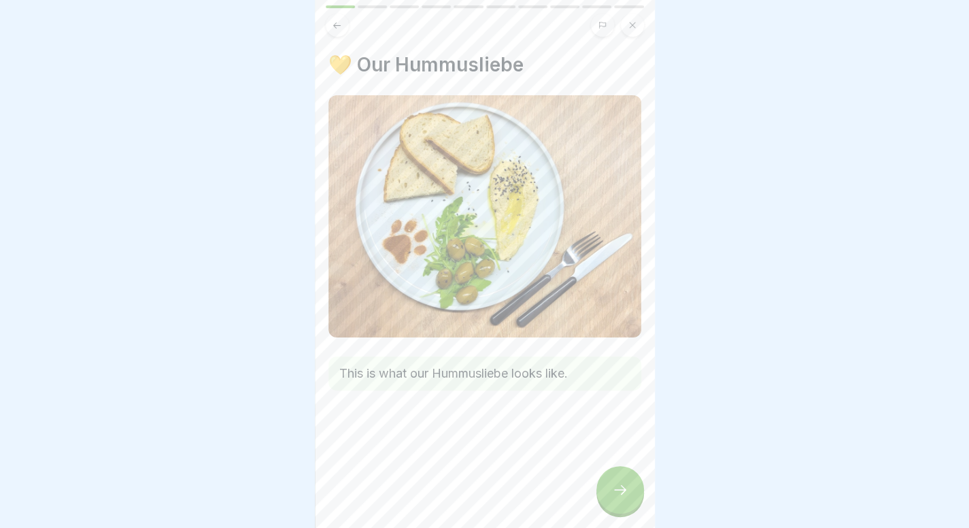
click at [620, 492] on div at bounding box center [620, 490] width 48 height 48
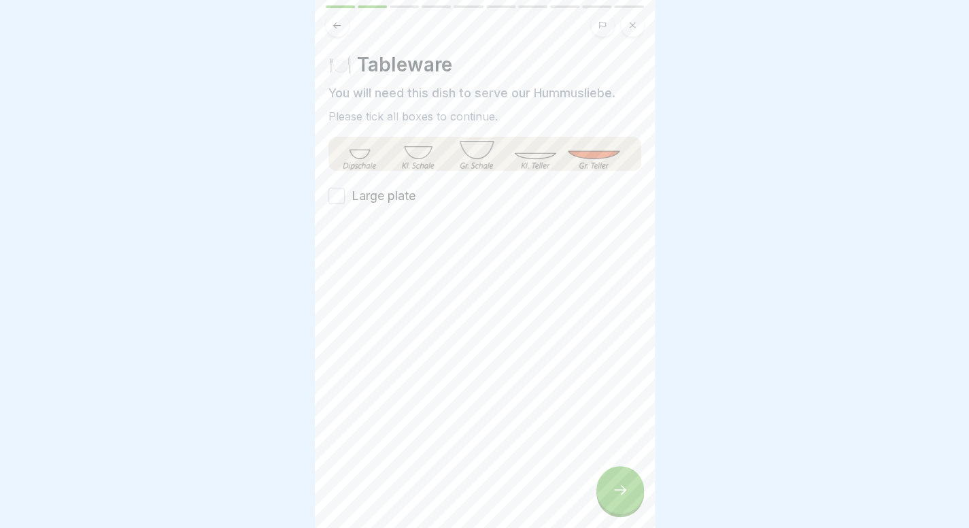
click at [377, 196] on label "Large plate" at bounding box center [383, 196] width 64 height 18
click at [345, 196] on button "Large plate" at bounding box center [336, 196] width 16 height 16
click at [608, 510] on div at bounding box center [620, 490] width 48 height 48
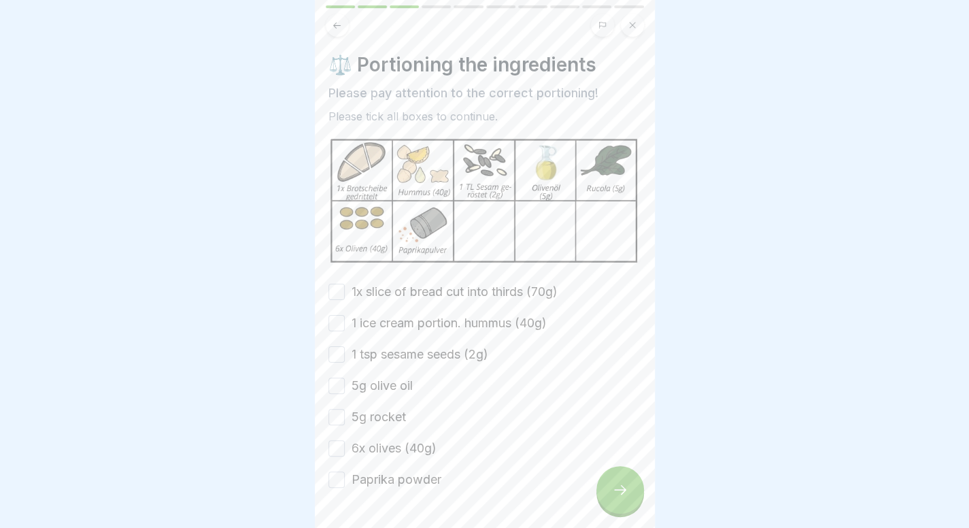
click at [628, 494] on div at bounding box center [620, 490] width 48 height 48
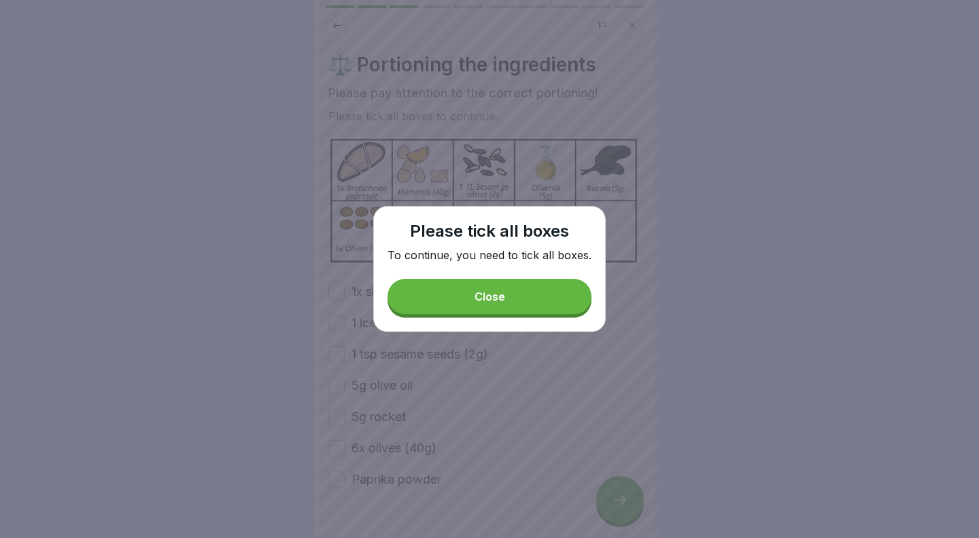
click at [511, 287] on button "Close" at bounding box center [490, 296] width 204 height 35
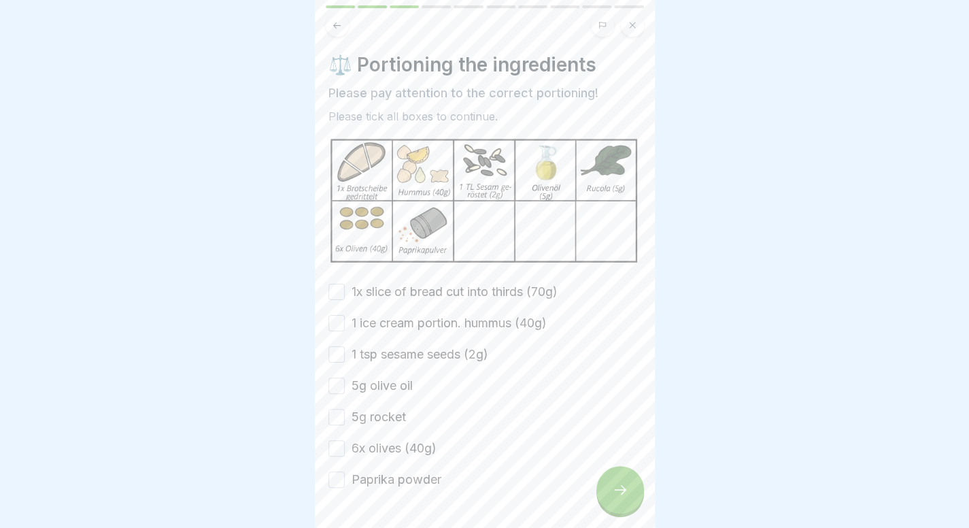
click at [436, 283] on label "1x slice of bread cut into thirds (70g)" at bounding box center [454, 292] width 206 height 18
click at [345, 284] on button "1x slice of bread cut into thirds (70g)" at bounding box center [336, 292] width 16 height 16
click at [426, 314] on label "1 ice cream portion. hummus (40g)" at bounding box center [448, 323] width 195 height 18
click at [345, 315] on button "1 ice cream portion. hummus (40g)" at bounding box center [336, 323] width 16 height 16
click at [419, 346] on label "1 tsp sesame seeds (2g)" at bounding box center [419, 354] width 137 height 18
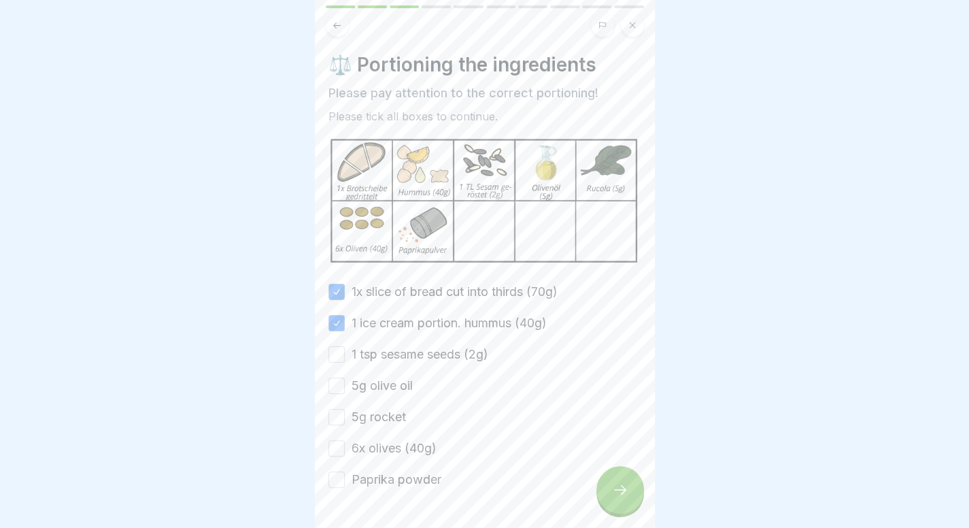
click at [345, 346] on button "1 tsp sesame seeds (2g)" at bounding box center [336, 354] width 16 height 16
click at [377, 379] on label "5g olive oil" at bounding box center [381, 386] width 61 height 18
click at [345, 379] on button "5g olive oil" at bounding box center [336, 385] width 16 height 16
click at [382, 413] on label "5g rocket" at bounding box center [378, 417] width 54 height 18
click at [345, 413] on button "5g rocket" at bounding box center [336, 417] width 16 height 16
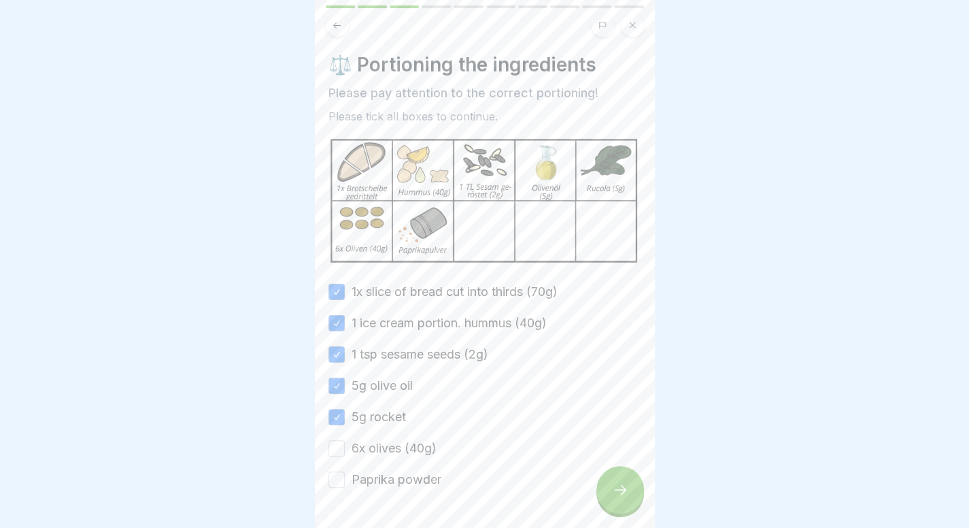
click at [399, 443] on label "6x olives (40g)" at bounding box center [393, 448] width 85 height 18
click at [345, 443] on button "6x olives (40g)" at bounding box center [336, 448] width 16 height 16
click at [397, 481] on label "Paprika powder" at bounding box center [396, 479] width 90 height 18
click at [345, 481] on button "Paprika powder" at bounding box center [336, 479] width 16 height 16
click at [599, 506] on div at bounding box center [620, 490] width 48 height 48
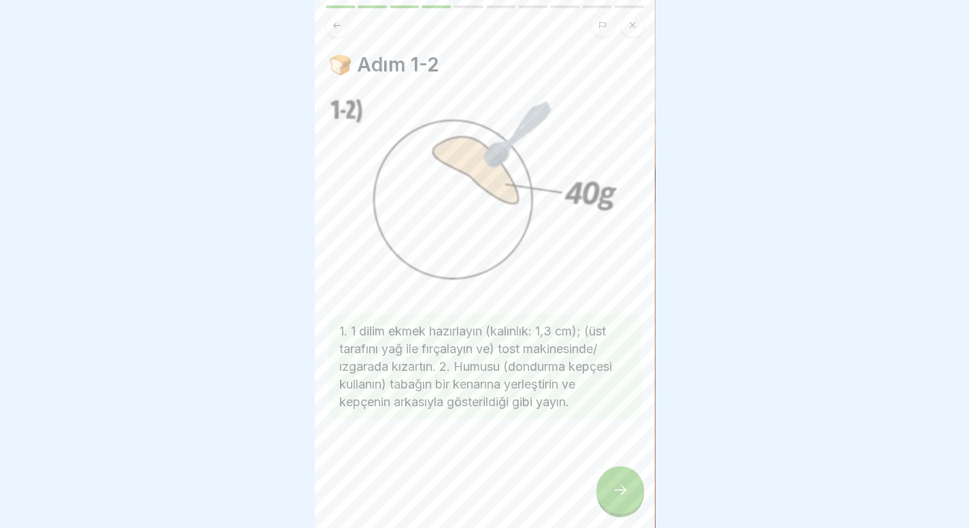
click at [631, 500] on div at bounding box center [620, 490] width 48 height 48
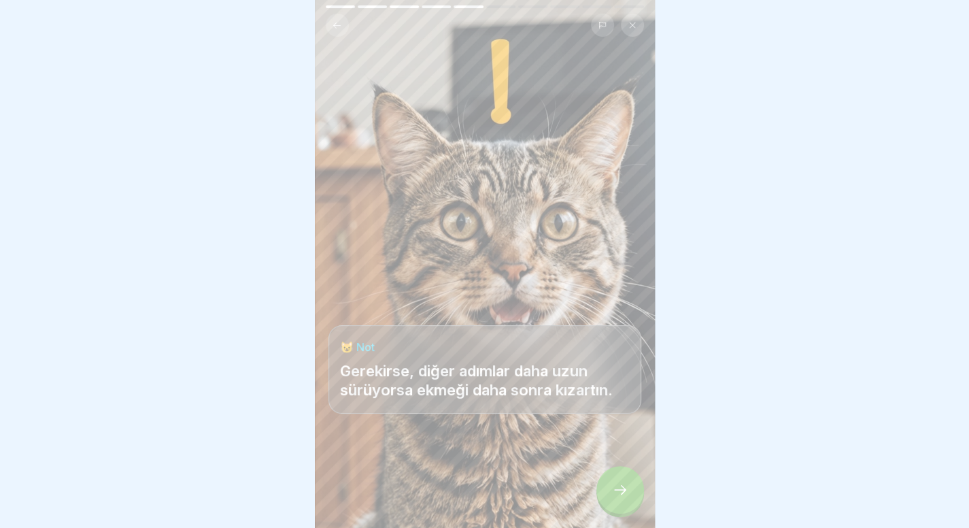
click at [618, 498] on icon at bounding box center [620, 489] width 16 height 16
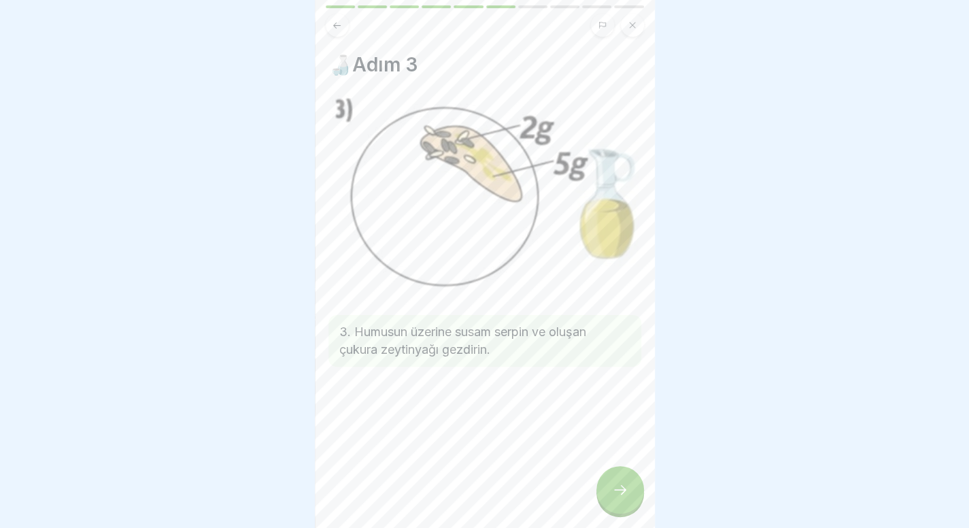
click at [618, 498] on icon at bounding box center [620, 489] width 16 height 16
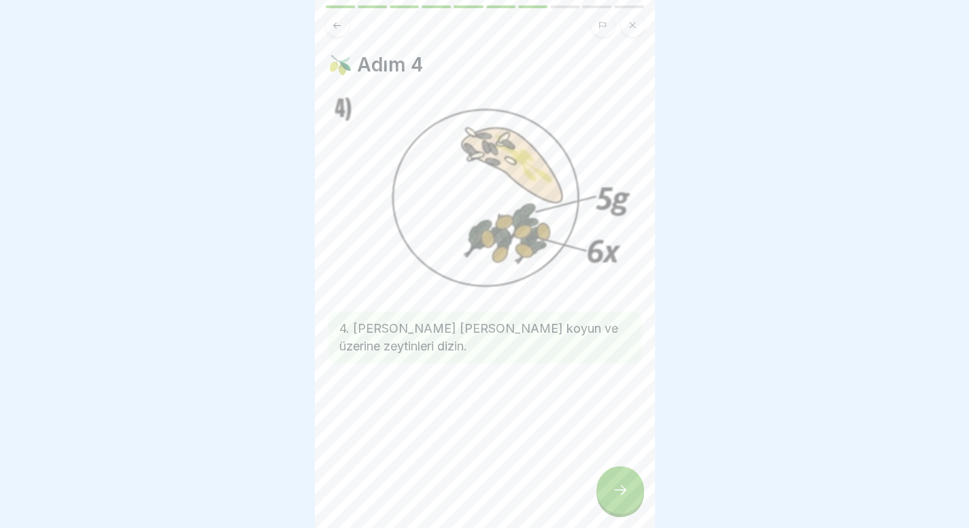
click at [618, 498] on icon at bounding box center [620, 489] width 16 height 16
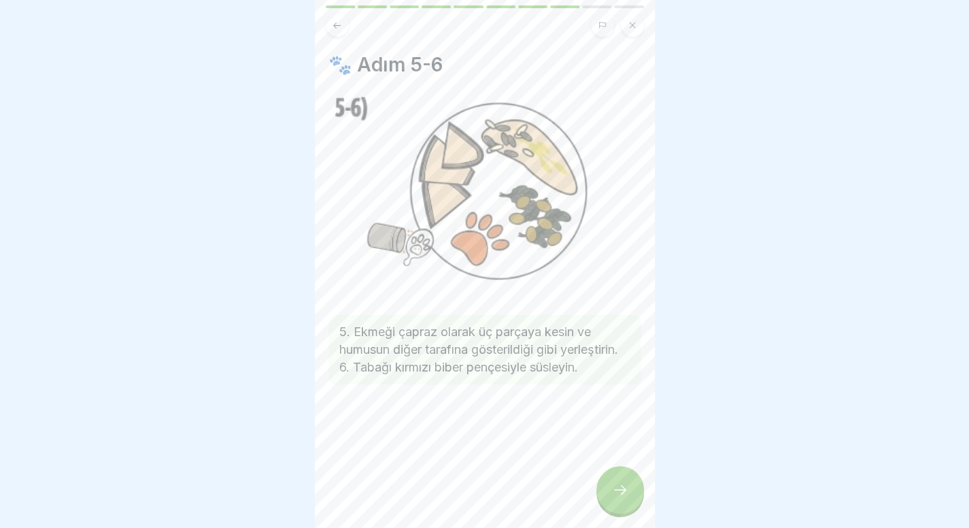
click at [618, 498] on icon at bounding box center [620, 489] width 16 height 16
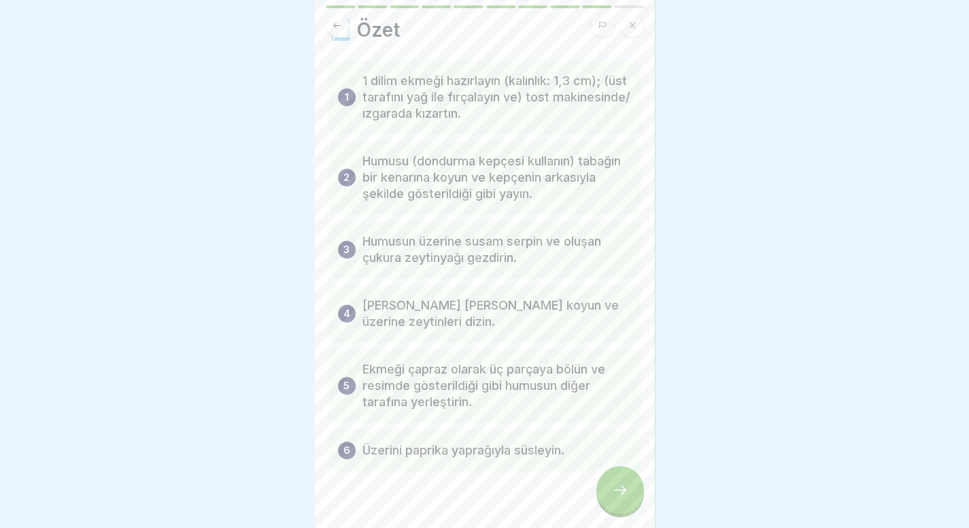
scroll to position [35, 0]
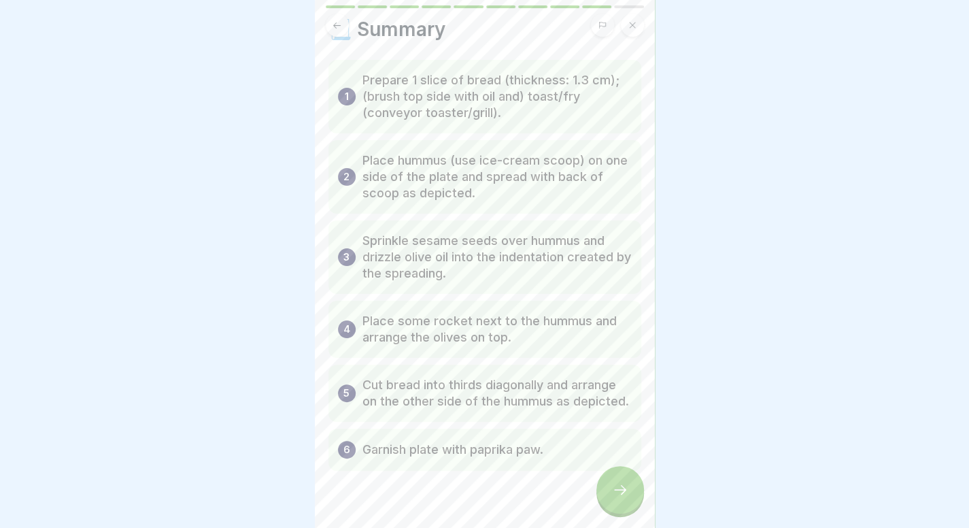
click at [621, 496] on icon at bounding box center [620, 489] width 16 height 16
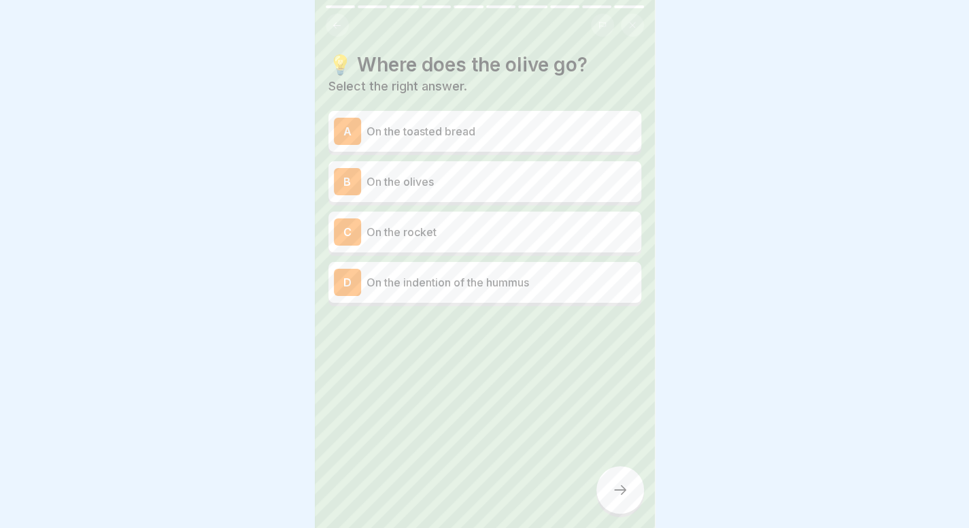
click at [494, 295] on div "D On the indention of the hummus" at bounding box center [485, 282] width 302 height 27
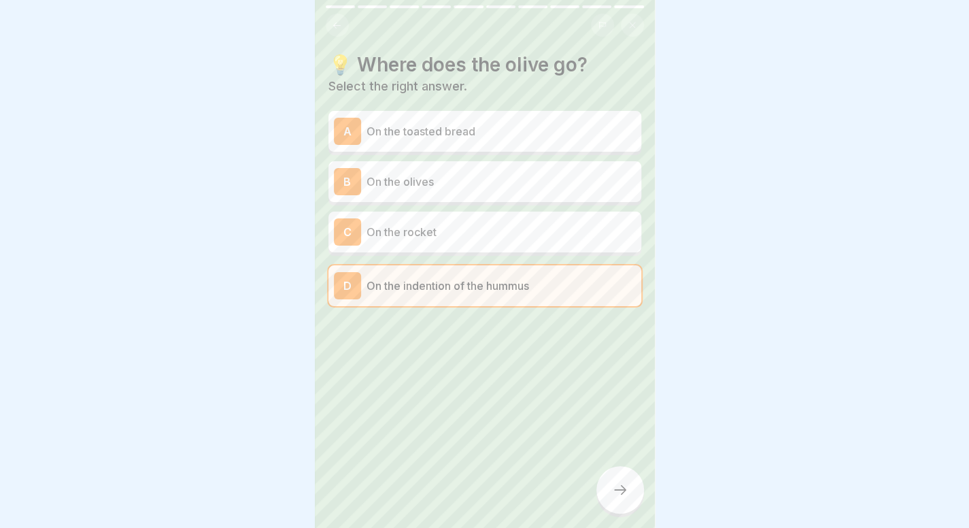
click at [612, 495] on icon at bounding box center [620, 489] width 16 height 16
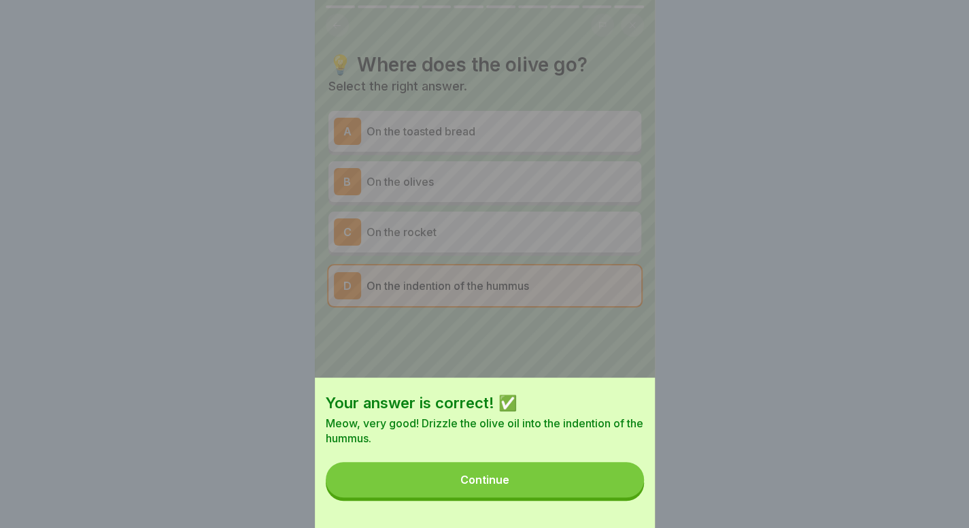
click at [567, 491] on button "Continue" at bounding box center [485, 479] width 318 height 35
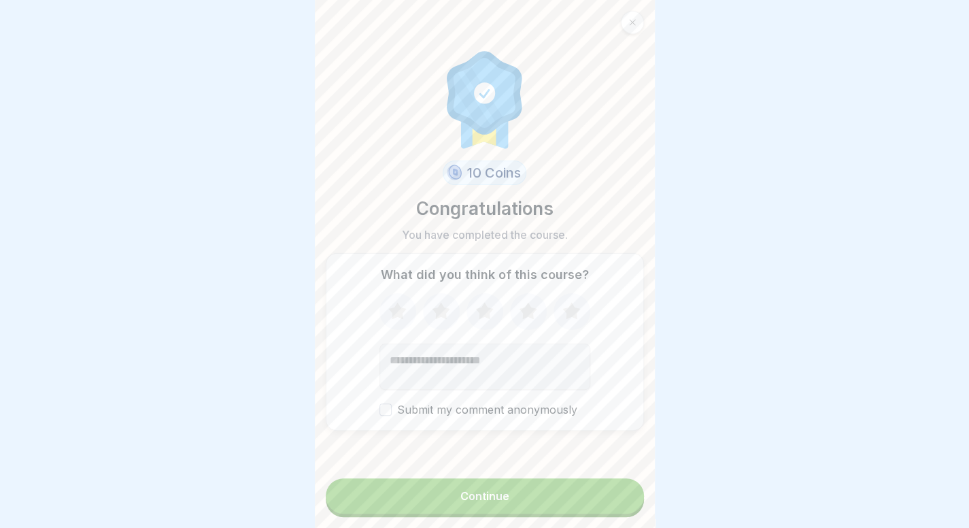
click at [538, 509] on button "Continue" at bounding box center [485, 495] width 318 height 35
